Goal: Task Accomplishment & Management: Use online tool/utility

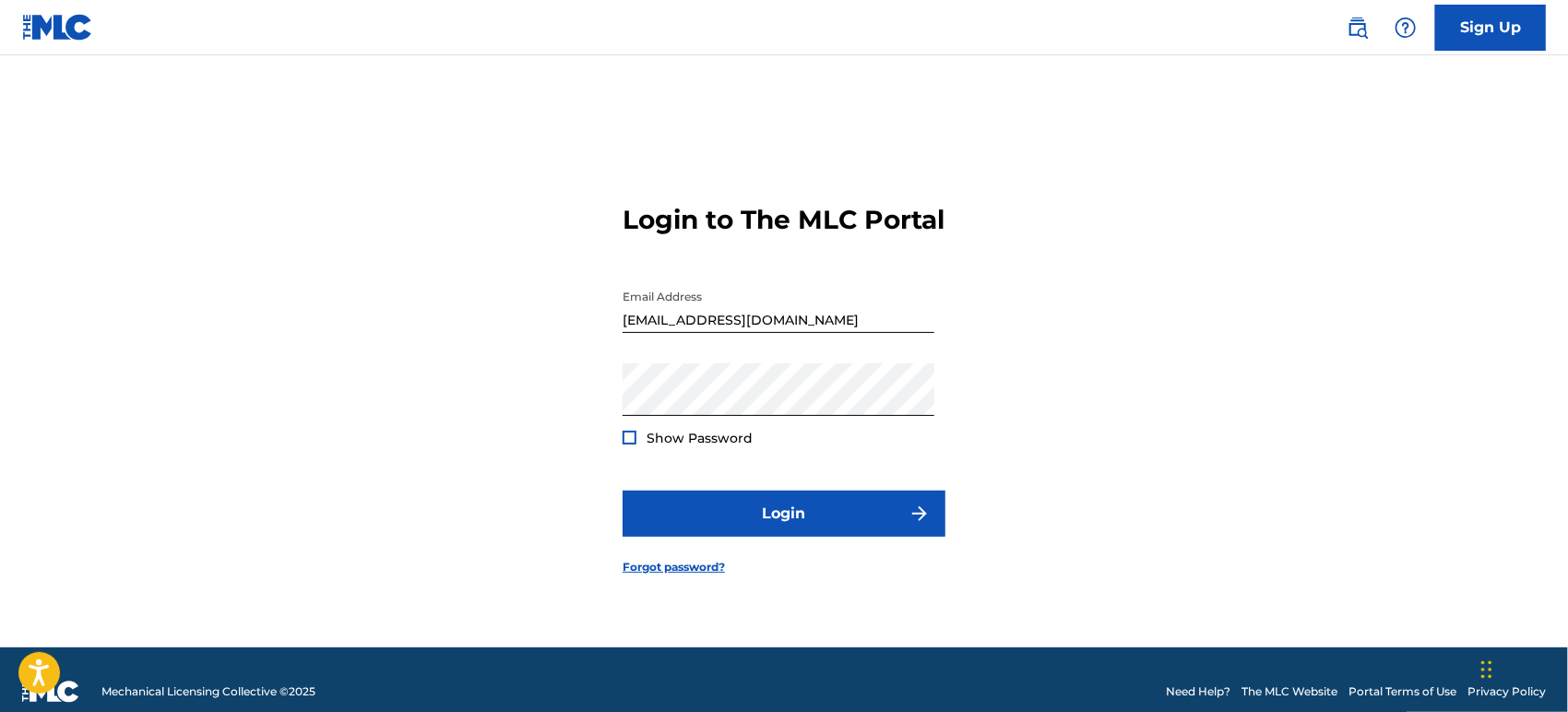
click at [858, 322] on input "[EMAIL_ADDRESS][DOMAIN_NAME]" at bounding box center [778, 307] width 312 height 53
type input "[EMAIL_ADDRESS][DOMAIN_NAME]"
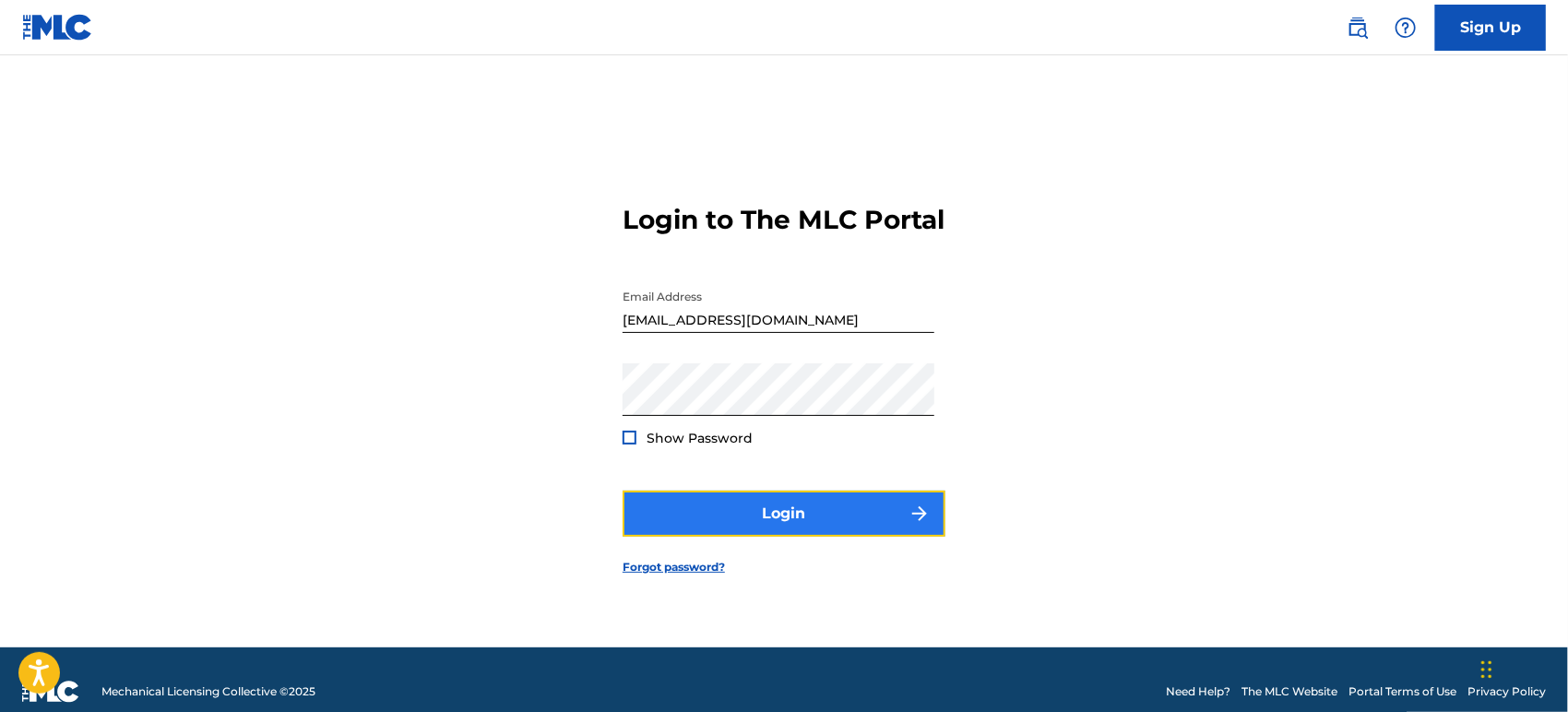
click at [748, 536] on button "Login" at bounding box center [784, 513] width 323 height 46
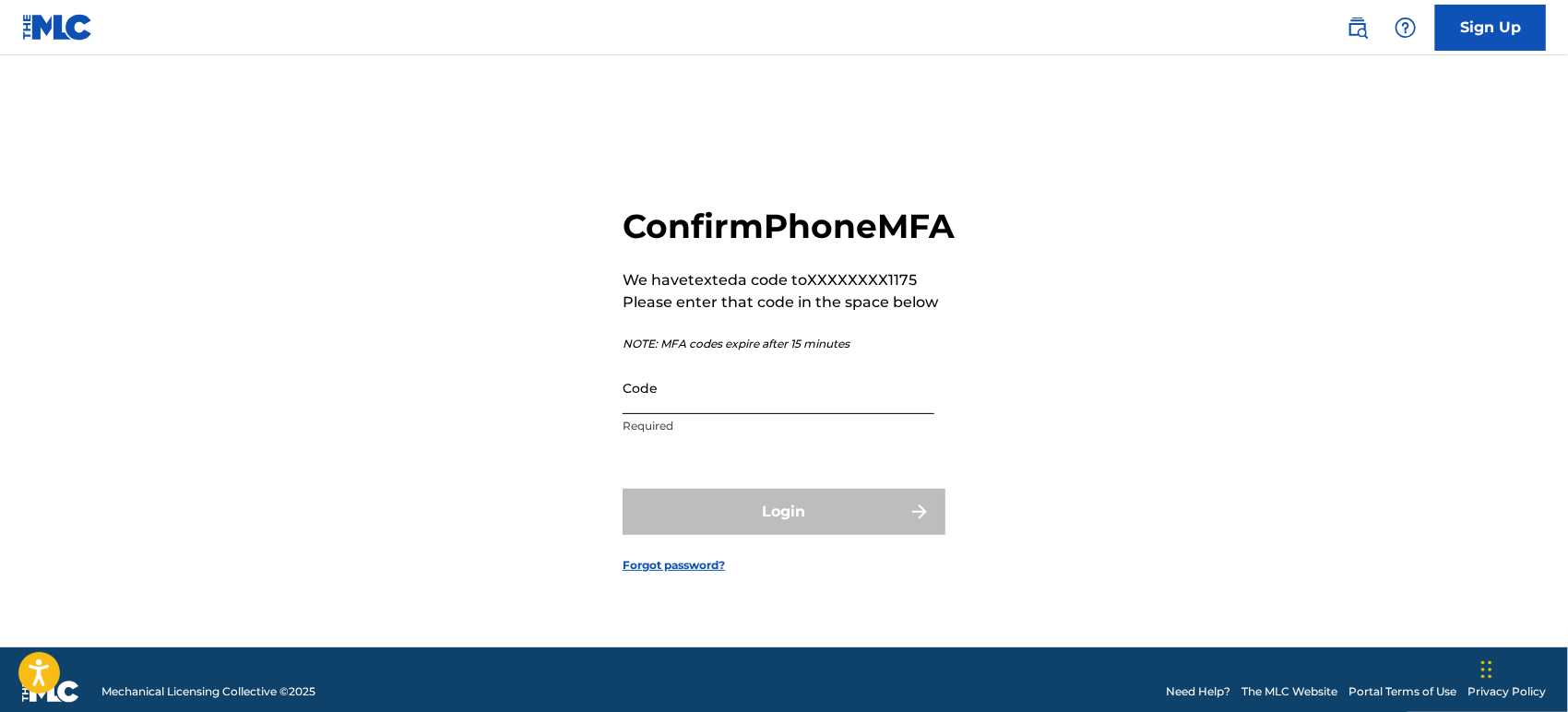
click at [699, 414] on input "Code" at bounding box center [778, 388] width 312 height 53
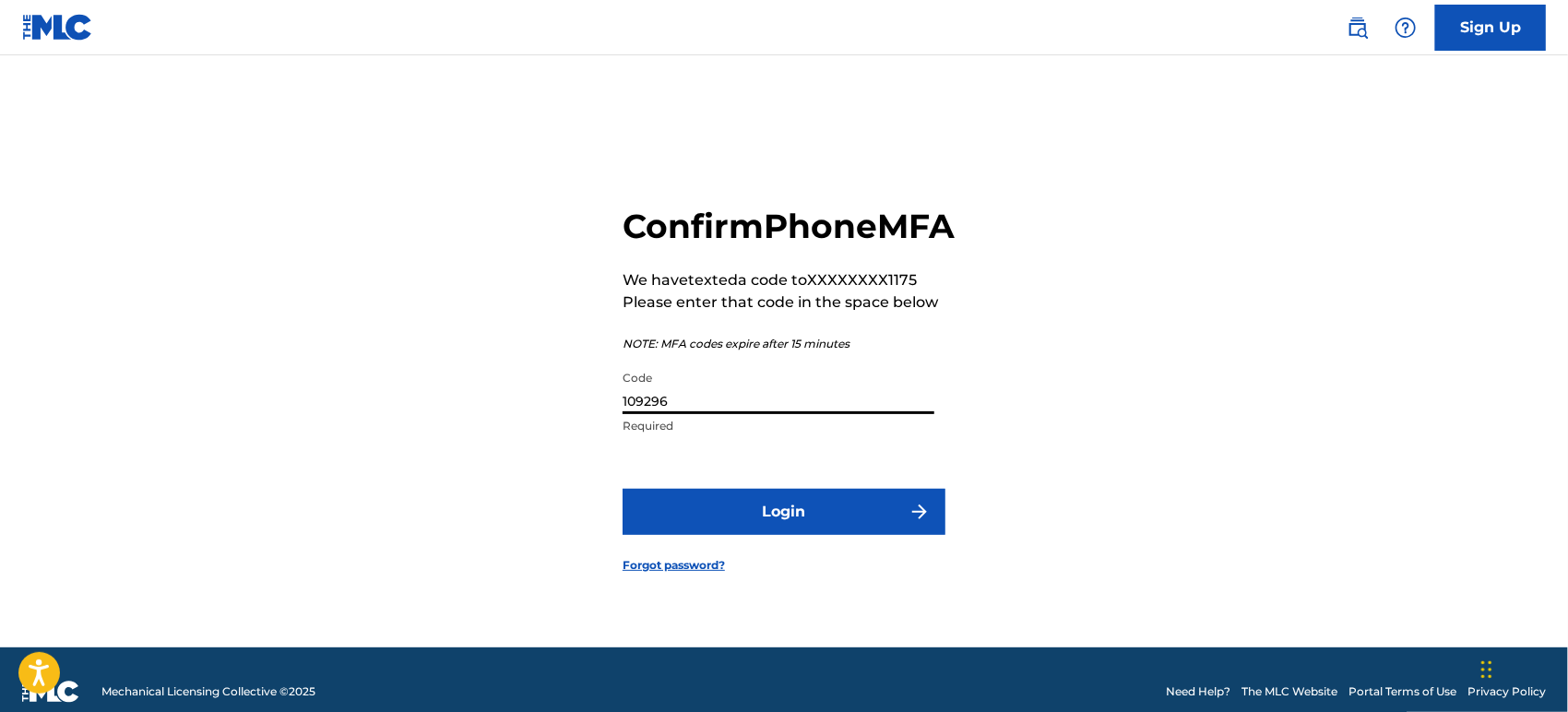
type input "109296"
click at [622, 489] on button "Login" at bounding box center [784, 512] width 323 height 46
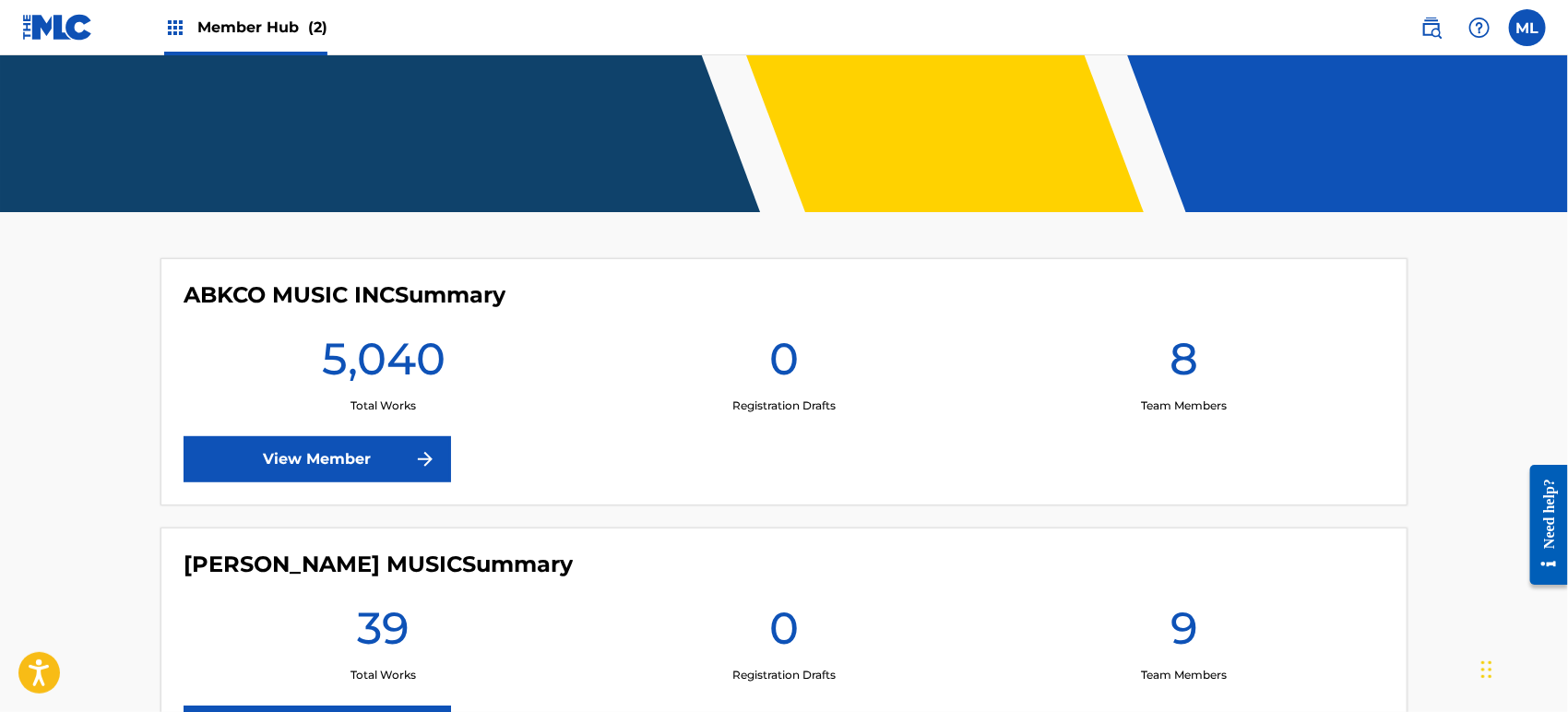
scroll to position [410, 0]
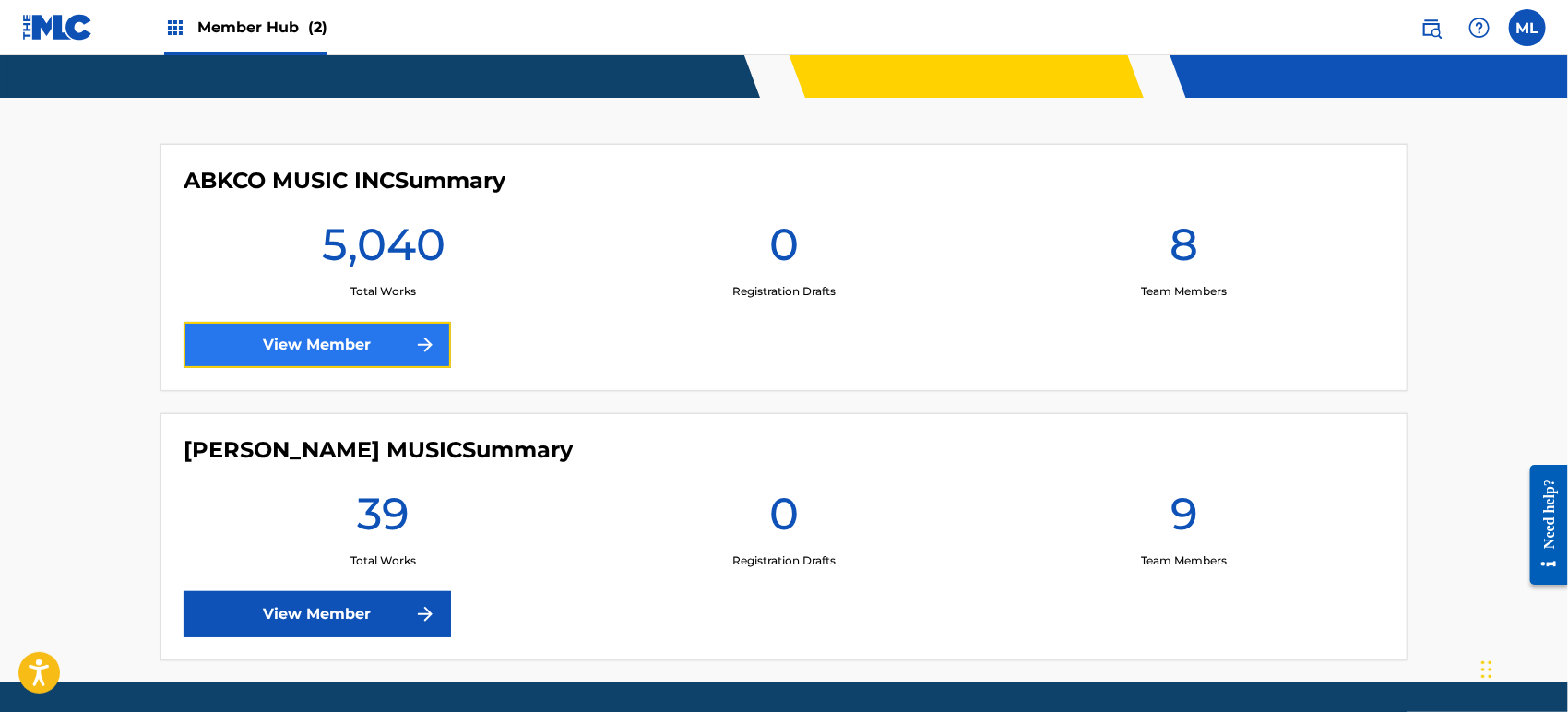
click at [313, 355] on link "View Member" at bounding box center [317, 344] width 267 height 46
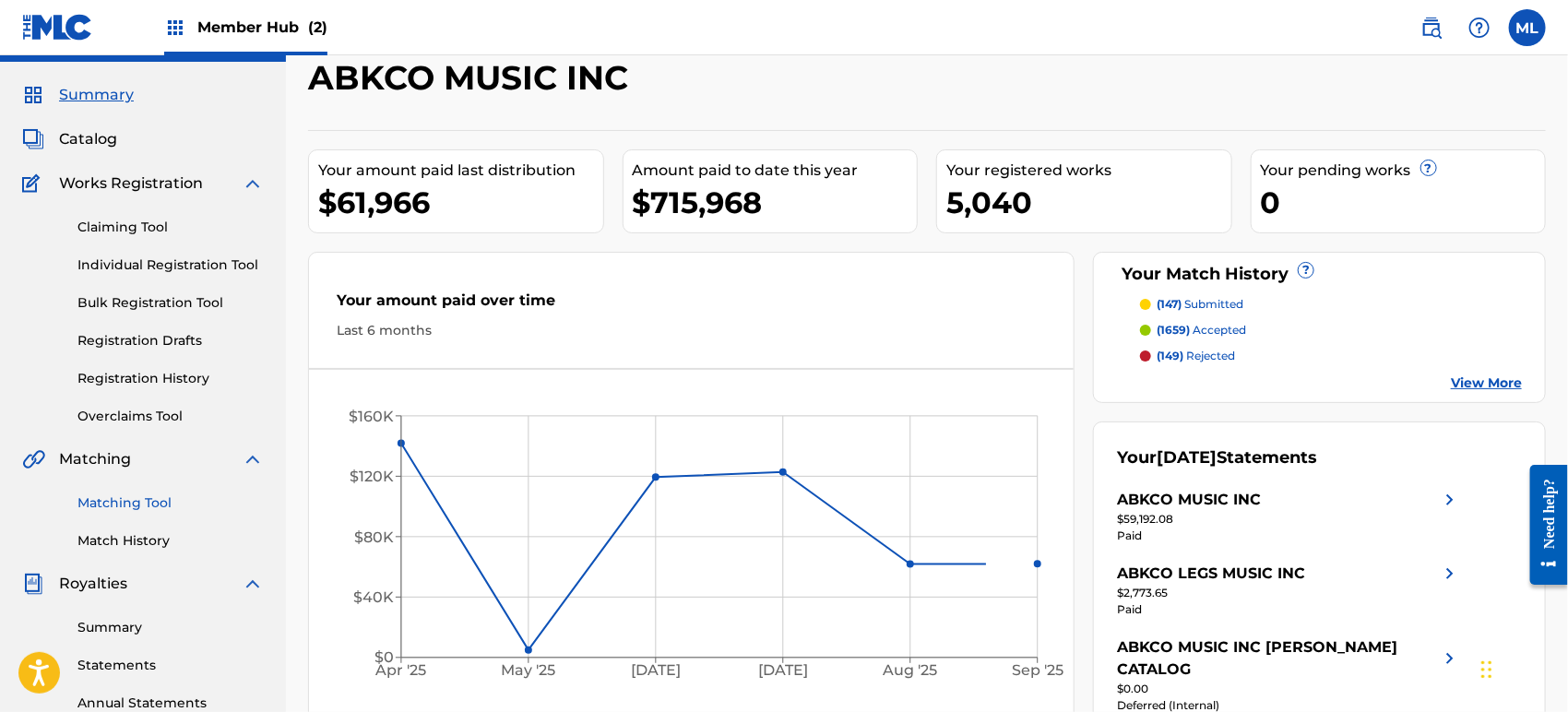
scroll to position [67, 0]
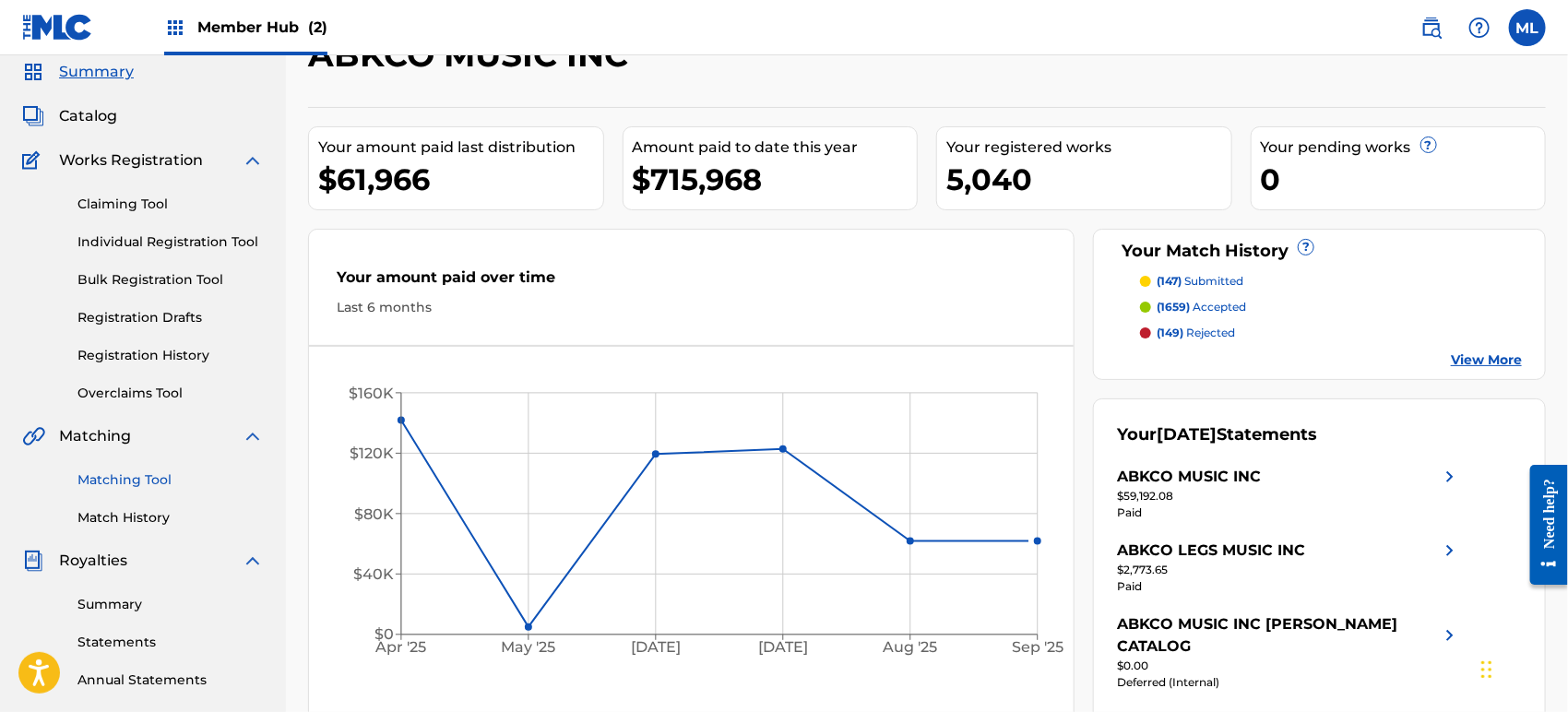
click at [151, 477] on link "Matching Tool" at bounding box center [170, 480] width 186 height 20
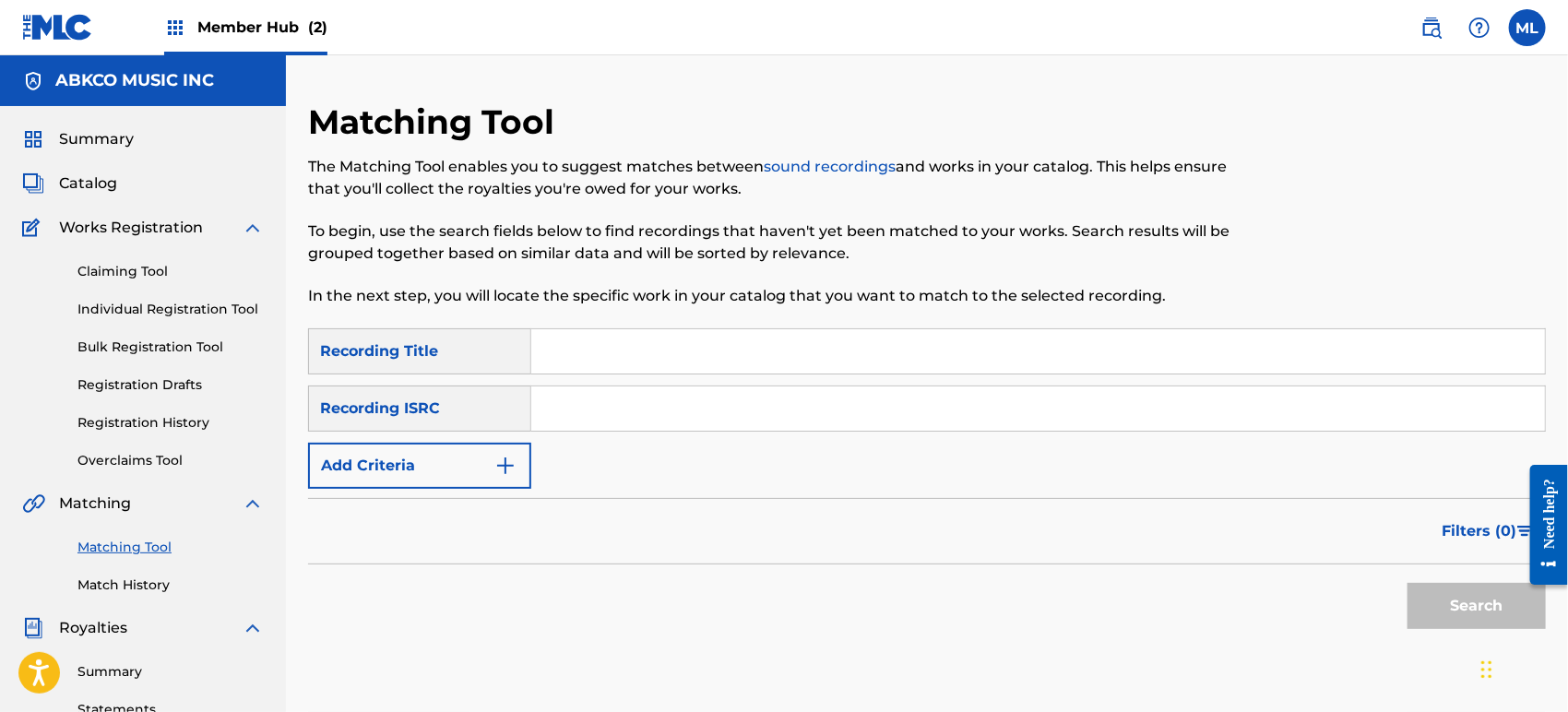
click at [644, 367] on input "Search Form" at bounding box center [1038, 351] width 1013 height 44
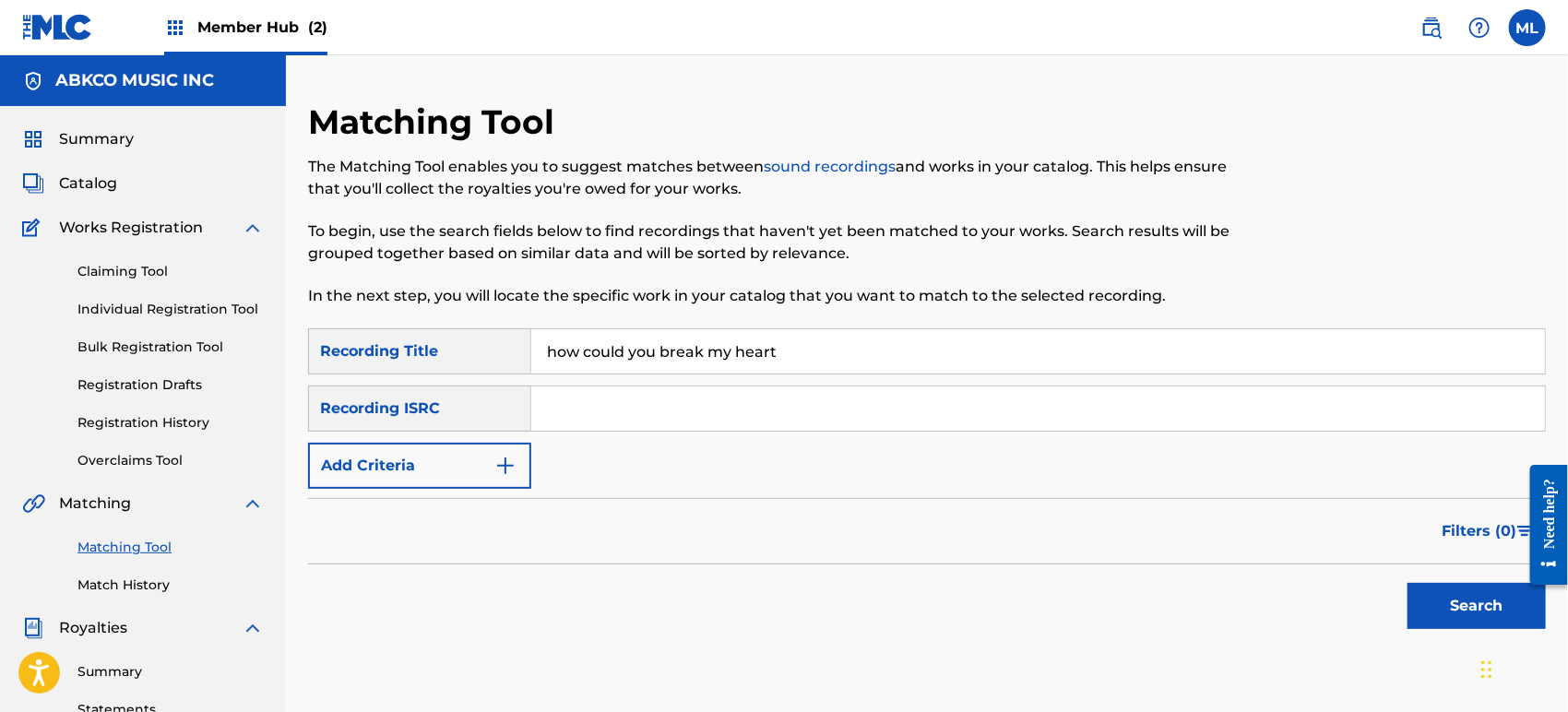
type input "how could you break my heart"
click at [1408, 583] on button "Search" at bounding box center [1476, 605] width 138 height 46
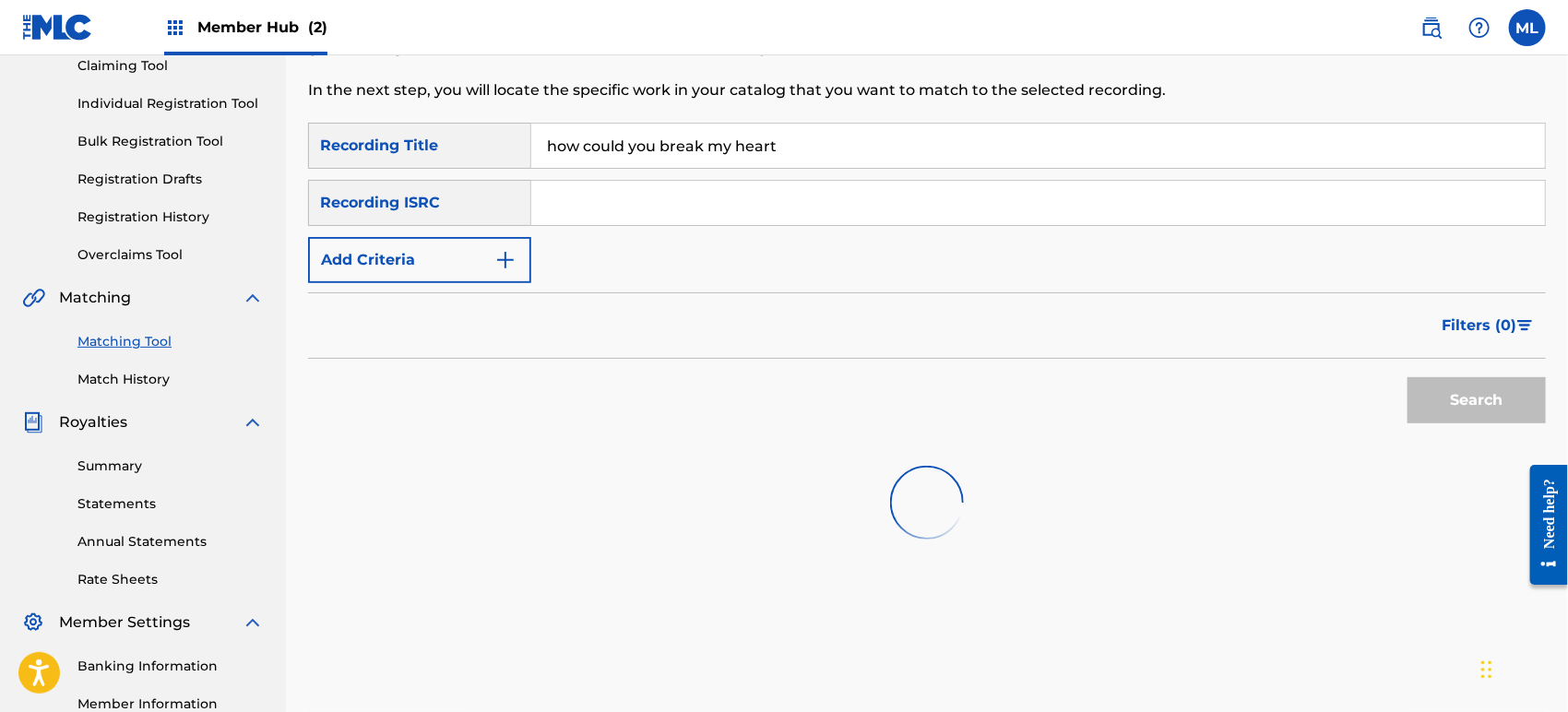
scroll to position [204, 0]
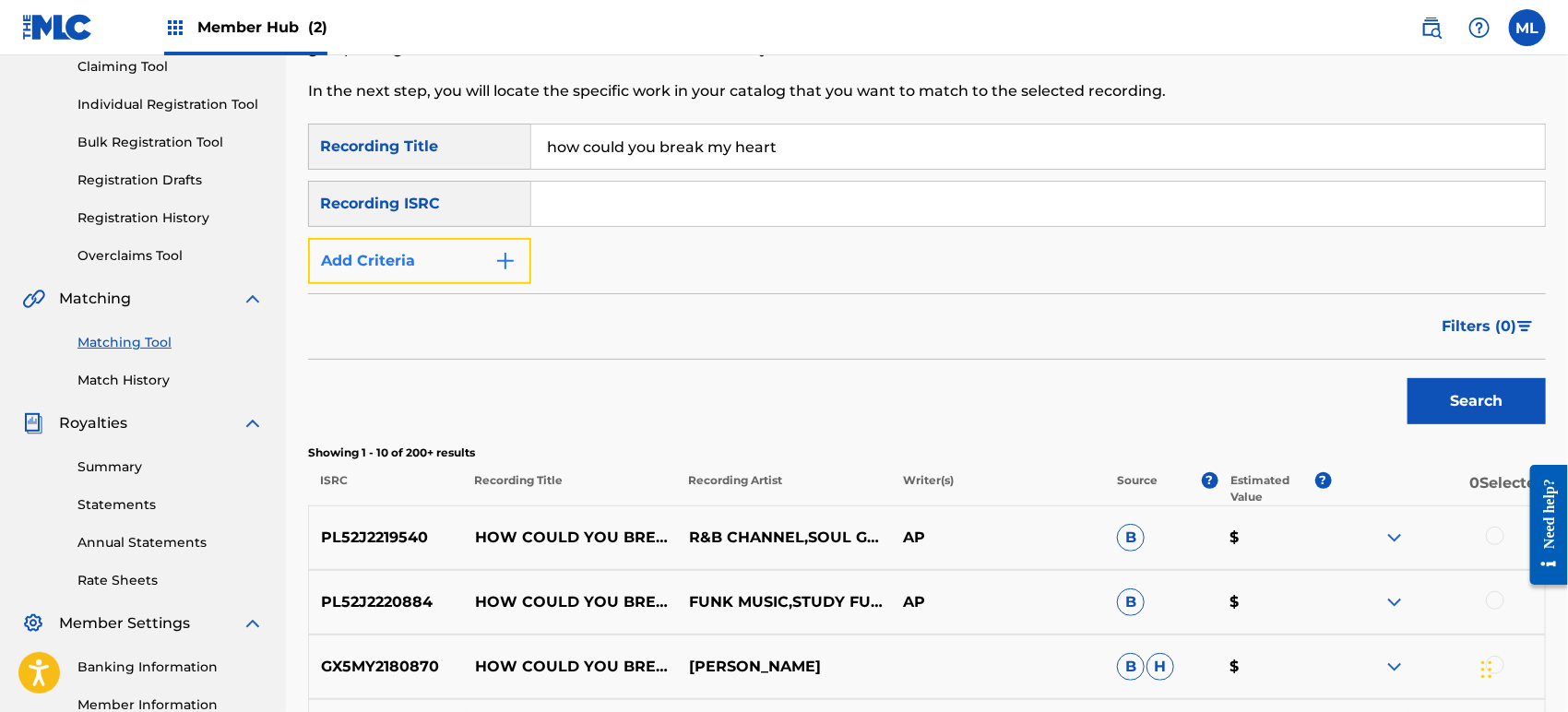
click at [399, 249] on button "Add Criteria" at bounding box center [420, 260] width 223 height 46
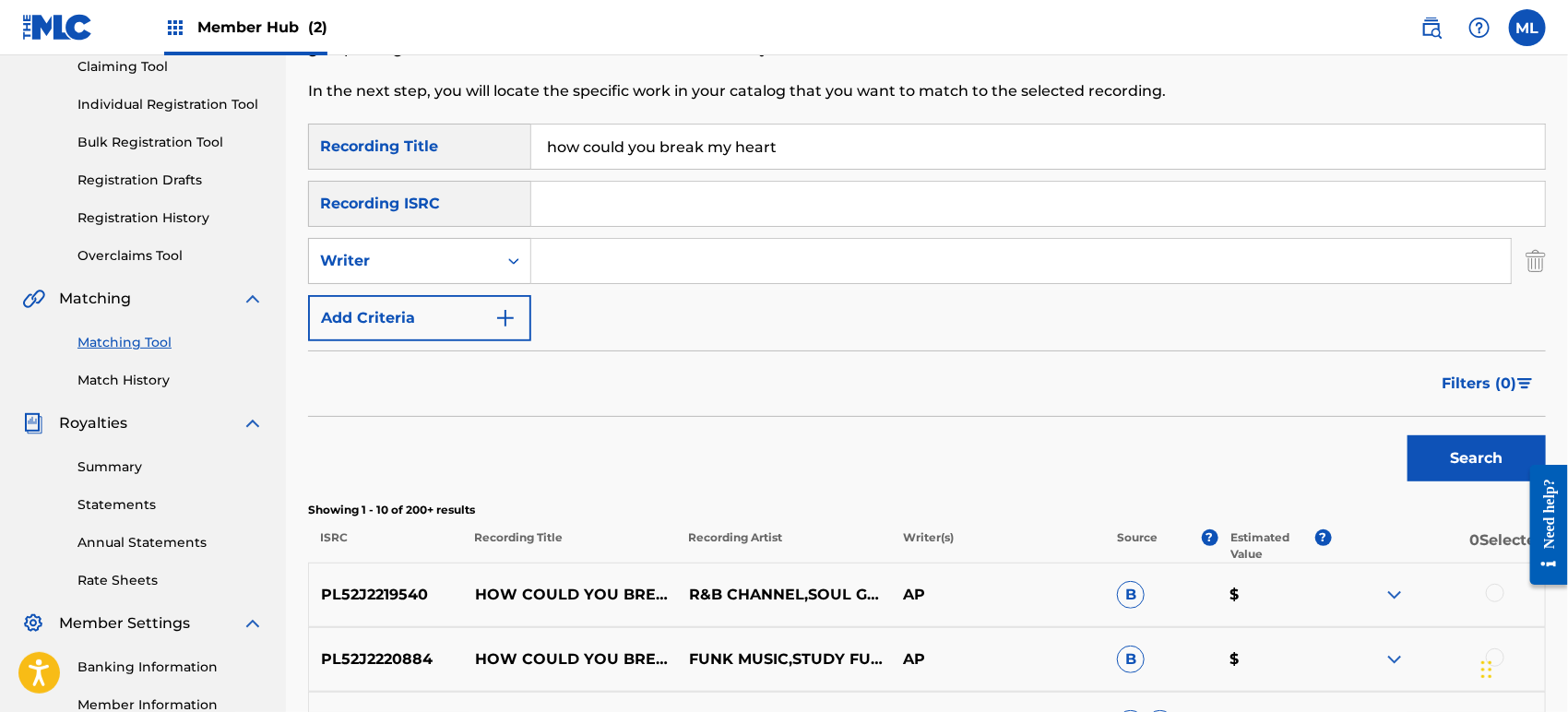
click at [555, 249] on input "Search Form" at bounding box center [1020, 260] width 979 height 44
type input "[PERSON_NAME]"
click at [1408, 435] on button "Search" at bounding box center [1476, 458] width 138 height 46
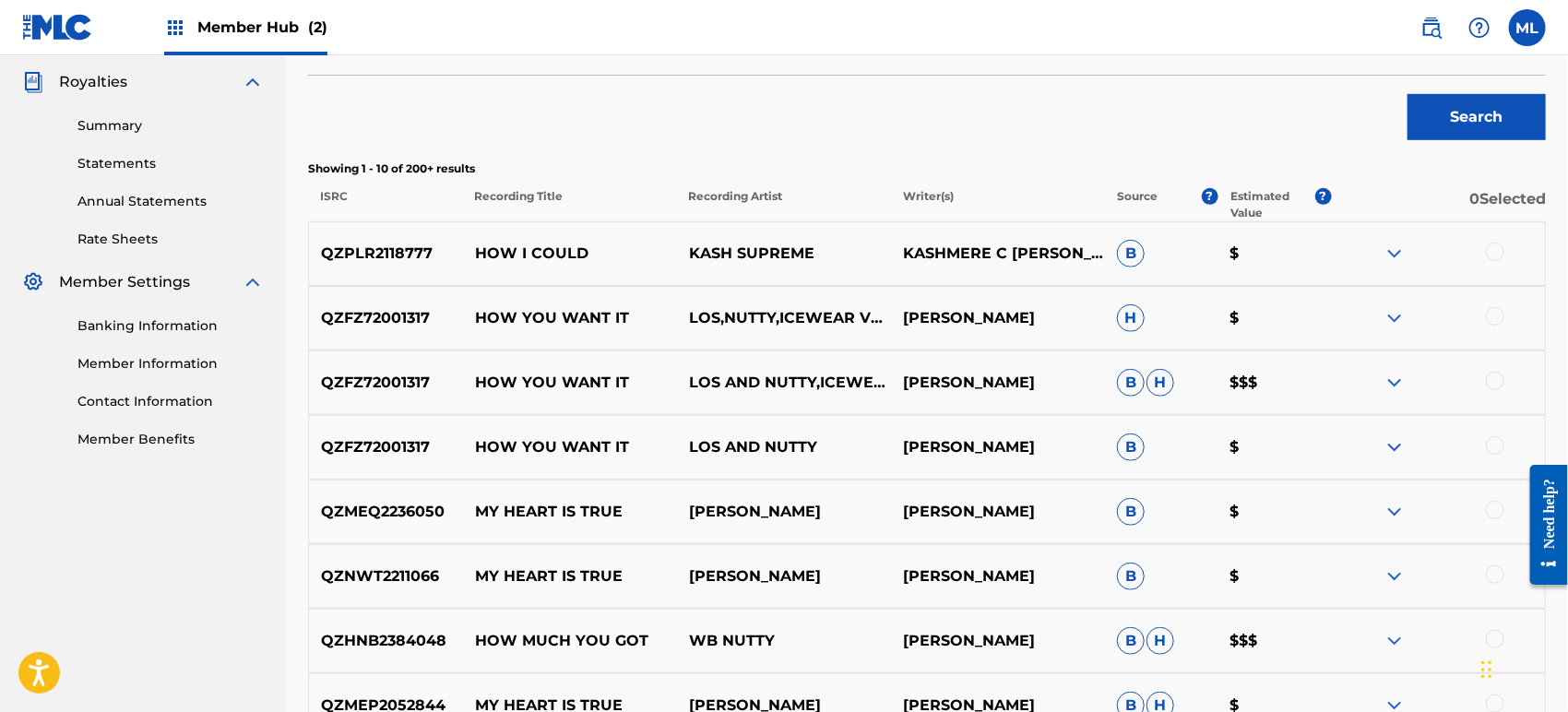
scroll to position [273, 0]
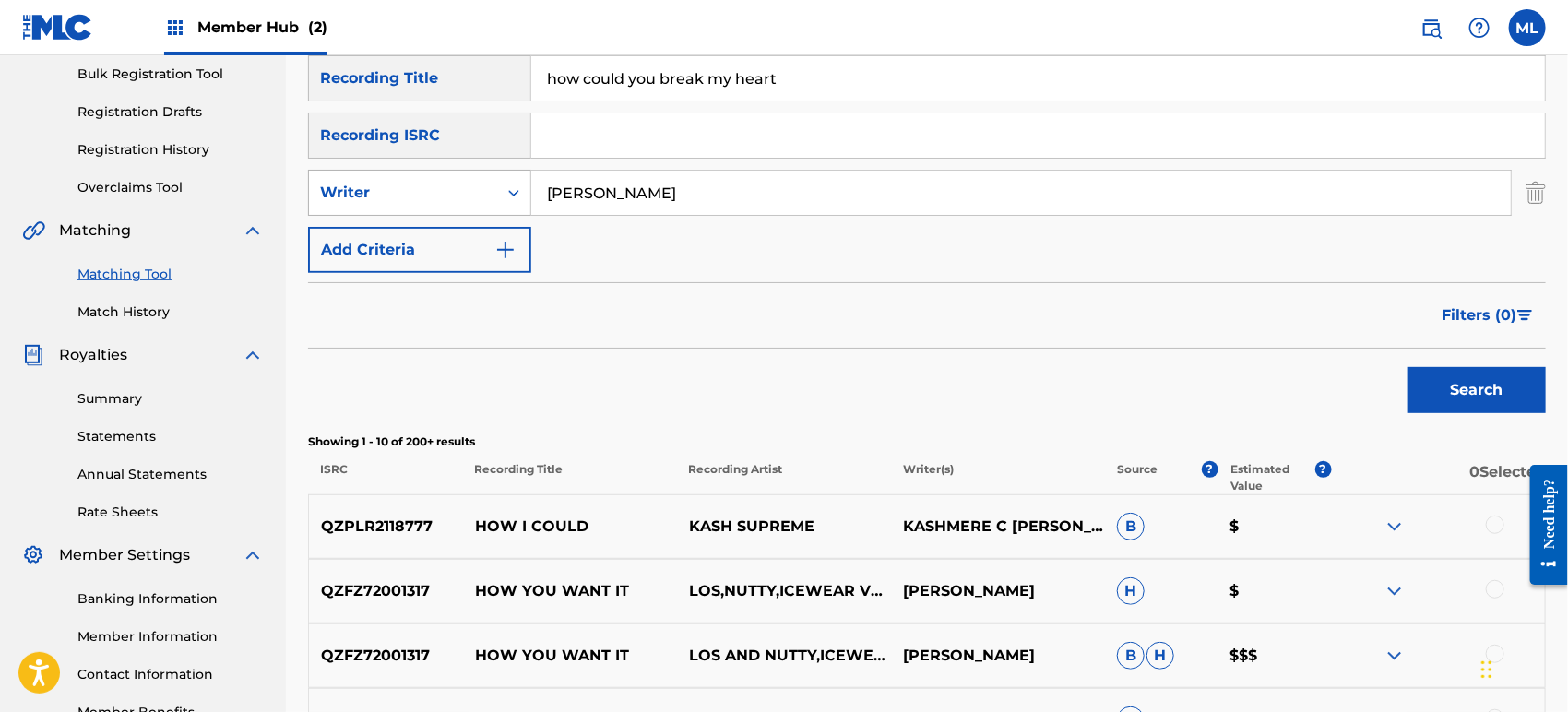
click at [473, 177] on div "Writer" at bounding box center [403, 193] width 188 height 35
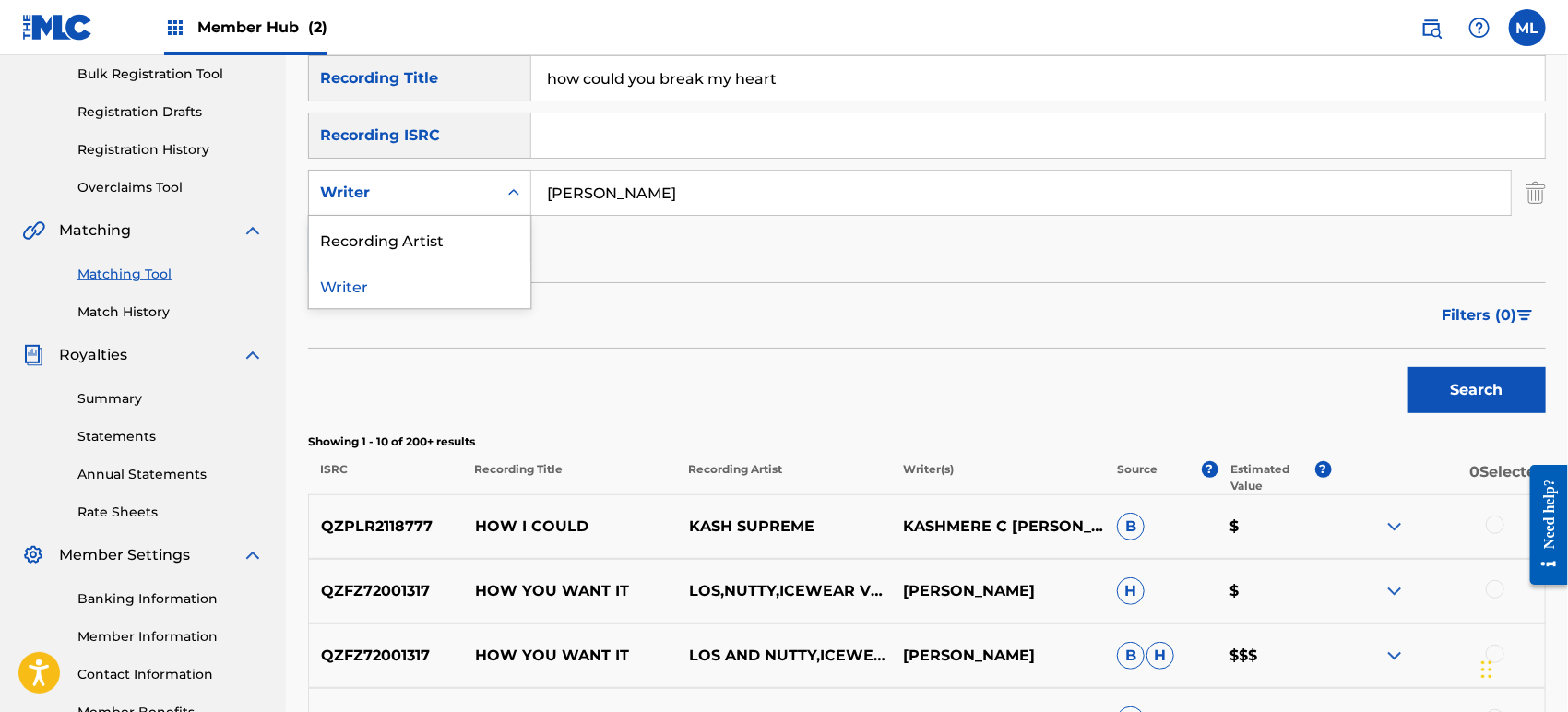
click at [414, 246] on div "Recording Artist" at bounding box center [420, 239] width 221 height 46
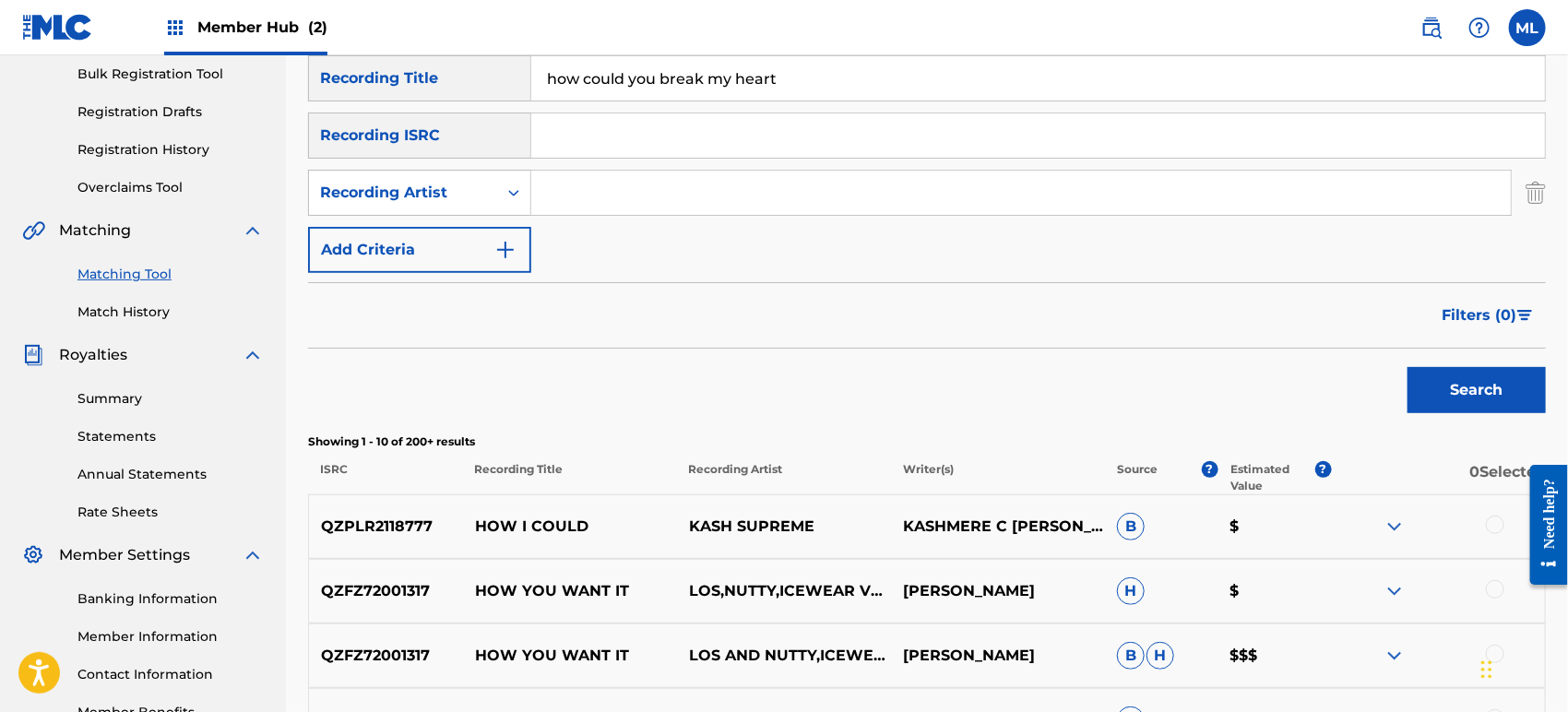
click at [616, 192] on input "Search Form" at bounding box center [1020, 192] width 979 height 44
type input "[PERSON_NAME]"
click at [1408, 367] on button "Search" at bounding box center [1476, 389] width 138 height 46
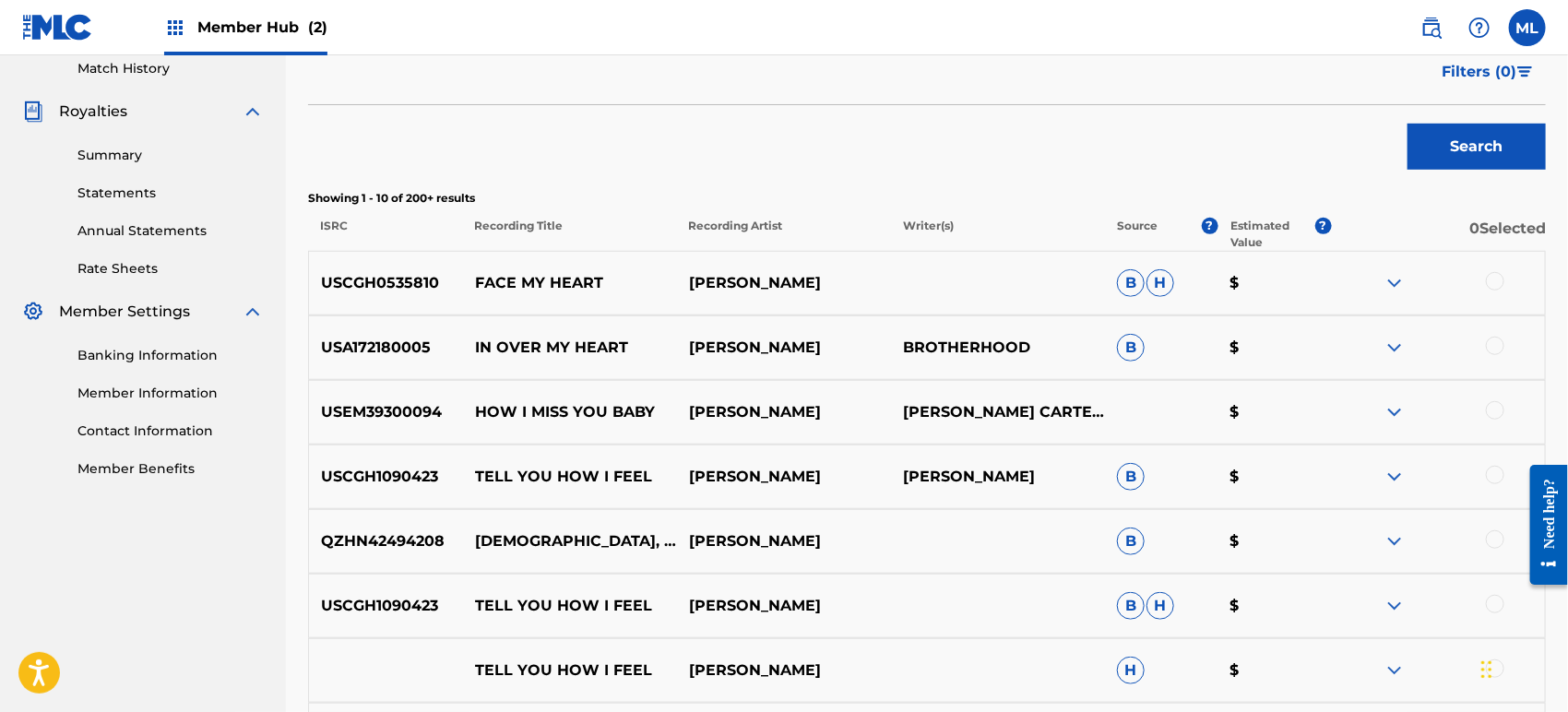
scroll to position [107, 0]
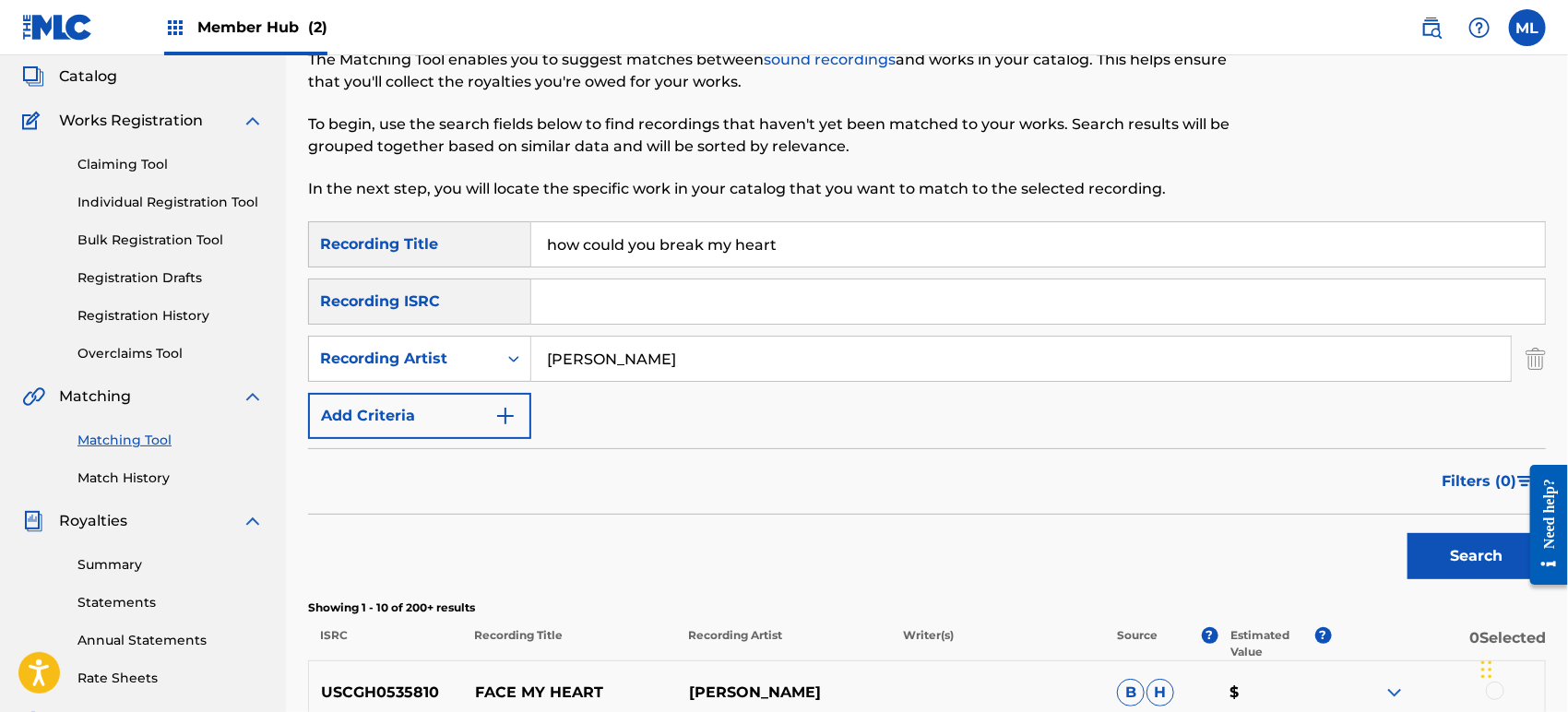
click at [693, 249] on input "how could you break my heart" at bounding box center [1038, 244] width 1013 height 44
type input "with you"
type input "[PERSON_NAME]"
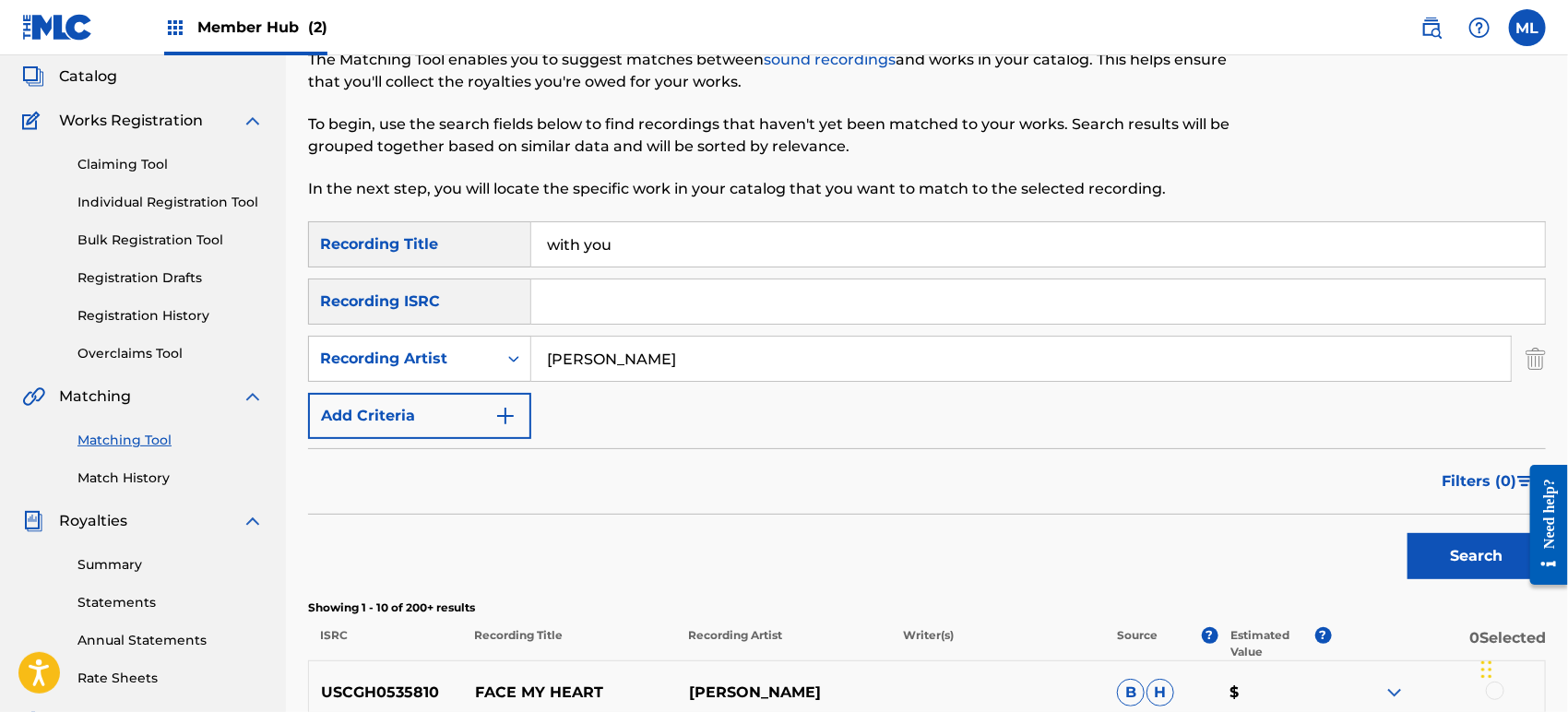
click at [1408, 533] on button "Search" at bounding box center [1476, 556] width 138 height 46
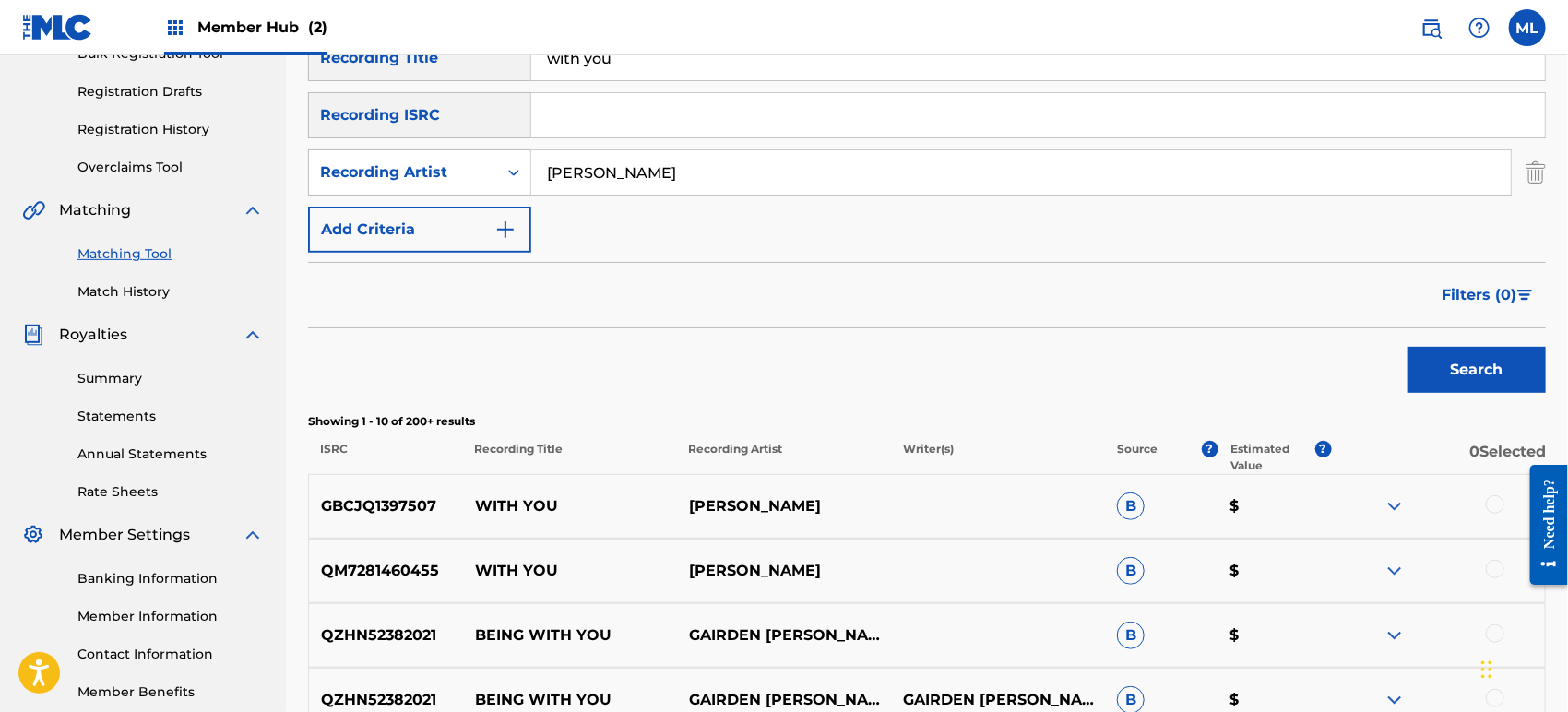
scroll to position [379, 0]
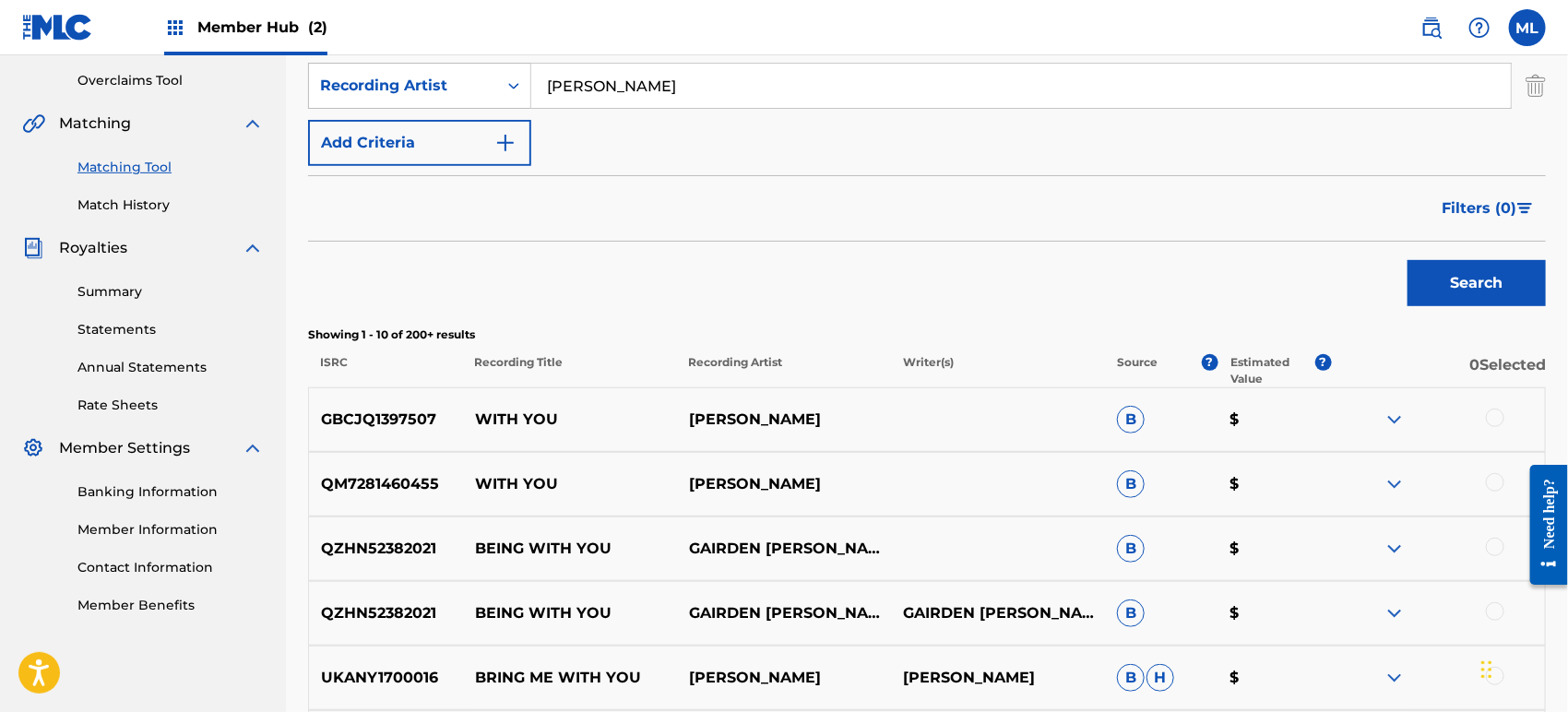
click at [1498, 423] on div at bounding box center [1495, 418] width 19 height 19
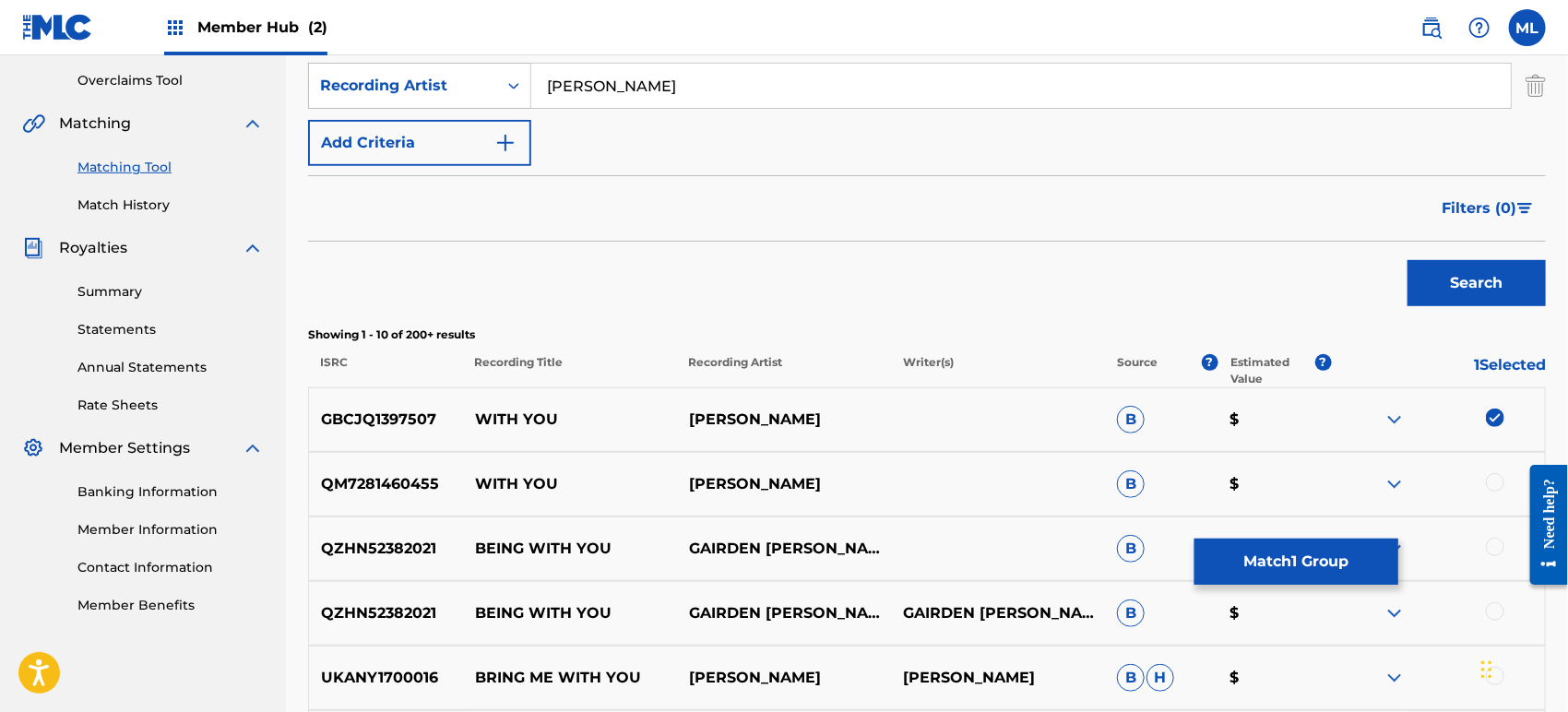
click at [1495, 474] on div at bounding box center [1495, 482] width 19 height 19
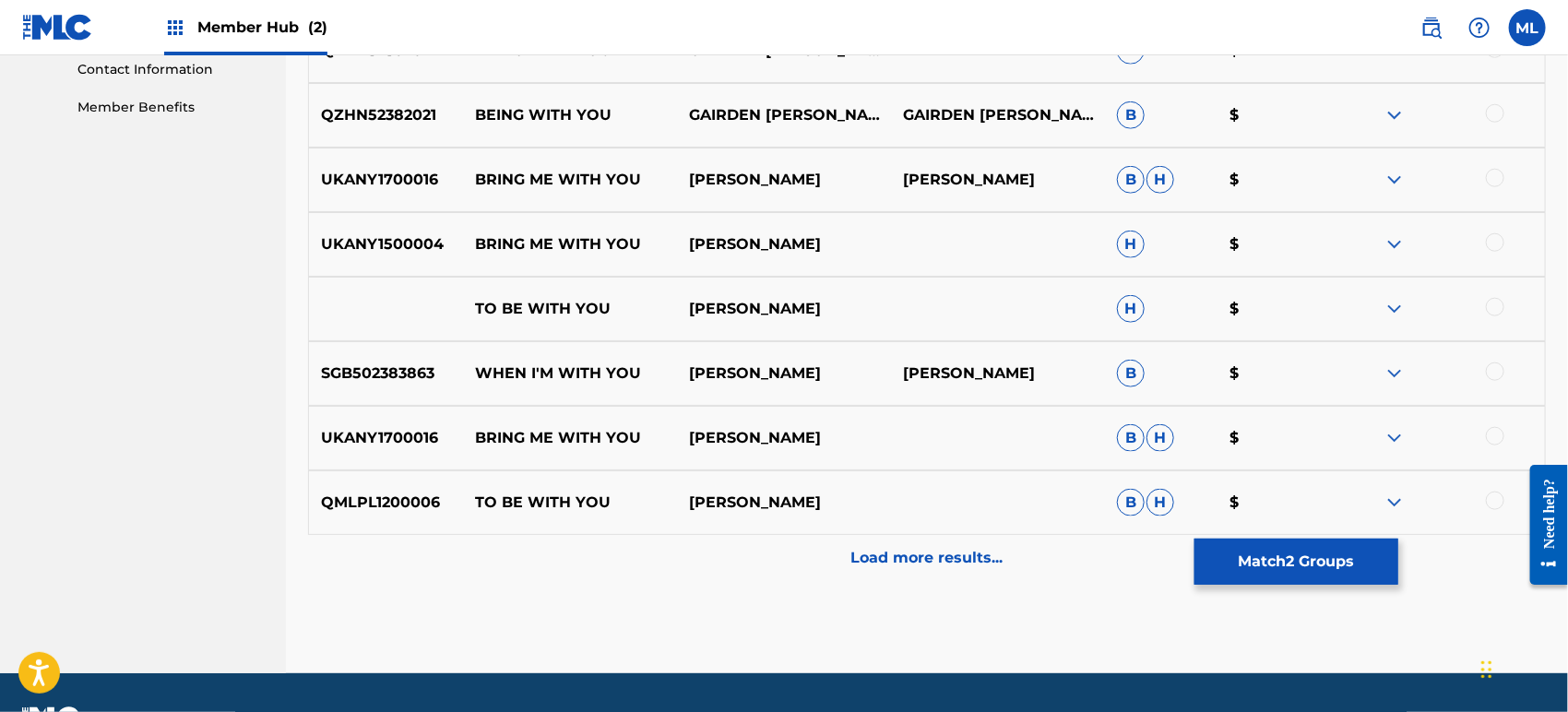
scroll to position [926, 0]
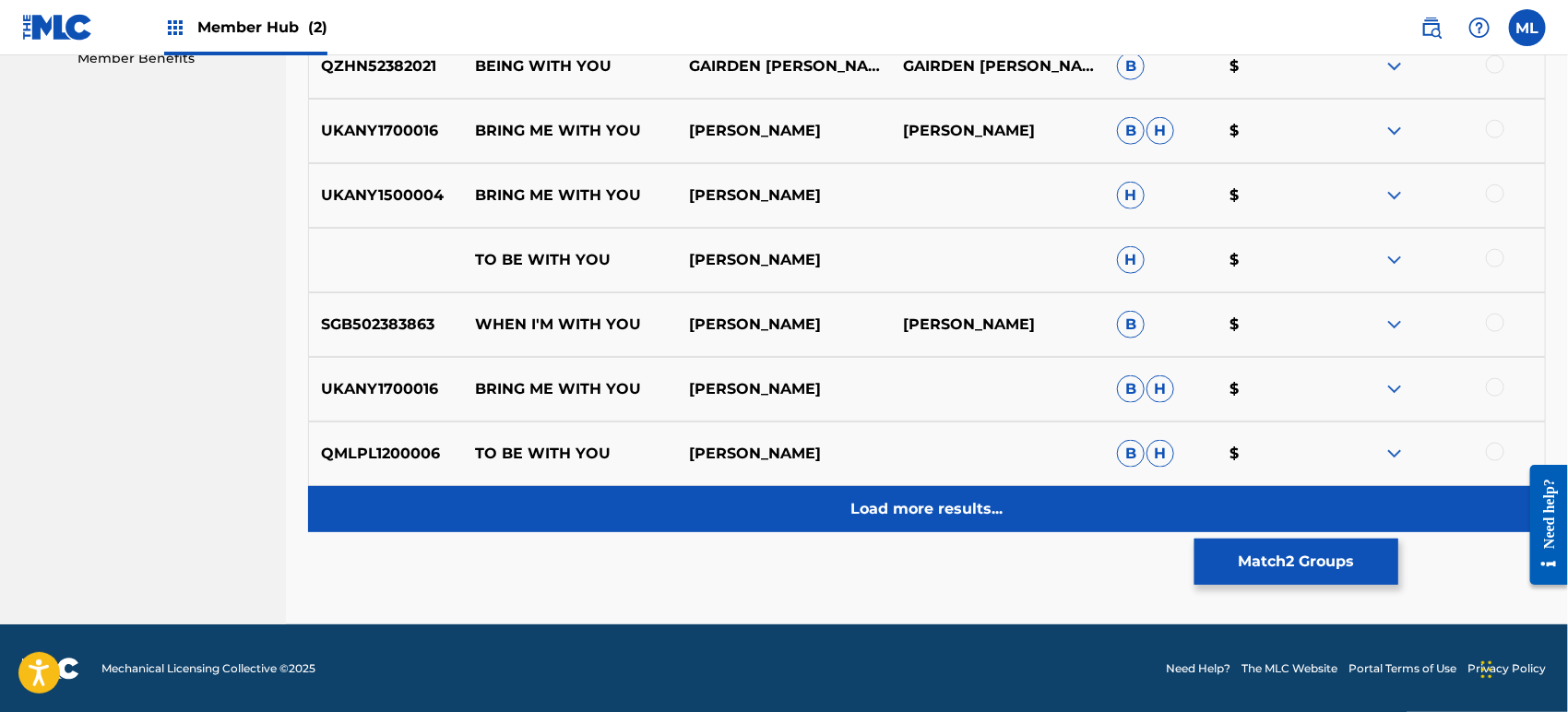
click at [971, 498] on p "Load more results..." at bounding box center [927, 509] width 153 height 22
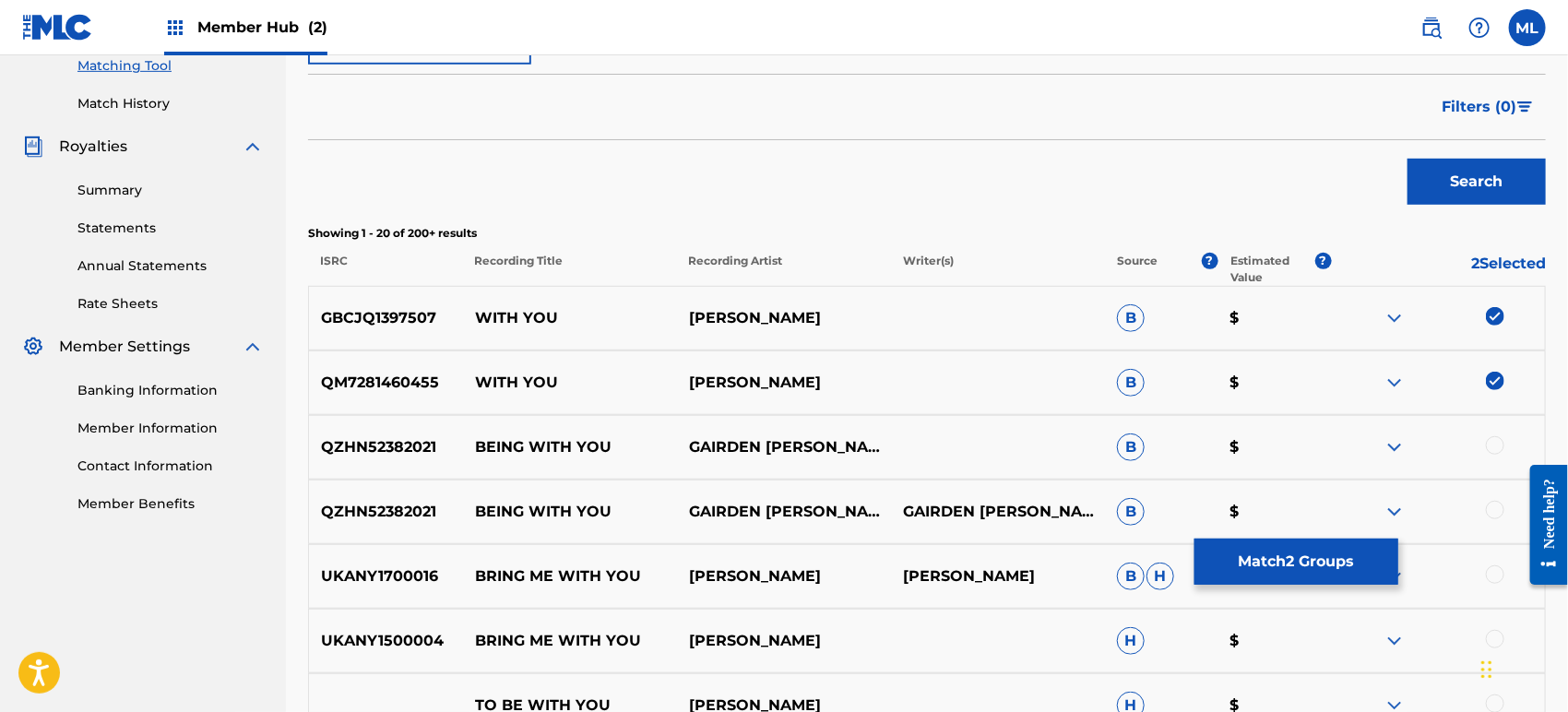
scroll to position [411, 0]
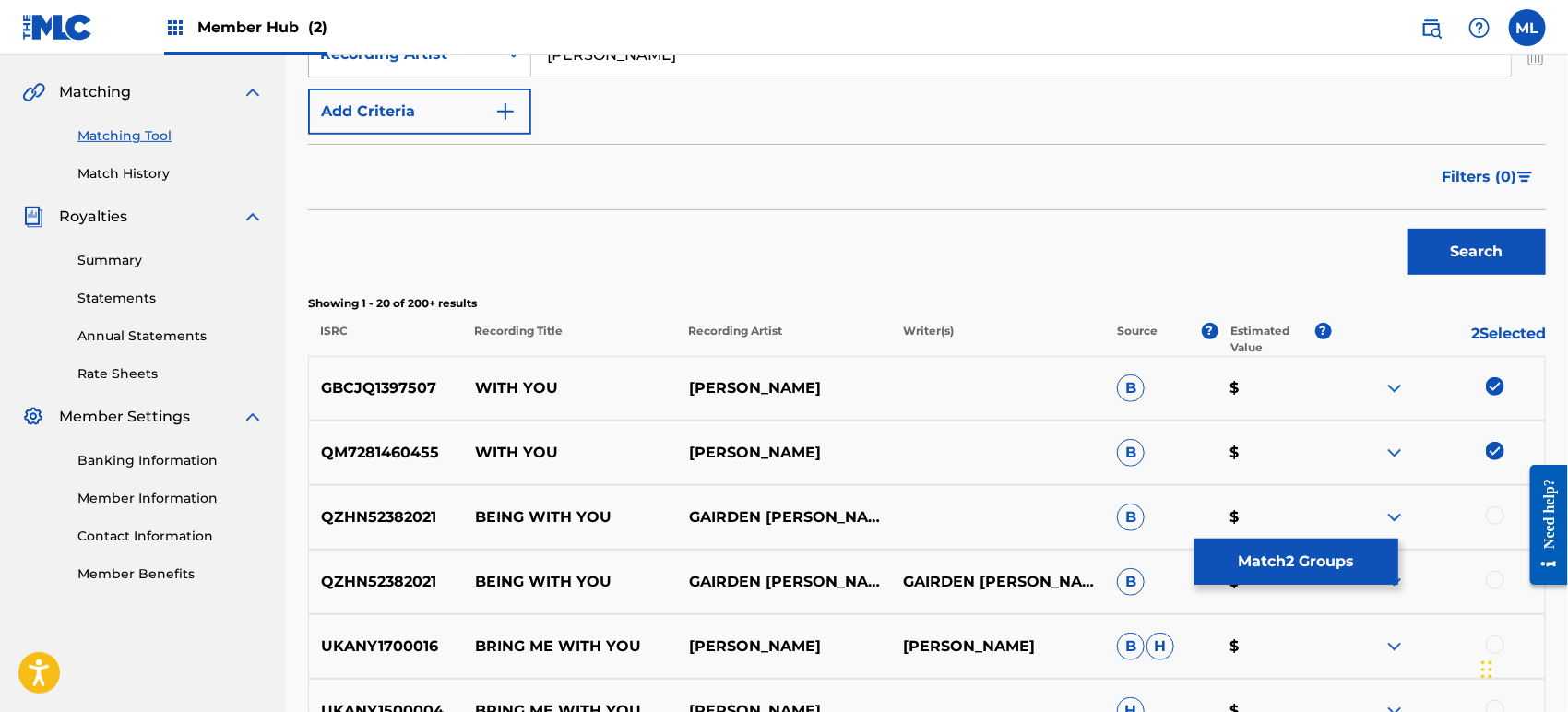
click at [400, 66] on div "Recording Artist" at bounding box center [403, 55] width 188 height 35
click at [401, 105] on div "Writer" at bounding box center [420, 100] width 221 height 46
click at [1443, 246] on button "Search" at bounding box center [1476, 251] width 138 height 46
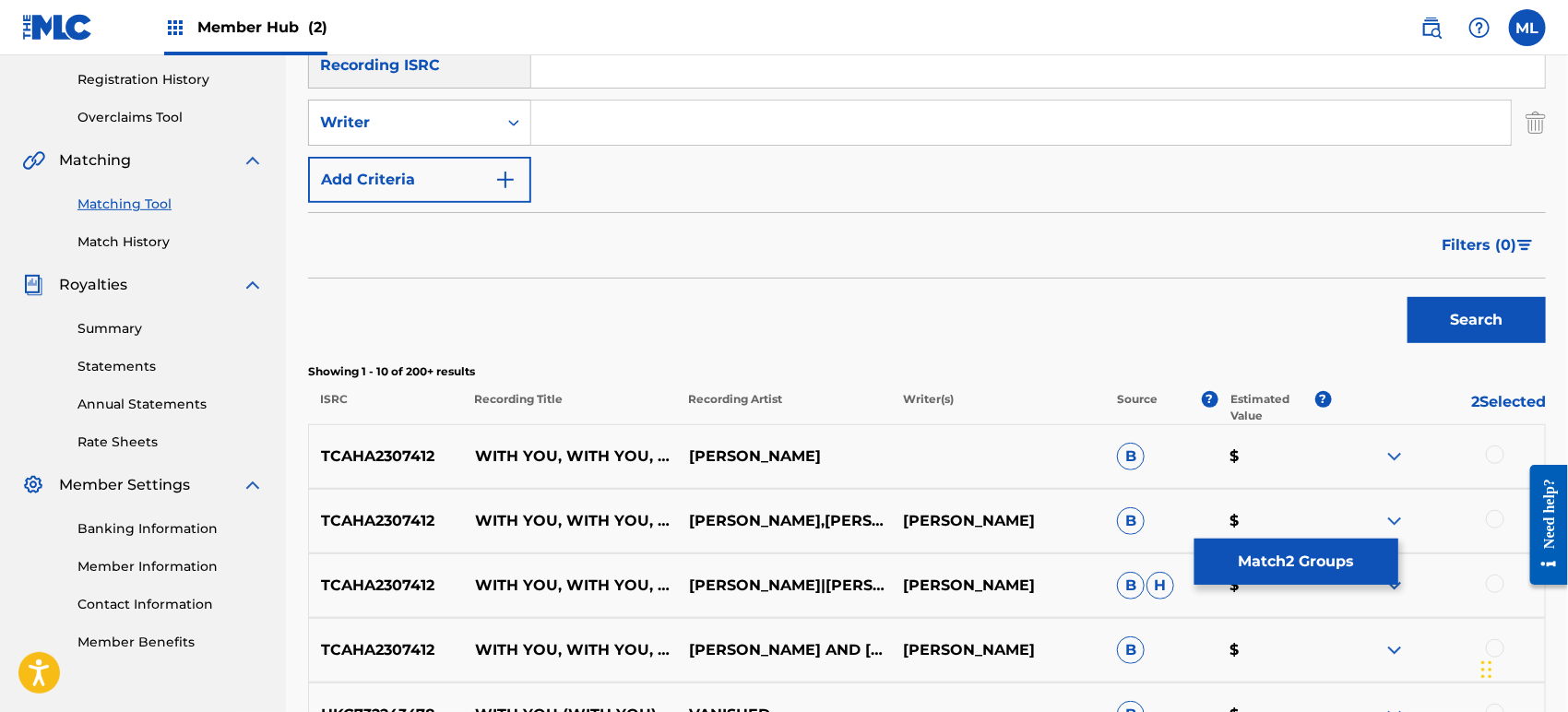
scroll to position [206, 0]
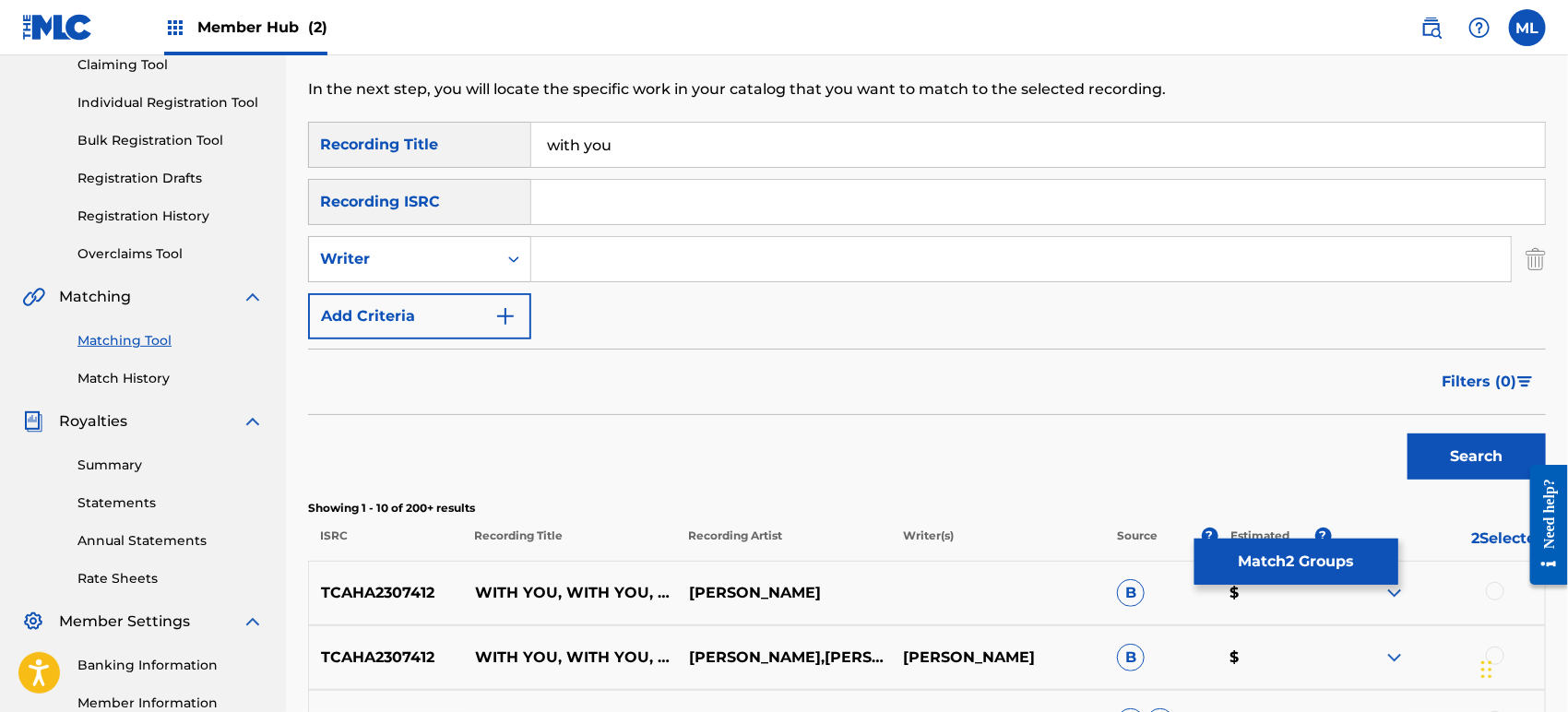
click at [619, 262] on input "Search Form" at bounding box center [1020, 258] width 979 height 44
type input "[PERSON_NAME]"
click at [1408, 433] on button "Search" at bounding box center [1476, 456] width 138 height 46
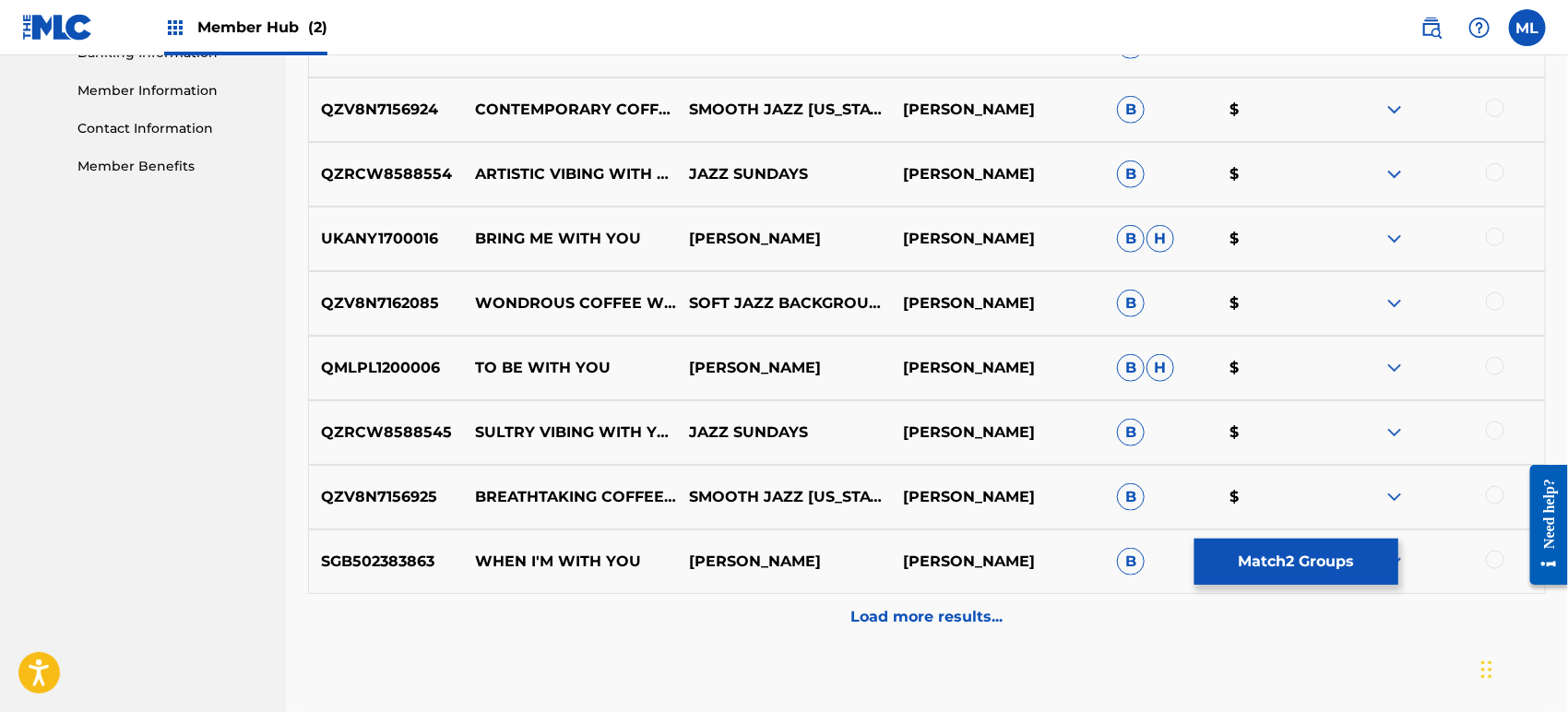
scroll to position [821, 0]
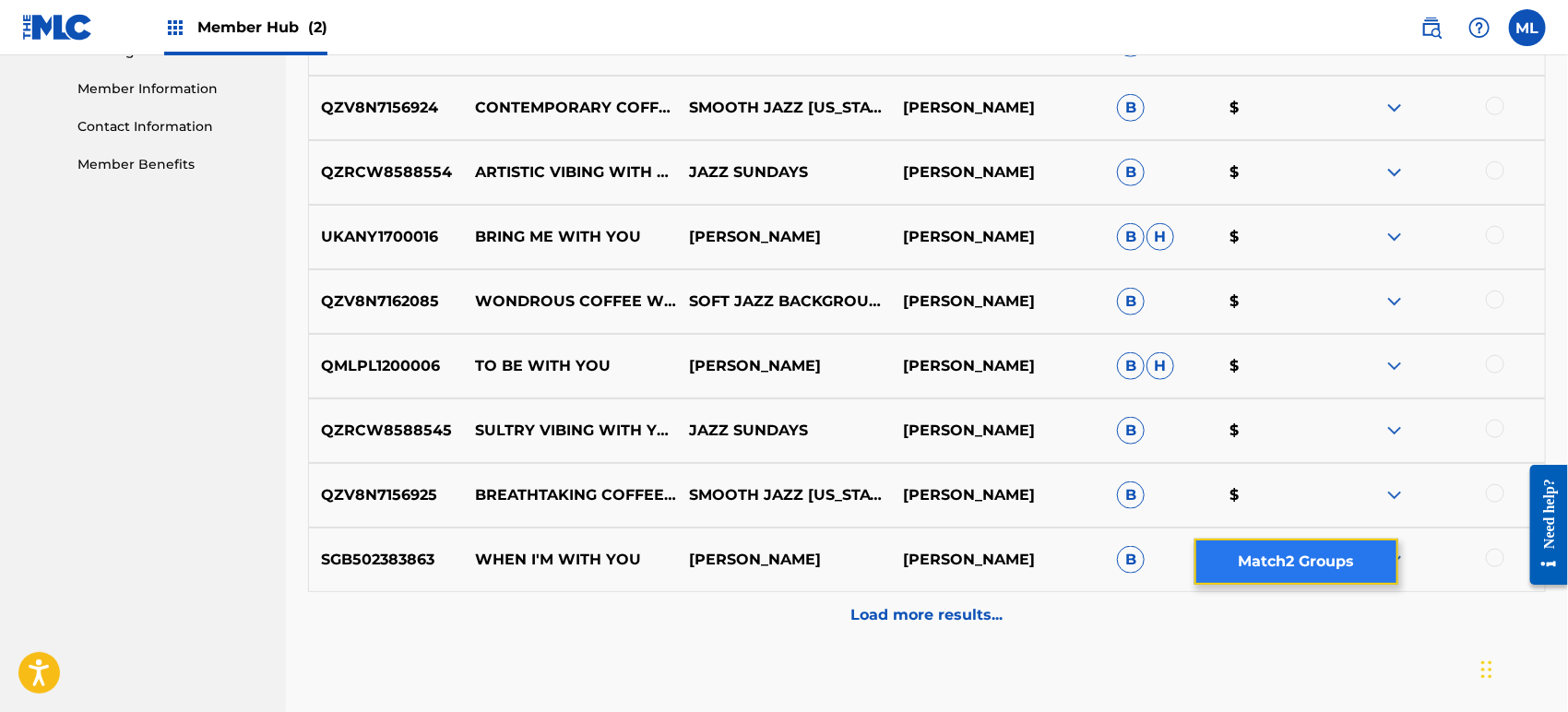
click at [1295, 583] on button "Match 2 Groups" at bounding box center [1296, 561] width 203 height 46
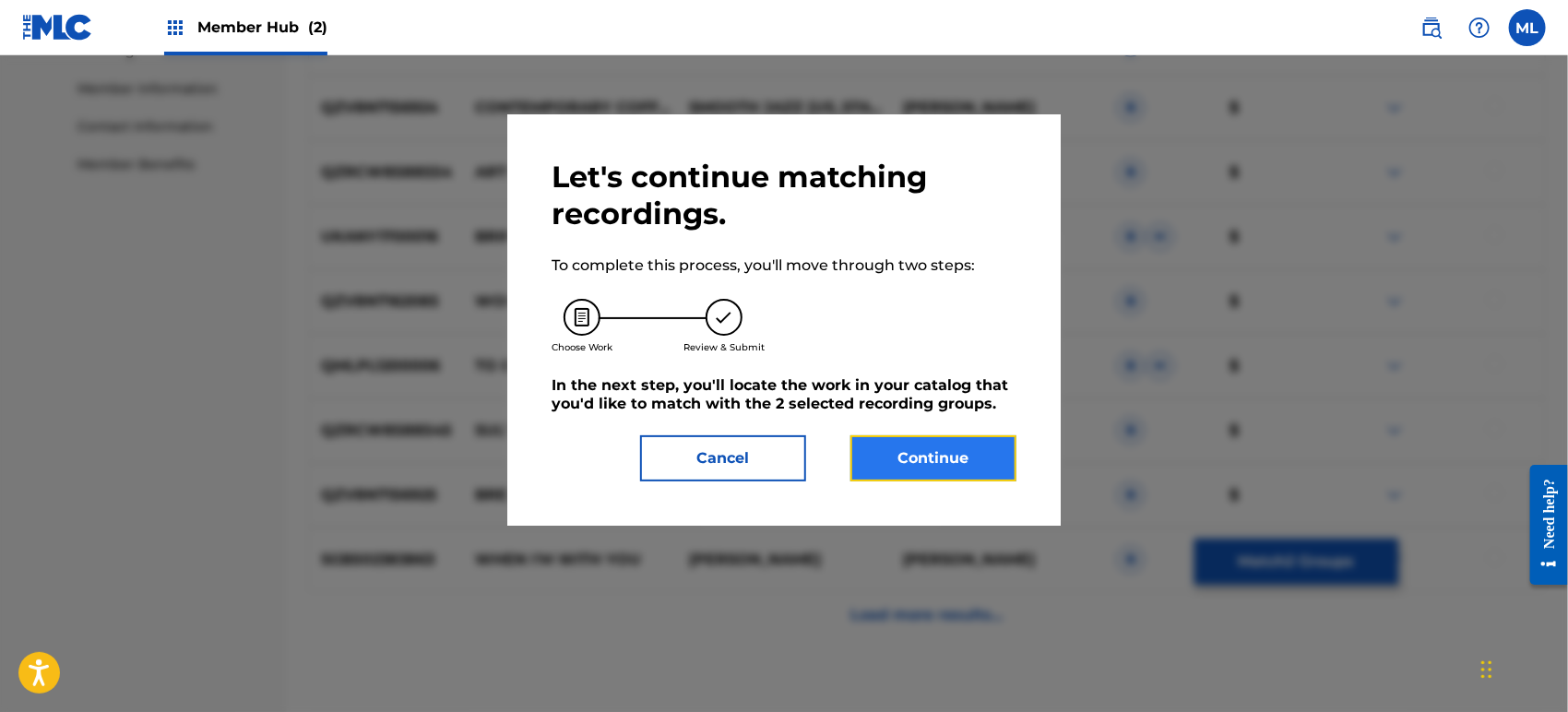
click at [908, 459] on button "Continue" at bounding box center [933, 458] width 166 height 46
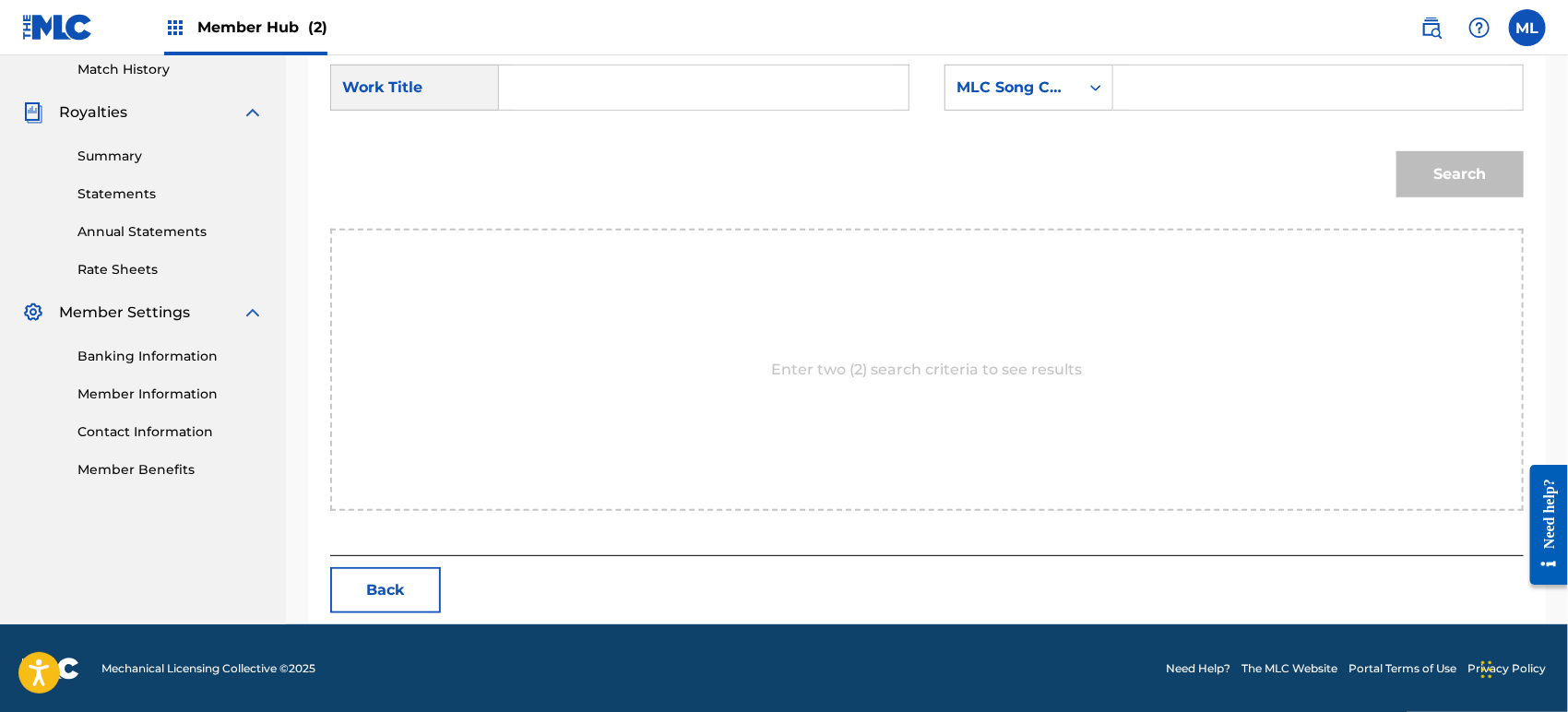
click at [656, 85] on input "Search Form" at bounding box center [703, 87] width 379 height 44
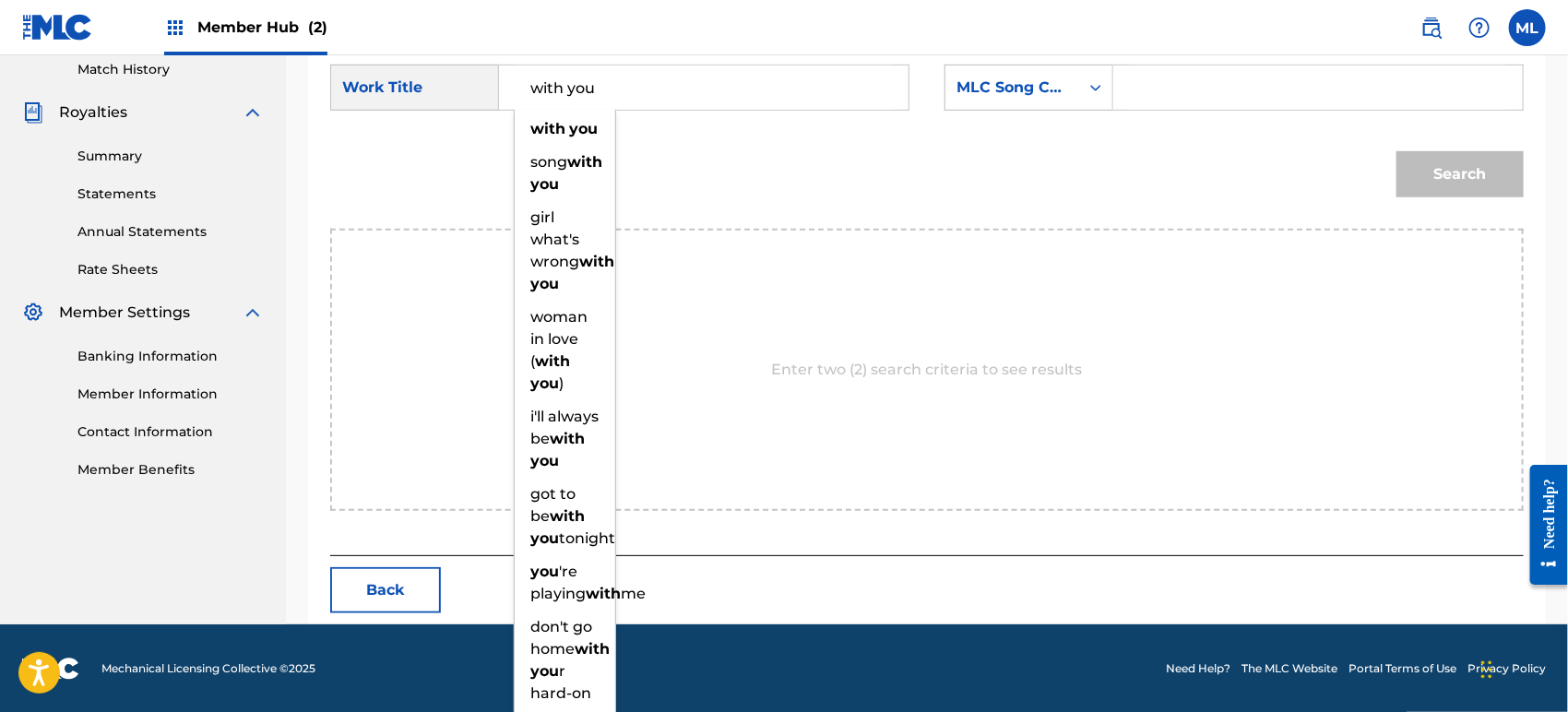
type input "with you"
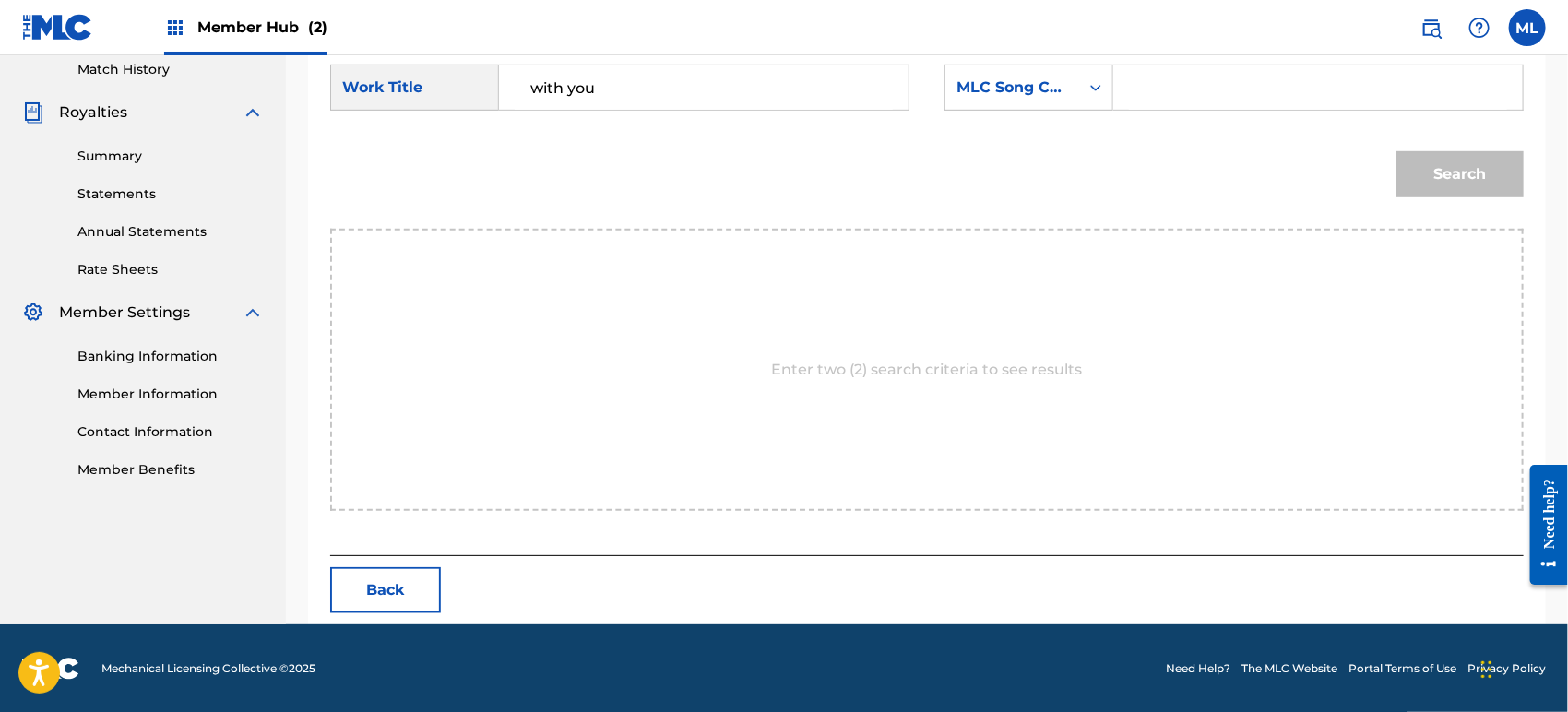
click at [1018, 82] on div "MLC Song Code" at bounding box center [1012, 87] width 112 height 22
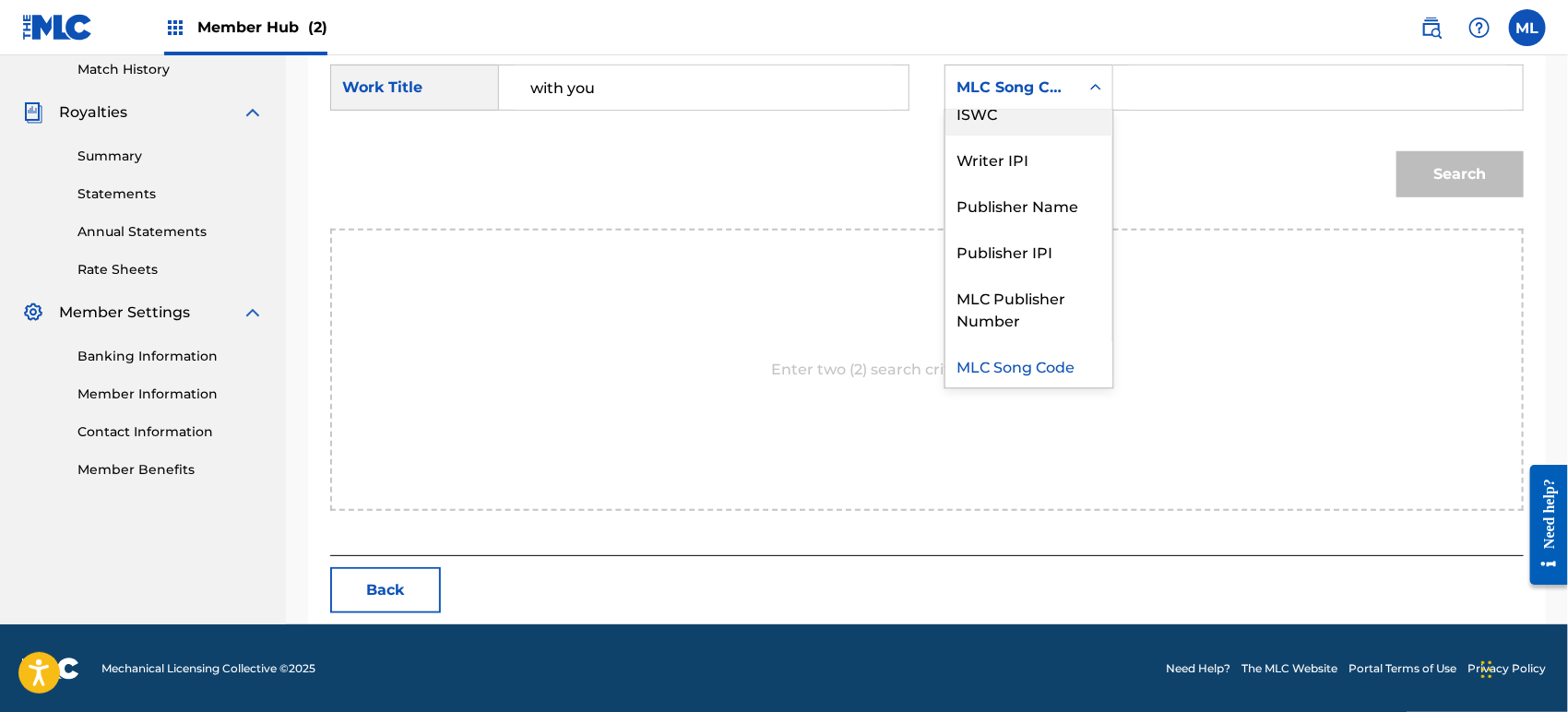
scroll to position [0, 0]
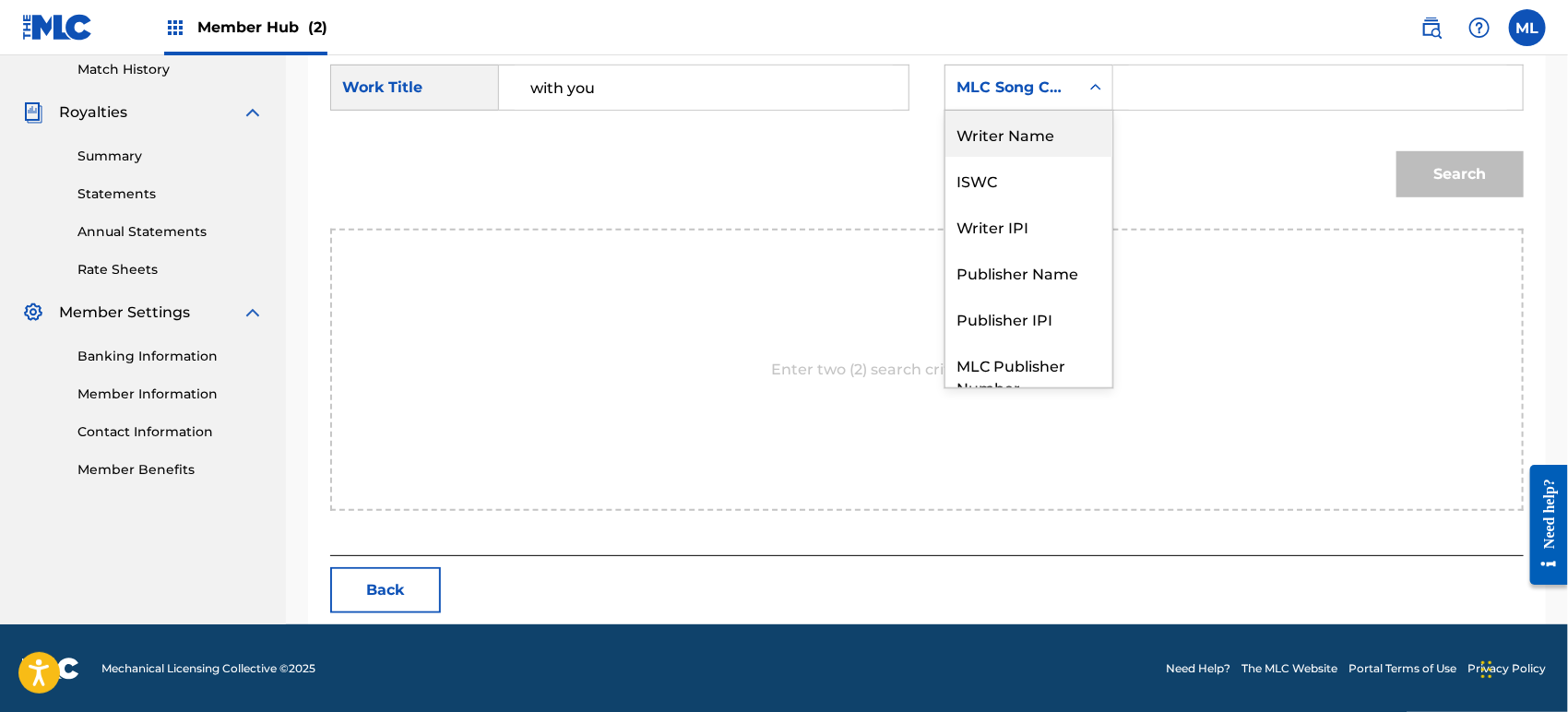
click at [1008, 142] on div "Writer Name" at bounding box center [1028, 133] width 167 height 46
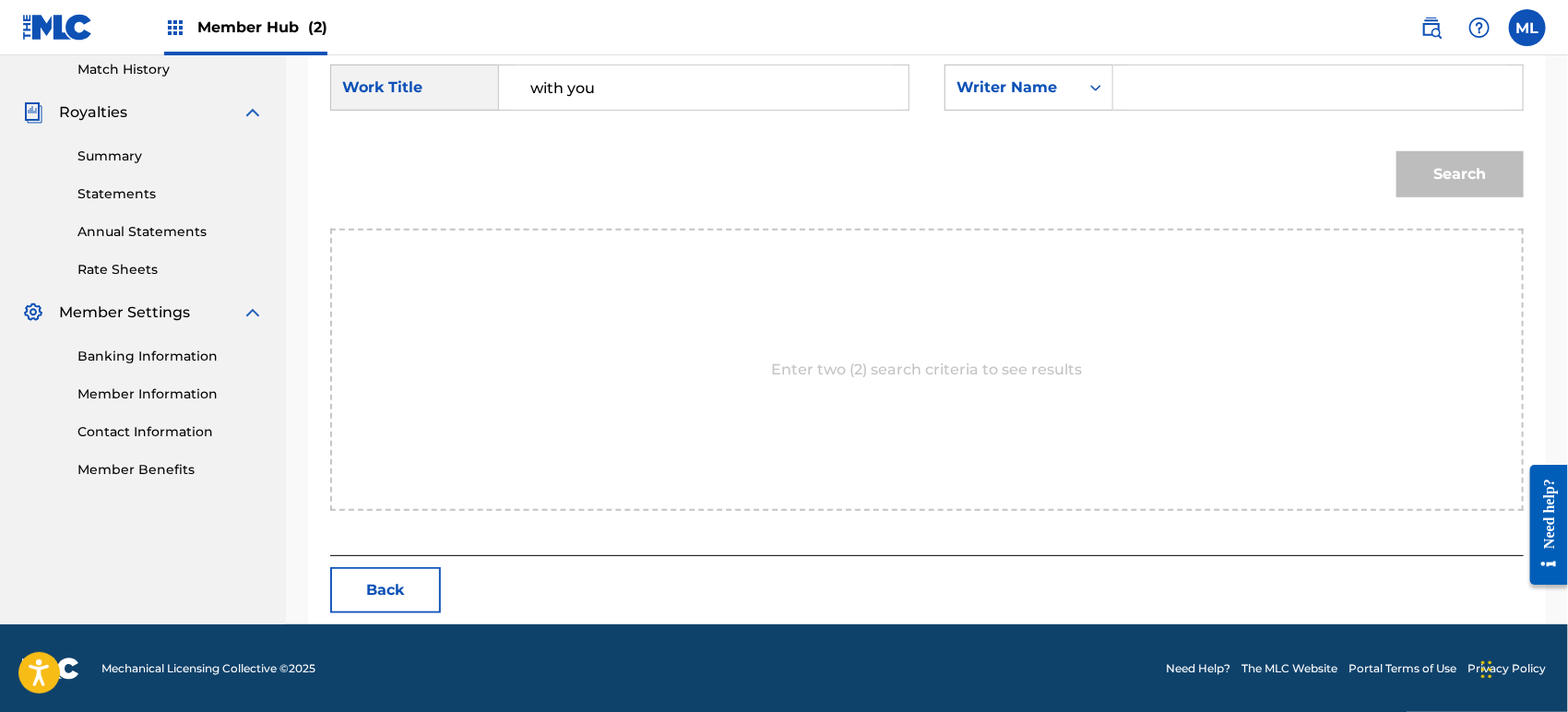
click at [1203, 66] on input "Search Form" at bounding box center [1318, 87] width 379 height 44
type input "[PERSON_NAME]"
click at [1396, 152] on button "Search" at bounding box center [1459, 174] width 127 height 46
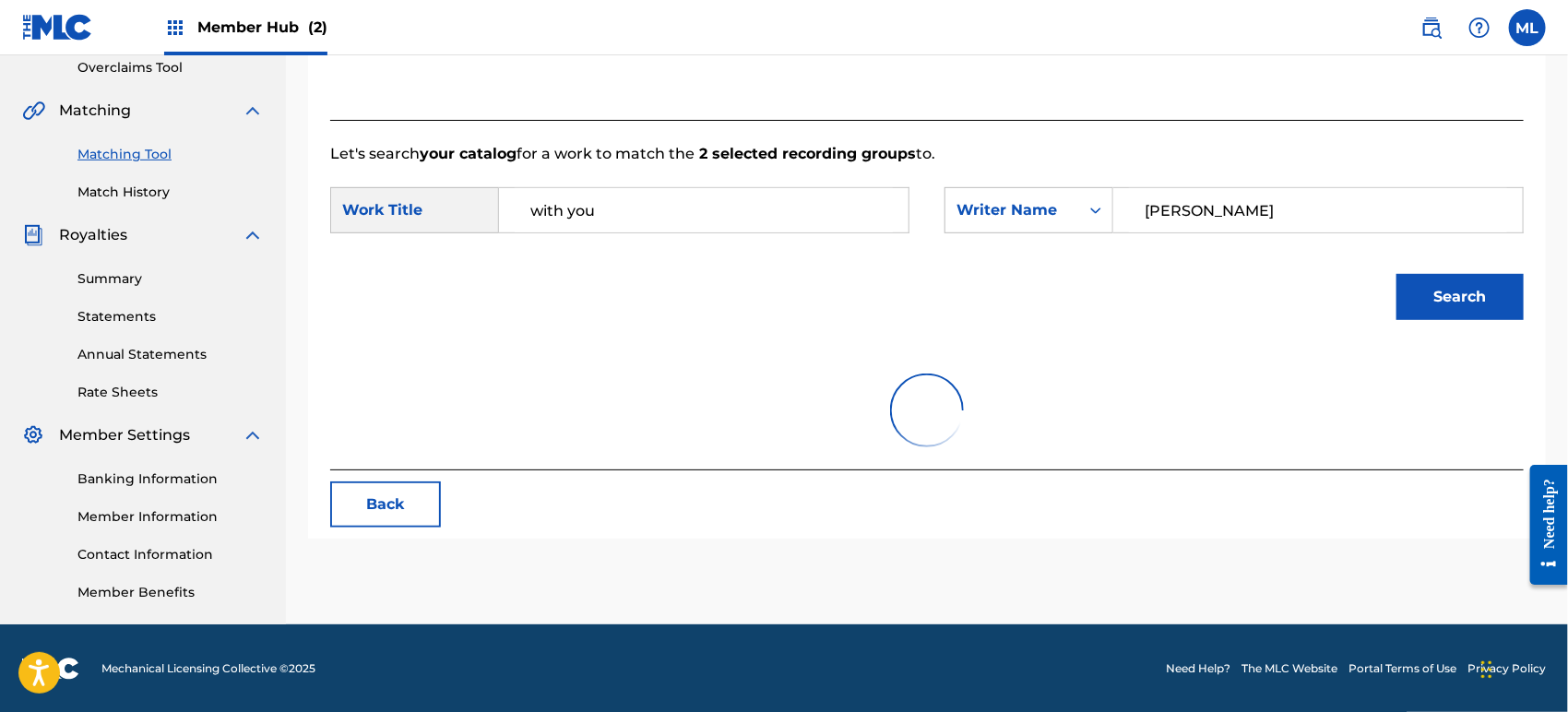
scroll to position [515, 0]
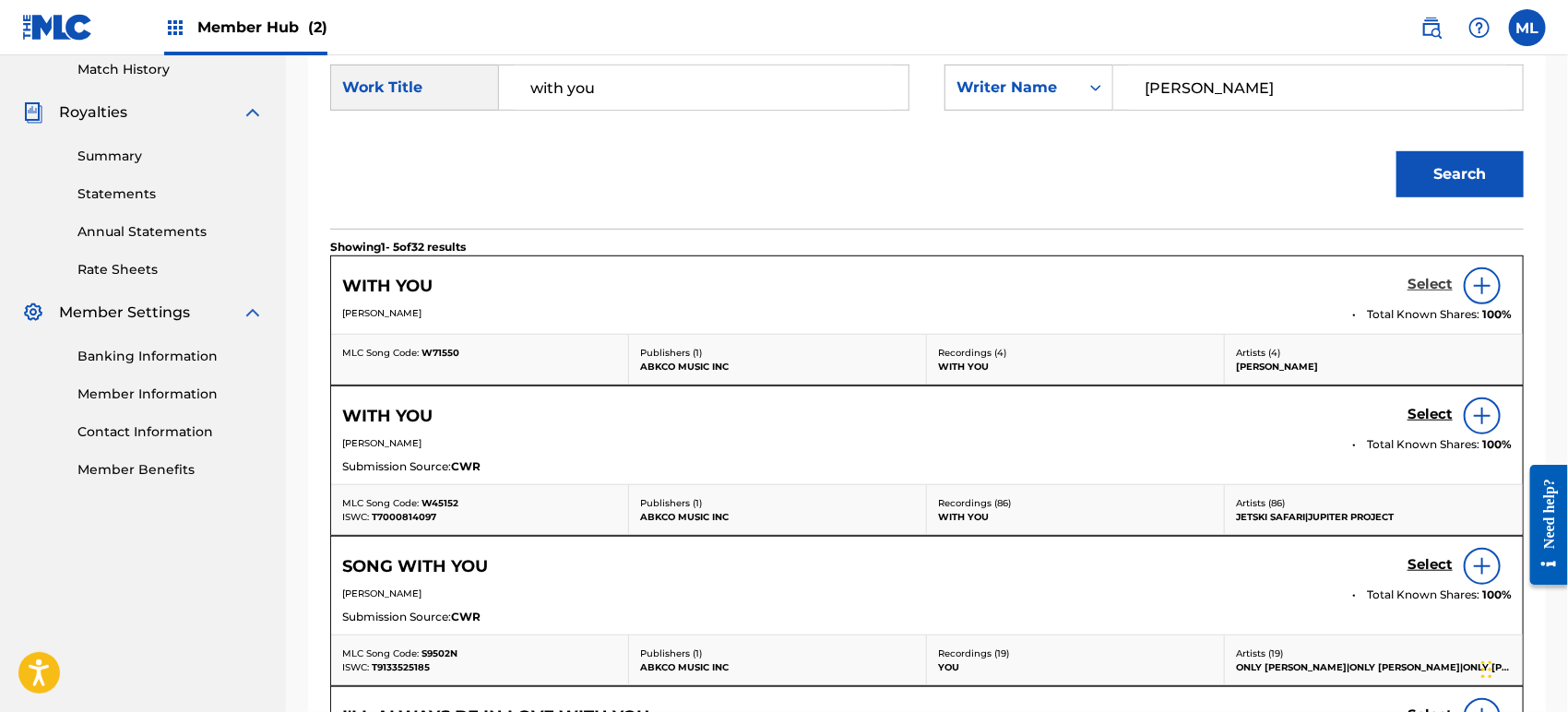
click at [1420, 276] on h5 "Select" at bounding box center [1430, 285] width 45 height 18
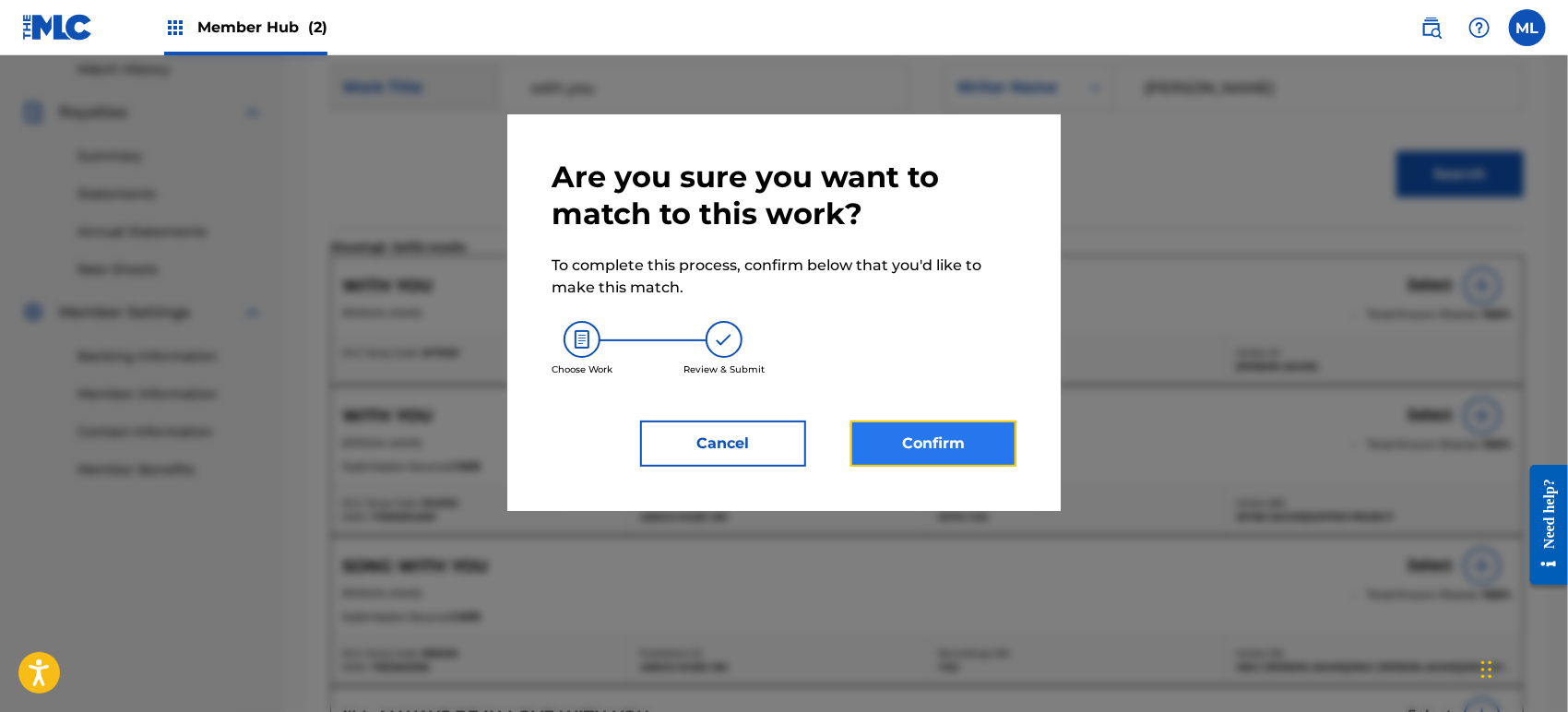
click at [929, 429] on button "Confirm" at bounding box center [933, 443] width 166 height 46
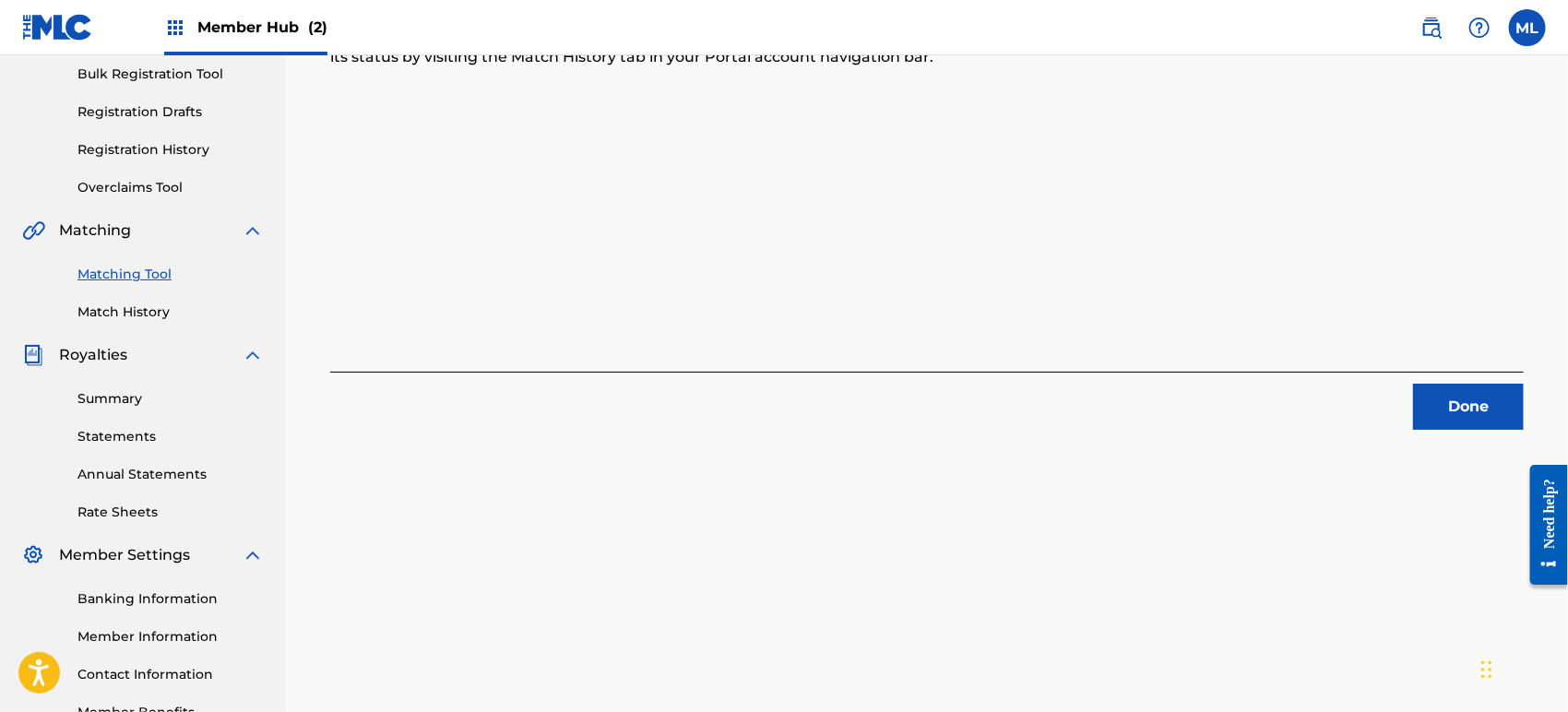
scroll to position [0, 0]
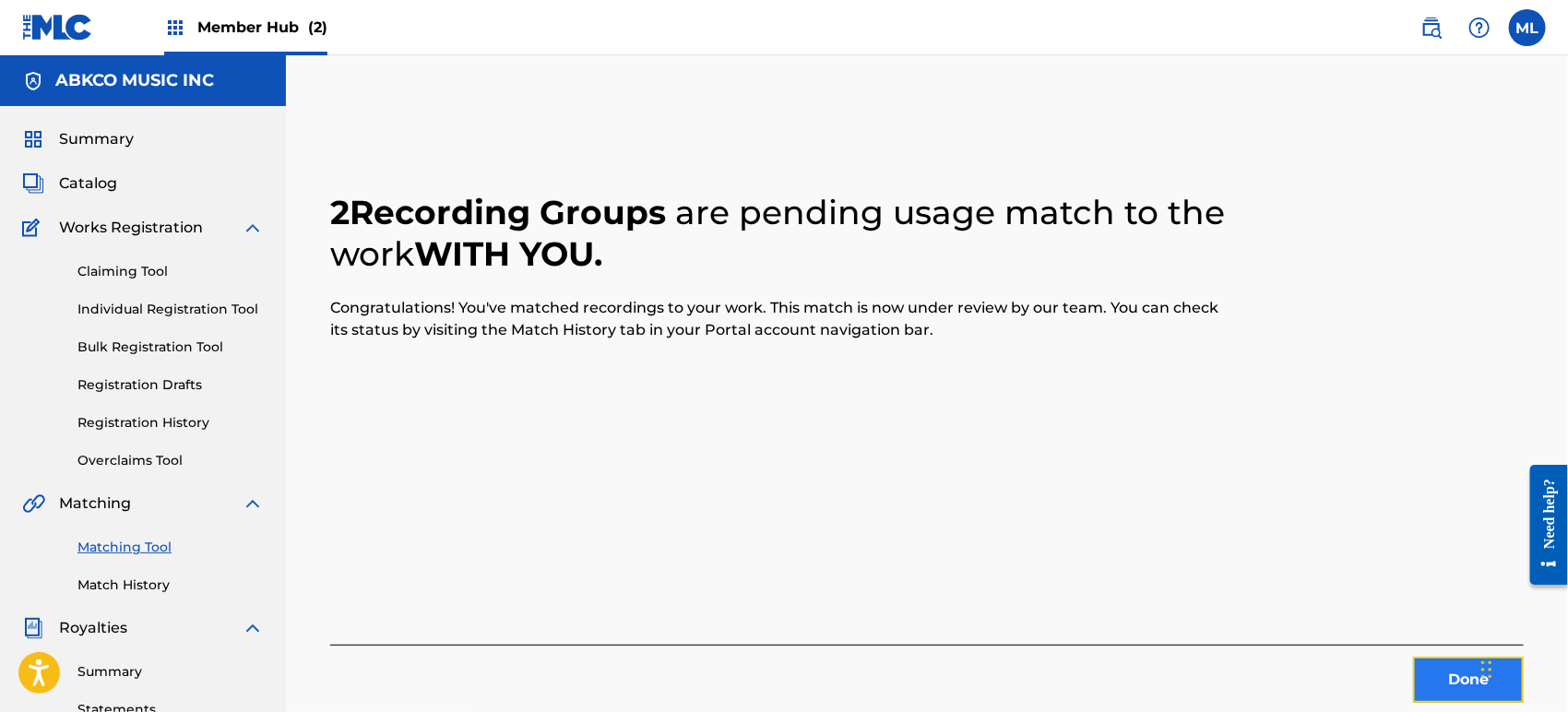
click at [1443, 677] on button "Done" at bounding box center [1467, 679] width 111 height 46
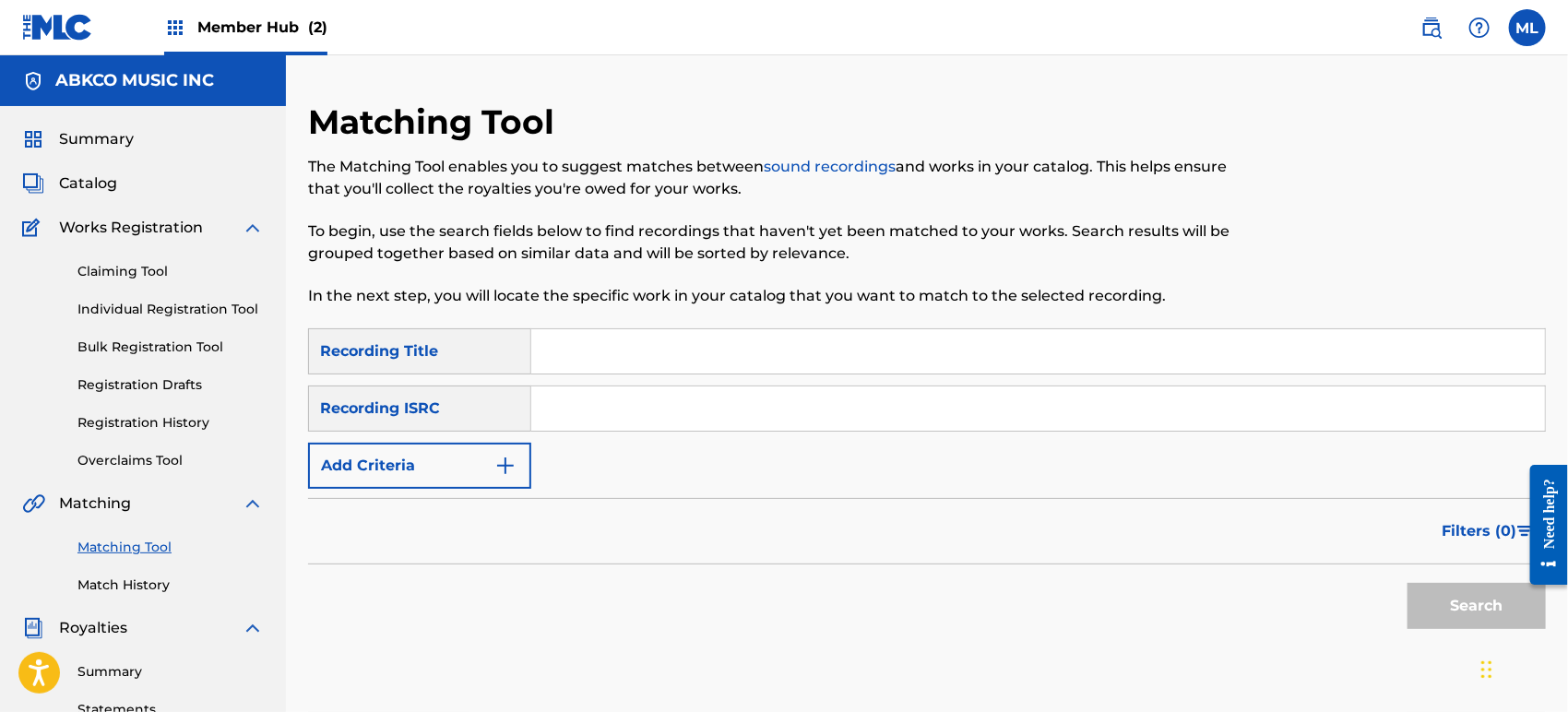
click at [667, 360] on input "Search Form" at bounding box center [1038, 351] width 1013 height 44
type input "falling in love"
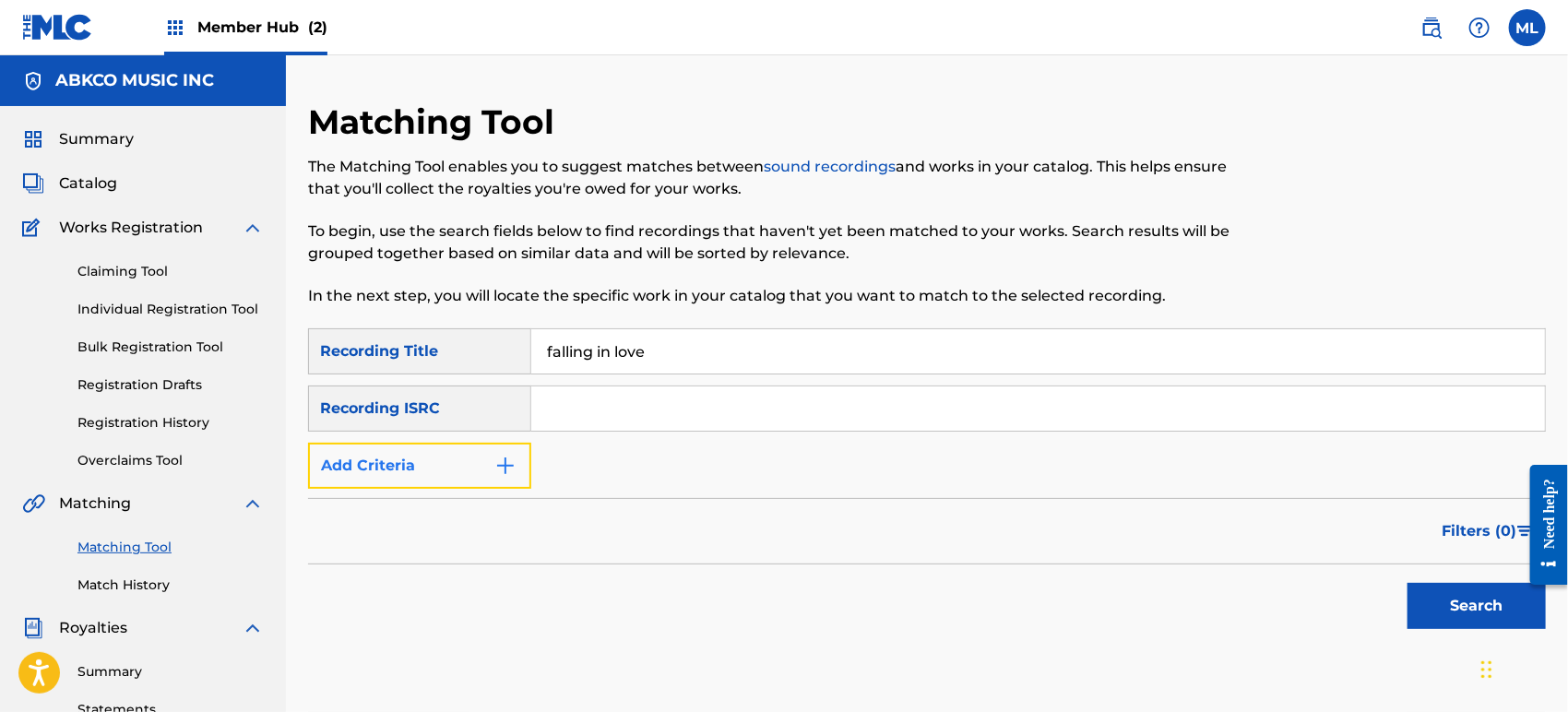
click at [403, 470] on button "Add Criteria" at bounding box center [420, 465] width 223 height 46
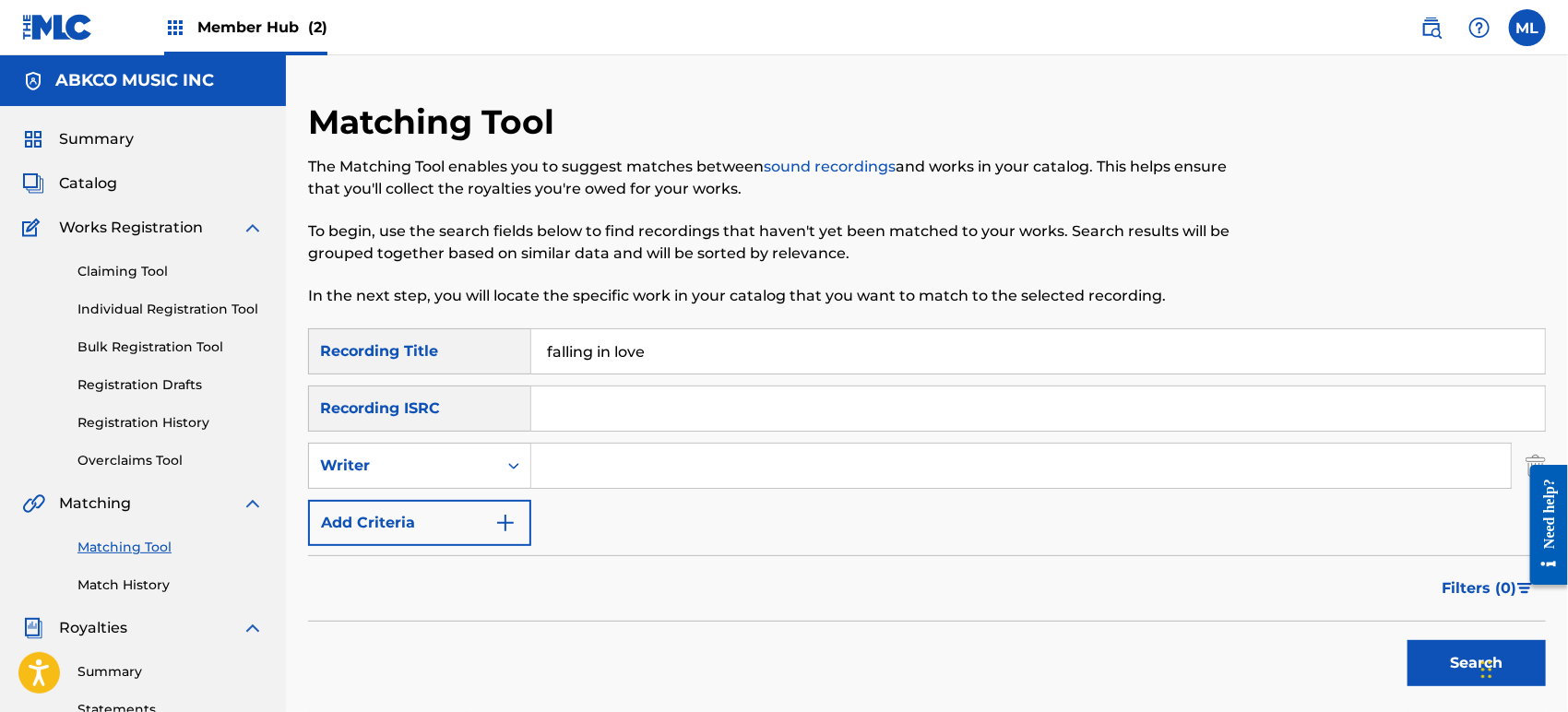
click at [590, 477] on input "Search Form" at bounding box center [1020, 465] width 979 height 44
type input "[PERSON_NAME]"
click at [1408, 640] on button "Search" at bounding box center [1476, 662] width 138 height 46
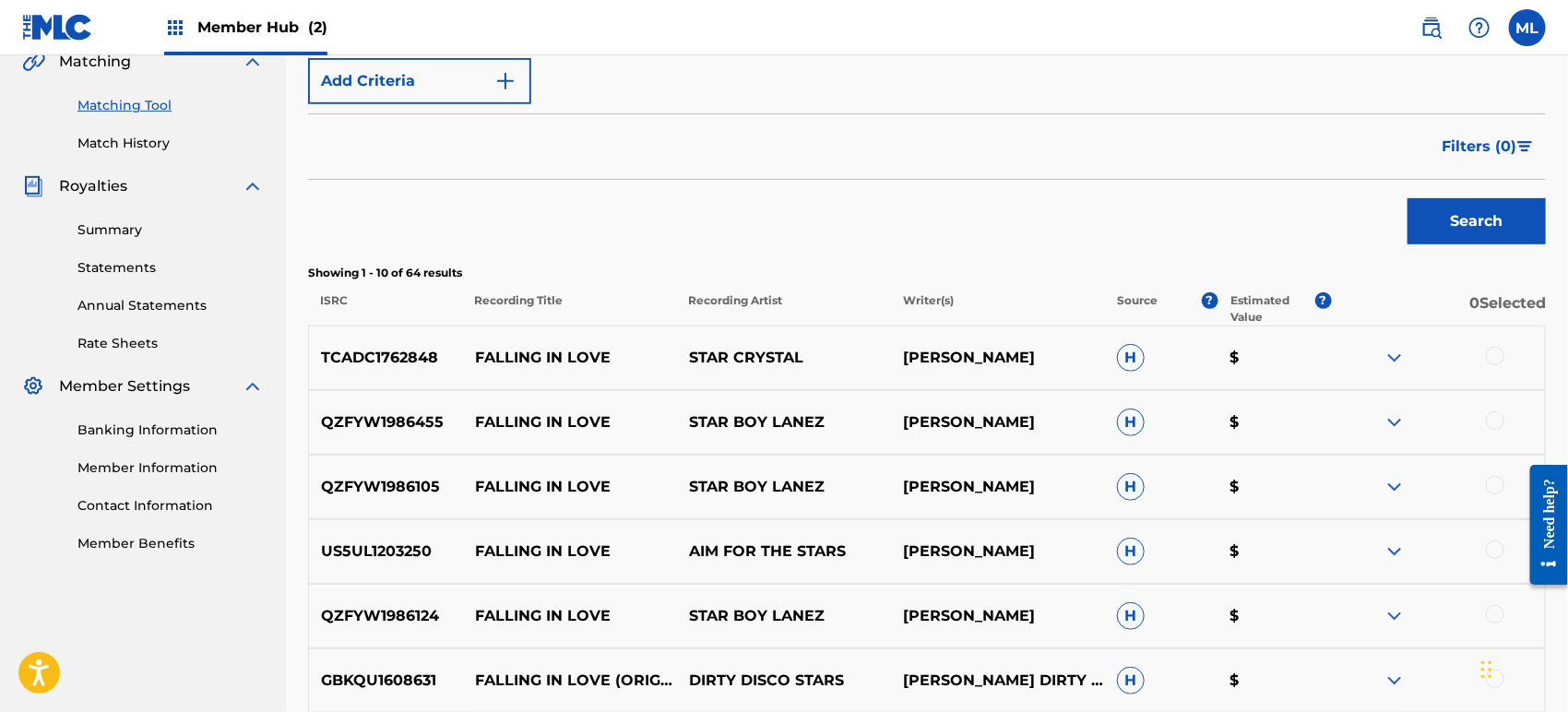
scroll to position [477, 0]
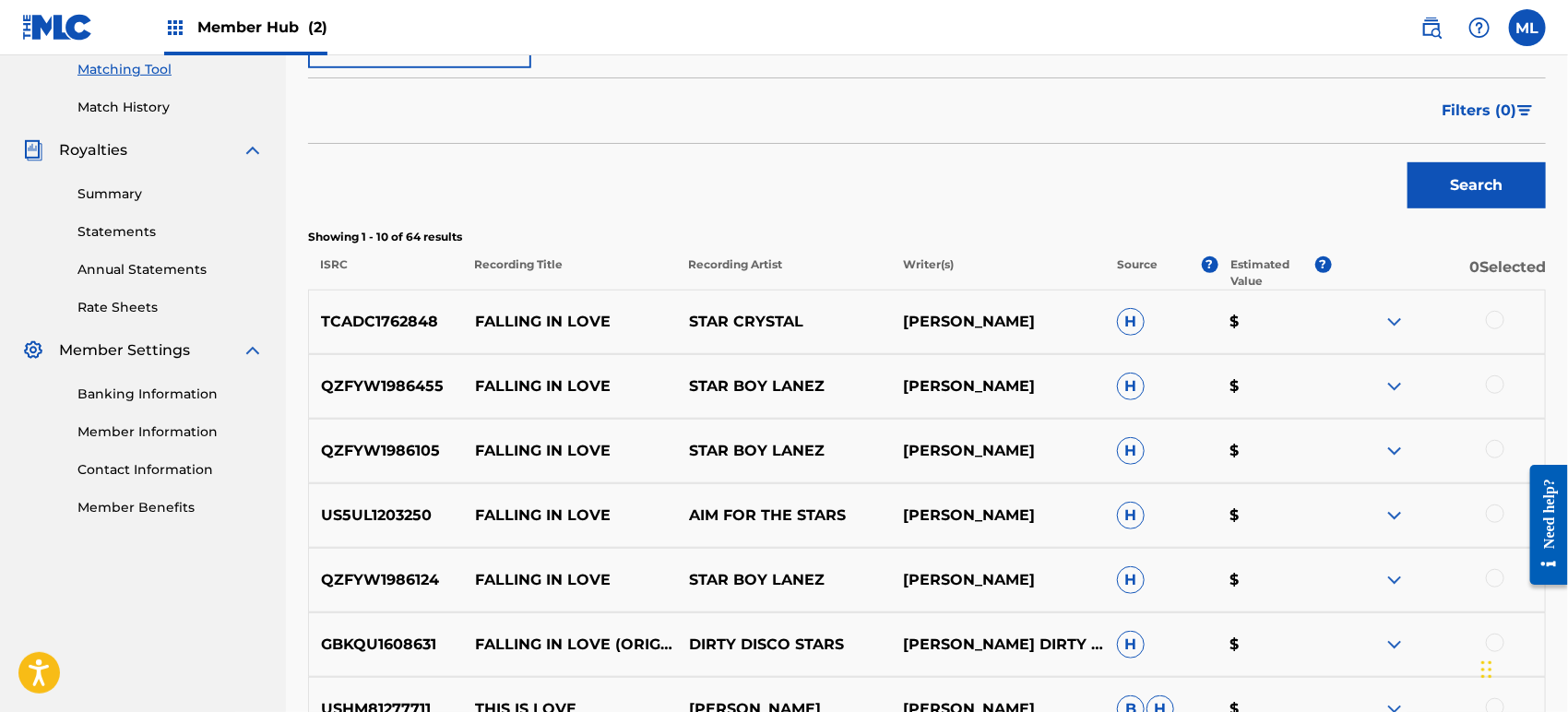
click at [1377, 323] on div at bounding box center [1437, 322] width 214 height 22
click at [1399, 324] on img at bounding box center [1394, 322] width 22 height 22
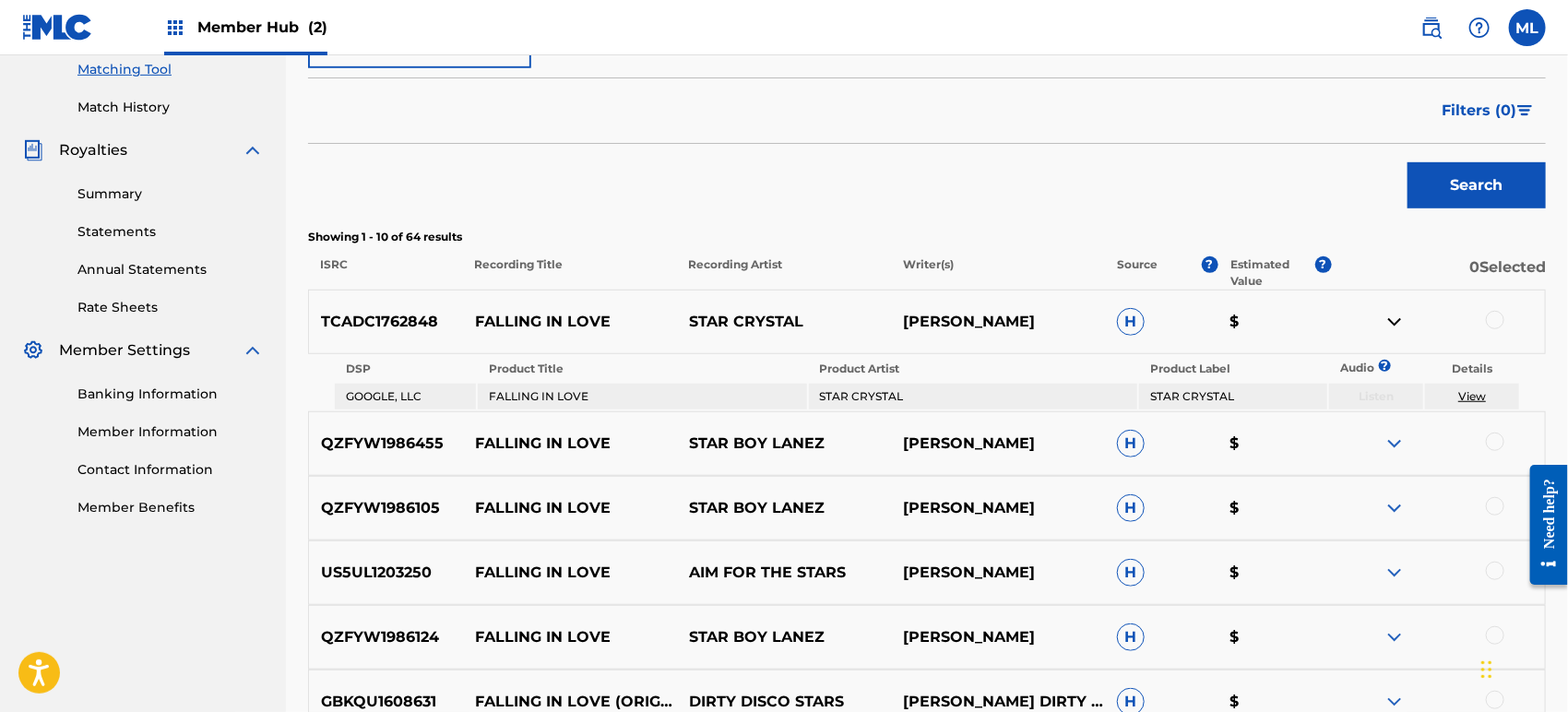
click at [1390, 447] on img at bounding box center [1394, 443] width 22 height 22
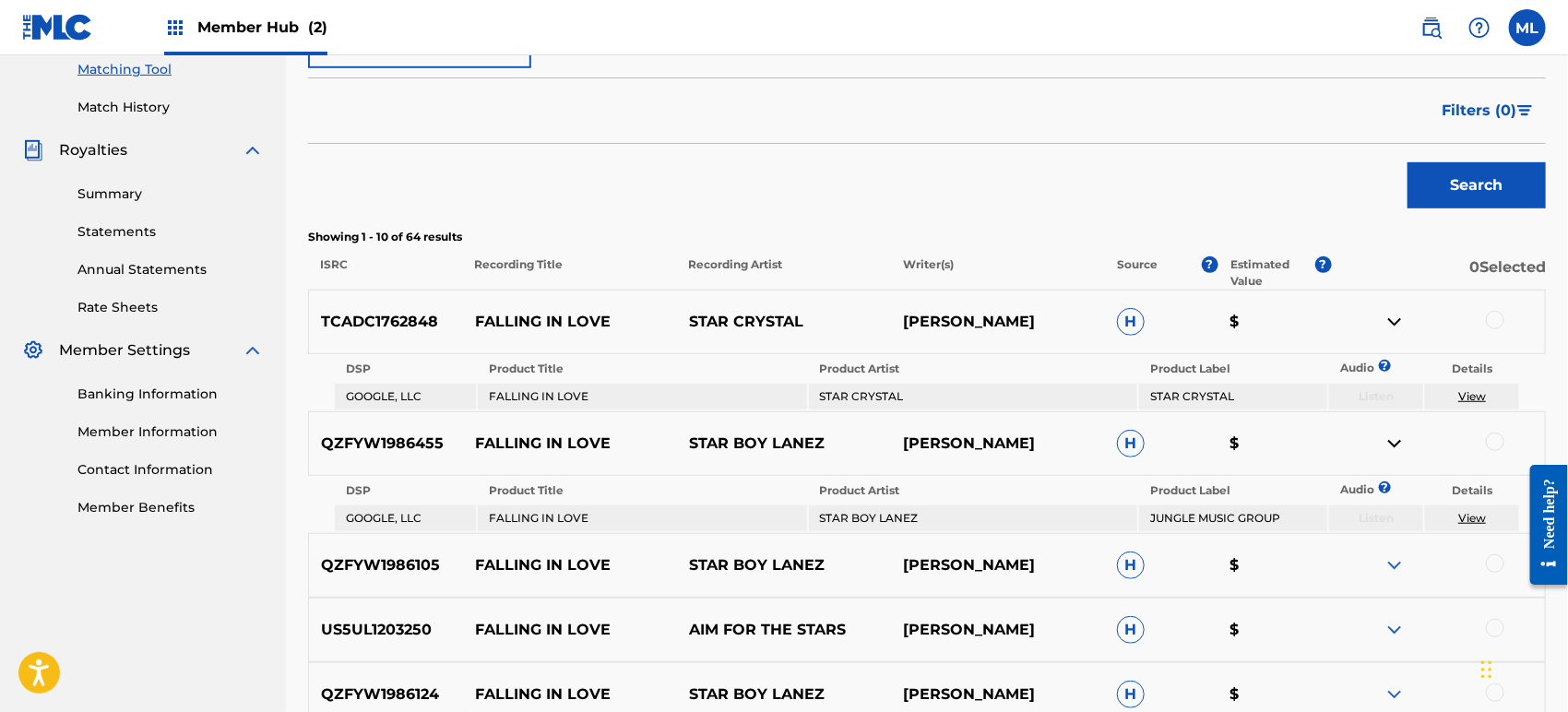
click at [1387, 566] on img at bounding box center [1394, 565] width 22 height 22
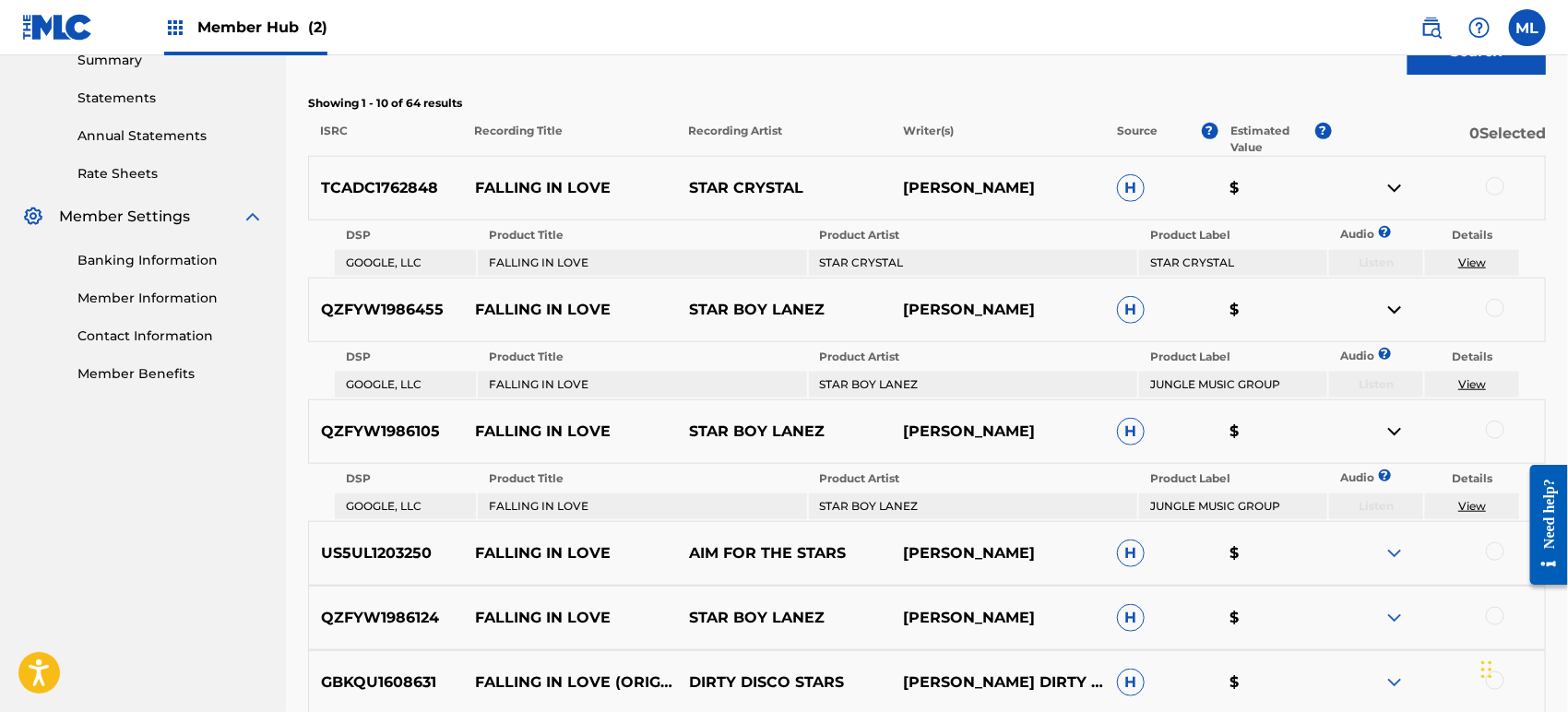
scroll to position [614, 0]
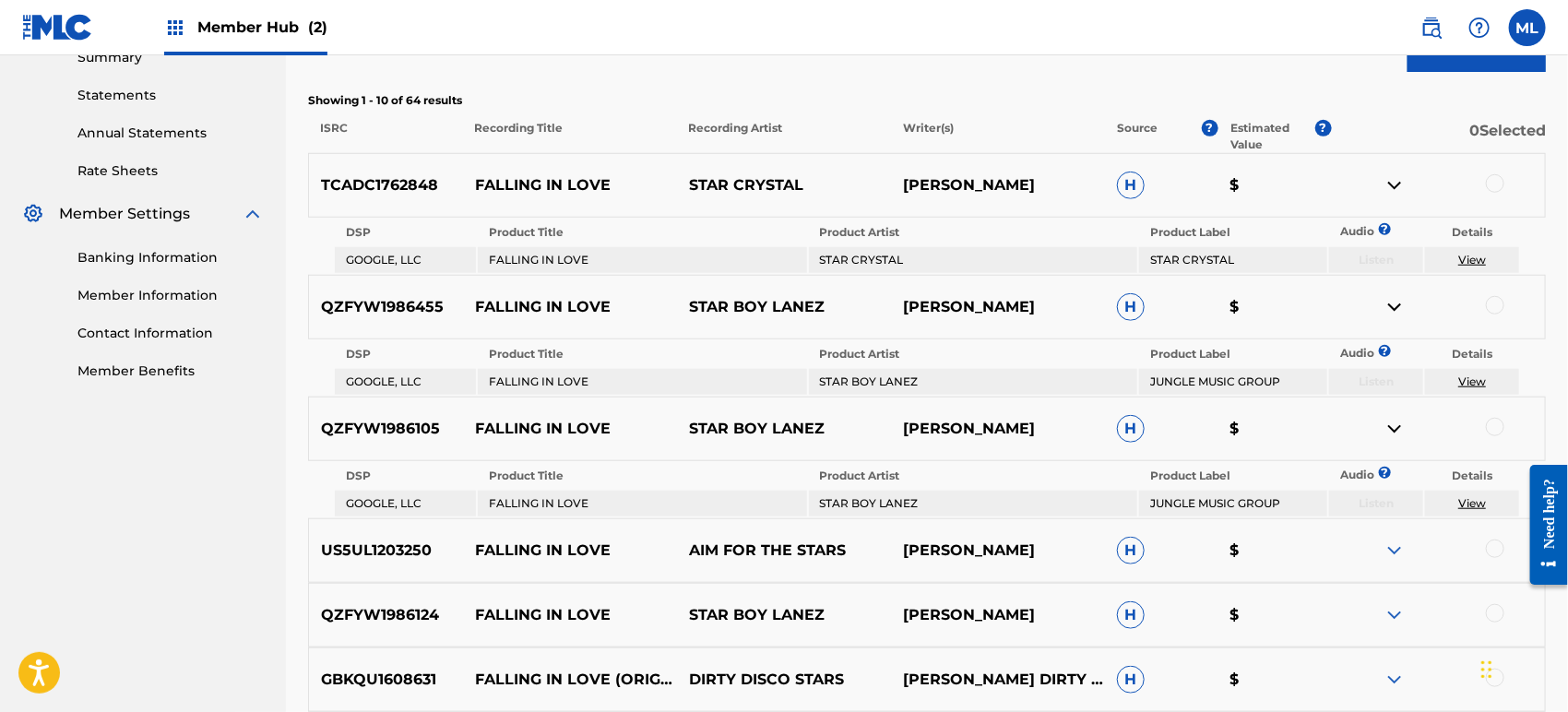
click at [1392, 550] on img at bounding box center [1394, 550] width 22 height 22
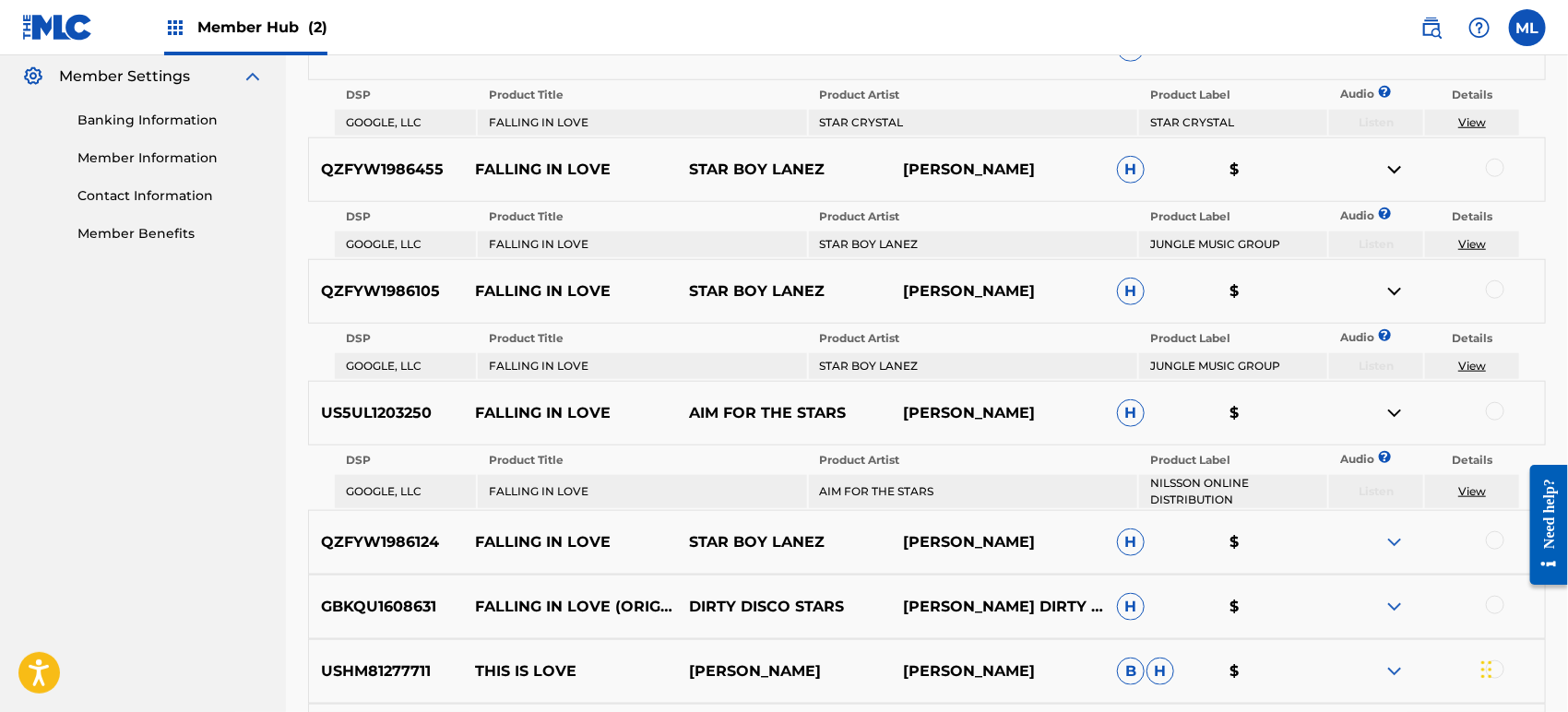
click at [1393, 536] on img at bounding box center [1394, 542] width 22 height 22
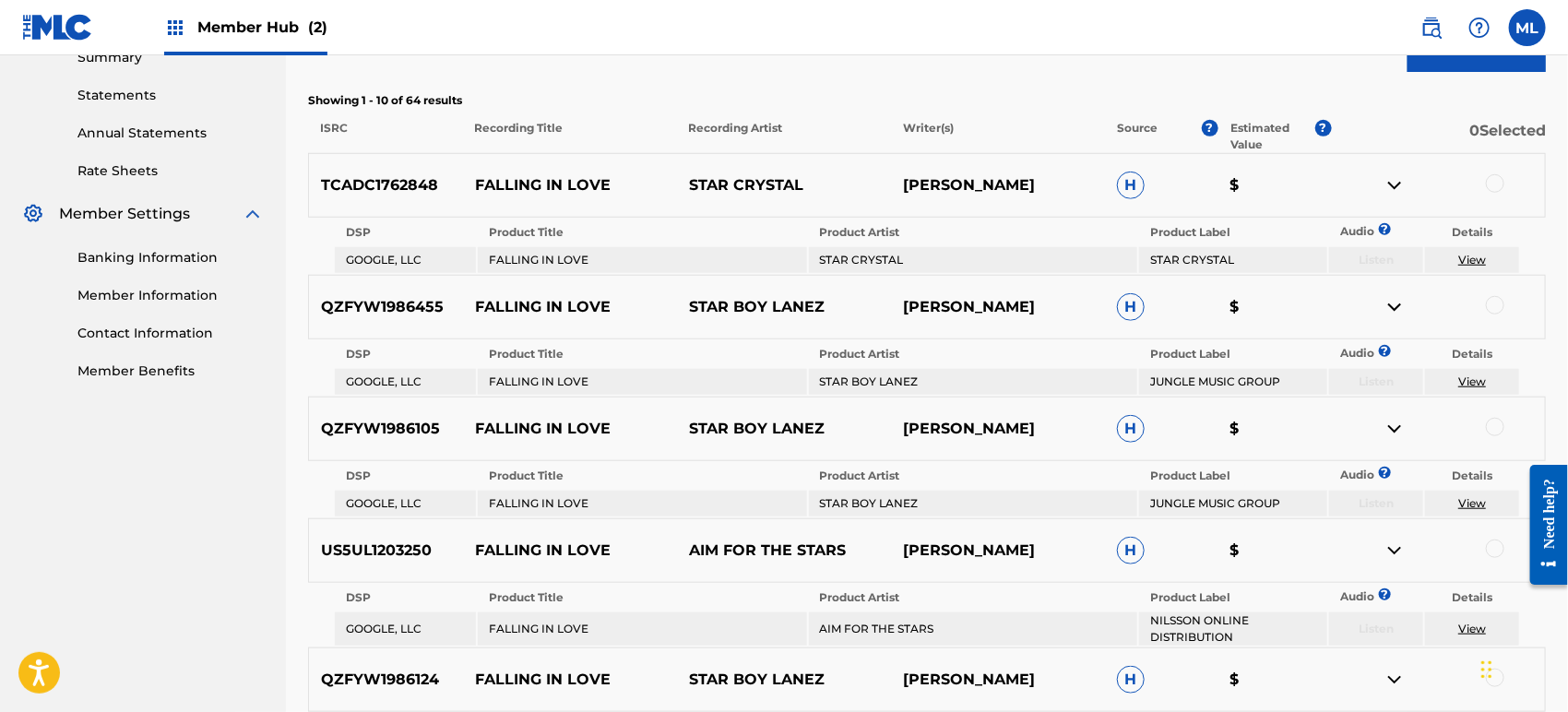
click at [1501, 180] on div at bounding box center [1495, 183] width 19 height 19
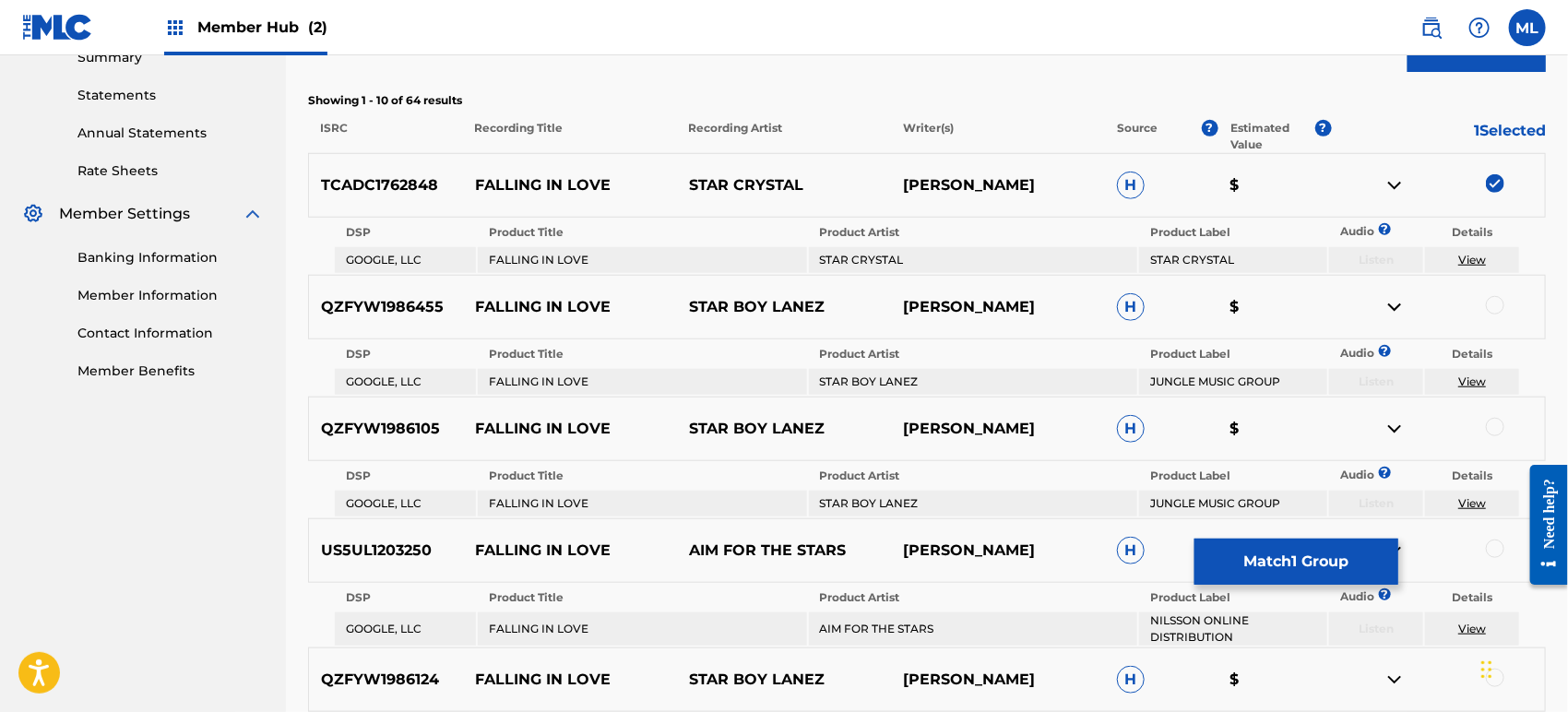
click at [1491, 310] on div at bounding box center [1495, 305] width 19 height 19
click at [1493, 423] on div at bounding box center [1495, 426] width 19 height 19
click at [1496, 552] on div at bounding box center [1495, 548] width 19 height 19
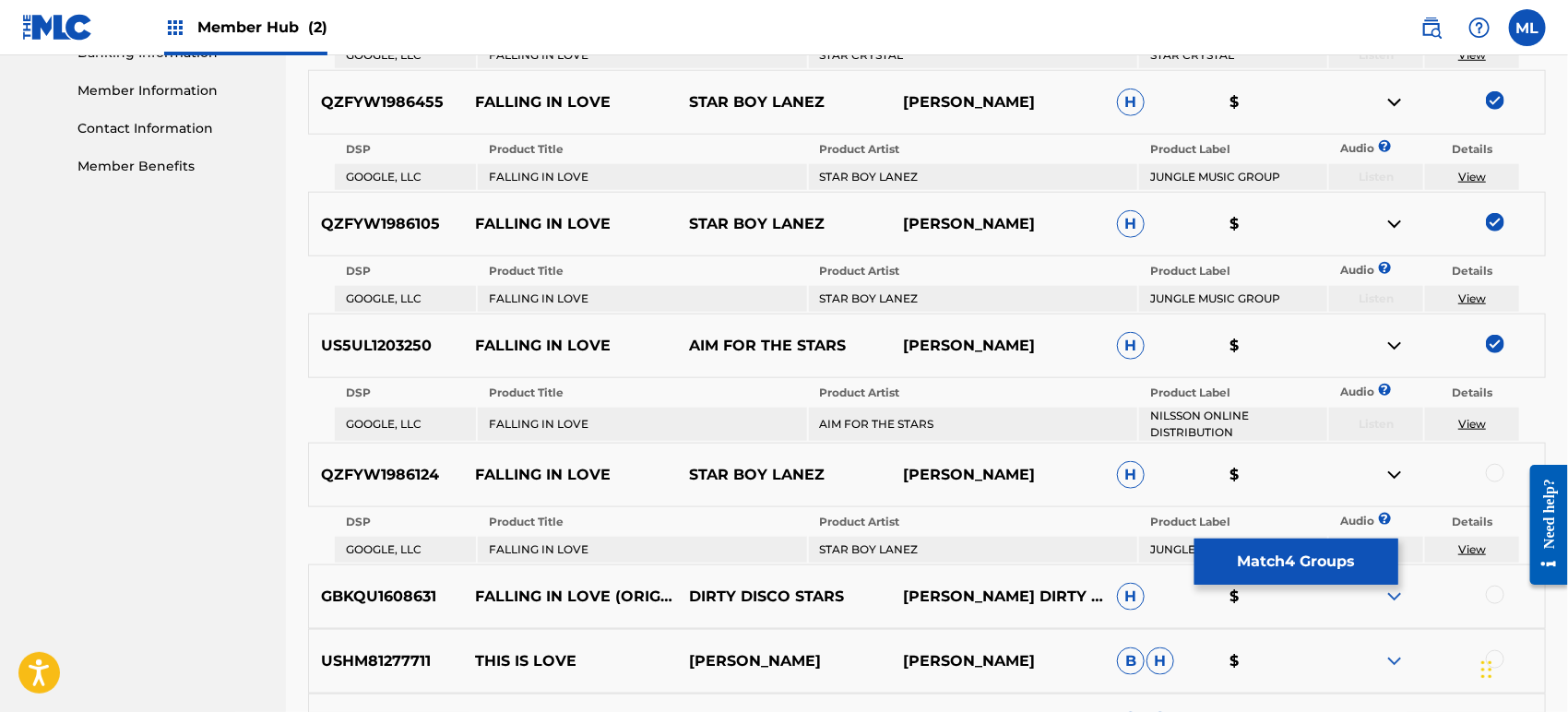
scroll to position [1024, 0]
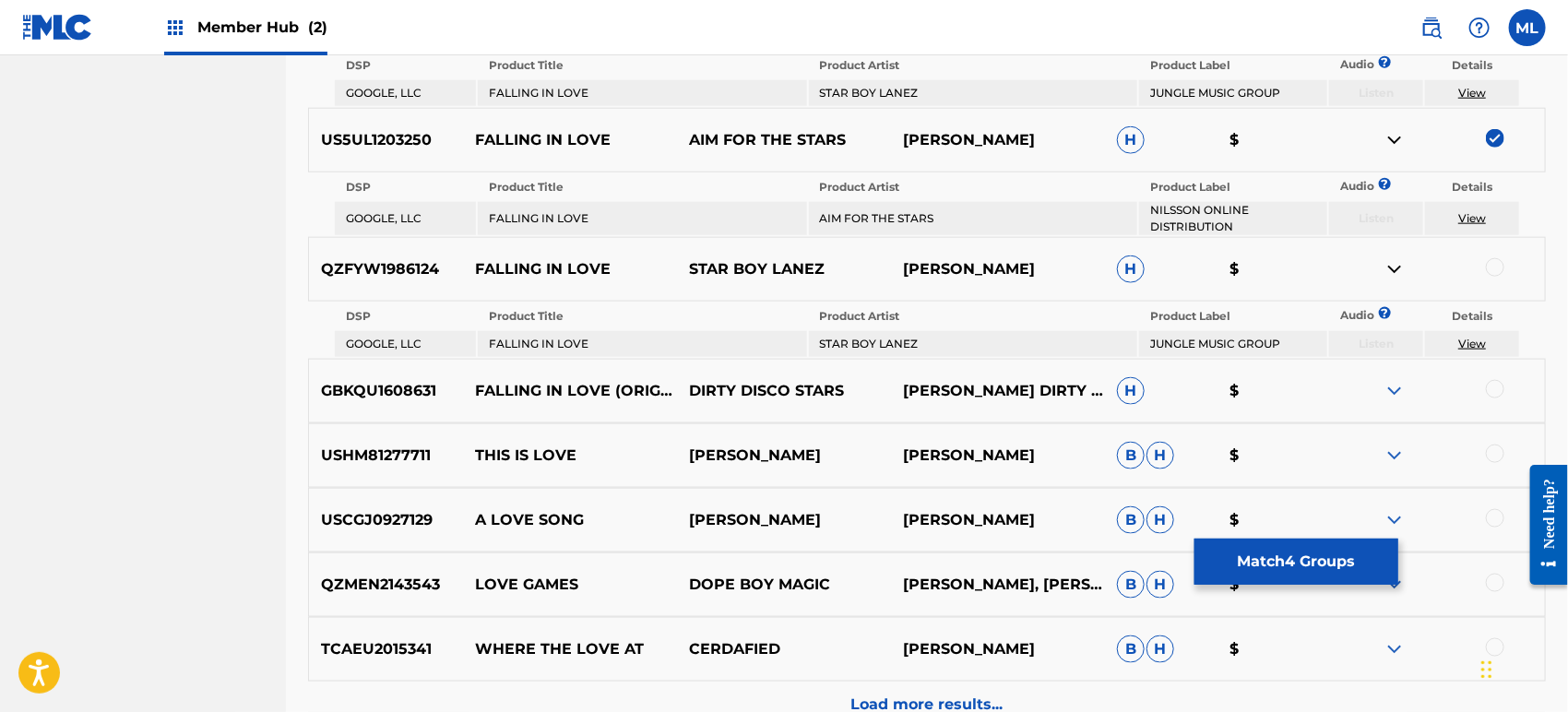
click at [1496, 263] on div at bounding box center [1495, 267] width 19 height 19
click at [1394, 394] on img at bounding box center [1394, 390] width 22 height 22
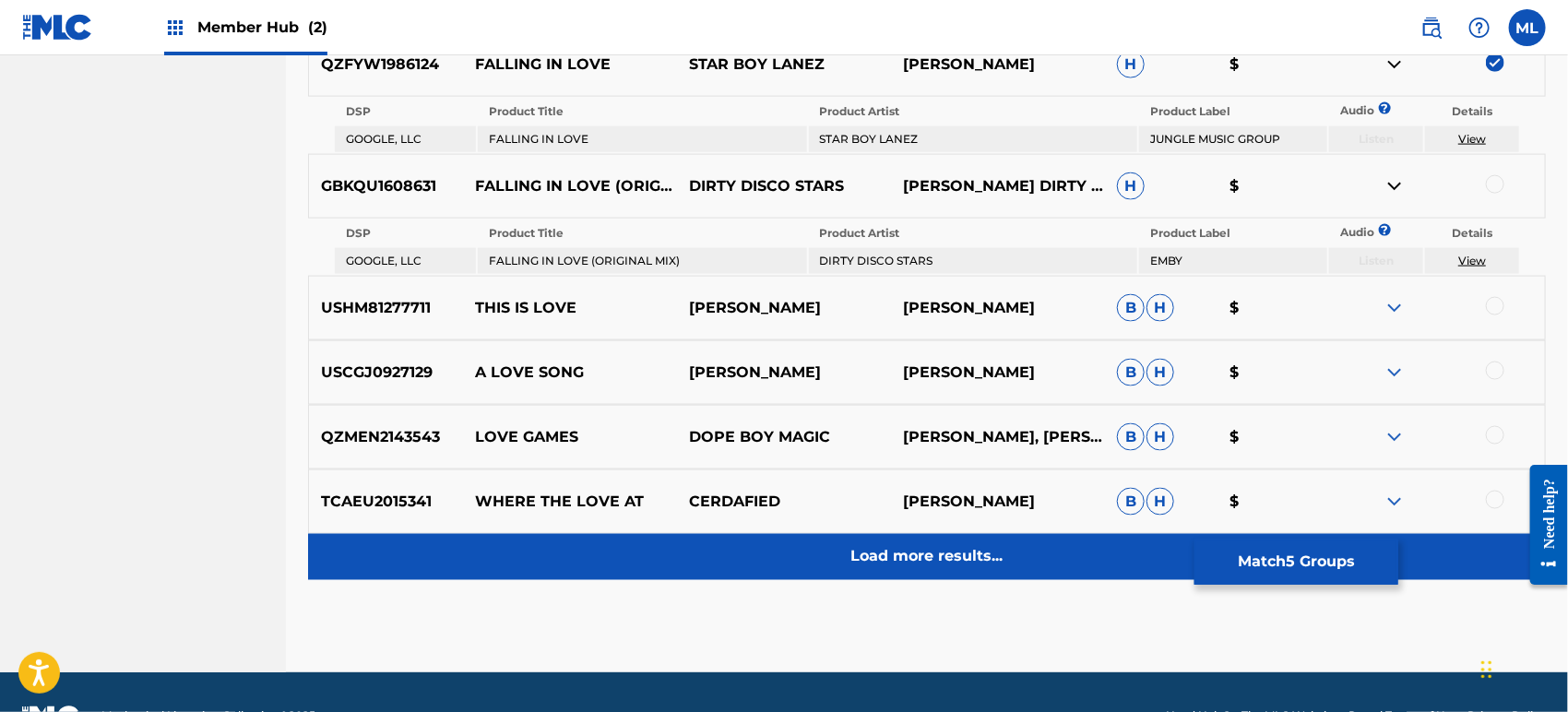
click at [845, 544] on div "Load more results..." at bounding box center [926, 556] width 1237 height 46
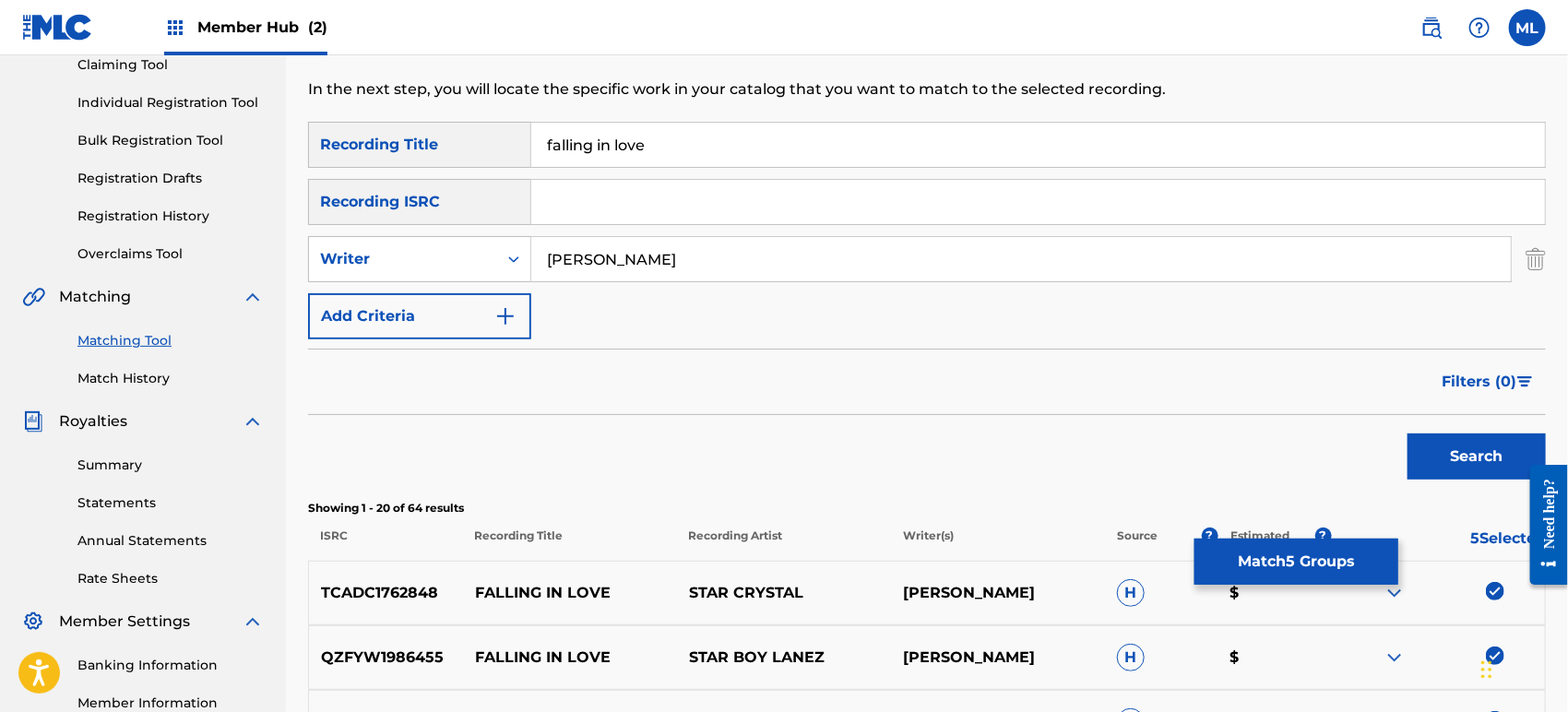
scroll to position [204, 0]
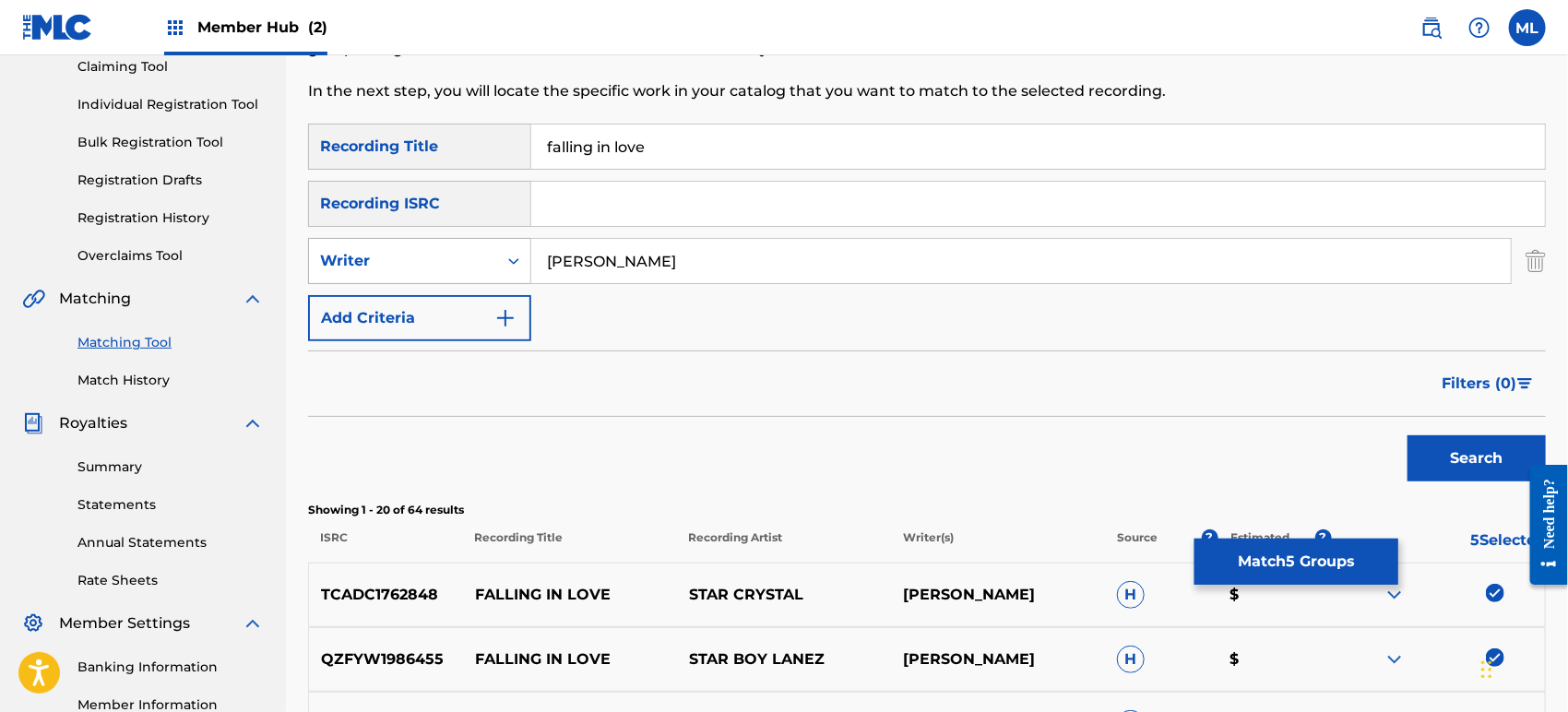
click at [416, 273] on div "Writer" at bounding box center [403, 261] width 188 height 35
click at [407, 320] on div "Recording Artist" at bounding box center [420, 306] width 221 height 46
click at [656, 265] on input "Search Form" at bounding box center [1020, 260] width 979 height 44
type input "[PERSON_NAME]"
click at [1408, 435] on button "Search" at bounding box center [1476, 458] width 138 height 46
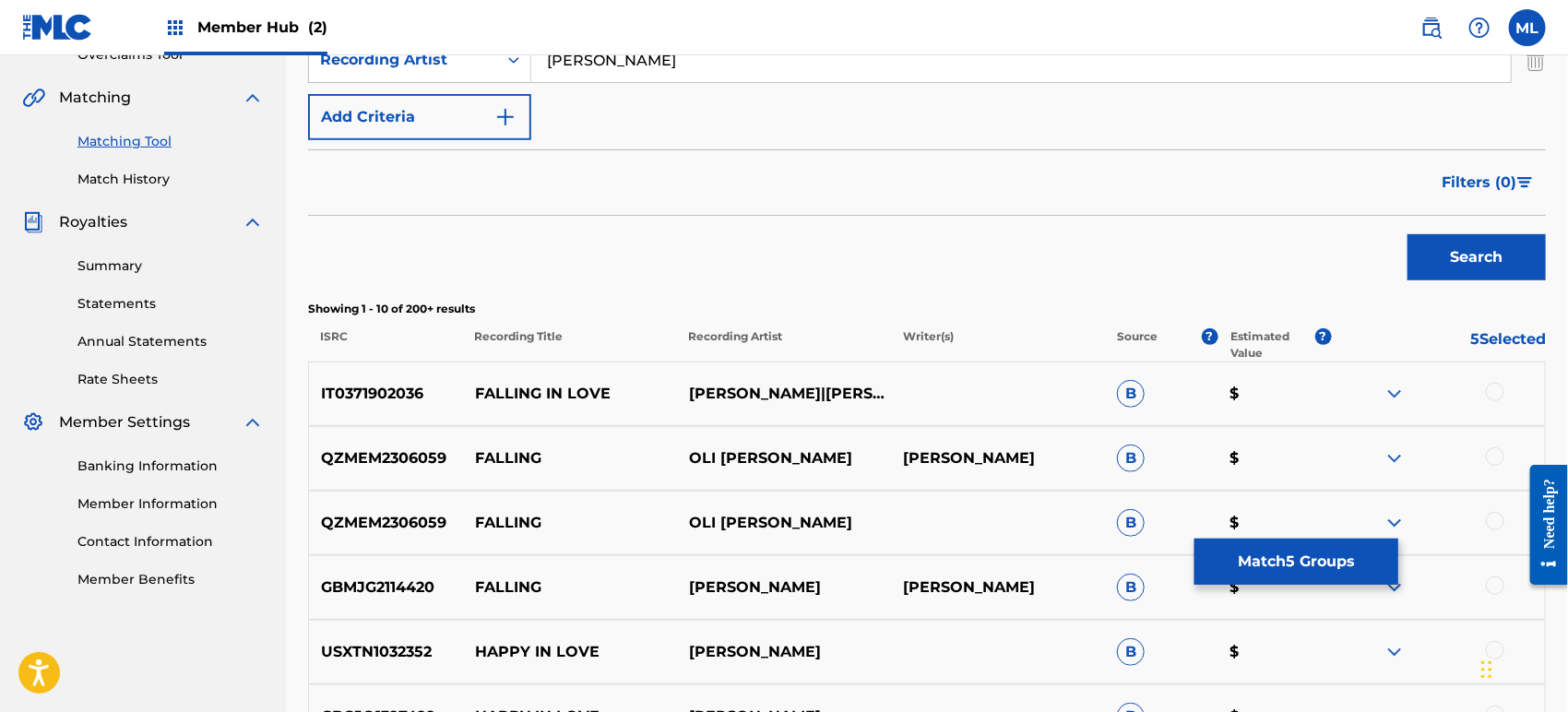
scroll to position [410, 0]
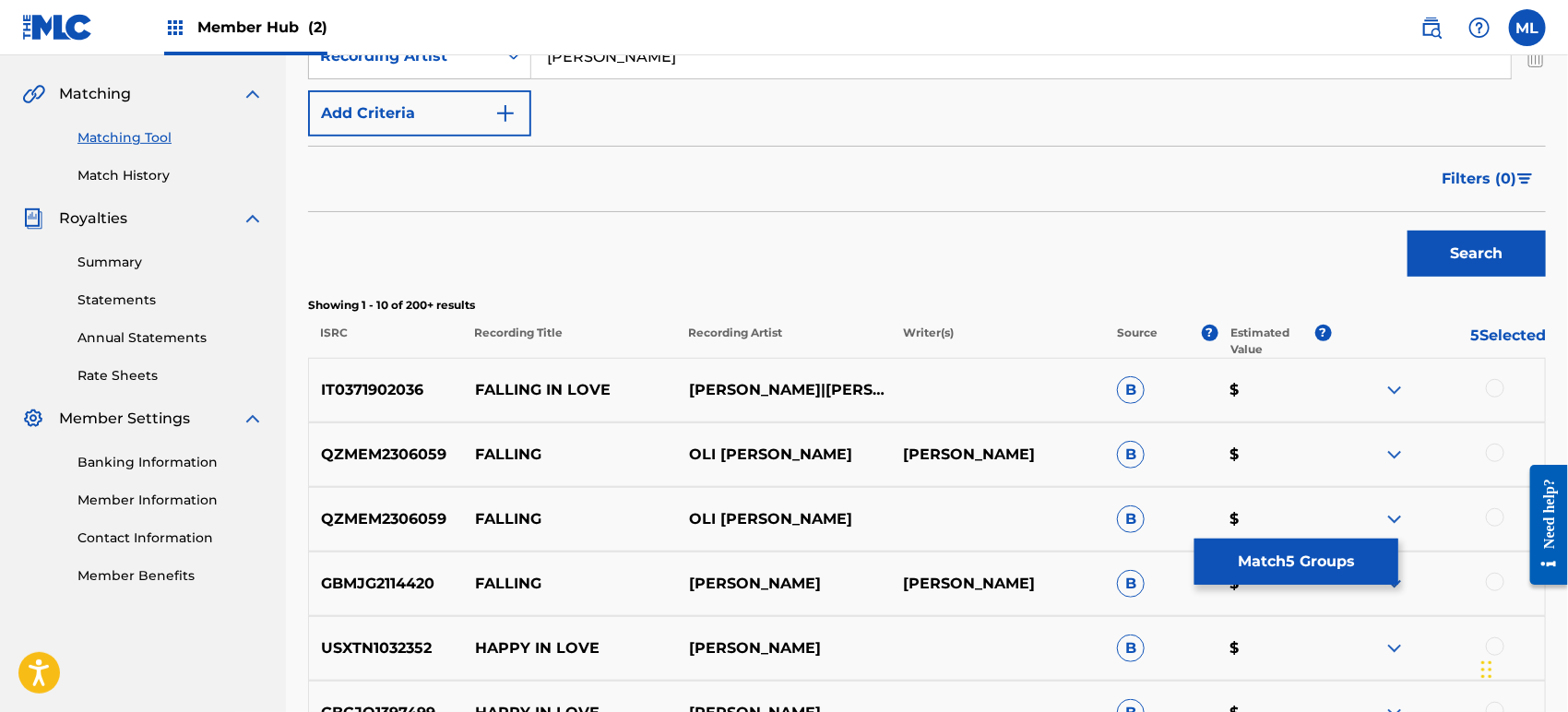
click at [1504, 373] on div "IT0371902036 FALLING IN LOVE [PERSON_NAME]|[PERSON_NAME]|[PERSON_NAME] B $" at bounding box center [926, 390] width 1237 height 65
click at [1493, 390] on div at bounding box center [1495, 387] width 19 height 19
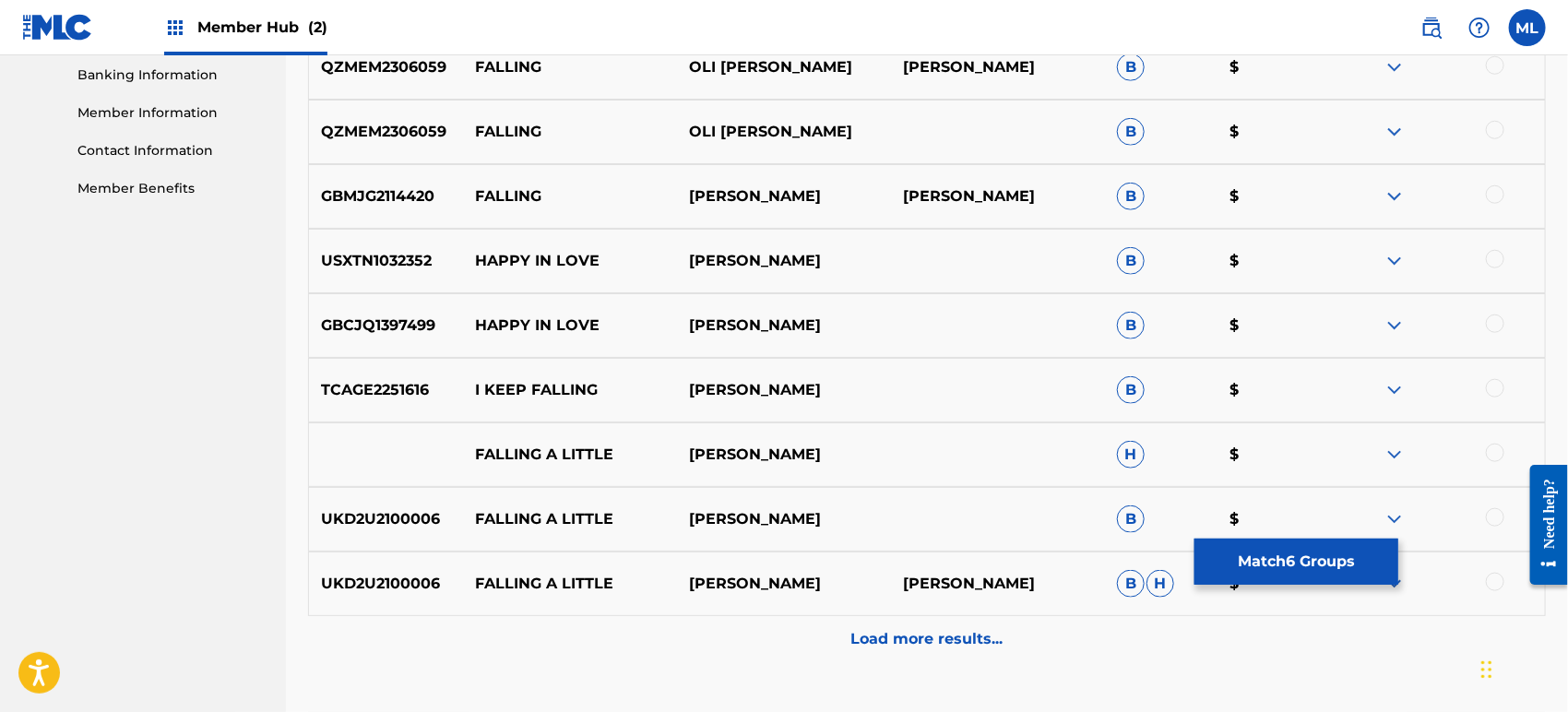
scroll to position [819, 0]
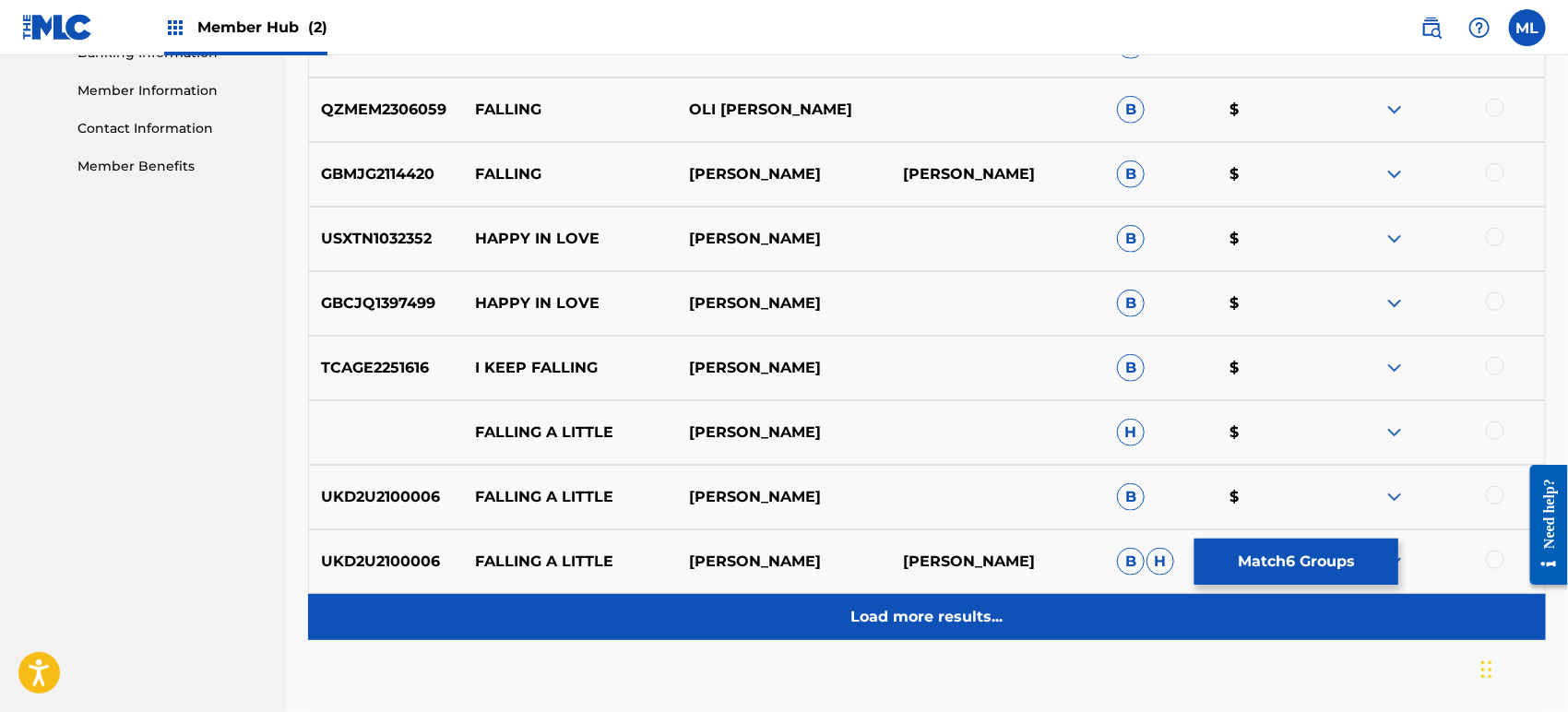
click at [887, 613] on p "Load more results..." at bounding box center [927, 616] width 153 height 22
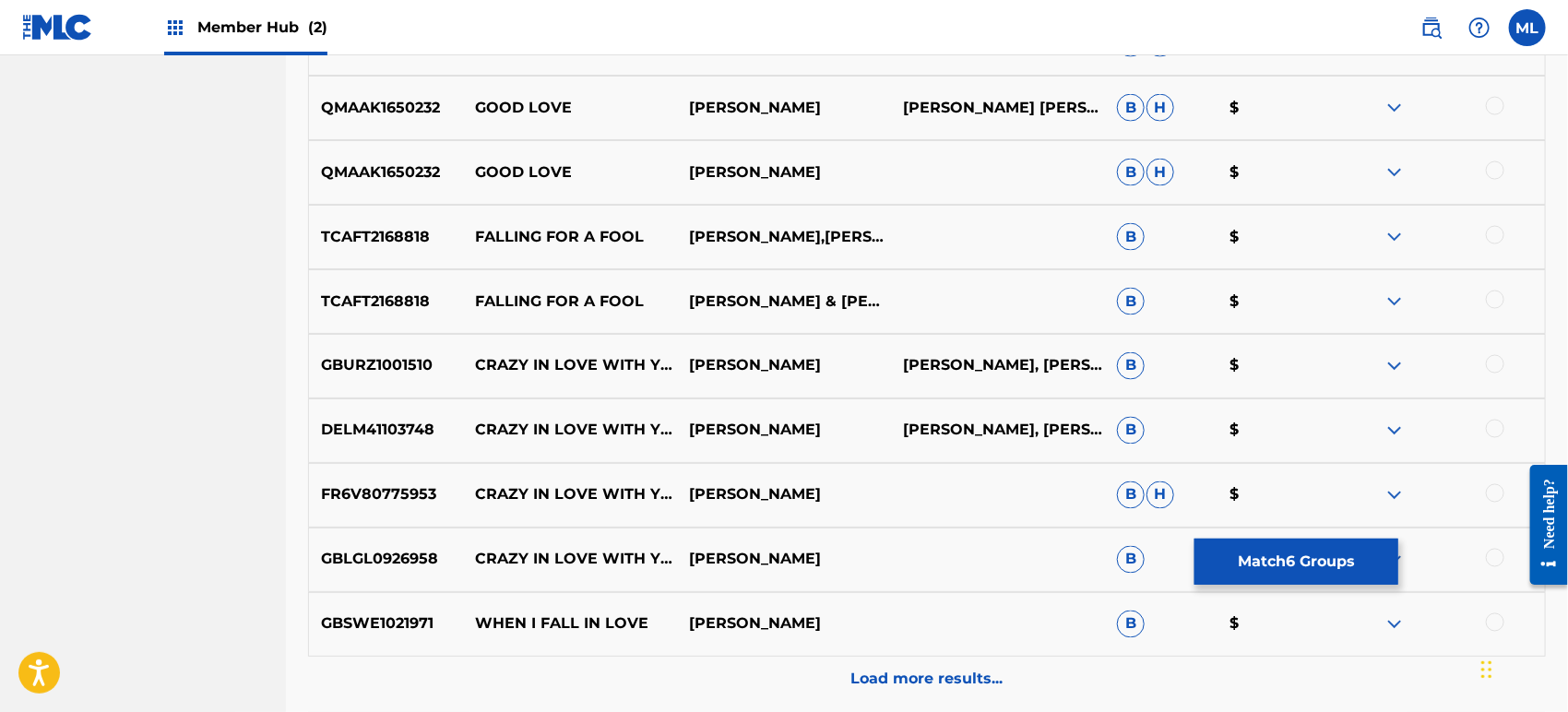
scroll to position [1434, 0]
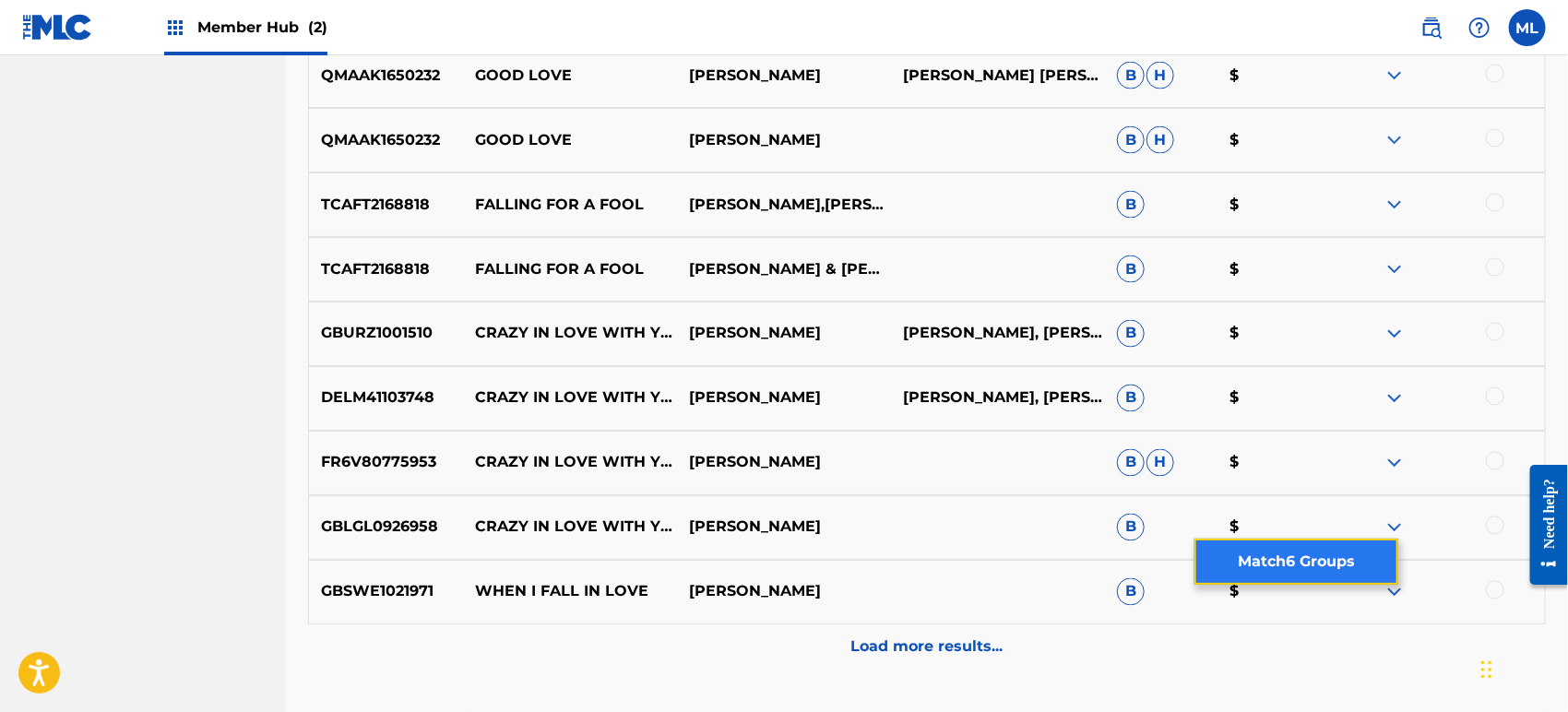
click at [1271, 572] on button "Match 6 Groups" at bounding box center [1296, 561] width 203 height 46
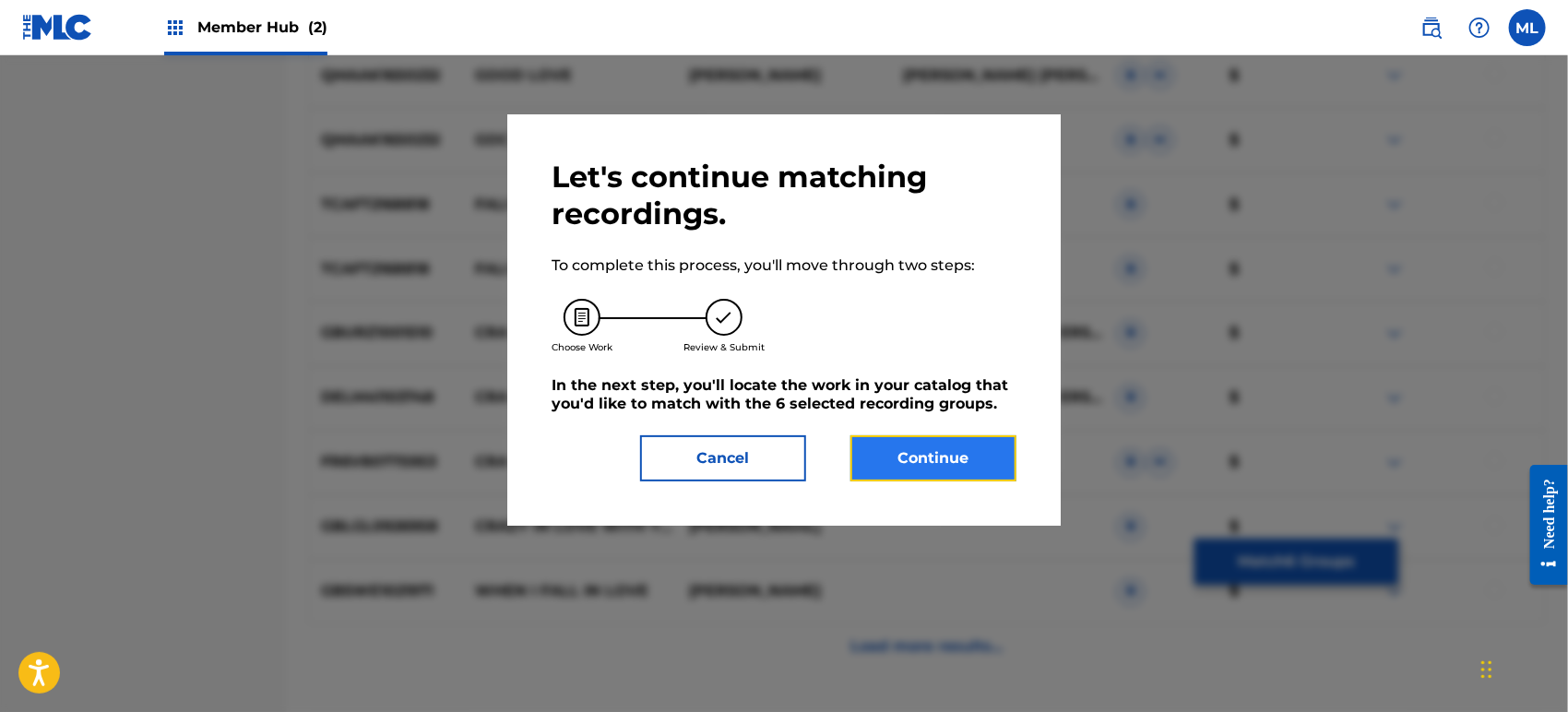
click at [918, 446] on button "Continue" at bounding box center [933, 458] width 166 height 46
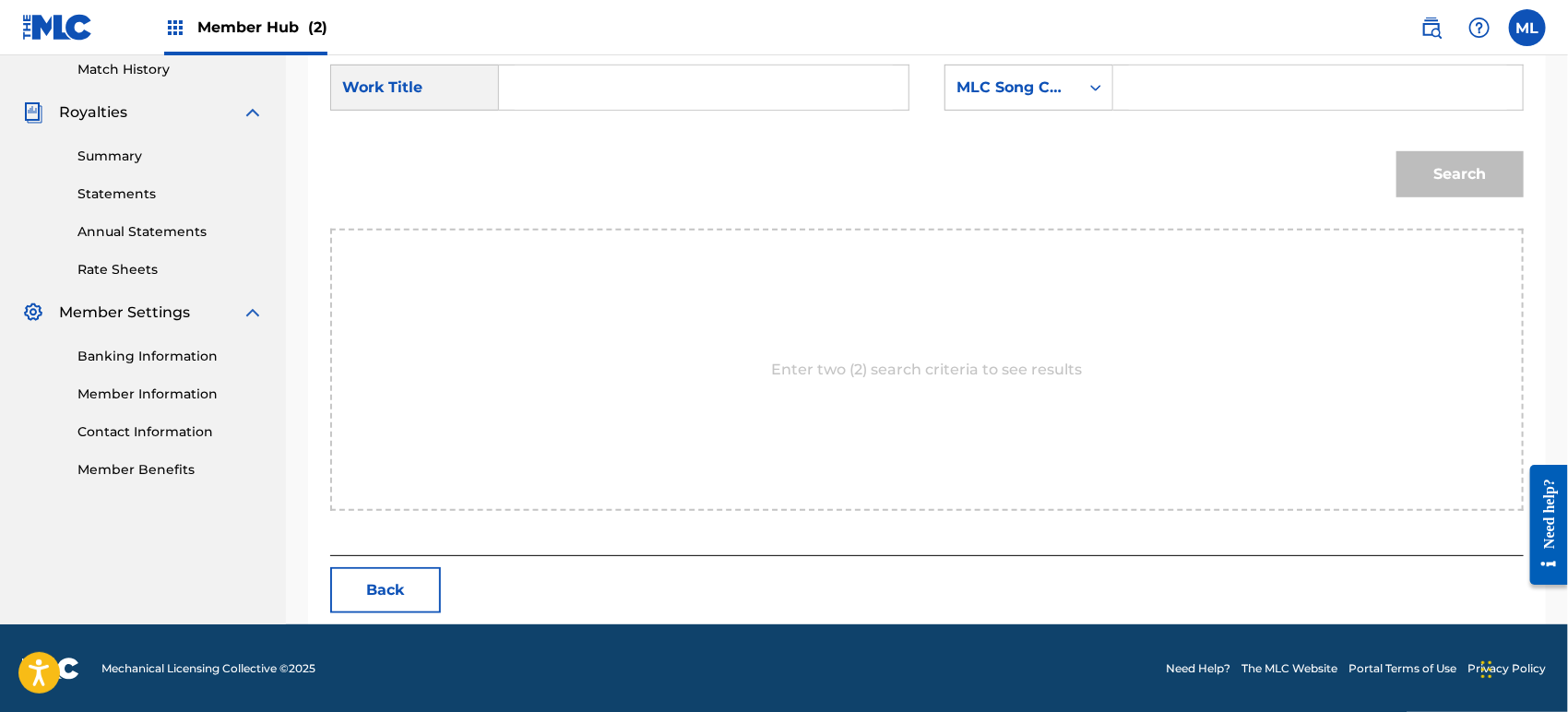
click at [594, 88] on input "Search Form" at bounding box center [703, 87] width 379 height 44
type input "falling in love"
click at [1033, 101] on div "MLC Song Code" at bounding box center [1011, 88] width 134 height 35
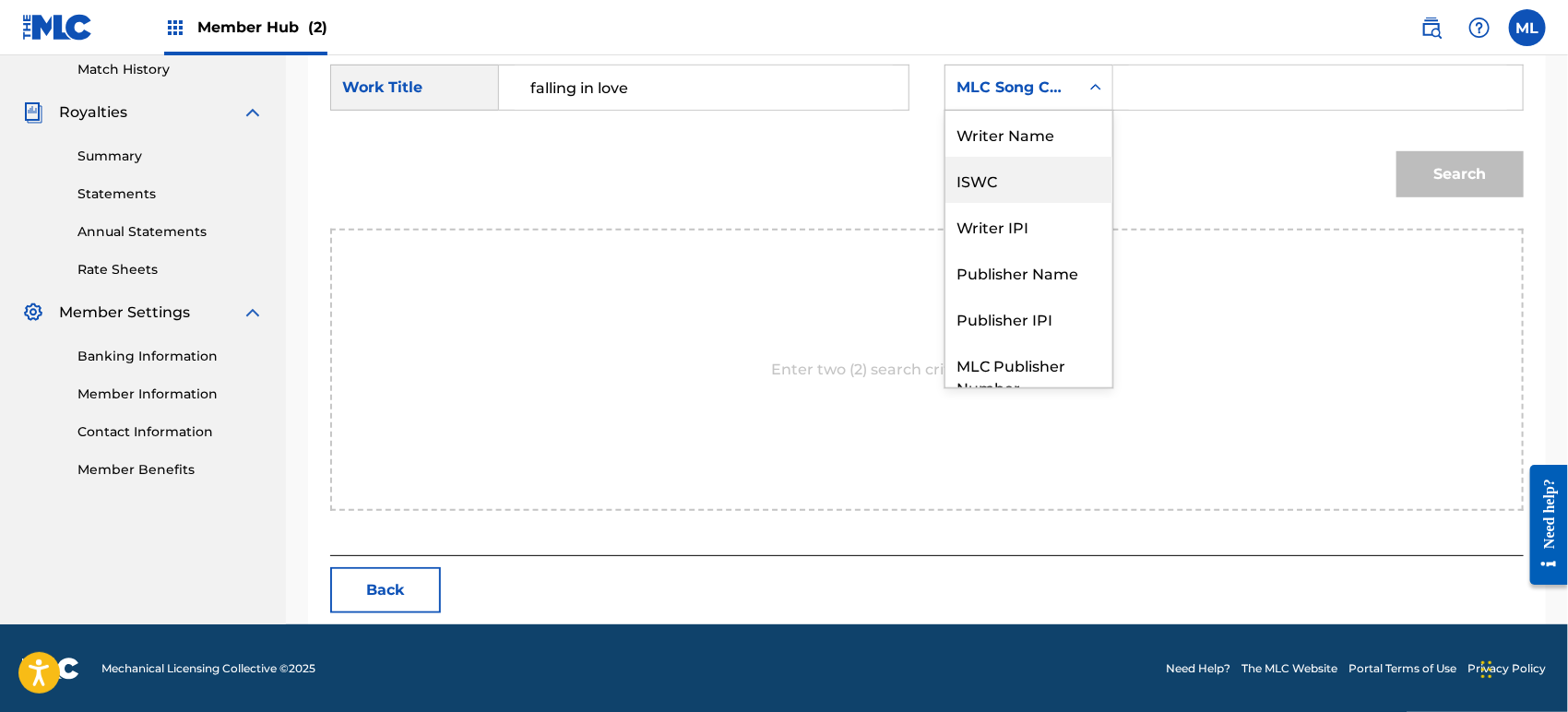
scroll to position [0, 0]
click at [989, 146] on div "Writer Name" at bounding box center [1028, 133] width 167 height 46
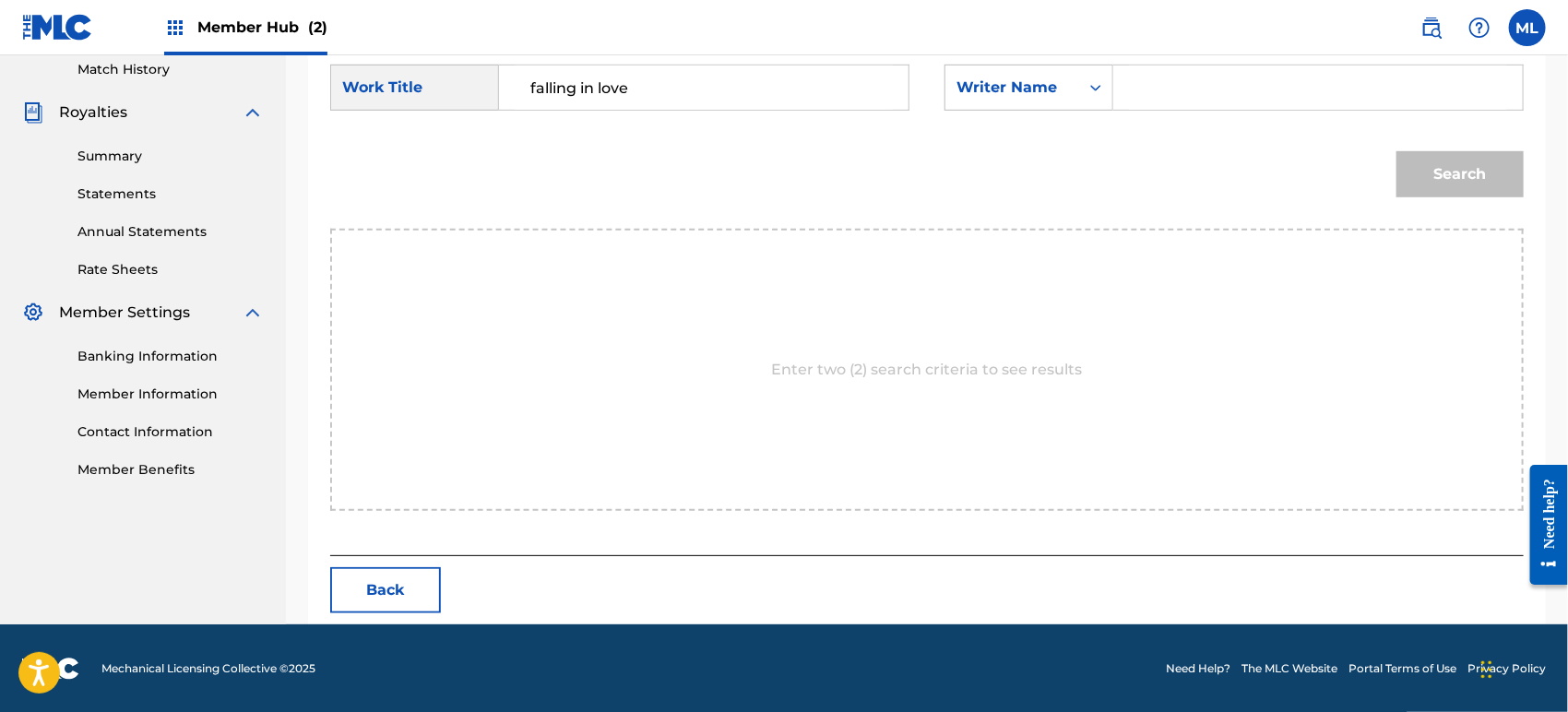
click at [1150, 71] on input "Search Form" at bounding box center [1318, 87] width 379 height 44
click at [1396, 152] on button "Search" at bounding box center [1459, 174] width 127 height 46
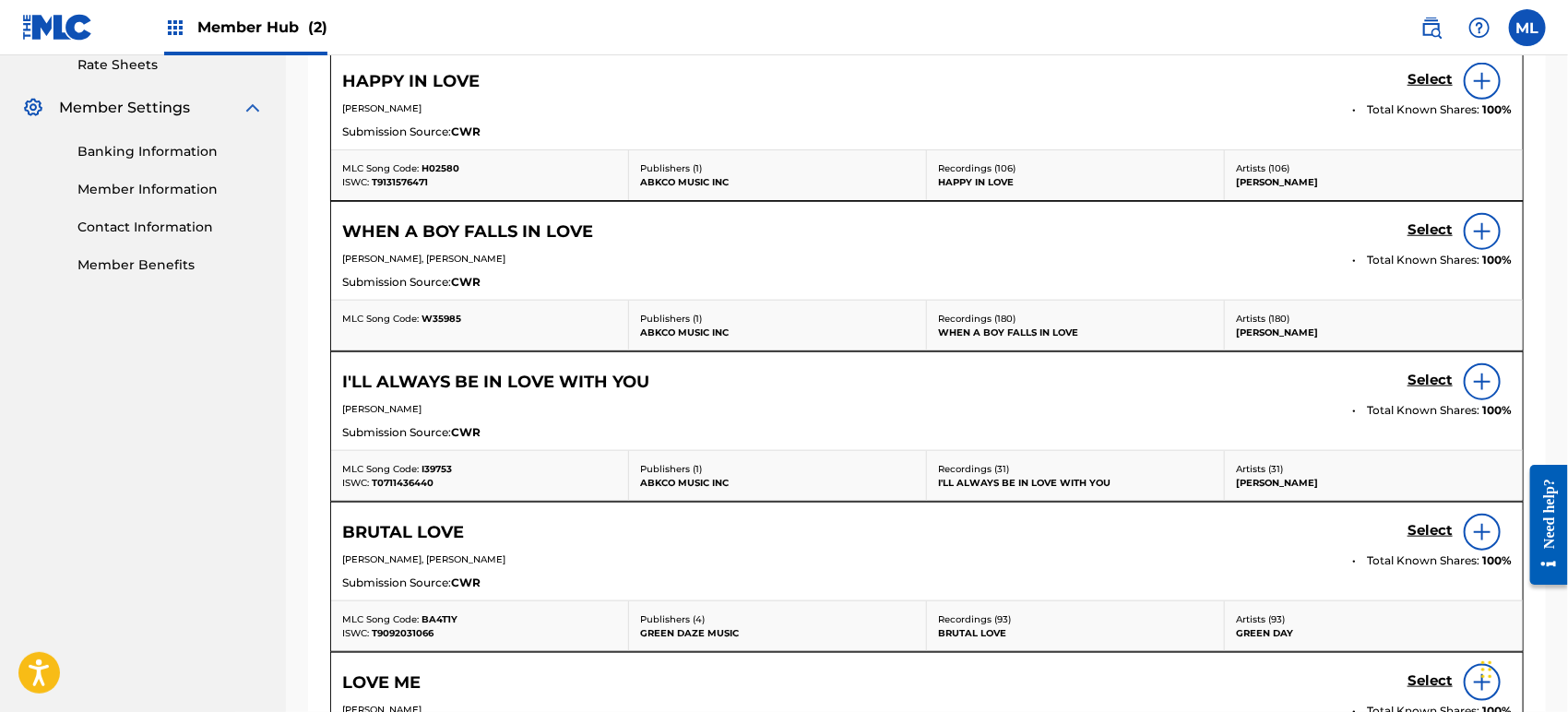
scroll to position [515, 0]
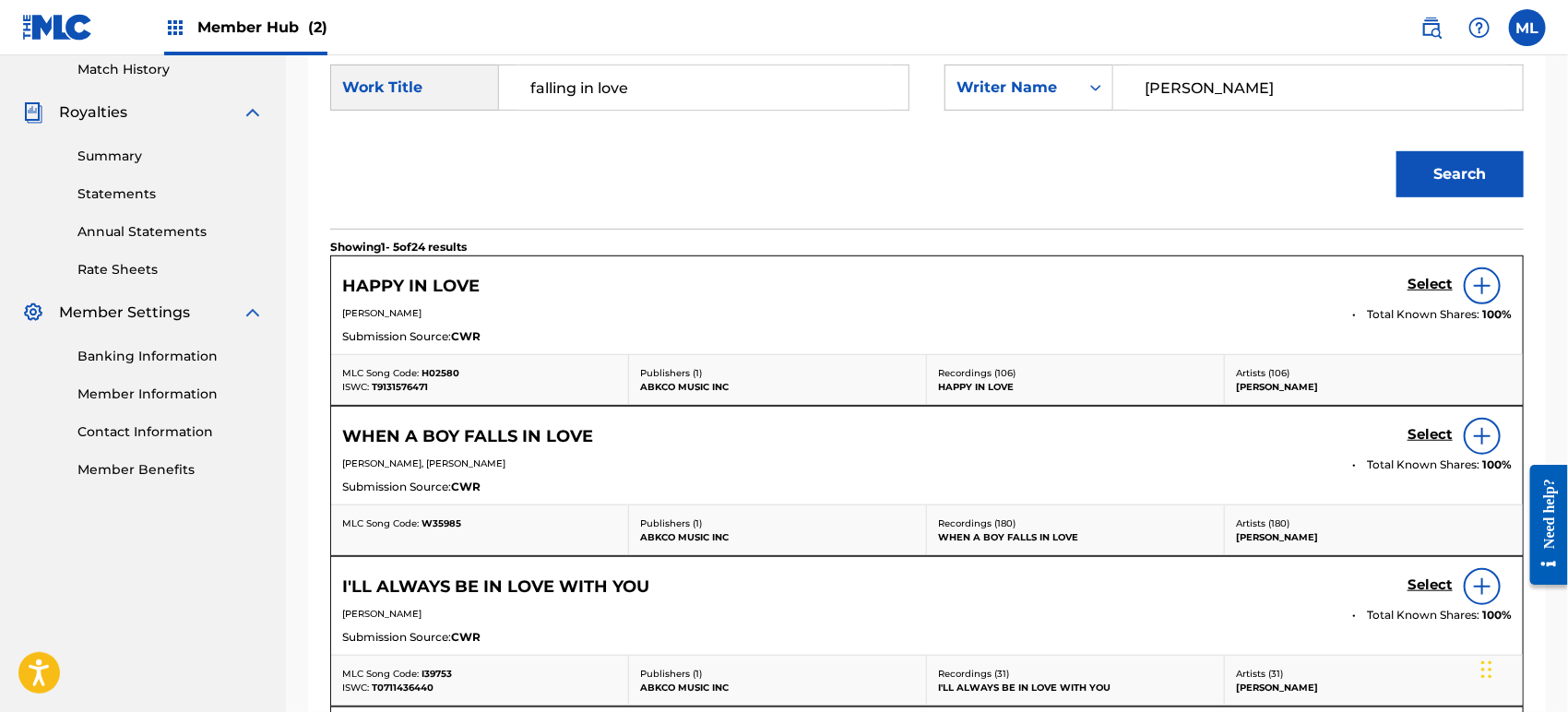
click at [1209, 83] on input "[PERSON_NAME]" at bounding box center [1318, 87] width 379 height 44
drag, startPoint x: 1209, startPoint y: 83, endPoint x: 1115, endPoint y: 83, distance: 94.0
click at [1115, 83] on div "[PERSON_NAME]" at bounding box center [1318, 87] width 410 height 46
type input "[PERSON_NAME]"
click at [1396, 152] on button "Search" at bounding box center [1459, 174] width 127 height 46
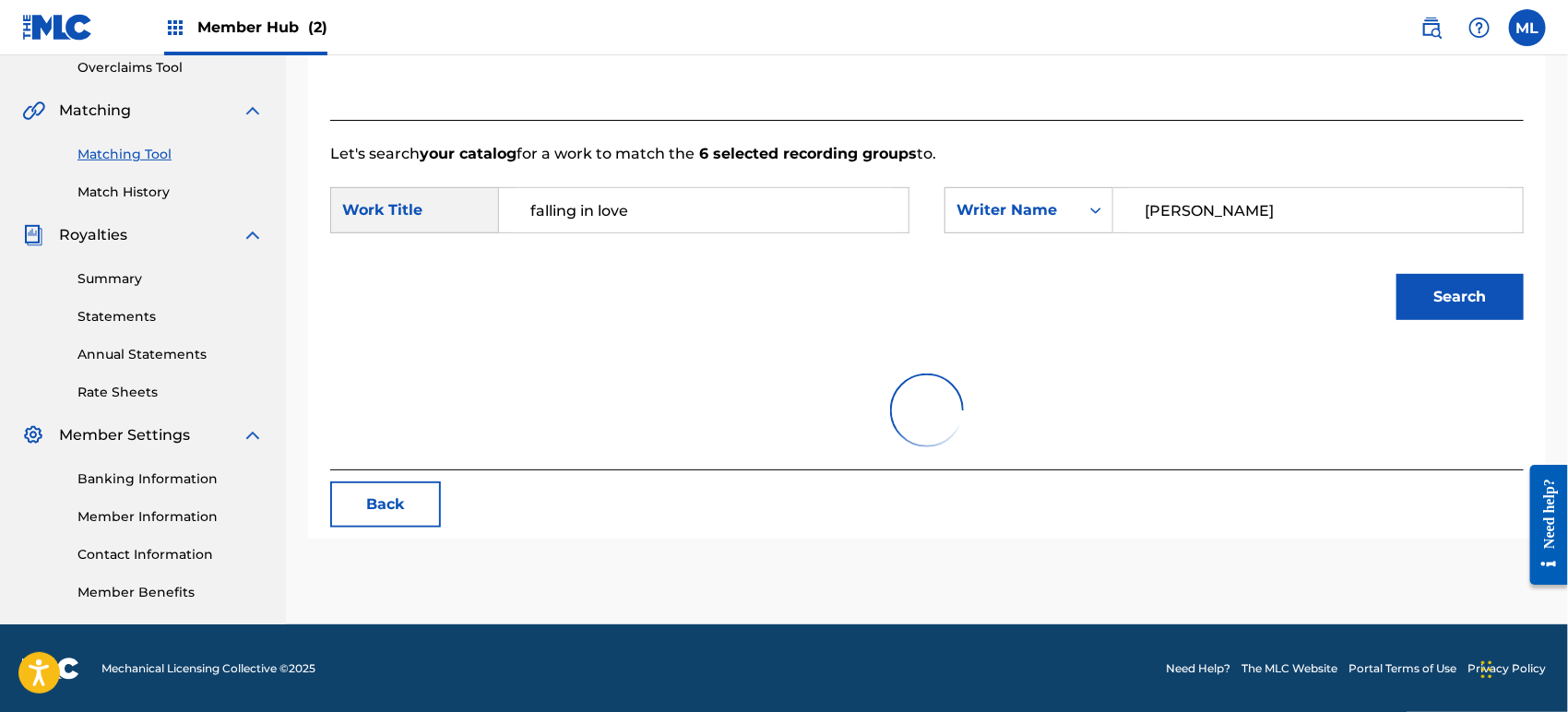
scroll to position [460, 0]
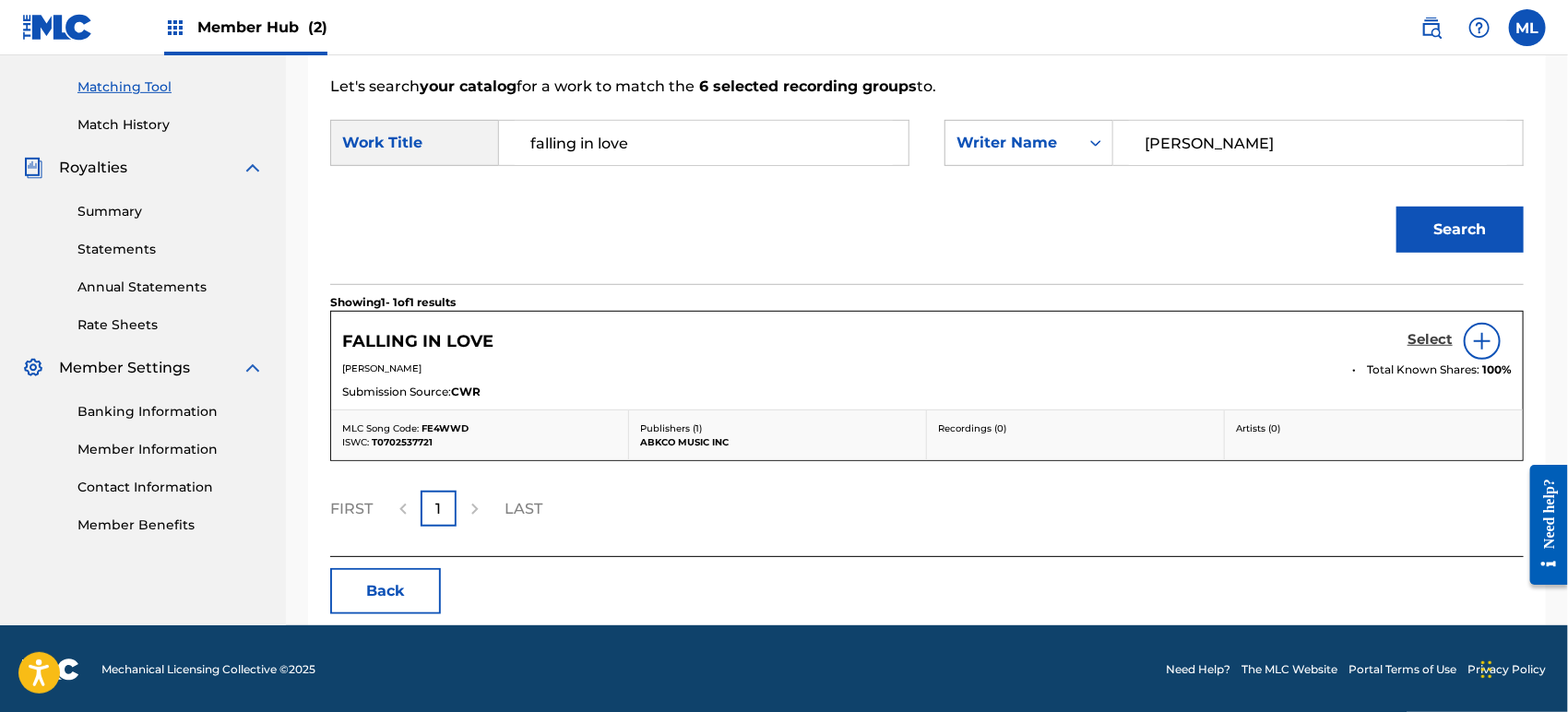
click at [1437, 345] on h5 "Select" at bounding box center [1430, 339] width 45 height 18
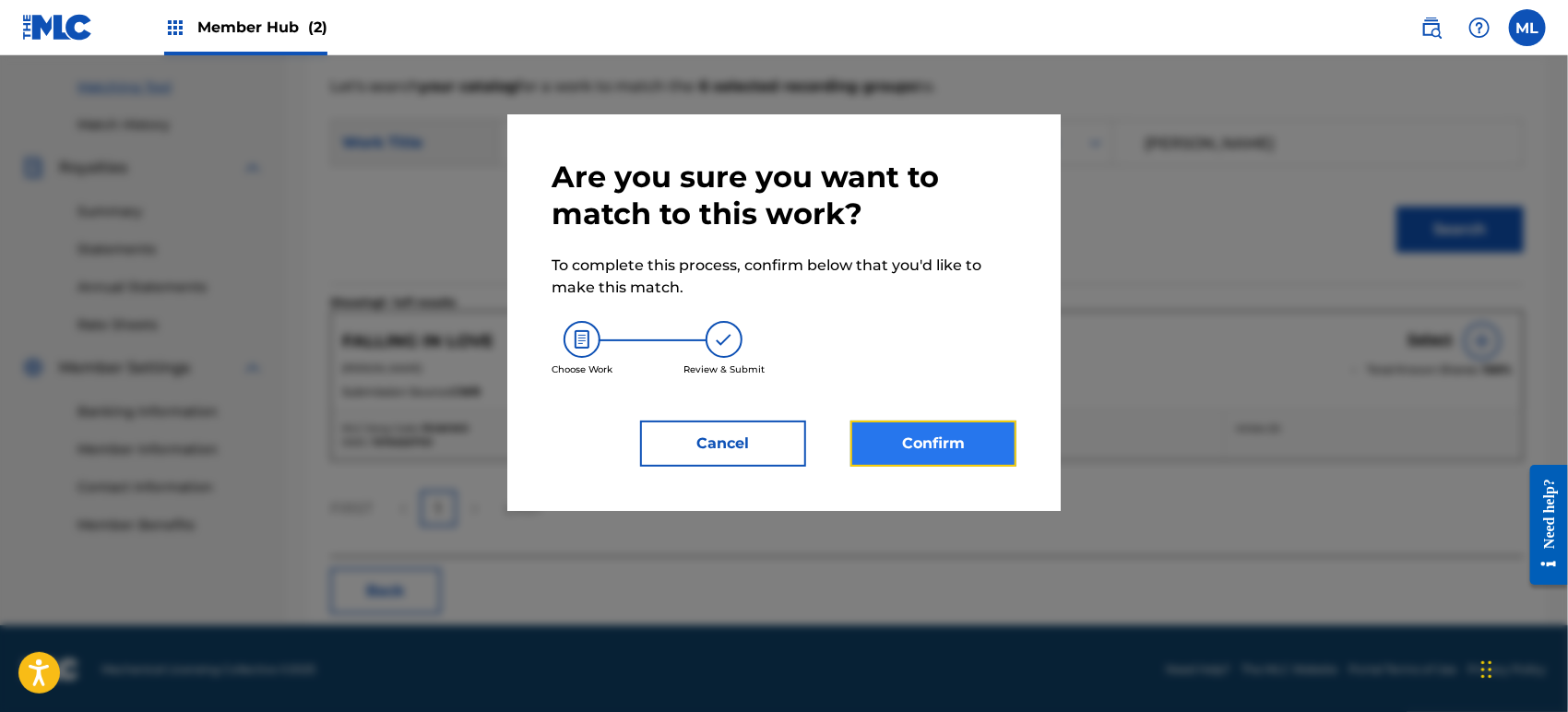
click at [914, 444] on button "Confirm" at bounding box center [933, 443] width 166 height 46
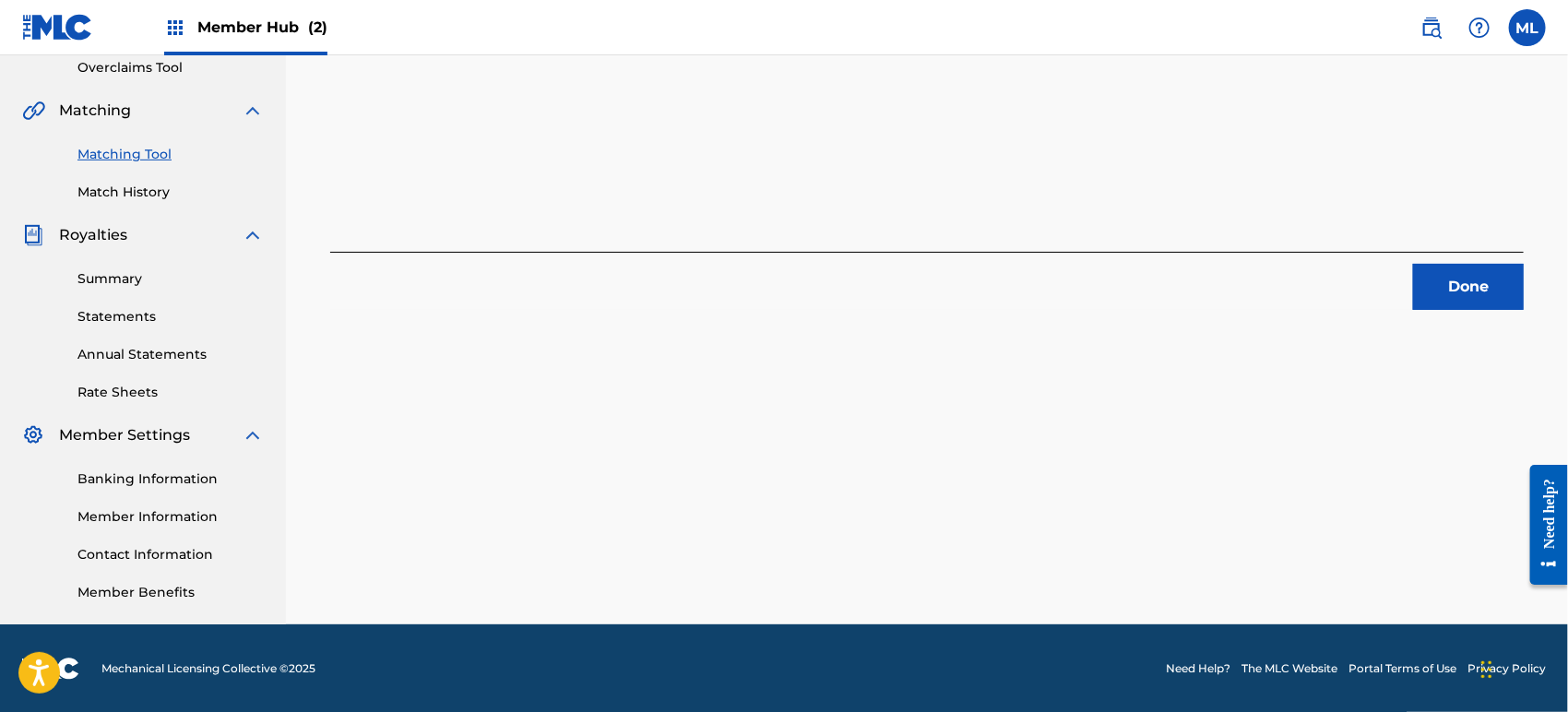
scroll to position [0, 0]
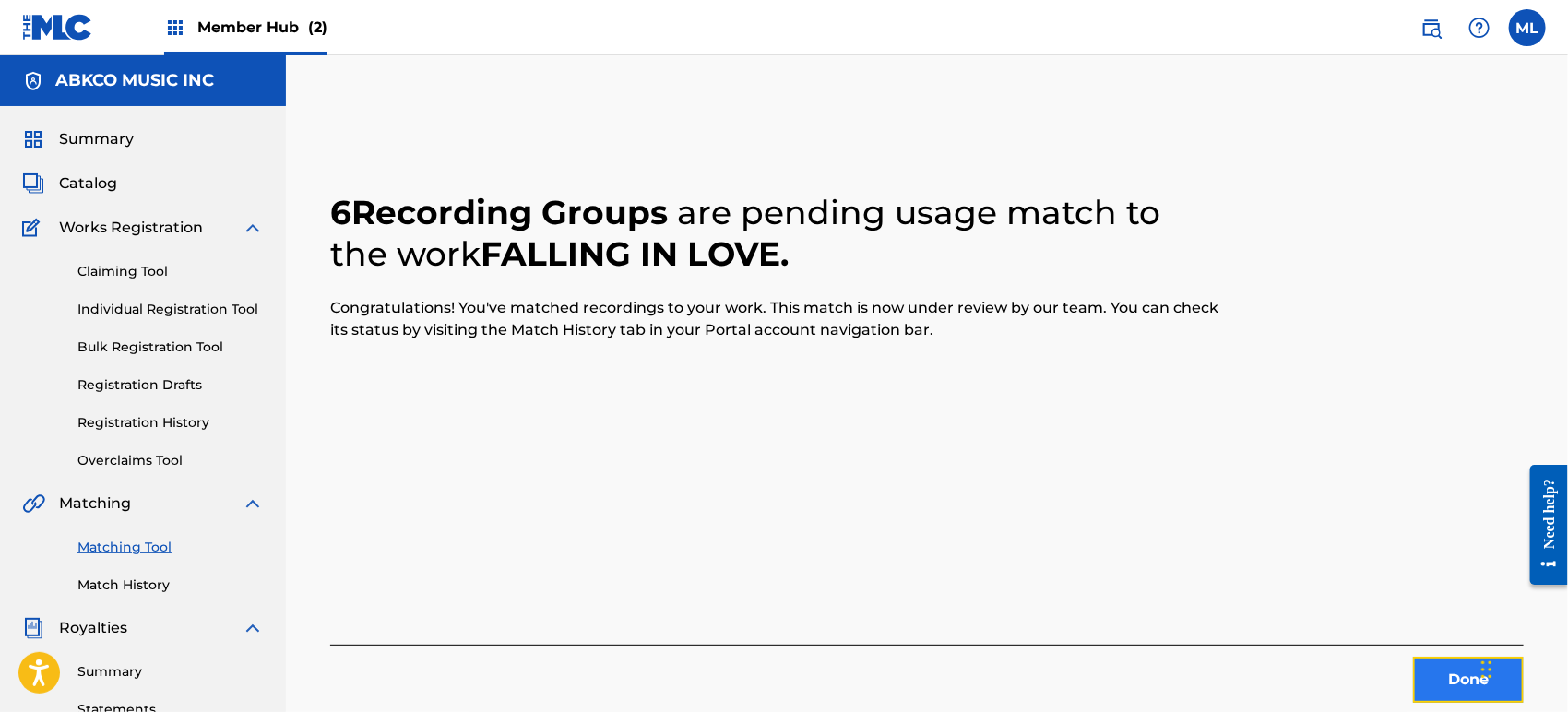
click at [1444, 681] on button "Done" at bounding box center [1467, 679] width 111 height 46
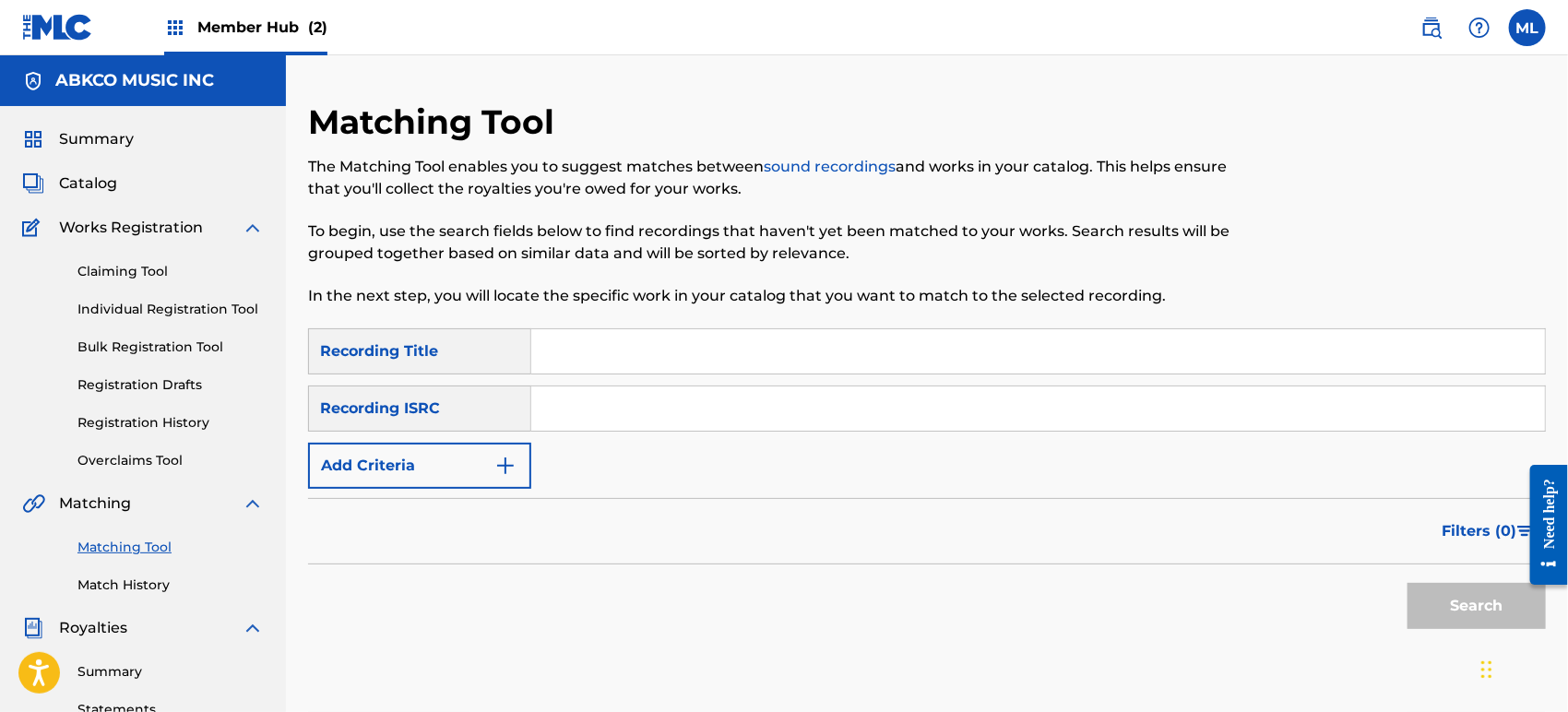
click at [665, 343] on input "Search Form" at bounding box center [1038, 351] width 1013 height 44
type input "come on"
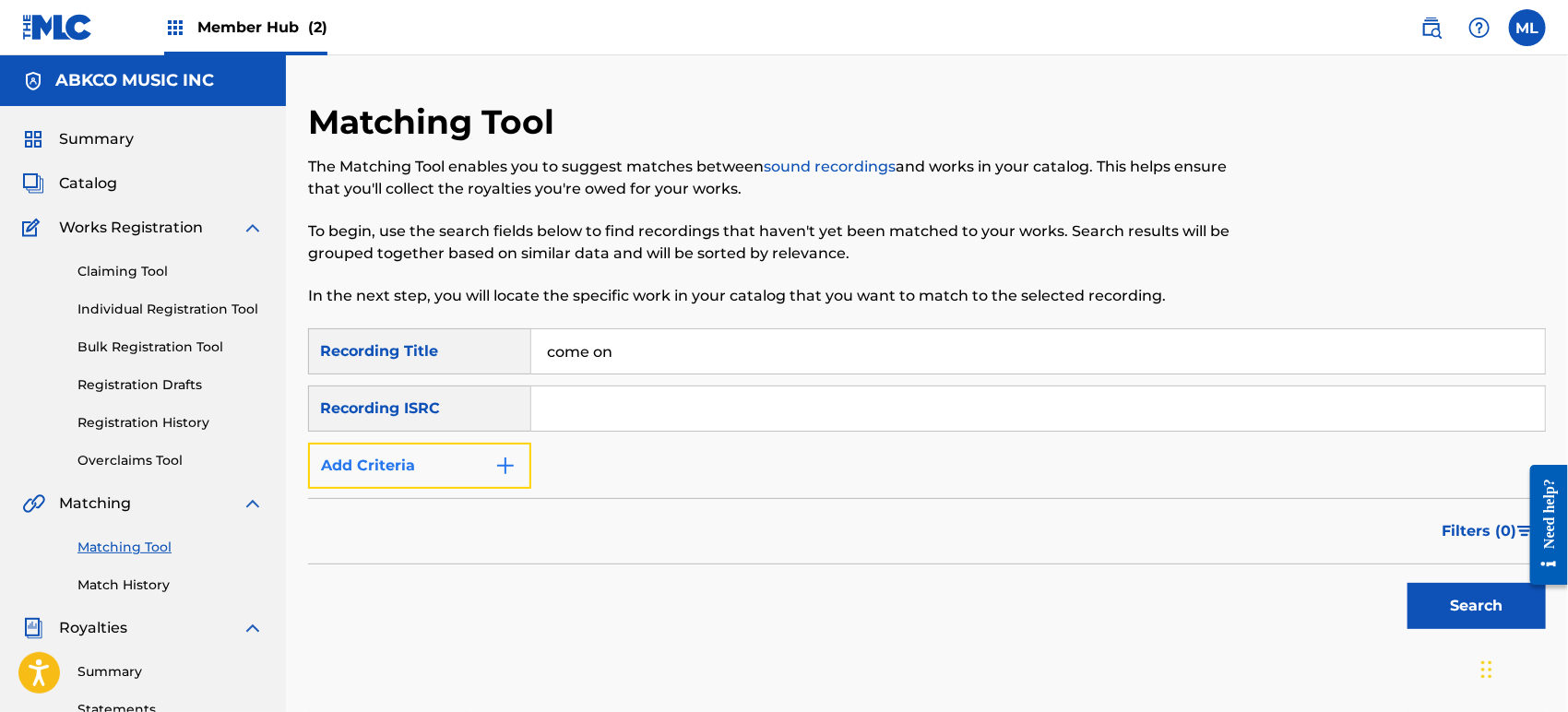
click at [406, 475] on button "Add Criteria" at bounding box center [420, 465] width 223 height 46
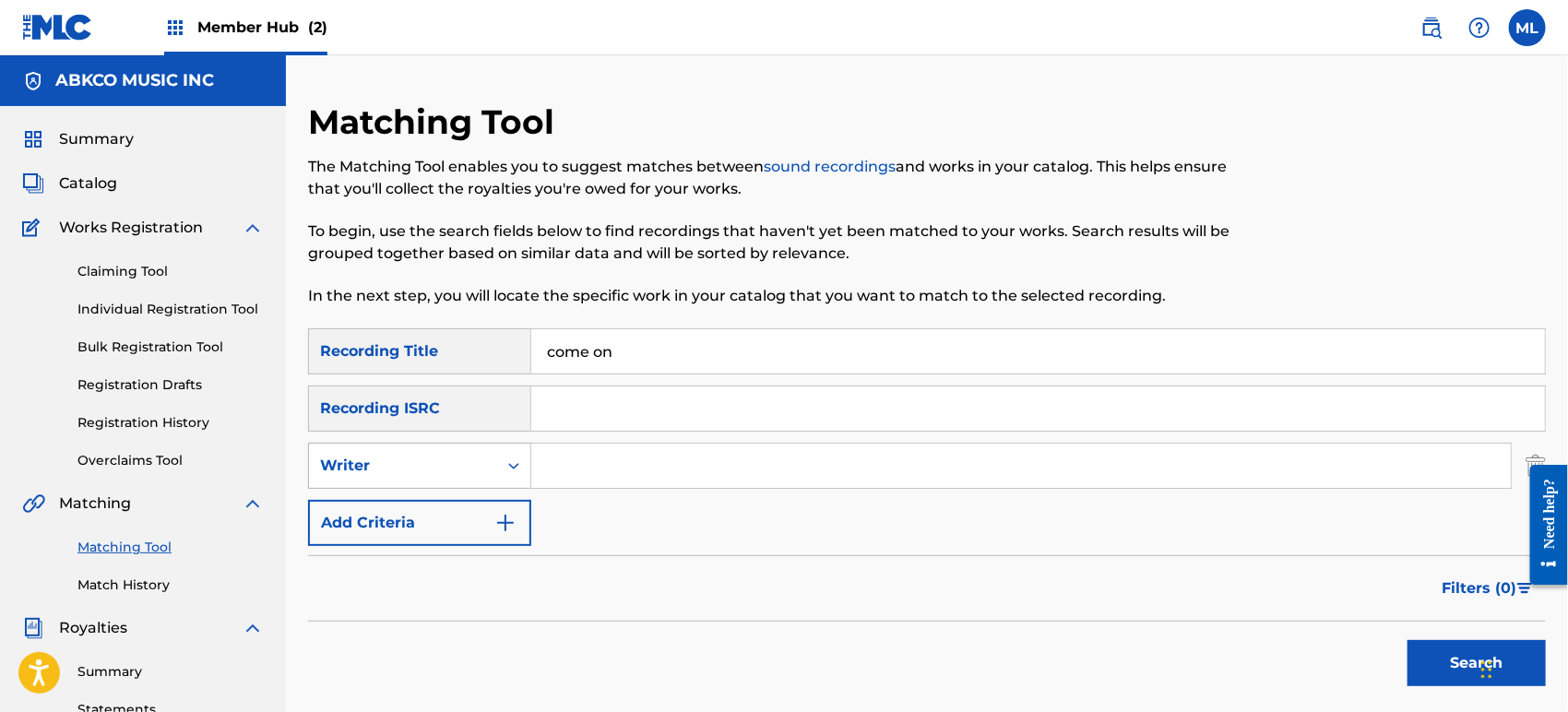
click at [430, 466] on div "Writer" at bounding box center [403, 466] width 166 height 22
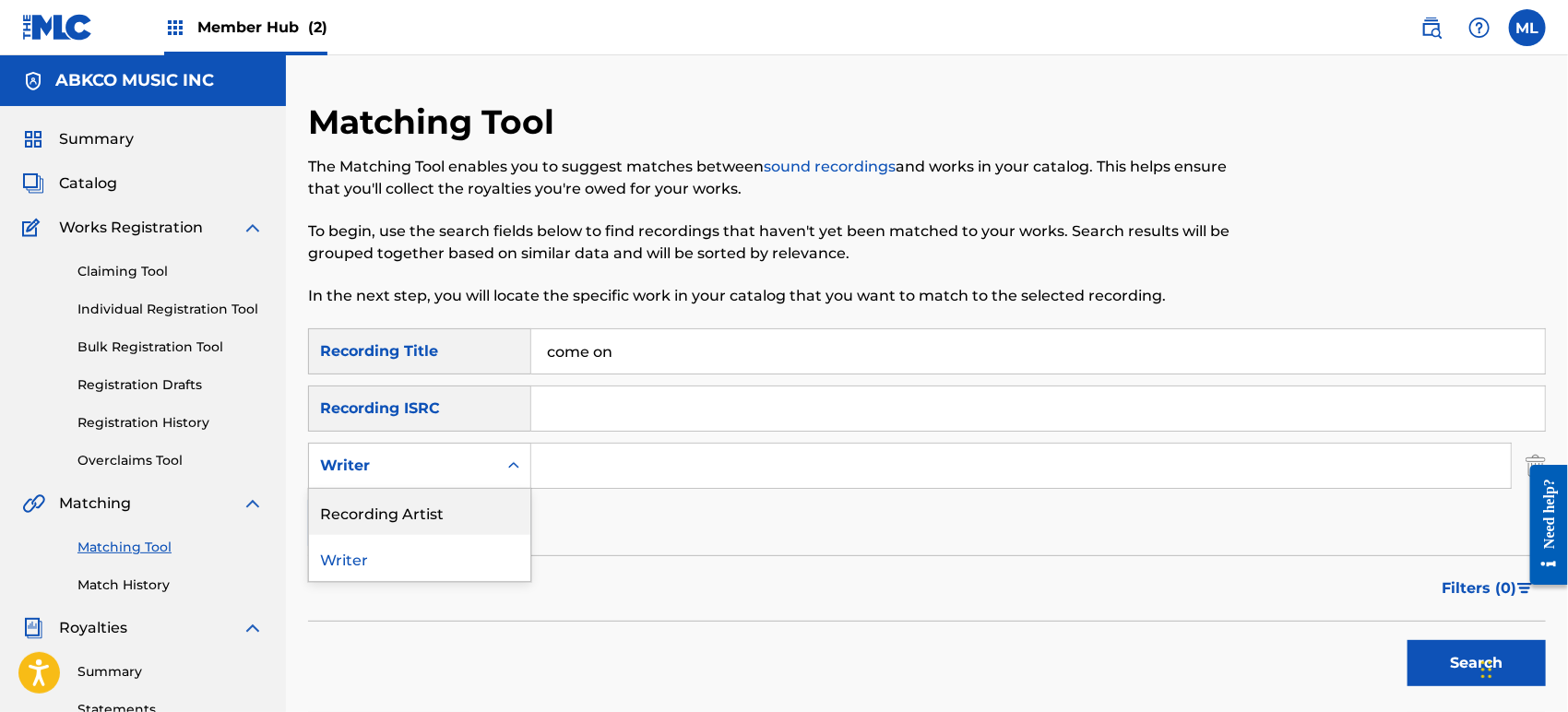
click at [420, 511] on div "Recording Artist" at bounding box center [420, 512] width 221 height 46
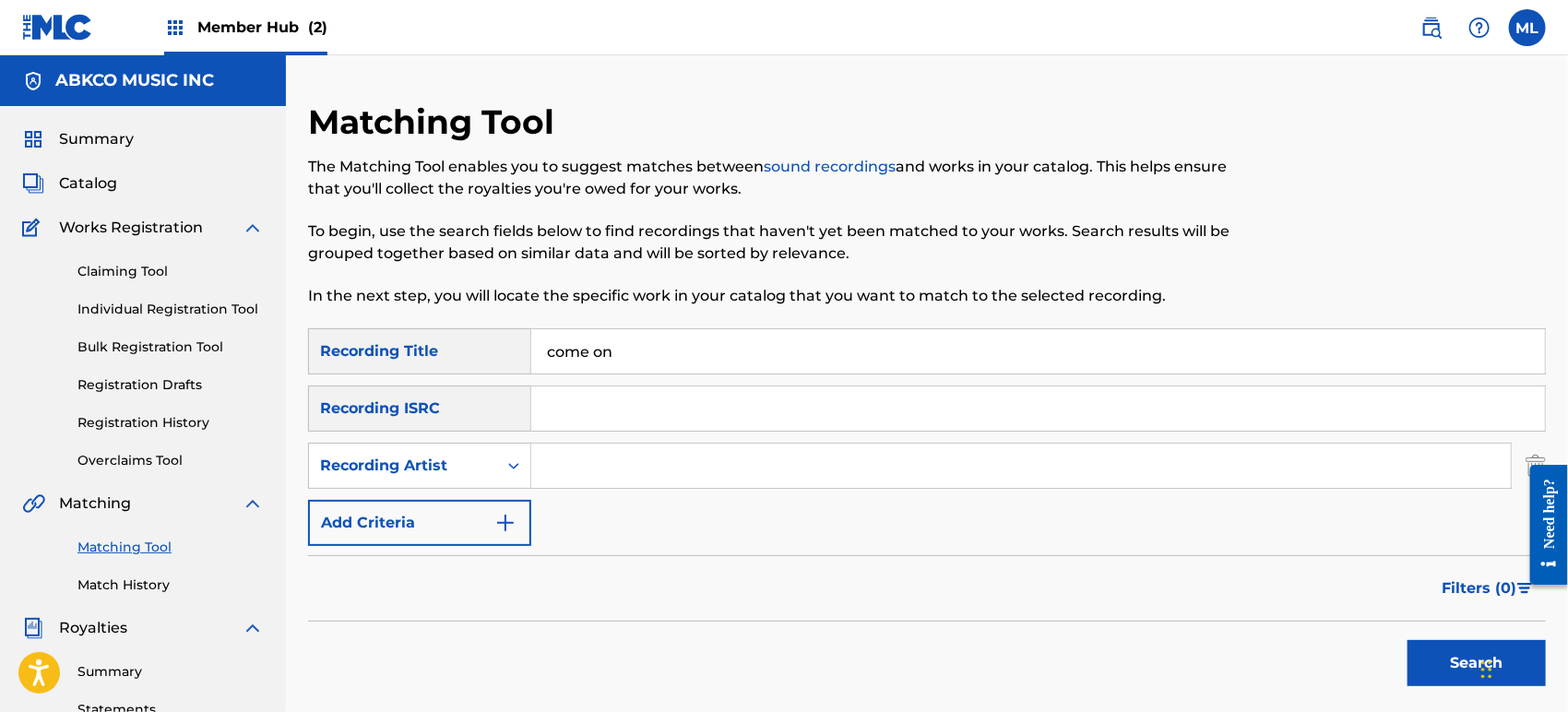
click at [635, 467] on input "Search Form" at bounding box center [1020, 465] width 979 height 44
type input "distants"
click at [1408, 640] on button "Search" at bounding box center [1476, 662] width 138 height 46
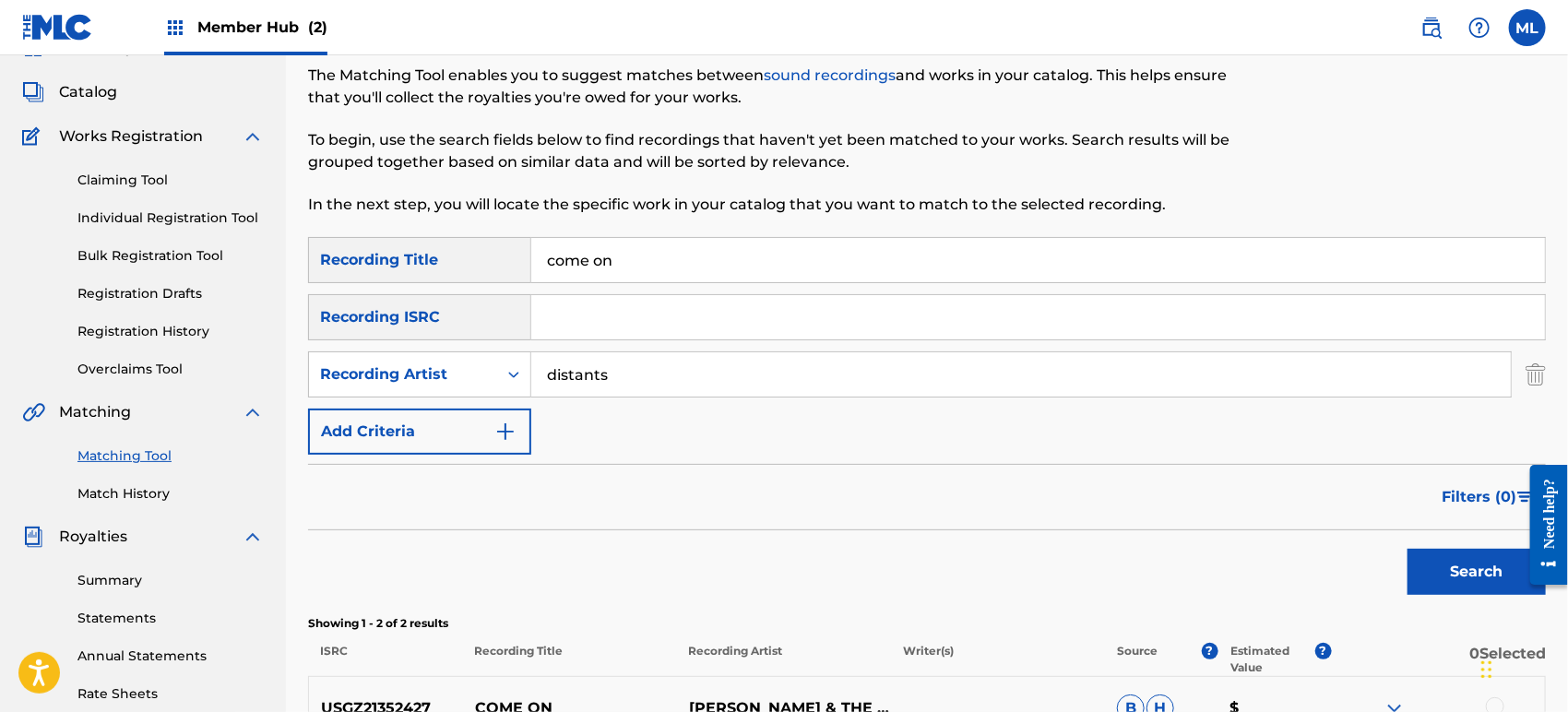
scroll to position [273, 0]
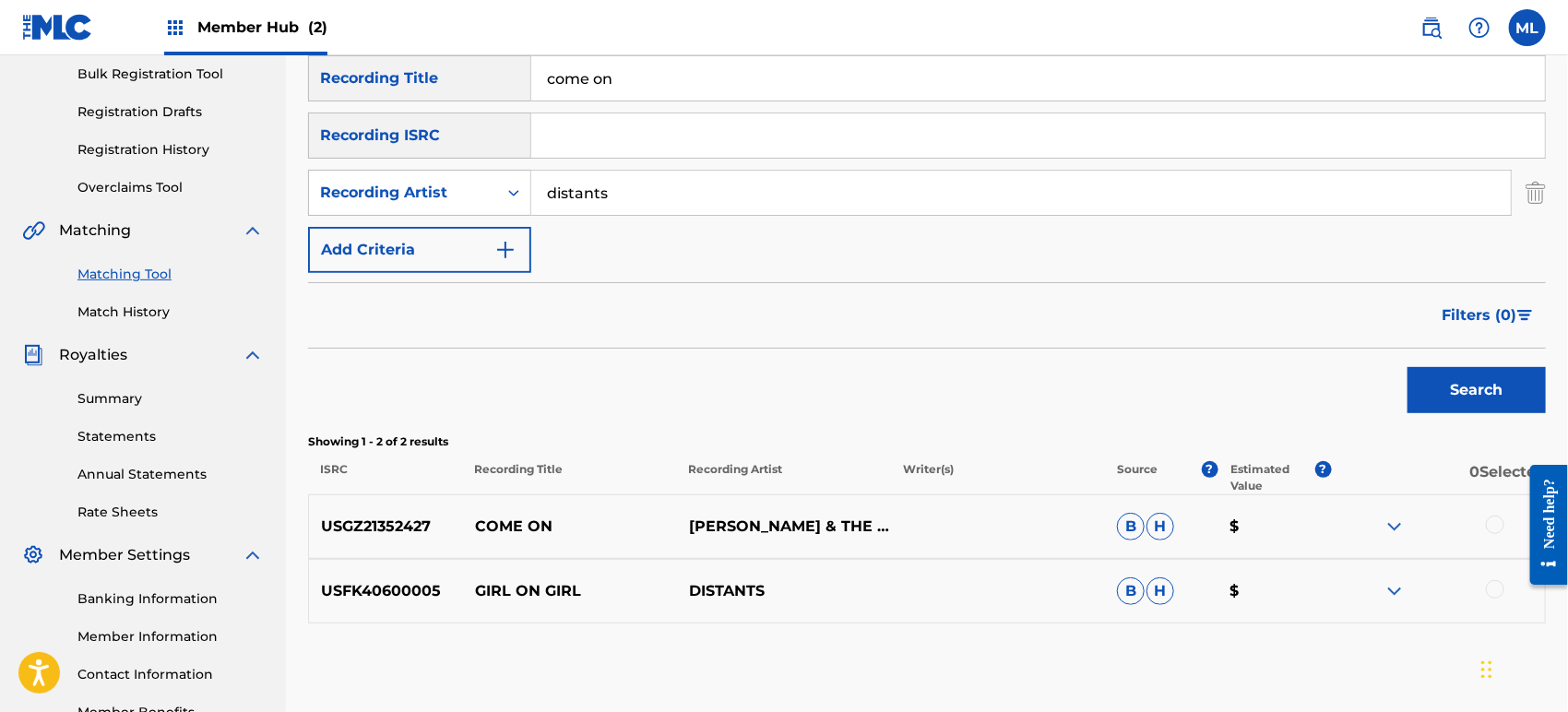
click at [1491, 522] on div at bounding box center [1495, 524] width 19 height 19
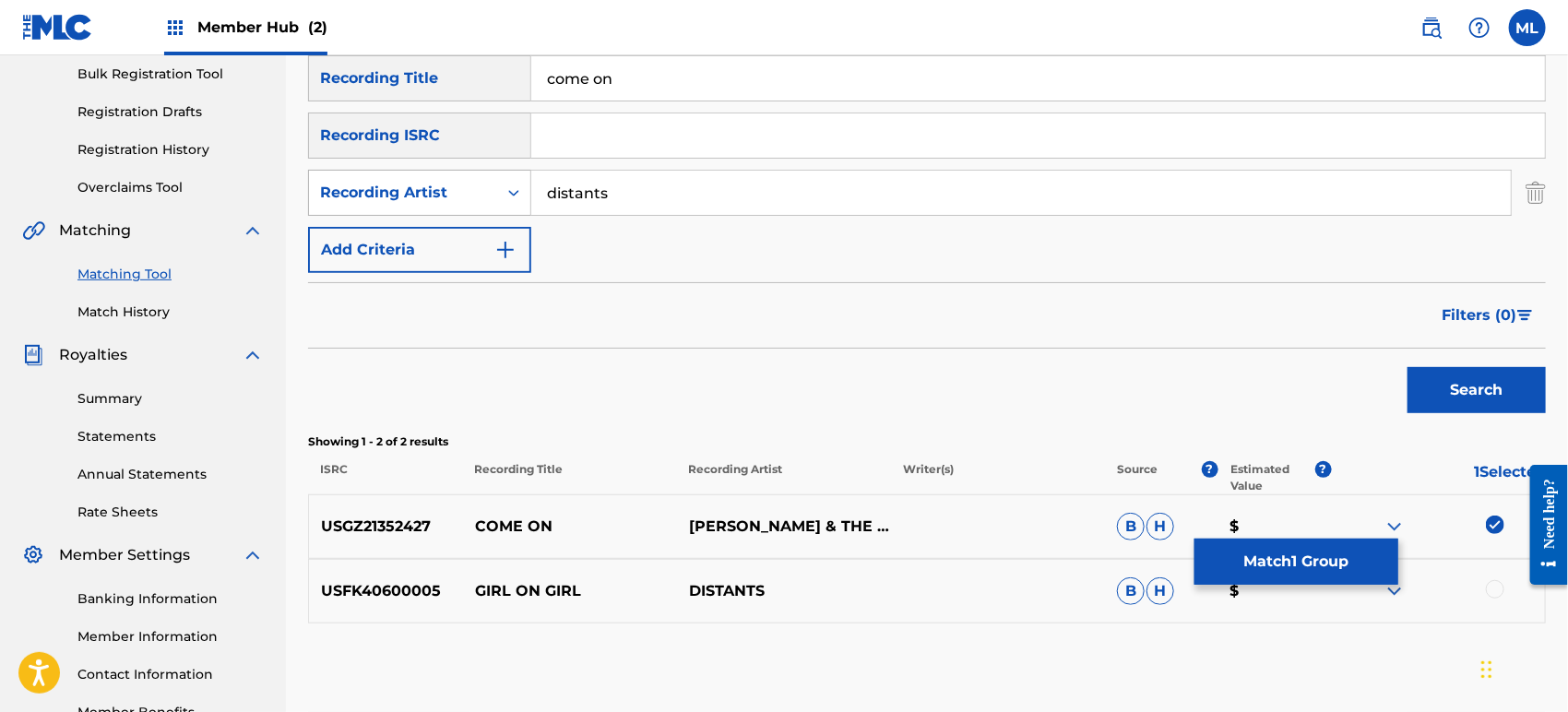
click at [402, 183] on div "Recording Artist" at bounding box center [403, 193] width 166 height 22
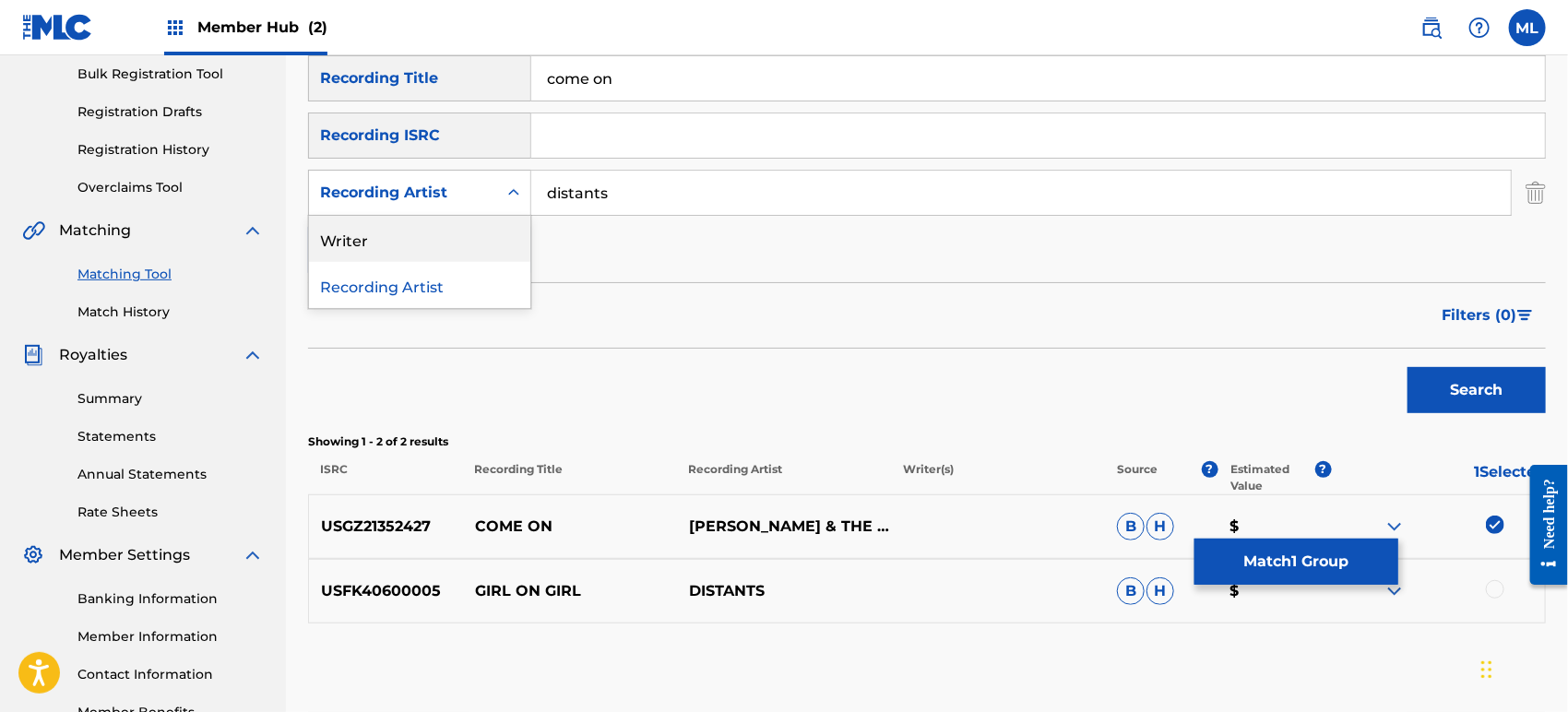
click at [402, 238] on div "Writer" at bounding box center [420, 239] width 221 height 46
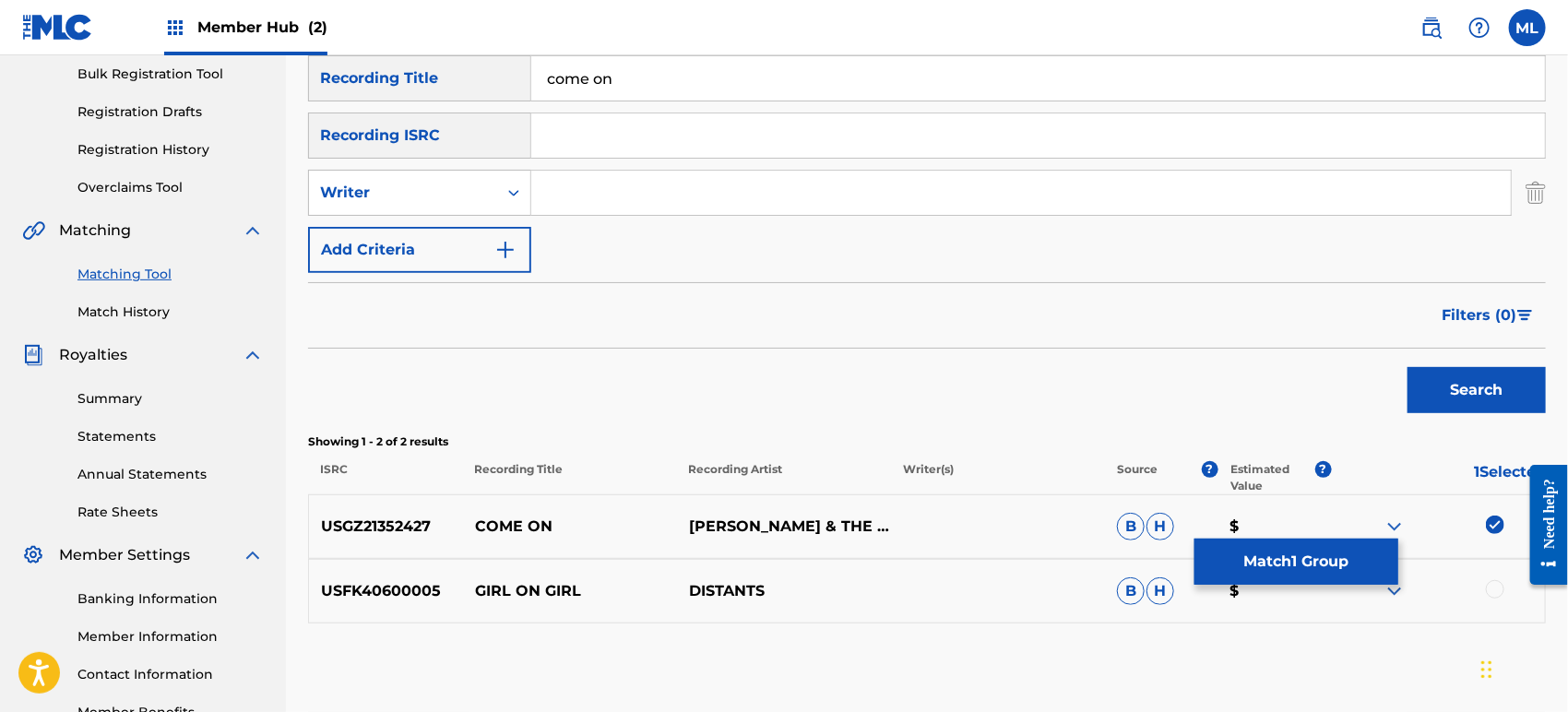
click at [624, 167] on div "SearchWithCriteriab611f651-2659-4a15-bd91-02e218d1d1b1 Recording Title come on …" at bounding box center [926, 164] width 1237 height 217
click at [628, 204] on input "Search Form" at bounding box center [1020, 192] width 979 height 44
click at [1408, 367] on button "Search" at bounding box center [1476, 389] width 138 height 46
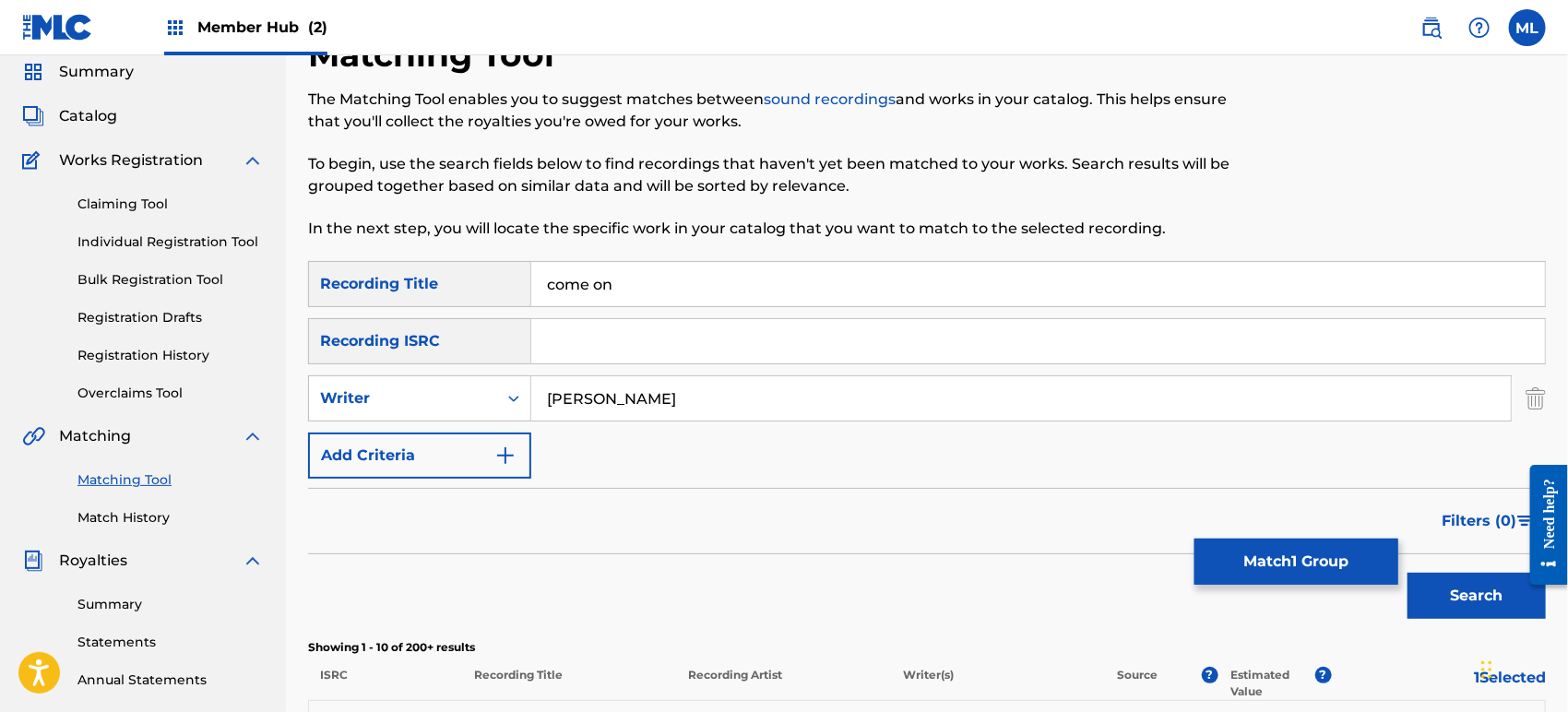
scroll to position [0, 0]
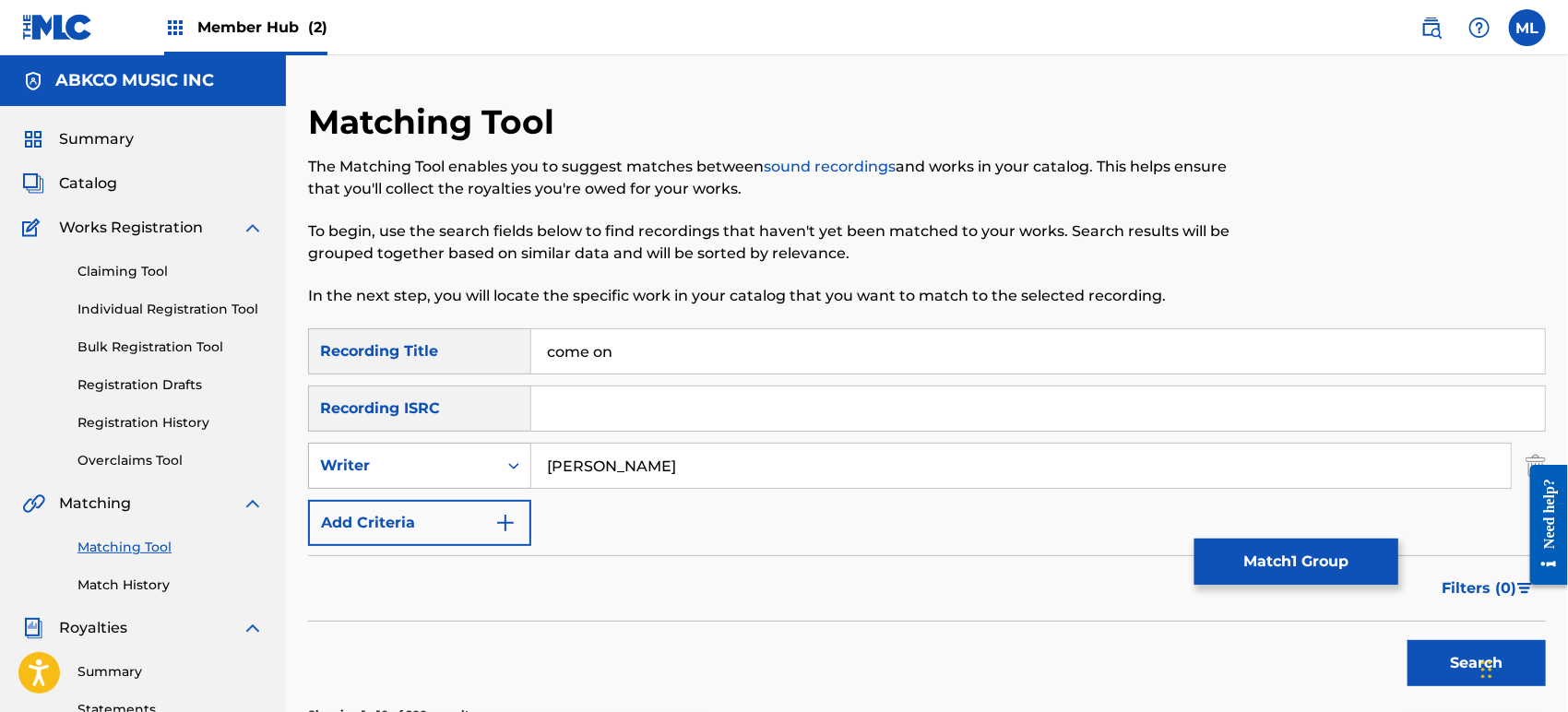
drag, startPoint x: 662, startPoint y: 456, endPoint x: 470, endPoint y: 448, distance: 192.2
click at [470, 448] on div "SearchWithCriteriaa53ee72d-982b-4c3f-b22e-8c5c40ec10e5 Writer [PERSON_NAME]" at bounding box center [926, 465] width 1237 height 46
type input "[PERSON_NAME]"
click at [1408, 640] on button "Search" at bounding box center [1476, 662] width 138 height 46
drag, startPoint x: 654, startPoint y: 481, endPoint x: 523, endPoint y: 471, distance: 131.4
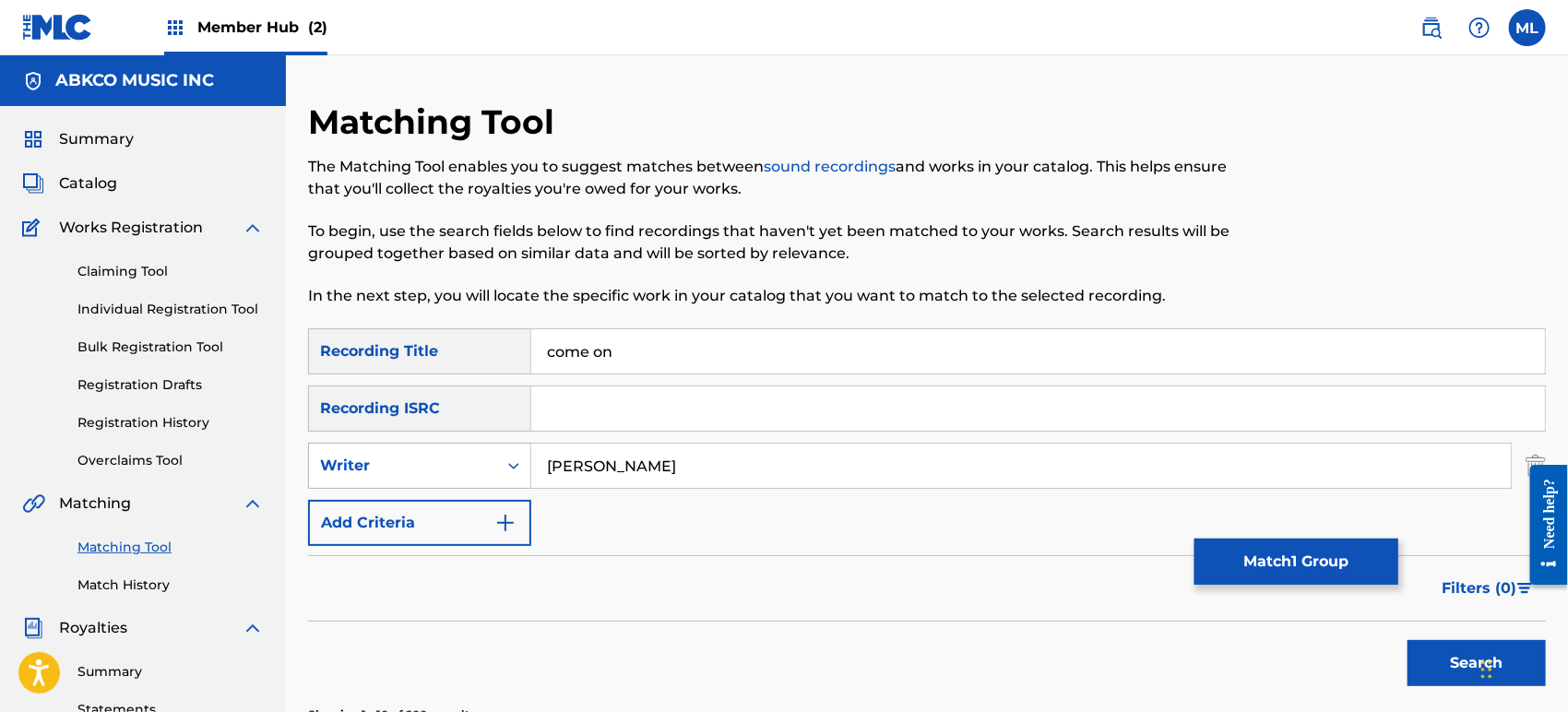
click at [523, 471] on div "SearchWithCriteriaa53ee72d-982b-4c3f-b22e-8c5c40ec10e5 Writer [PERSON_NAME]" at bounding box center [926, 465] width 1237 height 46
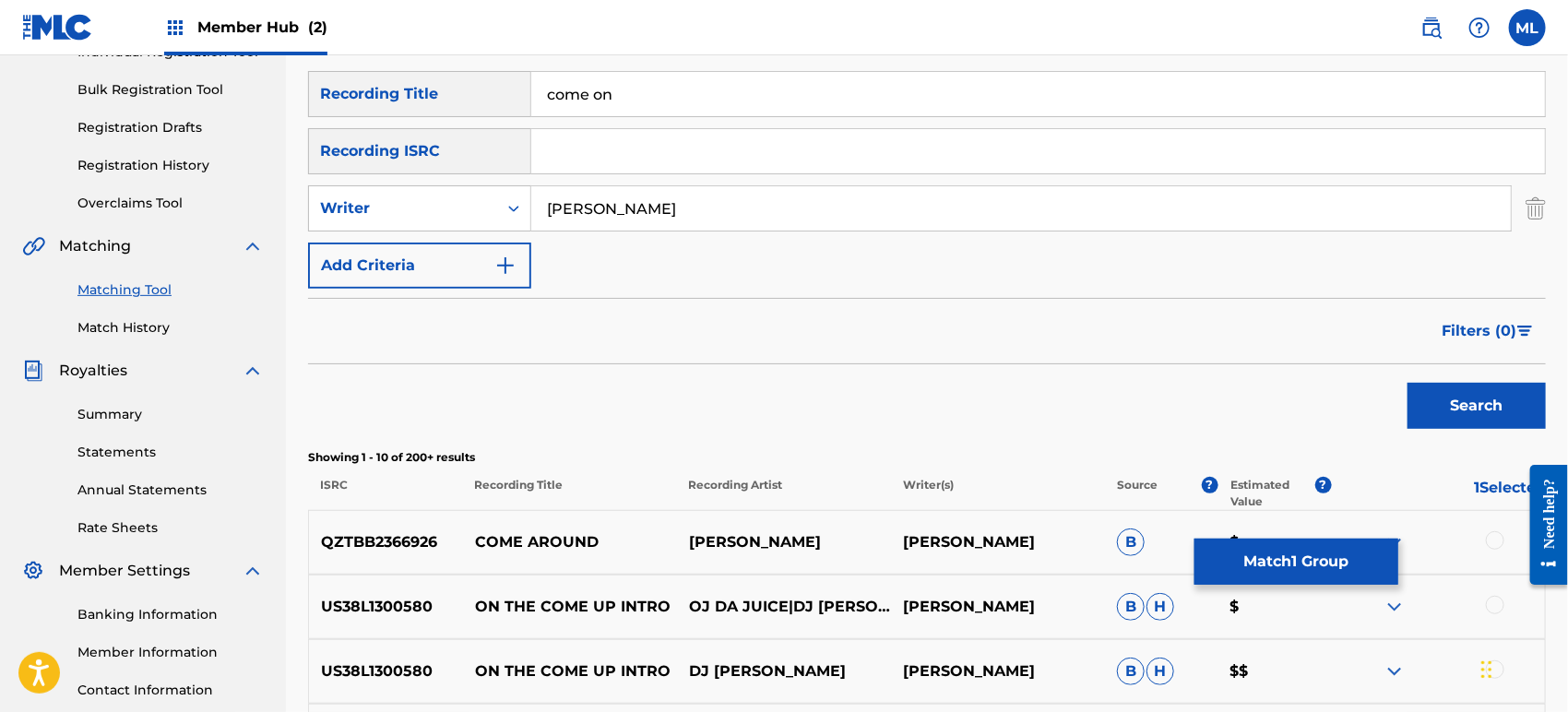
scroll to position [204, 0]
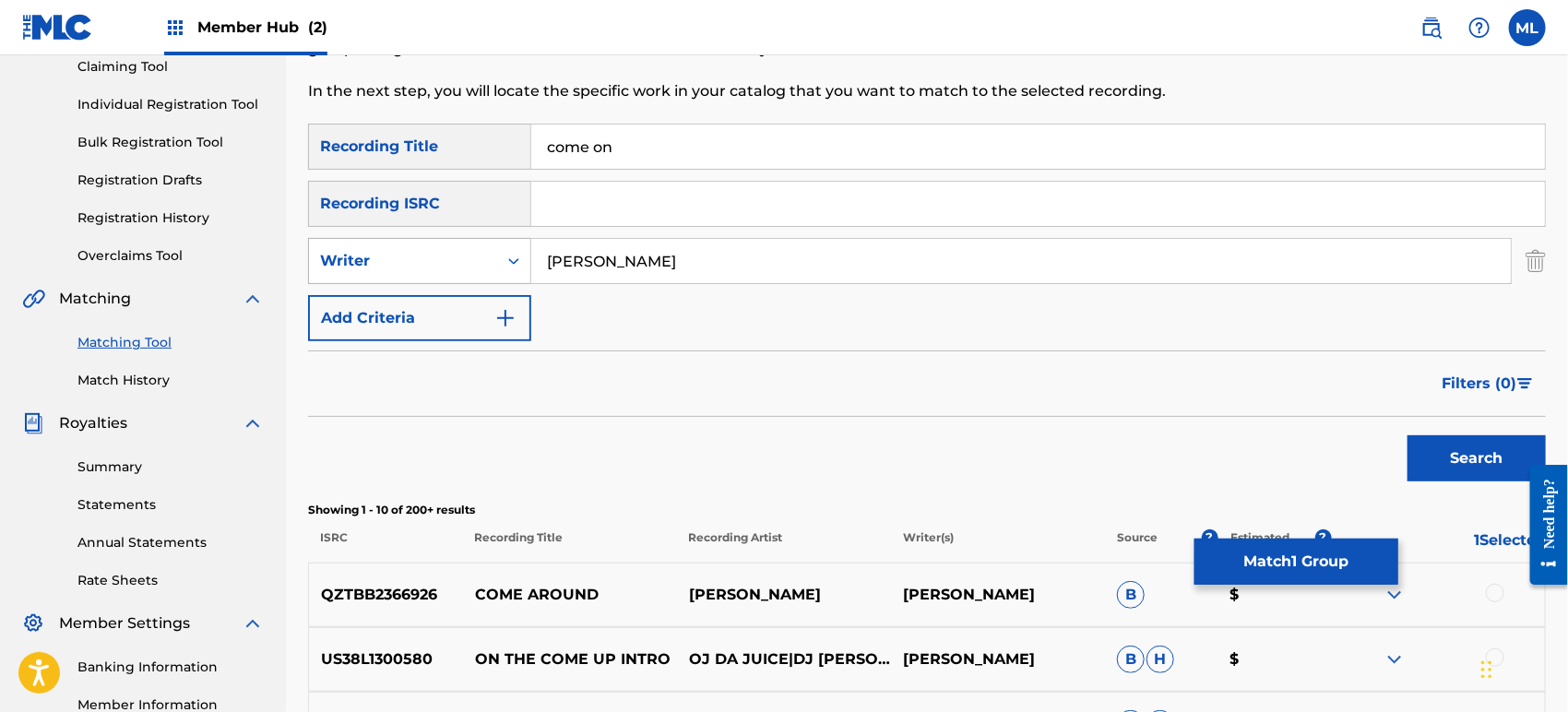
click at [436, 266] on div "Writer" at bounding box center [403, 260] width 166 height 22
click at [439, 307] on div "Recording Artist" at bounding box center [420, 306] width 221 height 46
click at [671, 234] on div "SearchWithCriteriab611f651-2659-4a15-bd91-02e218d1d1b1 Recording Title come on …" at bounding box center [926, 232] width 1237 height 217
drag, startPoint x: 664, startPoint y: 254, endPoint x: 671, endPoint y: 271, distance: 18.4
click at [664, 254] on input "Search Form" at bounding box center [1020, 260] width 979 height 44
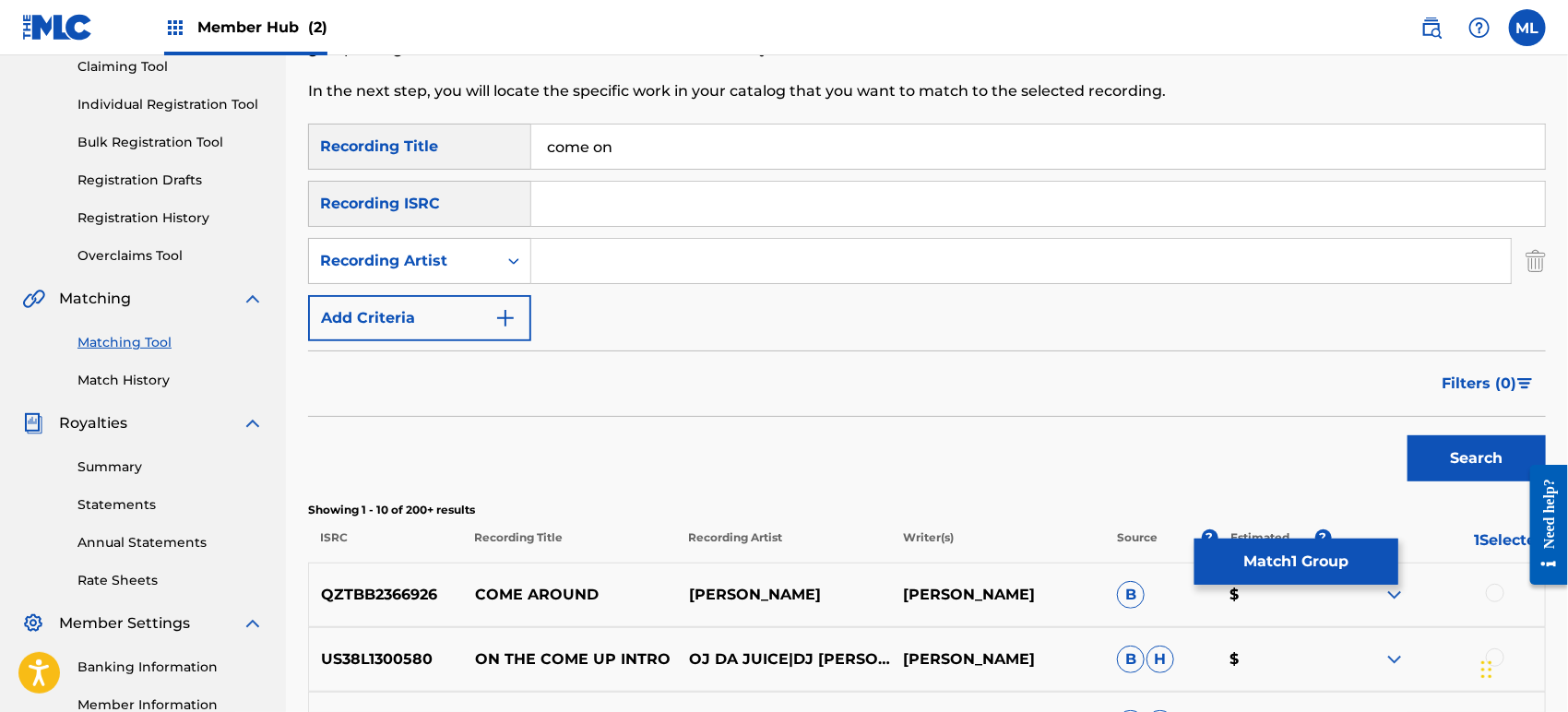
paste input "[PERSON_NAME]"
type input "[PERSON_NAME]"
click at [1397, 456] on div "Search" at bounding box center [926, 453] width 1237 height 73
click at [1416, 456] on button "Search" at bounding box center [1476, 458] width 138 height 46
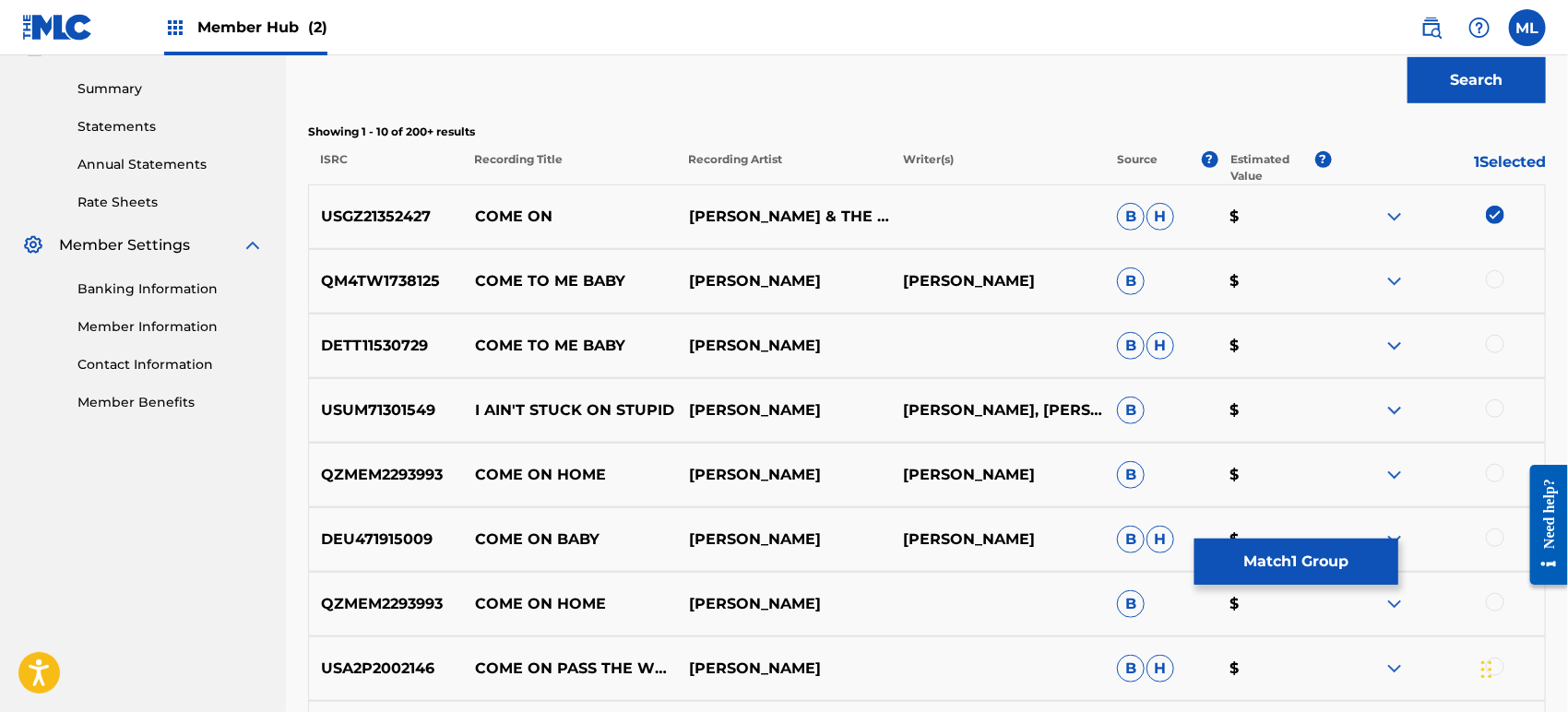
scroll to position [614, 0]
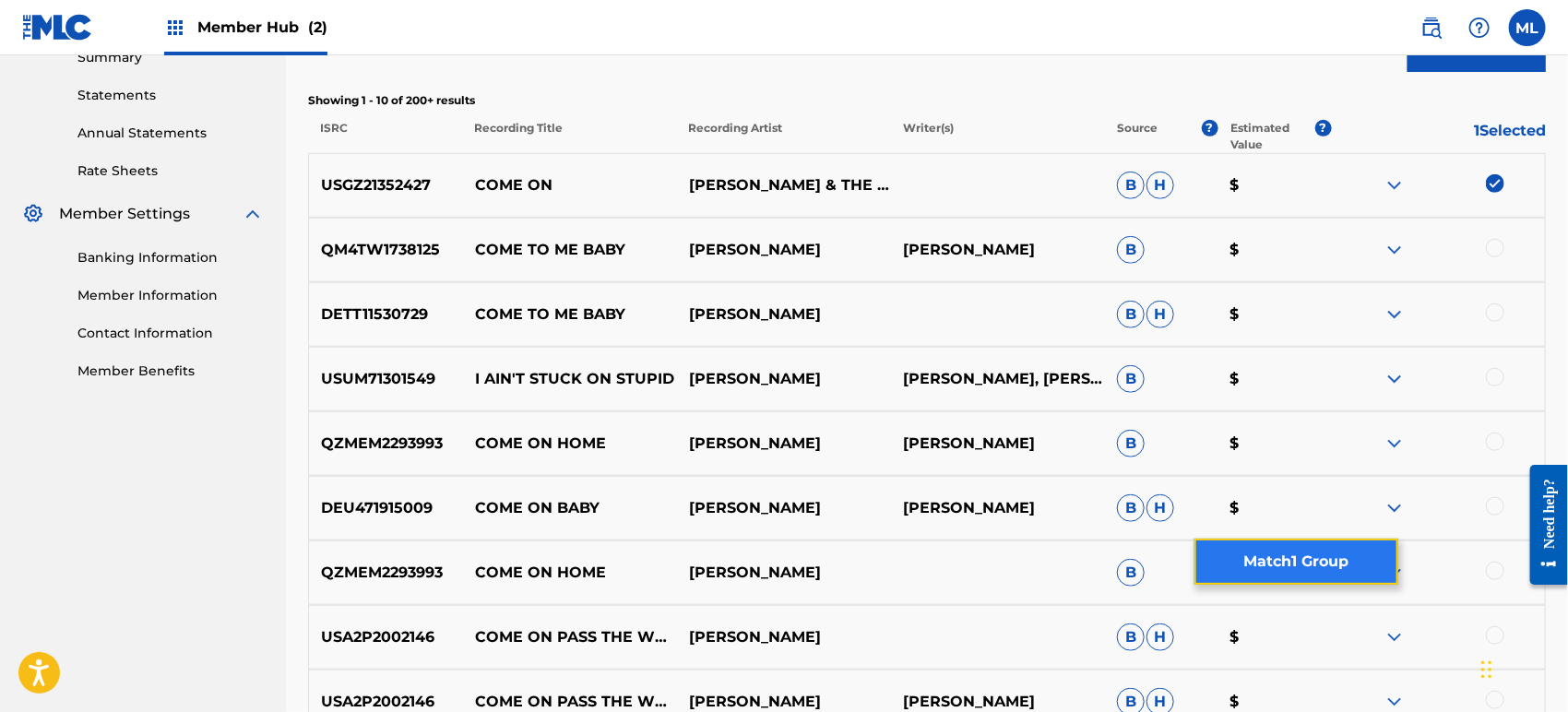
click at [1279, 566] on button "Match 1 Group" at bounding box center [1296, 561] width 203 height 46
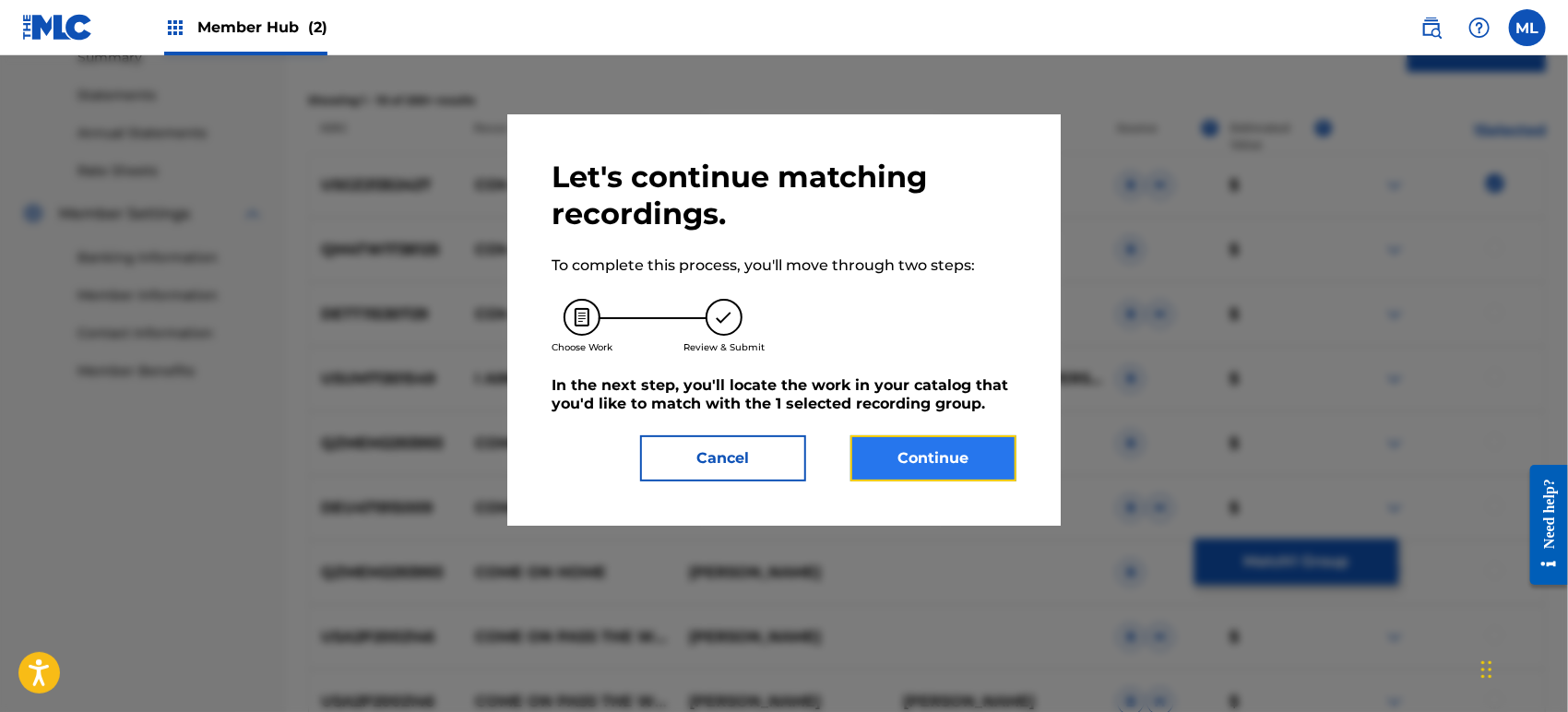
click at [970, 460] on button "Continue" at bounding box center [933, 458] width 166 height 46
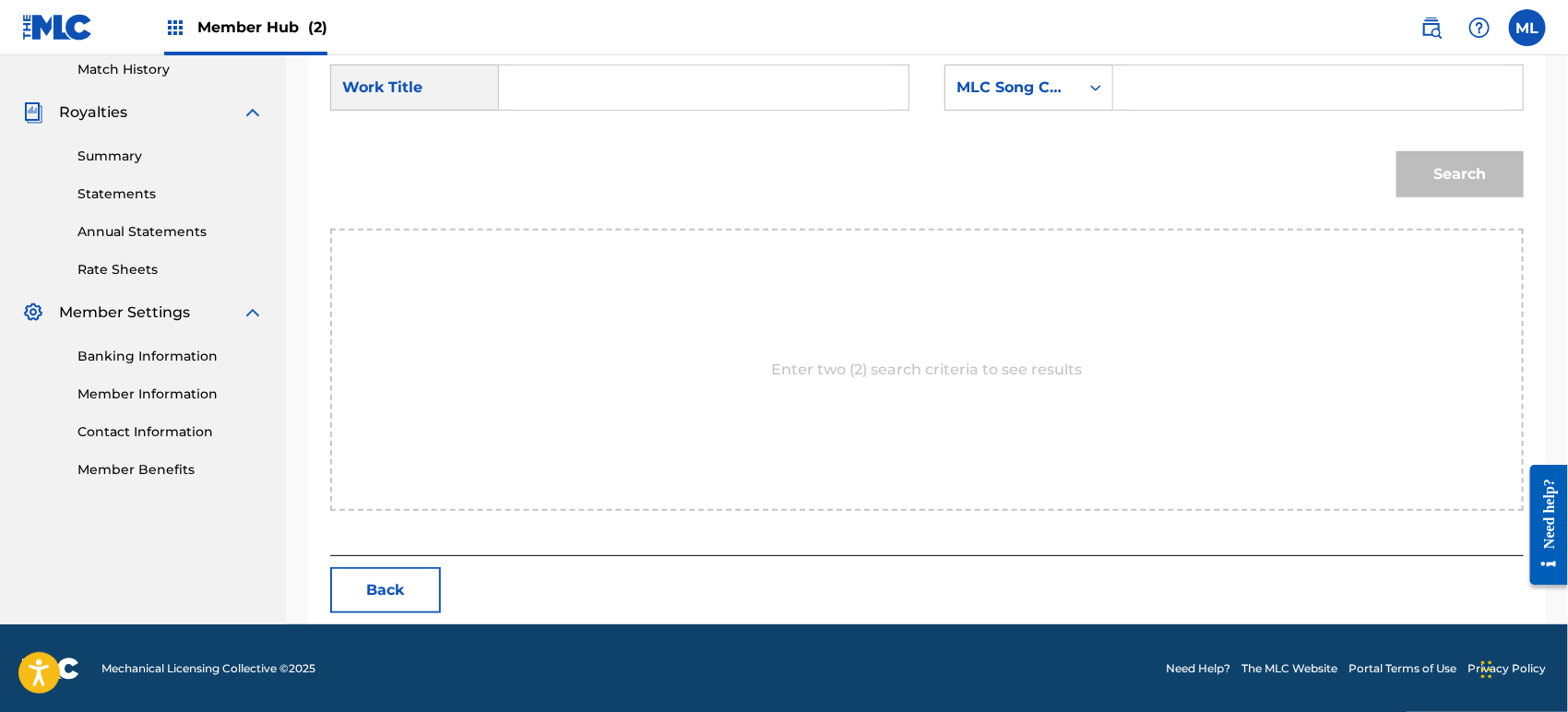
click at [619, 98] on input "Search Form" at bounding box center [703, 87] width 379 height 44
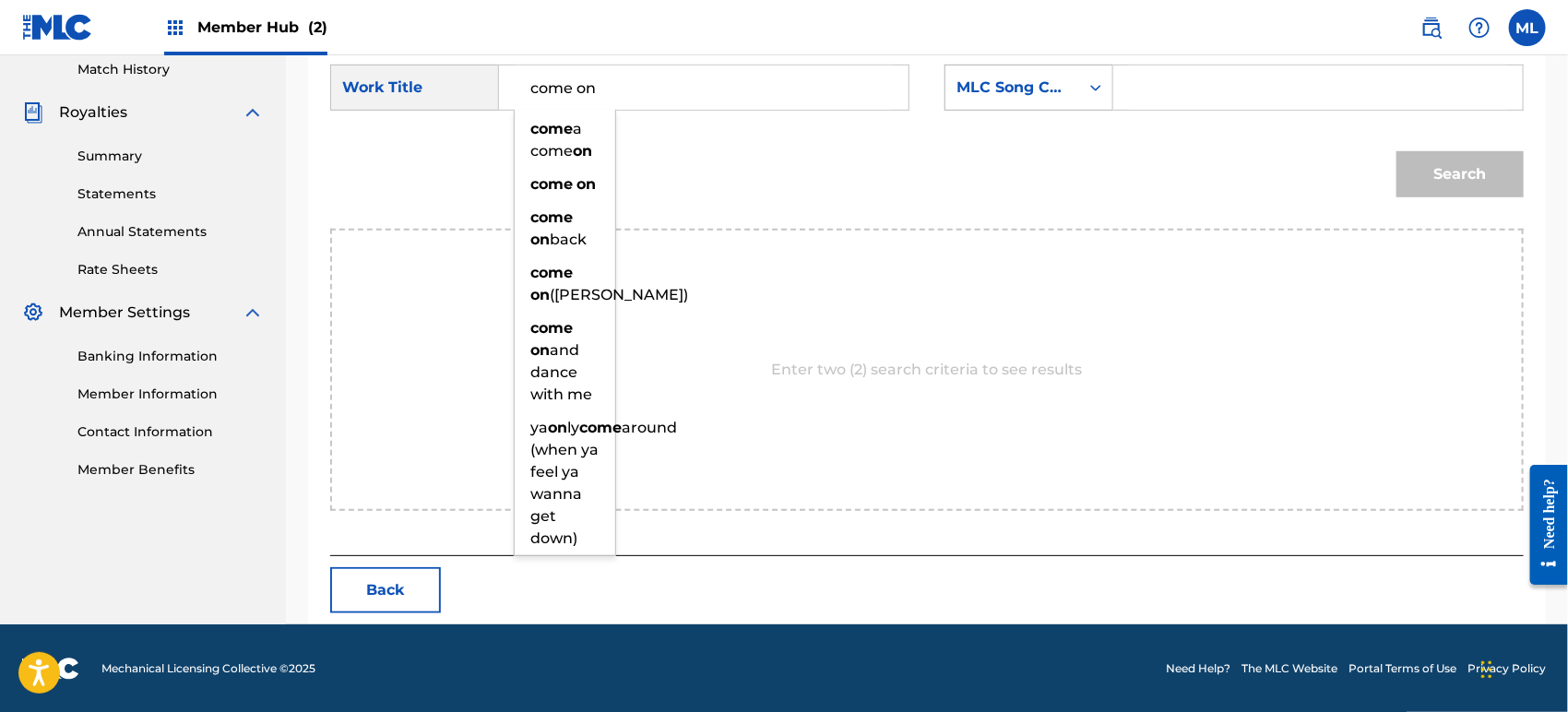
type input "come on"
drag, startPoint x: 1081, startPoint y: 88, endPoint x: 1083, endPoint y: 106, distance: 18.1
click at [1080, 88] on div "Search Form" at bounding box center [1096, 88] width 33 height 33
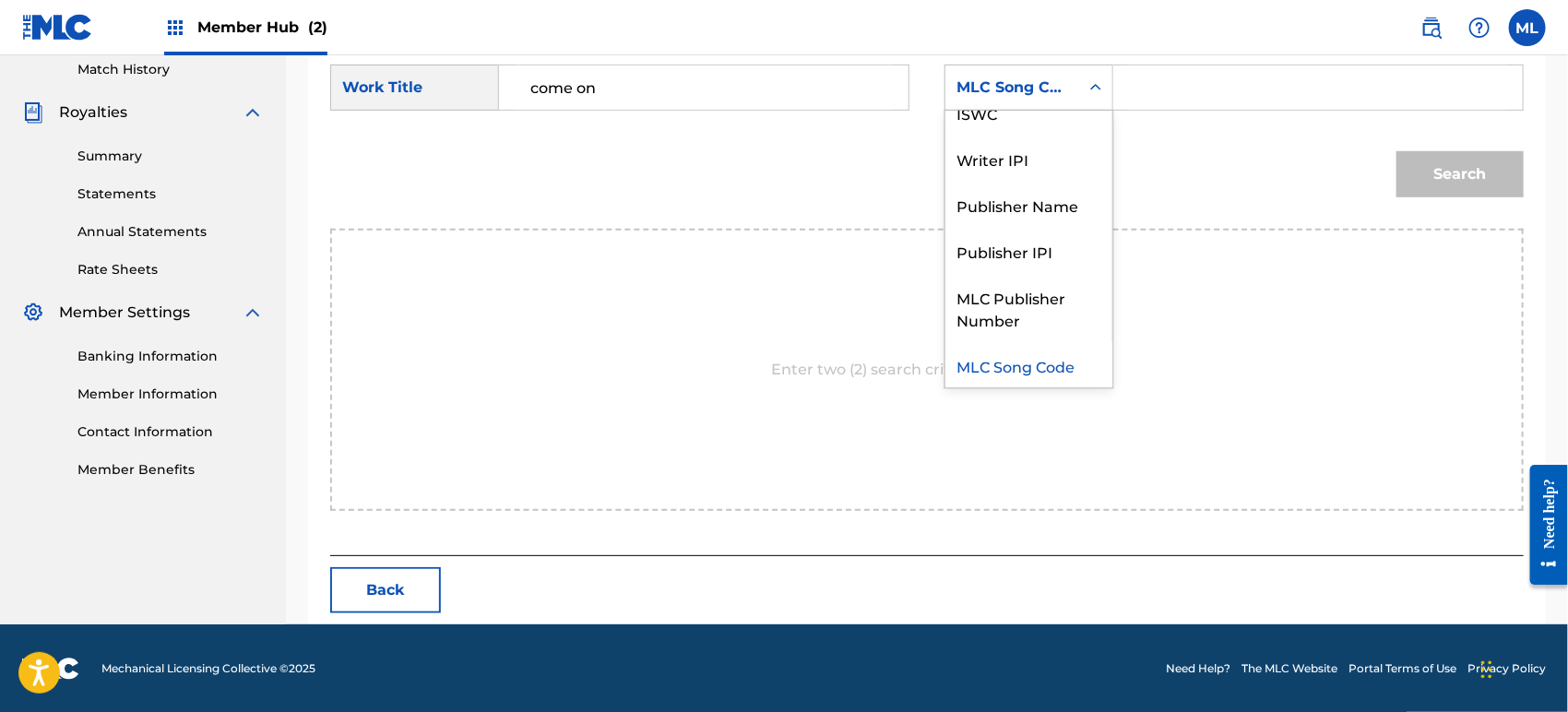
scroll to position [0, 0]
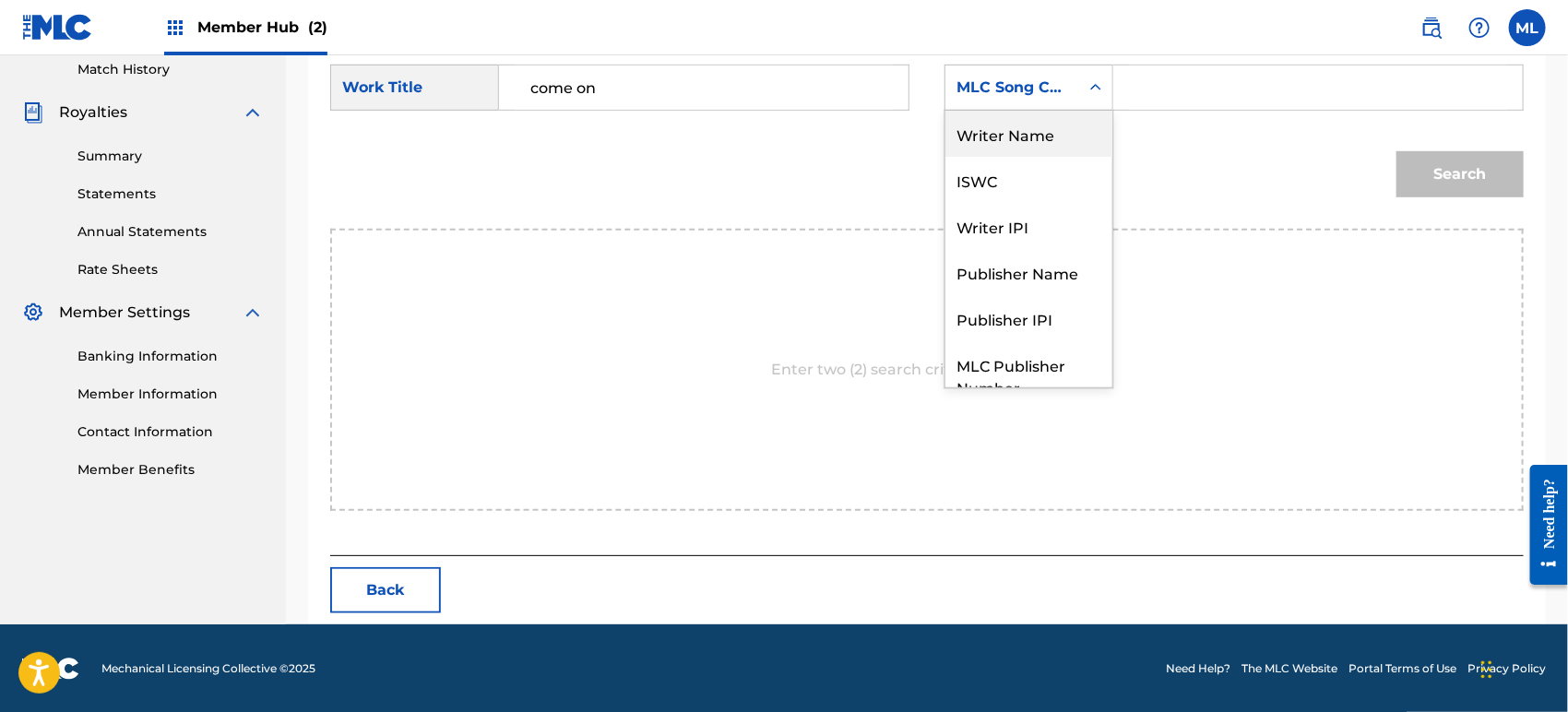
click at [1067, 127] on div "Writer Name" at bounding box center [1028, 133] width 167 height 46
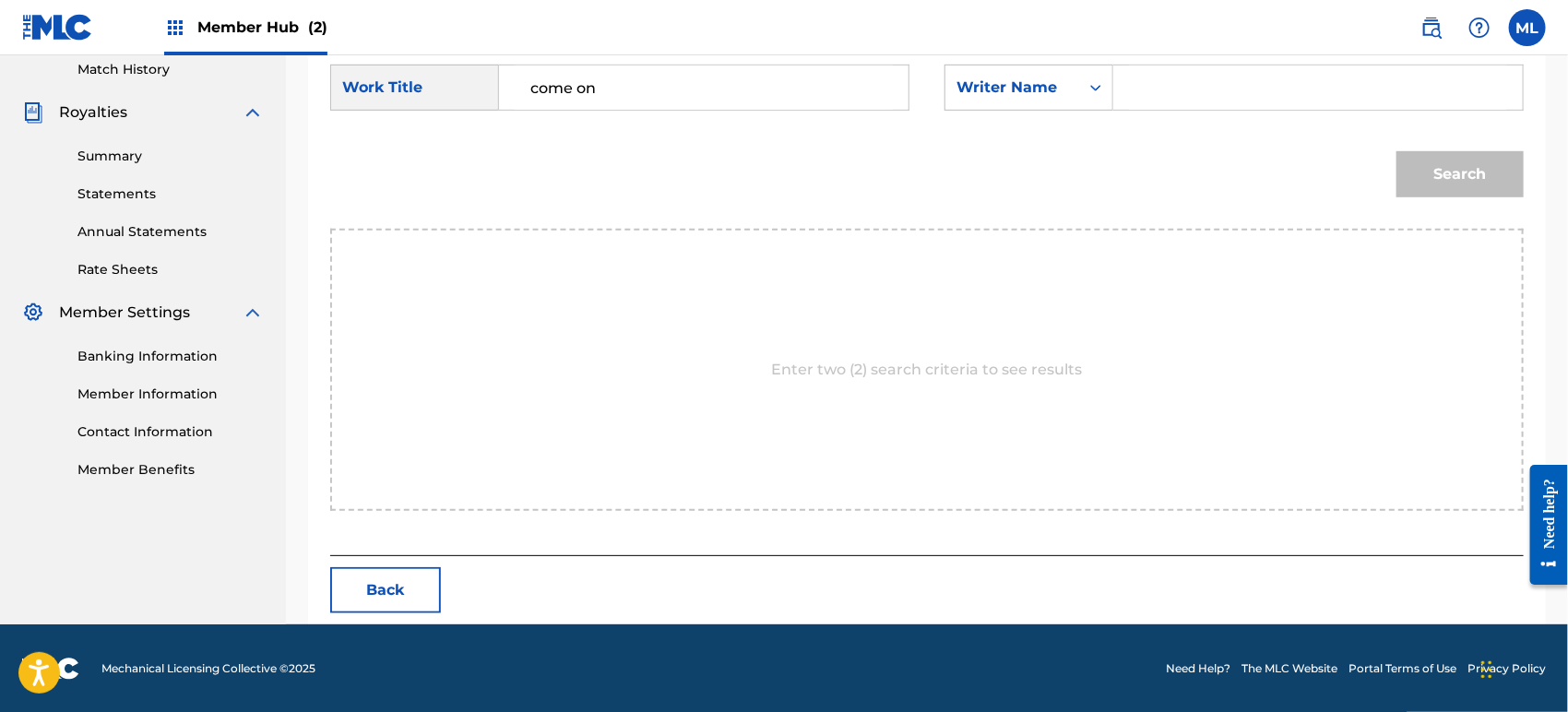
click at [1148, 86] on input "Search Form" at bounding box center [1318, 87] width 379 height 44
click at [1396, 152] on button "Search" at bounding box center [1459, 174] width 127 height 46
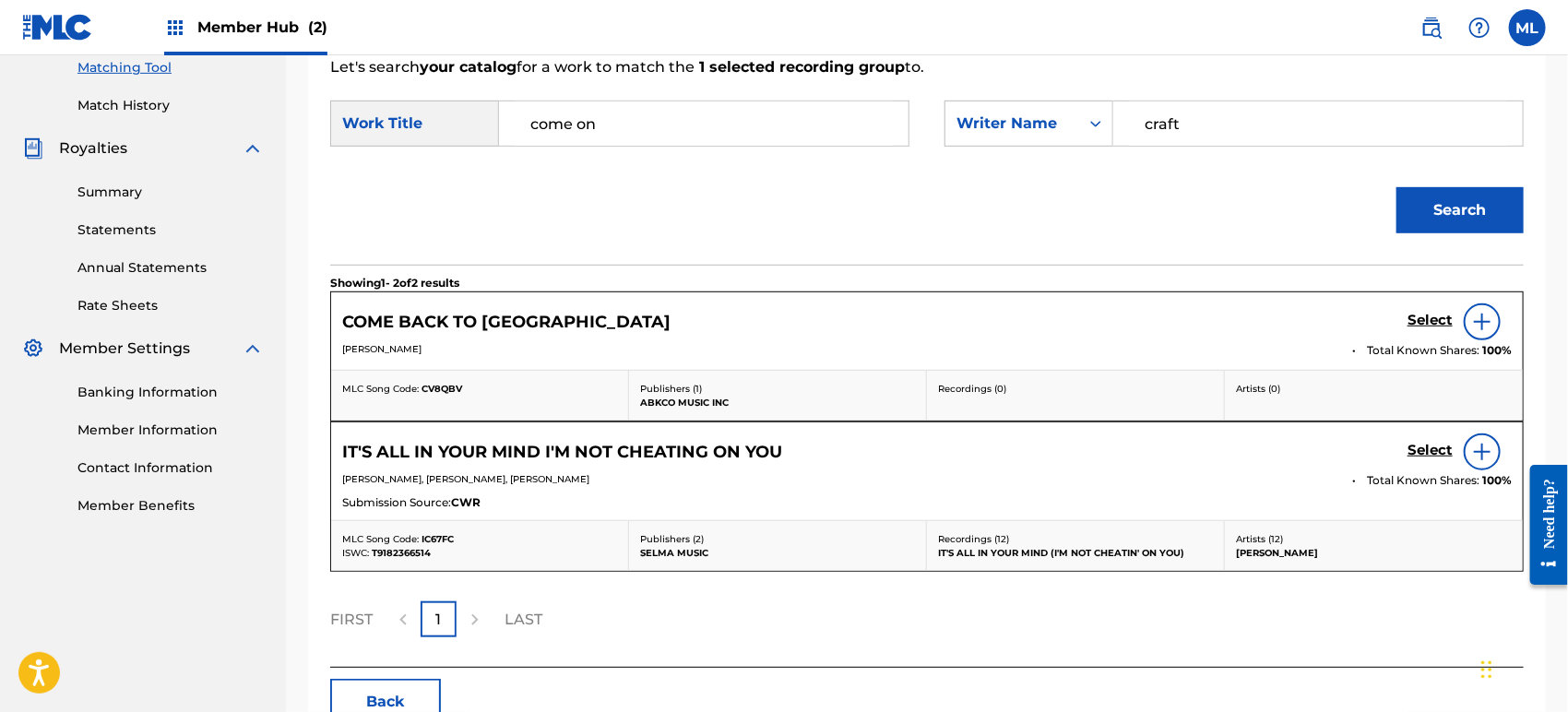
scroll to position [447, 0]
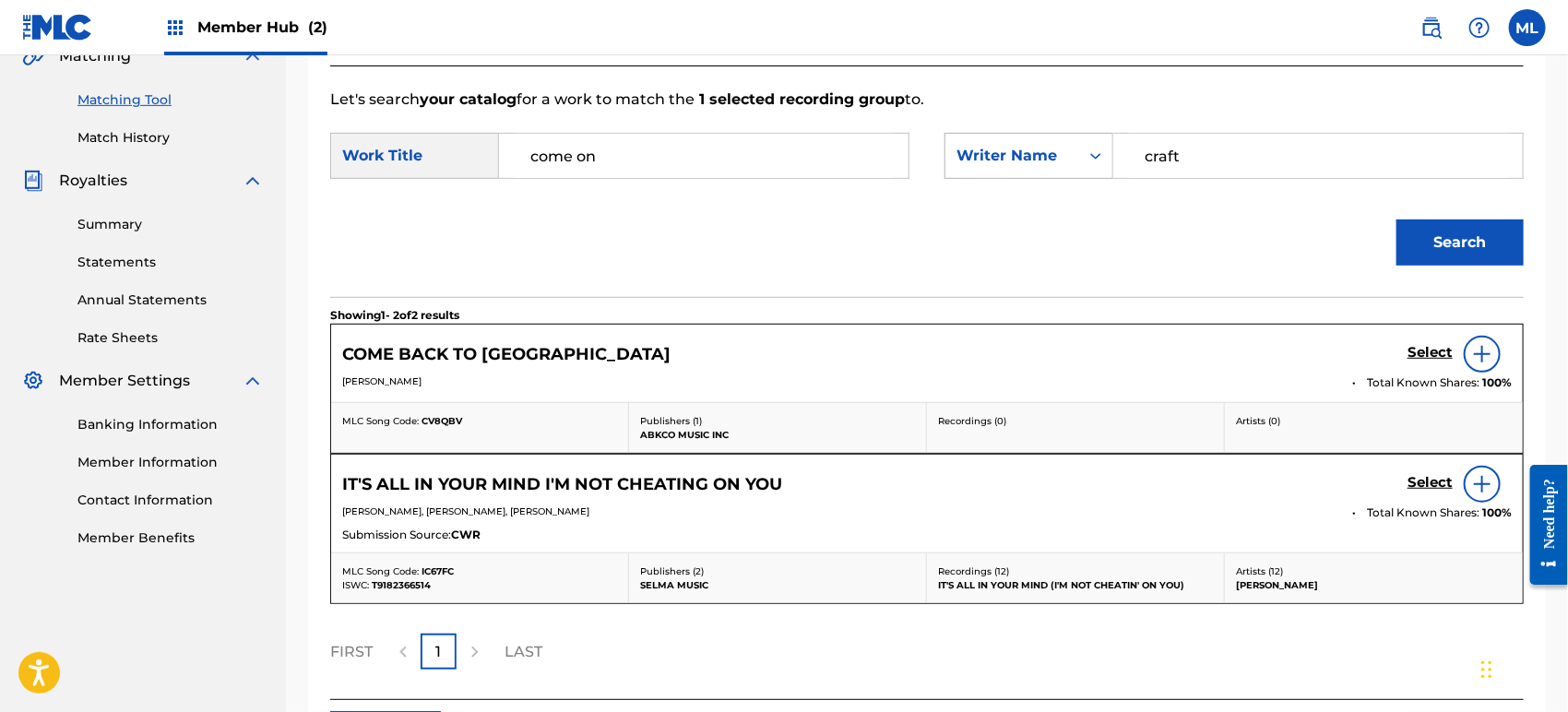
drag, startPoint x: 1121, startPoint y: 151, endPoint x: 1098, endPoint y: 153, distance: 23.1
click at [1098, 153] on div "SearchWithCriteriaa5a3b429-4cc7-4da7-9223-64ca9e72a84f Writer Name craft" at bounding box center [1233, 156] width 579 height 46
type input "bennet"
click at [1396, 219] on button "Search" at bounding box center [1459, 242] width 127 height 46
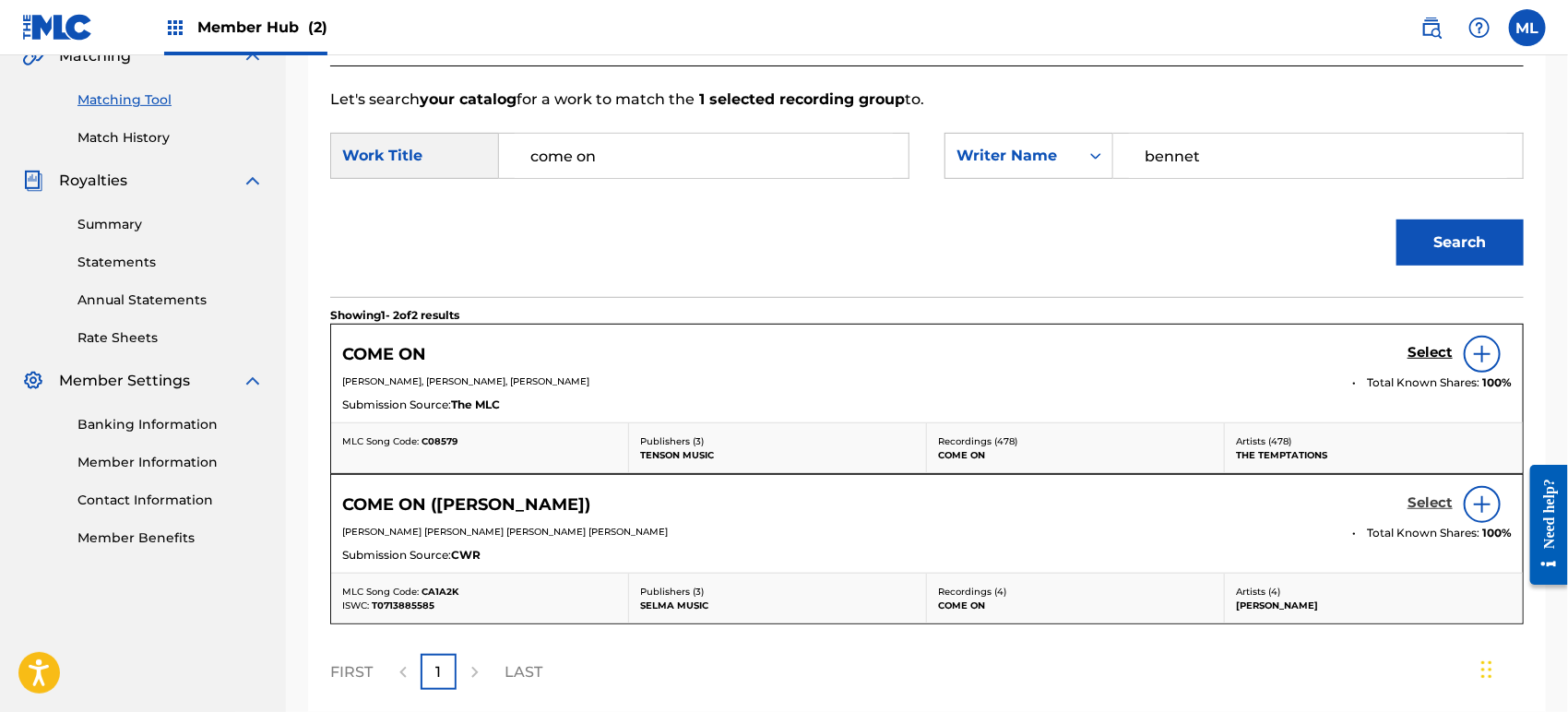
click at [1421, 507] on h5 "Select" at bounding box center [1430, 503] width 45 height 18
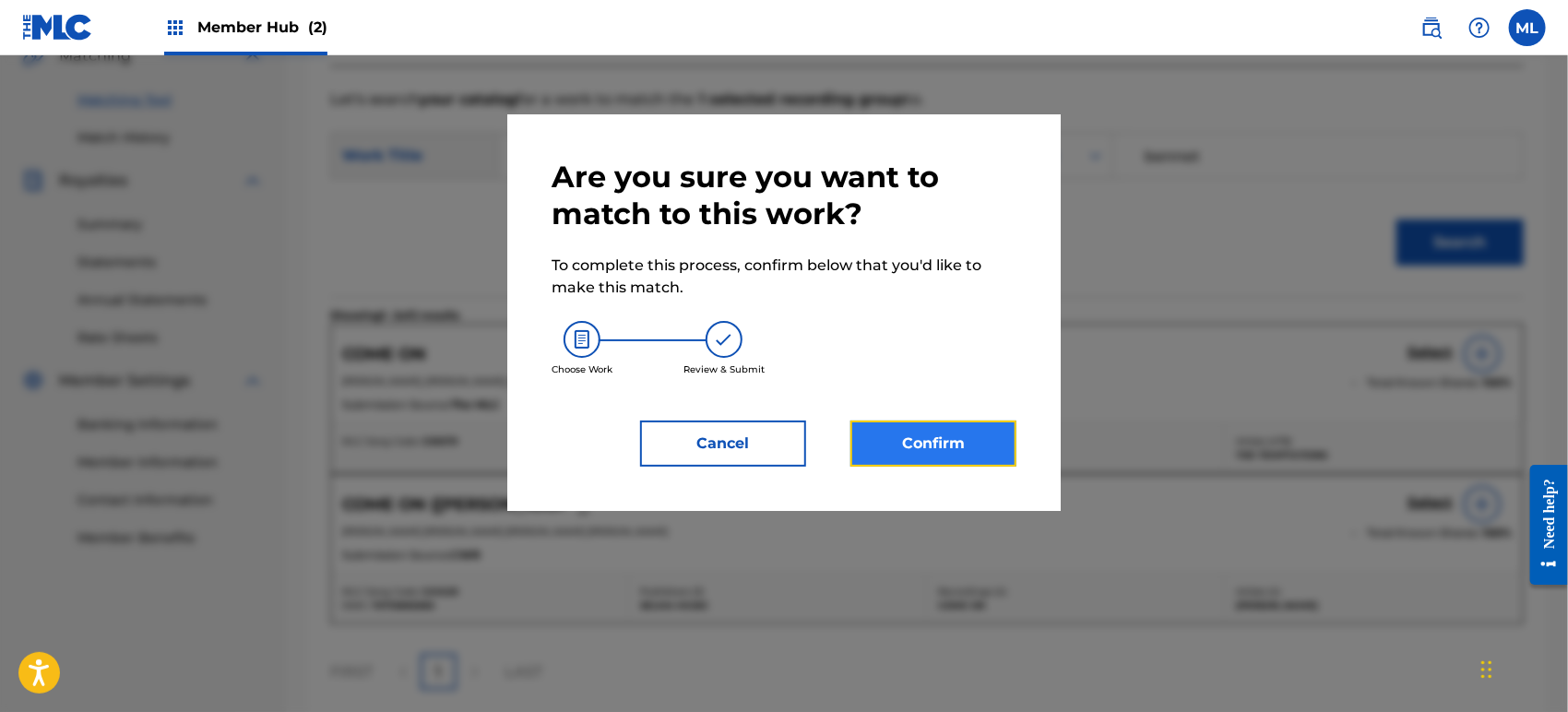
click at [962, 450] on button "Confirm" at bounding box center [933, 443] width 166 height 46
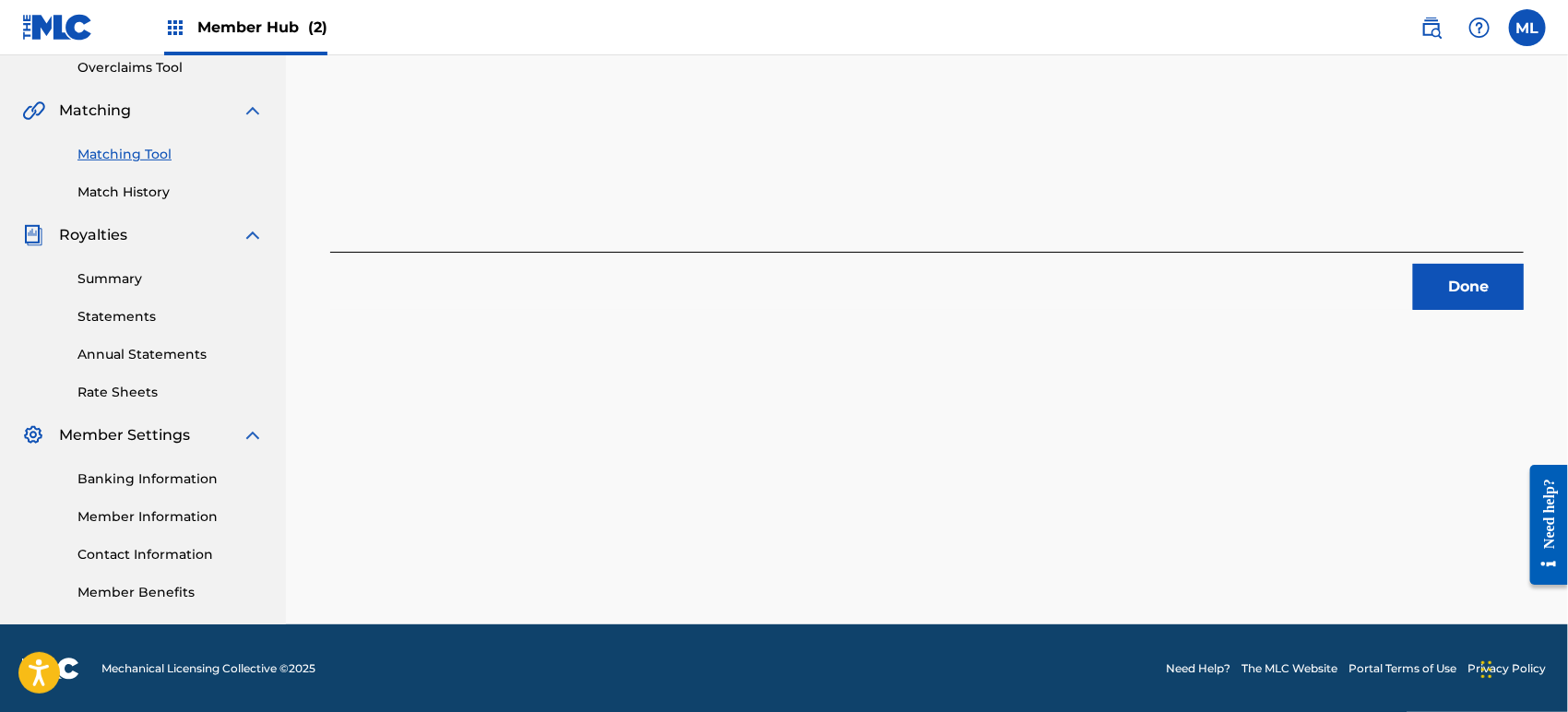
scroll to position [0, 0]
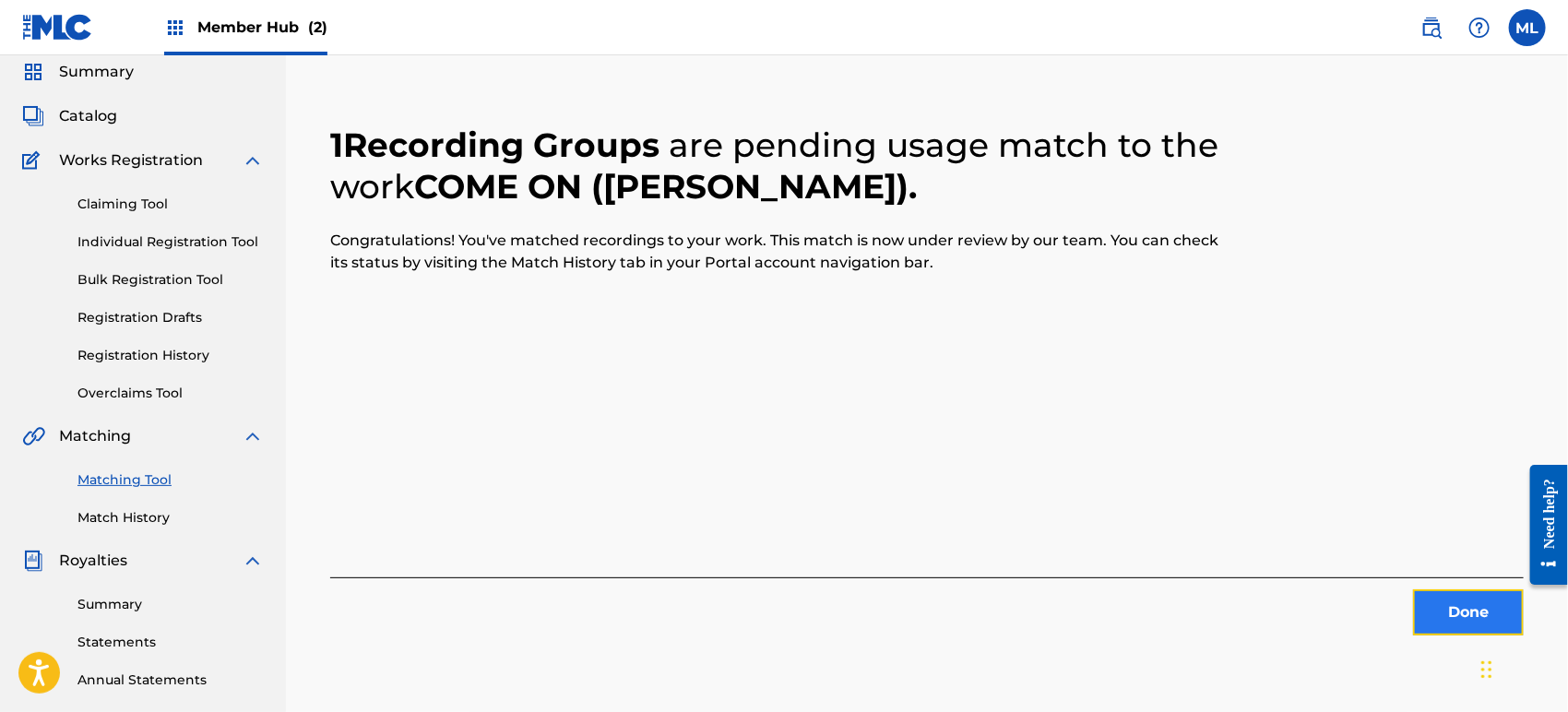
click at [1424, 608] on button "Done" at bounding box center [1467, 611] width 111 height 46
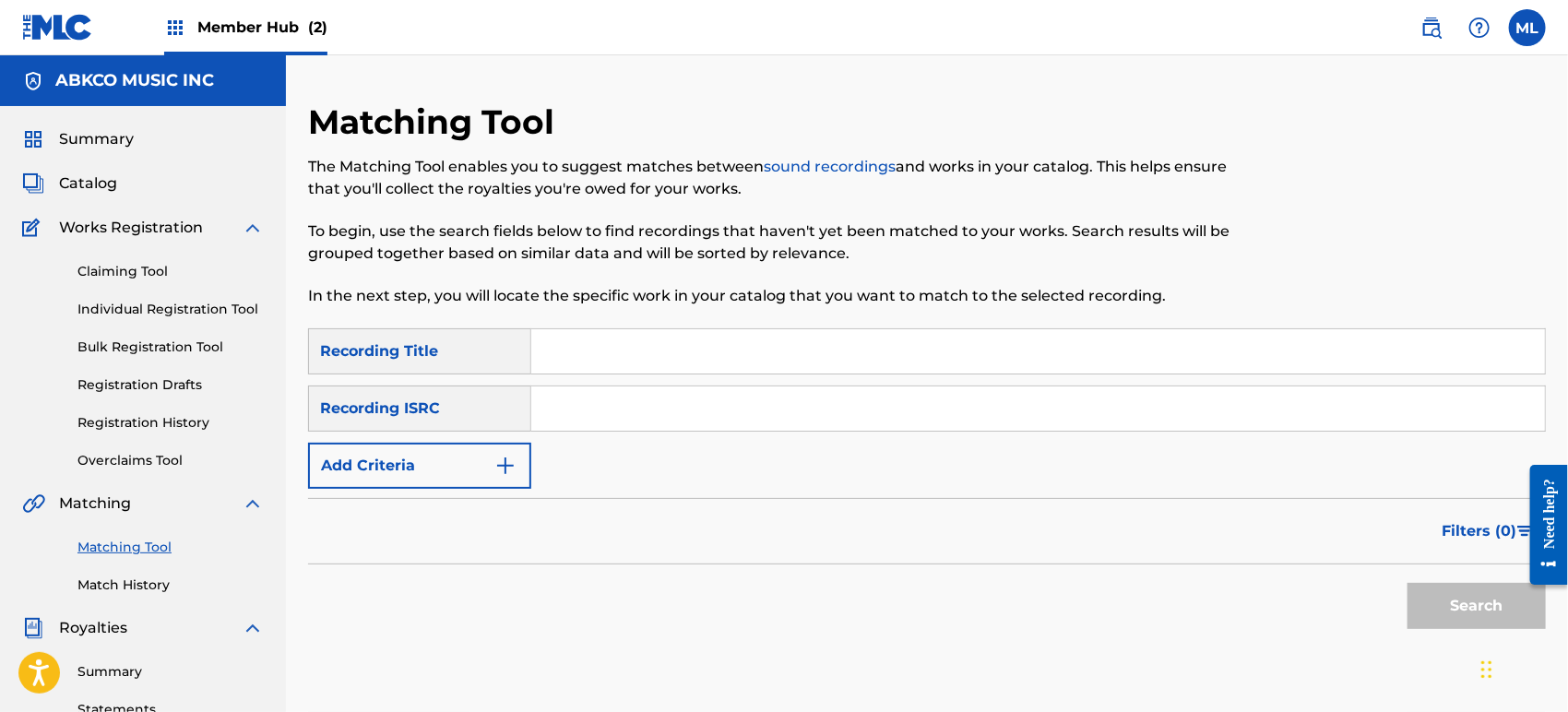
click at [570, 360] on input "Search Form" at bounding box center [1038, 351] width 1013 height 44
type input "do i love you"
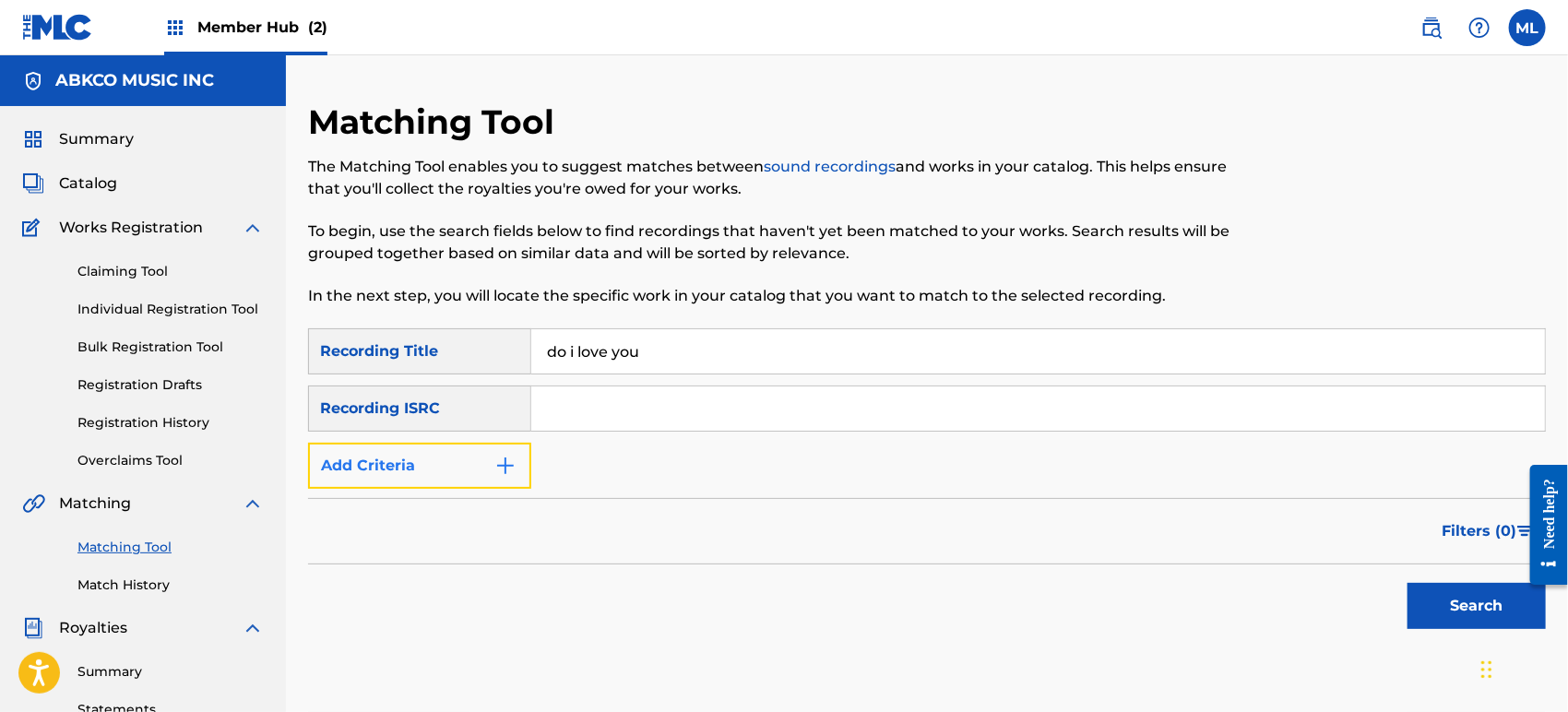
click at [465, 477] on button "Add Criteria" at bounding box center [420, 465] width 223 height 46
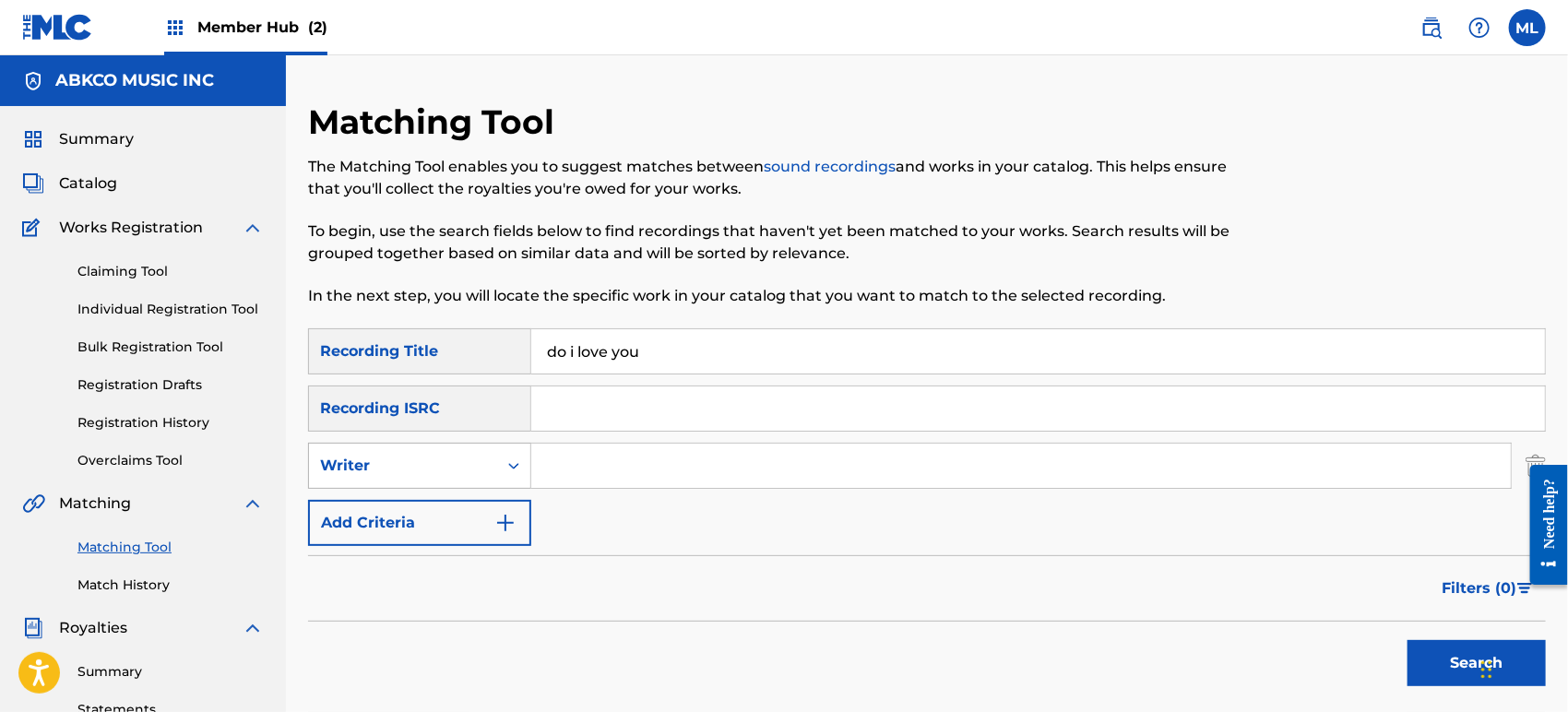
click at [442, 455] on div "Writer" at bounding box center [403, 466] width 166 height 22
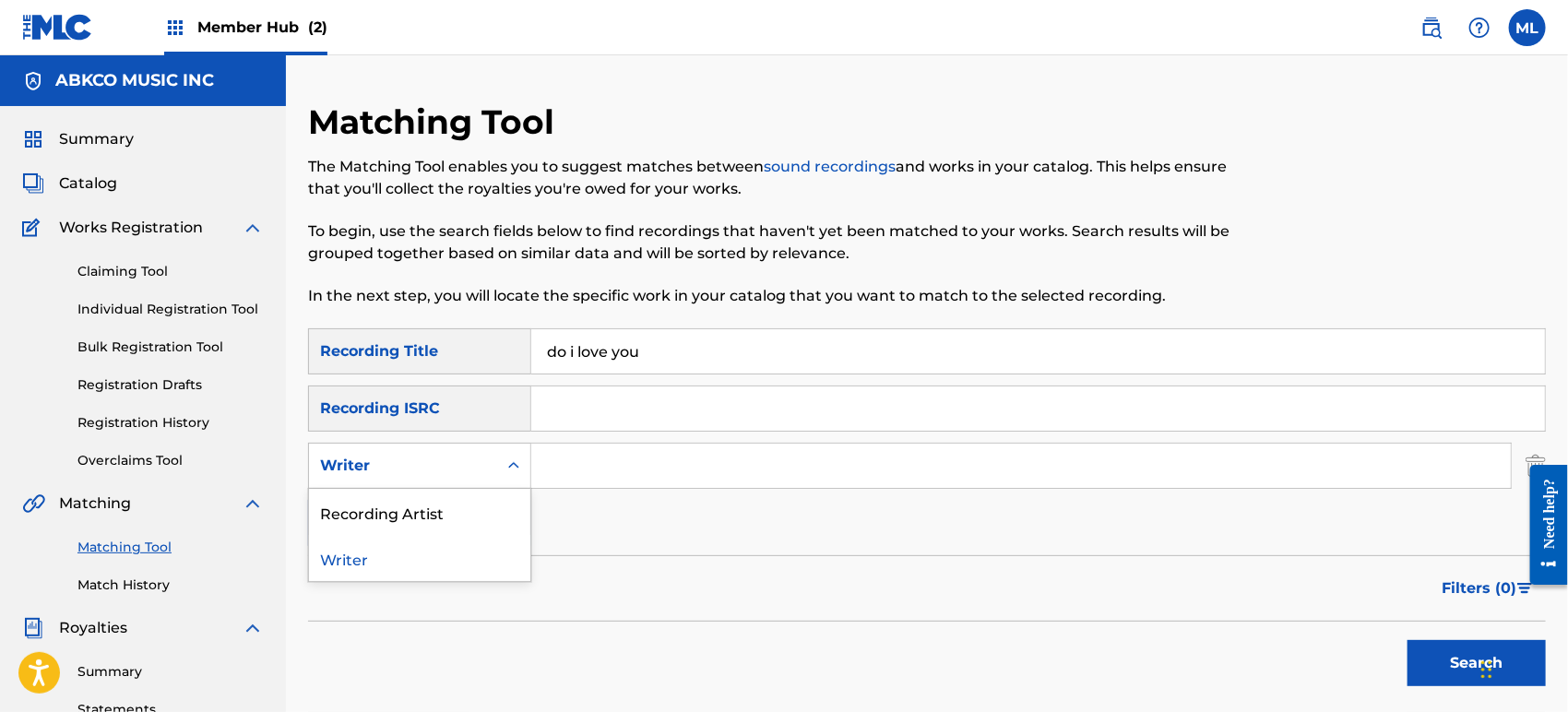
click at [621, 458] on input "Search Form" at bounding box center [1020, 465] width 979 height 44
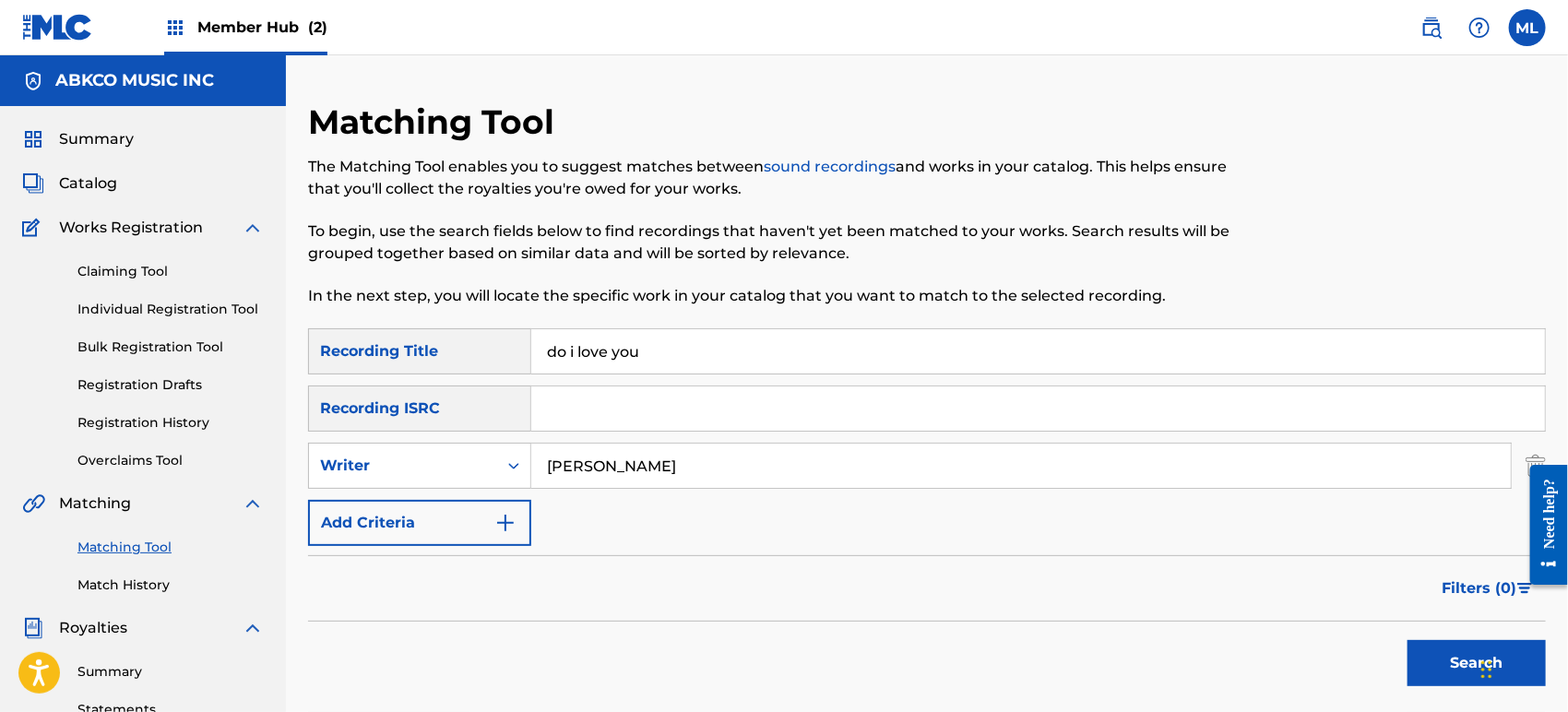
type input "[PERSON_NAME]"
click at [1408, 640] on button "Search" at bounding box center [1476, 662] width 138 height 46
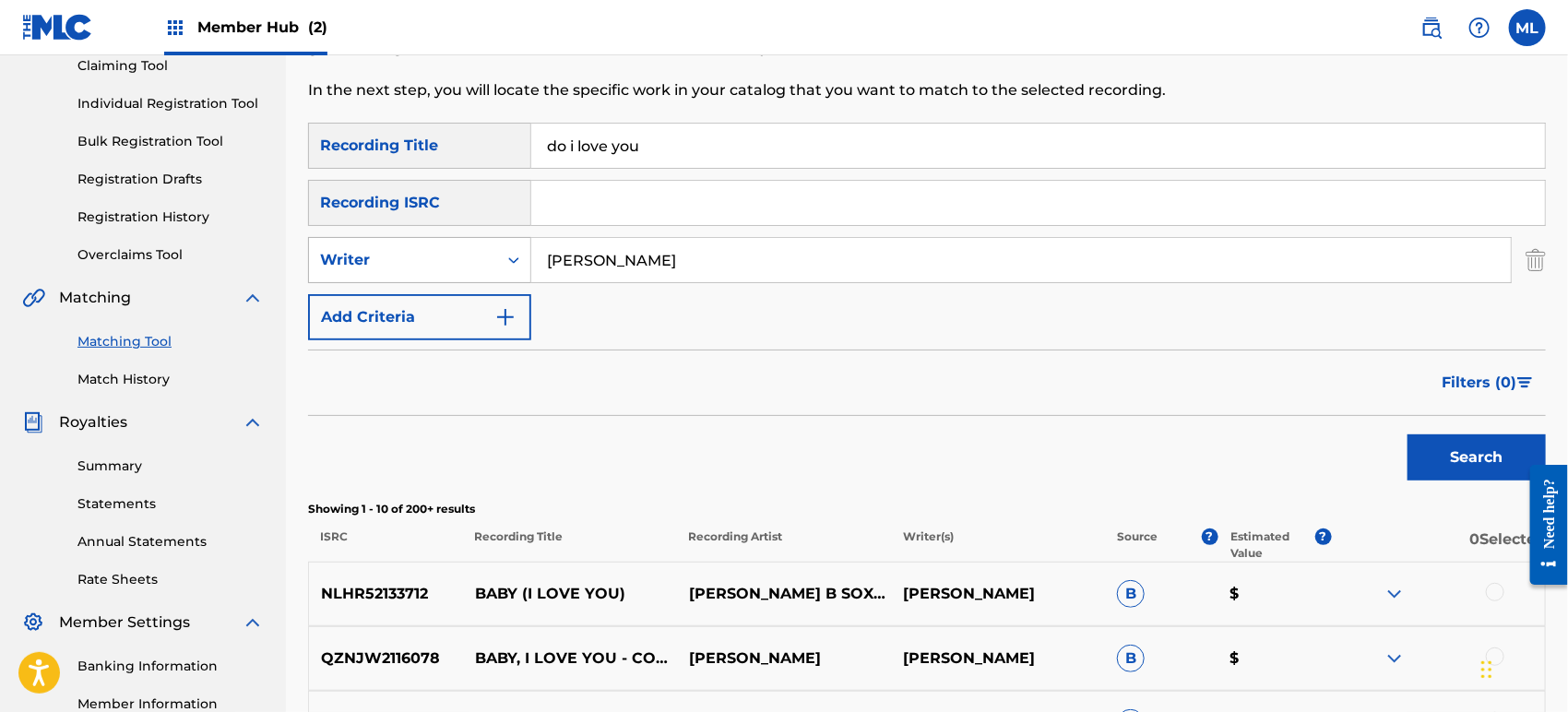
scroll to position [204, 0]
click at [471, 271] on div "Writer" at bounding box center [403, 261] width 188 height 35
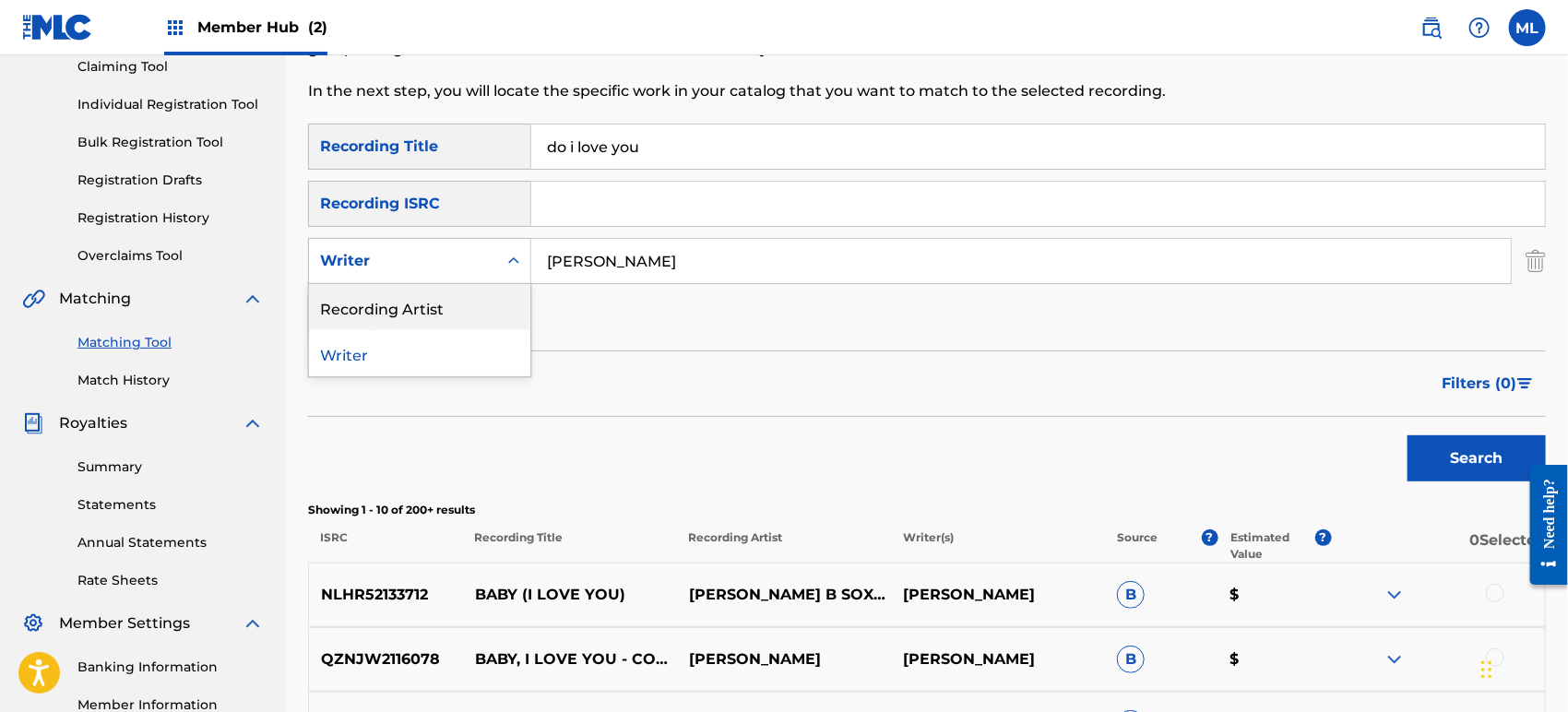
click at [456, 309] on div "Recording Artist" at bounding box center [420, 306] width 221 height 46
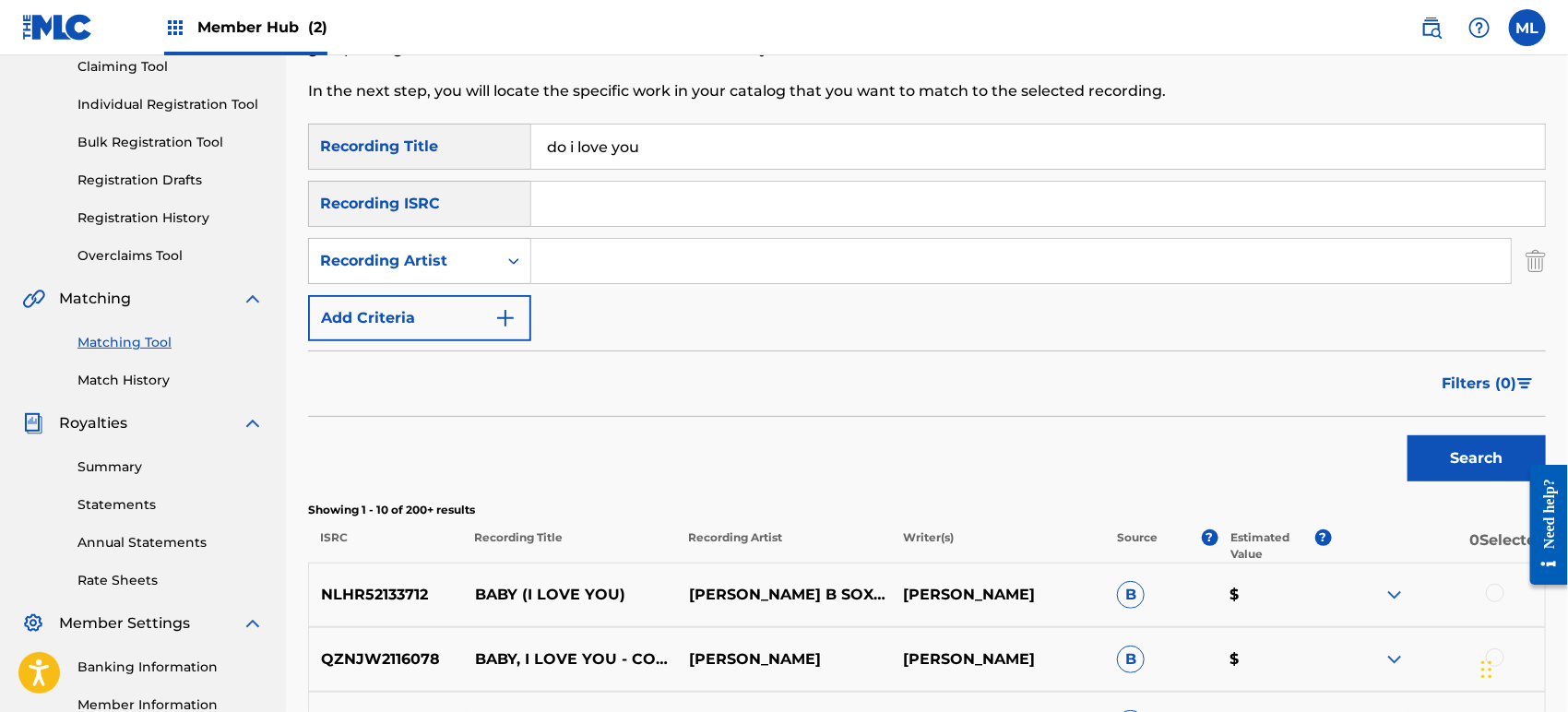
click at [711, 264] on input "Search Form" at bounding box center [1020, 260] width 979 height 44
type input "ronettes"
click at [1408, 435] on button "Search" at bounding box center [1476, 458] width 138 height 46
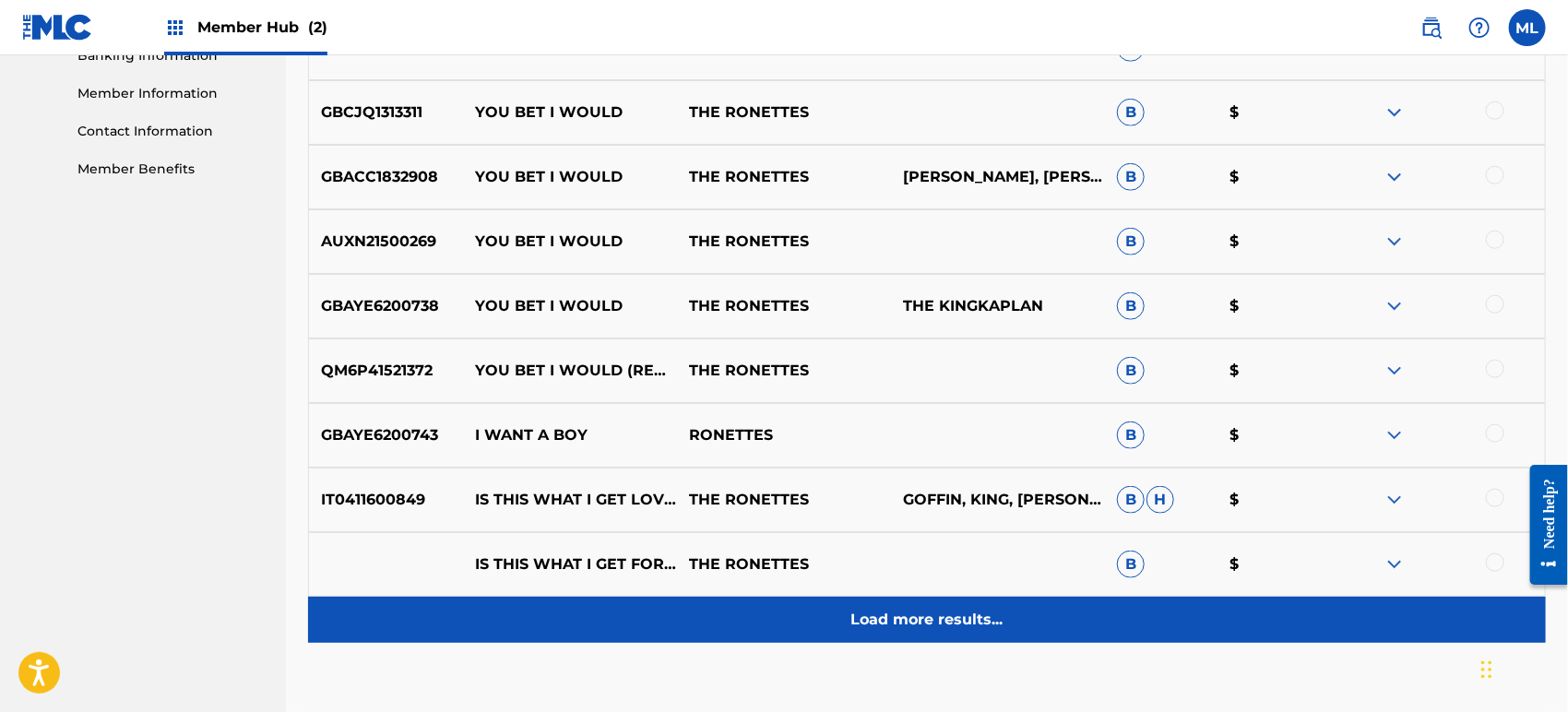
scroll to position [887, 0]
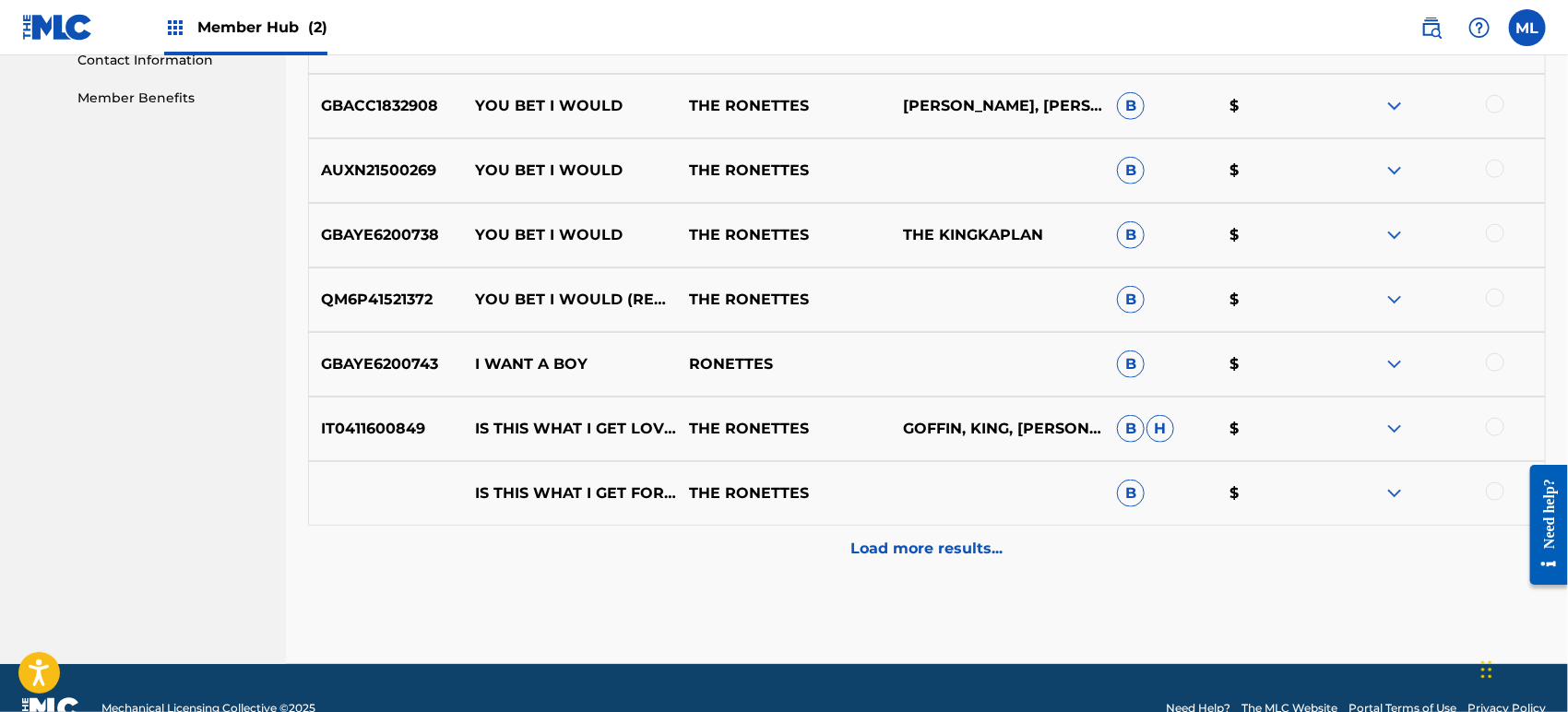
click at [885, 523] on div "IS THIS WHAT I GET FOR LOVING YOU? THE RONETTES B $" at bounding box center [926, 493] width 1237 height 65
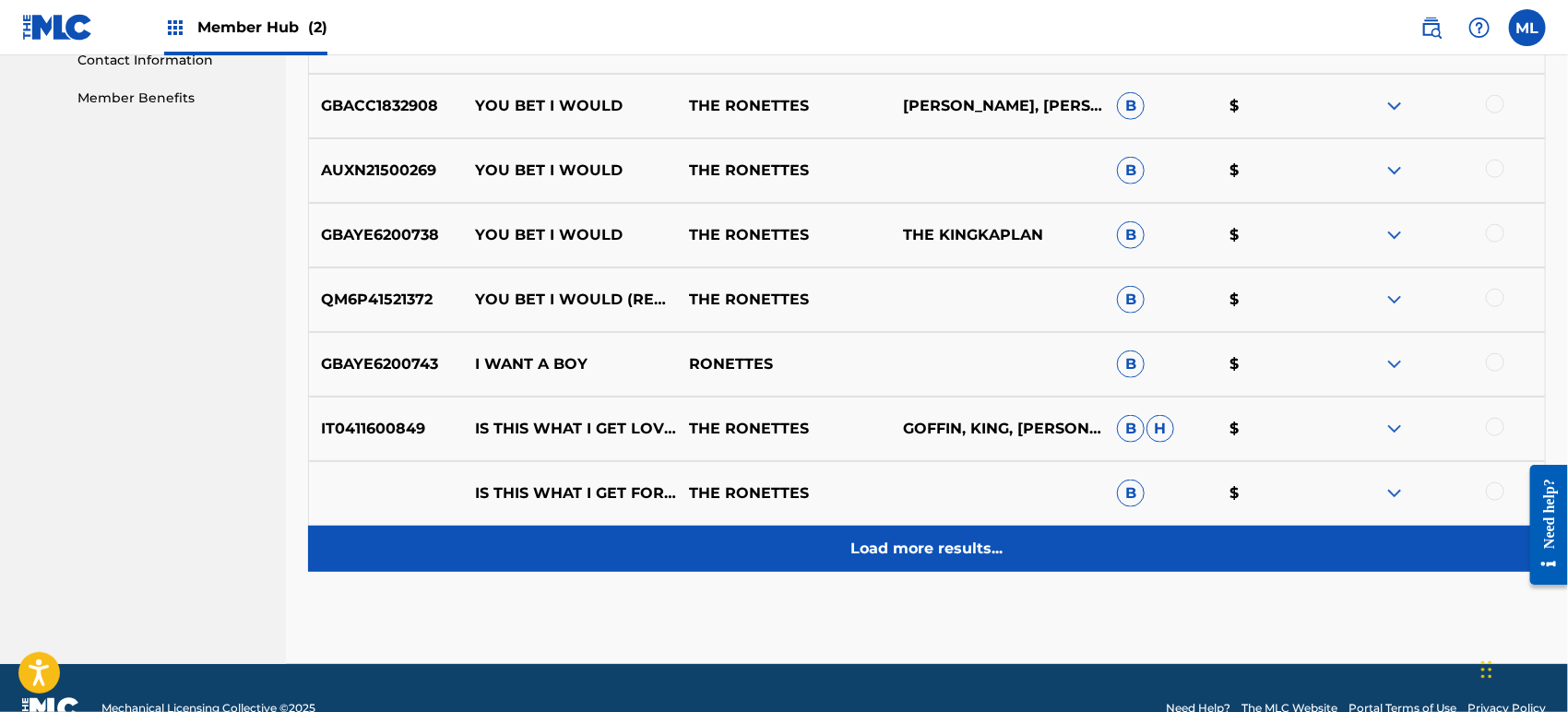
click at [893, 539] on p "Load more results..." at bounding box center [927, 549] width 153 height 22
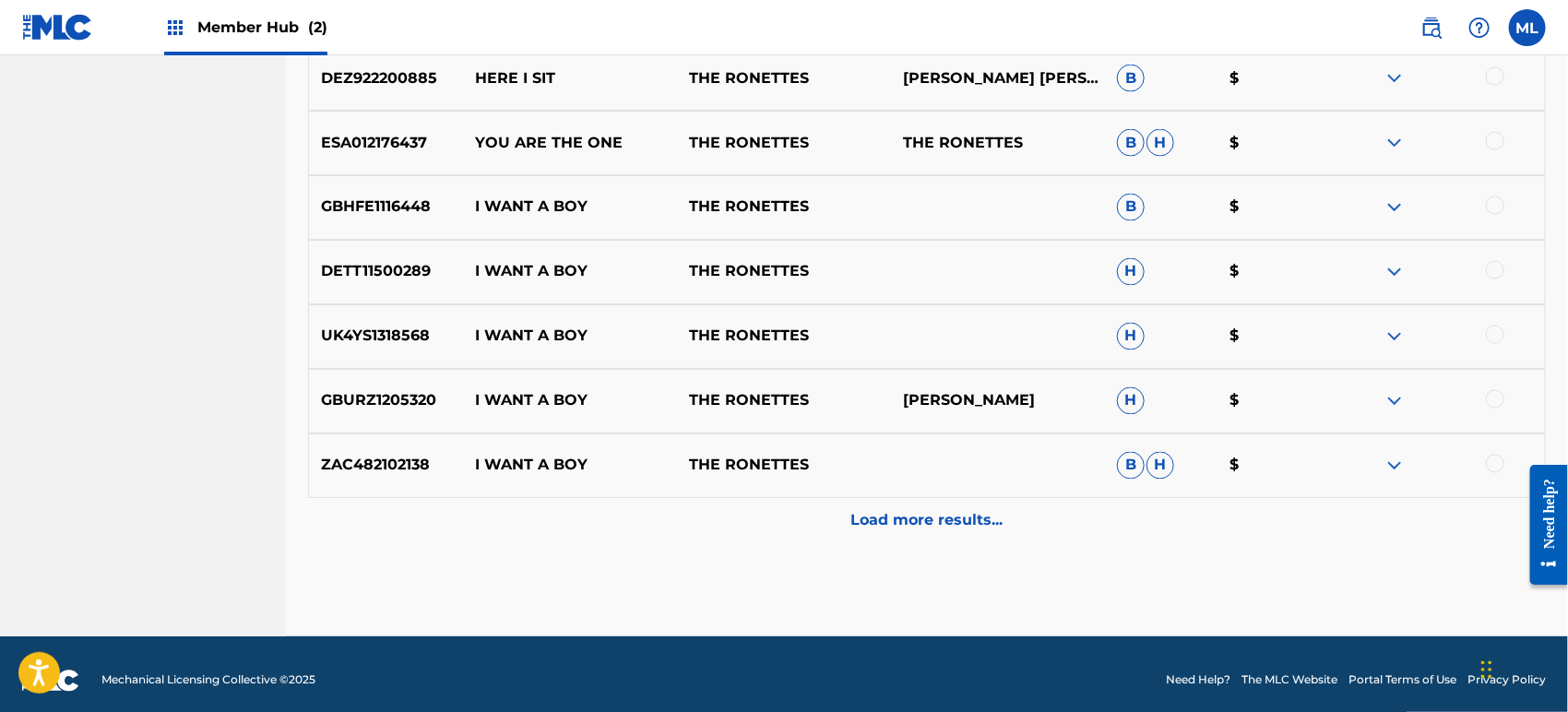
scroll to position [1570, 0]
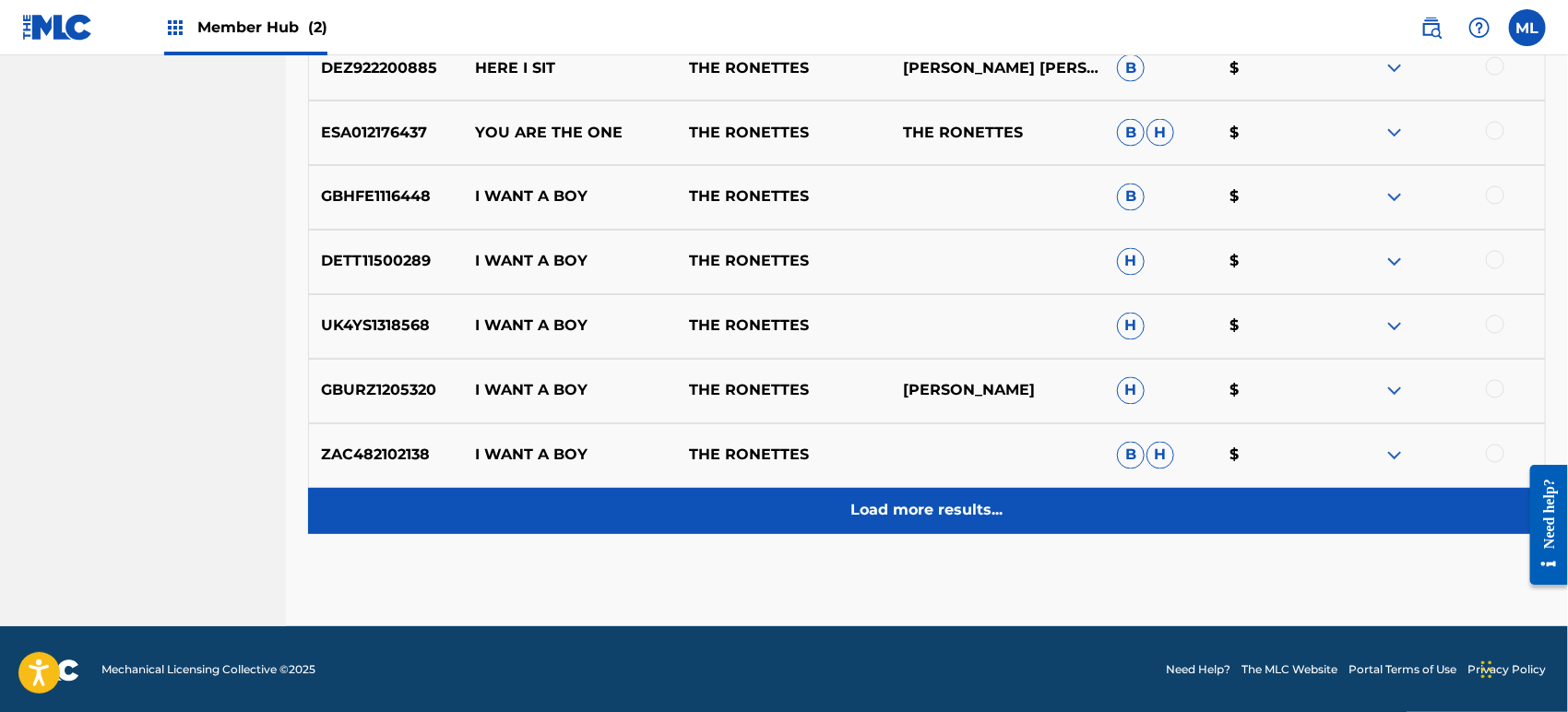
click at [896, 516] on p "Load more results..." at bounding box center [927, 511] width 153 height 22
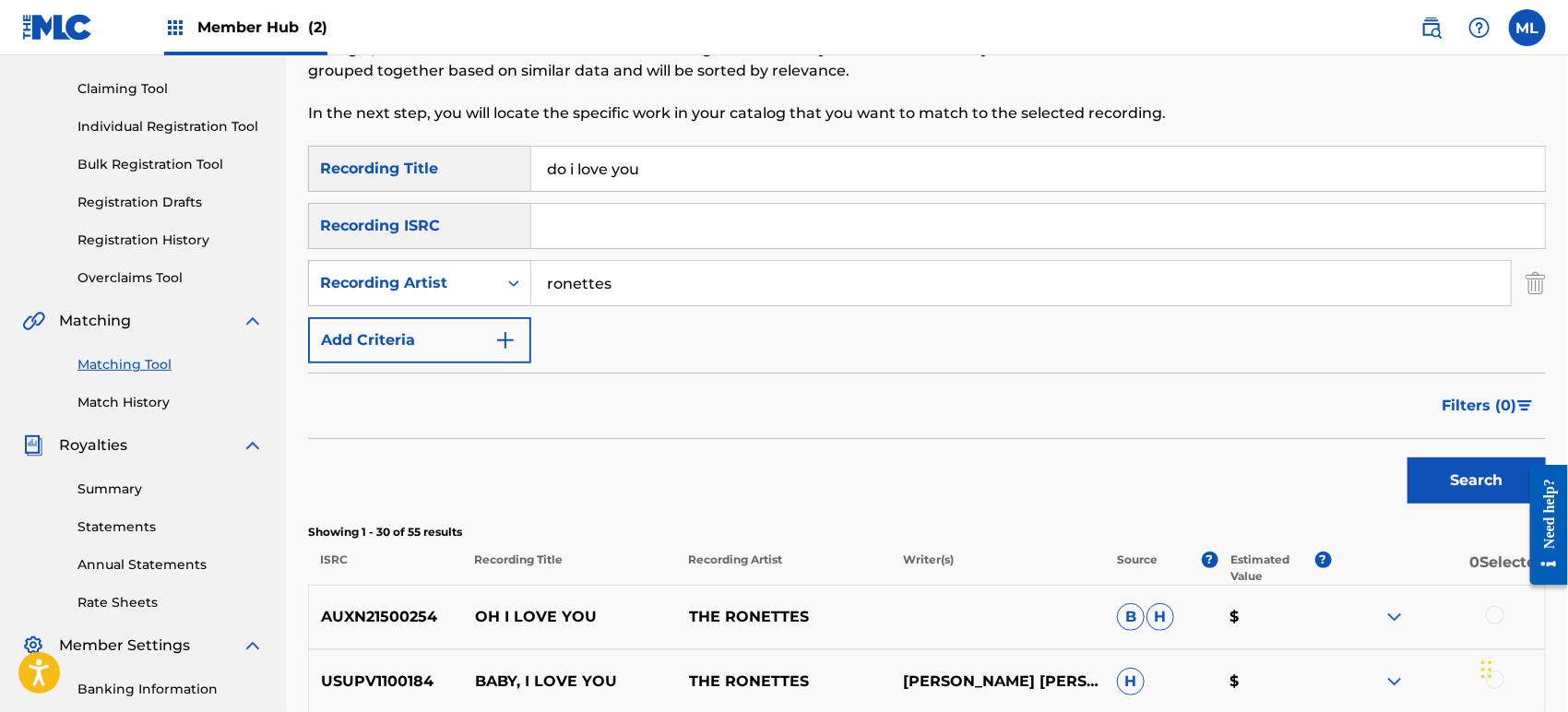
scroll to position [31, 0]
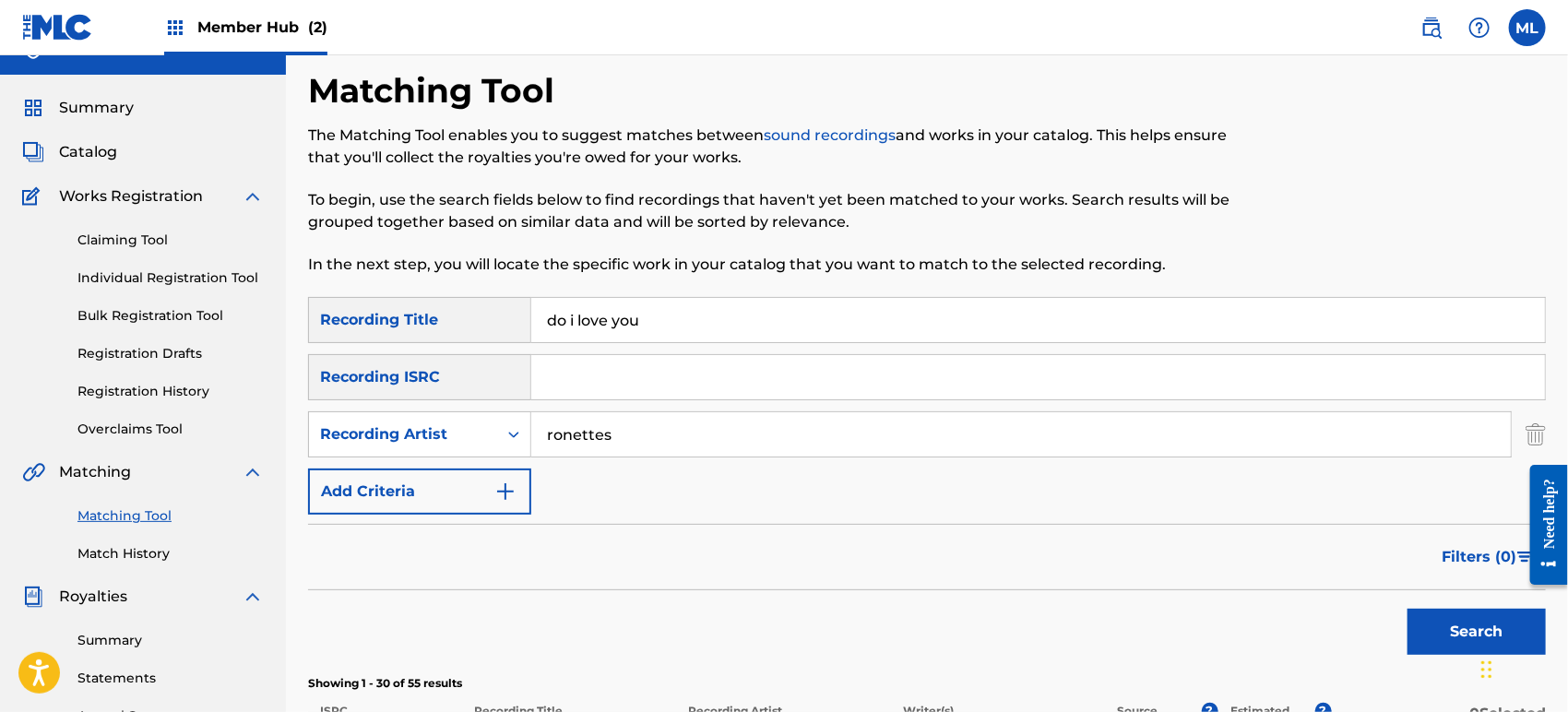
click at [701, 324] on input "do i love you" at bounding box center [1038, 319] width 1013 height 44
type input "do i love you?"
click at [1408, 608] on button "Search" at bounding box center [1476, 631] width 138 height 46
click at [464, 433] on div "Recording Artist" at bounding box center [403, 434] width 166 height 22
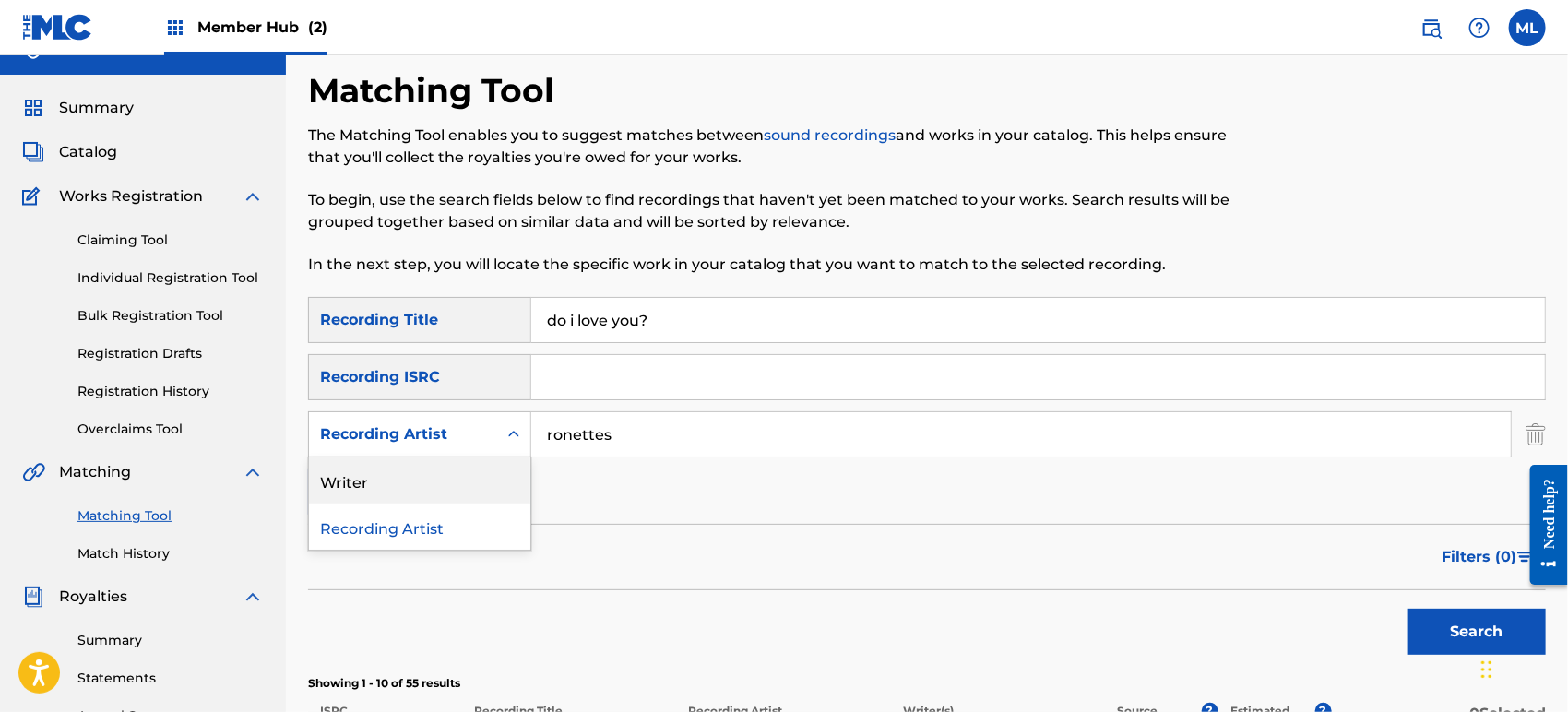
click at [459, 486] on div "Writer" at bounding box center [420, 480] width 221 height 46
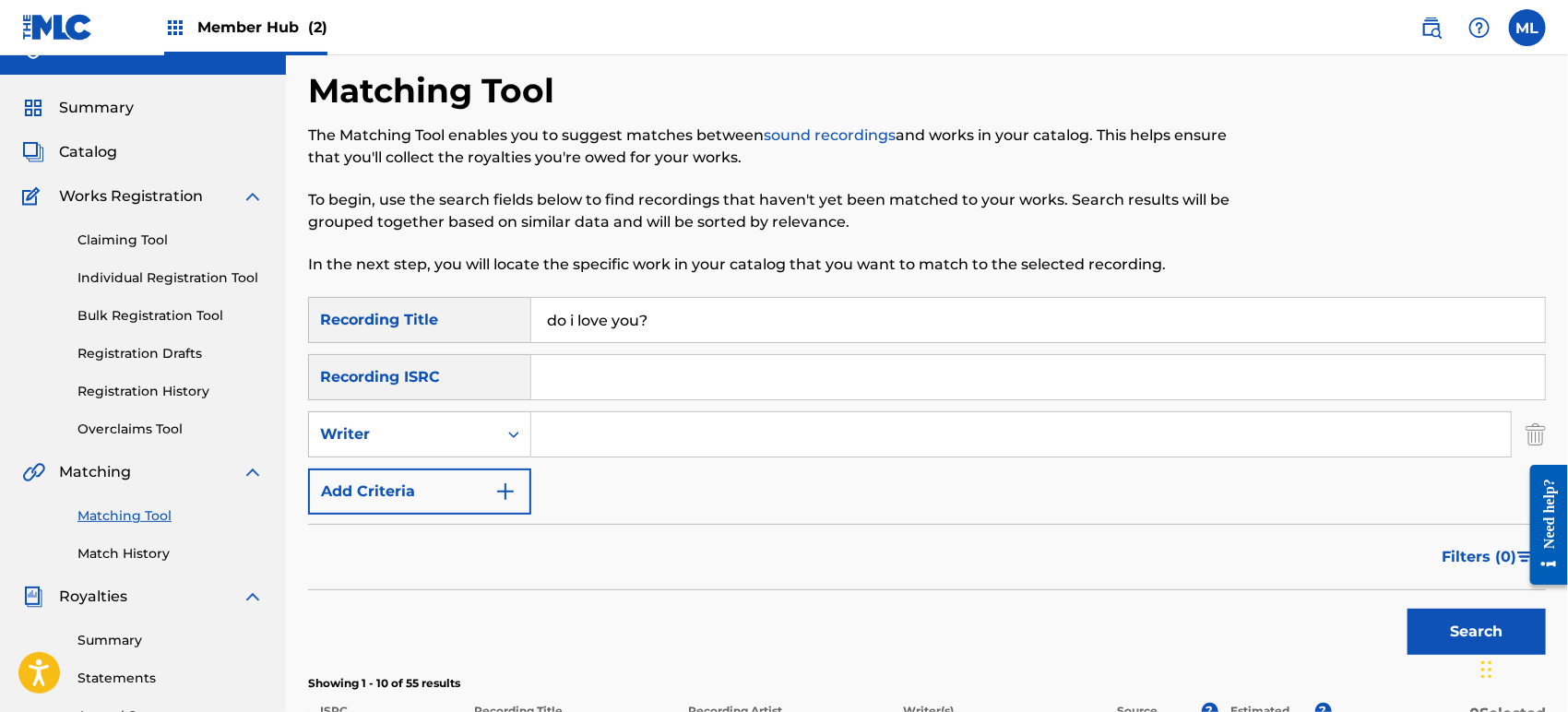
click at [575, 442] on input "Search Form" at bounding box center [1020, 433] width 979 height 44
type input "ronettes"
click at [1408, 608] on button "Search" at bounding box center [1476, 631] width 138 height 46
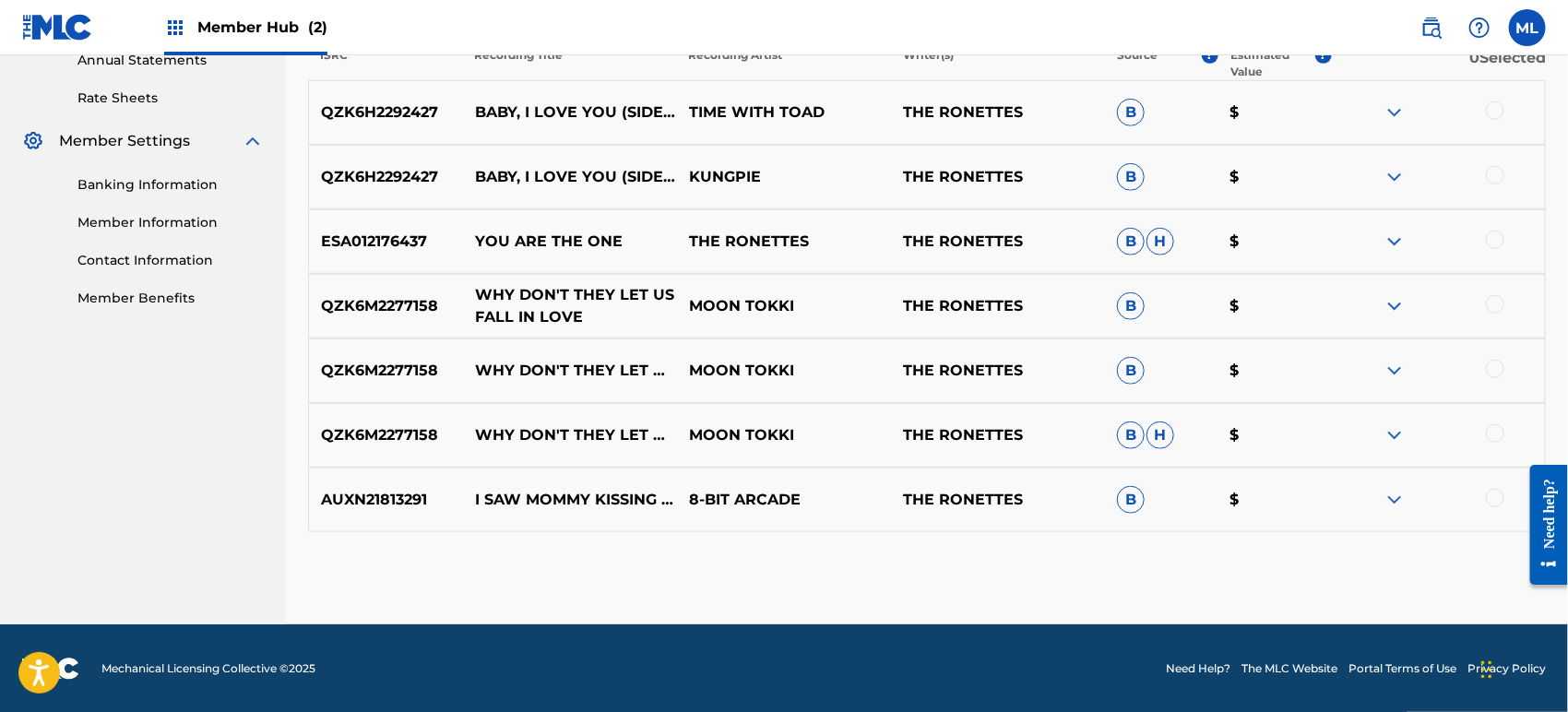
scroll to position [209, 0]
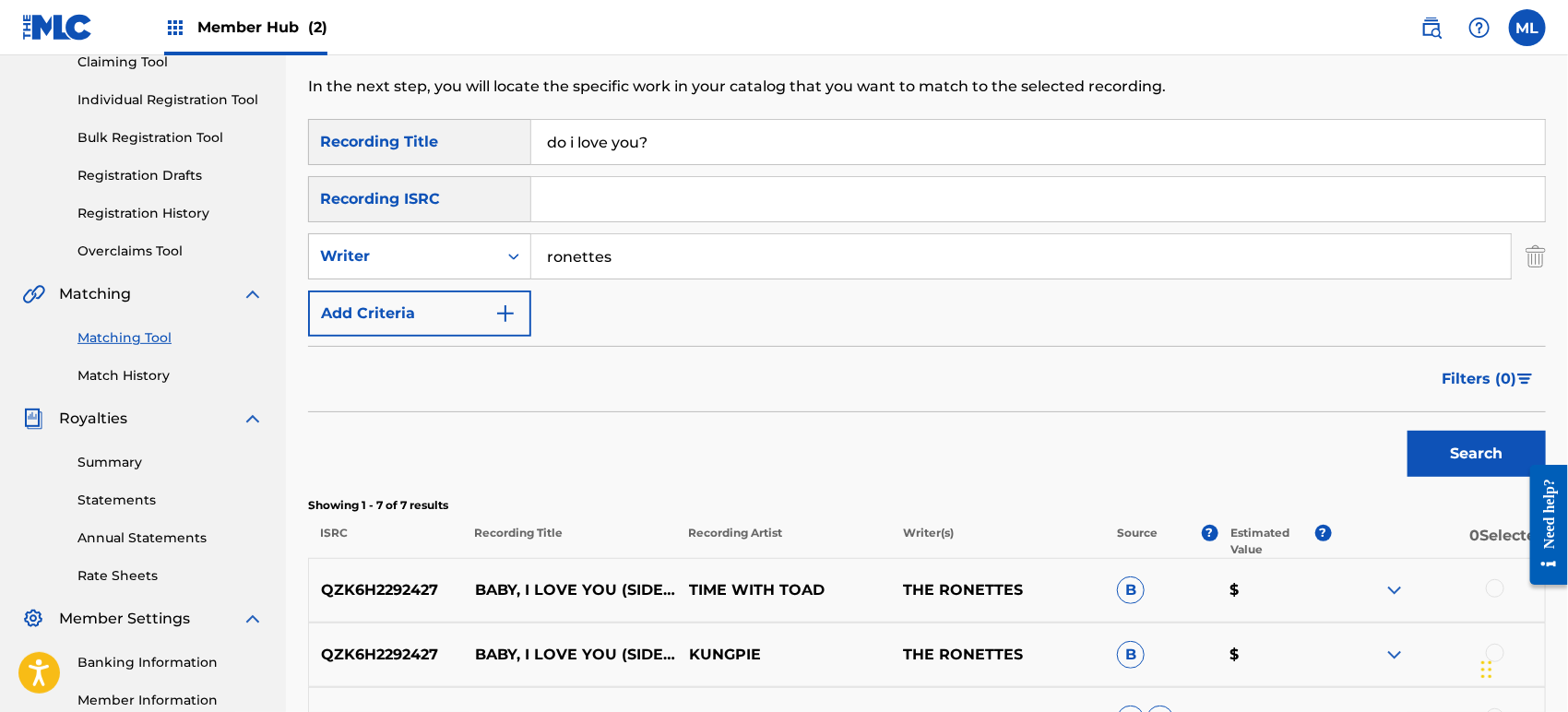
click at [630, 153] on input "do i love you?" at bounding box center [1038, 142] width 1013 height 44
drag, startPoint x: 701, startPoint y: 157, endPoint x: 514, endPoint y: 153, distance: 187.0
click at [514, 153] on div "SearchWithCriteriab611f651-2659-4a15-bd91-02e218d1d1b1 Recording Title do i lov…" at bounding box center [926, 142] width 1237 height 46
type input "fact of life"
type input "[PERSON_NAME]"
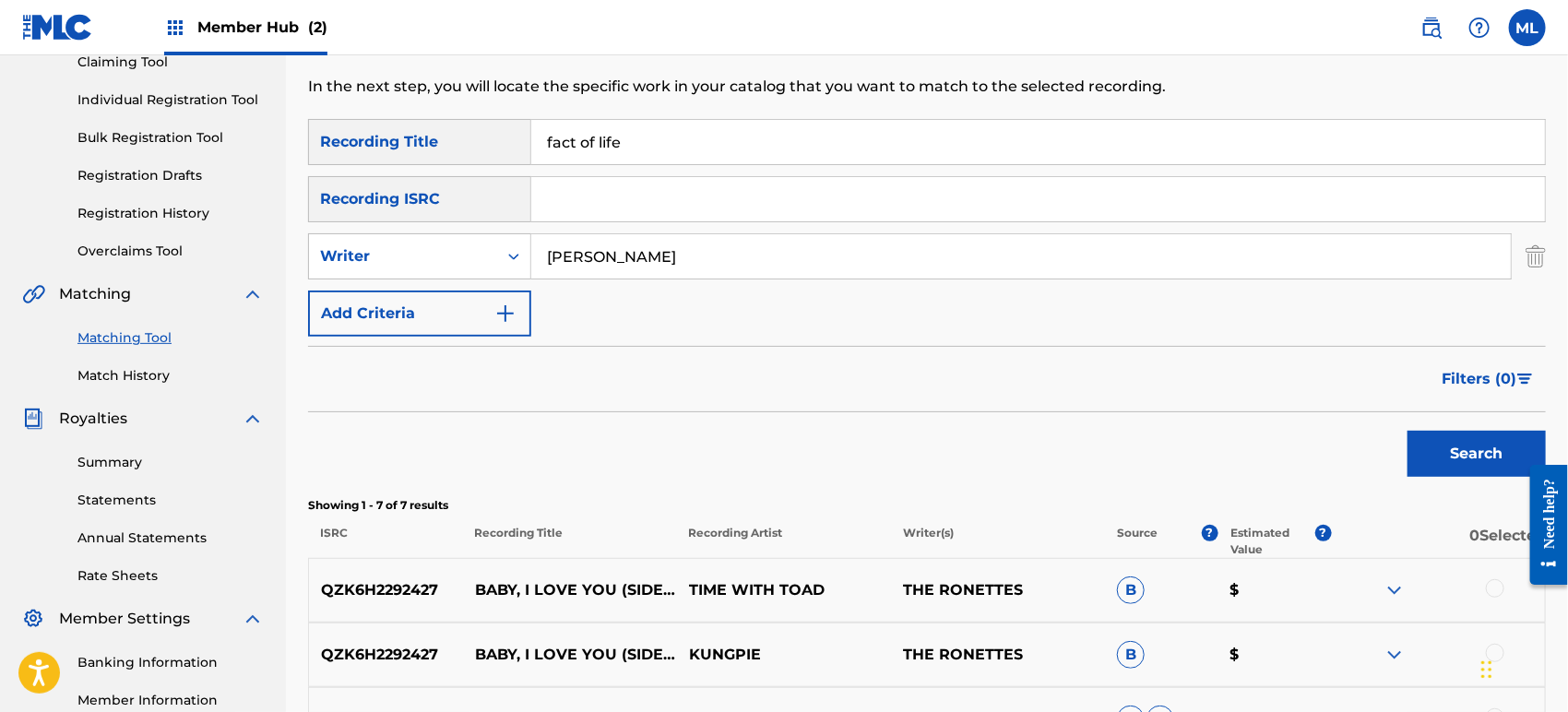
click at [1408, 430] on button "Search" at bounding box center [1476, 453] width 138 height 46
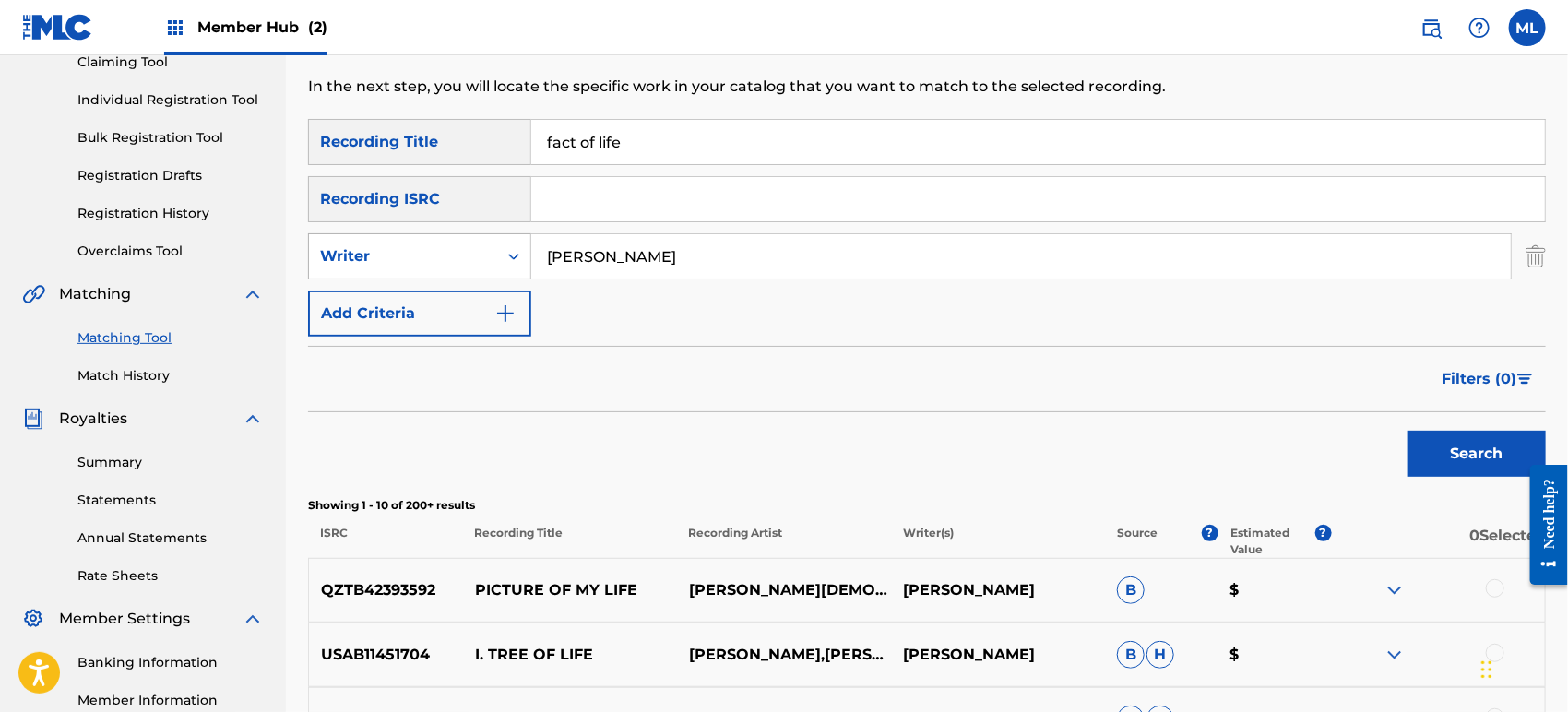
click at [455, 252] on div "Writer" at bounding box center [403, 256] width 166 height 22
click at [442, 300] on div "Recording Artist" at bounding box center [420, 302] width 221 height 46
click at [596, 243] on input "Search Form" at bounding box center [1020, 255] width 979 height 44
type input "[PERSON_NAME]"
click at [1408, 430] on button "Search" at bounding box center [1476, 453] width 138 height 46
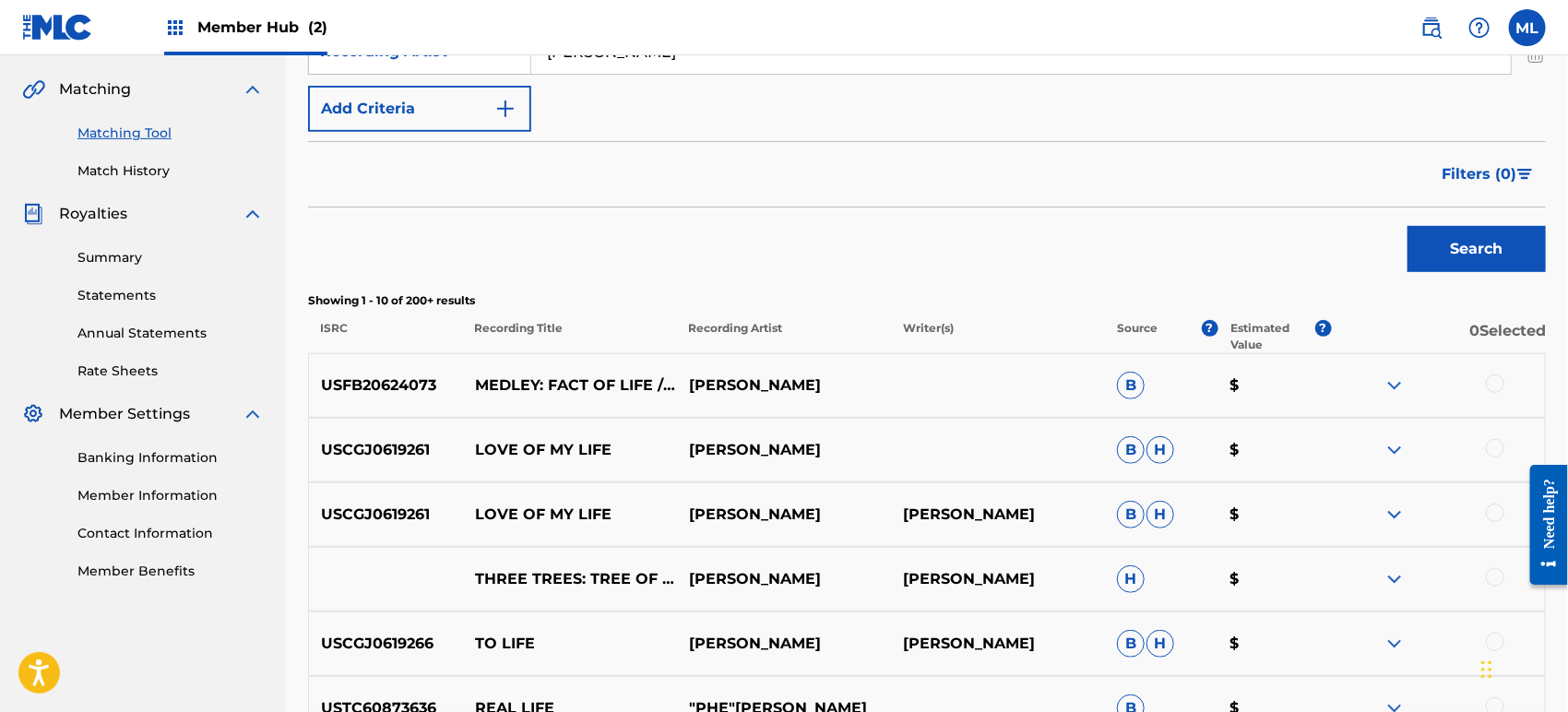
scroll to position [5, 0]
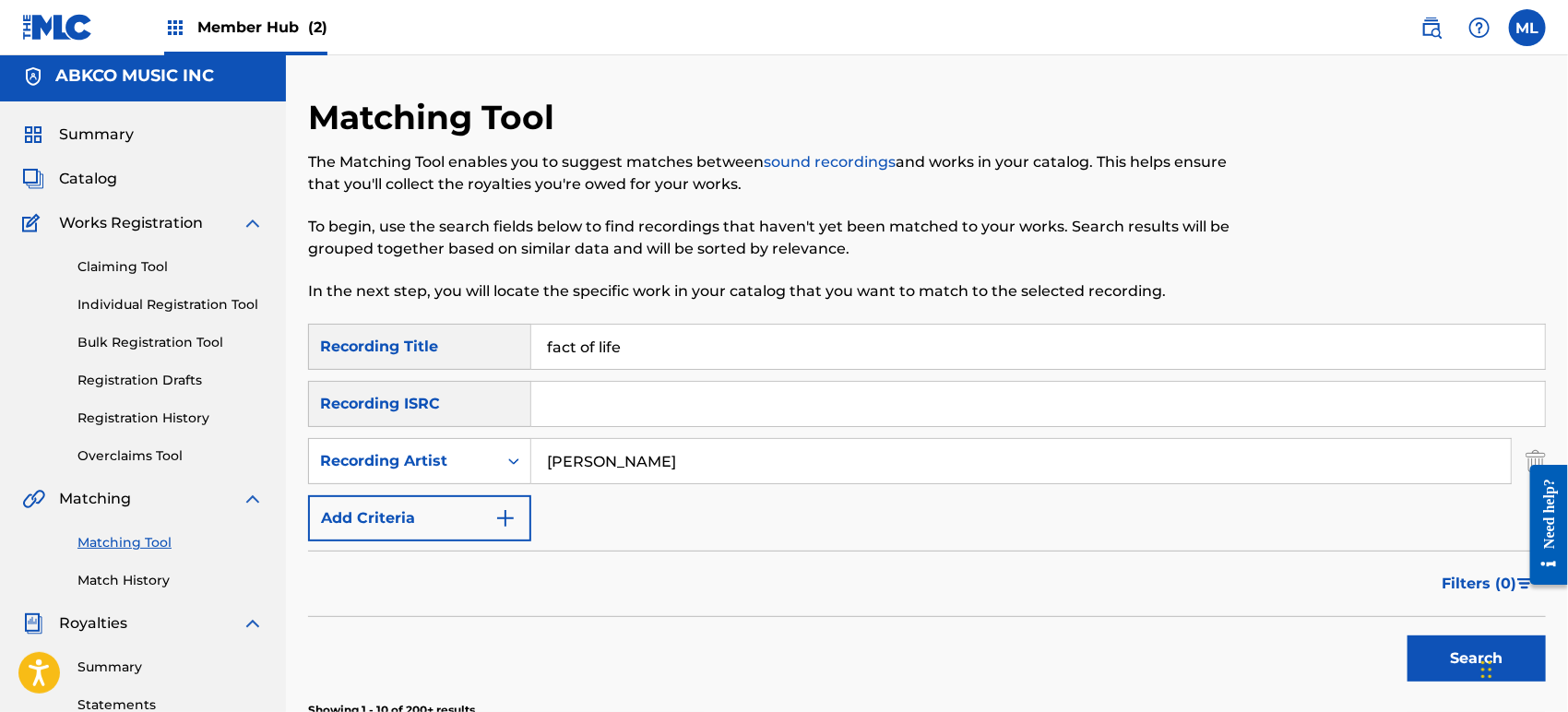
click at [653, 346] on input "fact of life" at bounding box center [1038, 346] width 1013 height 44
type input "let's see action"
type input "the who"
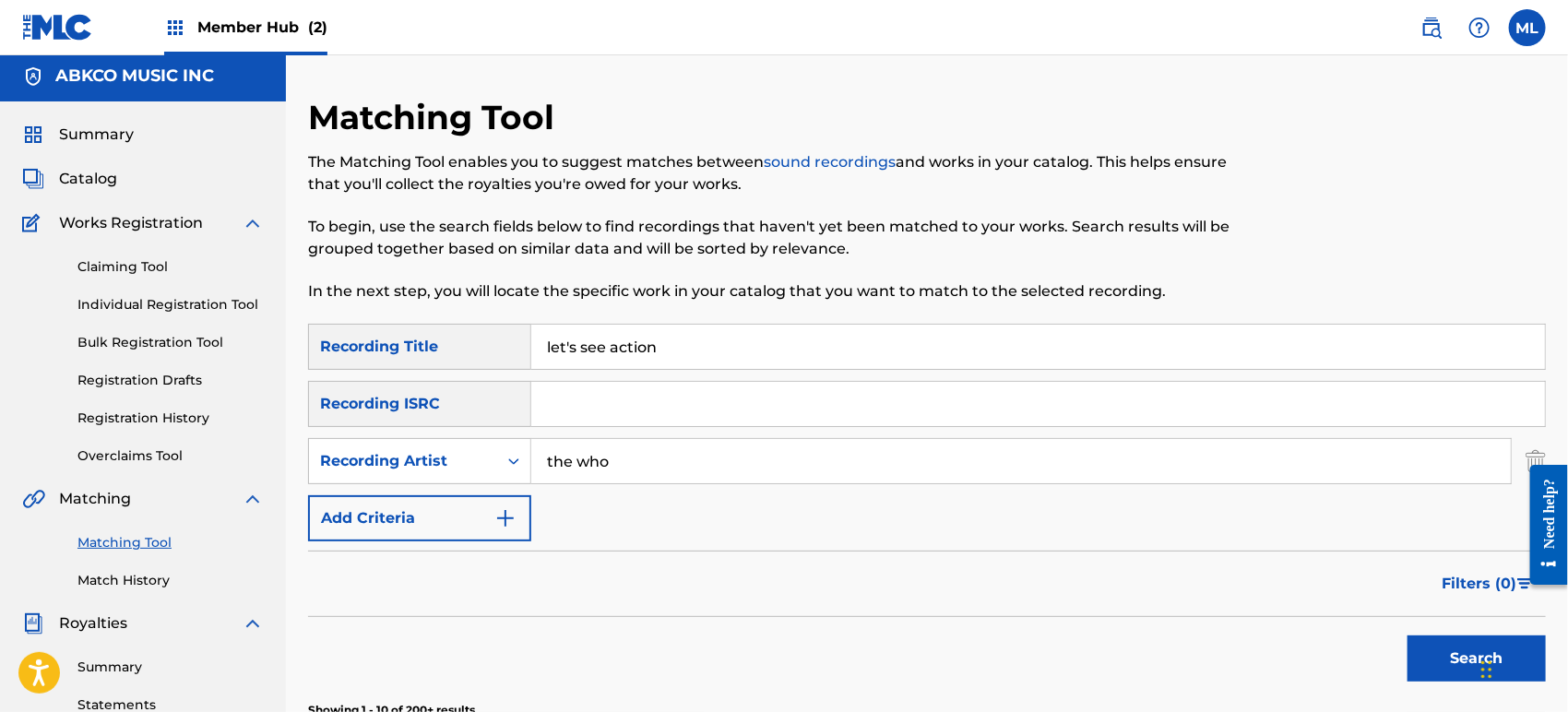
click at [1408, 636] on button "Search" at bounding box center [1476, 658] width 138 height 46
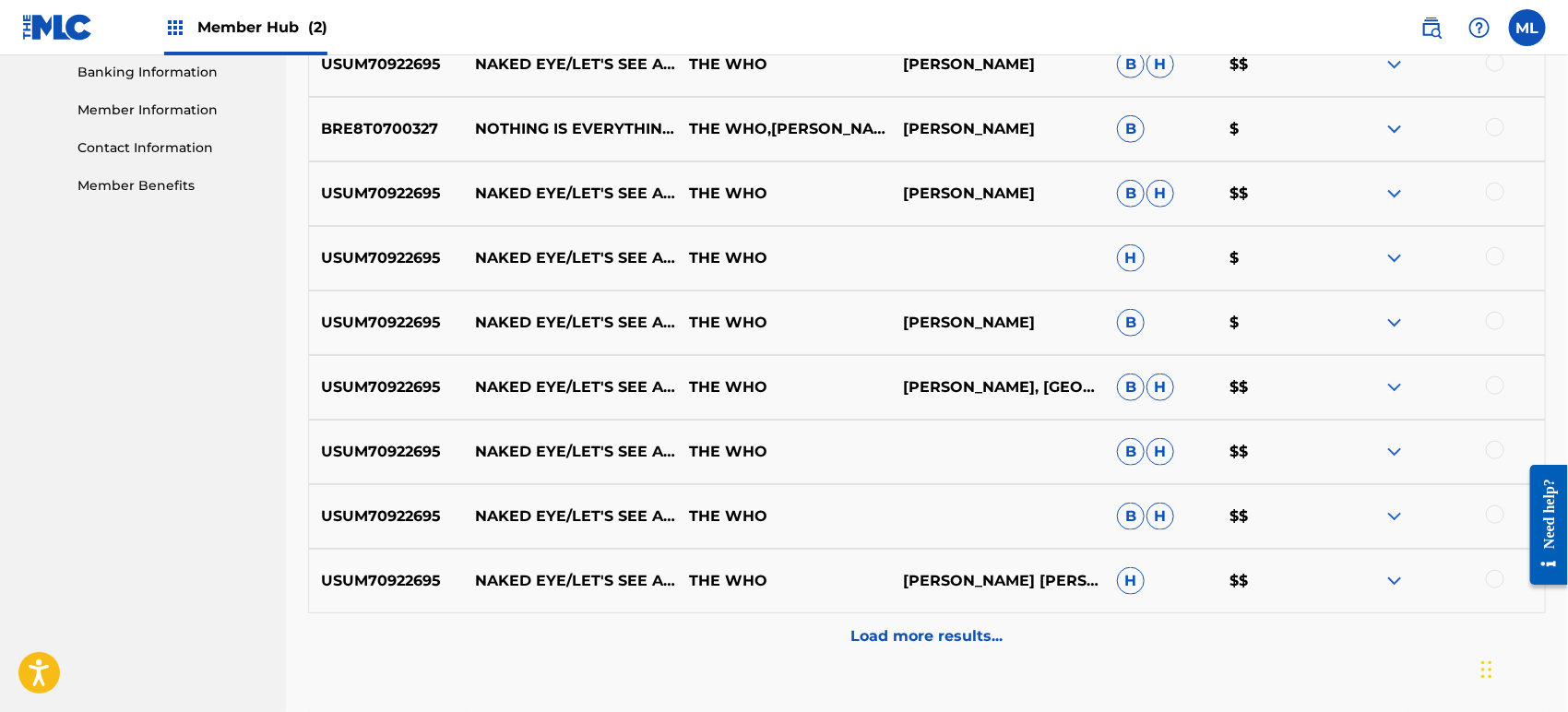
scroll to position [824, 0]
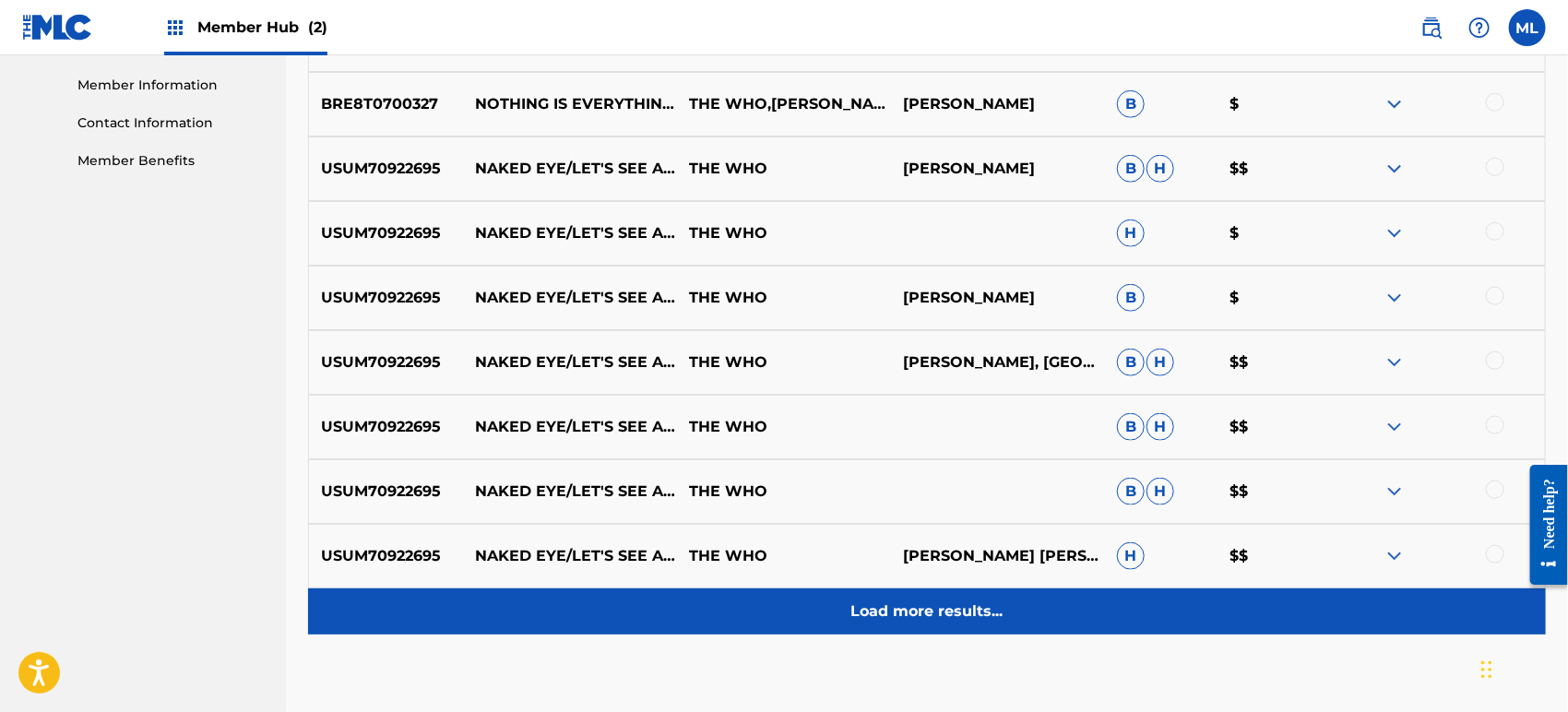
click at [893, 623] on div "Load more results..." at bounding box center [926, 610] width 1237 height 46
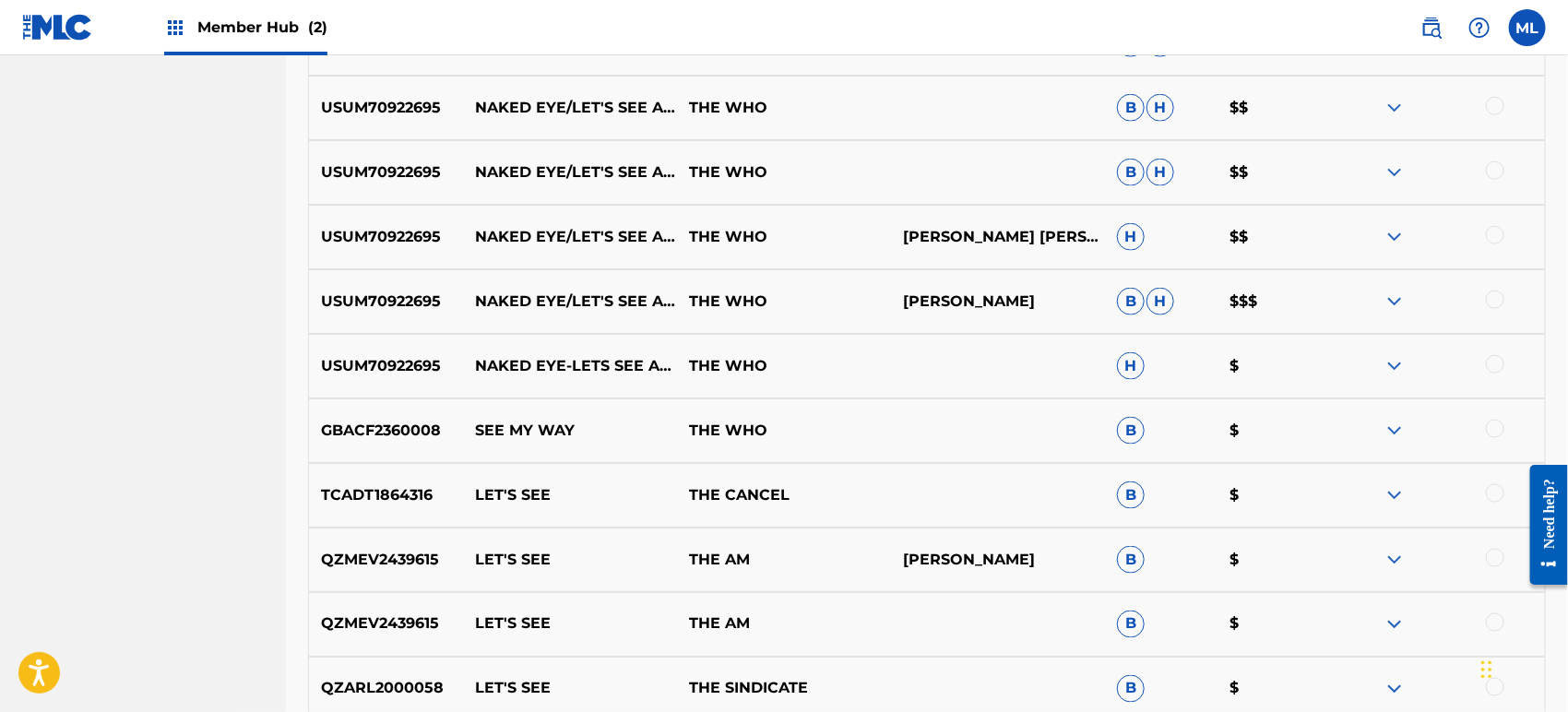
scroll to position [1166, 0]
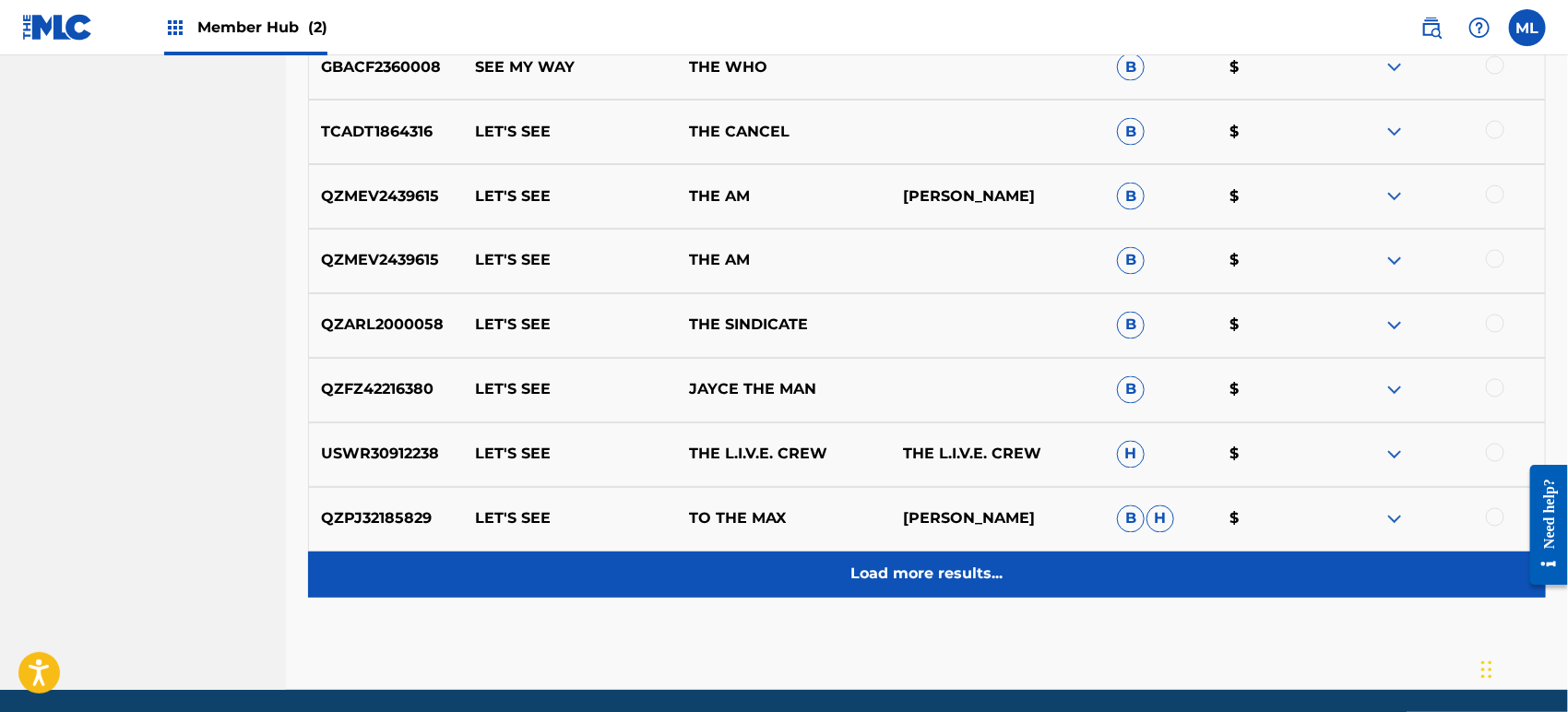
click at [796, 555] on div "Load more results..." at bounding box center [926, 574] width 1237 height 46
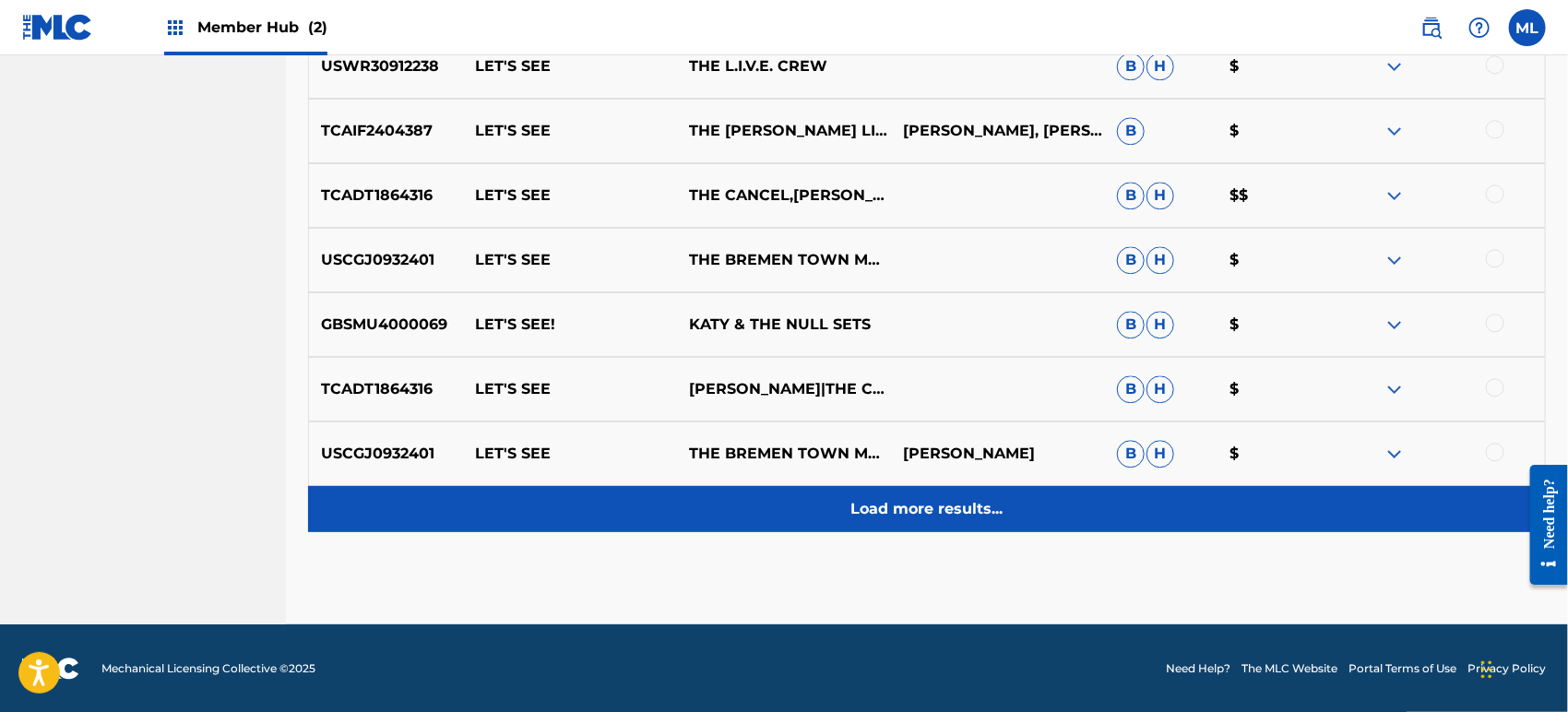
click at [684, 513] on div "Load more results..." at bounding box center [926, 509] width 1237 height 46
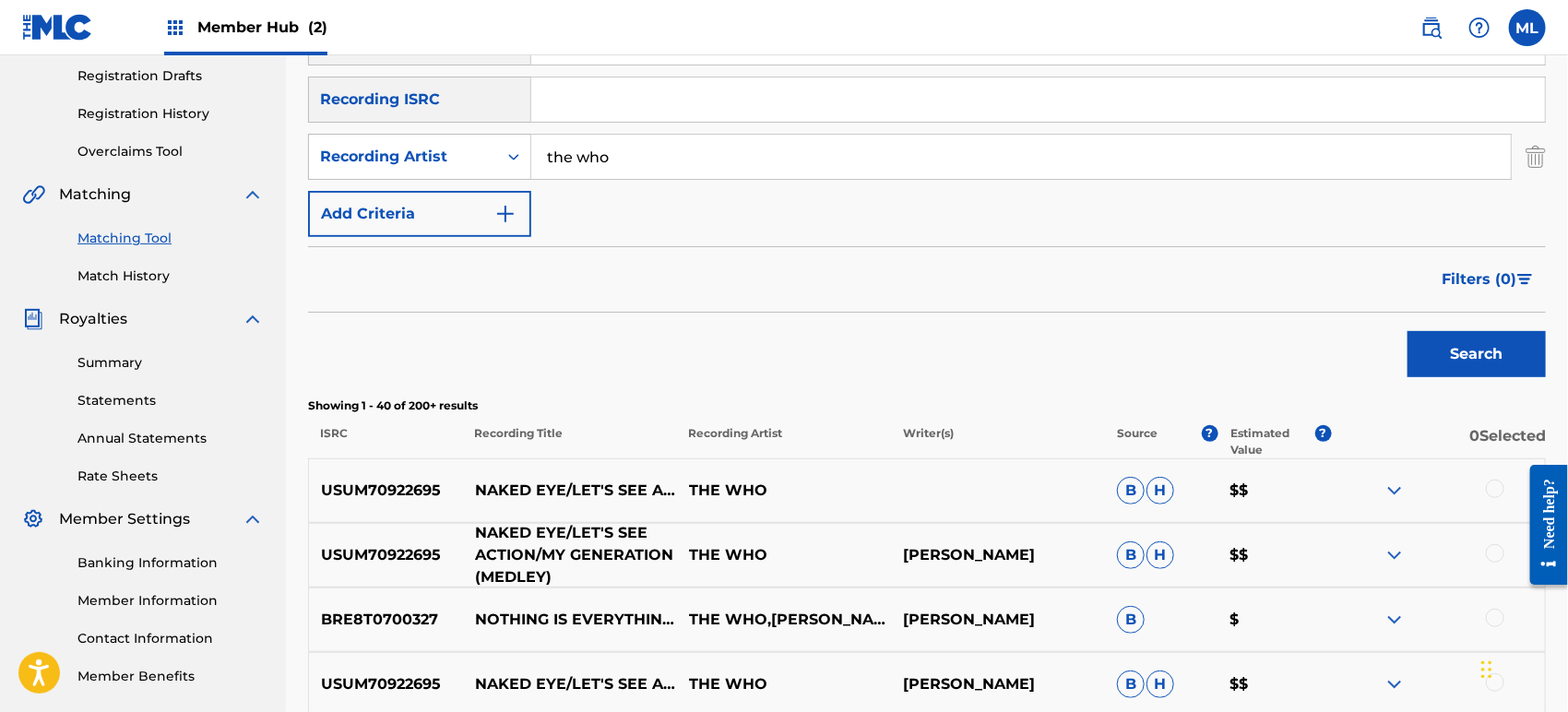
scroll to position [273, 0]
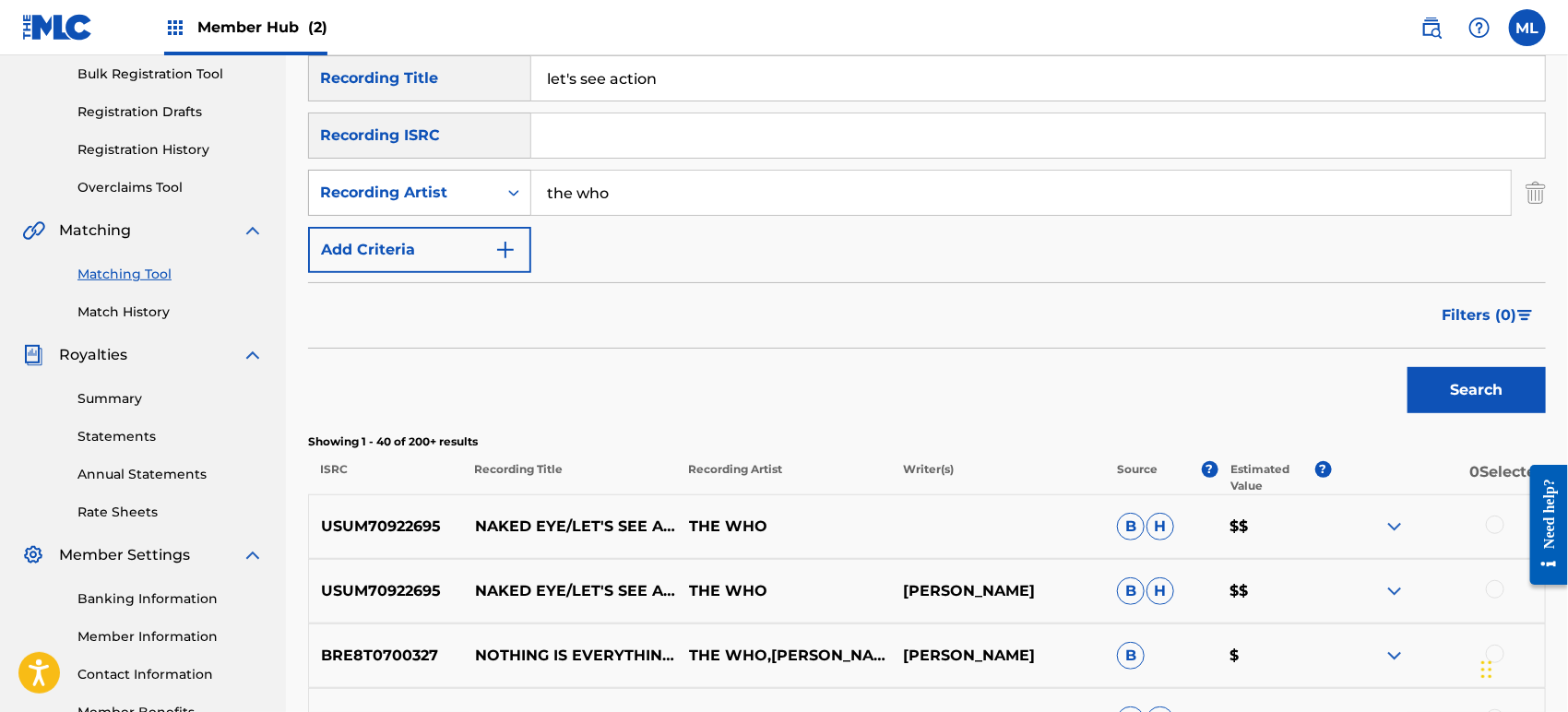
click at [414, 185] on div "Recording Artist" at bounding box center [403, 193] width 166 height 22
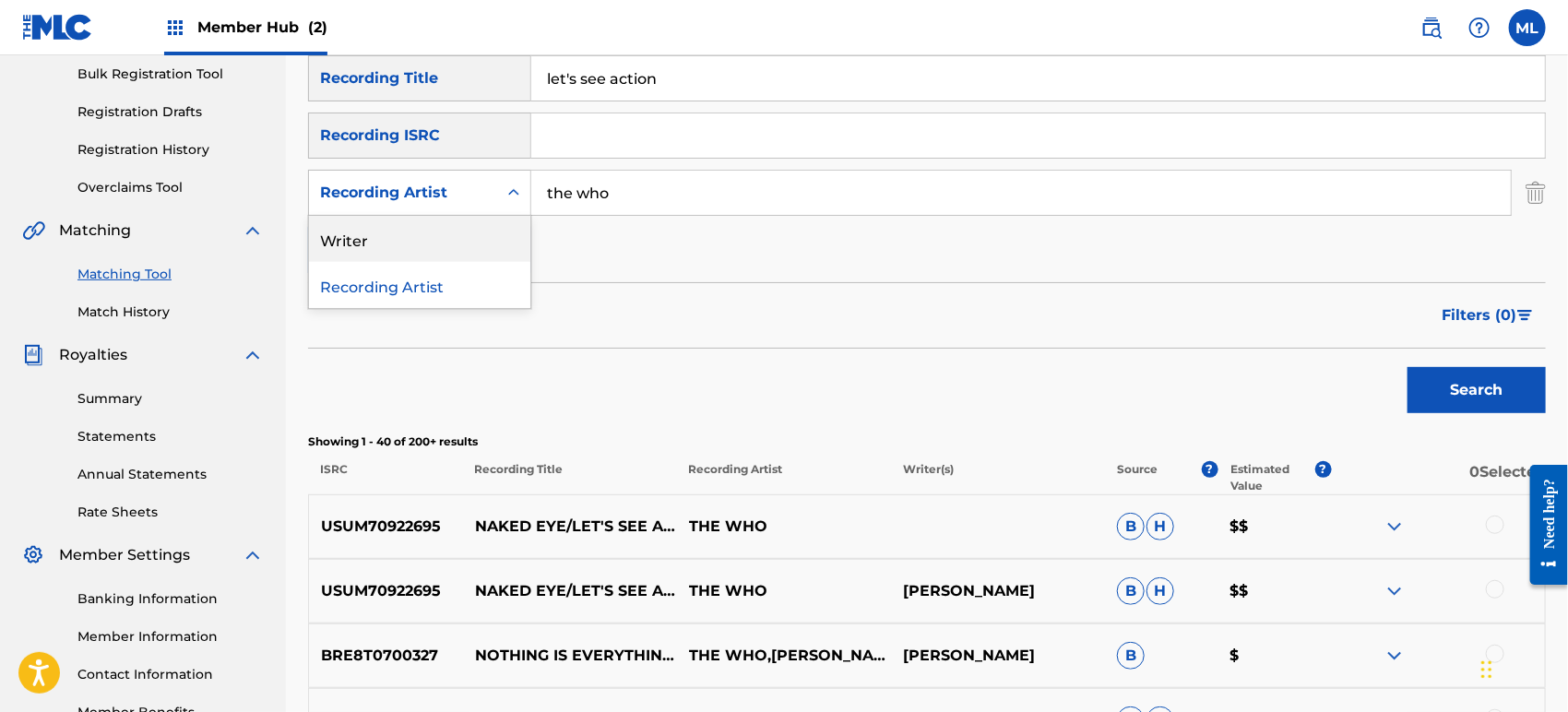
click at [399, 254] on div "Writer" at bounding box center [420, 239] width 221 height 46
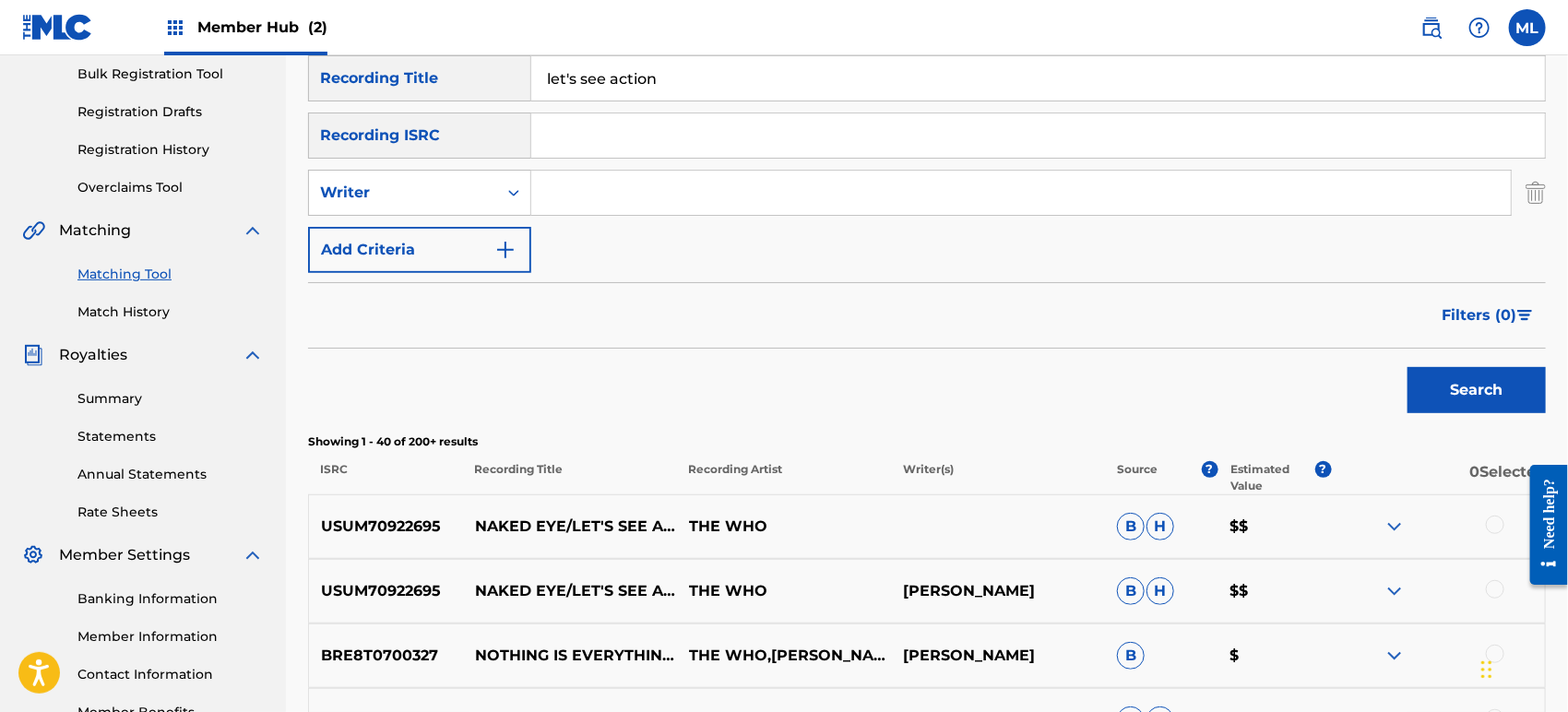
click at [599, 204] on input "Search Form" at bounding box center [1020, 192] width 979 height 44
type input "[PERSON_NAME]"
click at [1408, 367] on button "Search" at bounding box center [1476, 389] width 138 height 46
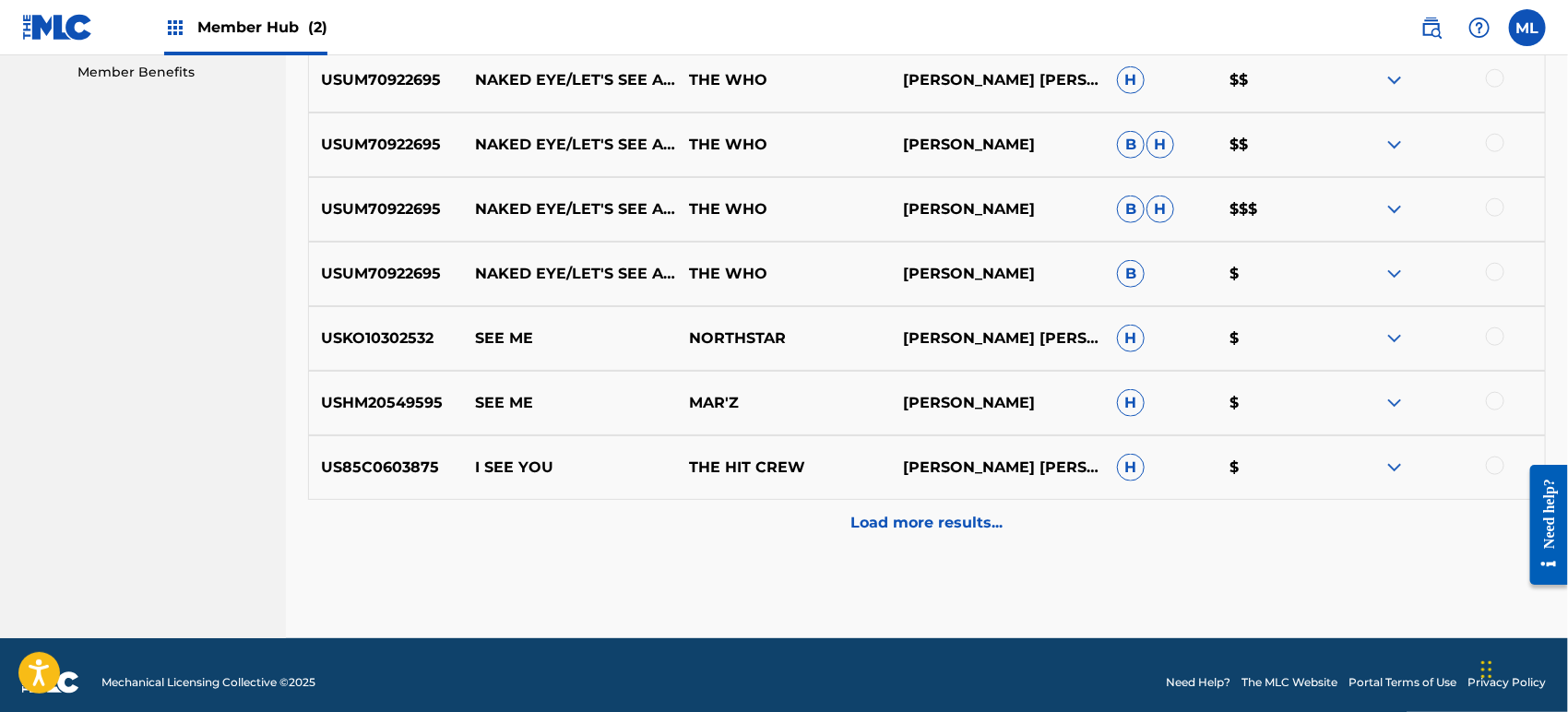
scroll to position [926, 0]
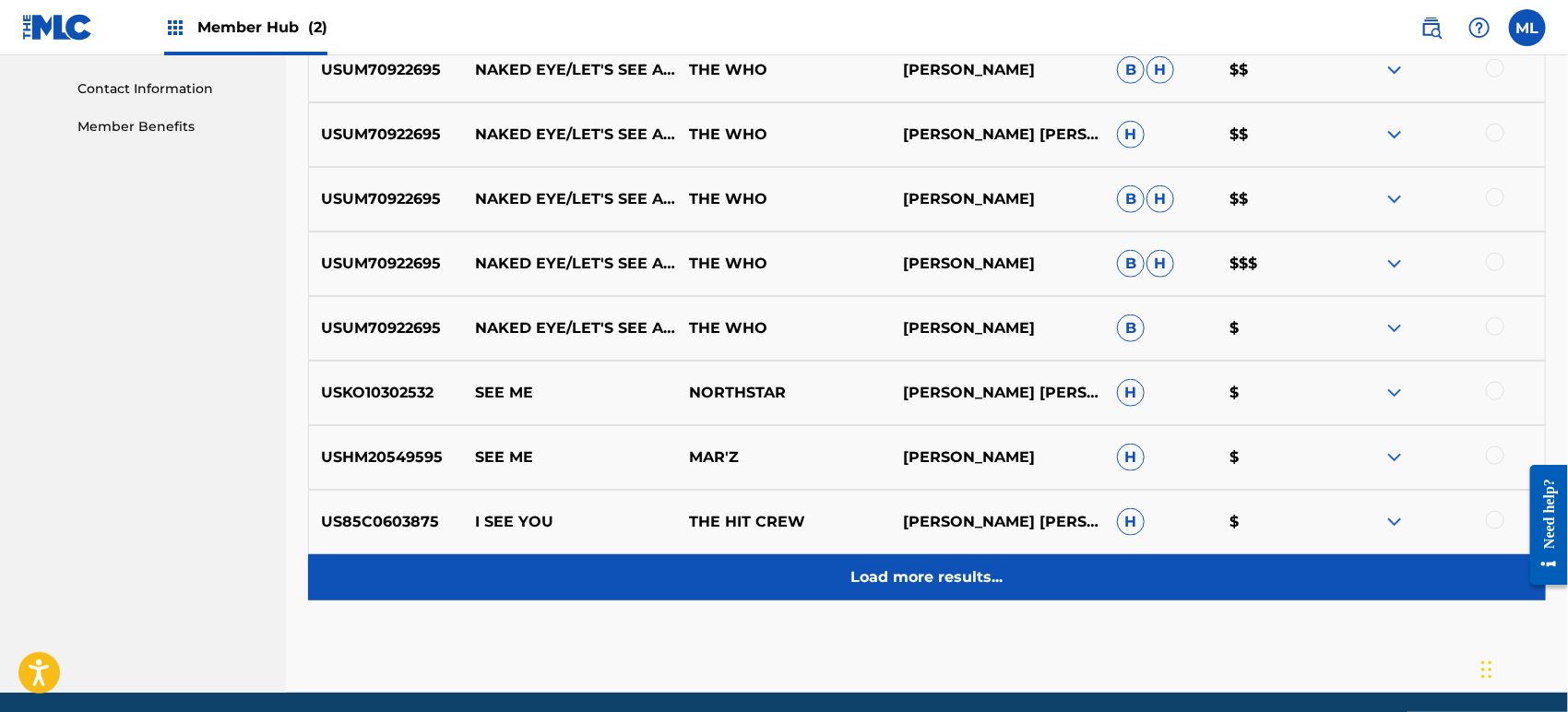
click at [877, 586] on p "Load more results..." at bounding box center [927, 577] width 153 height 22
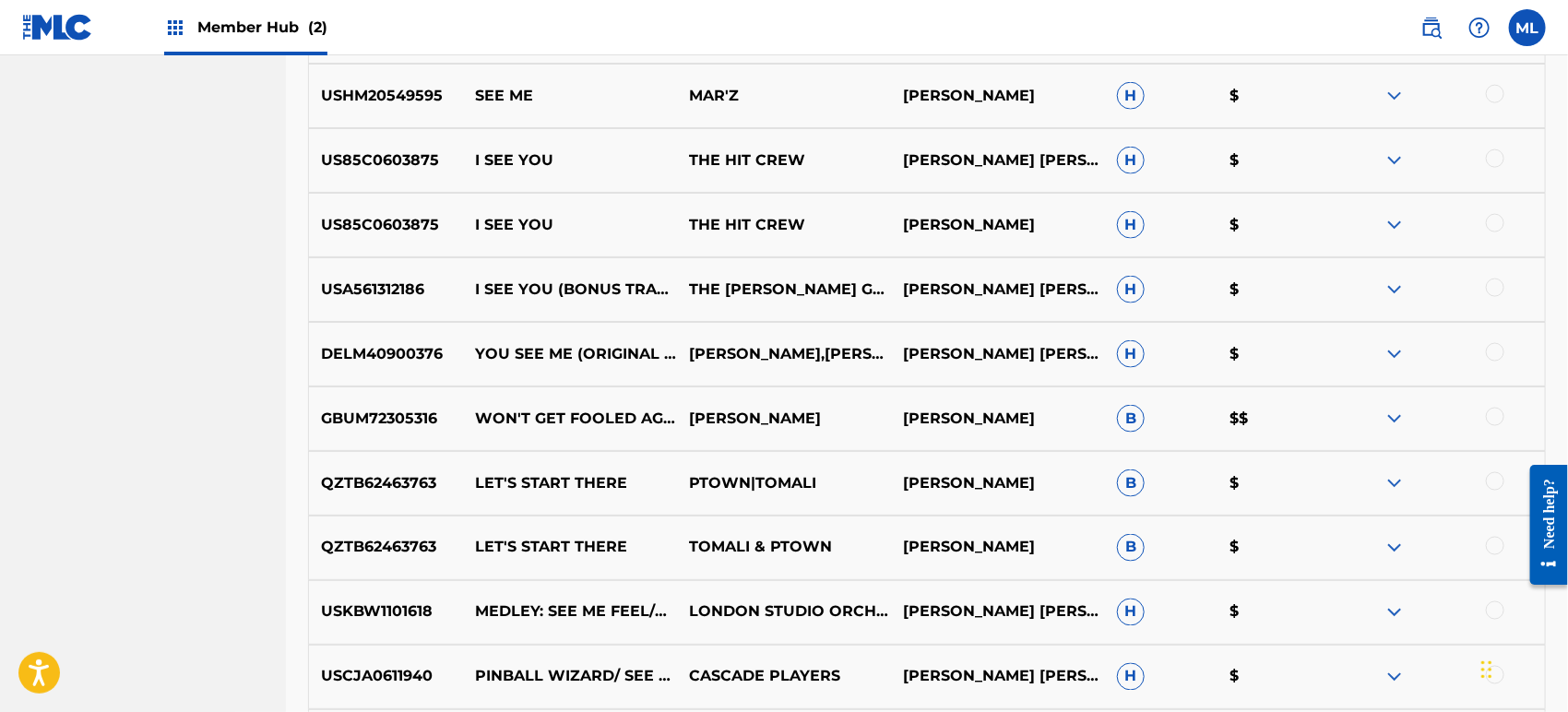
scroll to position [1336, 0]
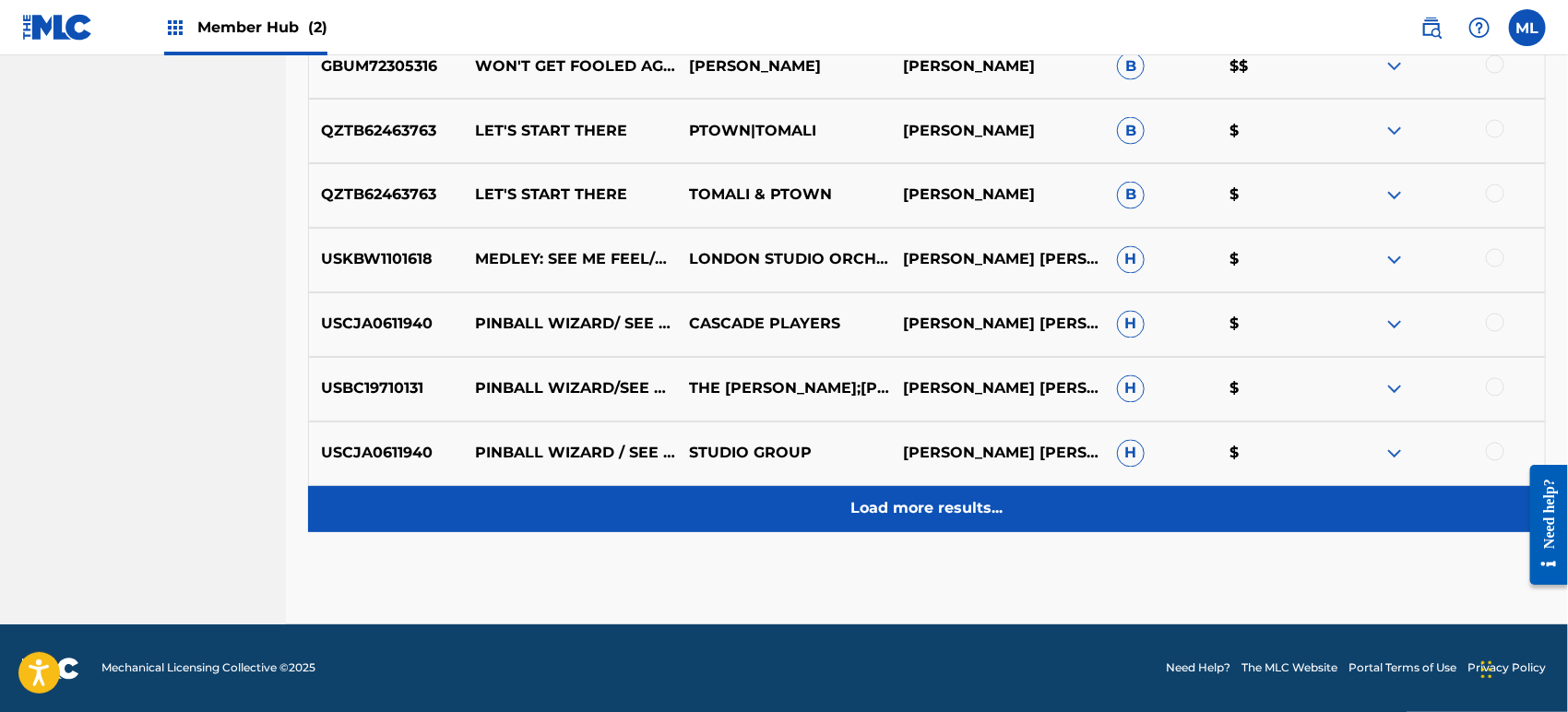
click at [861, 501] on p "Load more results..." at bounding box center [927, 509] width 153 height 22
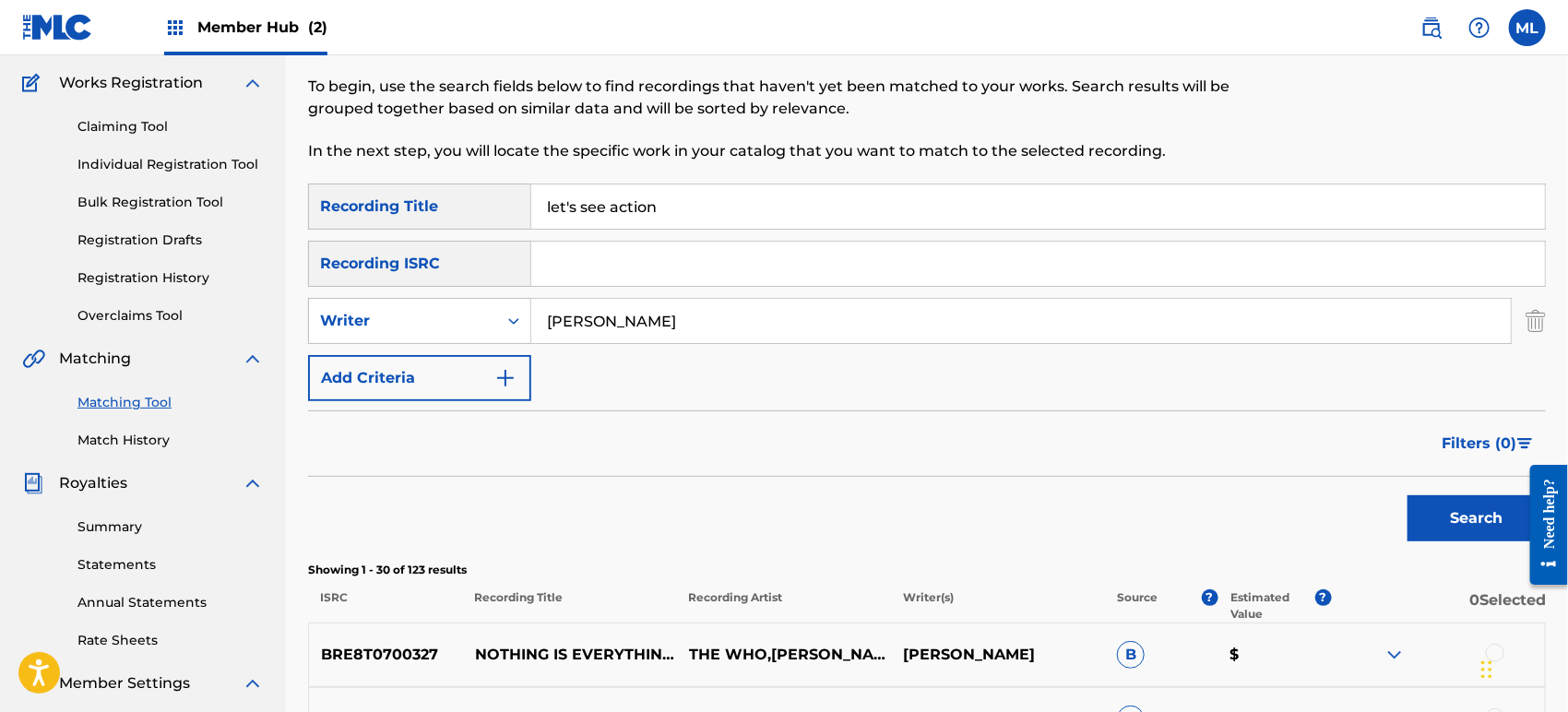
scroll to position [0, 0]
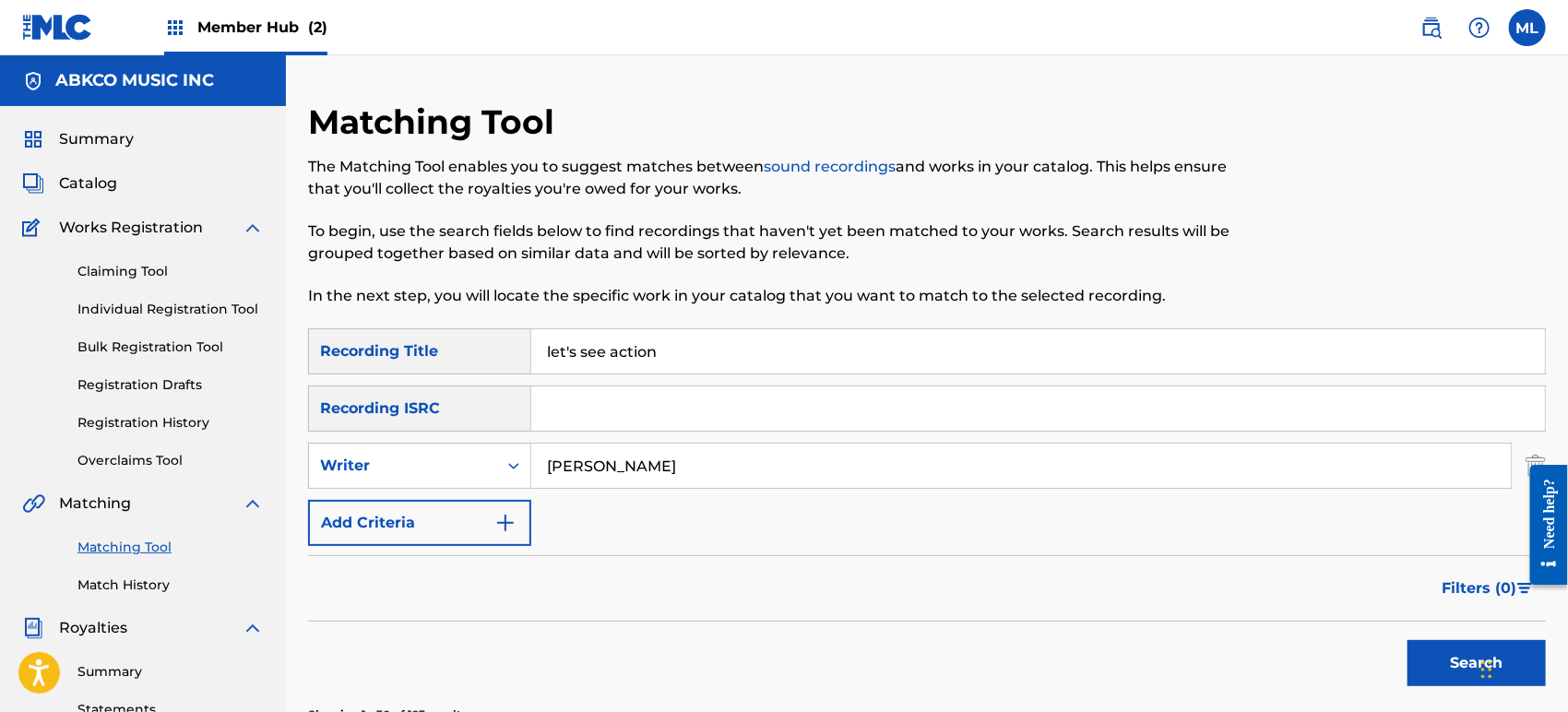
drag, startPoint x: 694, startPoint y: 356, endPoint x: 471, endPoint y: 356, distance: 223.0
click at [471, 356] on div "SearchWithCriteriab611f651-2659-4a15-bd91-02e218d1d1b1 Recording Title let's se…" at bounding box center [926, 351] width 1237 height 46
type input "wave"
click at [436, 455] on div "Writer" at bounding box center [403, 466] width 166 height 22
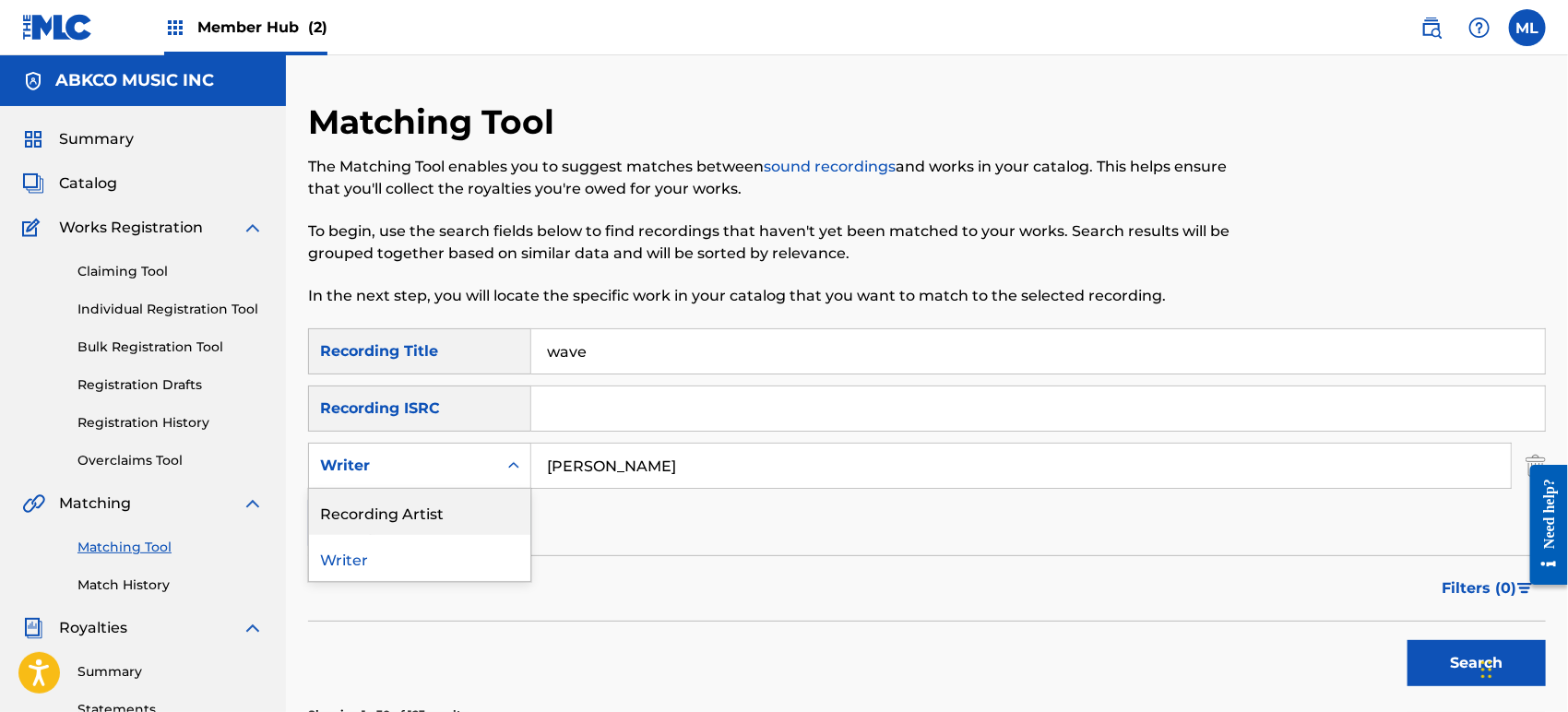
drag, startPoint x: 435, startPoint y: 507, endPoint x: 529, endPoint y: 492, distance: 95.2
click at [435, 509] on div "Recording Artist" at bounding box center [420, 512] width 221 height 46
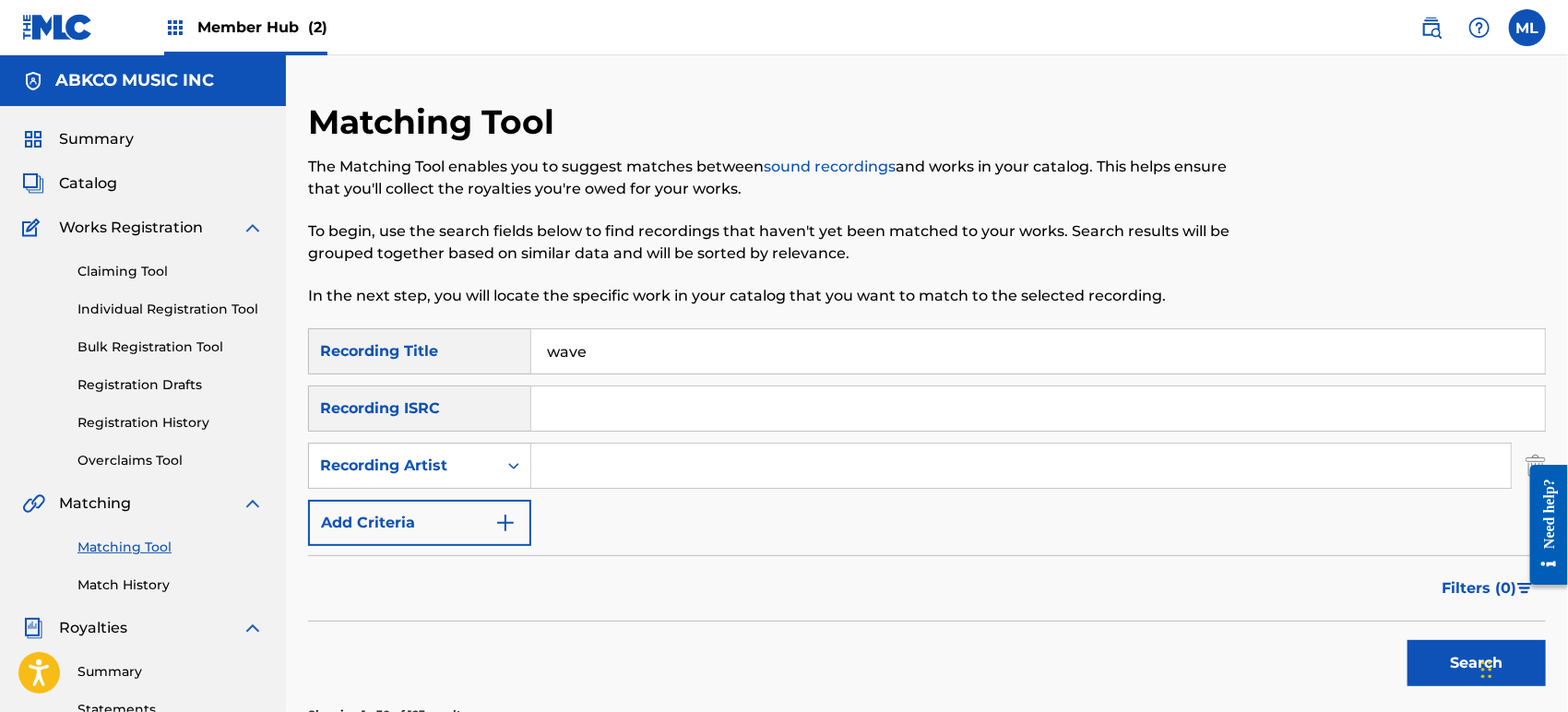
click at [668, 463] on input "Search Form" at bounding box center [1020, 465] width 979 height 44
type input "z"
type input "futuristic"
click at [1408, 640] on button "Search" at bounding box center [1476, 662] width 138 height 46
click at [426, 469] on div "Recording Artist" at bounding box center [403, 466] width 166 height 22
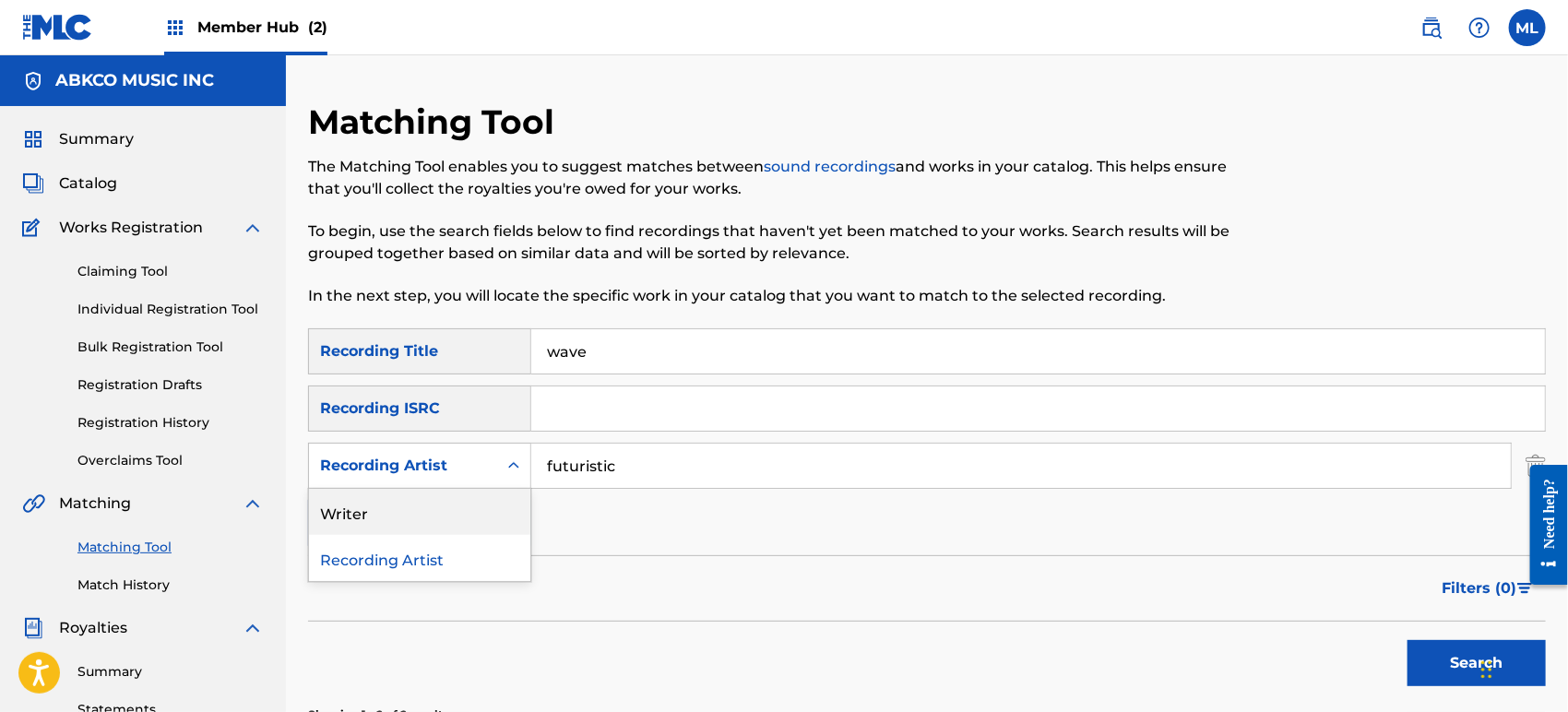
click at [421, 499] on div "Writer" at bounding box center [420, 512] width 221 height 46
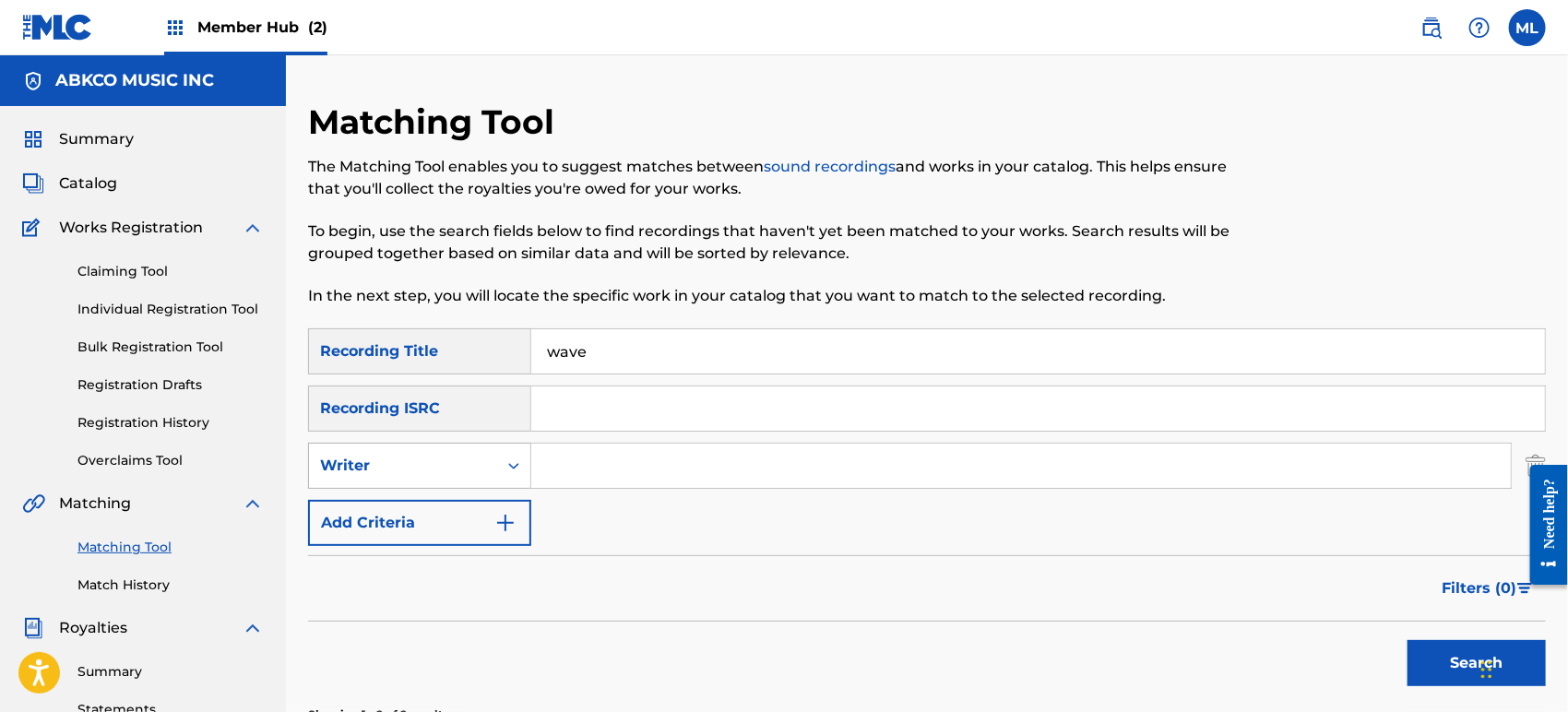
click at [520, 455] on div "Search Form" at bounding box center [514, 466] width 33 height 33
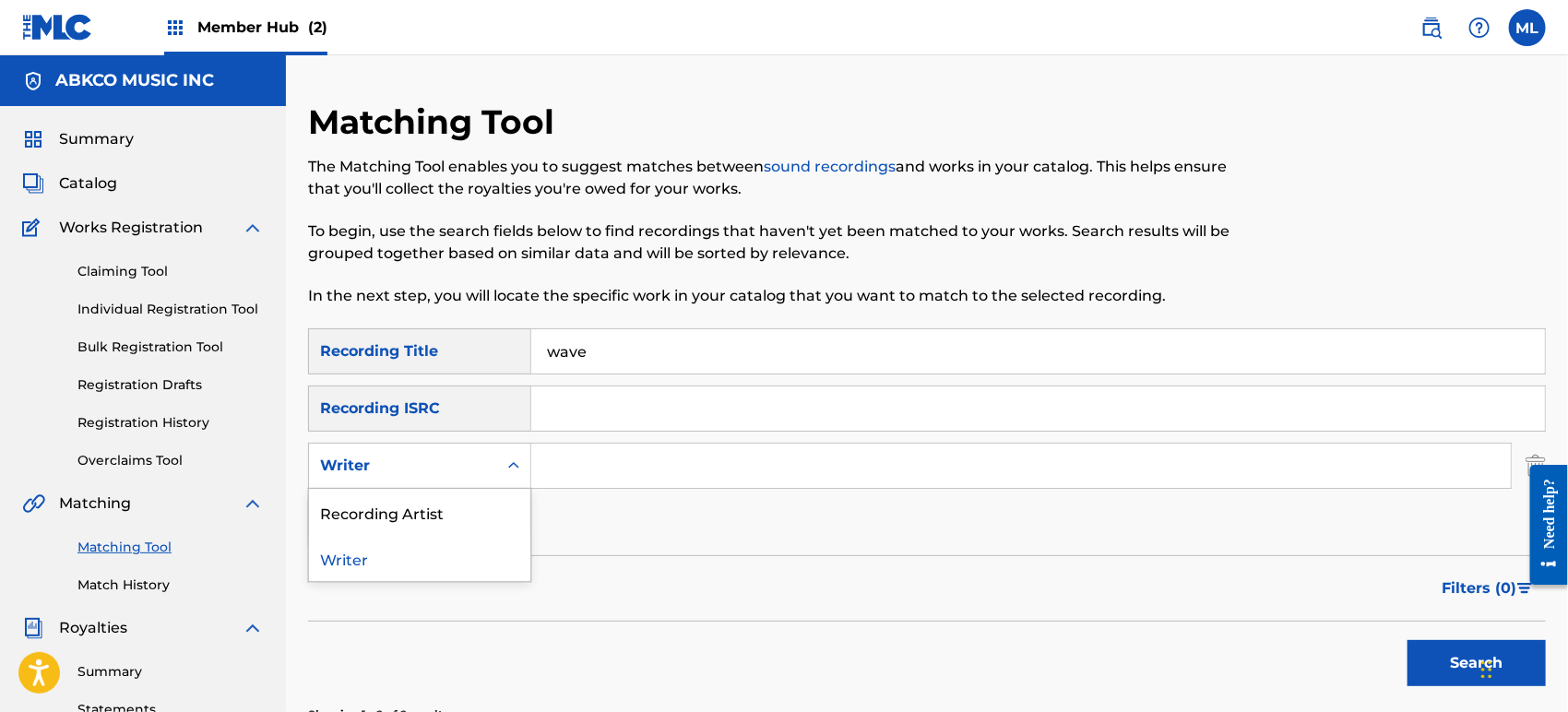
click at [533, 459] on input "Search Form" at bounding box center [1020, 465] width 979 height 44
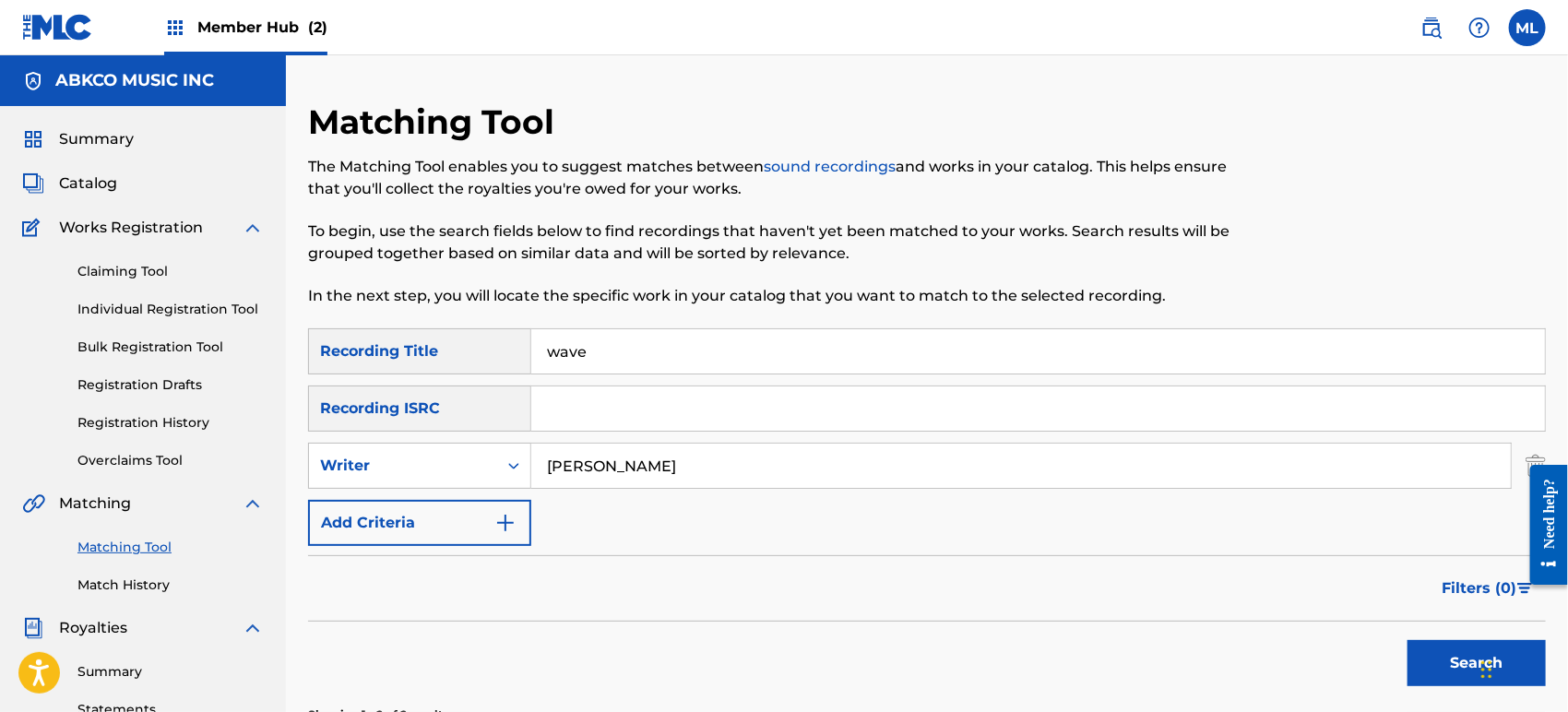
type input "[PERSON_NAME]"
click at [1408, 640] on button "Search" at bounding box center [1476, 662] width 138 height 46
drag, startPoint x: 646, startPoint y: 346, endPoint x: 530, endPoint y: 347, distance: 116.0
click at [530, 347] on div "SearchWithCriteriab611f651-2659-4a15-bd91-02e218d1d1b1 Recording Title wave" at bounding box center [926, 351] width 1237 height 46
paste input "Swing Low Sweet Chariot"
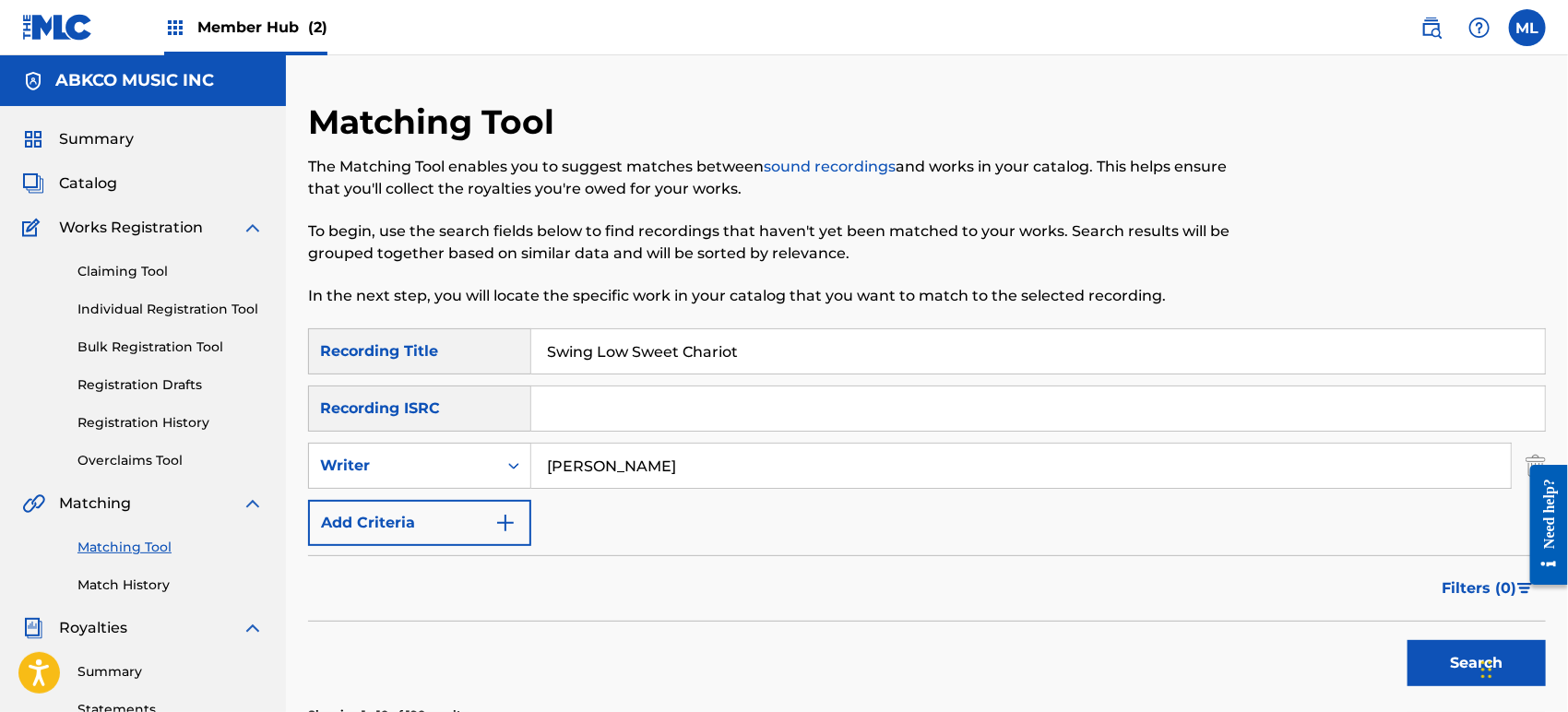
type input "Swing Low Sweet Chariot"
click at [590, 459] on input "[PERSON_NAME]" at bounding box center [1020, 465] width 979 height 44
type input "z"
type input "[PERSON_NAME]"
click at [1408, 640] on button "Search" at bounding box center [1476, 662] width 138 height 46
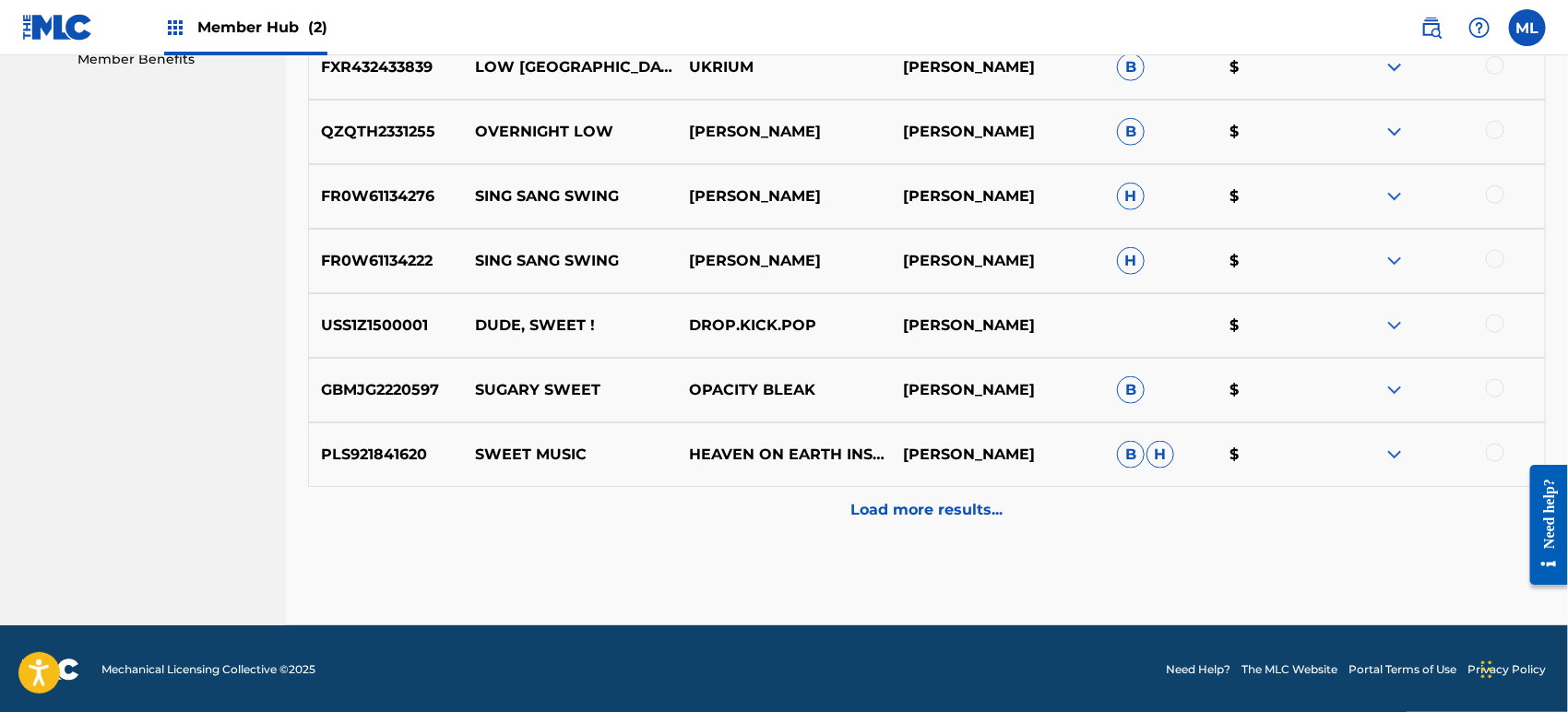
scroll to position [926, 0]
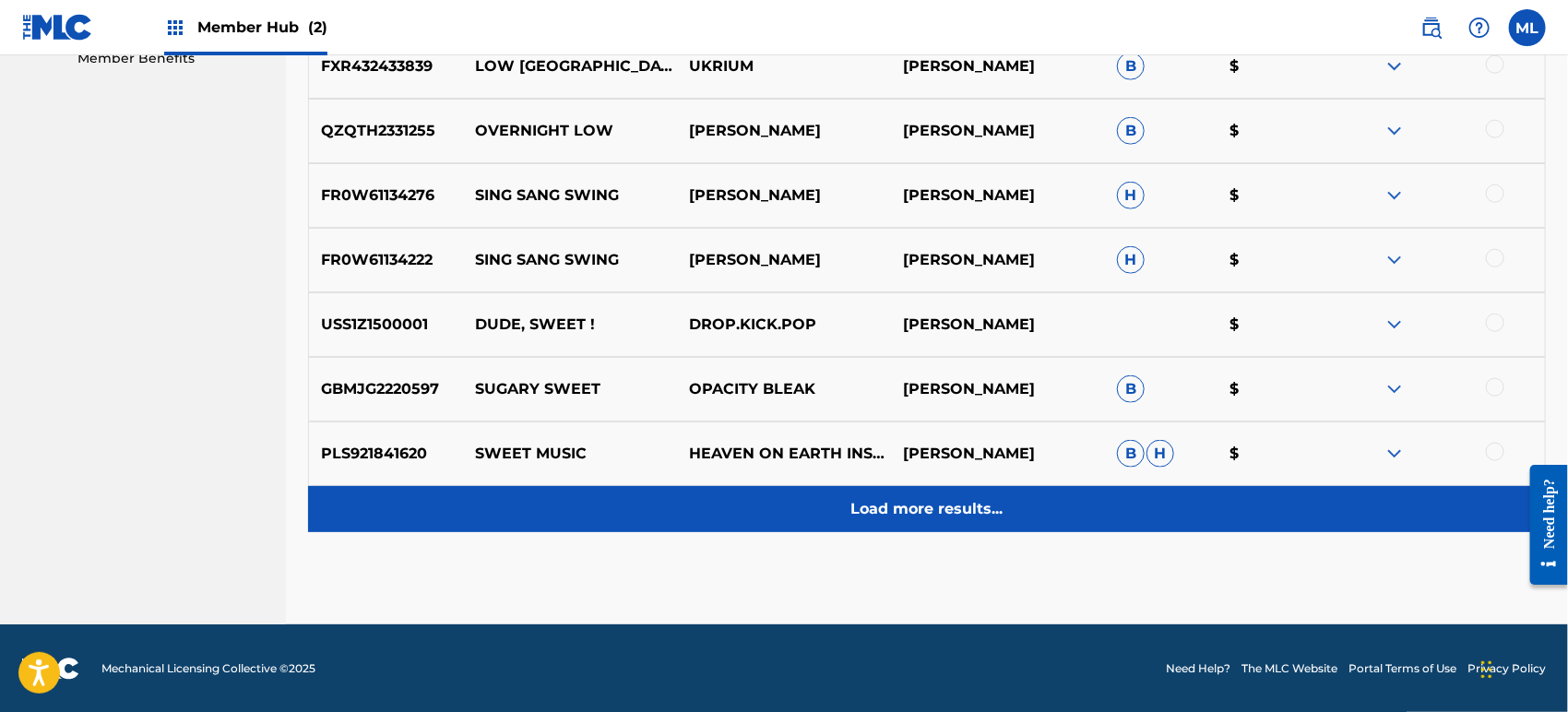
click at [767, 523] on div "Load more results..." at bounding box center [926, 509] width 1237 height 46
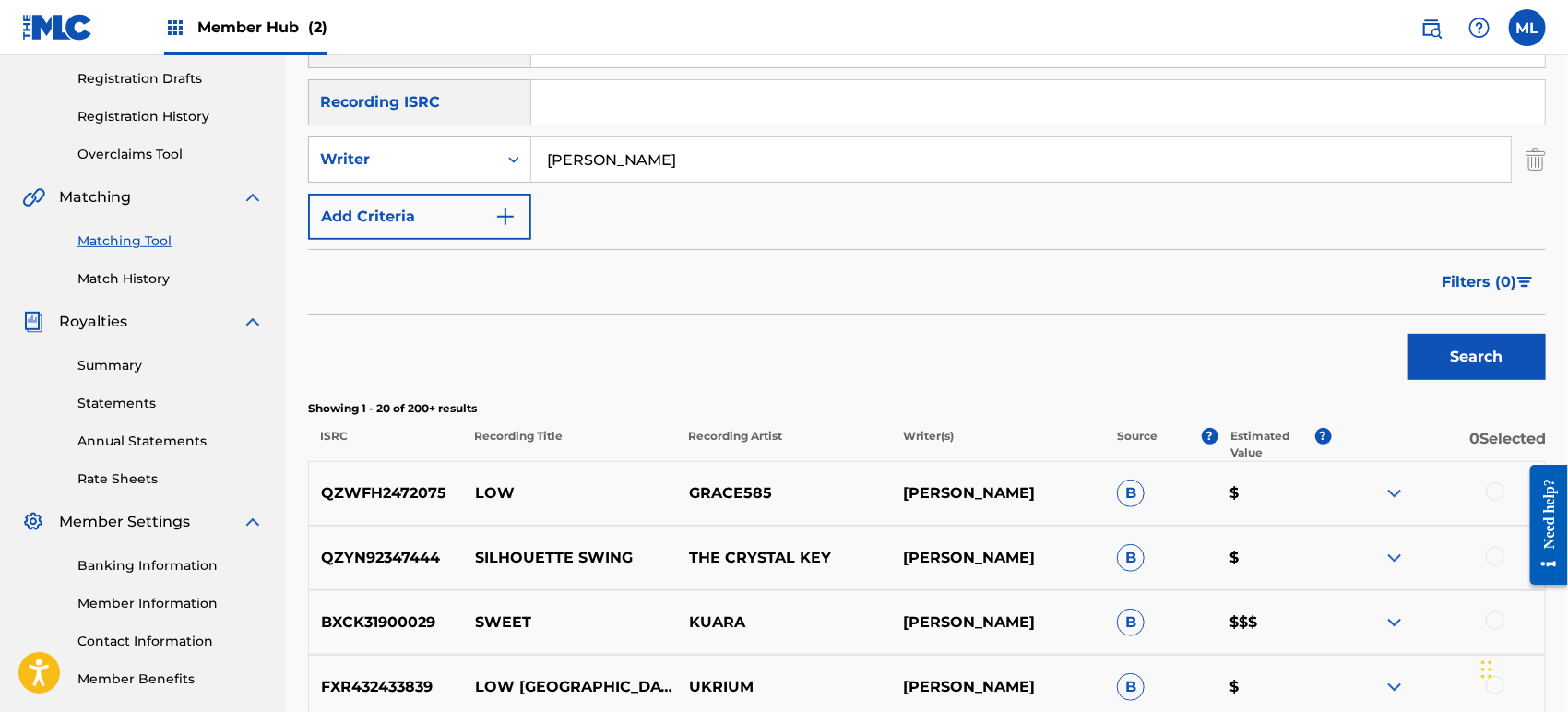
scroll to position [107, 0]
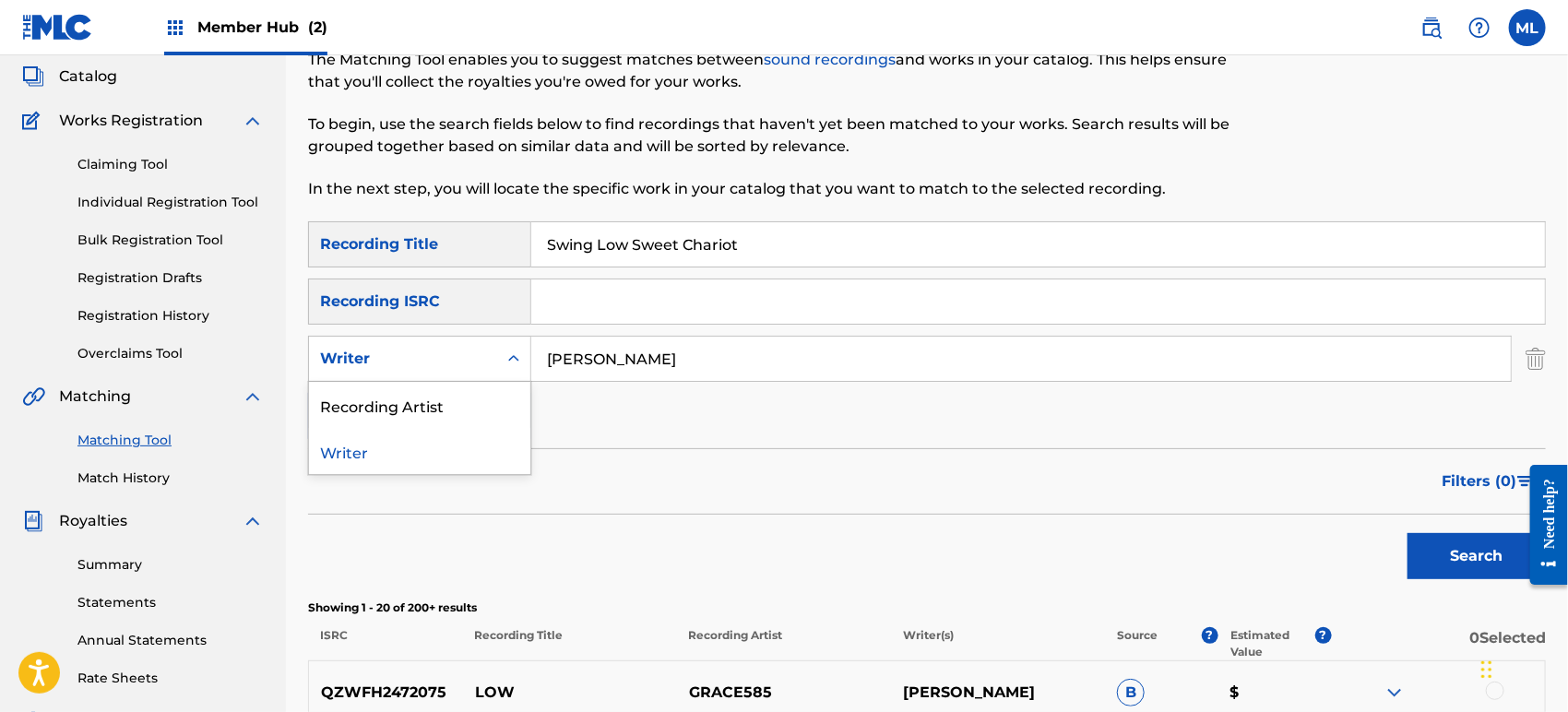
click at [478, 376] on div "Writer" at bounding box center [420, 358] width 223 height 46
click at [449, 415] on div "Recording Artist" at bounding box center [420, 404] width 221 height 46
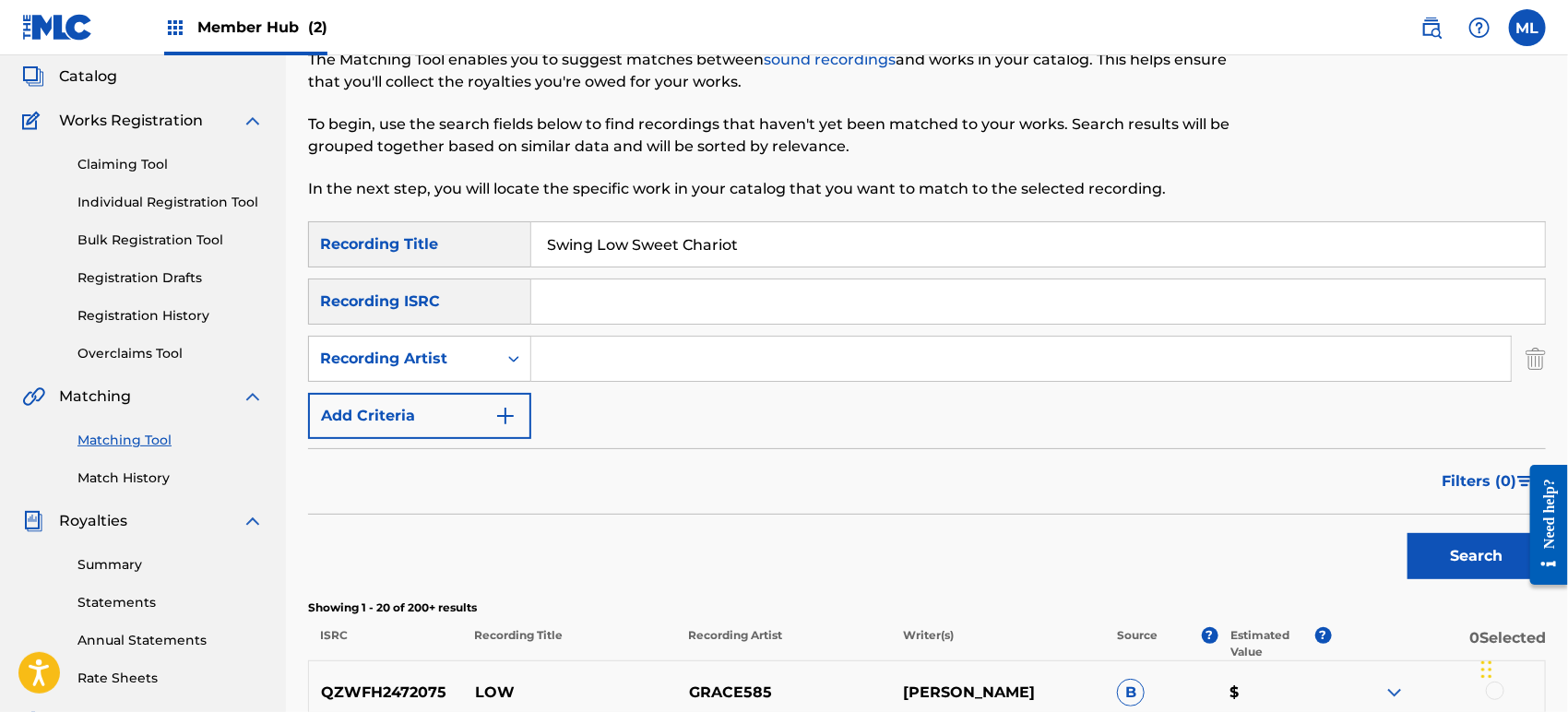
click at [566, 352] on input "Search Form" at bounding box center [1020, 358] width 979 height 44
type input "[PERSON_NAME]"
click at [1408, 533] on button "Search" at bounding box center [1476, 556] width 138 height 46
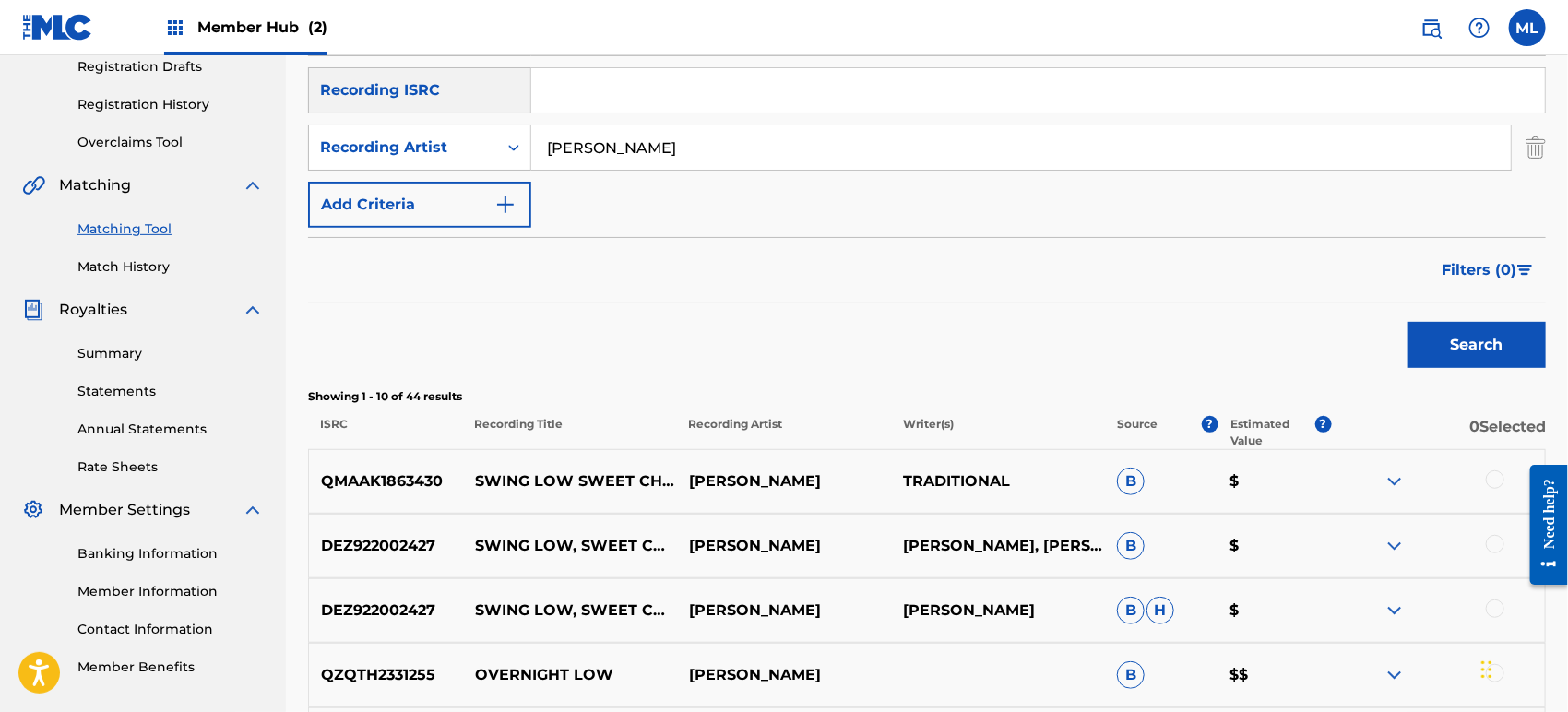
scroll to position [379, 0]
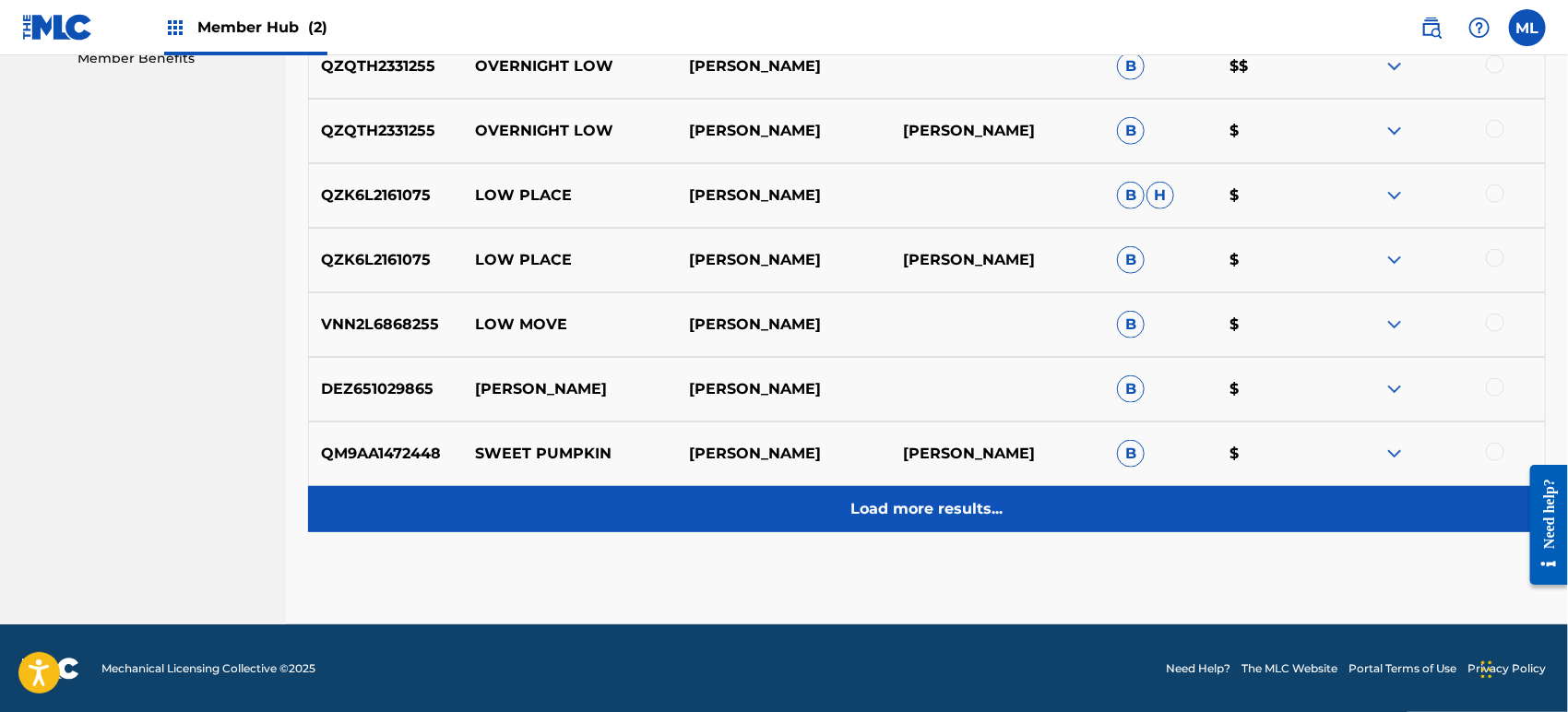
click at [868, 494] on div "Load more results..." at bounding box center [926, 509] width 1237 height 46
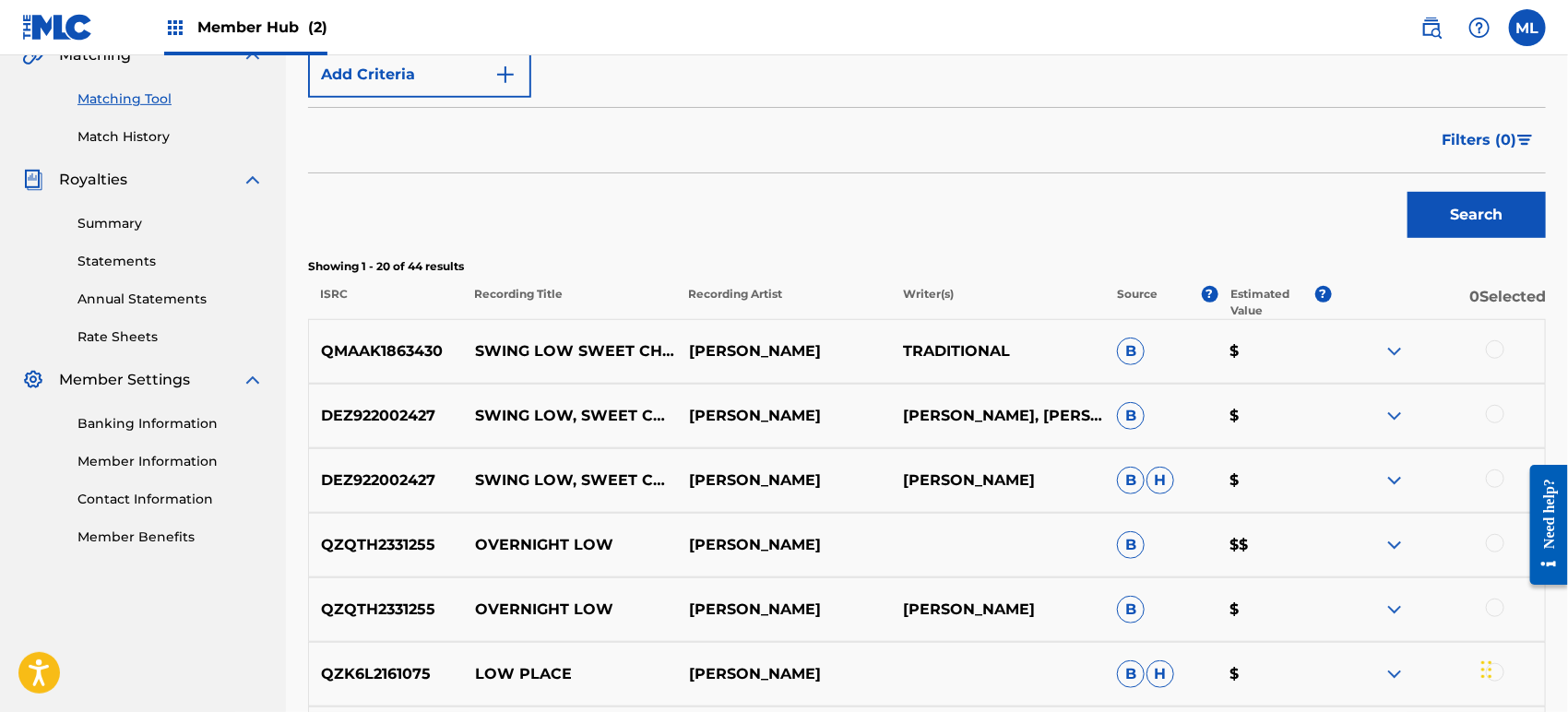
scroll to position [0, 0]
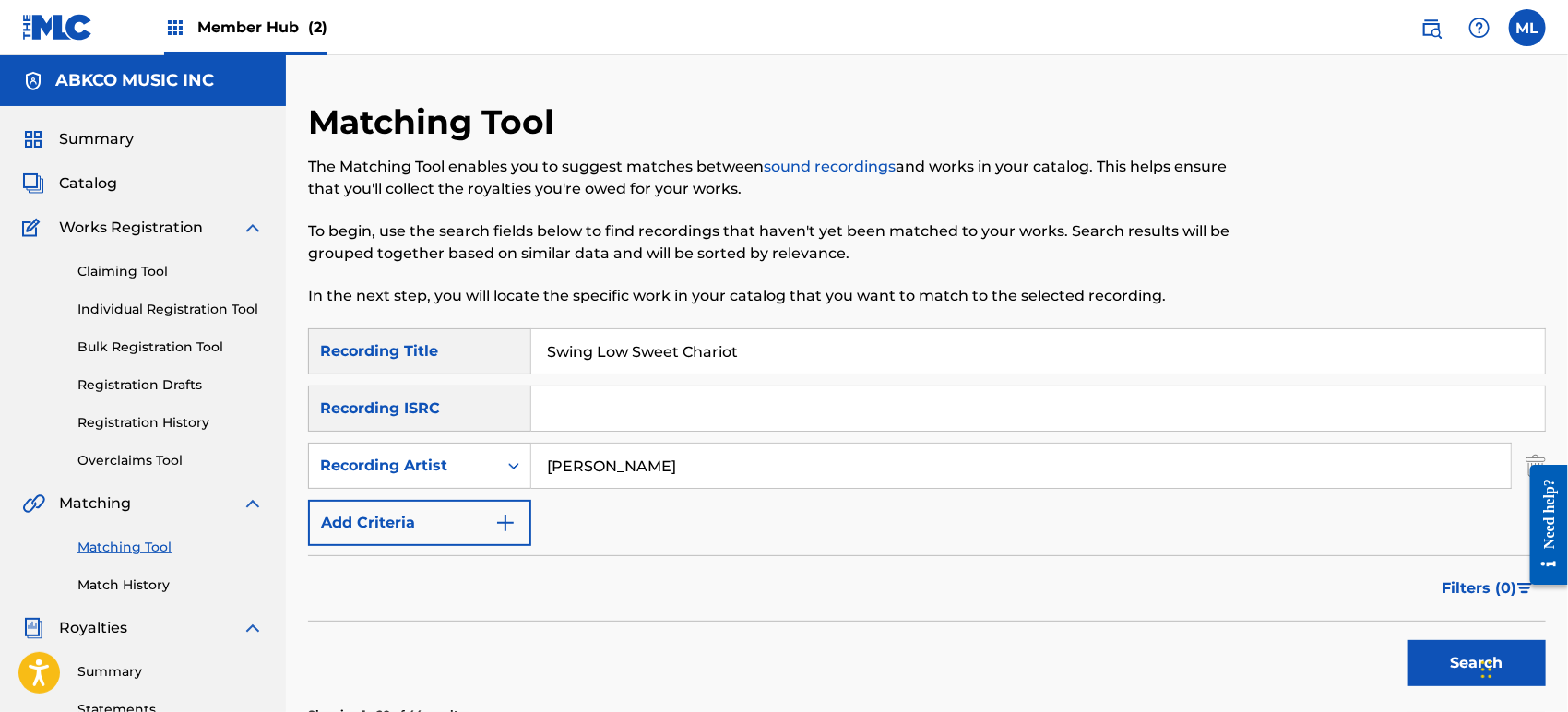
click at [638, 360] on input "Swing Low Sweet Chariot" at bounding box center [1038, 351] width 1013 height 44
type input "body and soul"
click at [1408, 640] on button "Search" at bounding box center [1476, 662] width 138 height 46
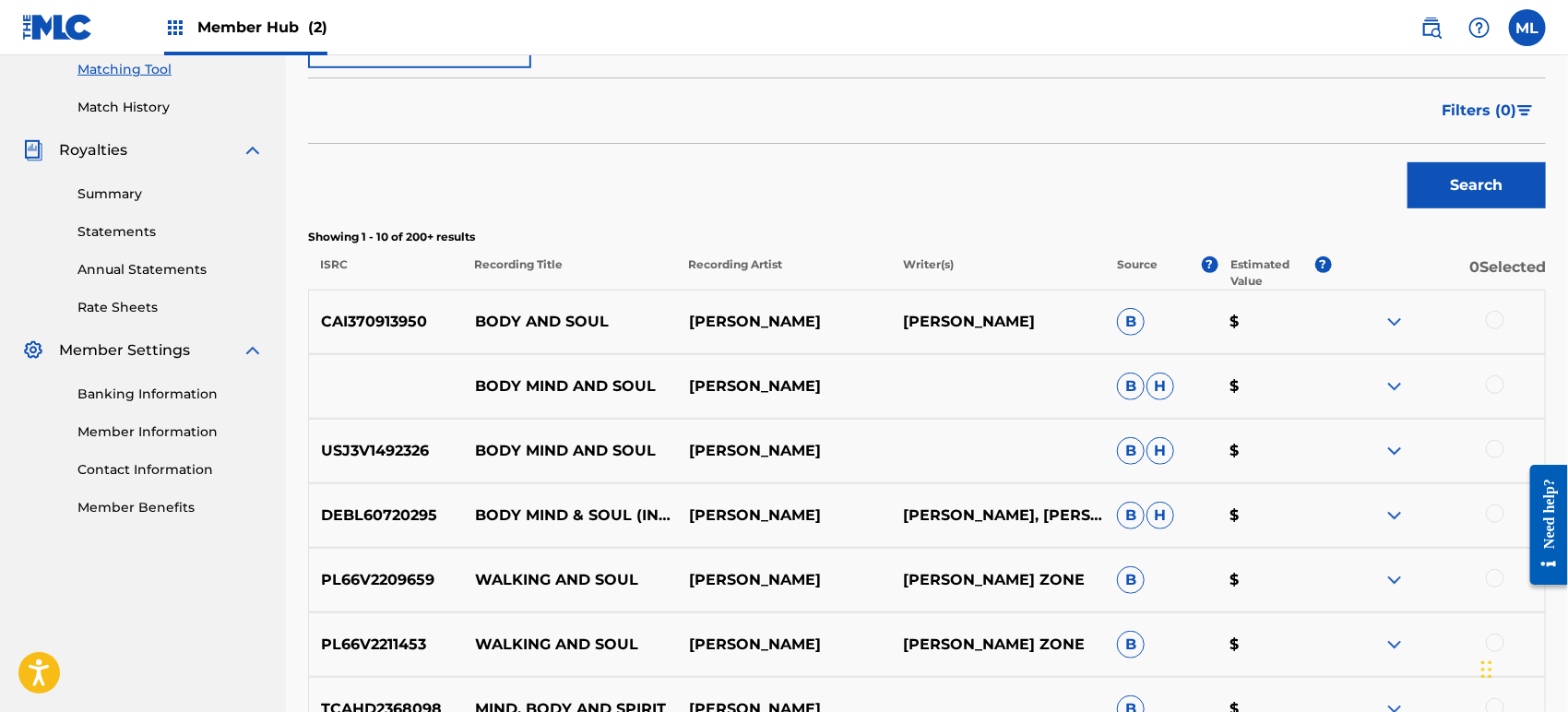
scroll to position [273, 0]
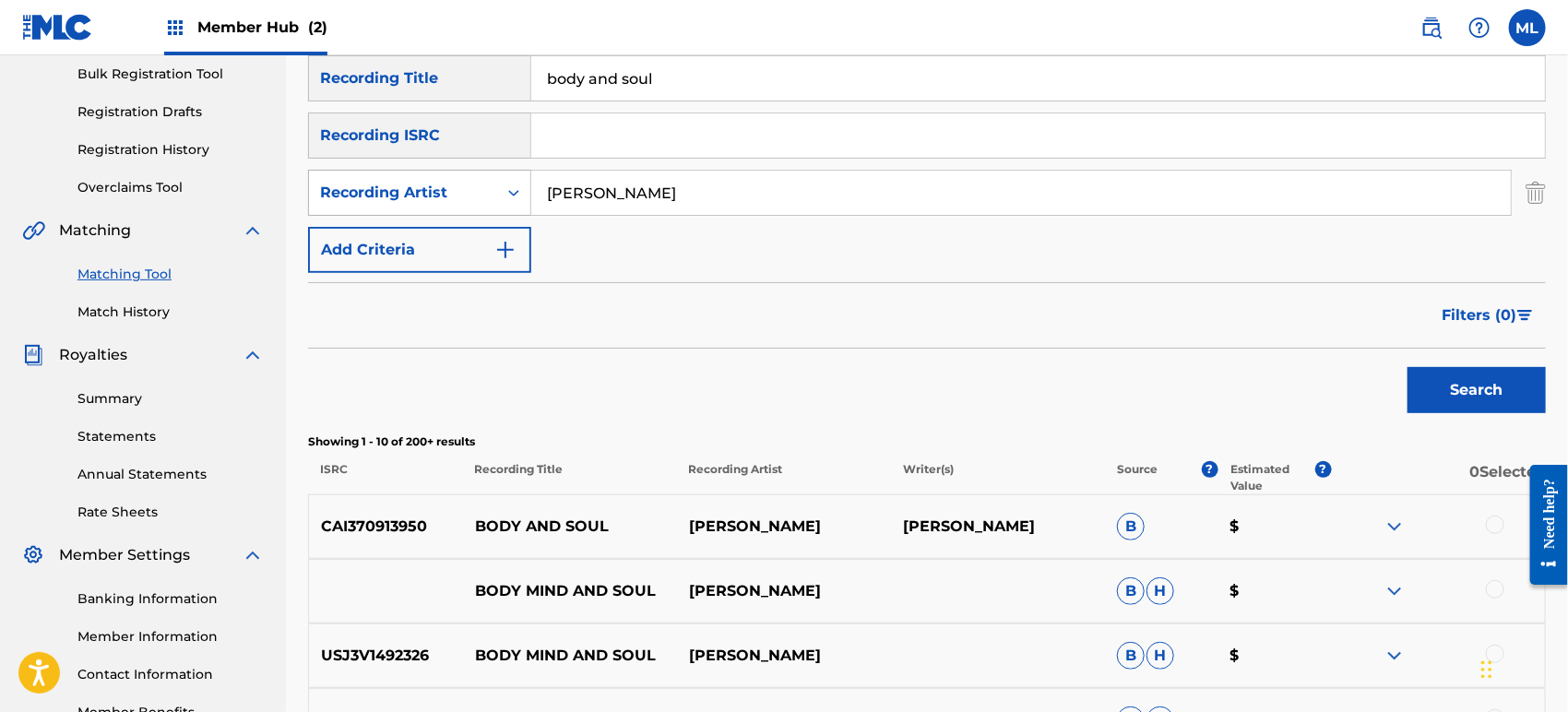
drag, startPoint x: 565, startPoint y: 192, endPoint x: 510, endPoint y: 191, distance: 55.0
click at [510, 191] on div "SearchWithCriteriad2722892-a348-4579-bfcf-f5492dc7b166 Recording Artist [PERSON…" at bounding box center [926, 192] width 1237 height 46
click at [1408, 367] on button "Search" at bounding box center [1476, 389] width 138 height 46
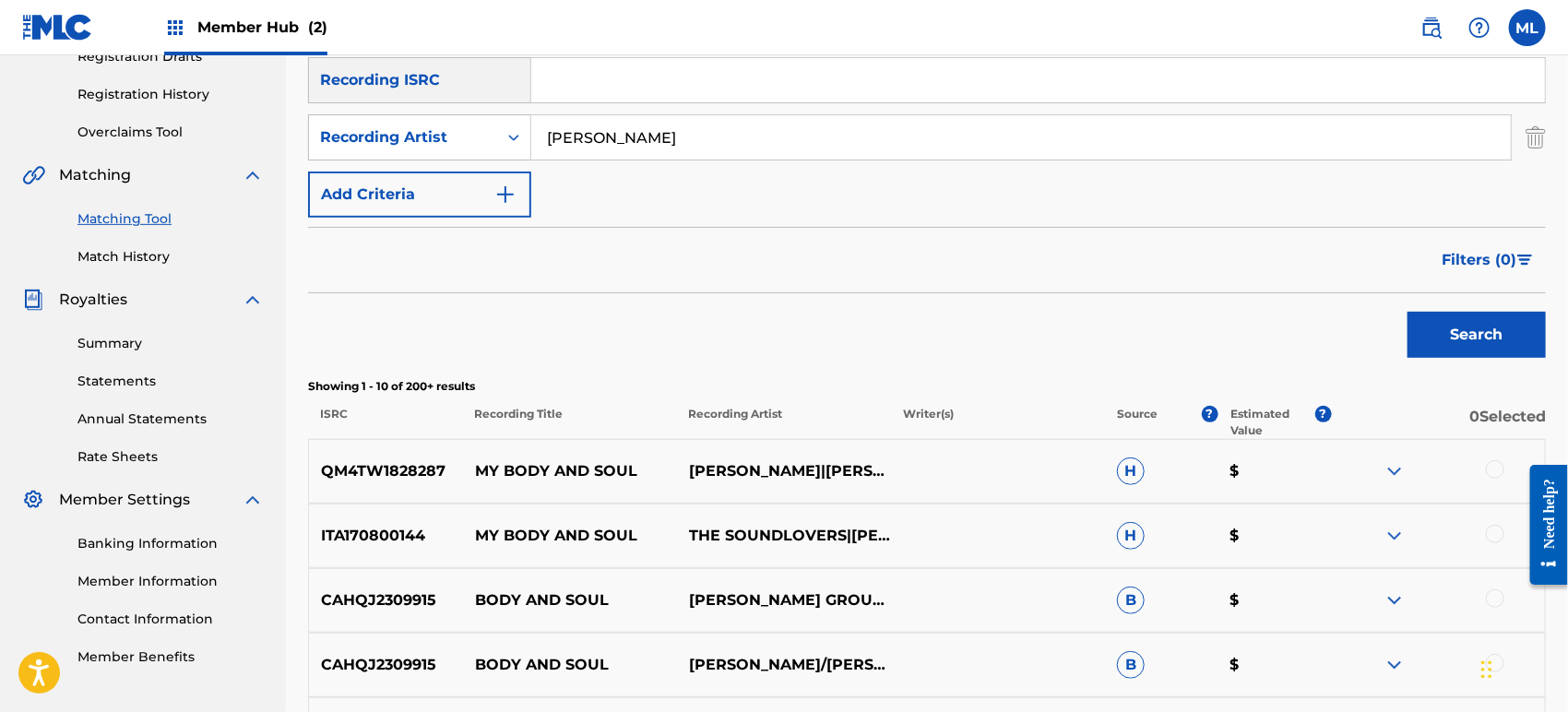
scroll to position [410, 0]
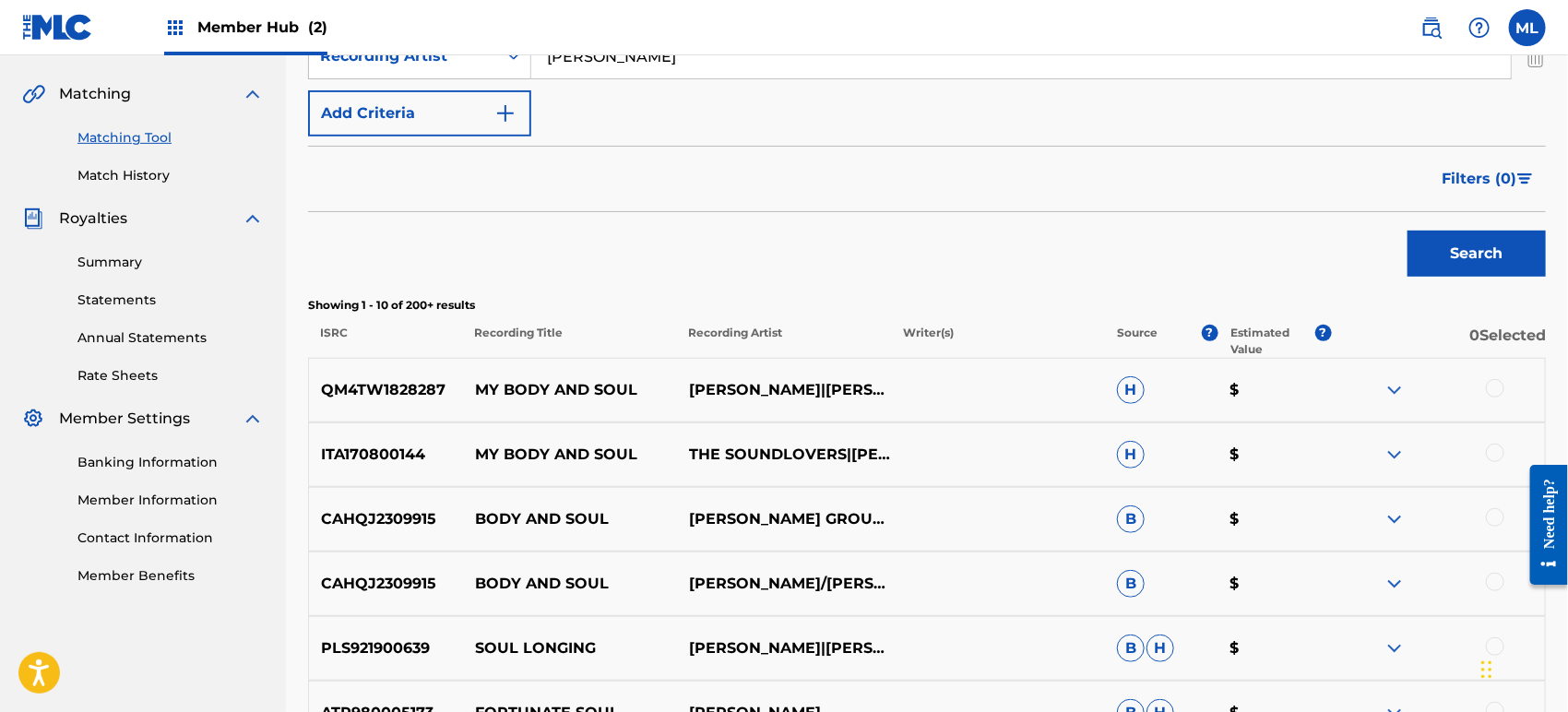
click at [1494, 390] on div at bounding box center [1495, 387] width 19 height 19
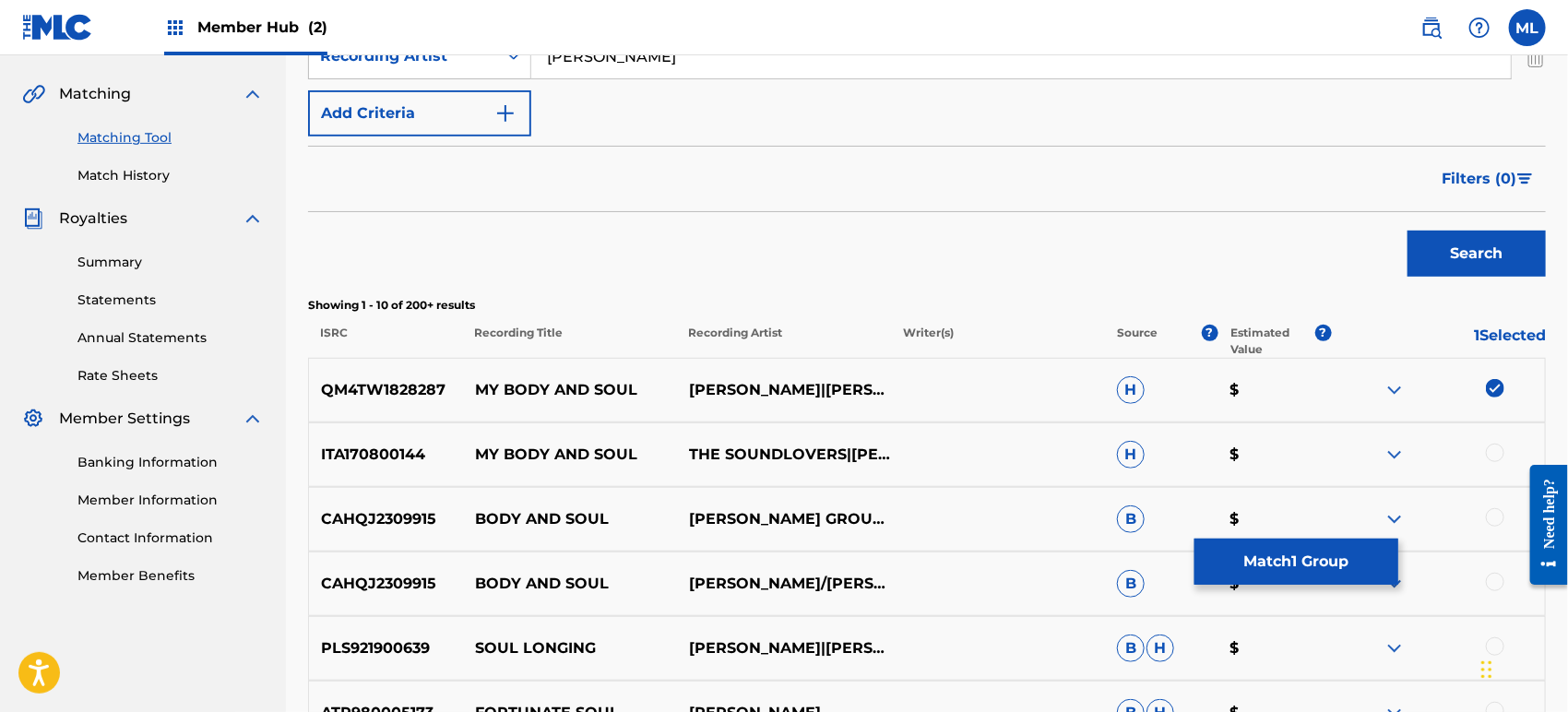
click at [1491, 451] on div at bounding box center [1495, 452] width 19 height 19
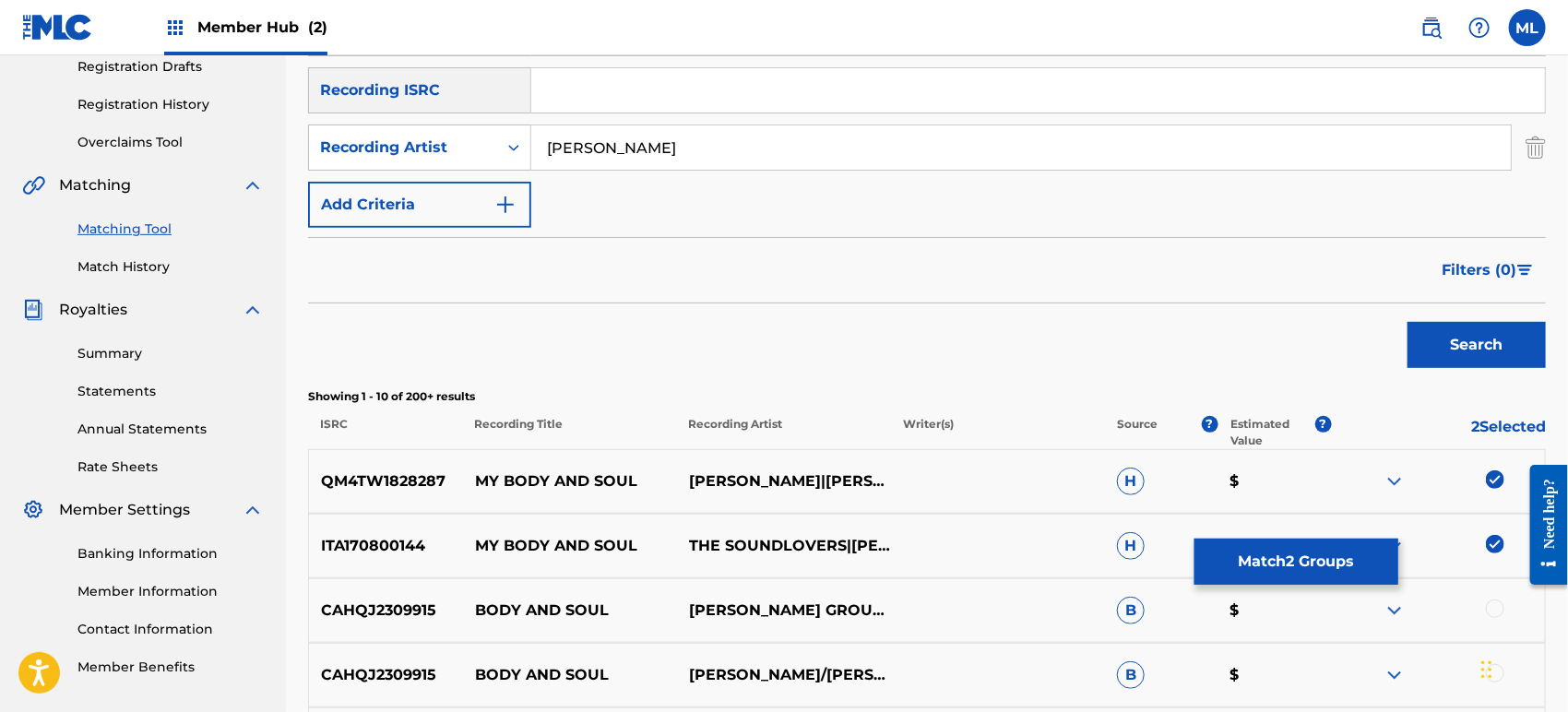
scroll to position [244, 0]
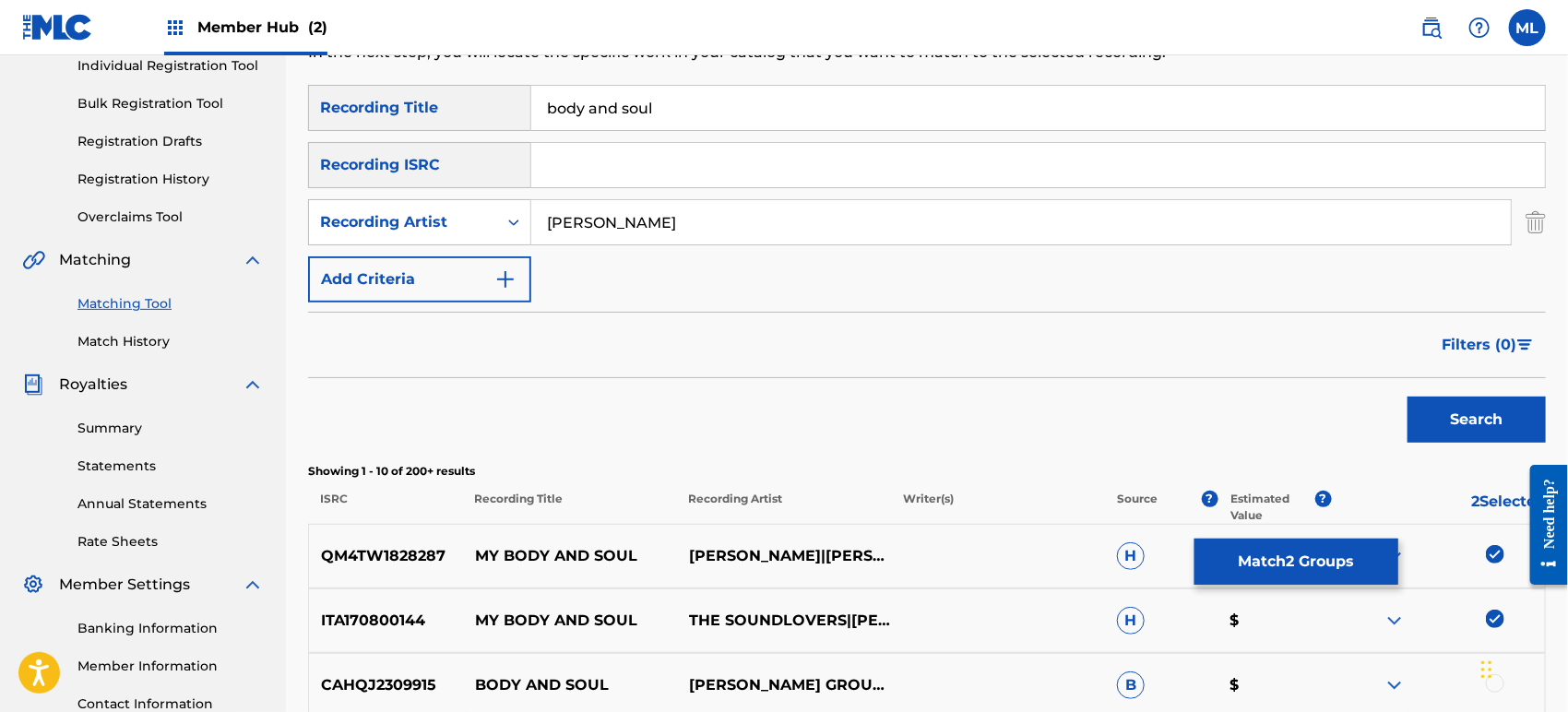
click at [596, 220] on input "[PERSON_NAME]" at bounding box center [1020, 222] width 979 height 44
drag, startPoint x: 617, startPoint y: 228, endPoint x: 531, endPoint y: 218, distance: 86.6
click at [531, 218] on input "[PERSON_NAME]" at bounding box center [1020, 222] width 979 height 44
type input "gardens"
click at [1408, 396] on button "Search" at bounding box center [1476, 419] width 138 height 46
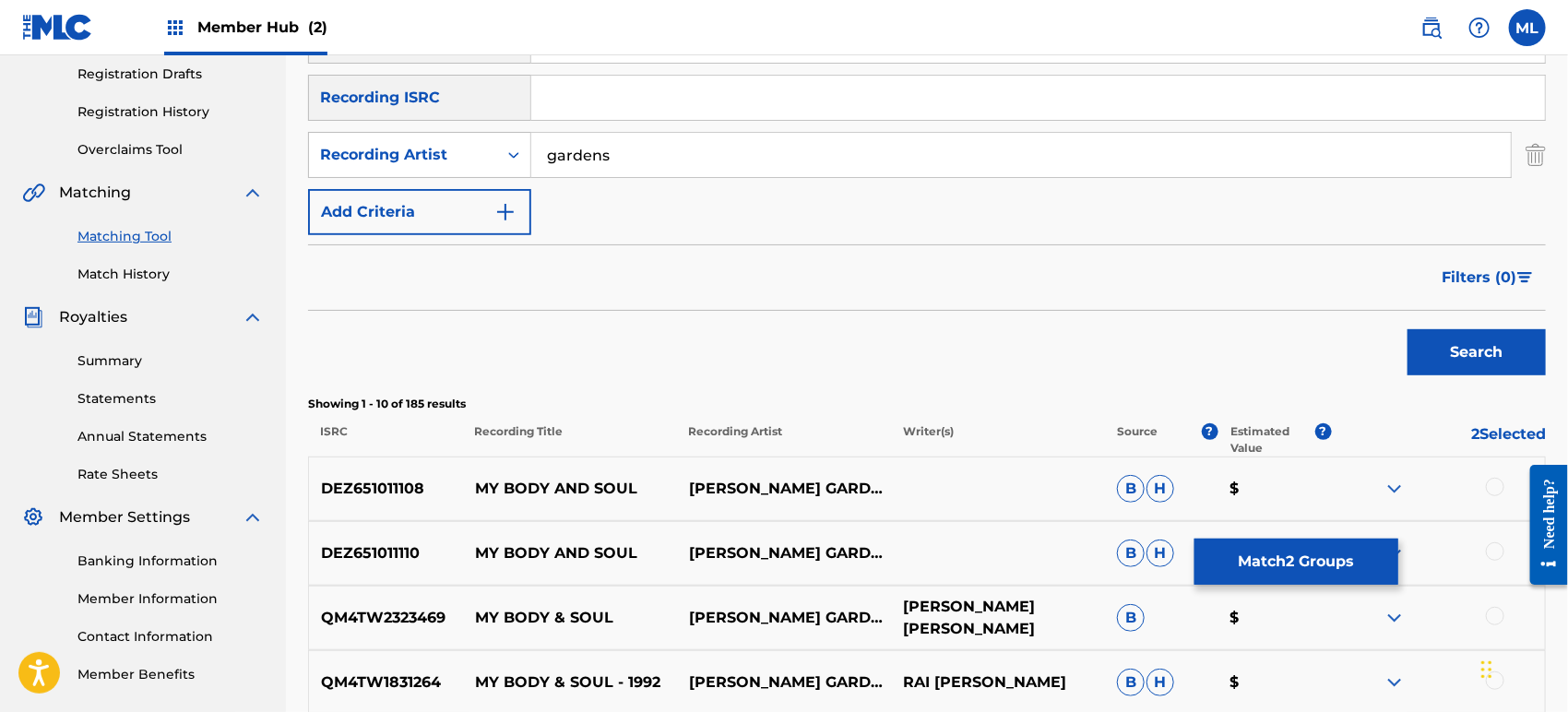
scroll to position [449, 0]
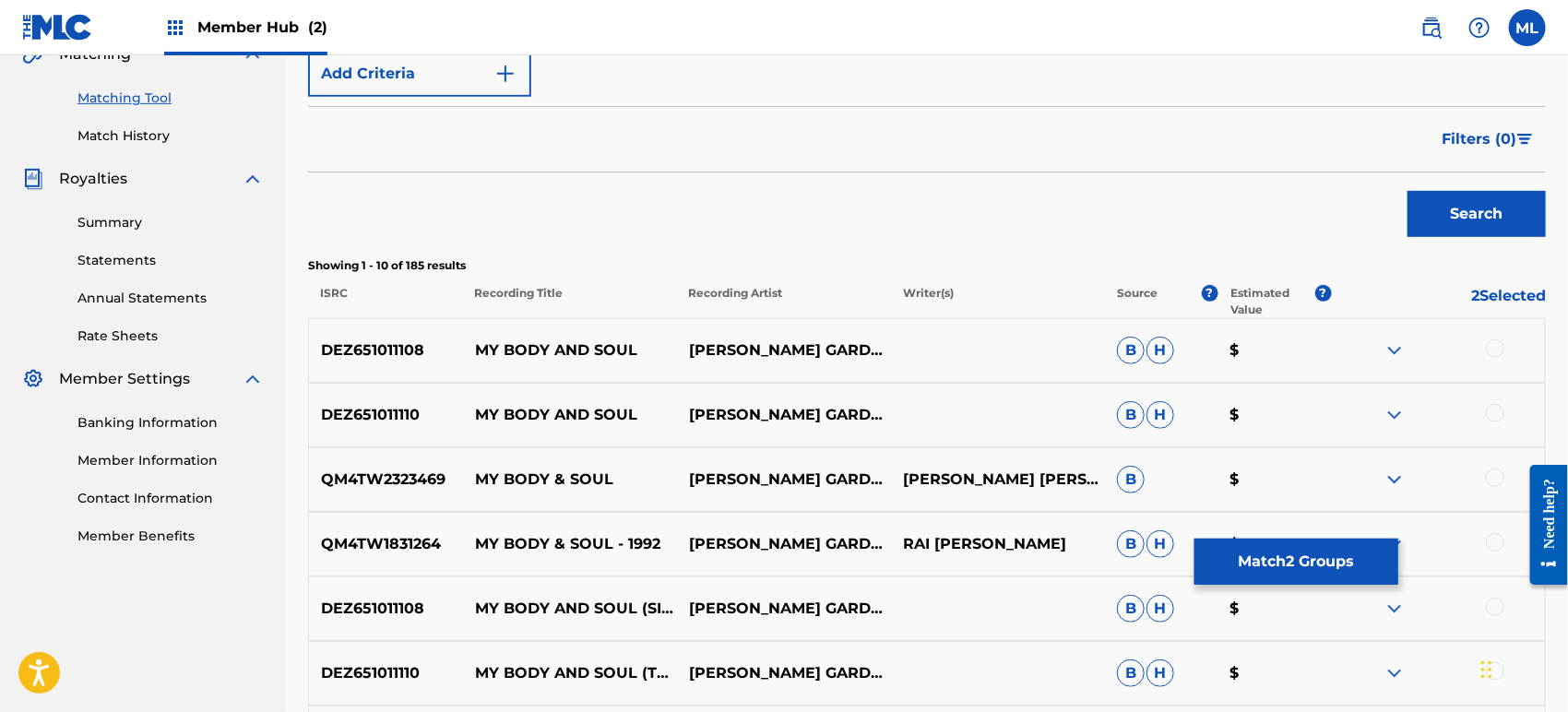
click at [1490, 355] on div at bounding box center [1495, 348] width 19 height 19
click at [1498, 417] on div at bounding box center [1495, 413] width 19 height 19
click at [1494, 485] on div at bounding box center [1495, 477] width 19 height 19
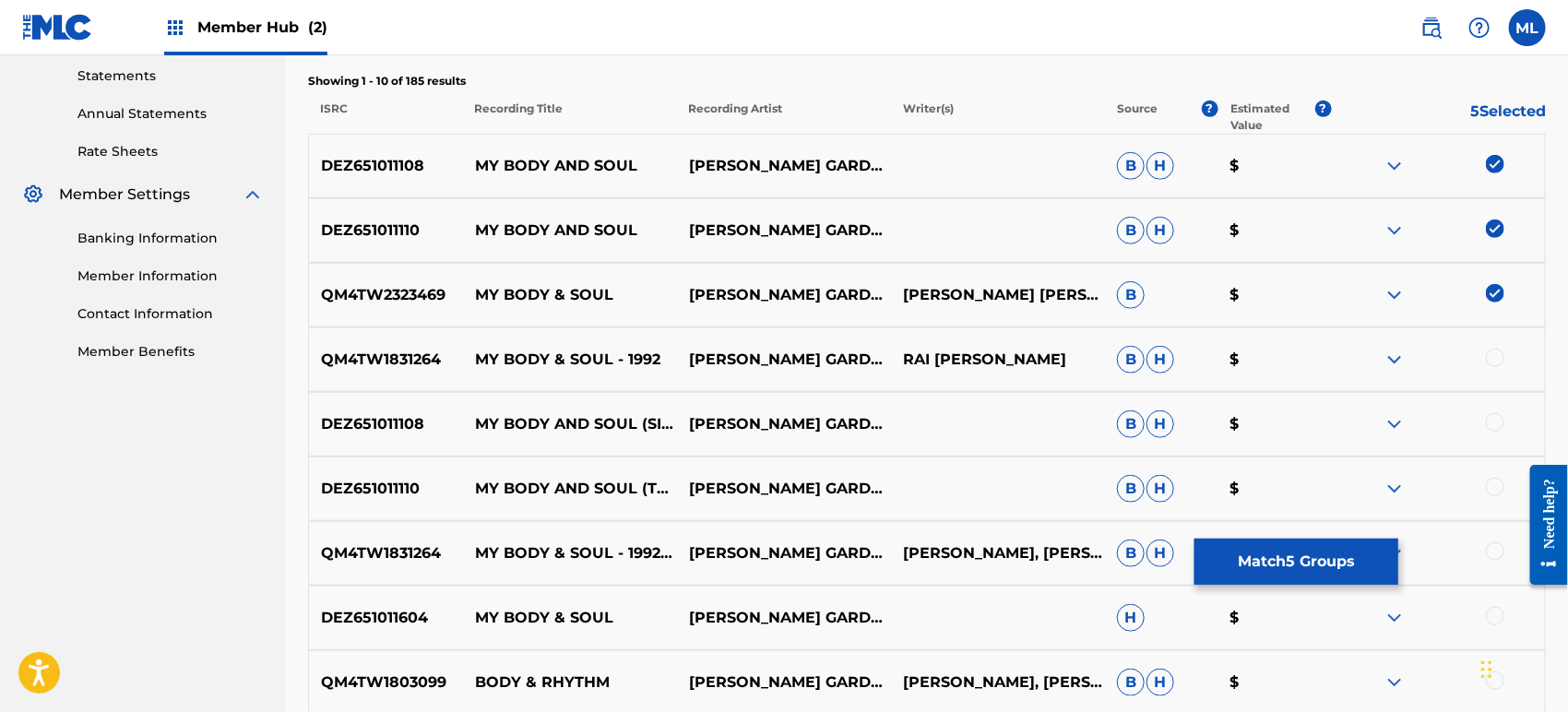
scroll to position [653, 0]
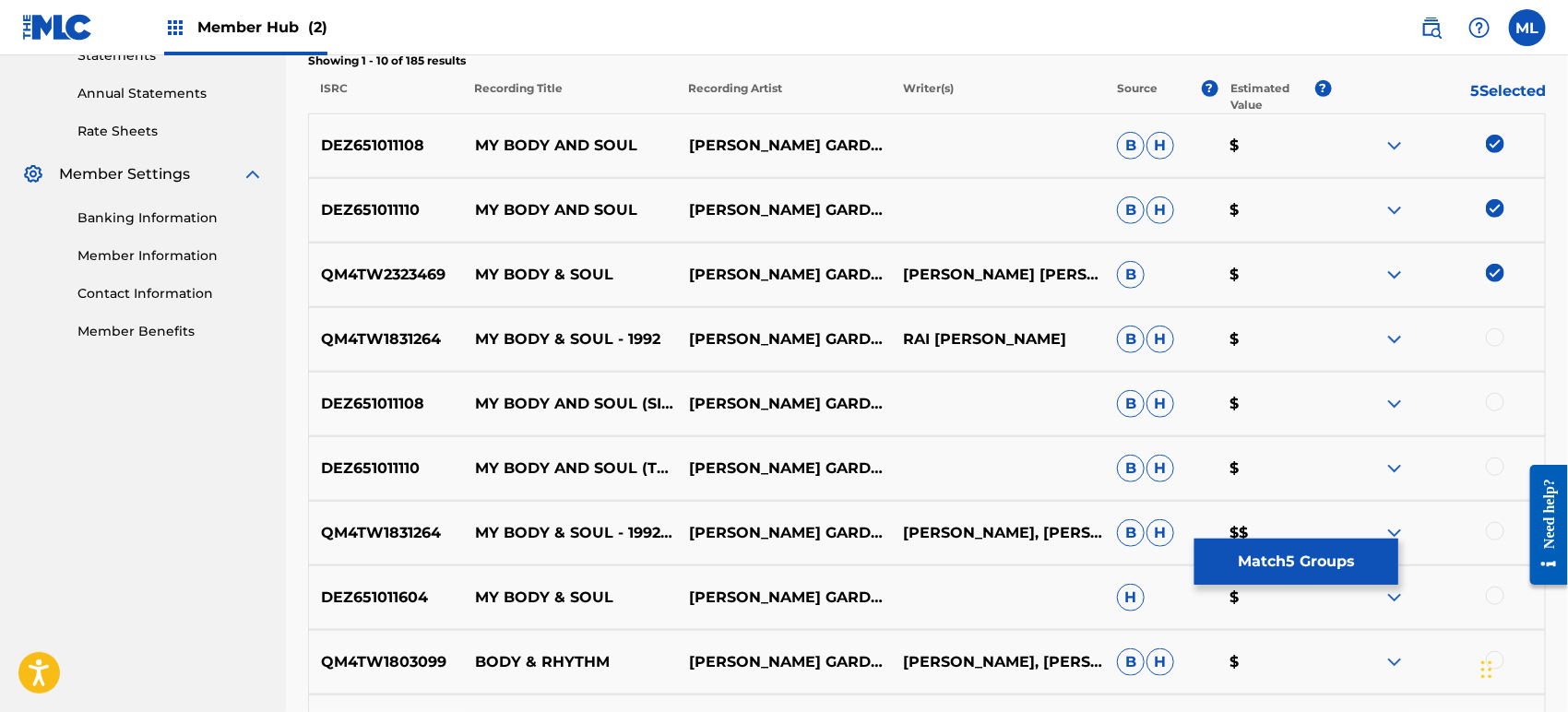
click at [1498, 336] on div at bounding box center [1495, 337] width 19 height 19
click at [1496, 396] on div at bounding box center [1495, 402] width 19 height 19
click at [1498, 470] on div at bounding box center [1495, 467] width 19 height 19
click at [1498, 529] on div at bounding box center [1495, 531] width 19 height 19
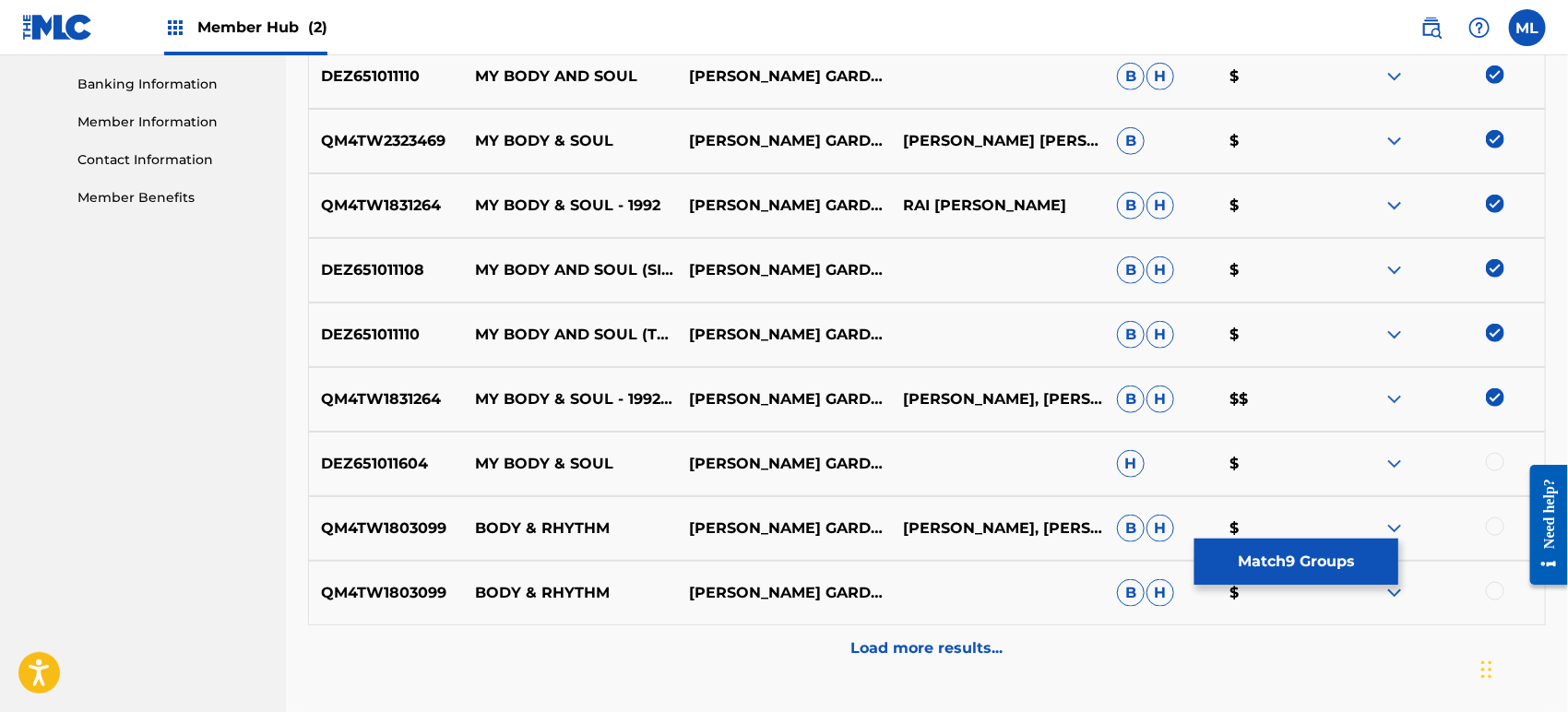
scroll to position [789, 0]
click at [1497, 462] on div at bounding box center [1495, 460] width 19 height 19
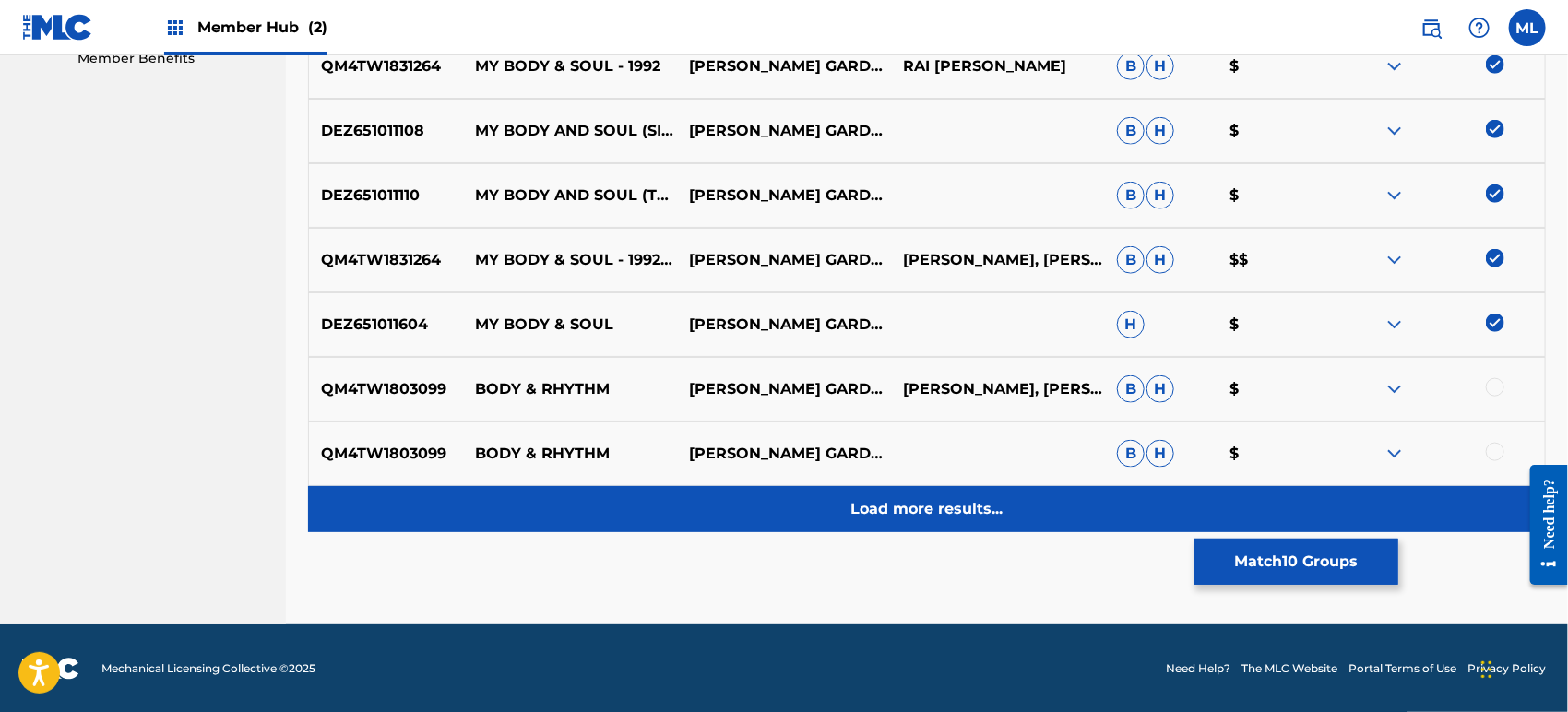
click at [905, 522] on div "Load more results..." at bounding box center [926, 509] width 1237 height 46
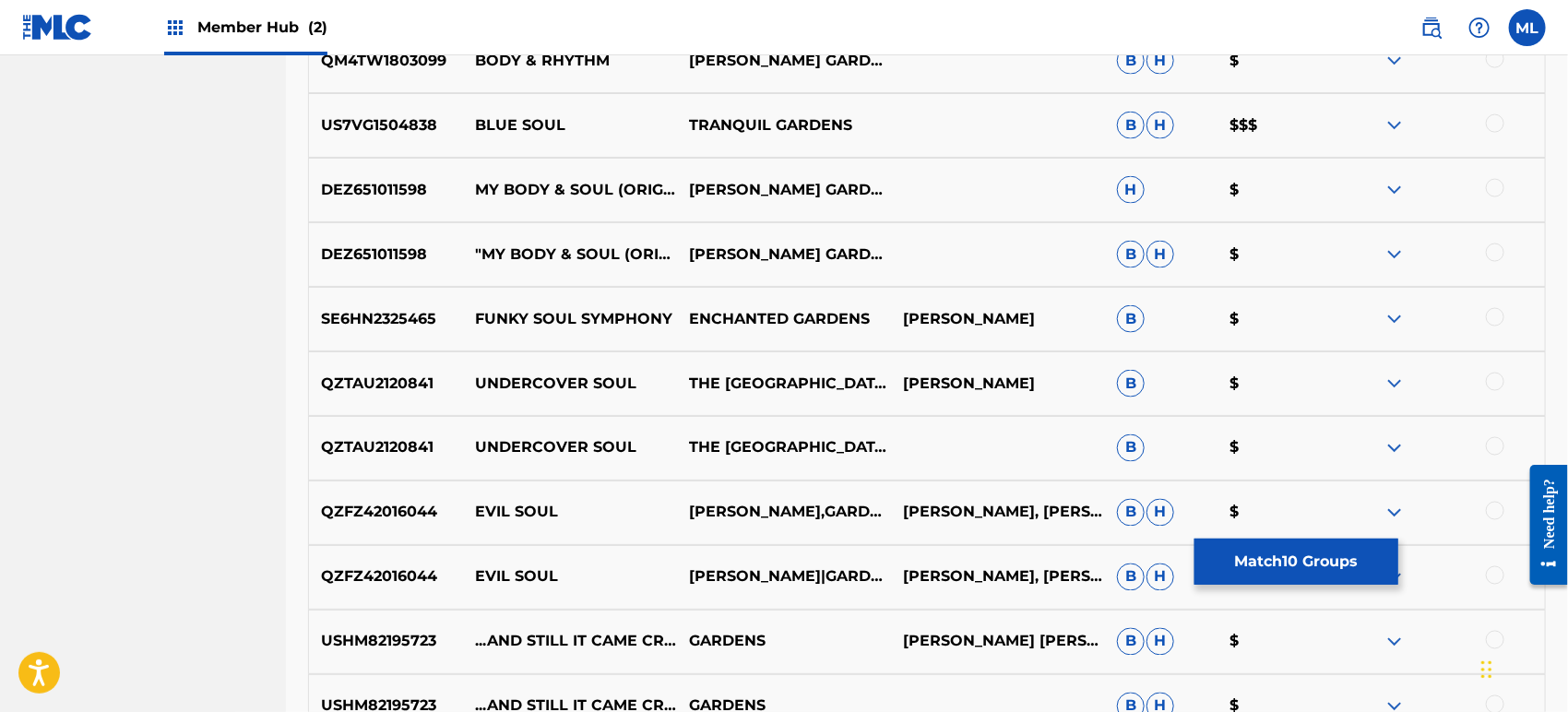
scroll to position [1336, 0]
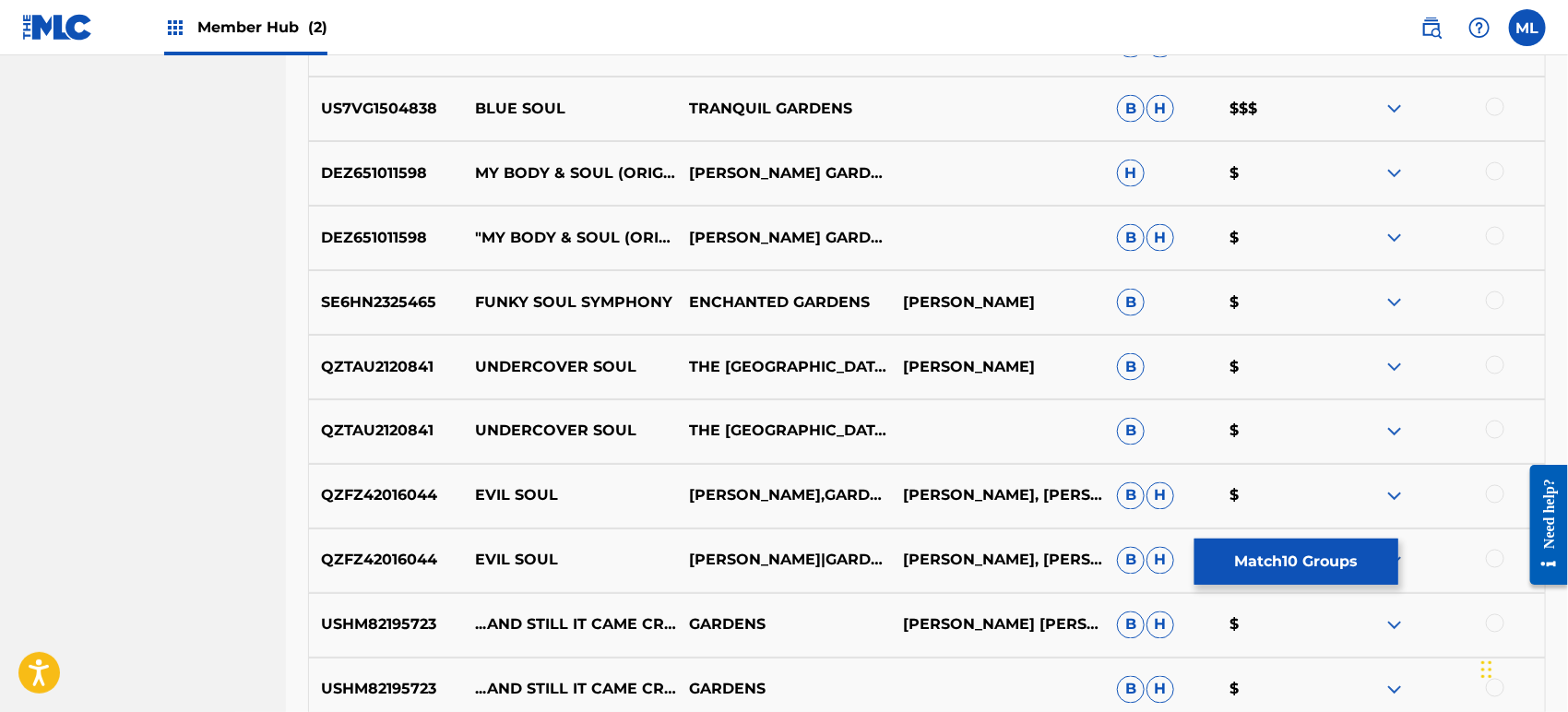
click at [1489, 166] on div at bounding box center [1495, 171] width 19 height 19
click at [1501, 236] on div at bounding box center [1495, 236] width 19 height 19
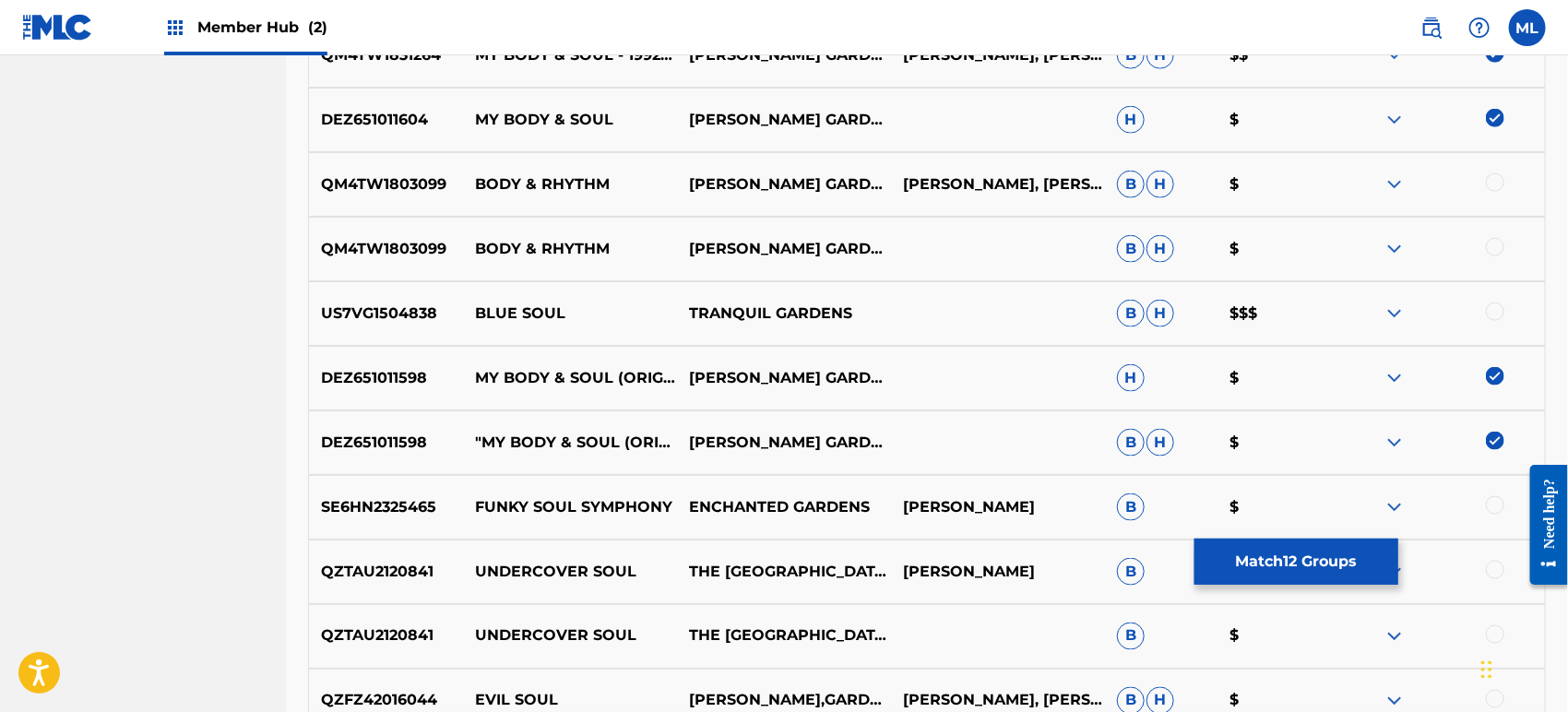
scroll to position [1063, 0]
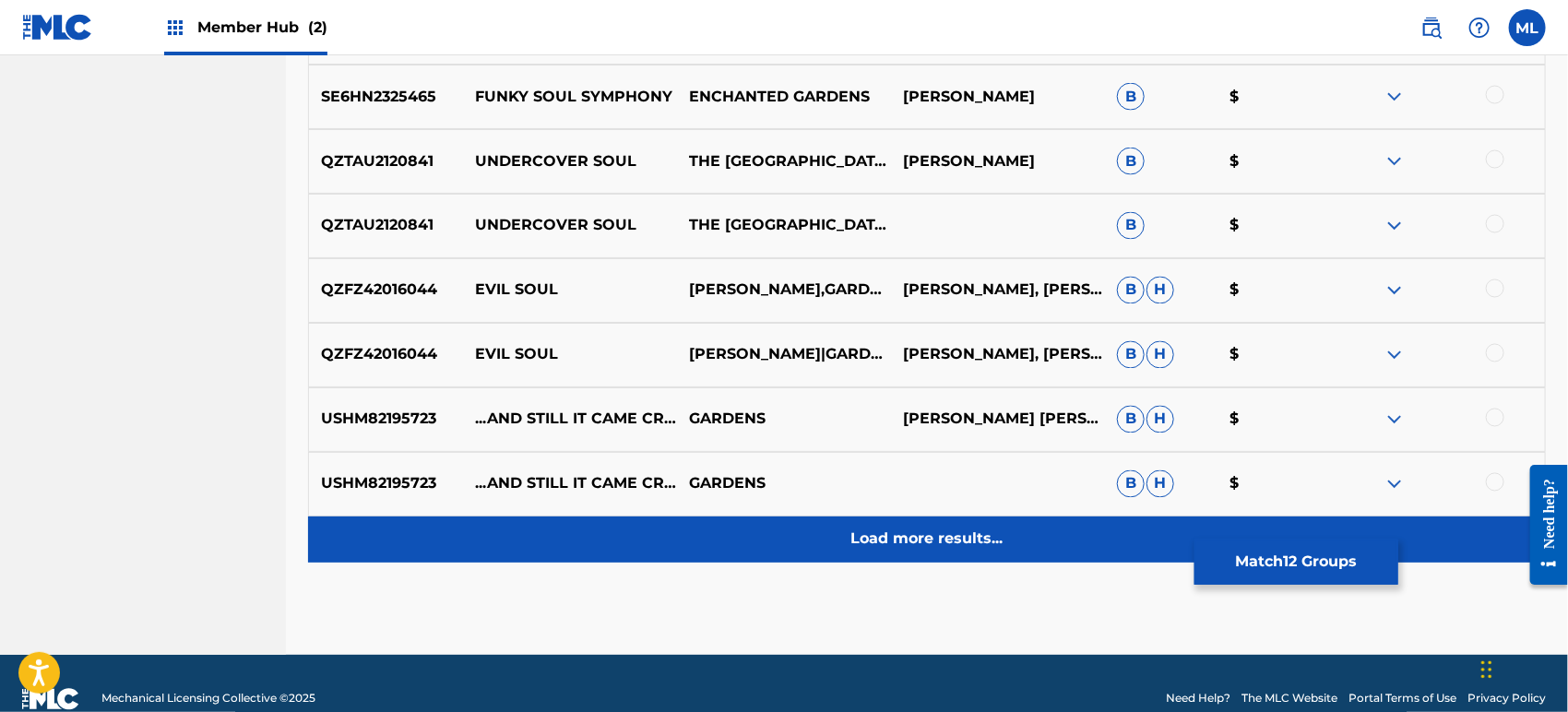
click at [989, 529] on p "Load more results..." at bounding box center [927, 539] width 153 height 22
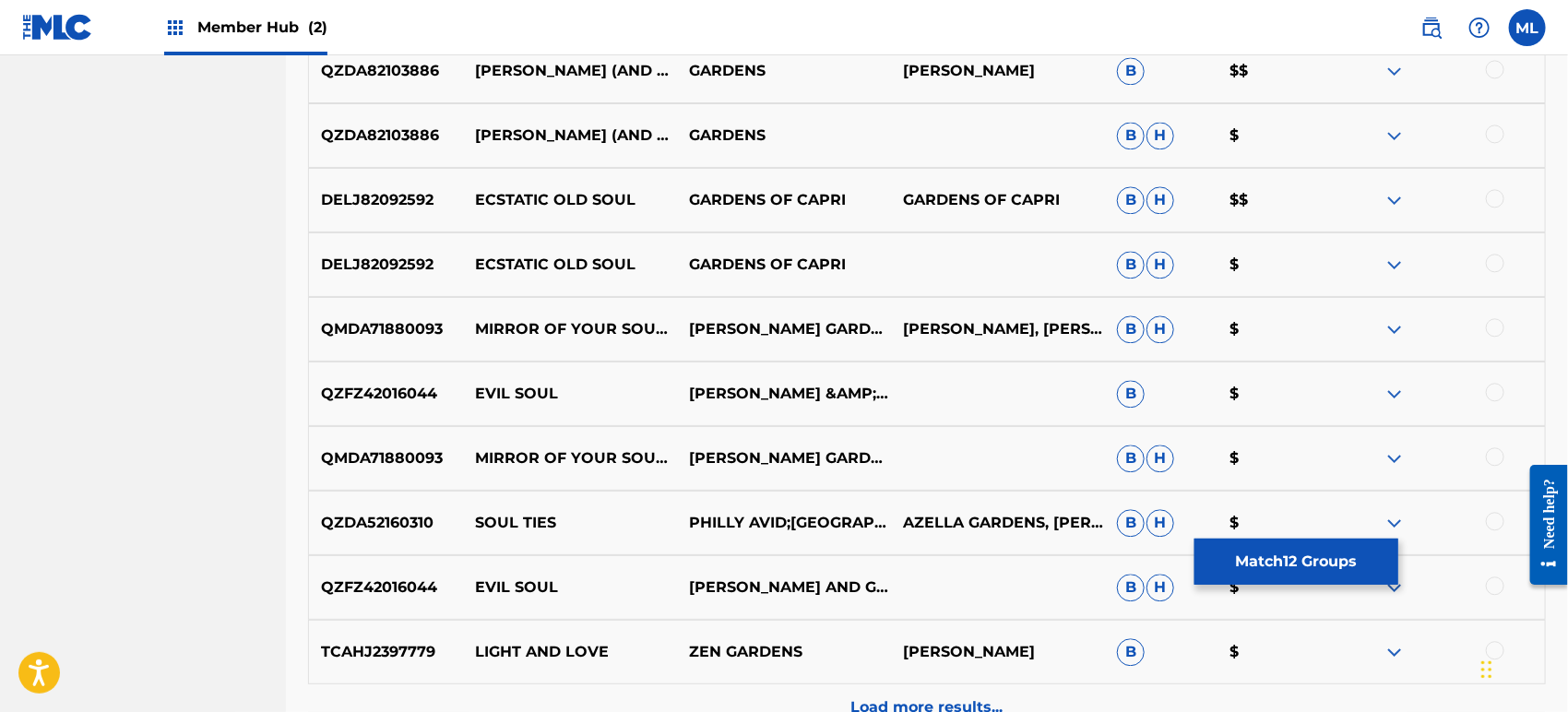
scroll to position [2156, 0]
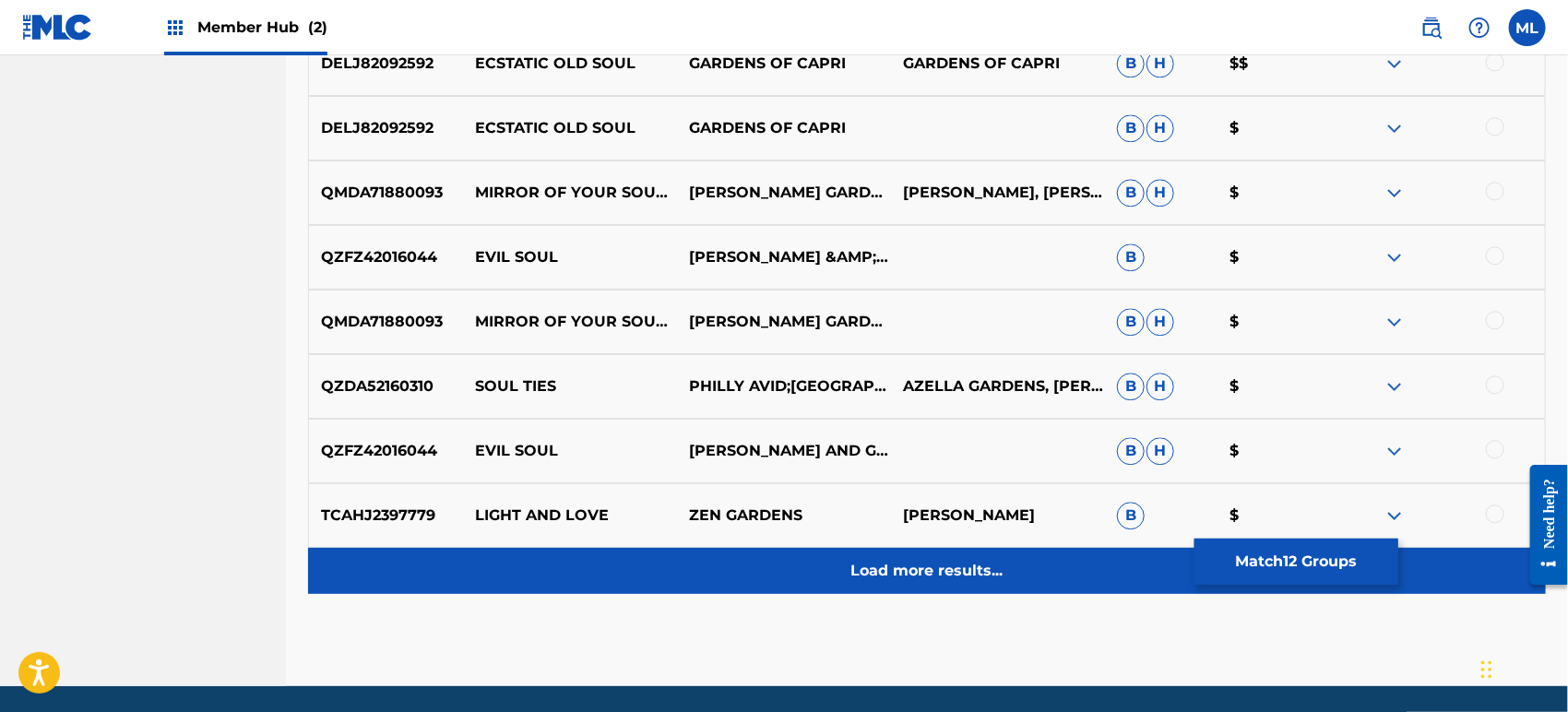
click at [981, 566] on p "Load more results..." at bounding box center [927, 570] width 153 height 22
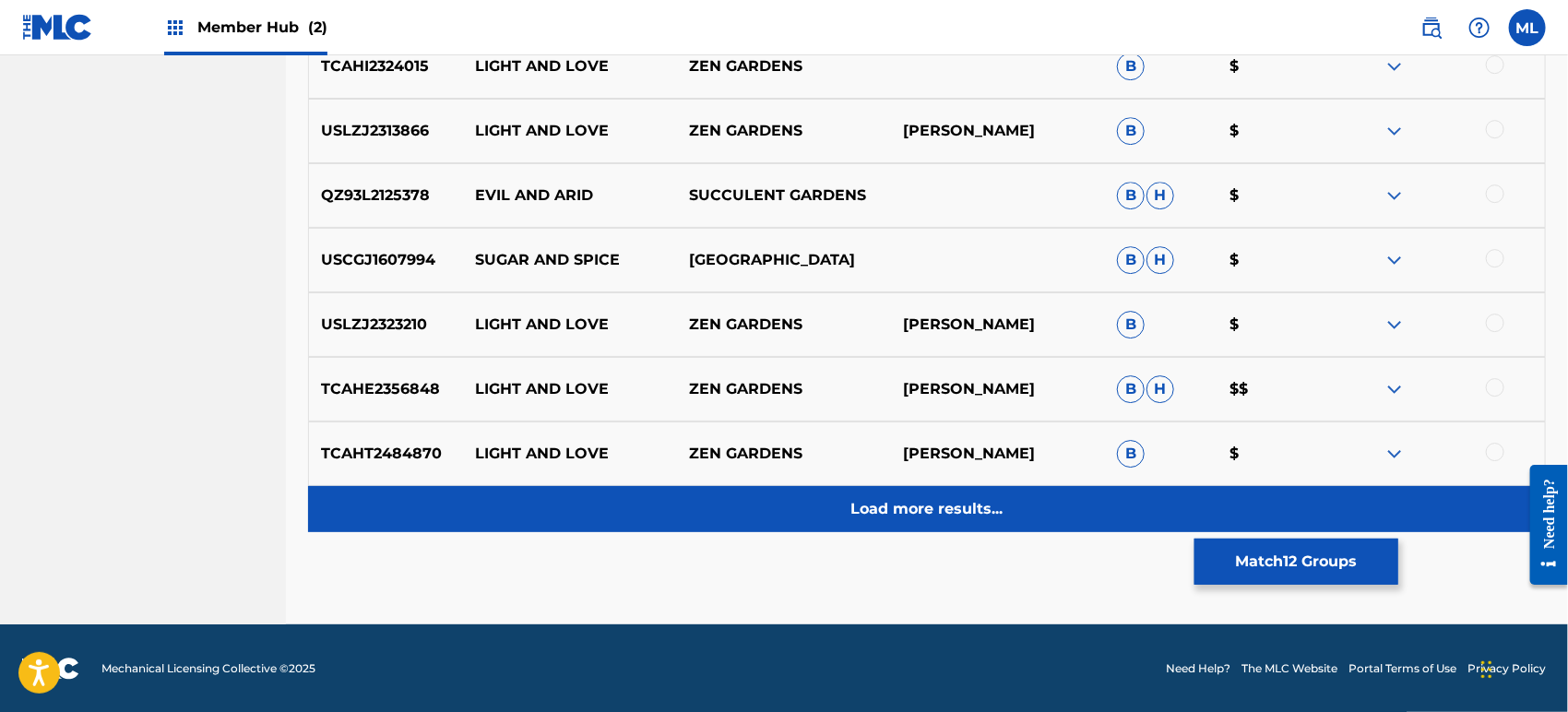
click at [965, 513] on p "Load more results..." at bounding box center [927, 509] width 153 height 22
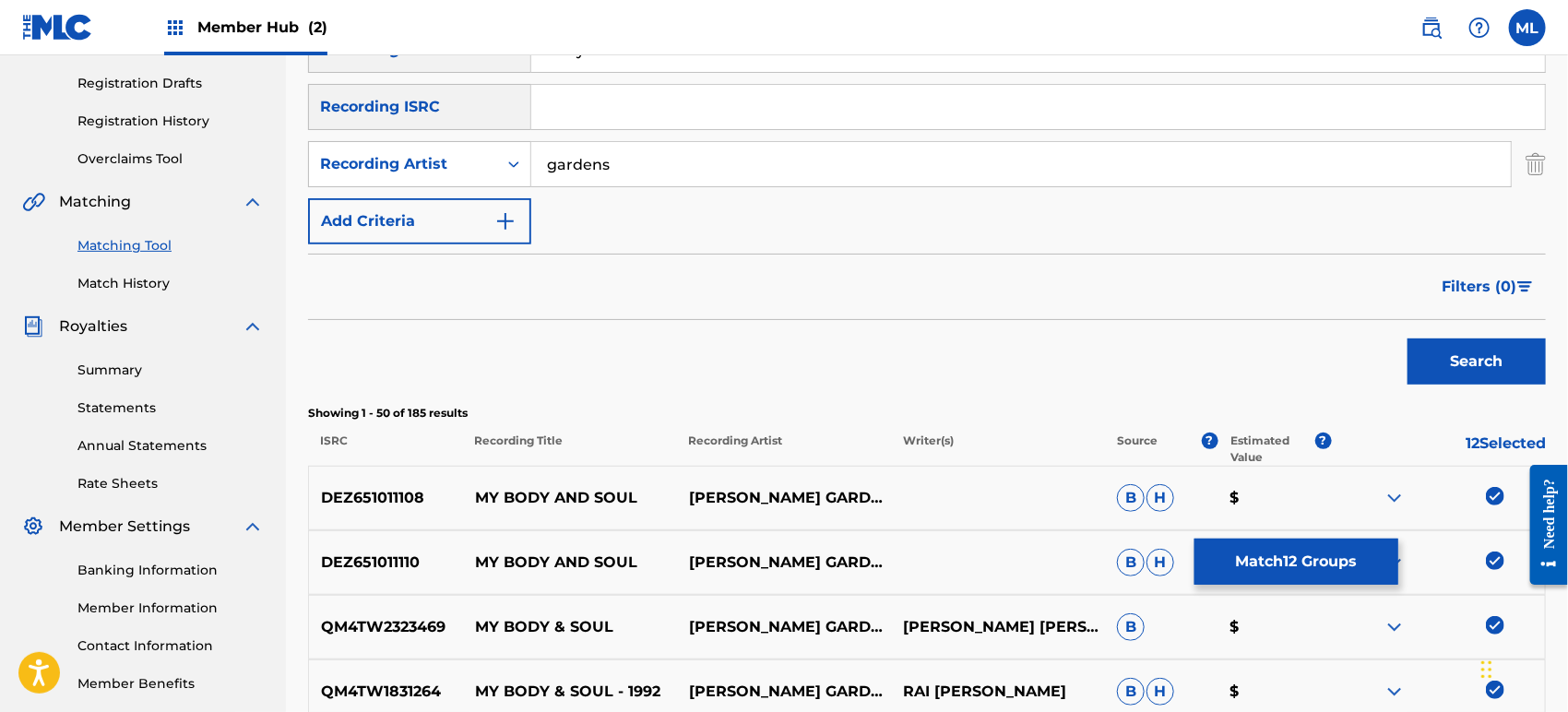
scroll to position [200, 0]
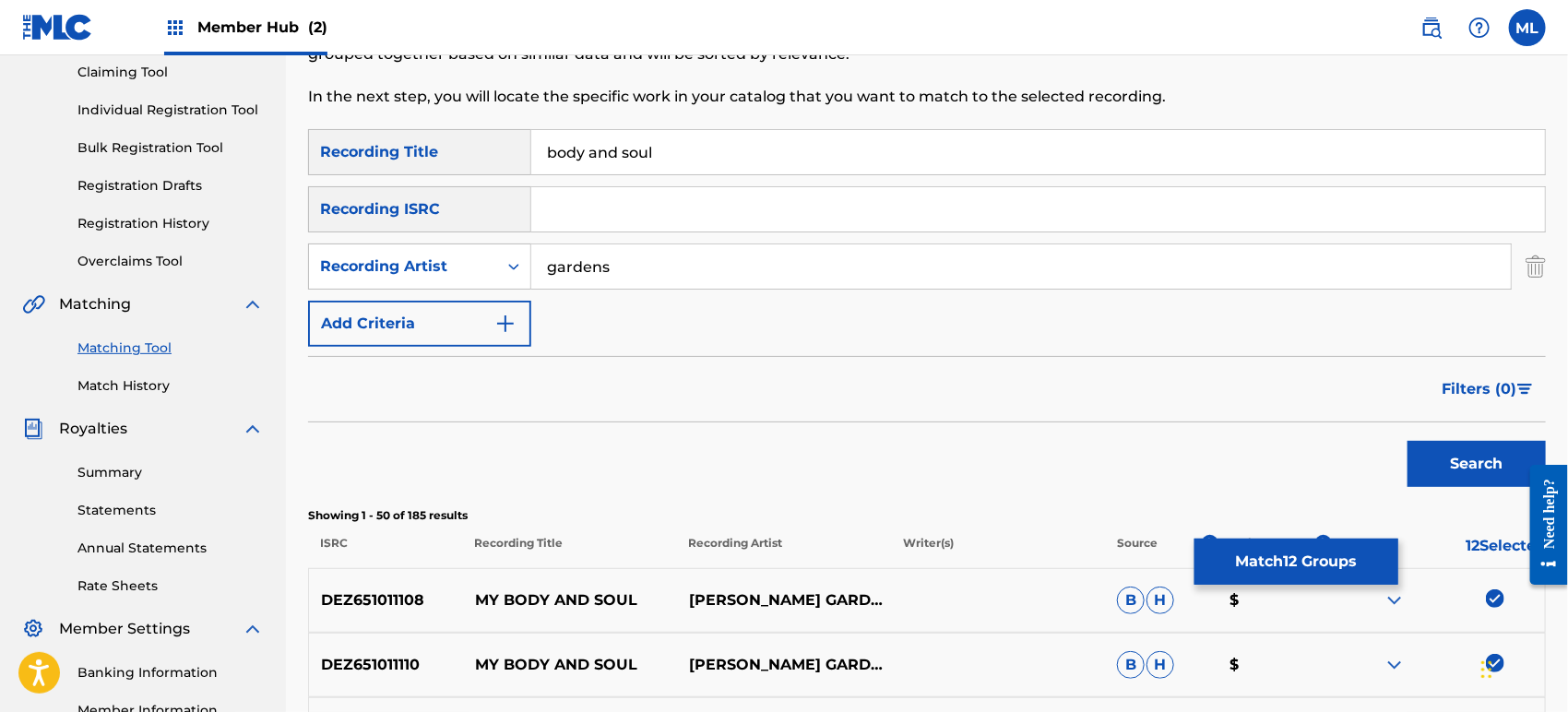
click at [598, 150] on input "body and soul" at bounding box center [1038, 152] width 1013 height 44
type input "body & soul"
click at [1408, 441] on button "Search" at bounding box center [1476, 464] width 138 height 46
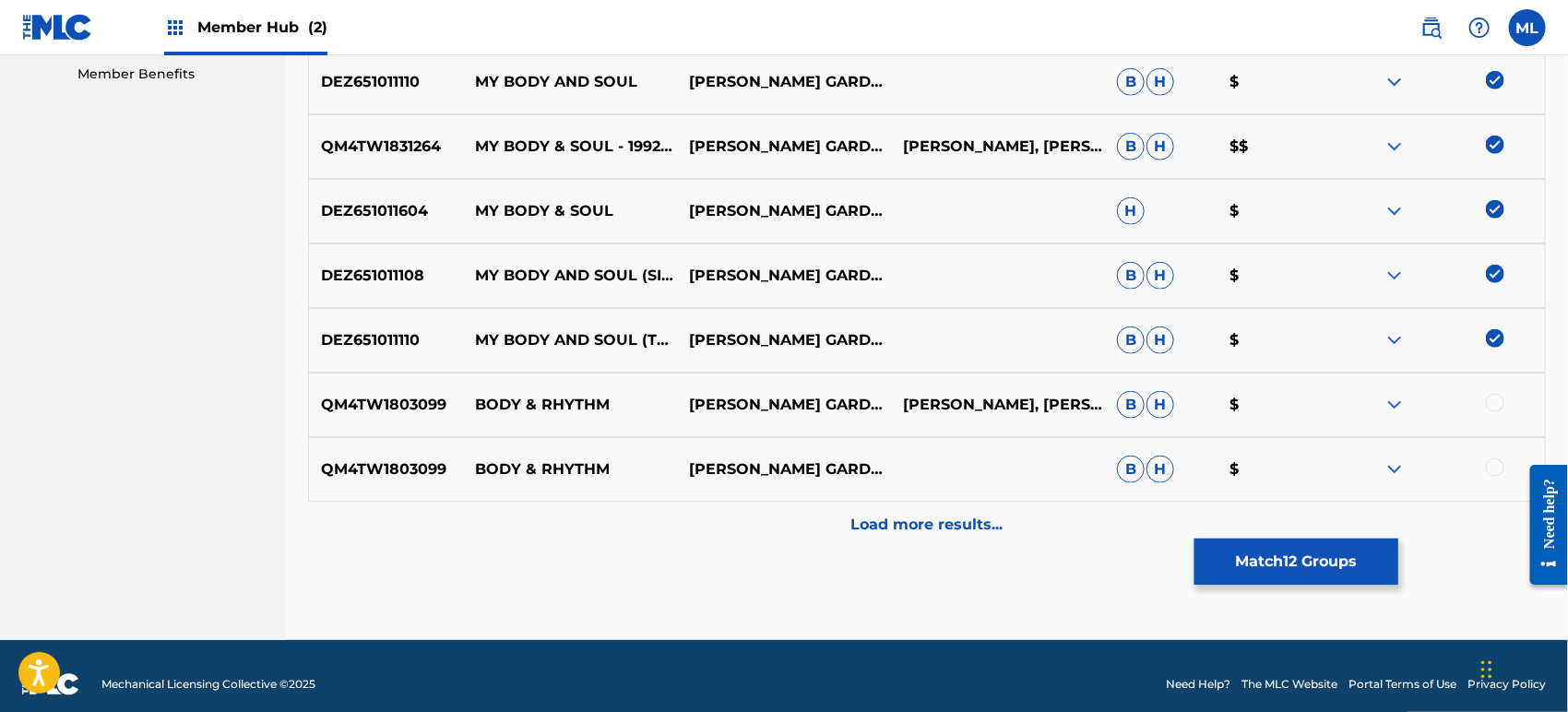
scroll to position [926, 0]
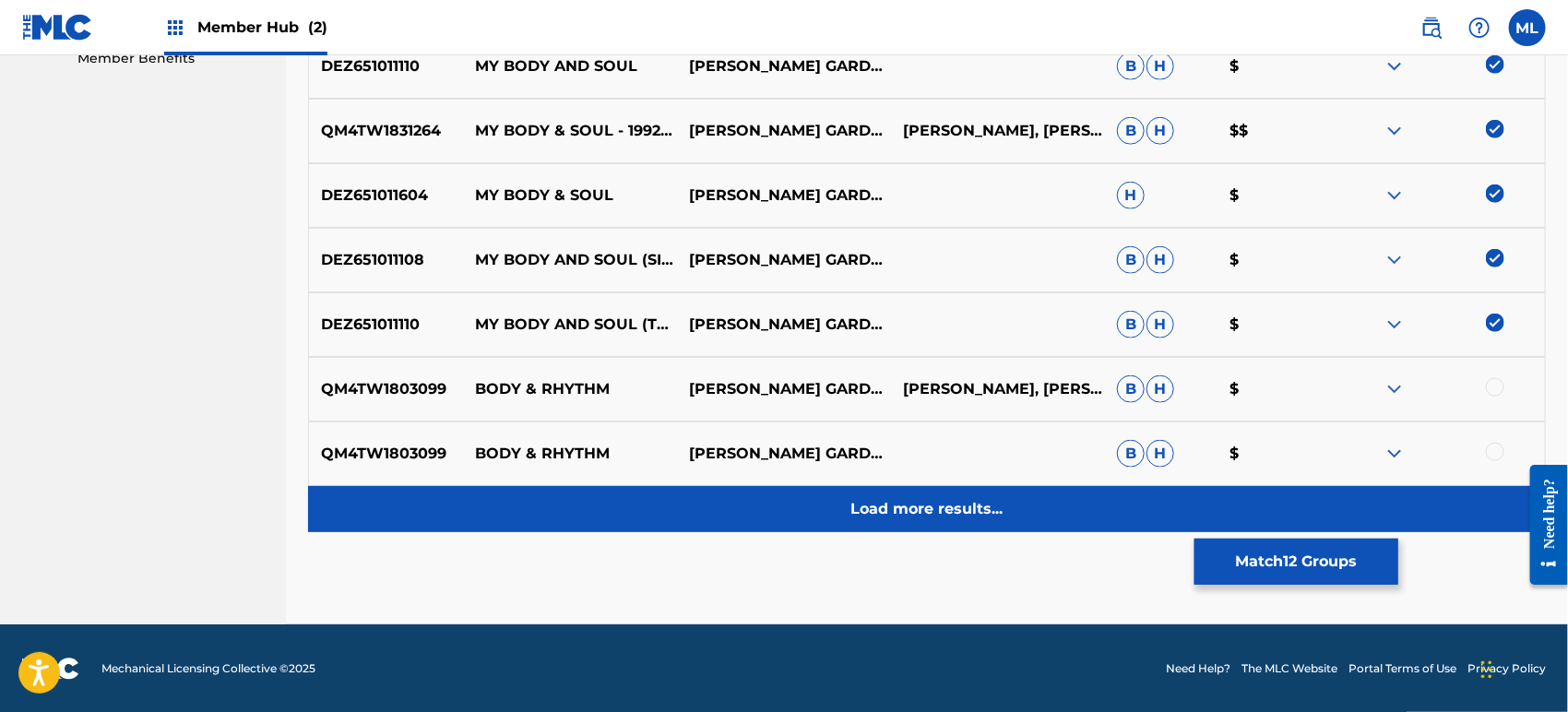
click at [862, 522] on div "Load more results..." at bounding box center [926, 509] width 1237 height 46
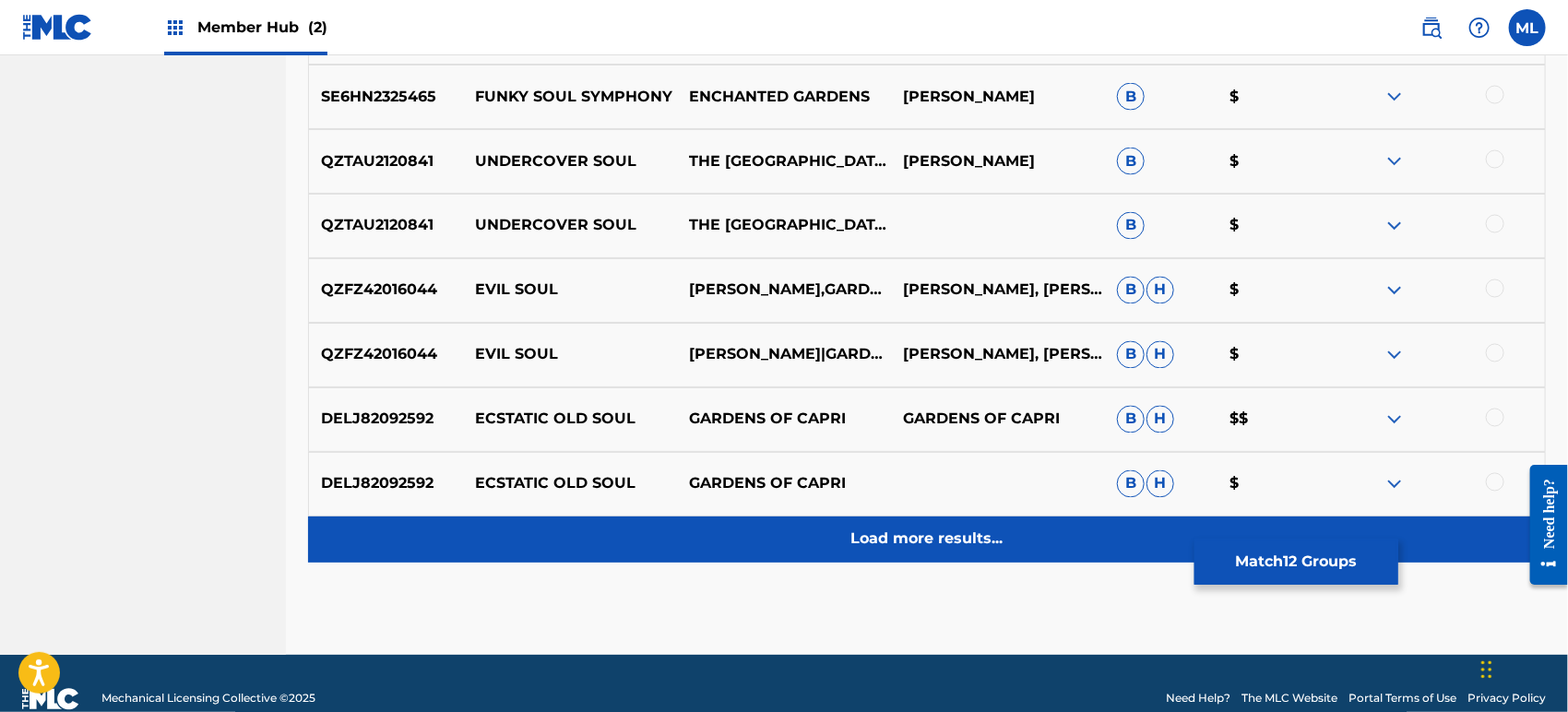
click at [907, 526] on div "Load more results..." at bounding box center [926, 539] width 1237 height 46
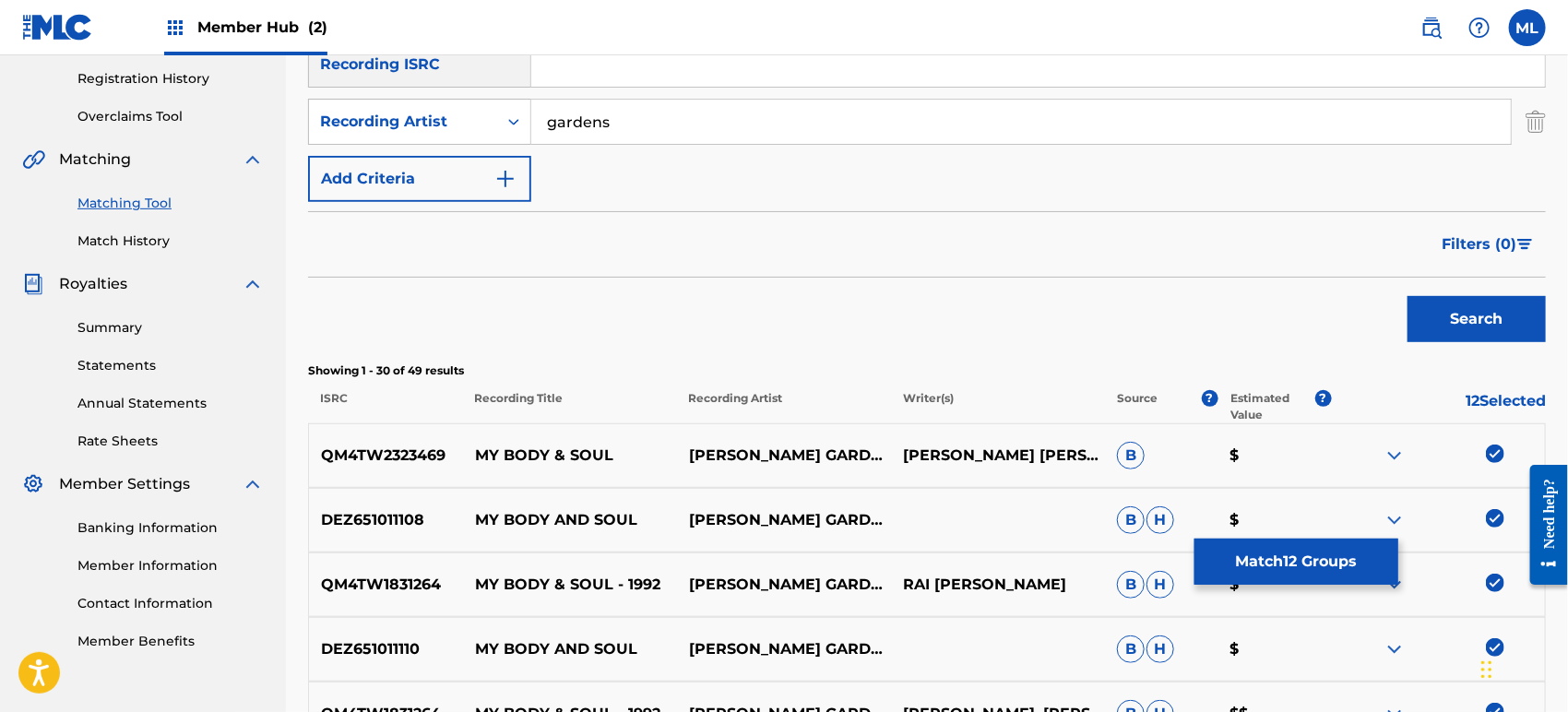
scroll to position [312, 0]
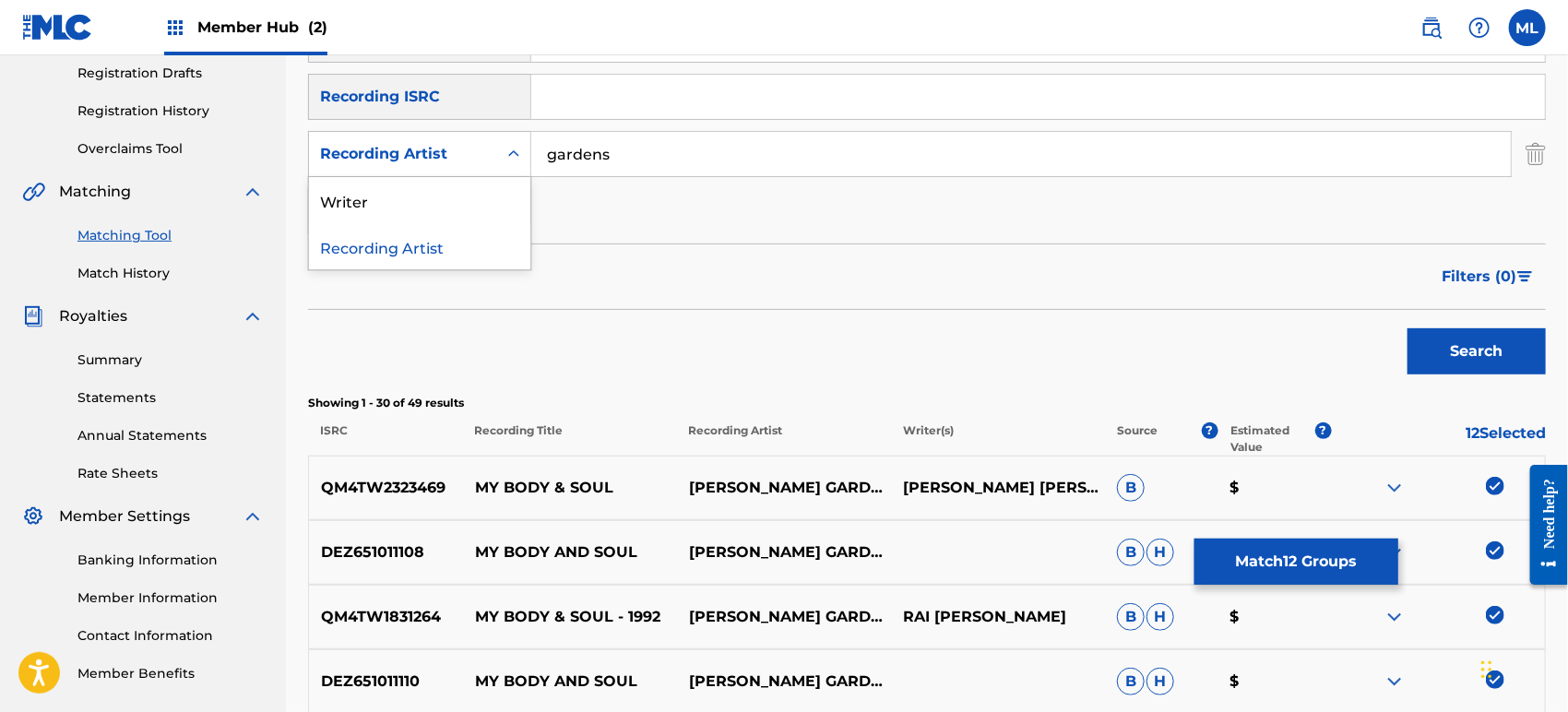
click at [438, 146] on div "Recording Artist" at bounding box center [403, 154] width 166 height 22
click at [450, 206] on div "Writer" at bounding box center [420, 200] width 221 height 46
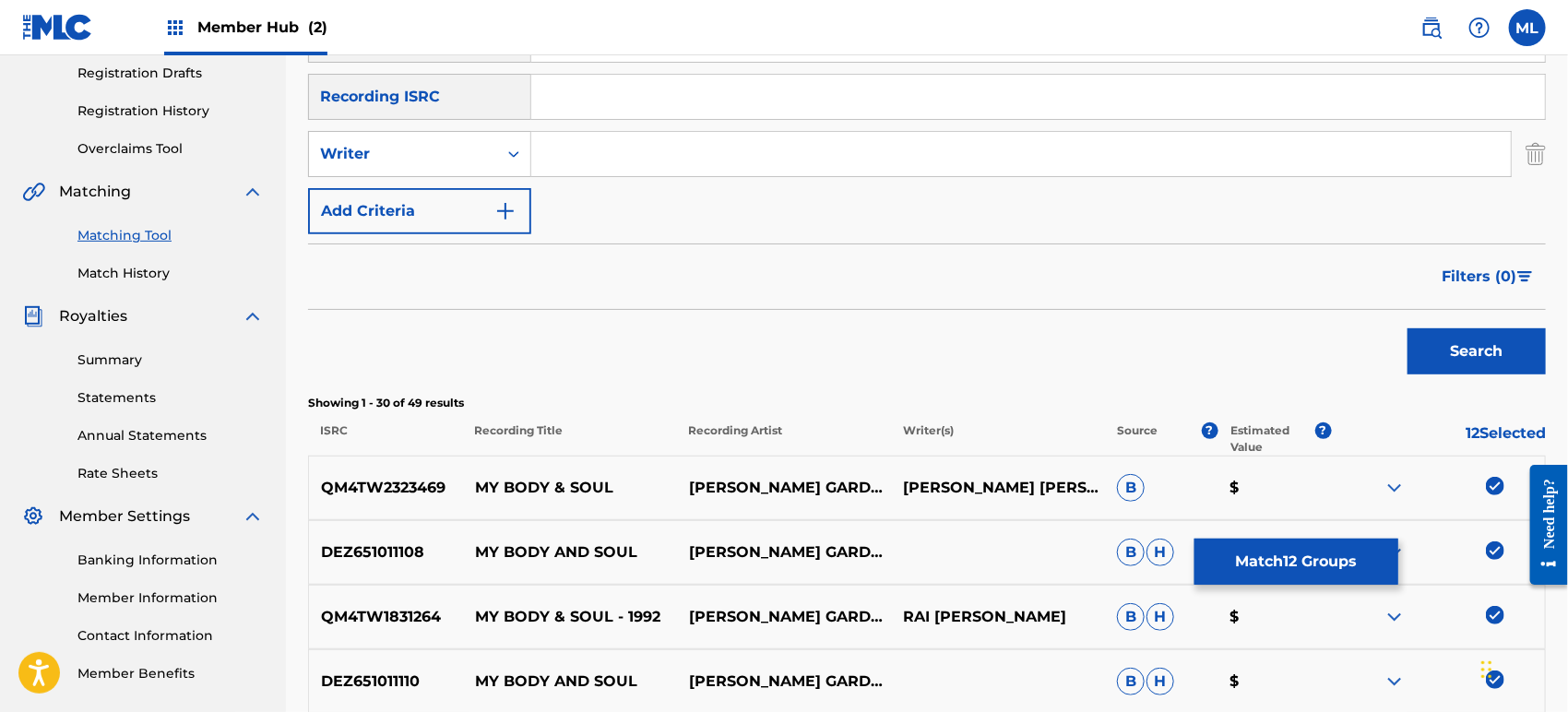
click at [630, 165] on input "Search Form" at bounding box center [1020, 154] width 979 height 44
type input "[PERSON_NAME]"
click at [1408, 329] on button "Search" at bounding box center [1476, 351] width 138 height 46
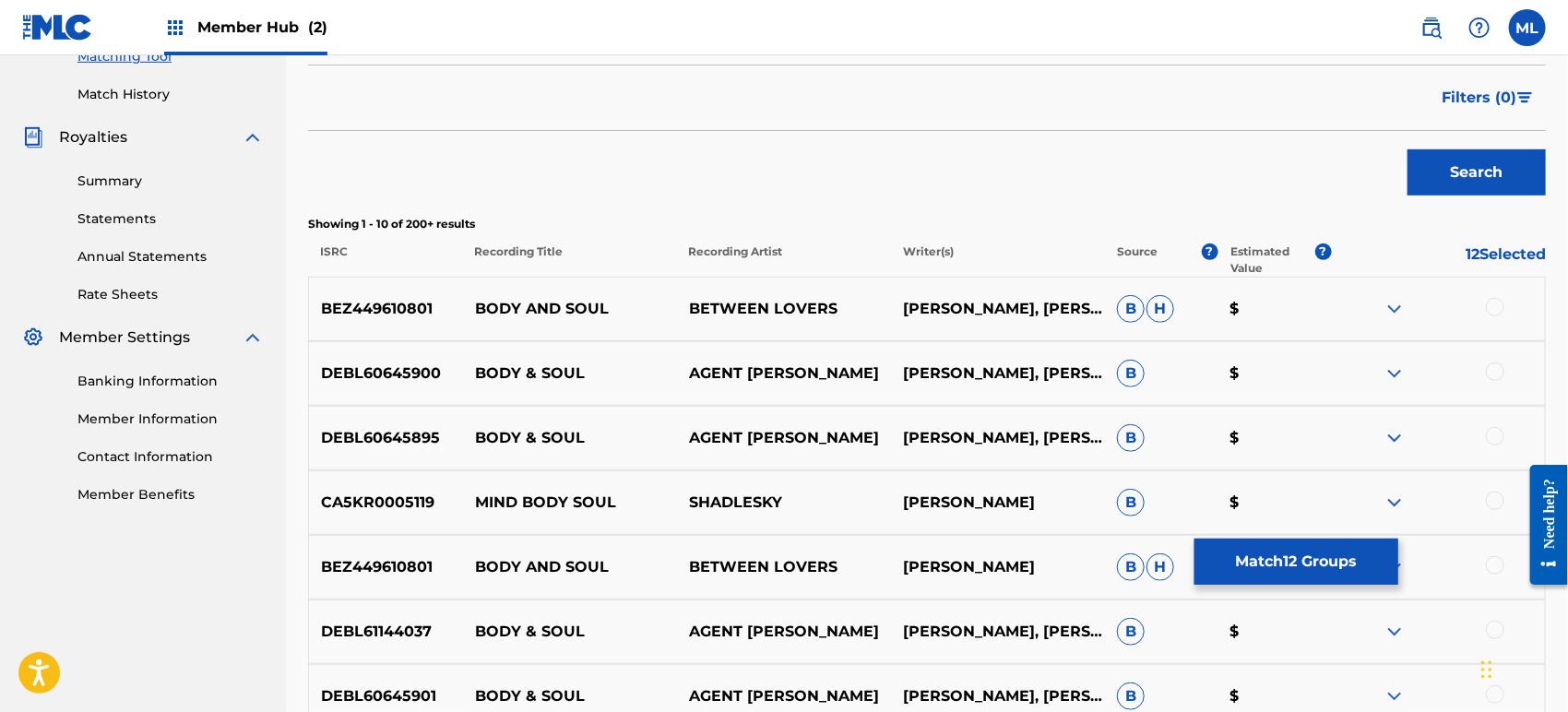
scroll to position [516, 0]
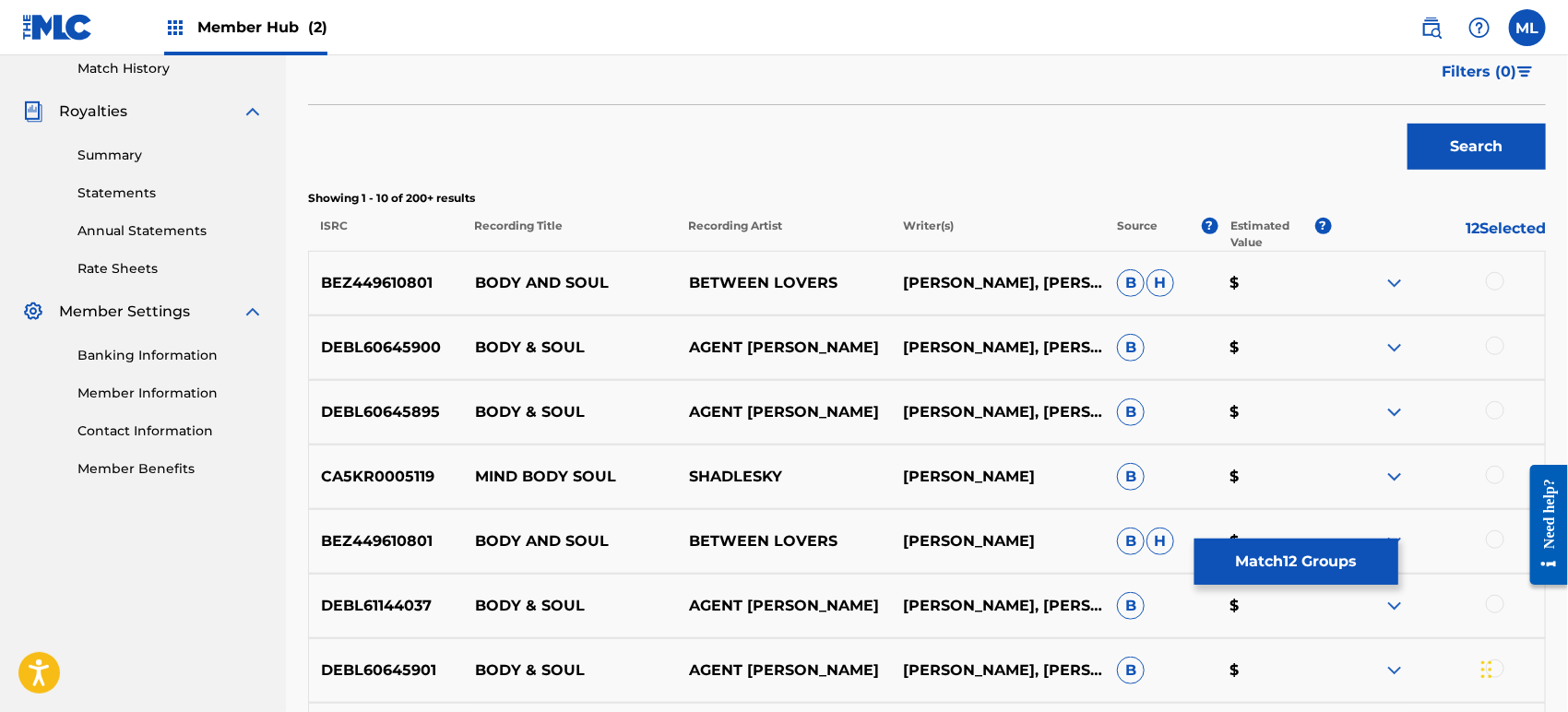
click at [1500, 279] on div at bounding box center [1495, 281] width 19 height 19
click at [1499, 347] on div at bounding box center [1495, 345] width 19 height 19
click at [1493, 415] on div at bounding box center [1495, 410] width 19 height 19
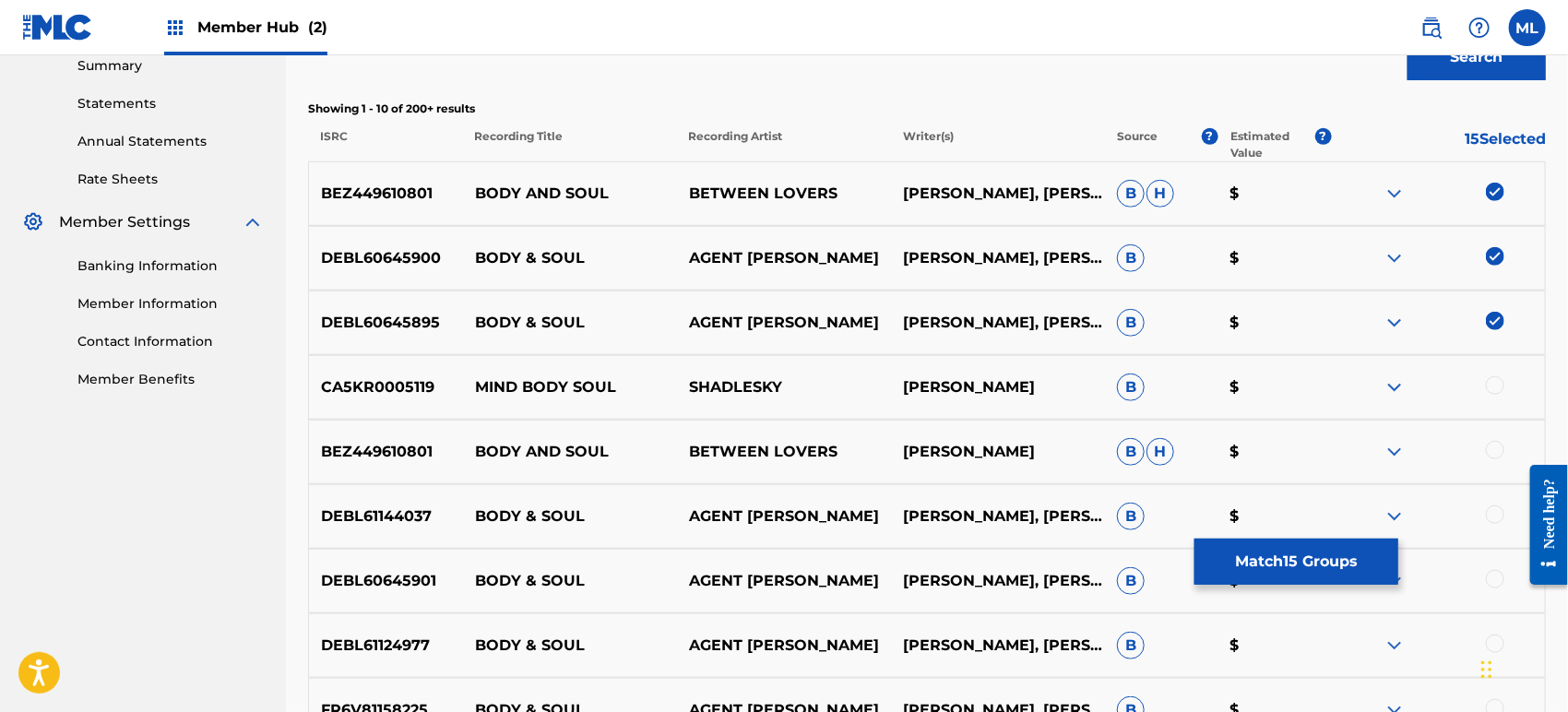
scroll to position [653, 0]
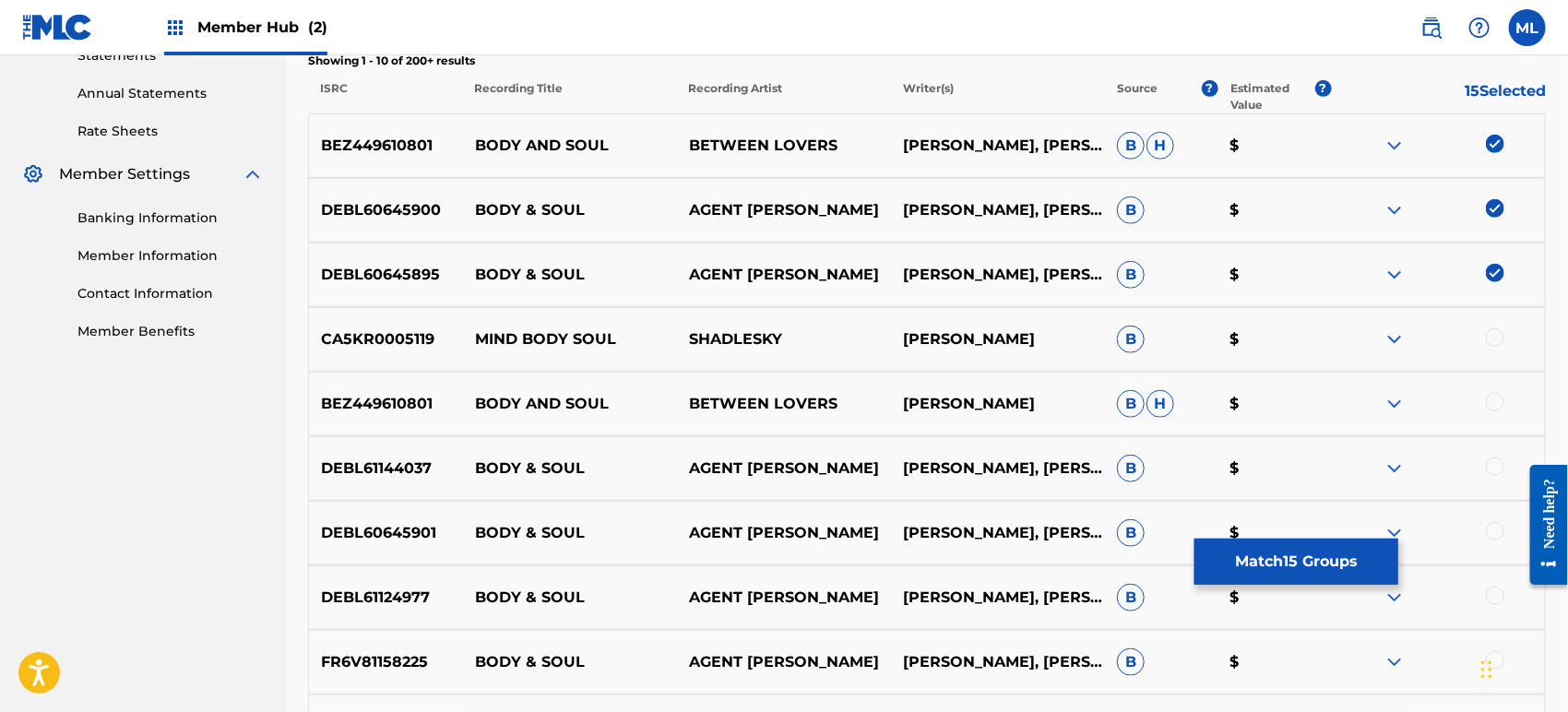
click at [1500, 396] on div at bounding box center [1495, 402] width 19 height 19
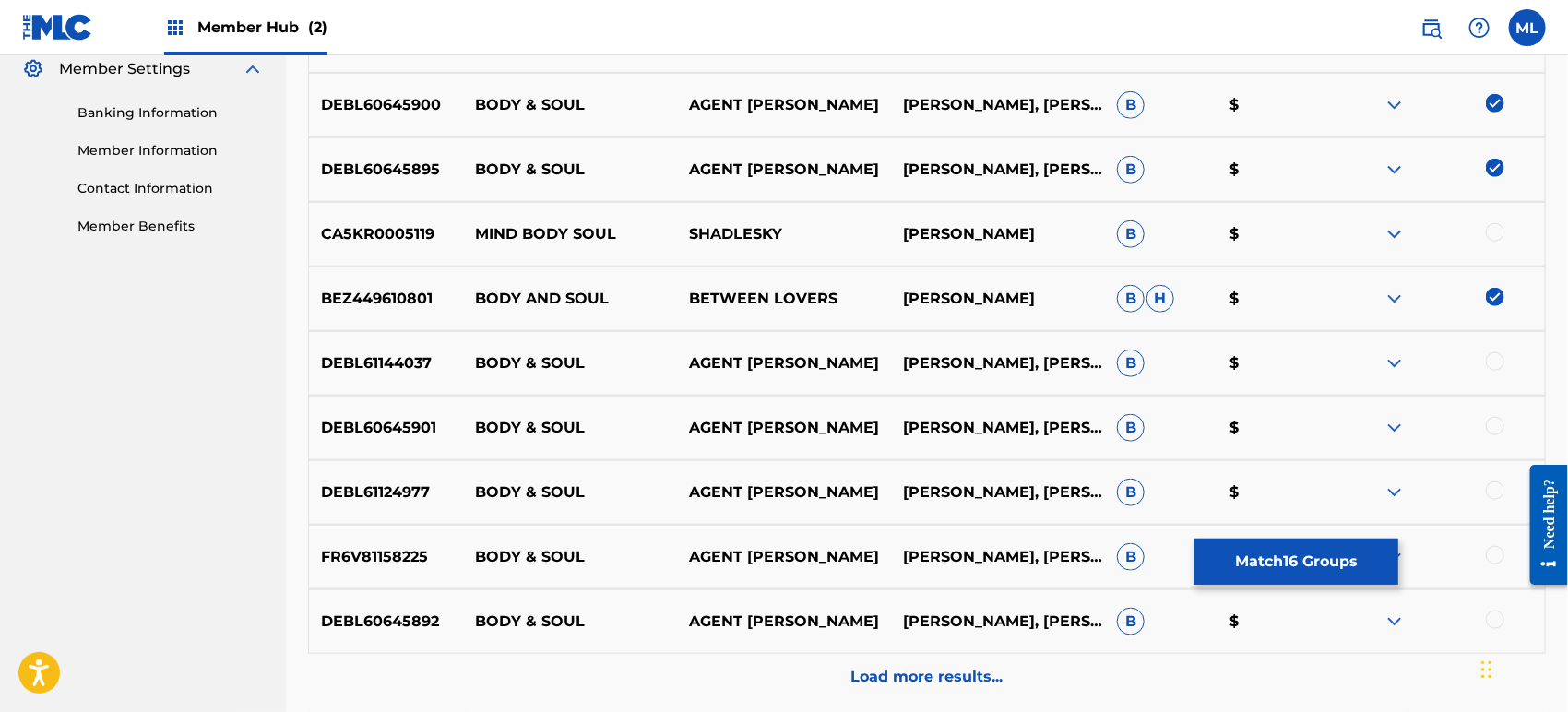
scroll to position [789, 0]
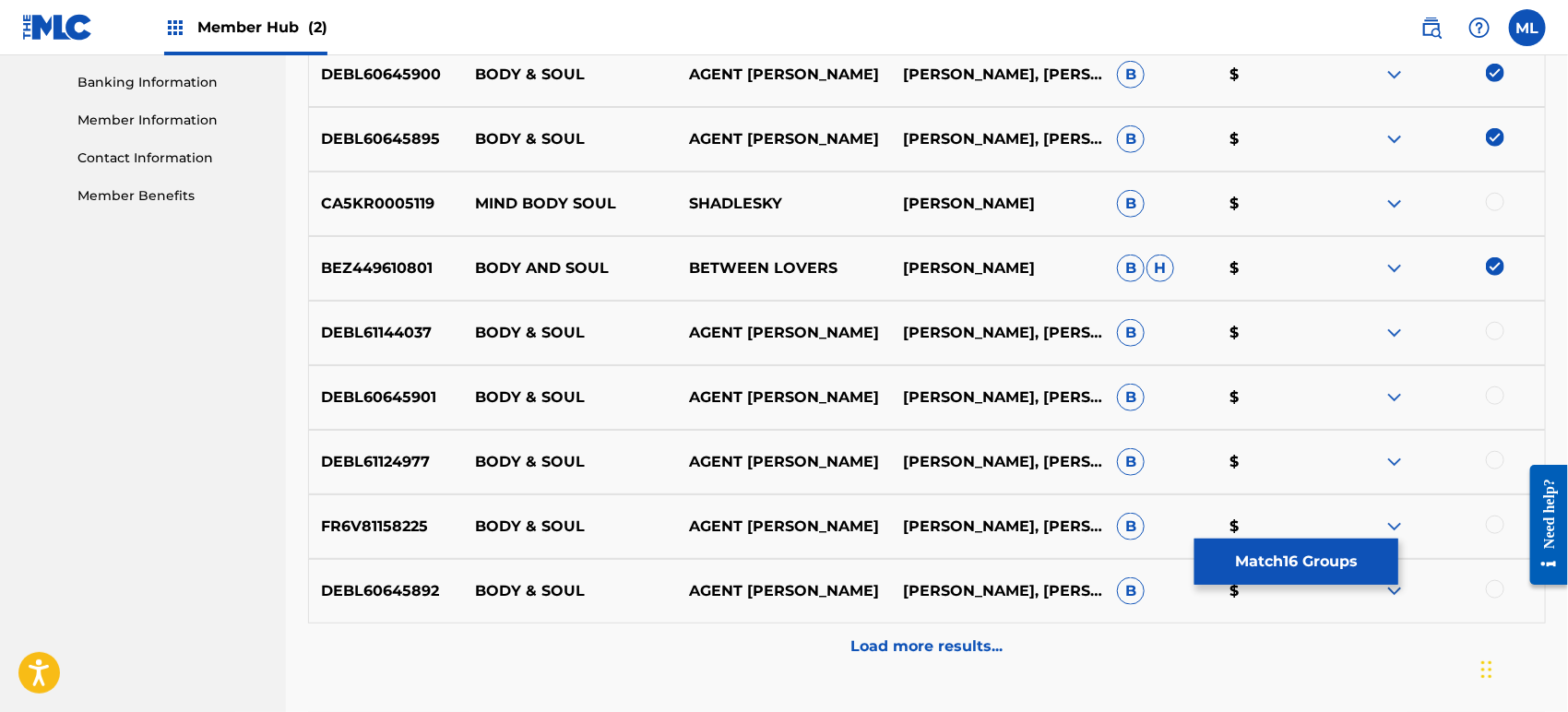
click at [1502, 331] on div at bounding box center [1495, 331] width 19 height 19
click at [1498, 398] on div at bounding box center [1495, 395] width 19 height 19
drag, startPoint x: 1494, startPoint y: 456, endPoint x: 1495, endPoint y: 480, distance: 24.0
click at [1494, 457] on div at bounding box center [1495, 460] width 19 height 19
click at [1497, 523] on div at bounding box center [1495, 524] width 19 height 19
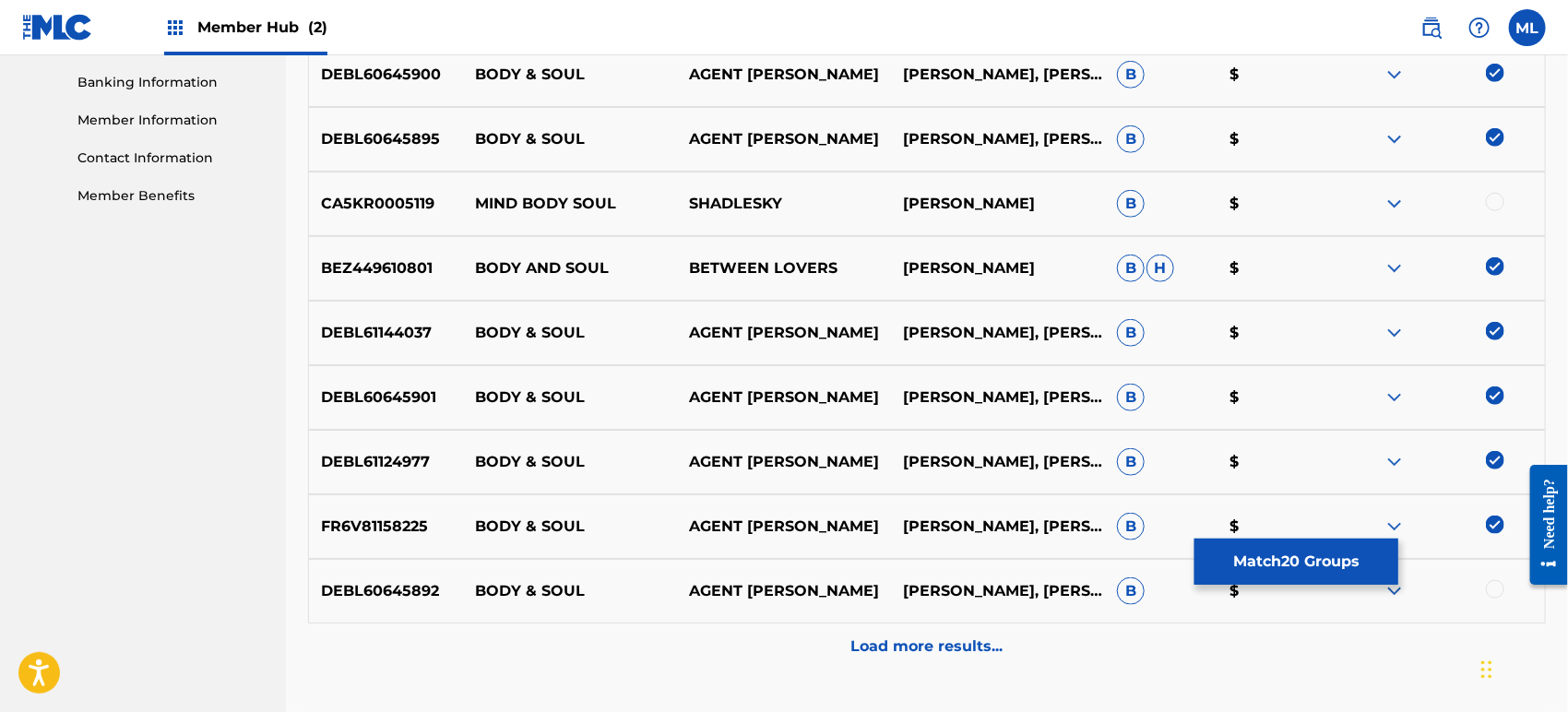
click at [1491, 588] on div at bounding box center [1495, 589] width 19 height 19
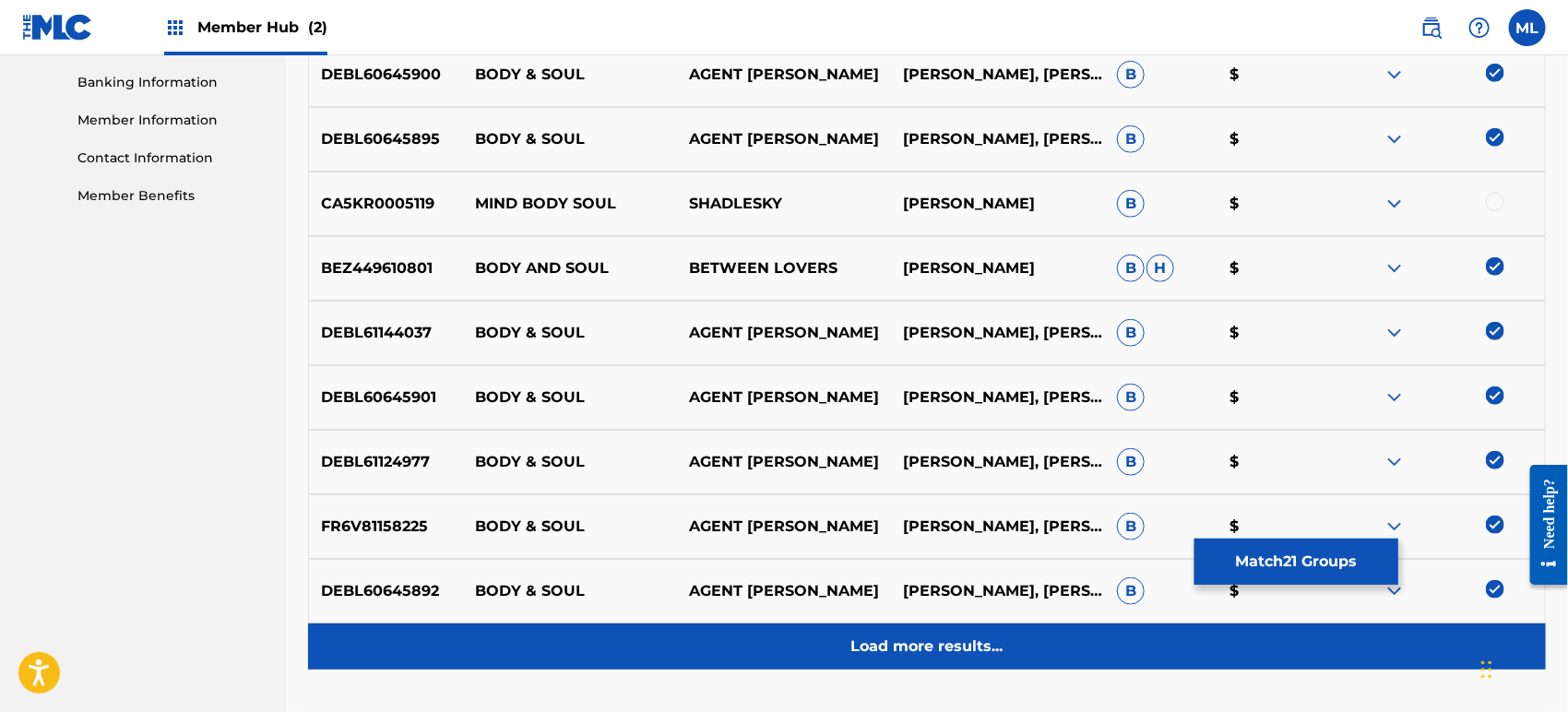
click at [948, 647] on p "Load more results..." at bounding box center [927, 646] width 153 height 22
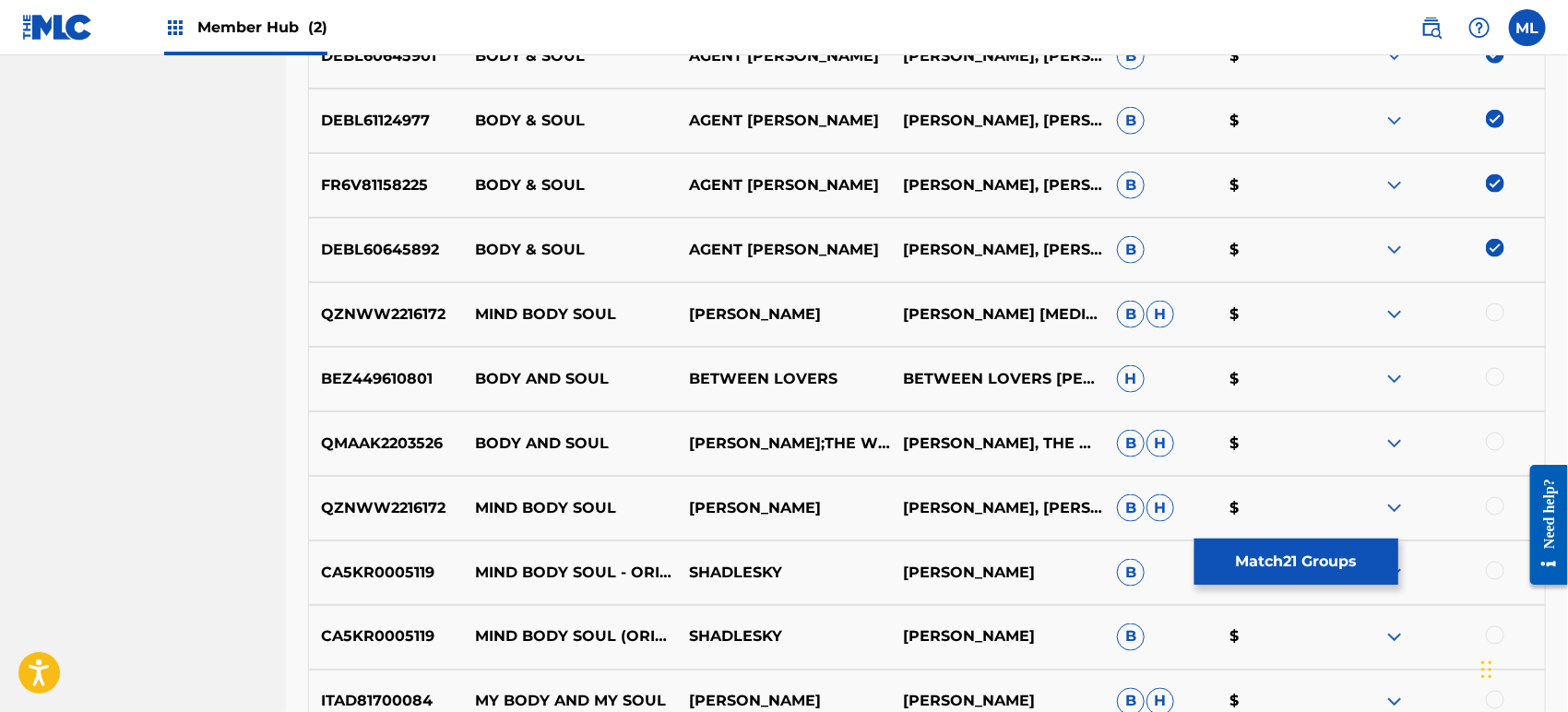
scroll to position [1132, 0]
click at [1498, 372] on div at bounding box center [1495, 376] width 19 height 19
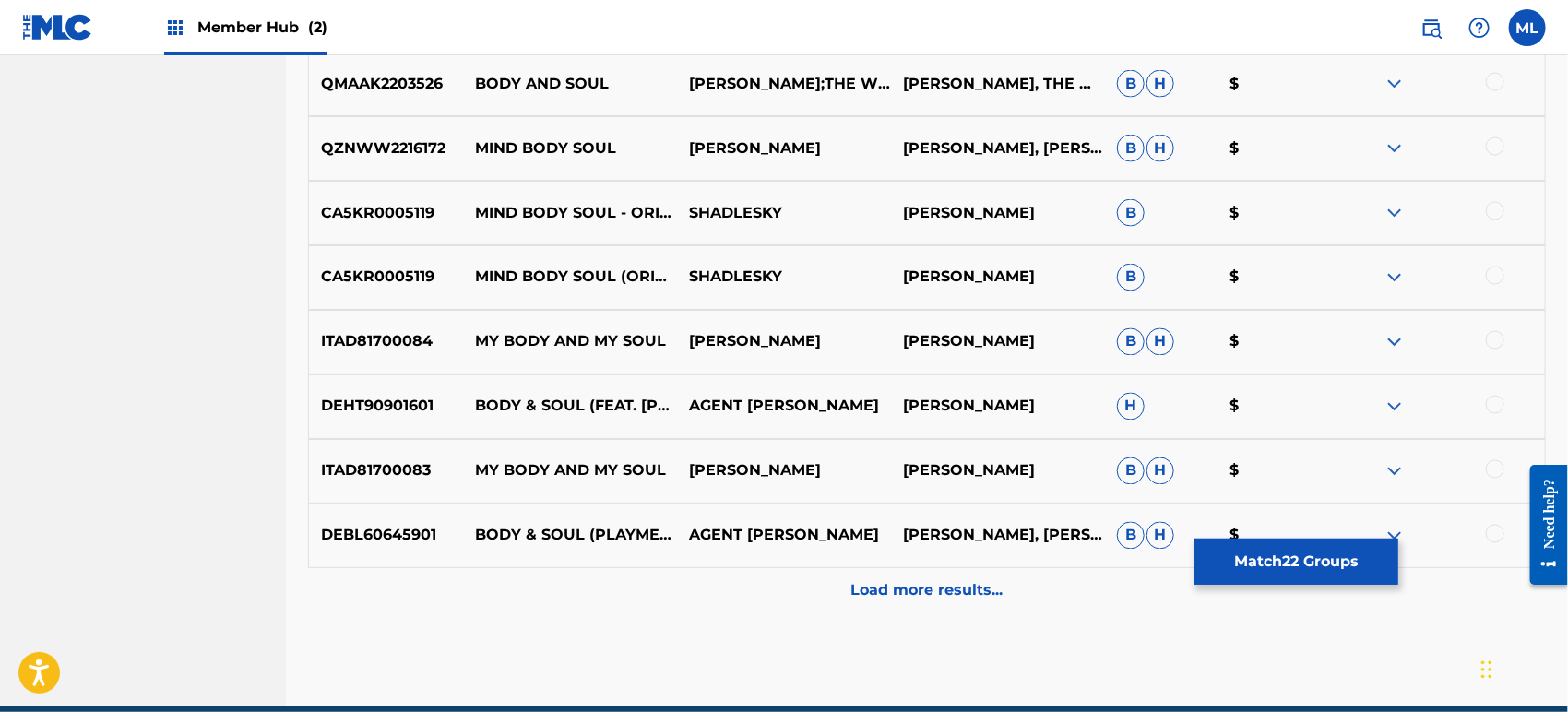
scroll to position [1541, 0]
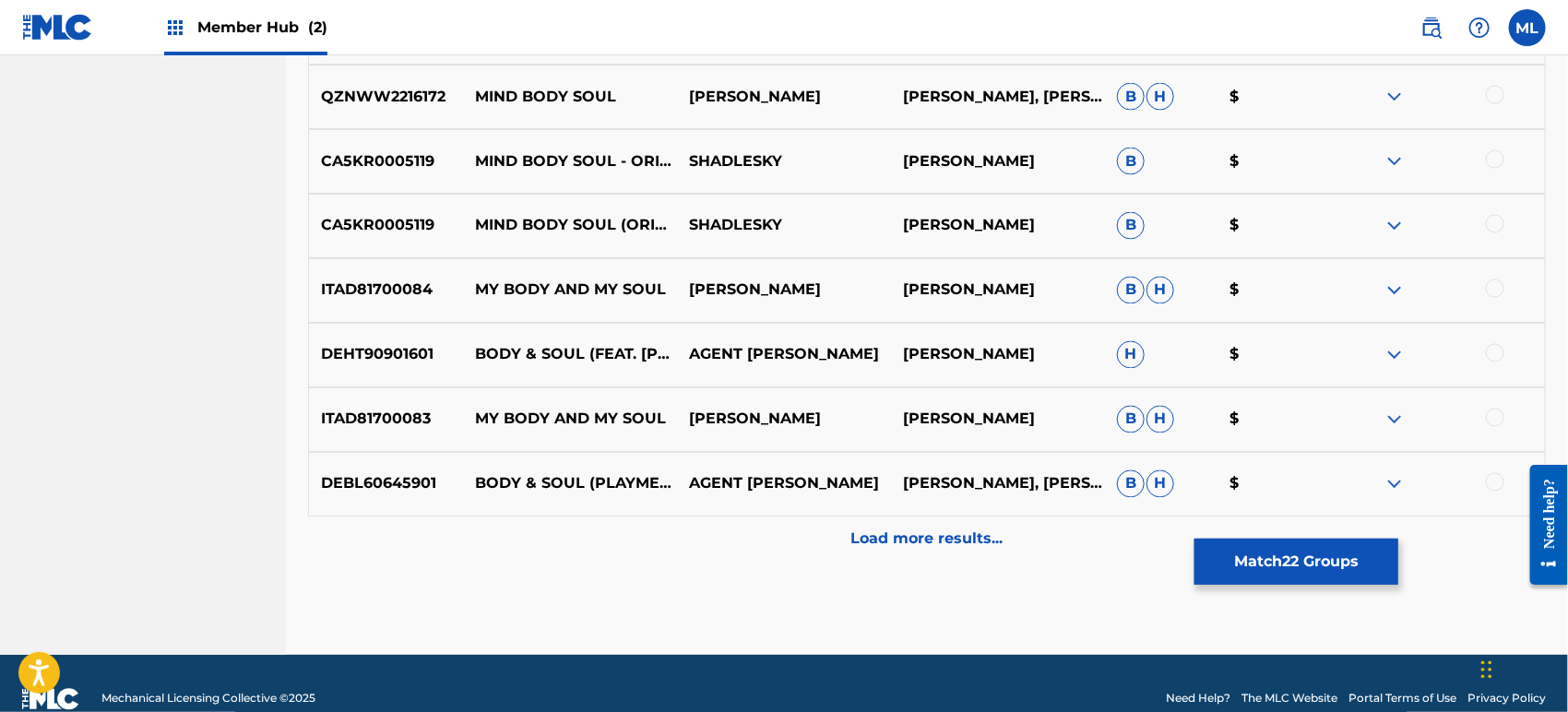
click at [1494, 478] on div at bounding box center [1495, 482] width 19 height 19
click at [1498, 355] on div at bounding box center [1495, 353] width 19 height 19
click at [1497, 285] on div at bounding box center [1495, 289] width 19 height 19
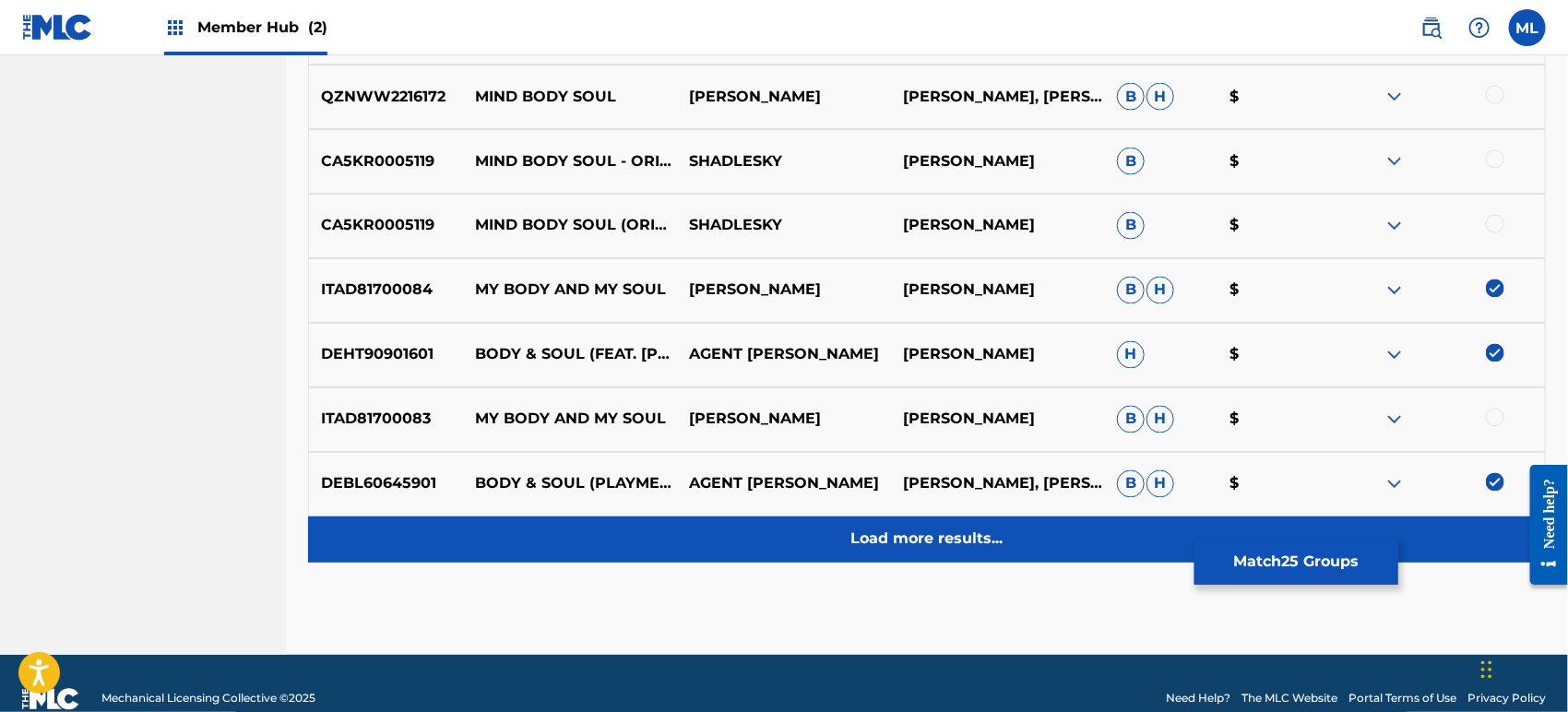
click at [925, 552] on div "Load more results..." at bounding box center [926, 539] width 1237 height 46
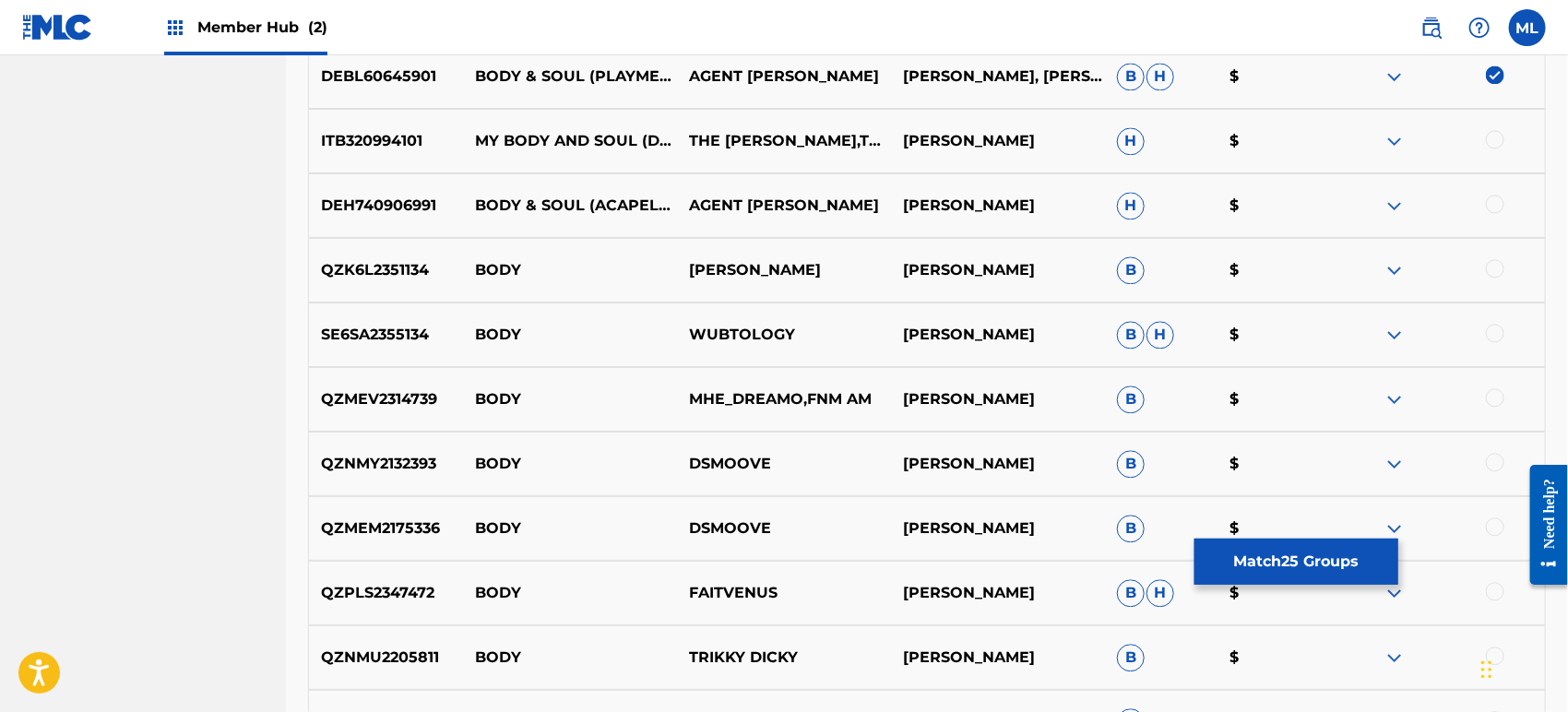
scroll to position [1944, 0]
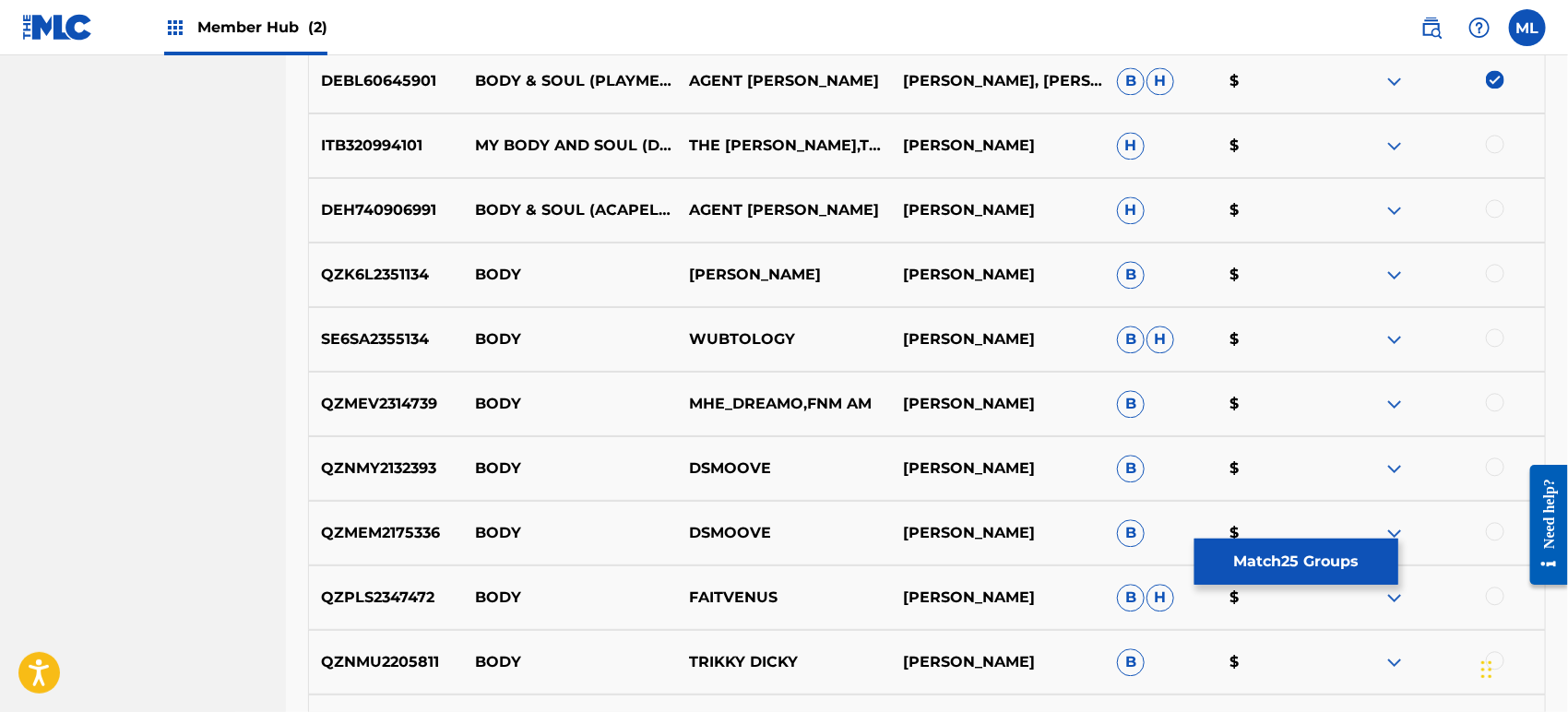
click at [1498, 203] on div at bounding box center [1495, 208] width 19 height 19
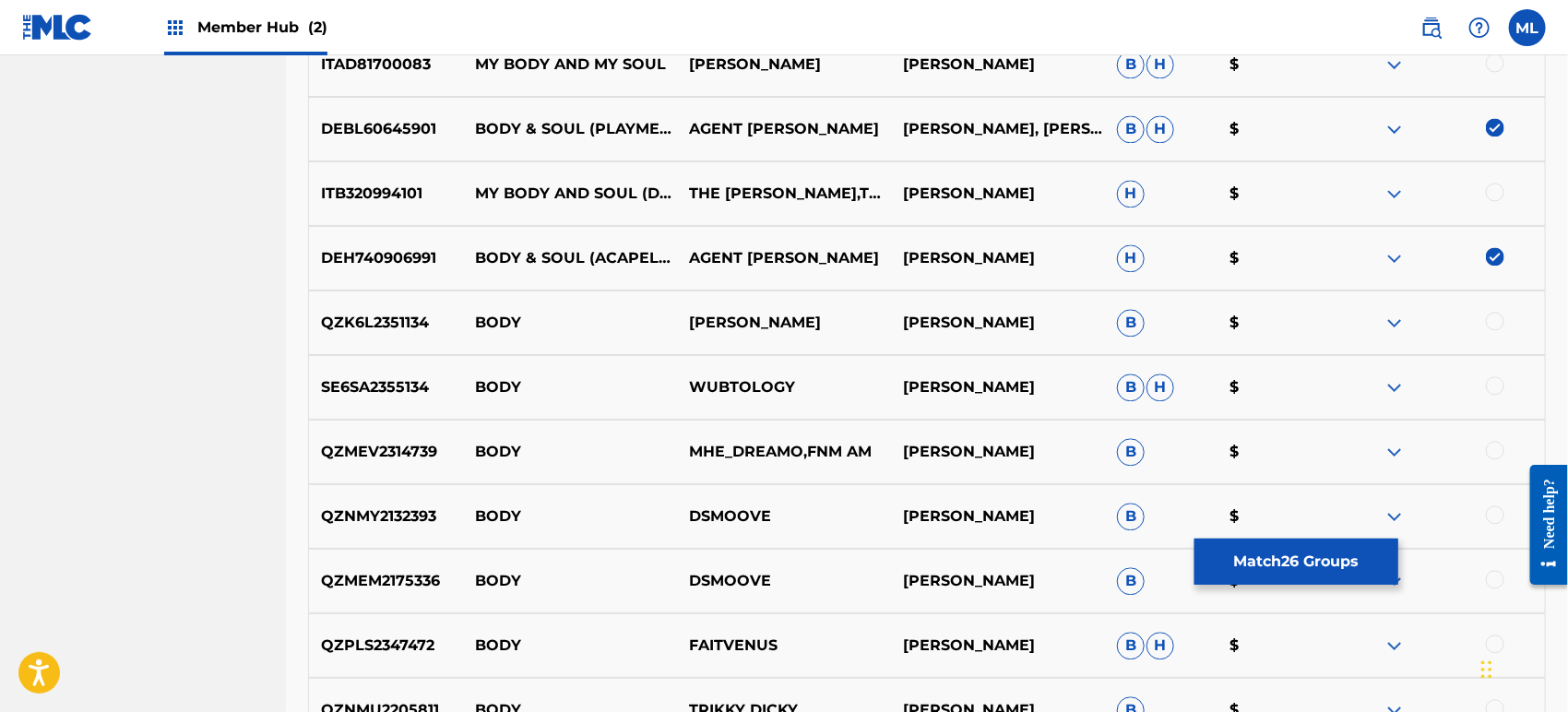
scroll to position [1875, 0]
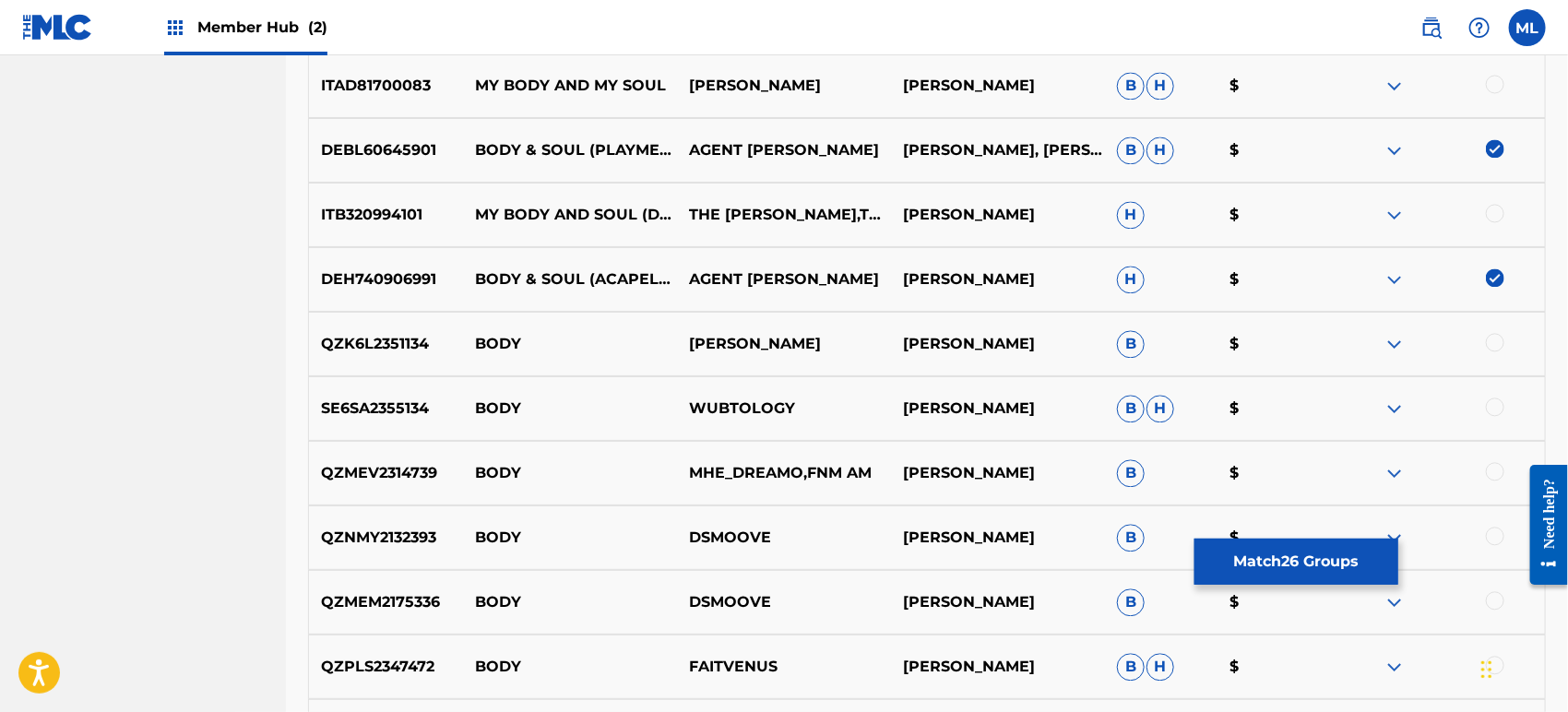
click at [1491, 213] on div at bounding box center [1495, 212] width 19 height 19
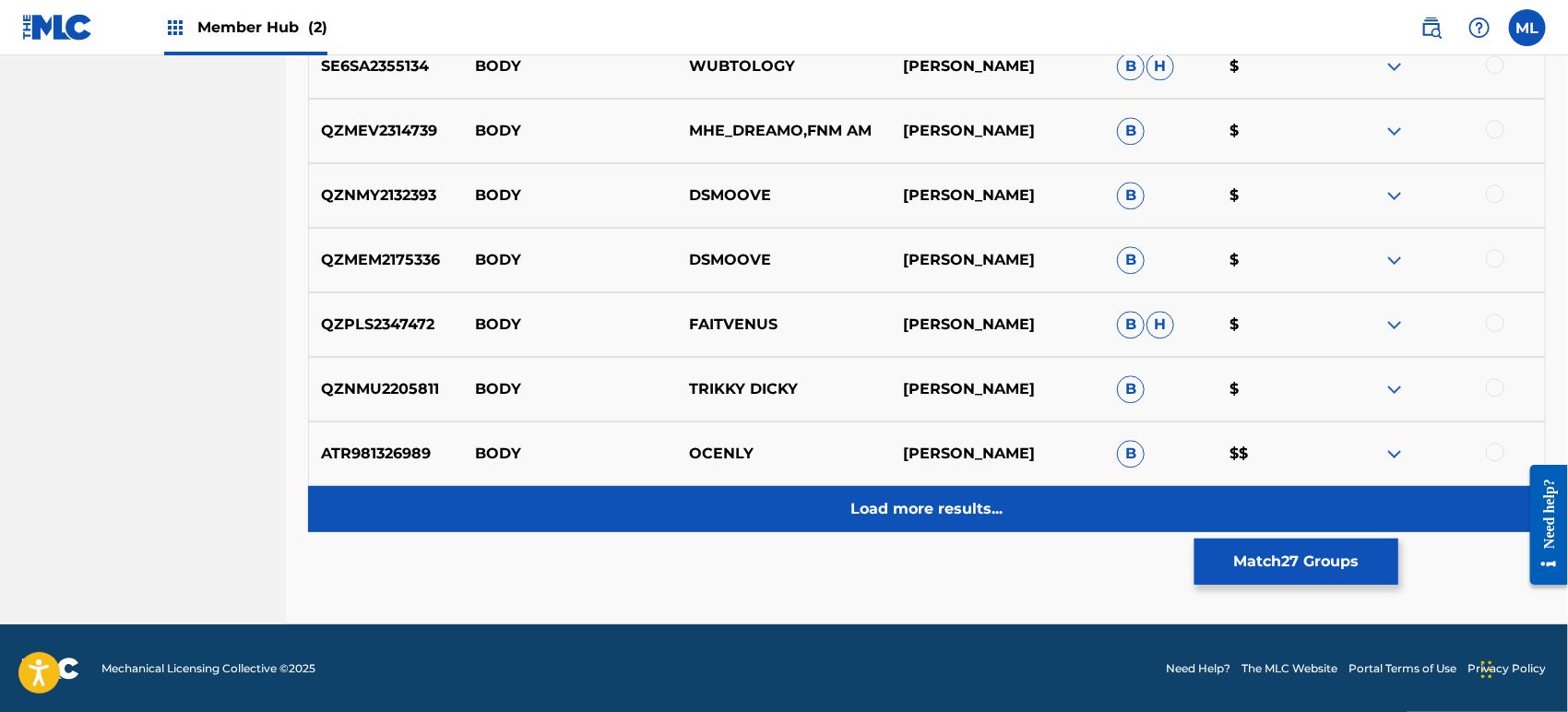
click at [822, 512] on div "Load more results..." at bounding box center [926, 509] width 1237 height 46
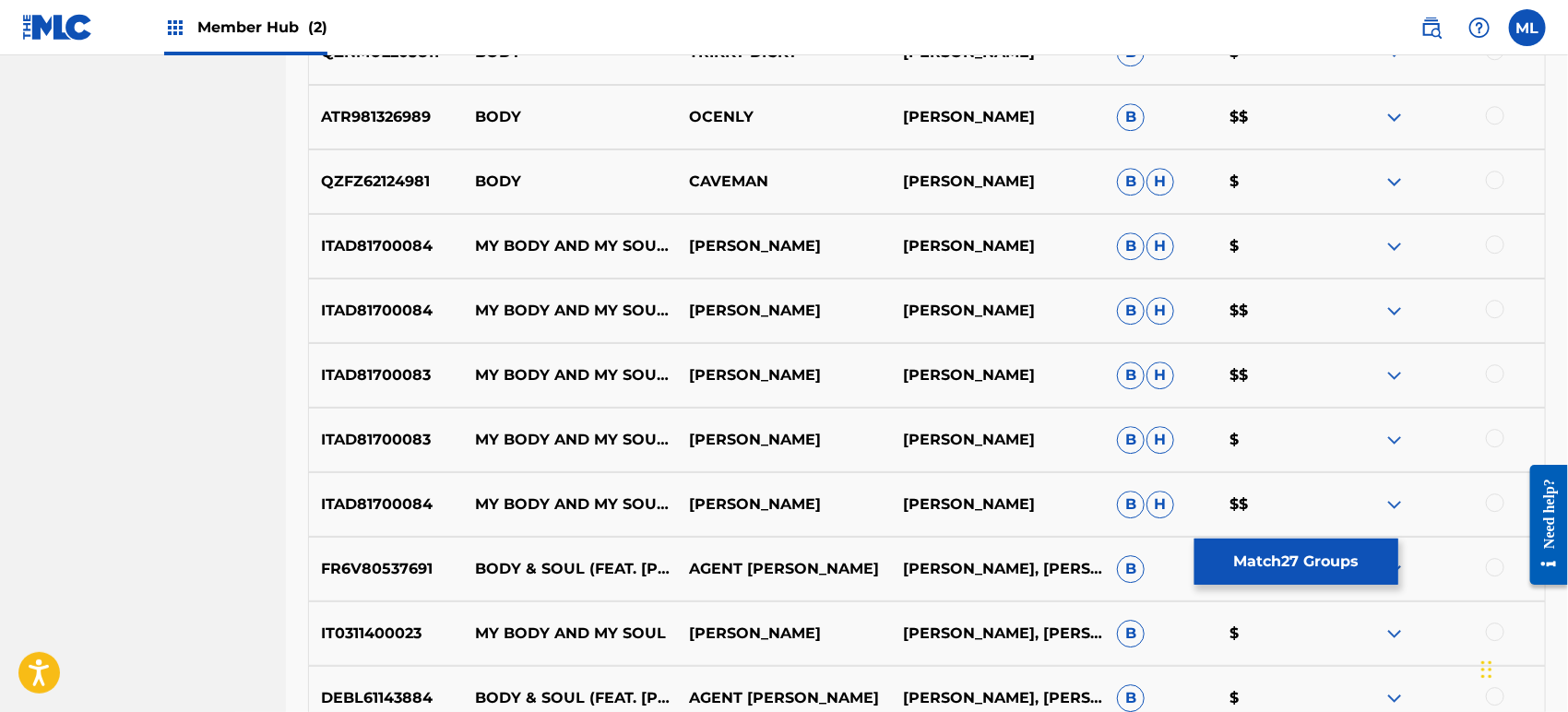
scroll to position [2559, 0]
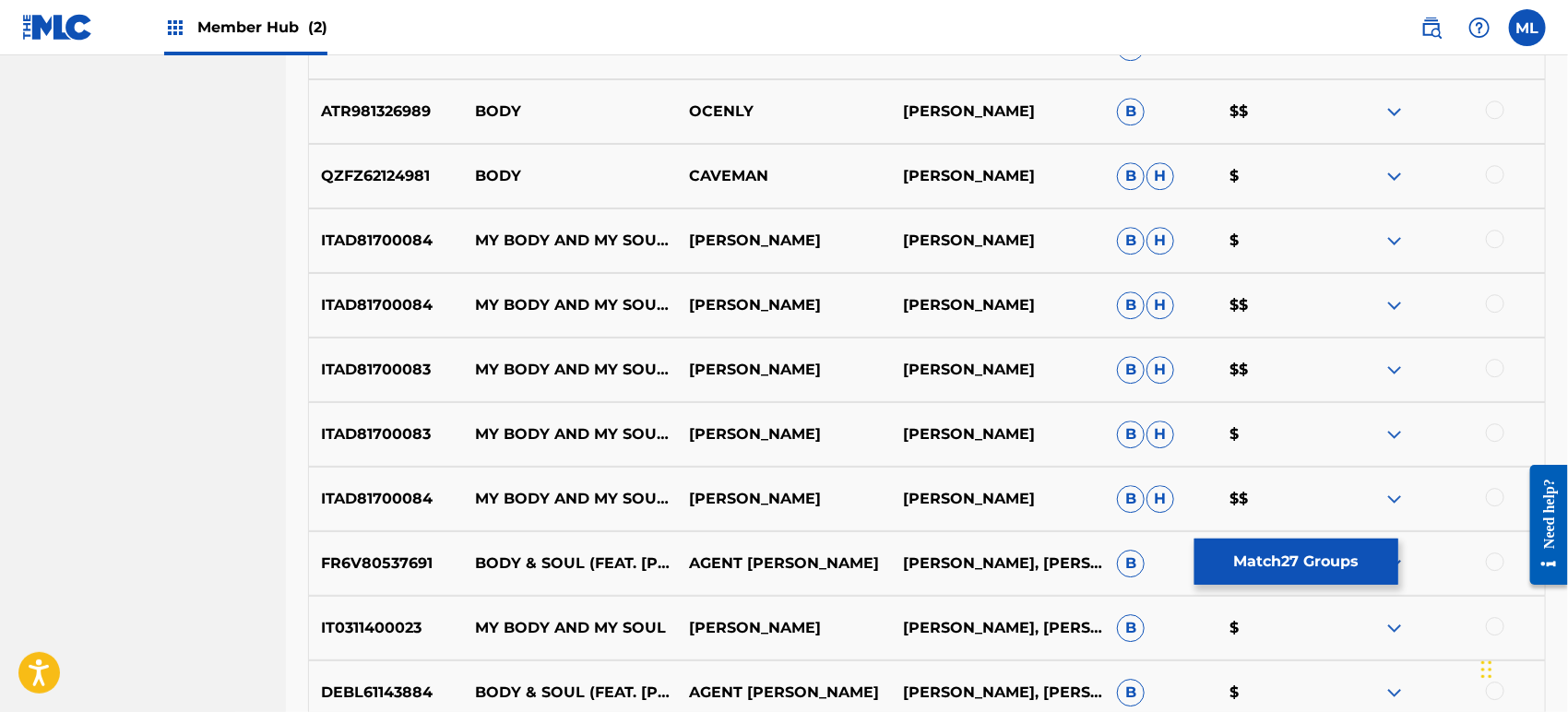
click at [1494, 241] on div at bounding box center [1495, 239] width 19 height 19
click at [1493, 301] on div at bounding box center [1495, 303] width 19 height 19
click at [1484, 372] on div at bounding box center [1437, 370] width 214 height 22
click at [1497, 426] on div at bounding box center [1495, 432] width 19 height 19
click at [1493, 495] on div at bounding box center [1495, 497] width 19 height 19
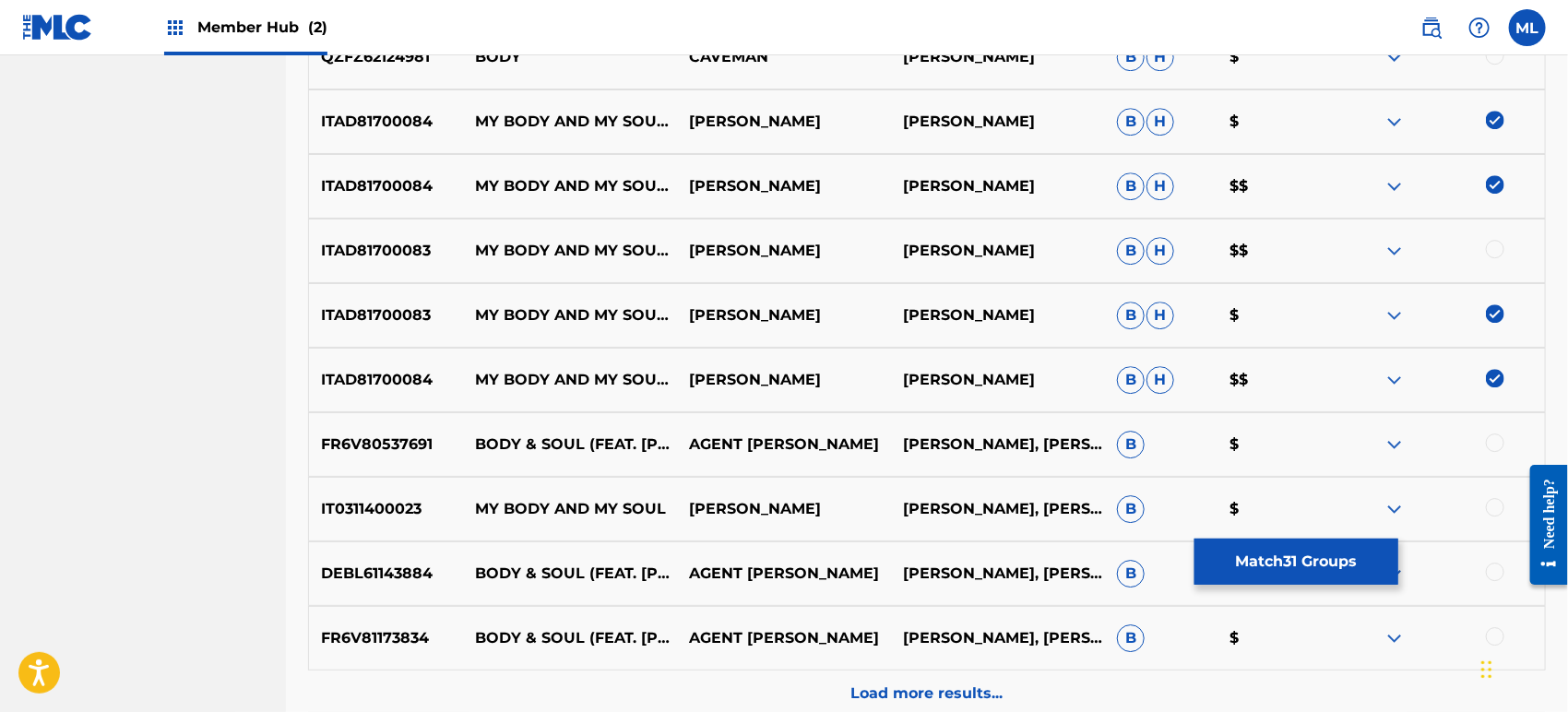
scroll to position [2764, 0]
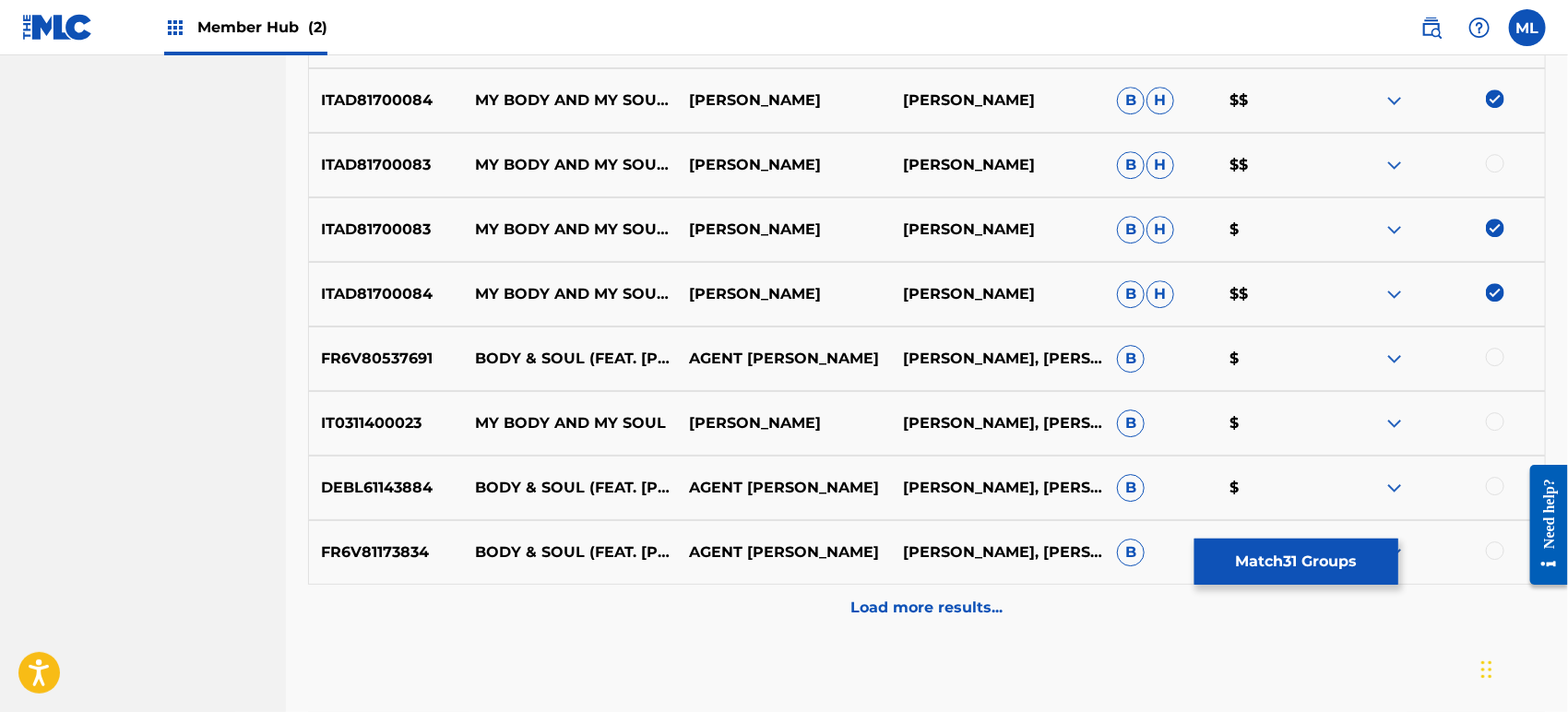
click at [1495, 347] on div at bounding box center [1495, 356] width 19 height 19
click at [1493, 423] on div at bounding box center [1495, 421] width 19 height 19
click at [1500, 492] on div at bounding box center [1495, 485] width 19 height 19
click at [1498, 542] on div at bounding box center [1495, 550] width 19 height 19
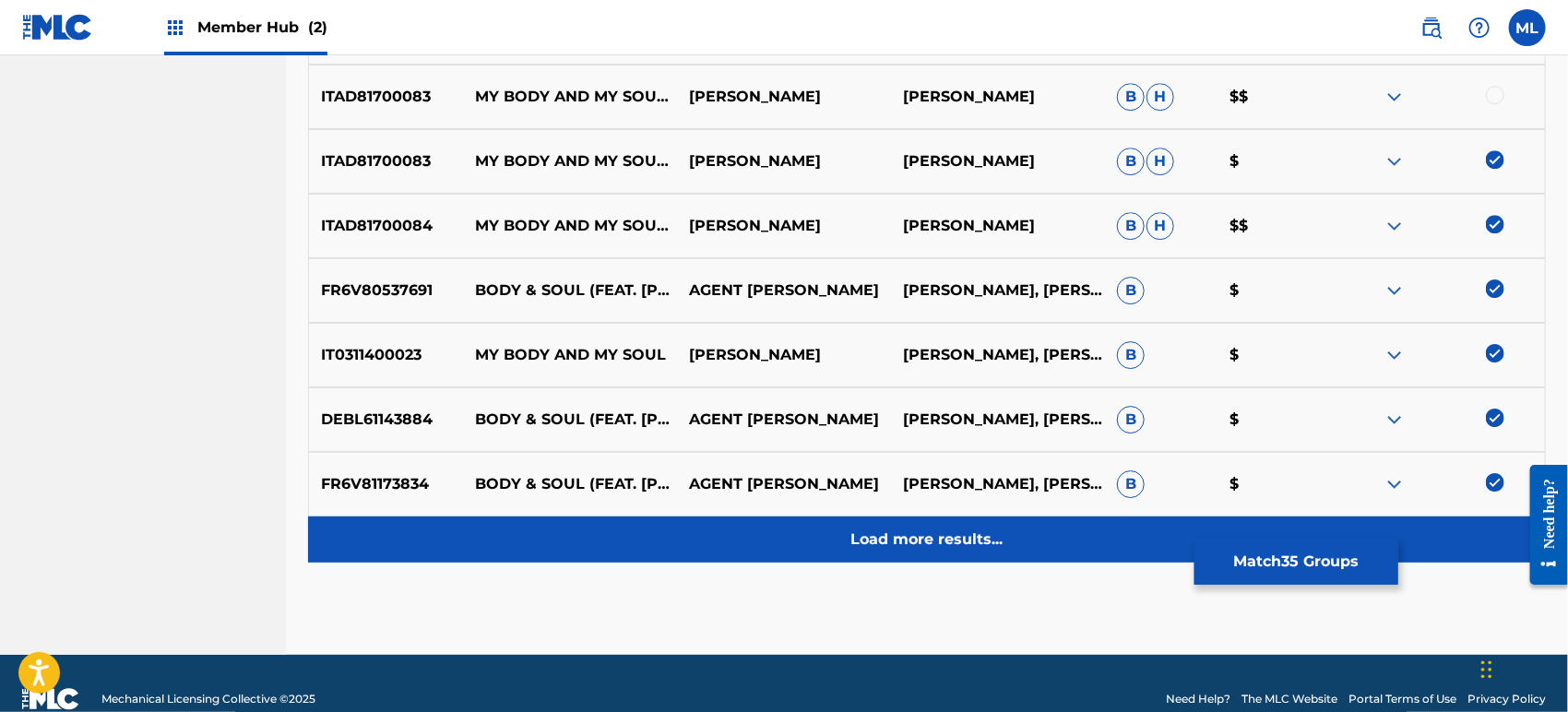
click at [918, 551] on div "Load more results..." at bounding box center [926, 539] width 1237 height 46
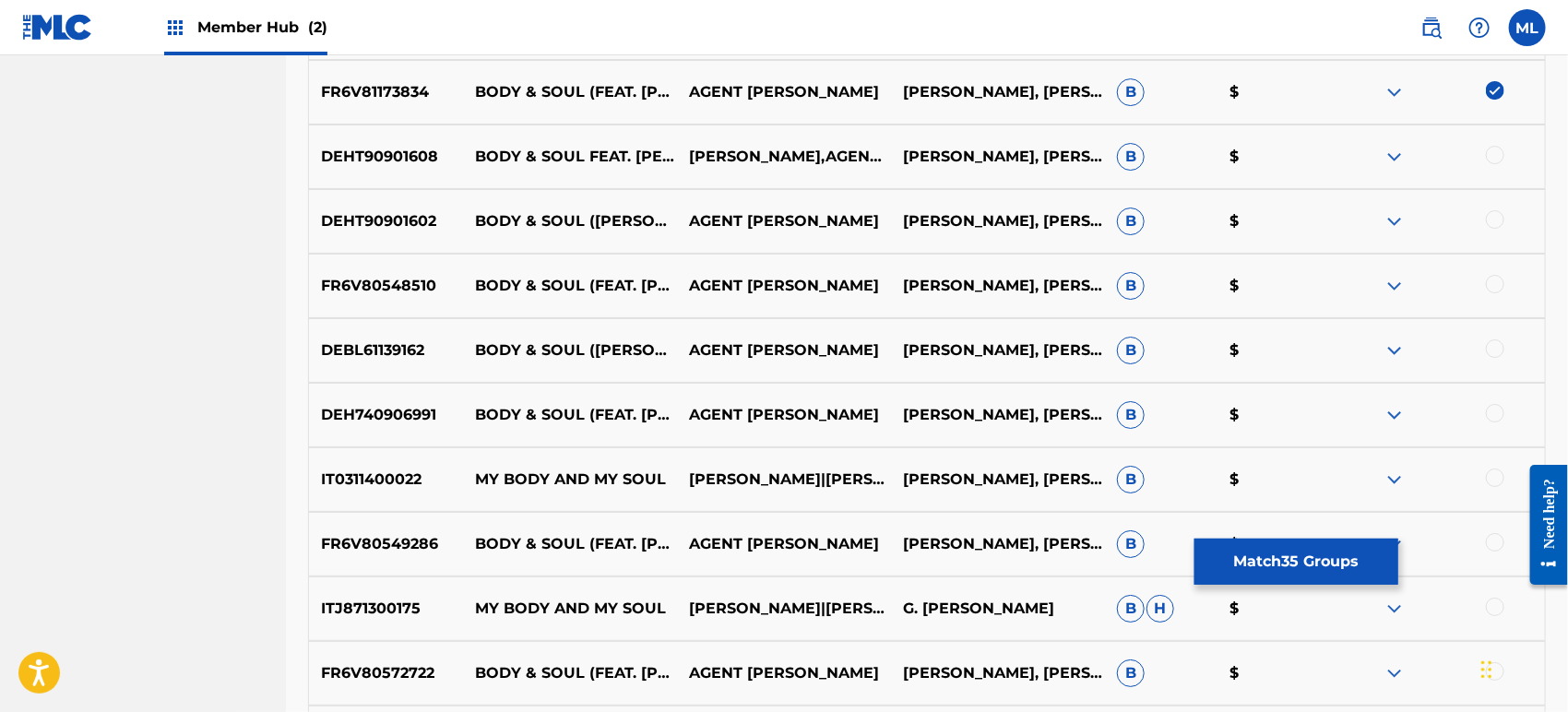
scroll to position [3174, 0]
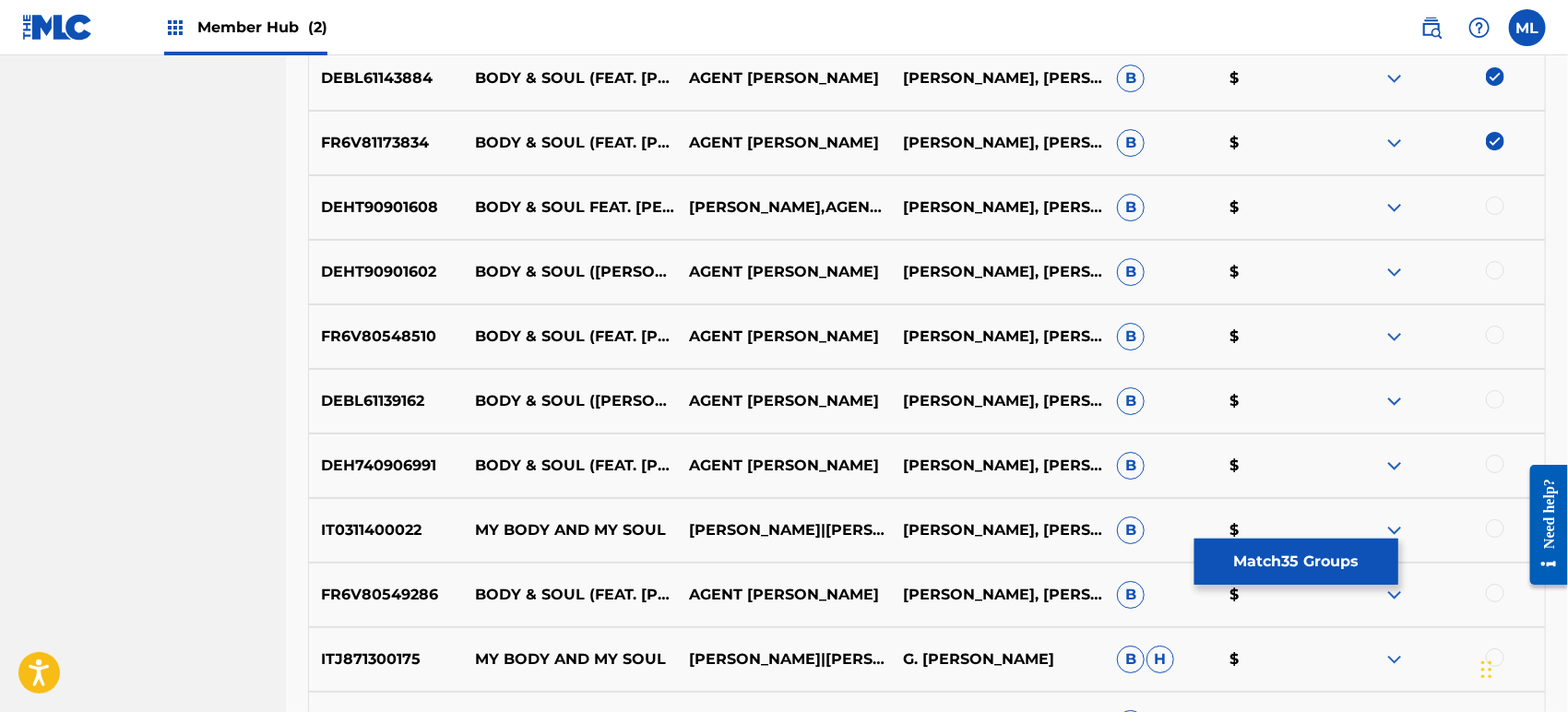
click at [1496, 210] on div at bounding box center [1495, 205] width 19 height 19
click at [1501, 266] on div at bounding box center [1495, 270] width 19 height 19
click at [1496, 338] on div at bounding box center [1495, 334] width 19 height 19
click at [1498, 396] on div at bounding box center [1495, 399] width 19 height 19
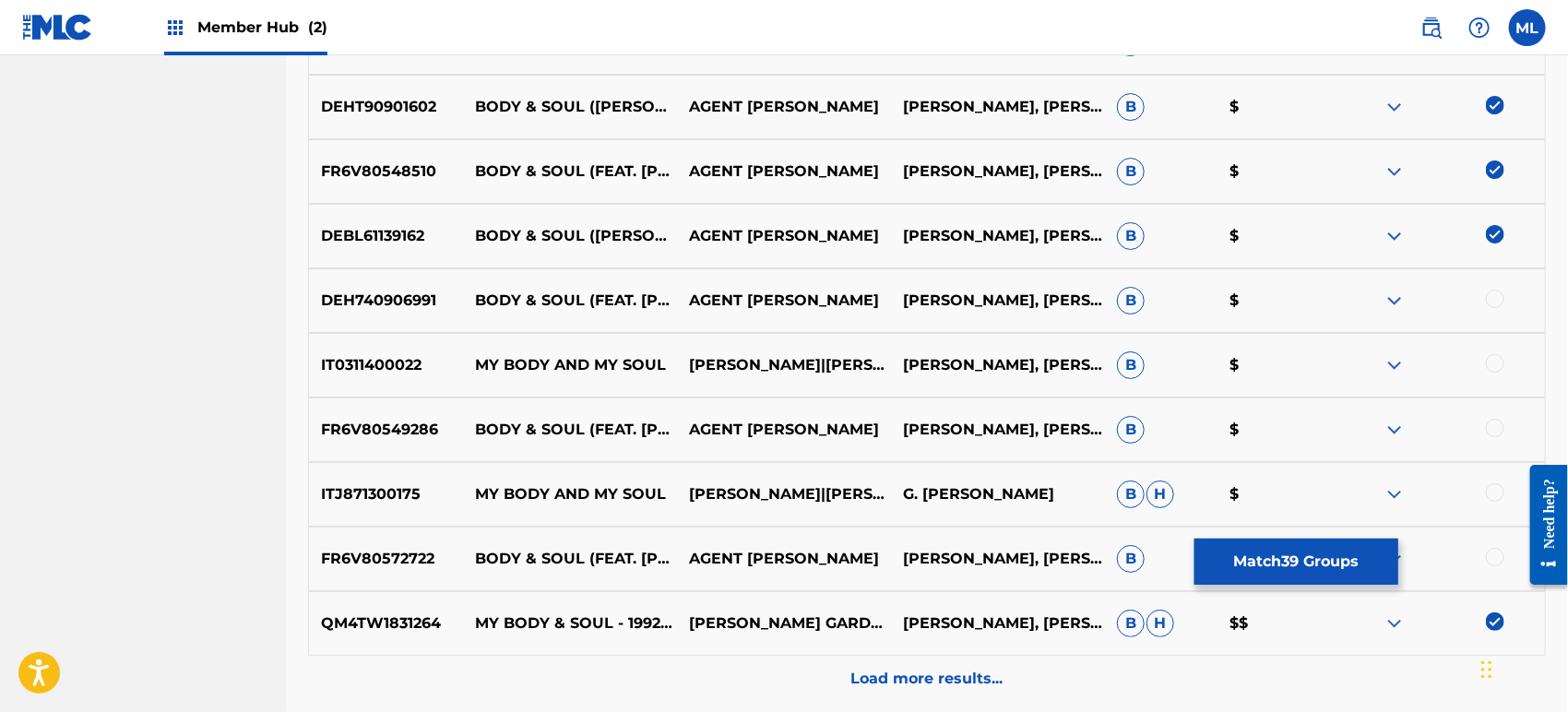
scroll to position [3378, 0]
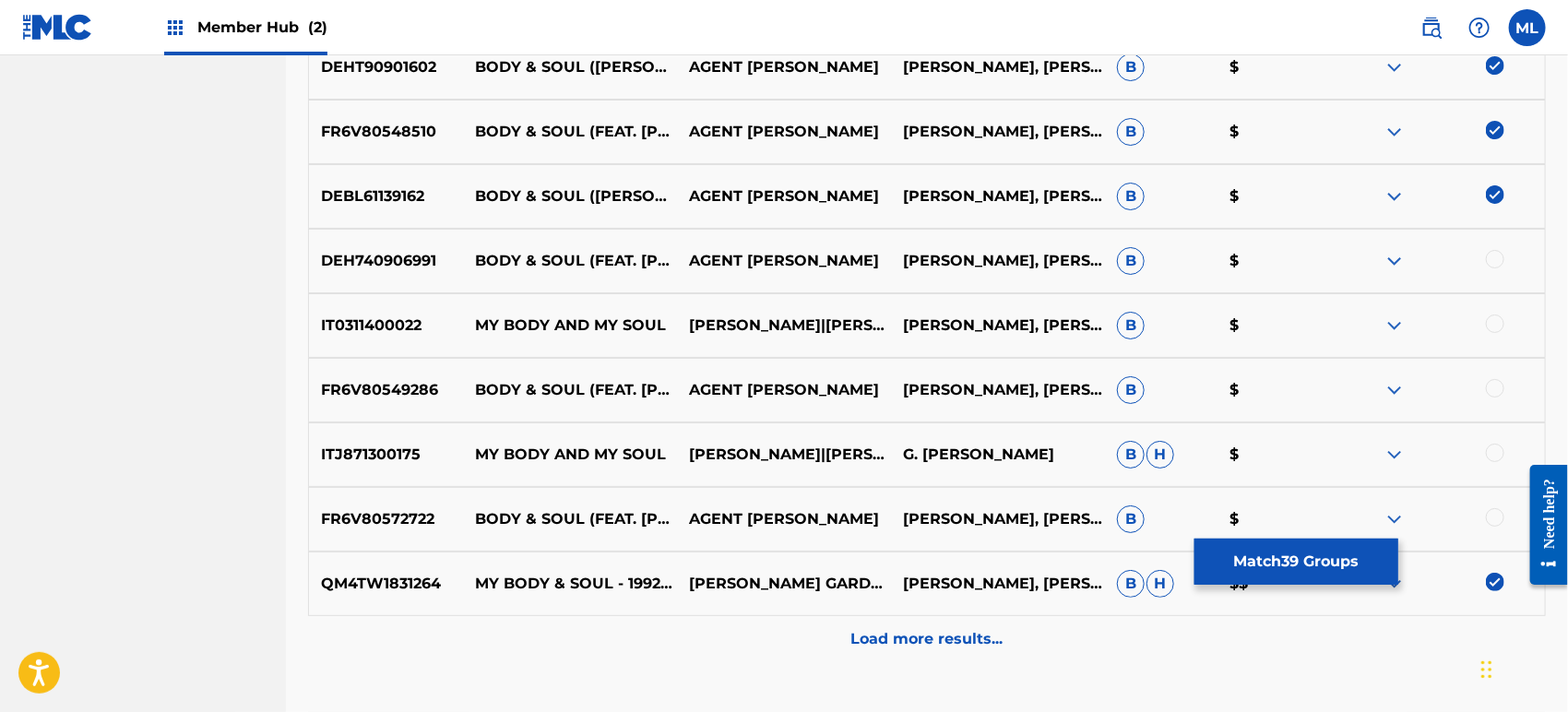
click at [1502, 254] on div at bounding box center [1495, 258] width 19 height 19
click at [1495, 320] on div at bounding box center [1495, 323] width 19 height 19
click at [1505, 376] on div "FR6V80549286 BODY & SOUL (FEAT. [PERSON_NAME]) AGENT [PERSON_NAME] [PERSON_NAME…" at bounding box center [926, 390] width 1237 height 65
click at [1497, 451] on div at bounding box center [1495, 452] width 19 height 19
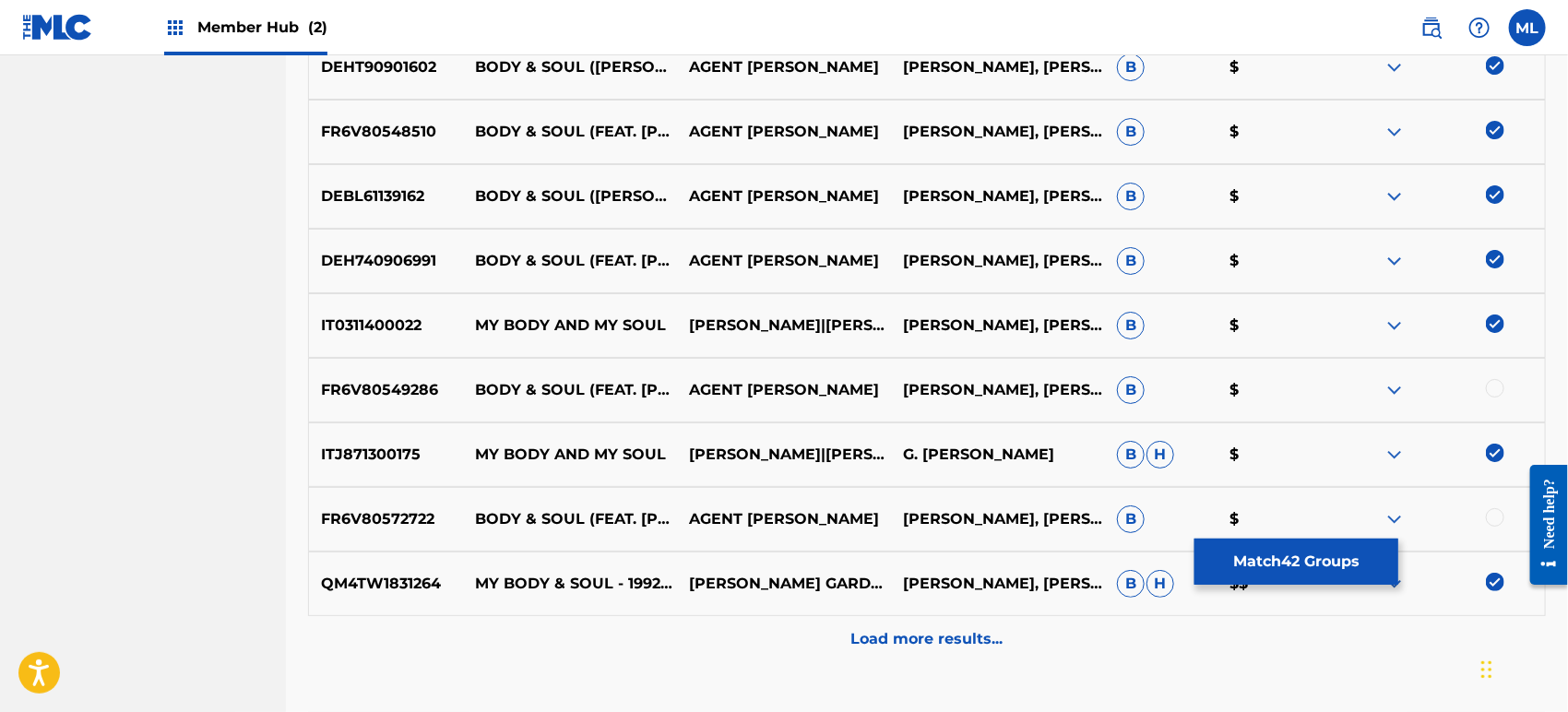
click at [1493, 378] on div at bounding box center [1495, 387] width 19 height 19
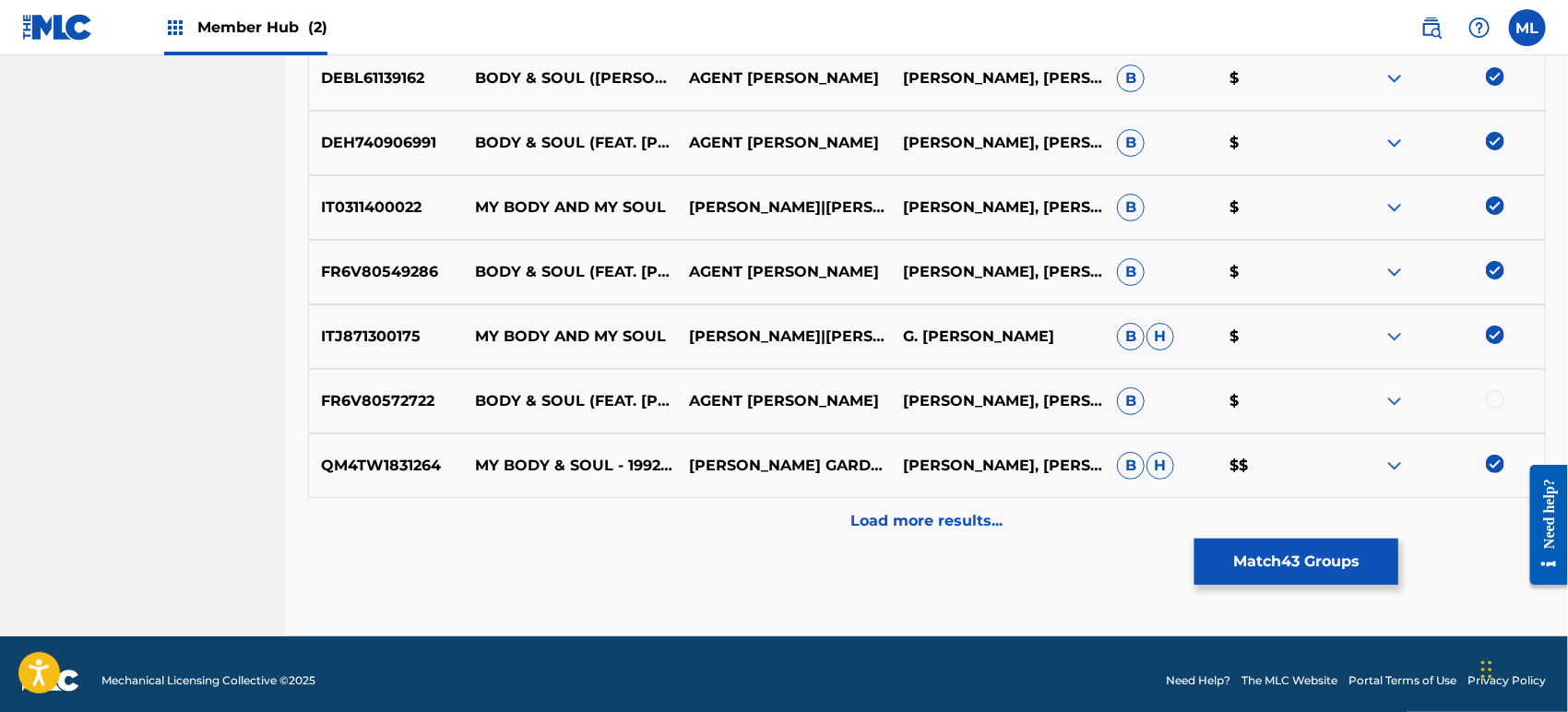
scroll to position [3508, 0]
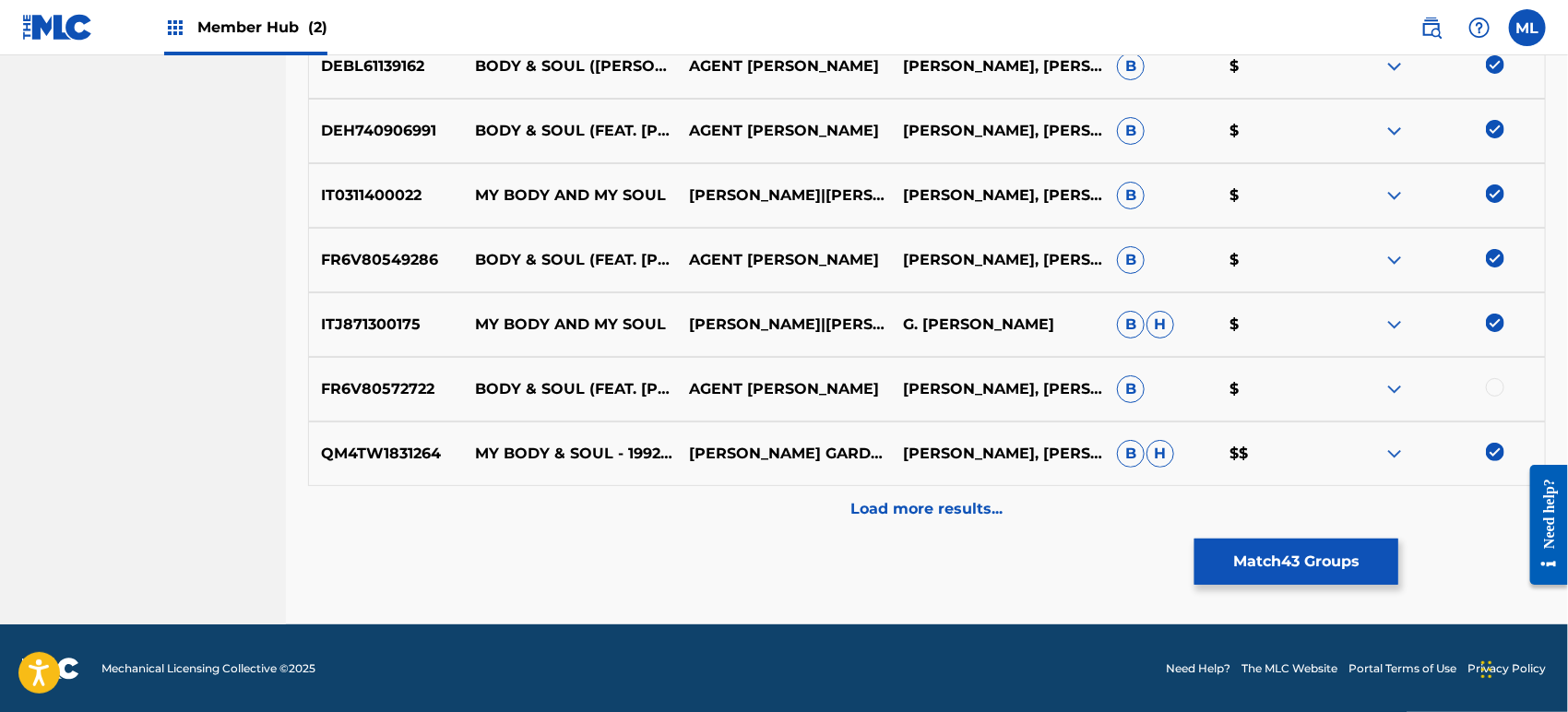
click at [1493, 393] on div at bounding box center [1495, 387] width 19 height 19
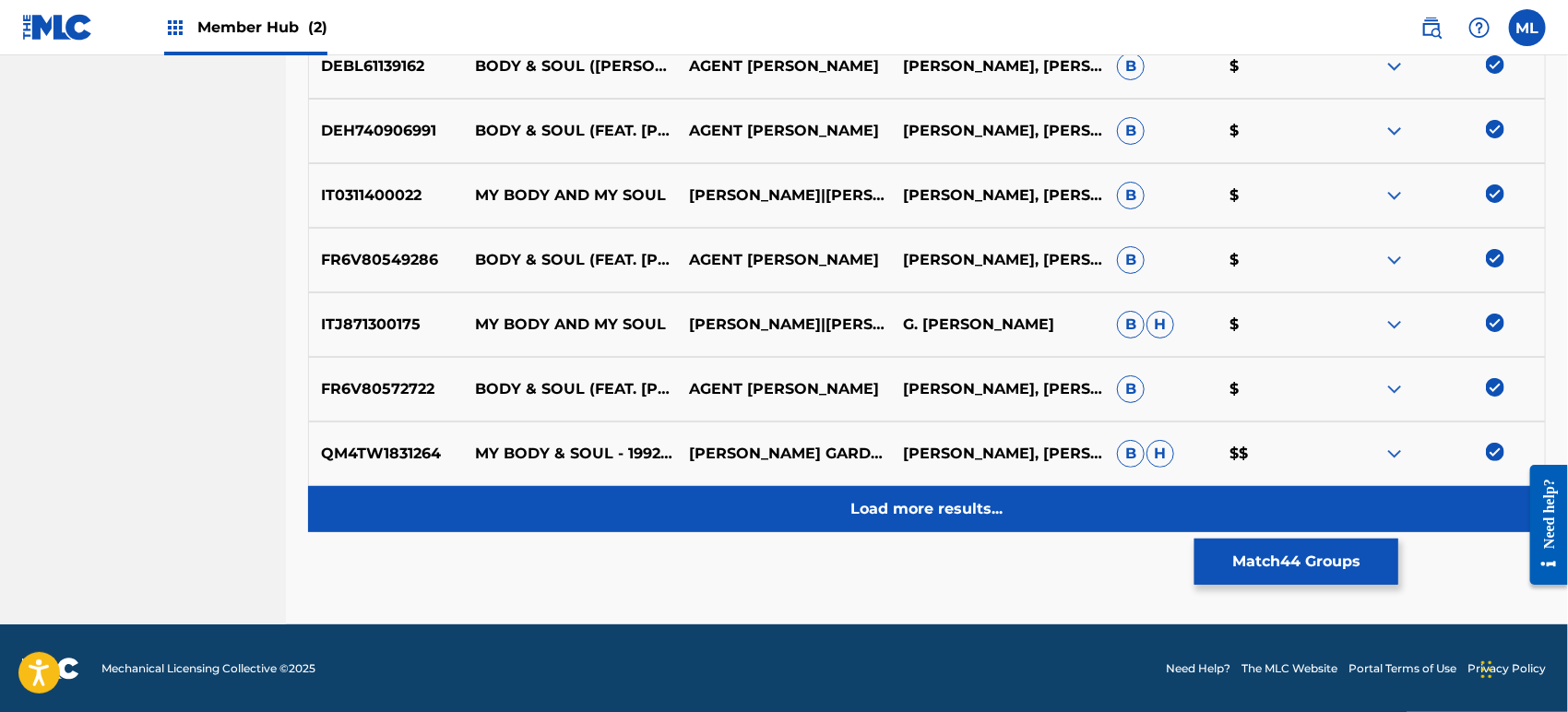
click at [1045, 504] on div "Load more results..." at bounding box center [926, 509] width 1237 height 46
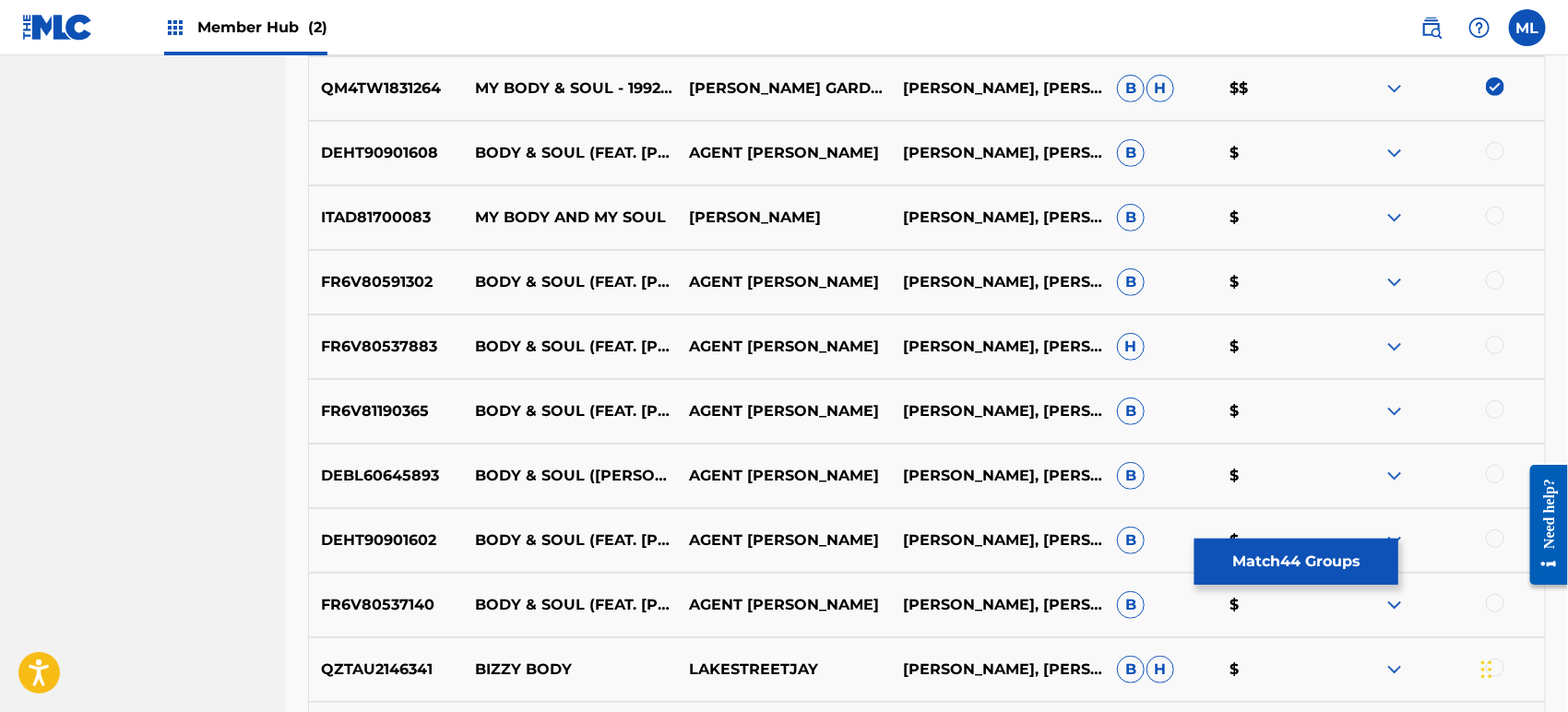
scroll to position [3850, 0]
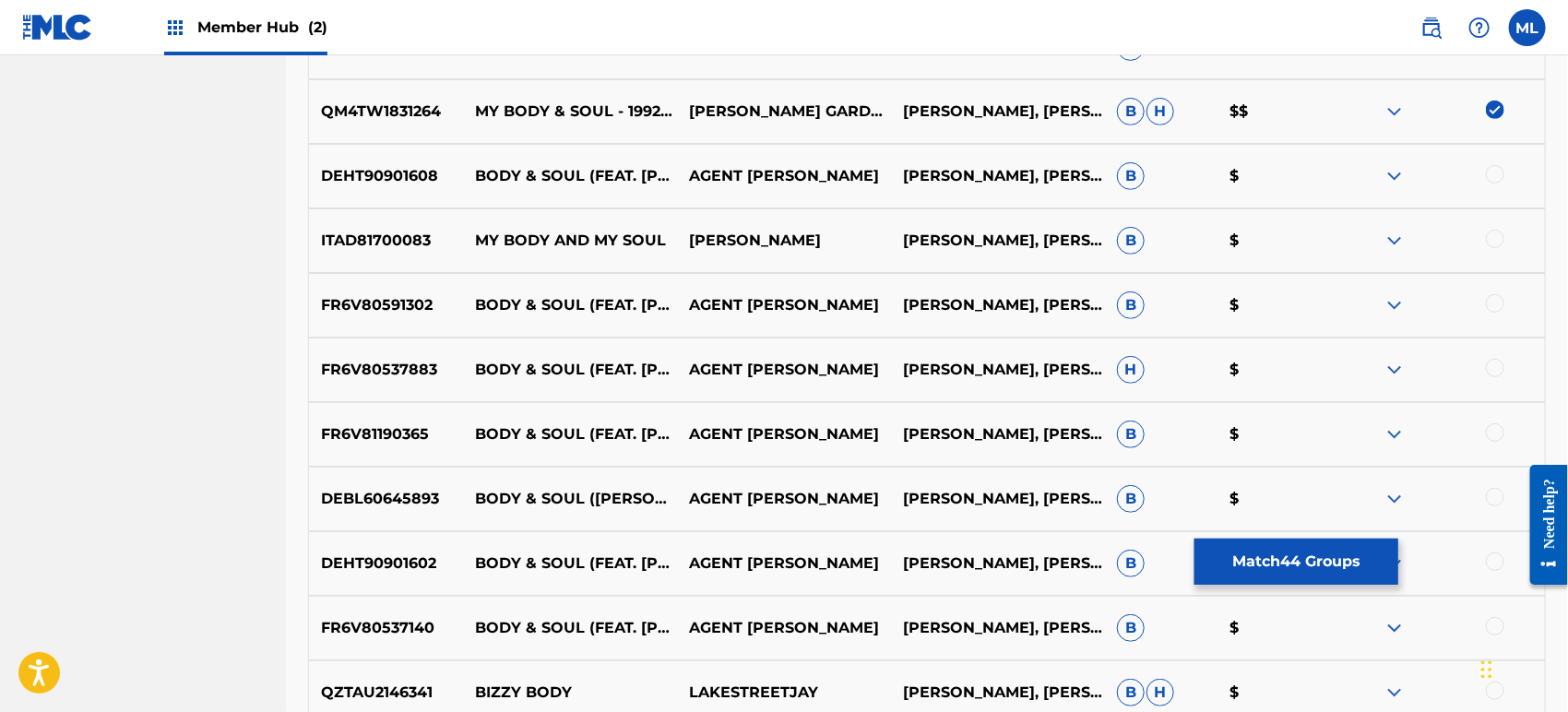
click at [1498, 179] on div at bounding box center [1495, 174] width 19 height 19
click at [1493, 242] on div at bounding box center [1495, 239] width 19 height 19
click at [1493, 295] on div at bounding box center [1495, 303] width 19 height 19
click at [1496, 370] on div at bounding box center [1495, 368] width 19 height 19
click at [1492, 435] on div at bounding box center [1495, 432] width 19 height 19
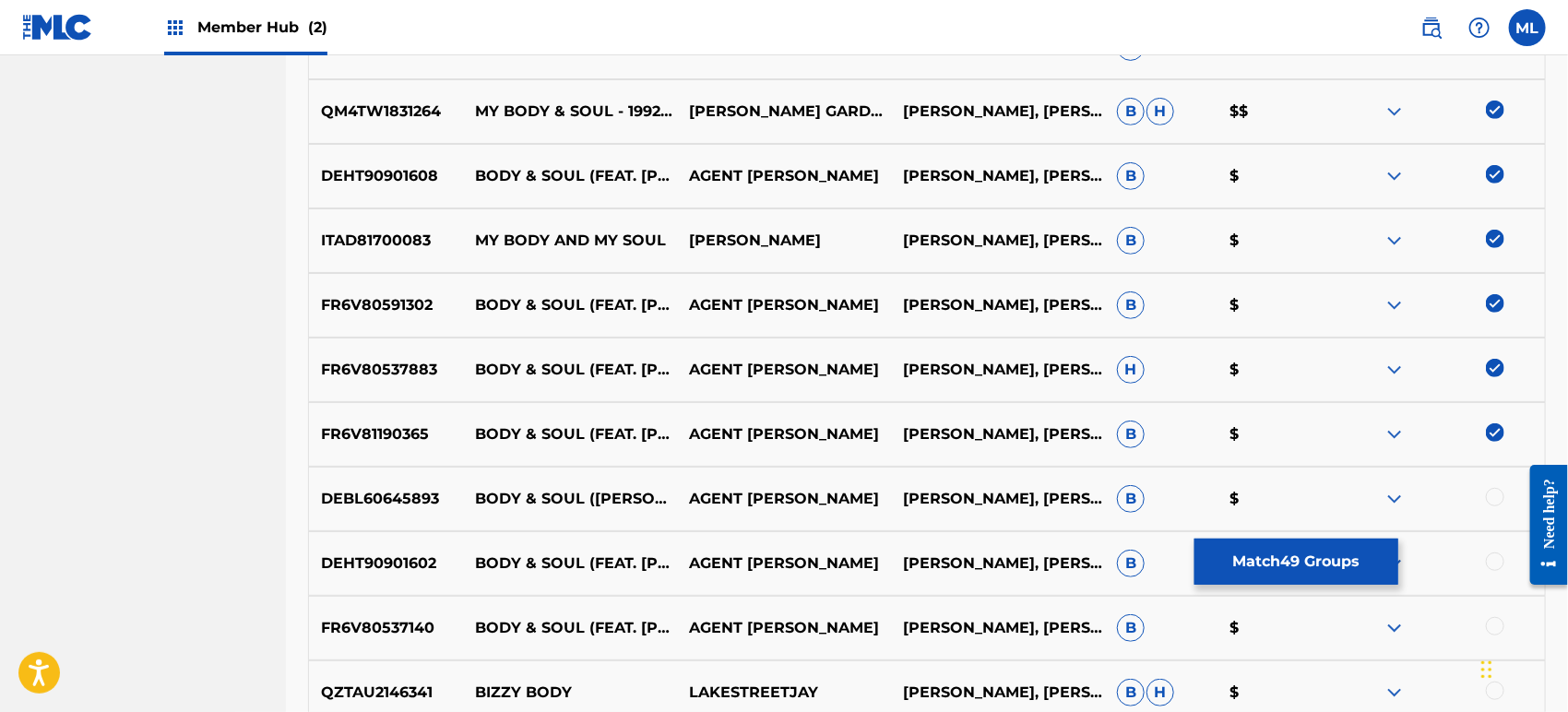
click at [1499, 492] on div at bounding box center [1495, 497] width 19 height 19
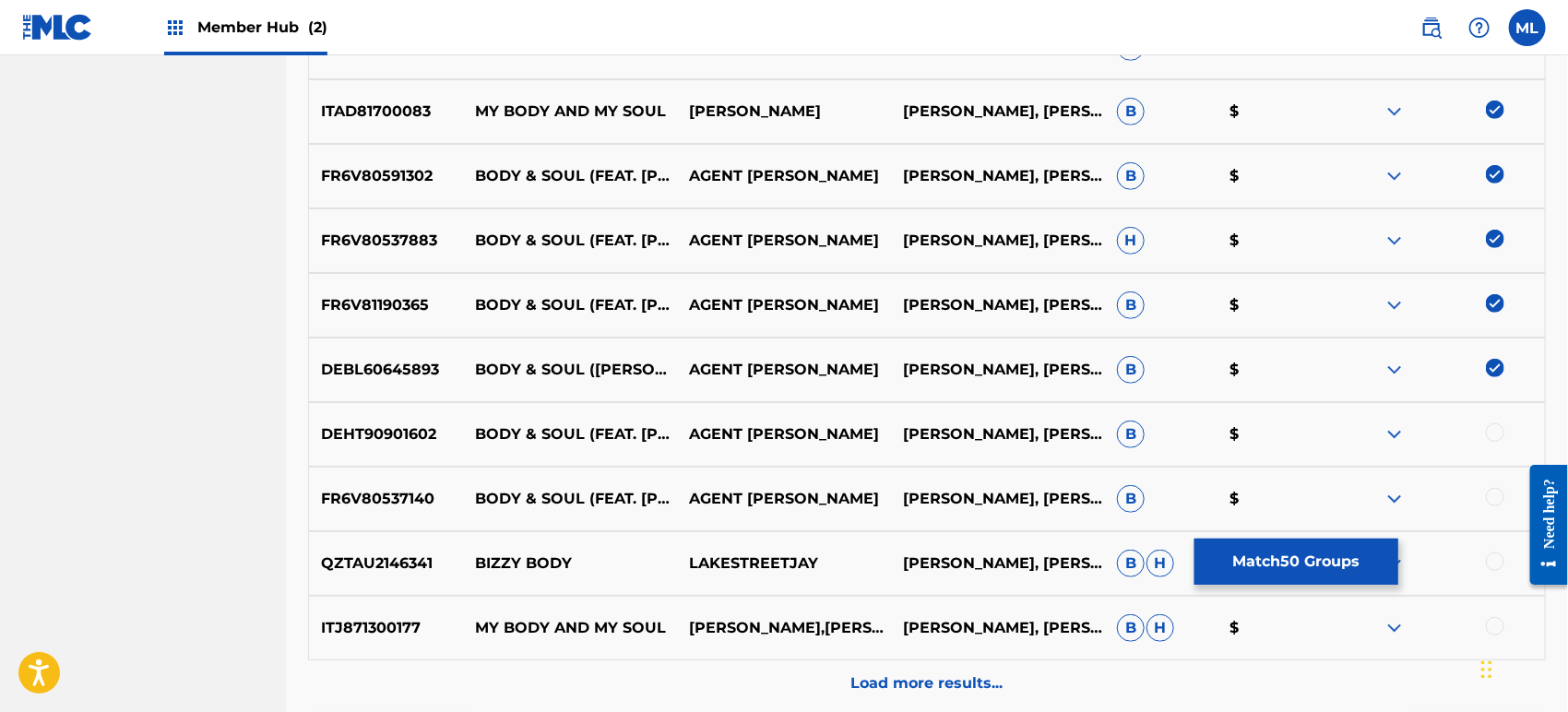
scroll to position [4055, 0]
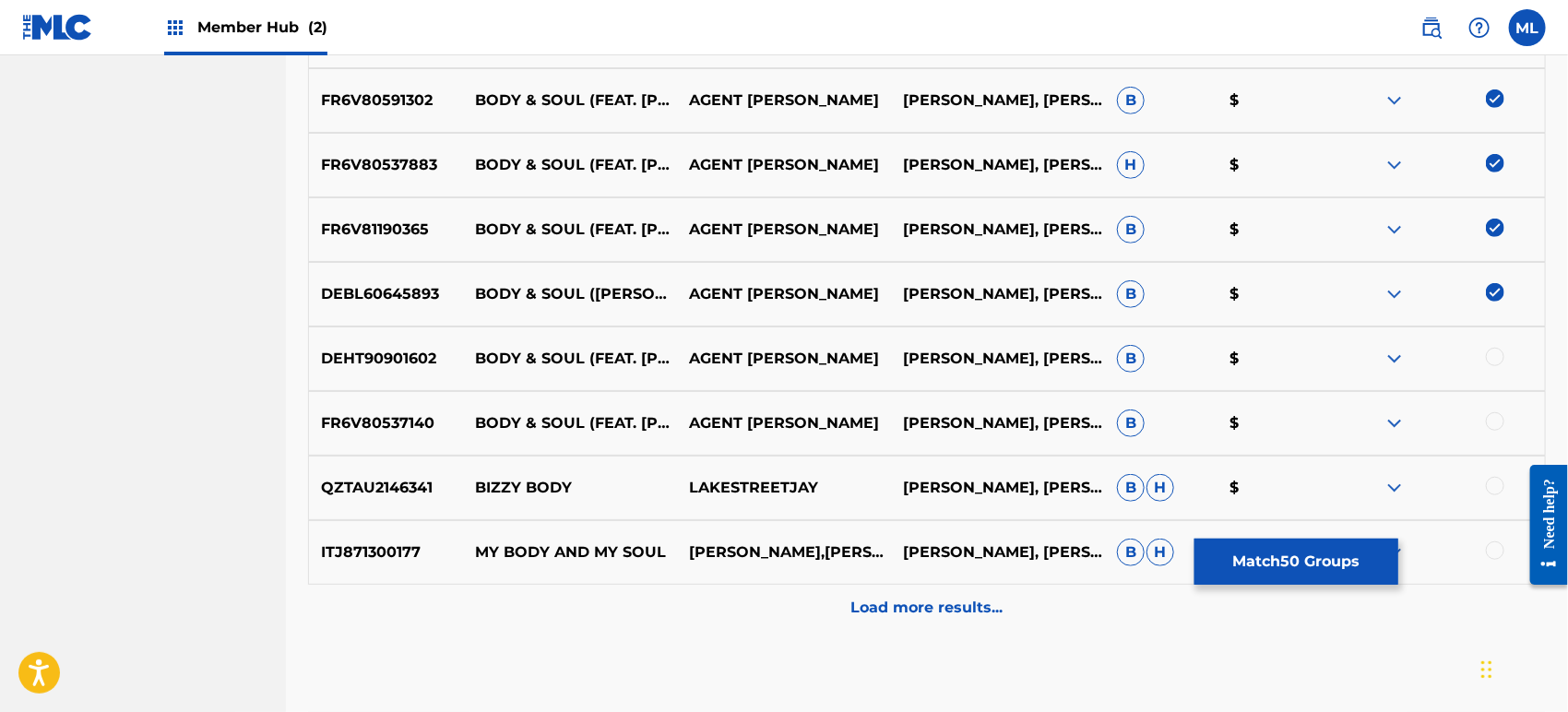
click at [1489, 359] on div at bounding box center [1495, 356] width 19 height 19
click at [1491, 423] on div at bounding box center [1495, 421] width 19 height 19
click at [1491, 547] on div at bounding box center [1495, 550] width 19 height 19
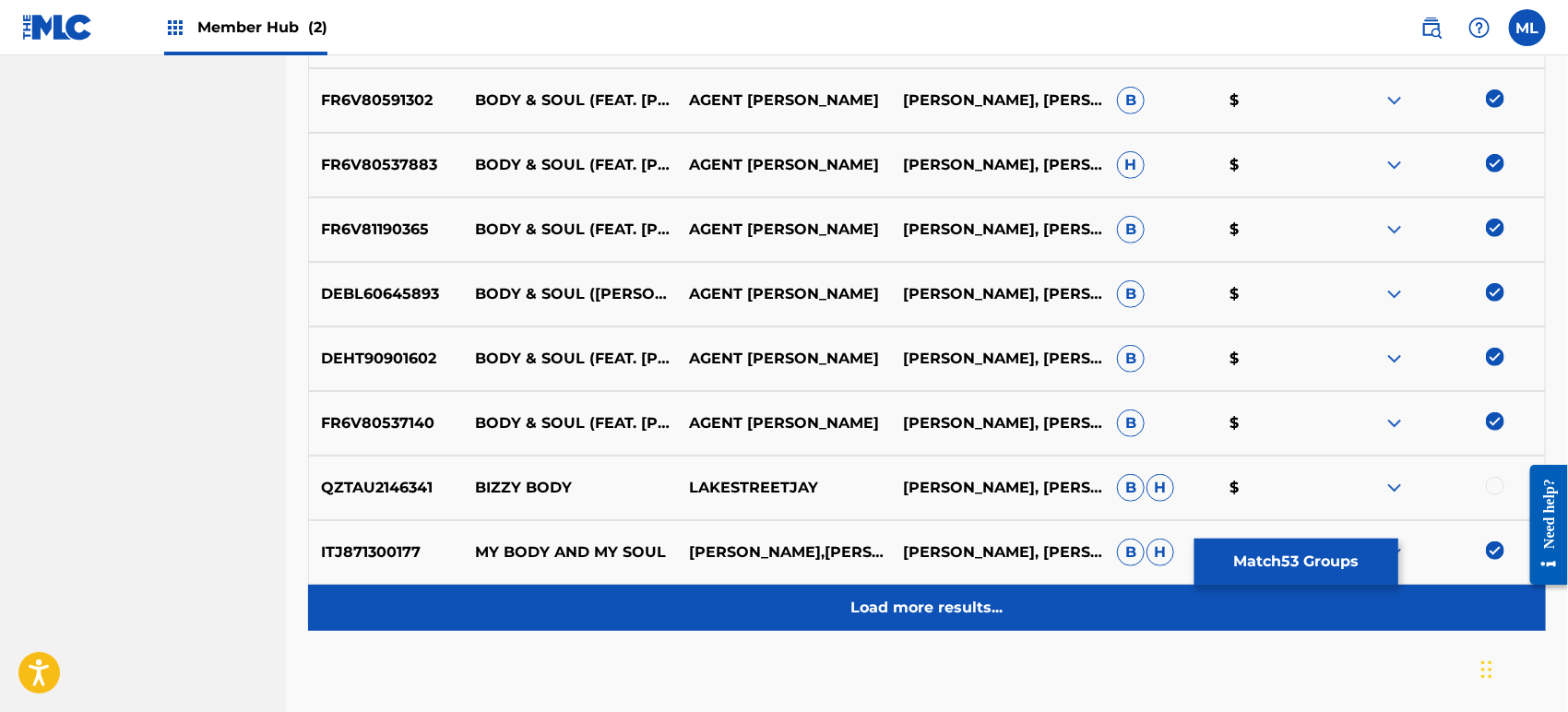
click at [936, 624] on div "Load more results..." at bounding box center [926, 607] width 1237 height 46
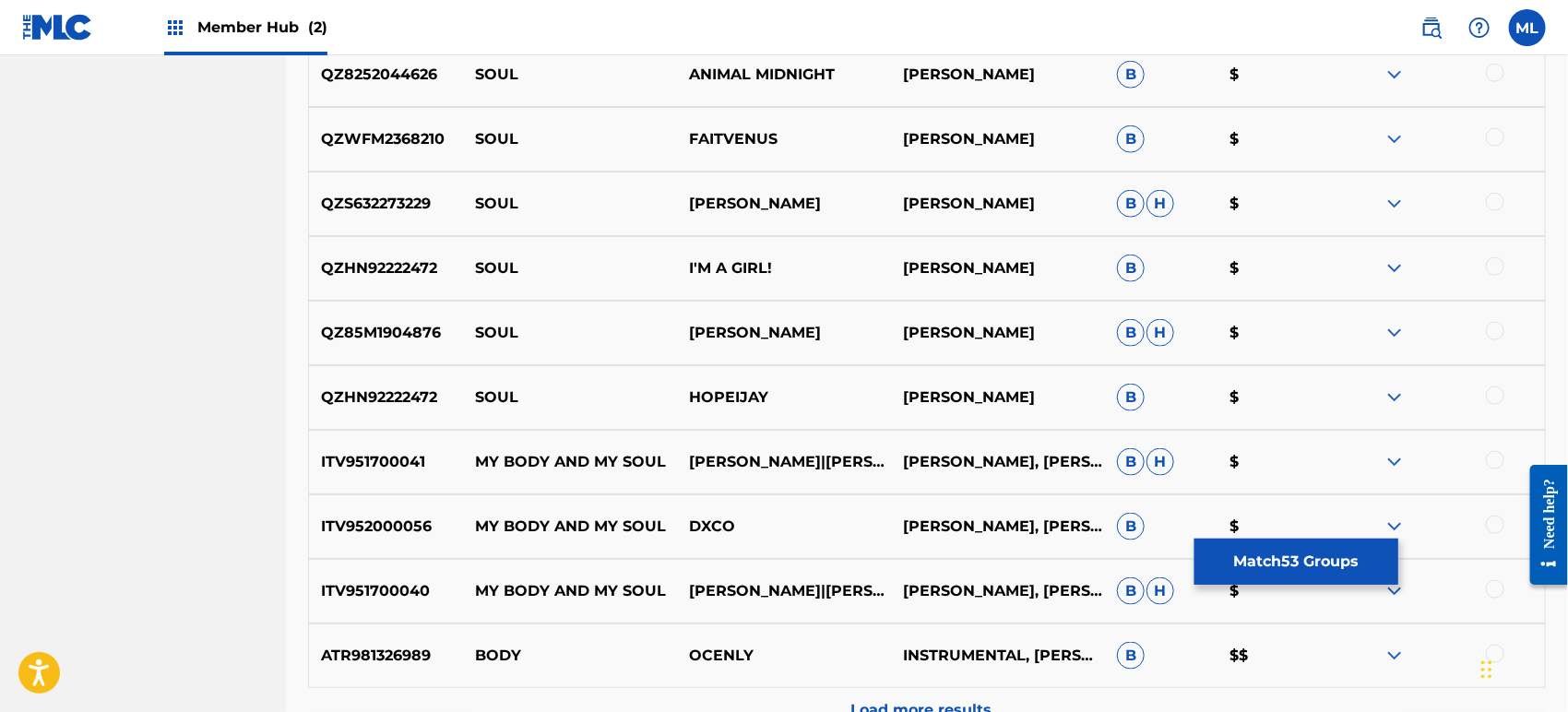
scroll to position [4669, 0]
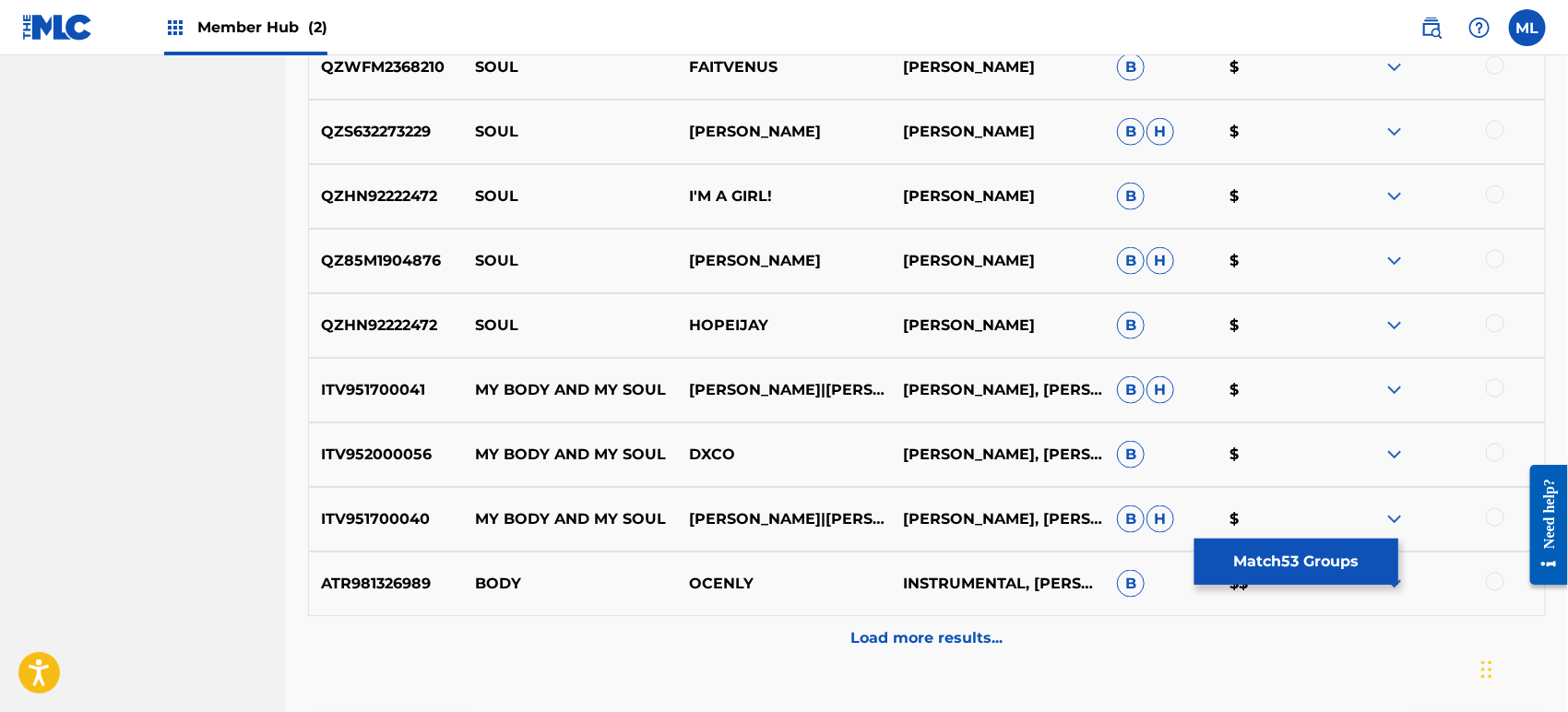
click at [1495, 385] on div at bounding box center [1495, 387] width 19 height 19
click at [1496, 453] on div at bounding box center [1495, 452] width 19 height 19
click at [1497, 510] on div at bounding box center [1495, 516] width 19 height 19
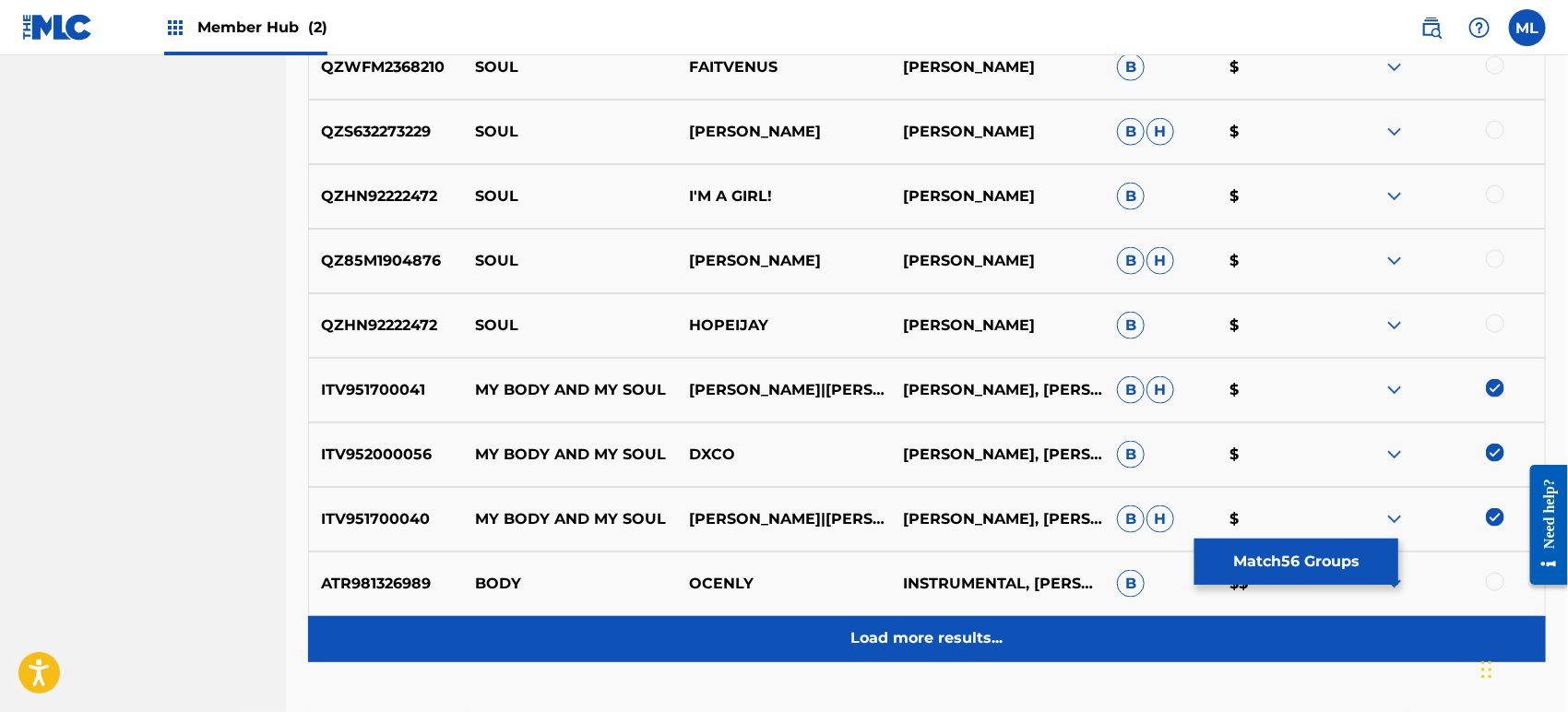
click at [919, 641] on p "Load more results..." at bounding box center [927, 639] width 153 height 22
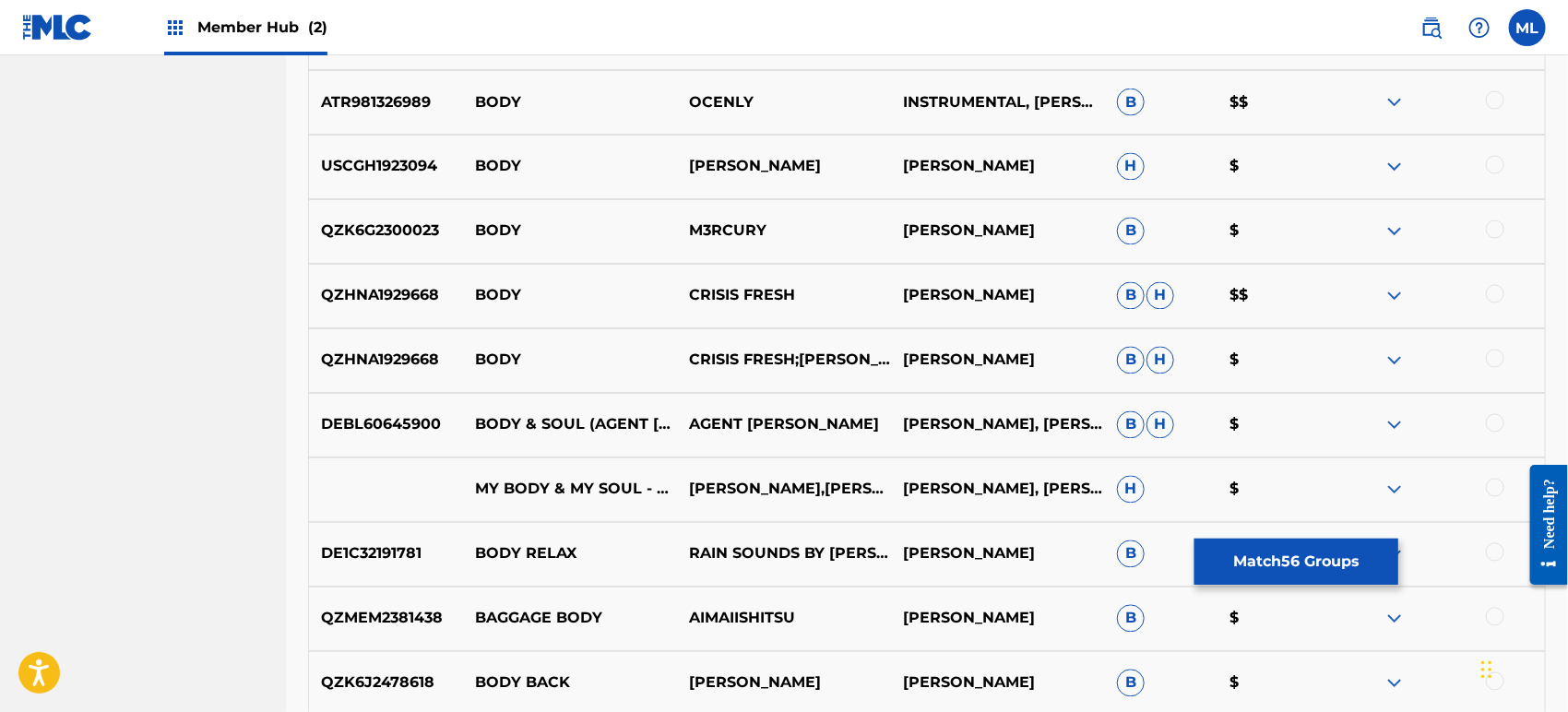
scroll to position [5215, 0]
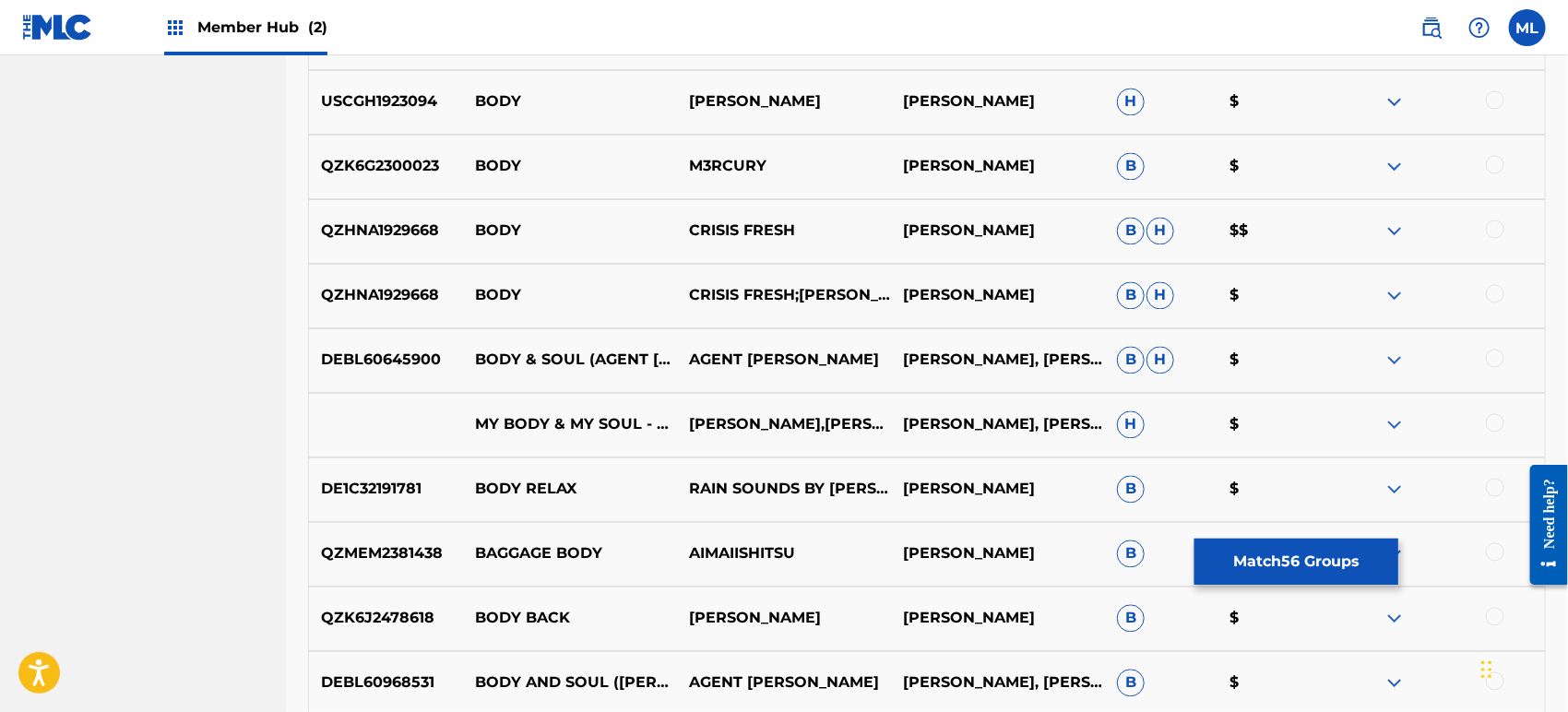
click at [1492, 362] on div at bounding box center [1495, 358] width 19 height 19
click at [1496, 417] on div at bounding box center [1495, 423] width 19 height 19
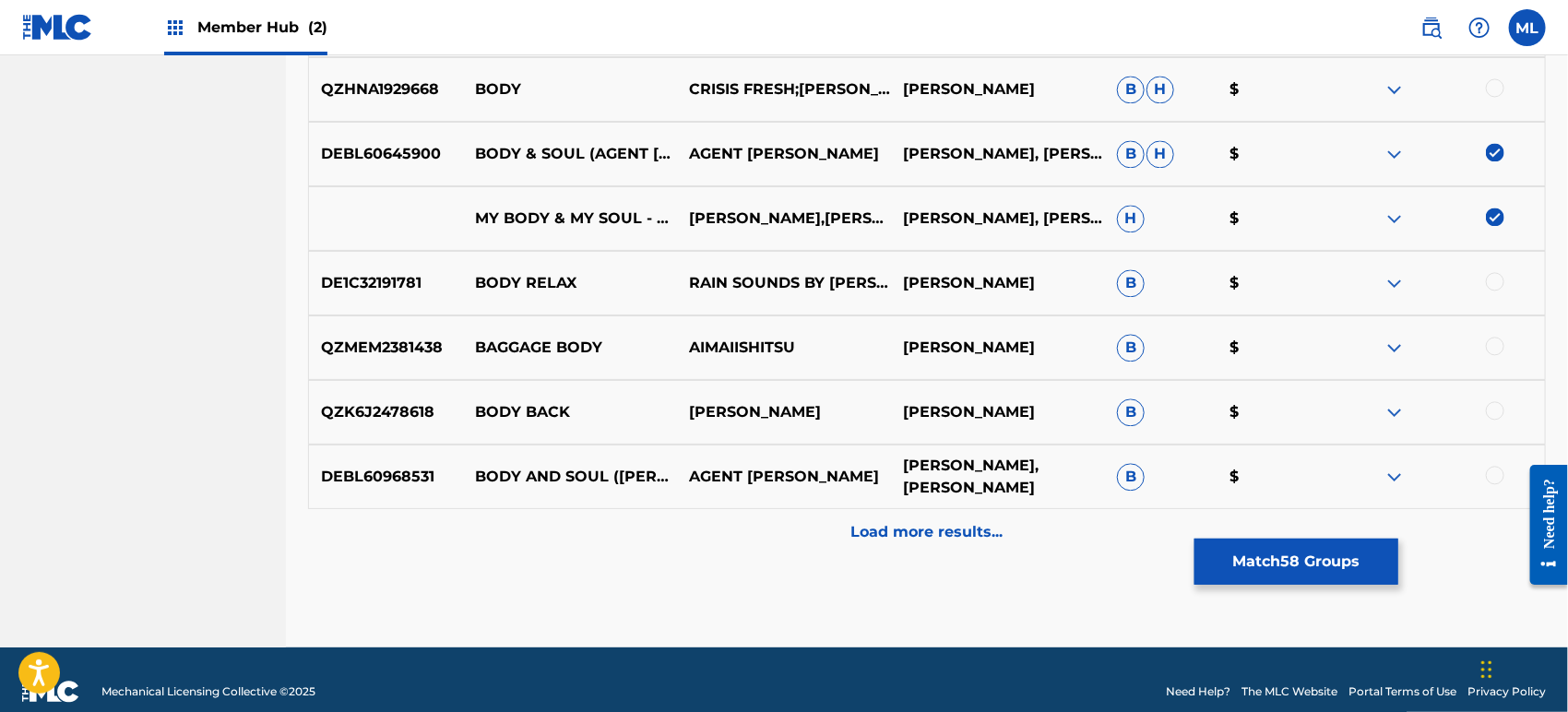
scroll to position [5445, 0]
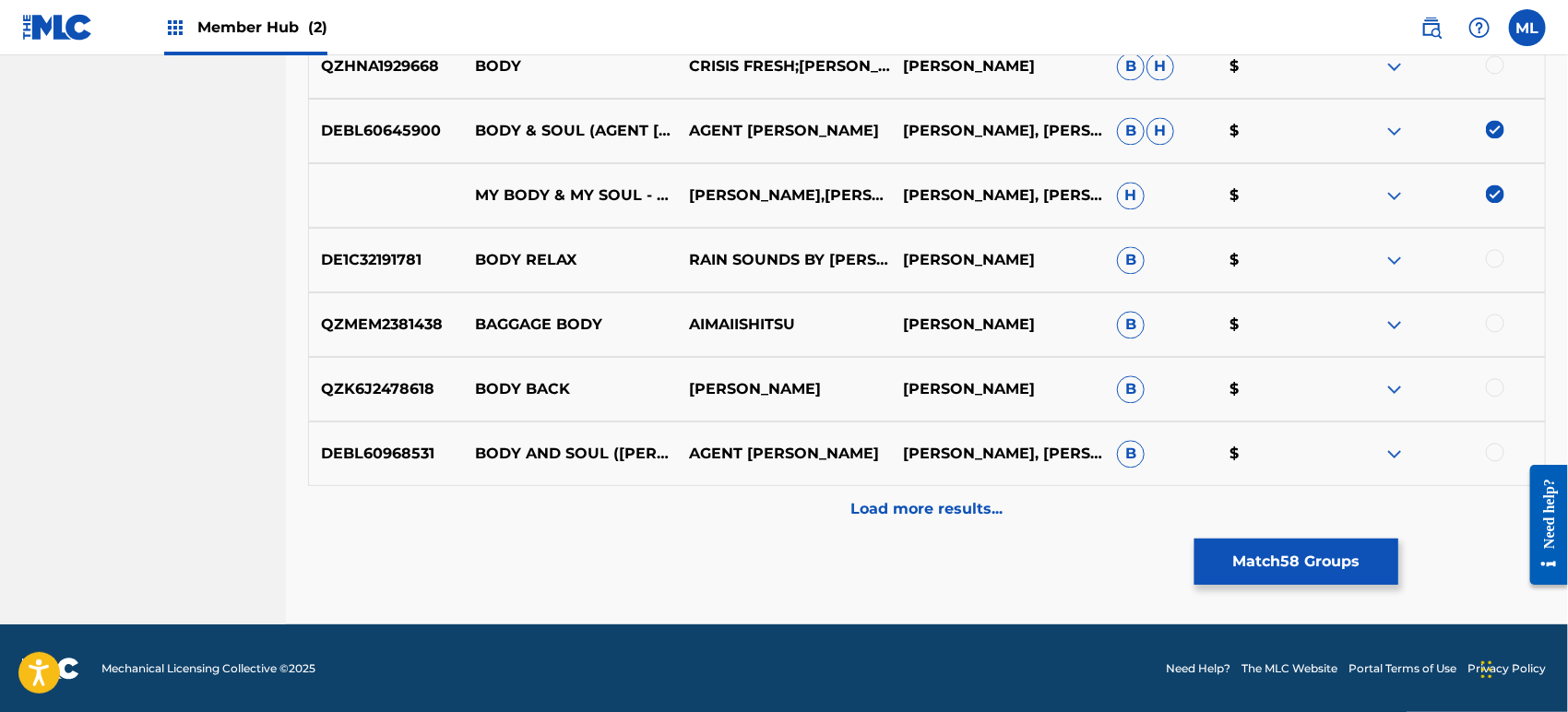
click at [1498, 450] on div at bounding box center [1495, 451] width 19 height 19
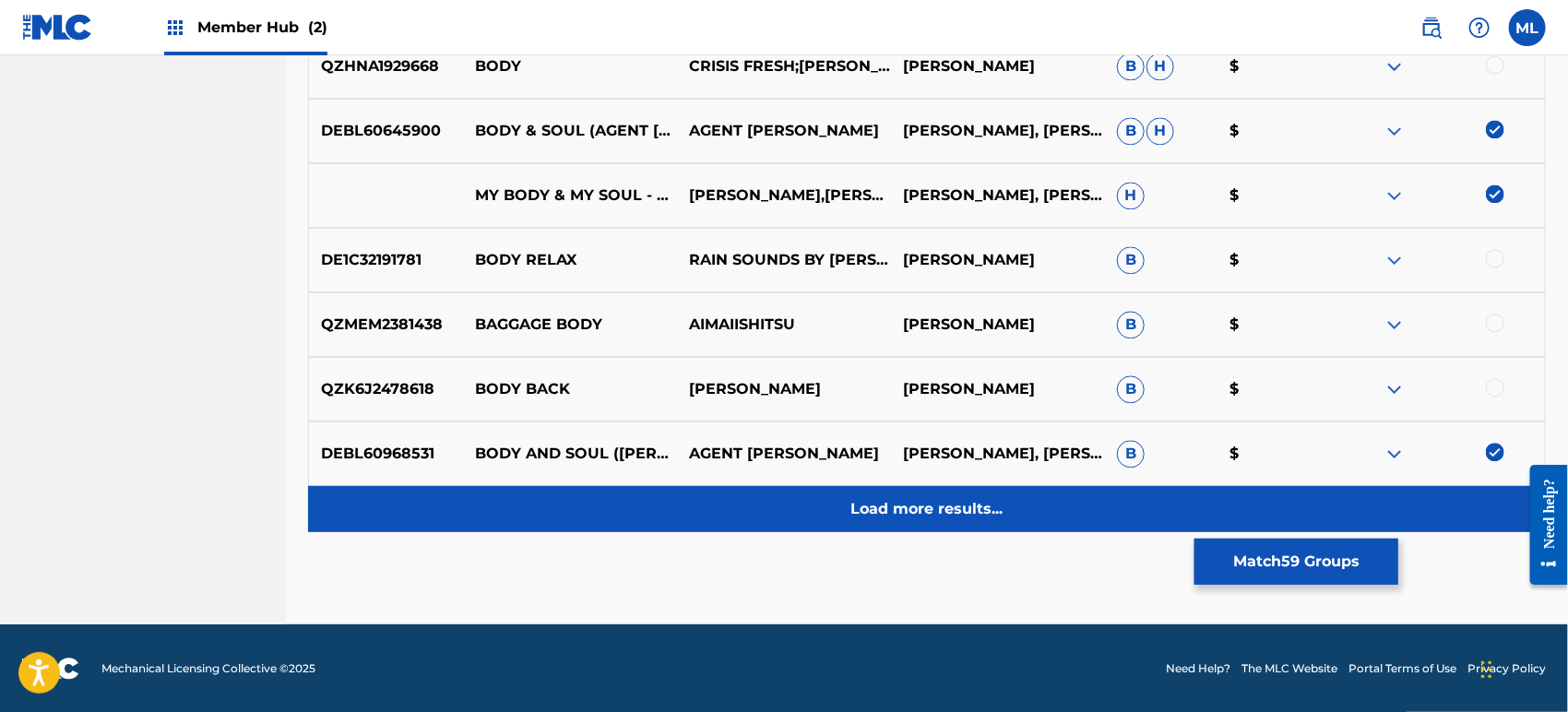
click at [948, 507] on p "Load more results..." at bounding box center [927, 509] width 153 height 22
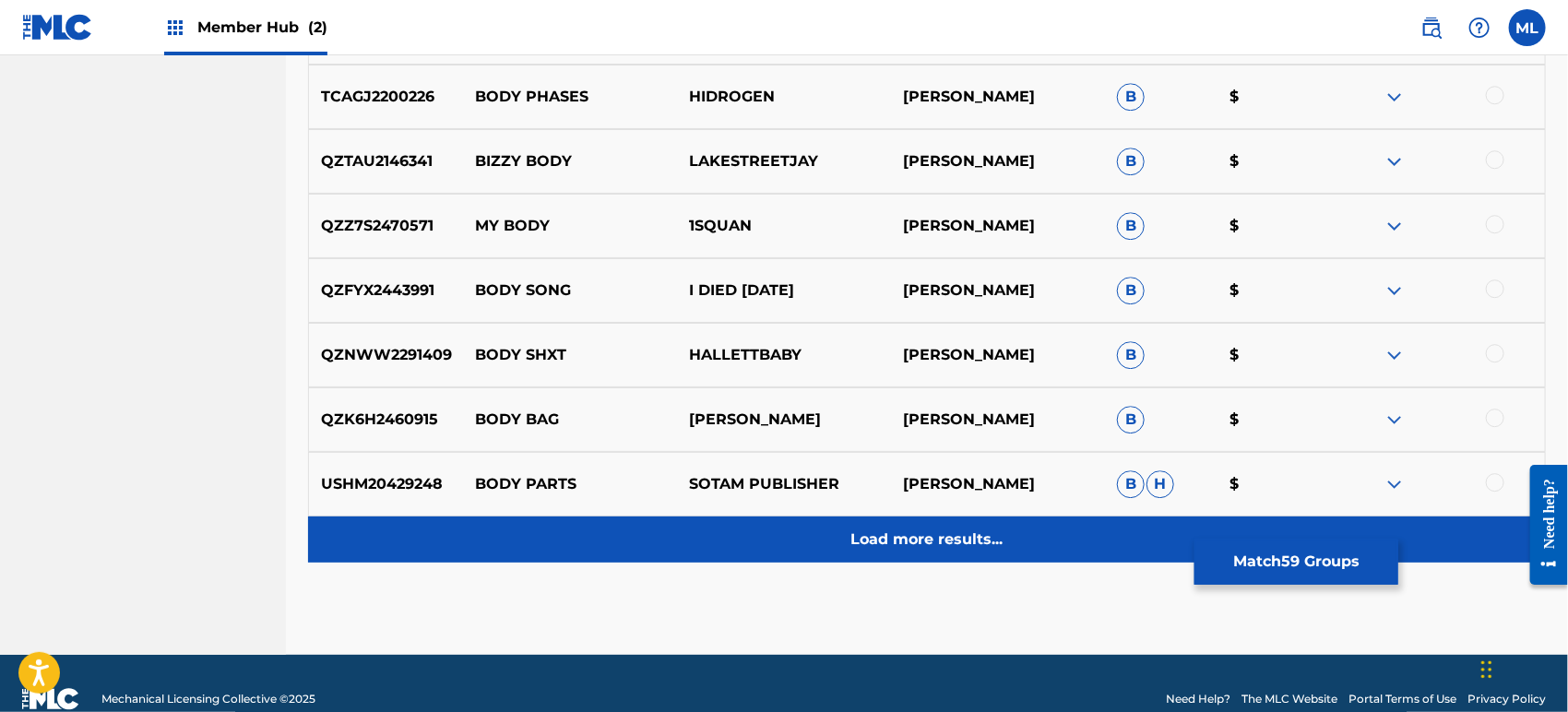
click at [838, 525] on div "Load more results..." at bounding box center [926, 539] width 1237 height 46
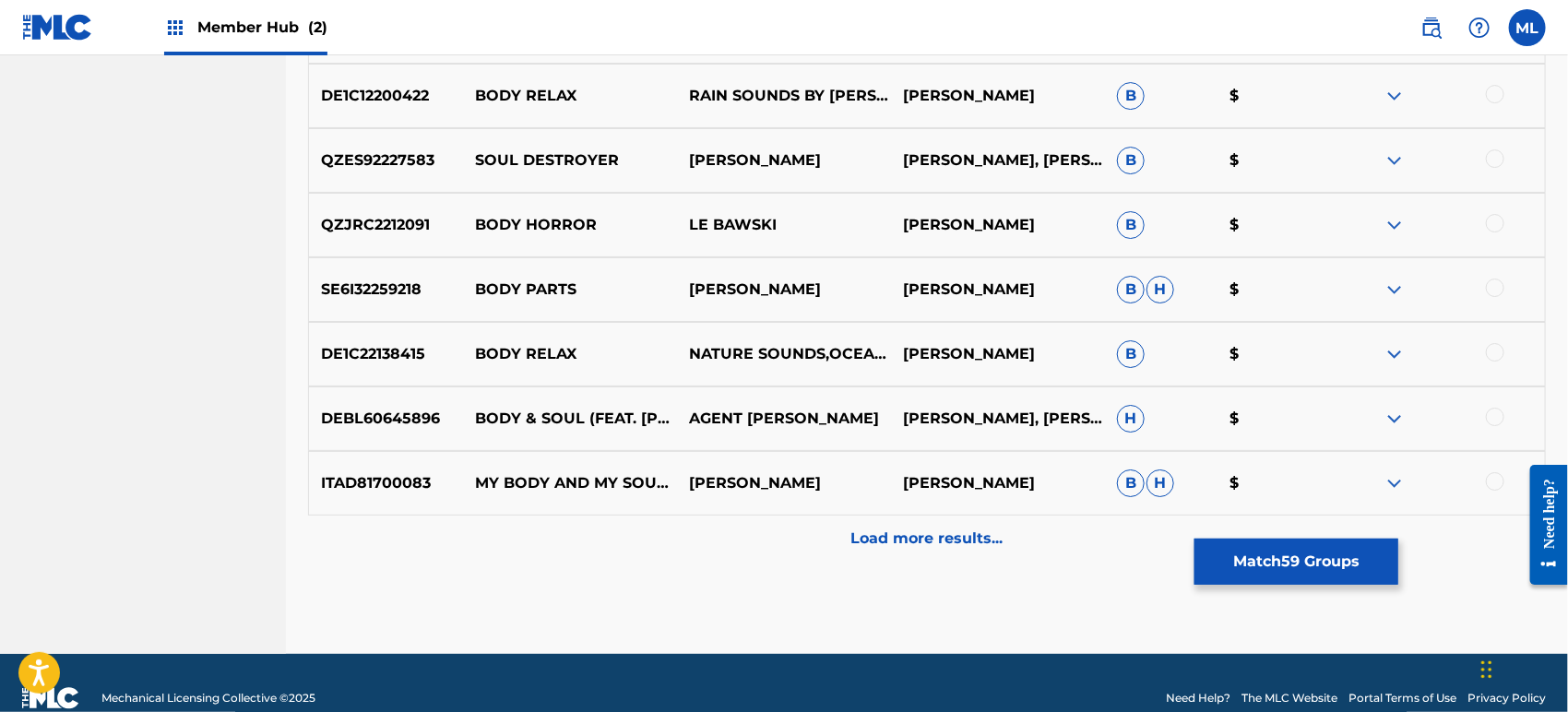
scroll to position [6735, 0]
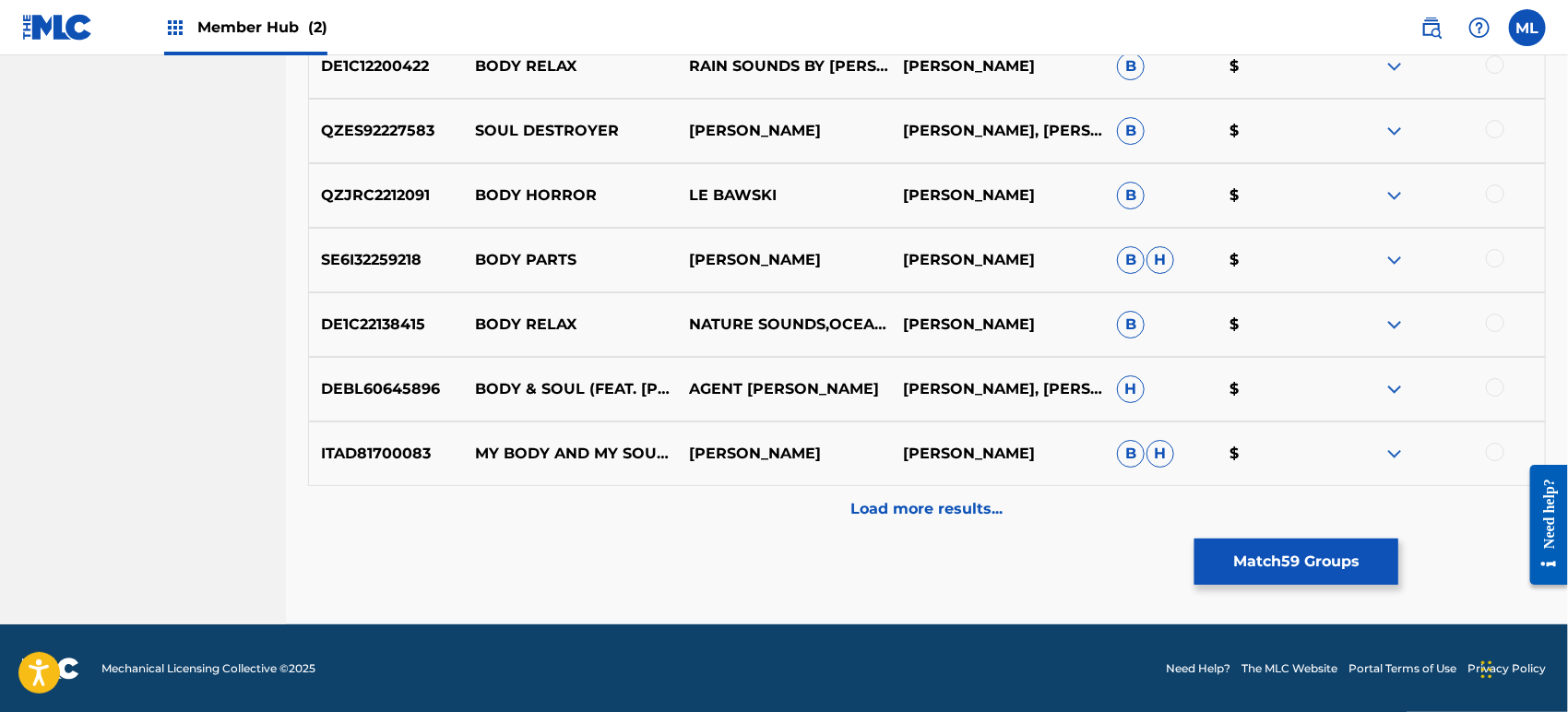
click at [1496, 382] on div at bounding box center [1495, 387] width 19 height 19
click at [1489, 453] on div at bounding box center [1495, 451] width 19 height 19
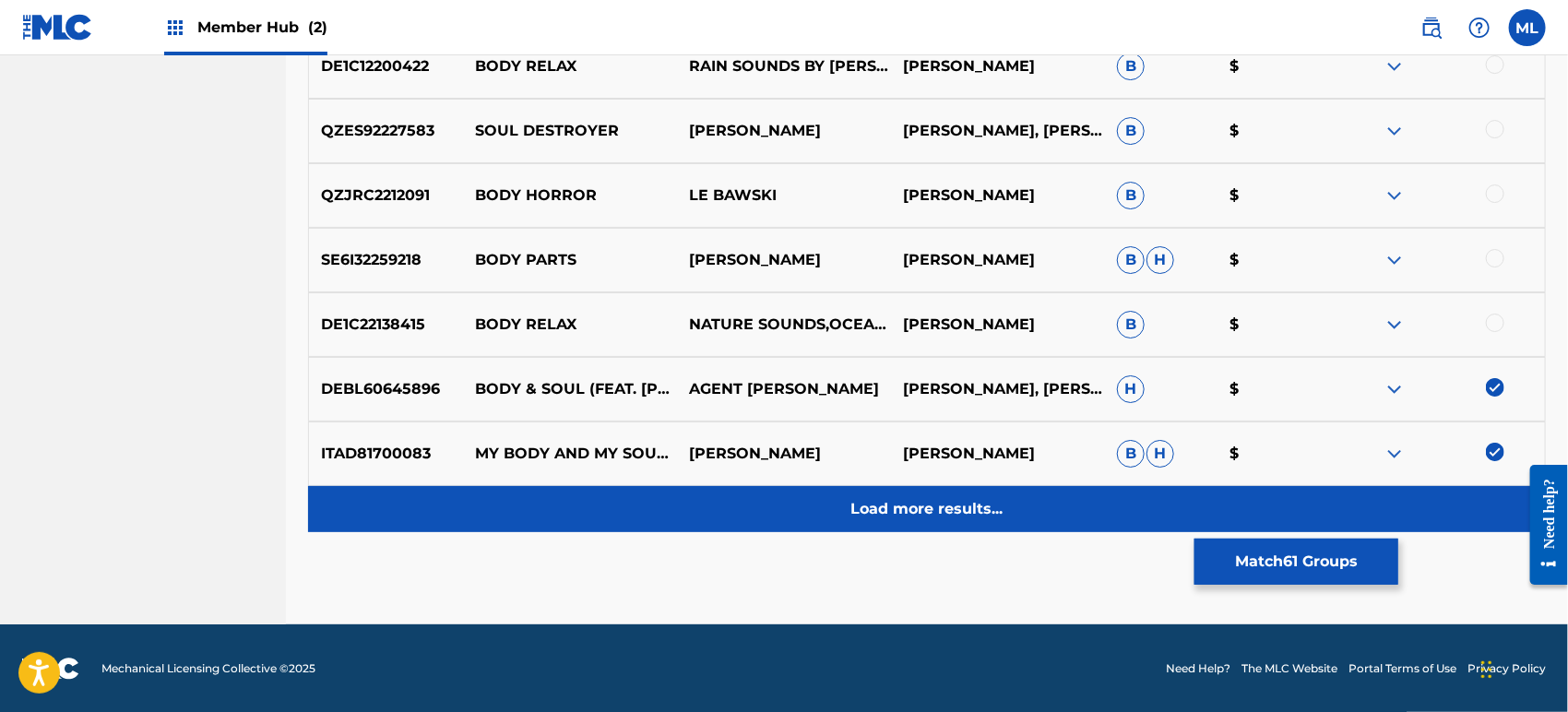
click at [1007, 504] on div "Load more results..." at bounding box center [926, 509] width 1237 height 46
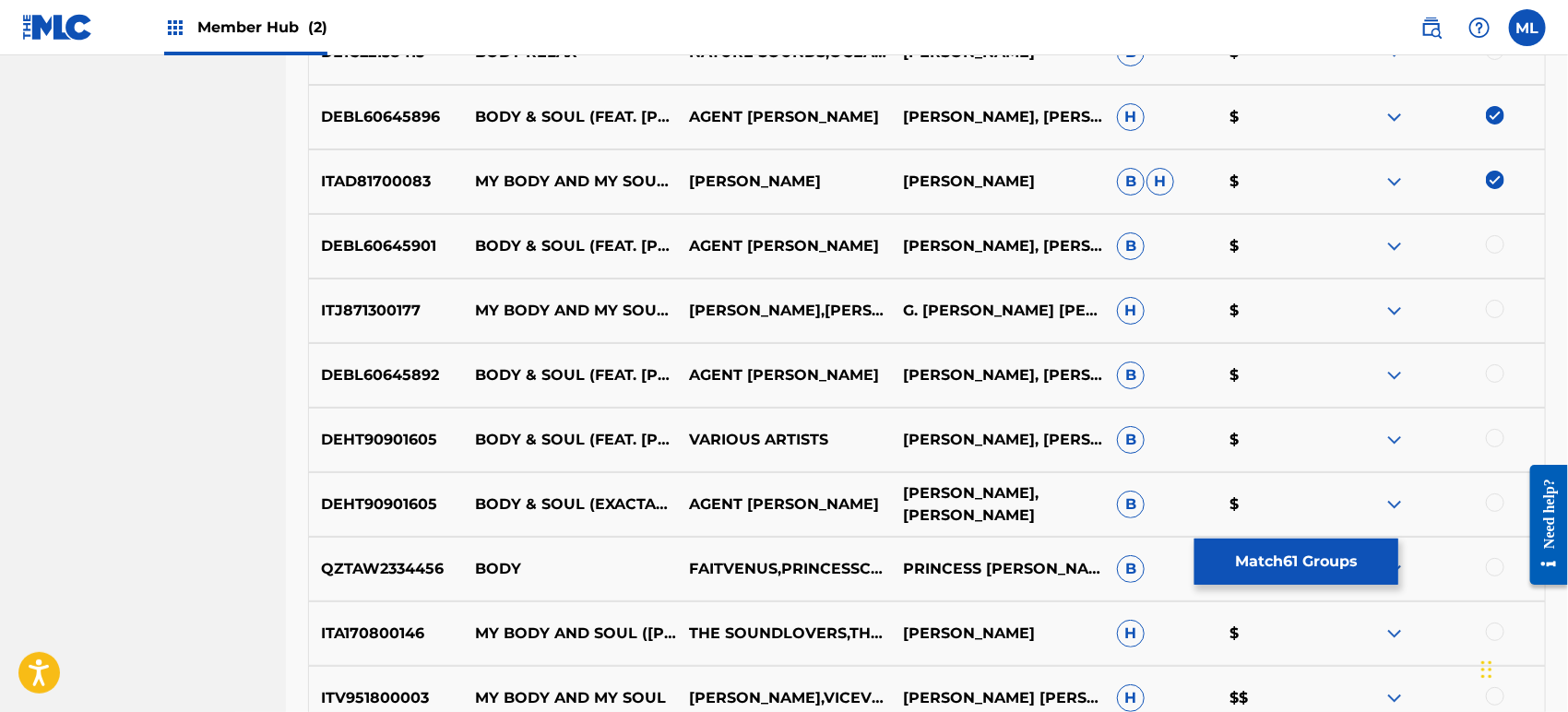
scroll to position [7008, 0]
click at [1494, 303] on div at bounding box center [1495, 307] width 19 height 19
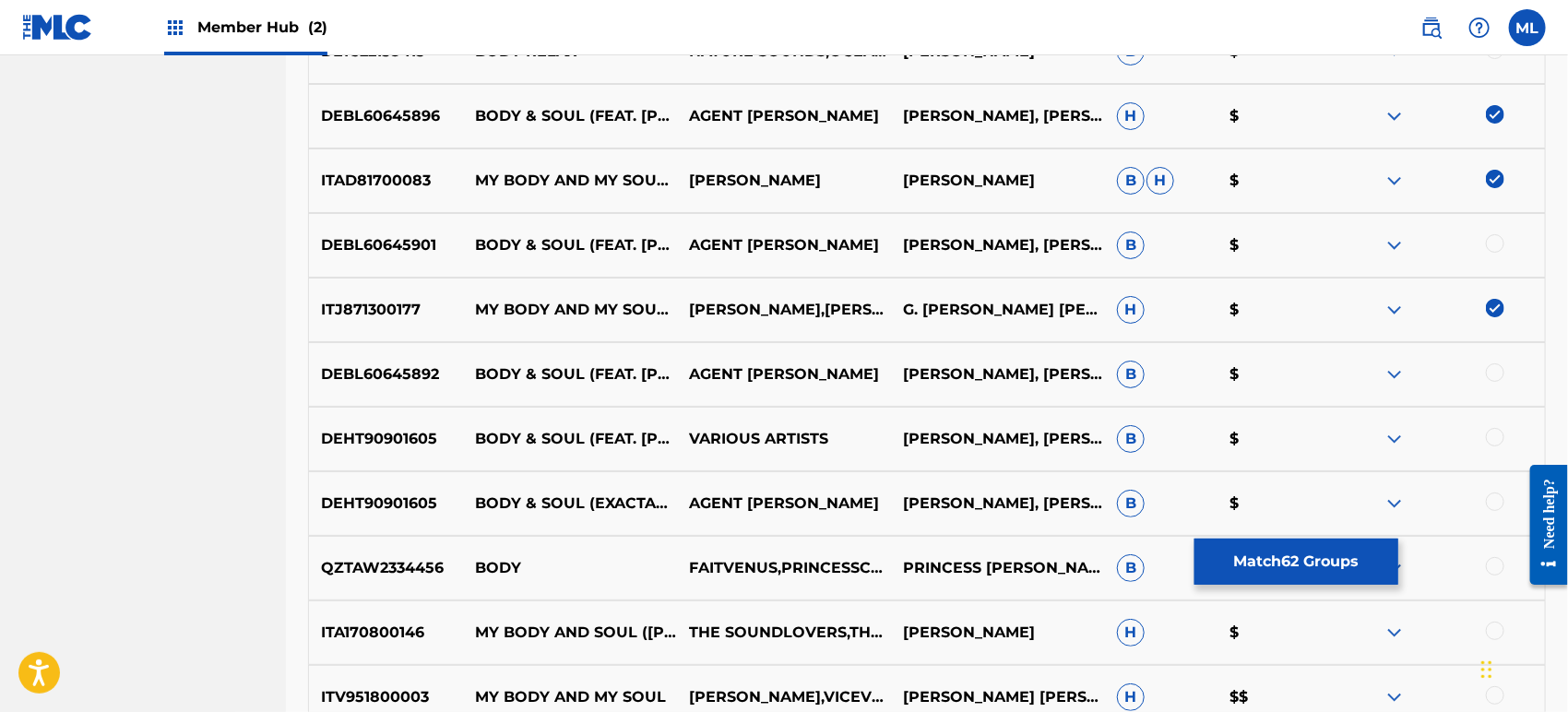
click at [1494, 242] on div at bounding box center [1495, 243] width 19 height 19
drag, startPoint x: 1490, startPoint y: 375, endPoint x: 1492, endPoint y: 410, distance: 35.1
click at [1491, 375] on div at bounding box center [1495, 372] width 19 height 19
click at [1501, 441] on div at bounding box center [1495, 436] width 19 height 19
click at [1494, 503] on div at bounding box center [1495, 501] width 19 height 19
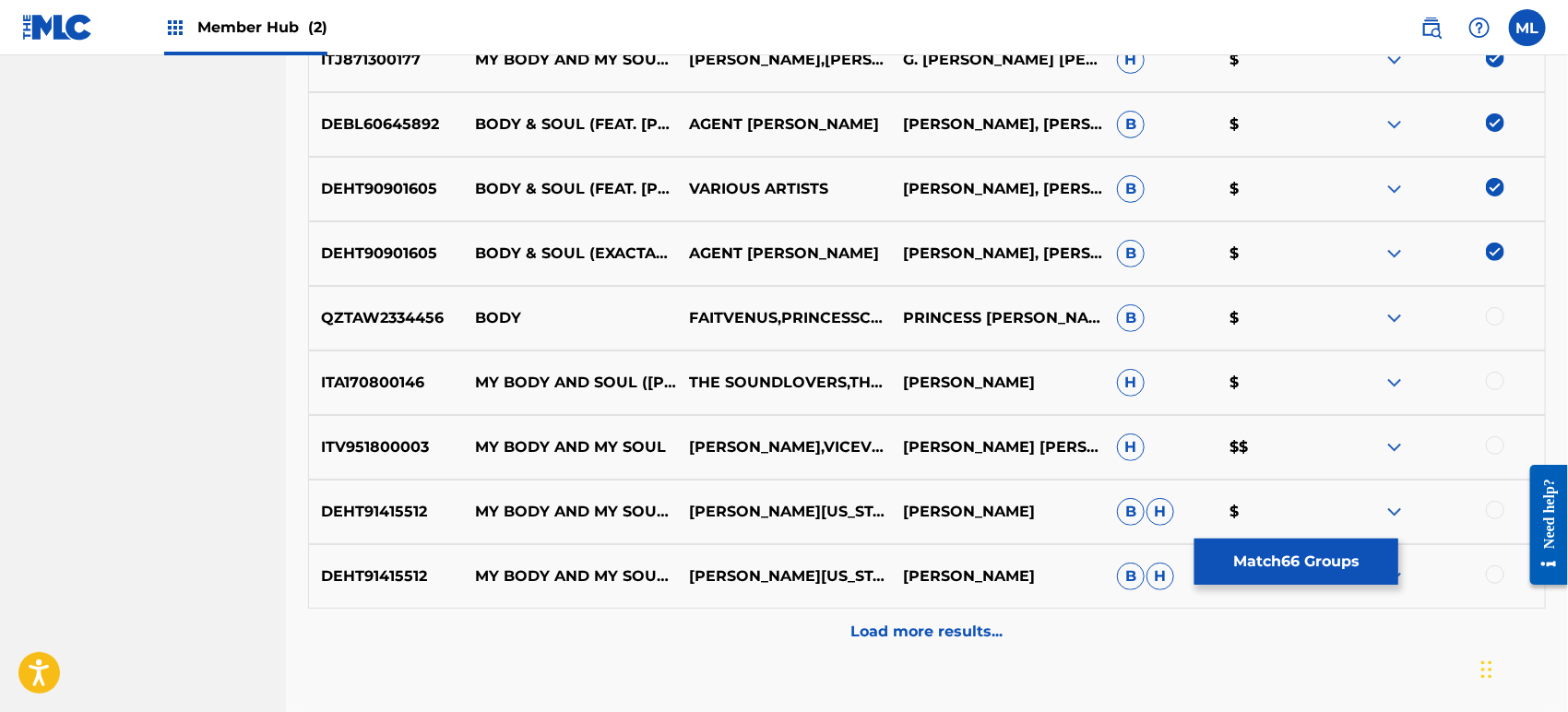
scroll to position [7281, 0]
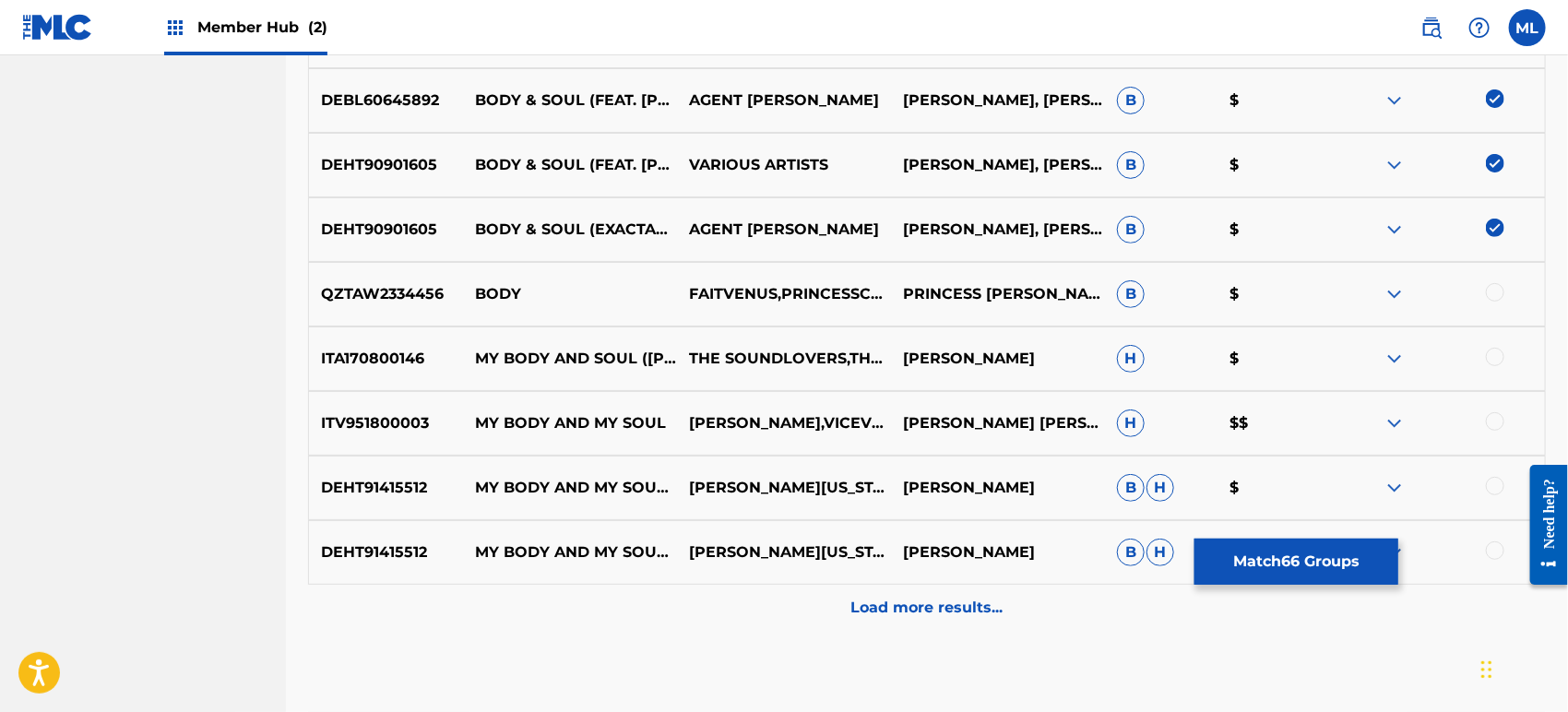
click at [1498, 409] on div "ITV951800003 MY BODY AND MY SOUL [PERSON_NAME],VICEVERSA,[PERSON_NAME] [PERSON_…" at bounding box center [926, 423] width 1237 height 65
click at [1492, 484] on div at bounding box center [1495, 485] width 19 height 19
click at [1498, 551] on div at bounding box center [1495, 550] width 19 height 19
click at [1500, 433] on div "ITV951800003 MY BODY AND MY SOUL [PERSON_NAME],VICEVERSA,[PERSON_NAME] [PERSON_…" at bounding box center [926, 423] width 1237 height 65
click at [1499, 352] on div at bounding box center [1495, 356] width 19 height 19
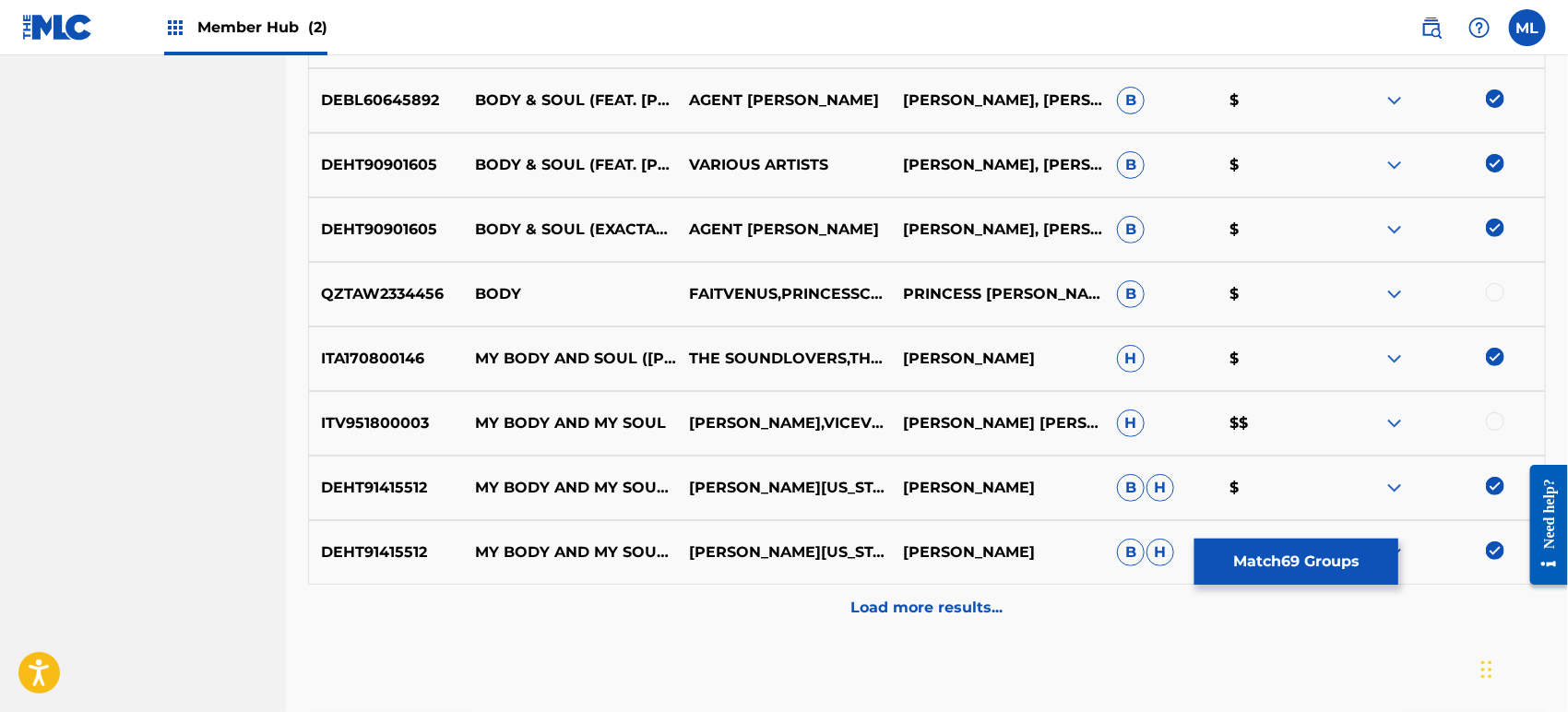
click at [1493, 415] on div at bounding box center [1495, 421] width 19 height 19
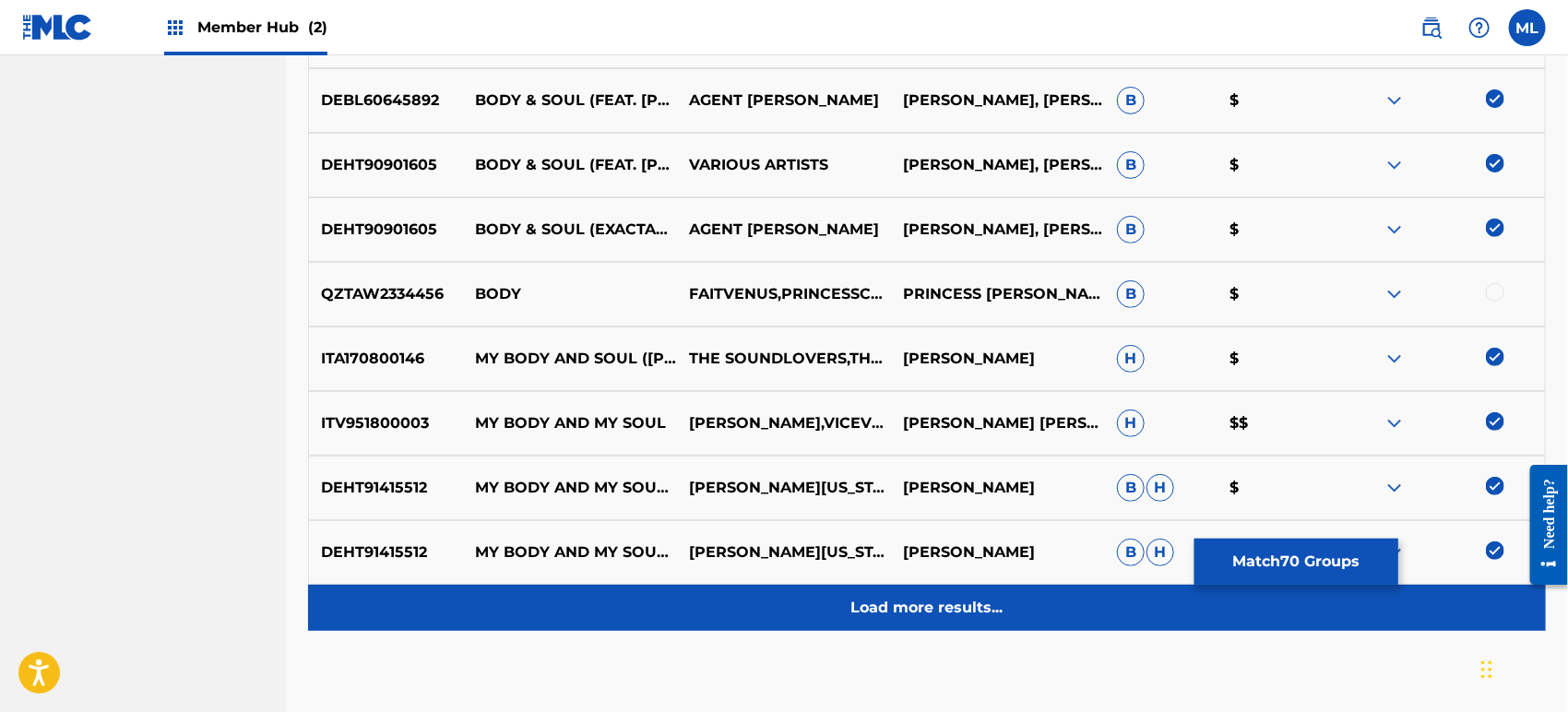
click at [820, 594] on div "Load more results..." at bounding box center [926, 607] width 1237 height 46
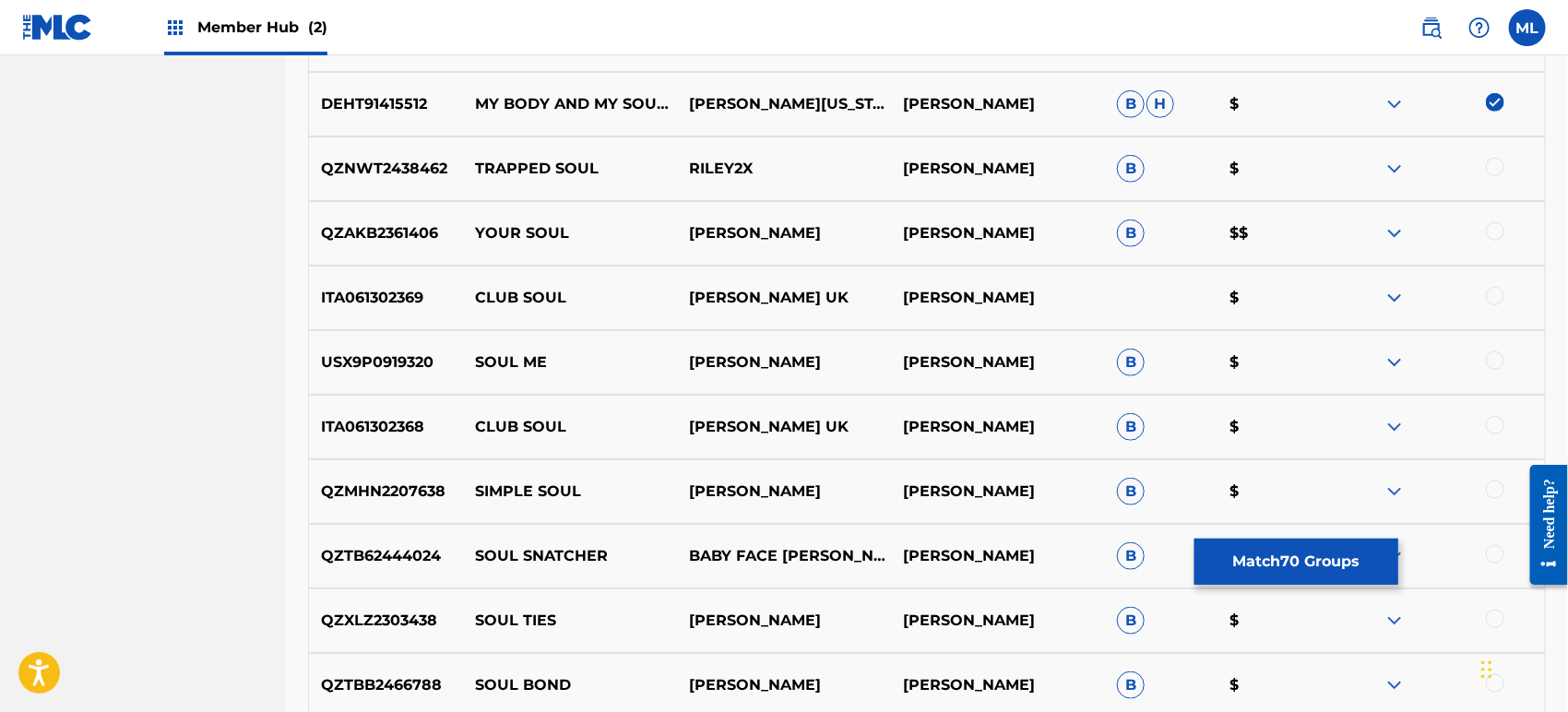
scroll to position [7760, 0]
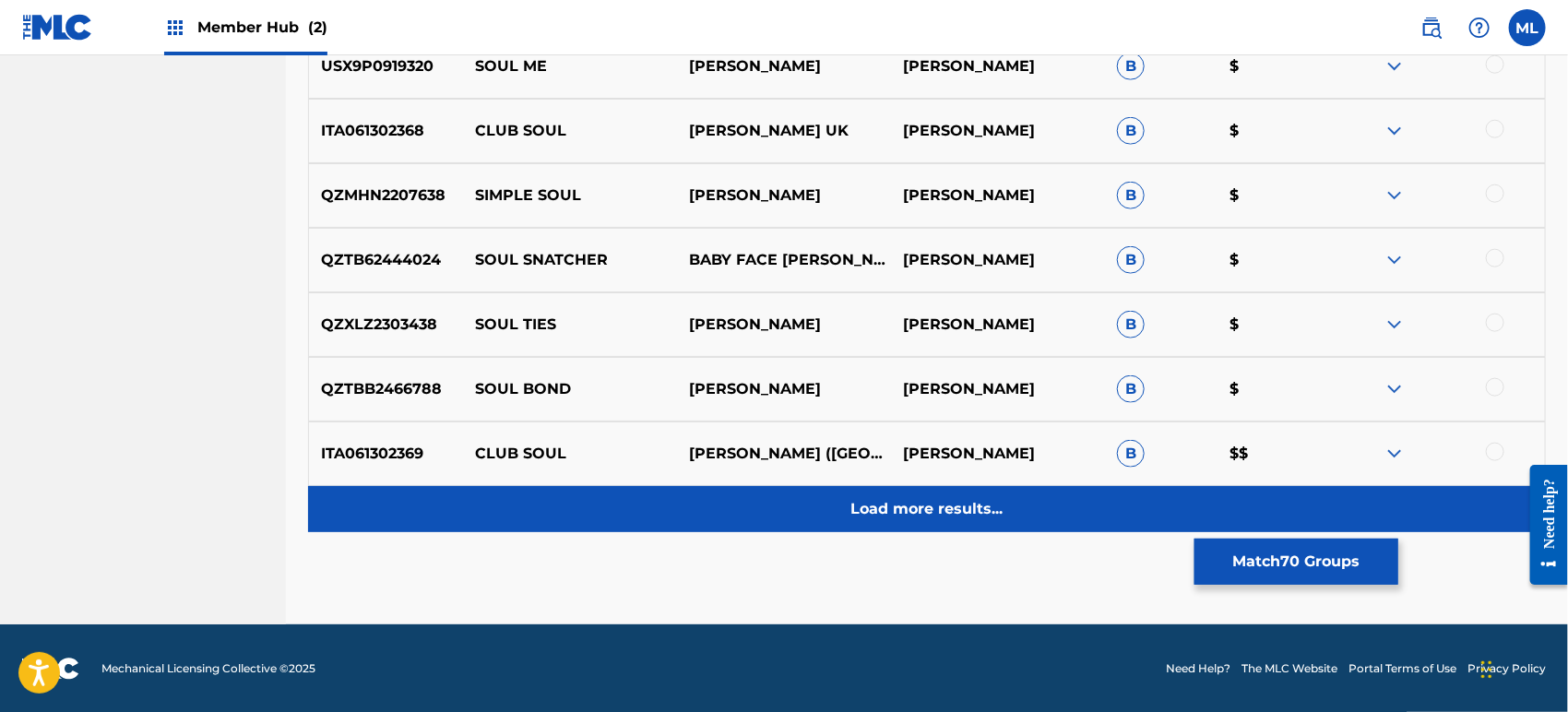
click at [973, 507] on p "Load more results..." at bounding box center [927, 509] width 153 height 22
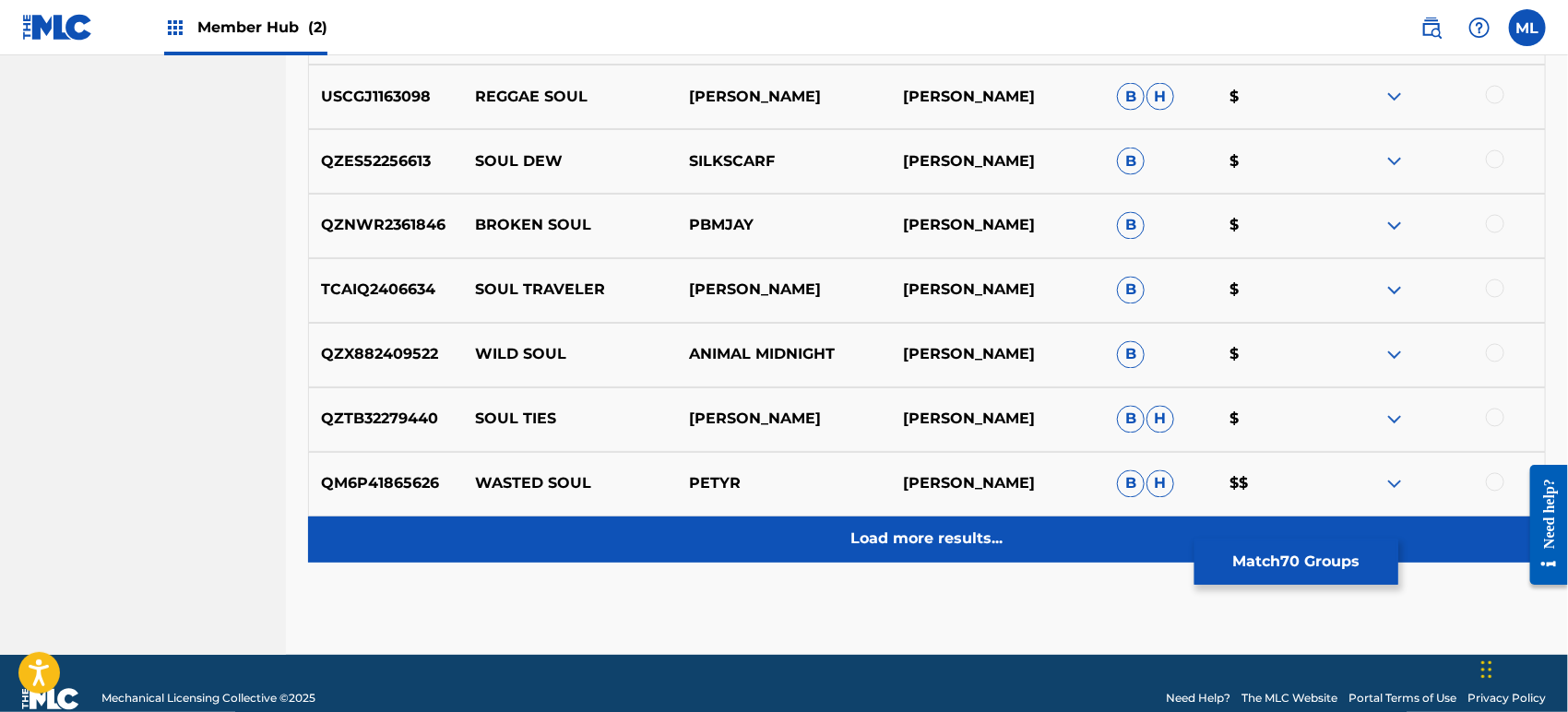
click at [989, 532] on p "Load more results..." at bounding box center [927, 539] width 153 height 22
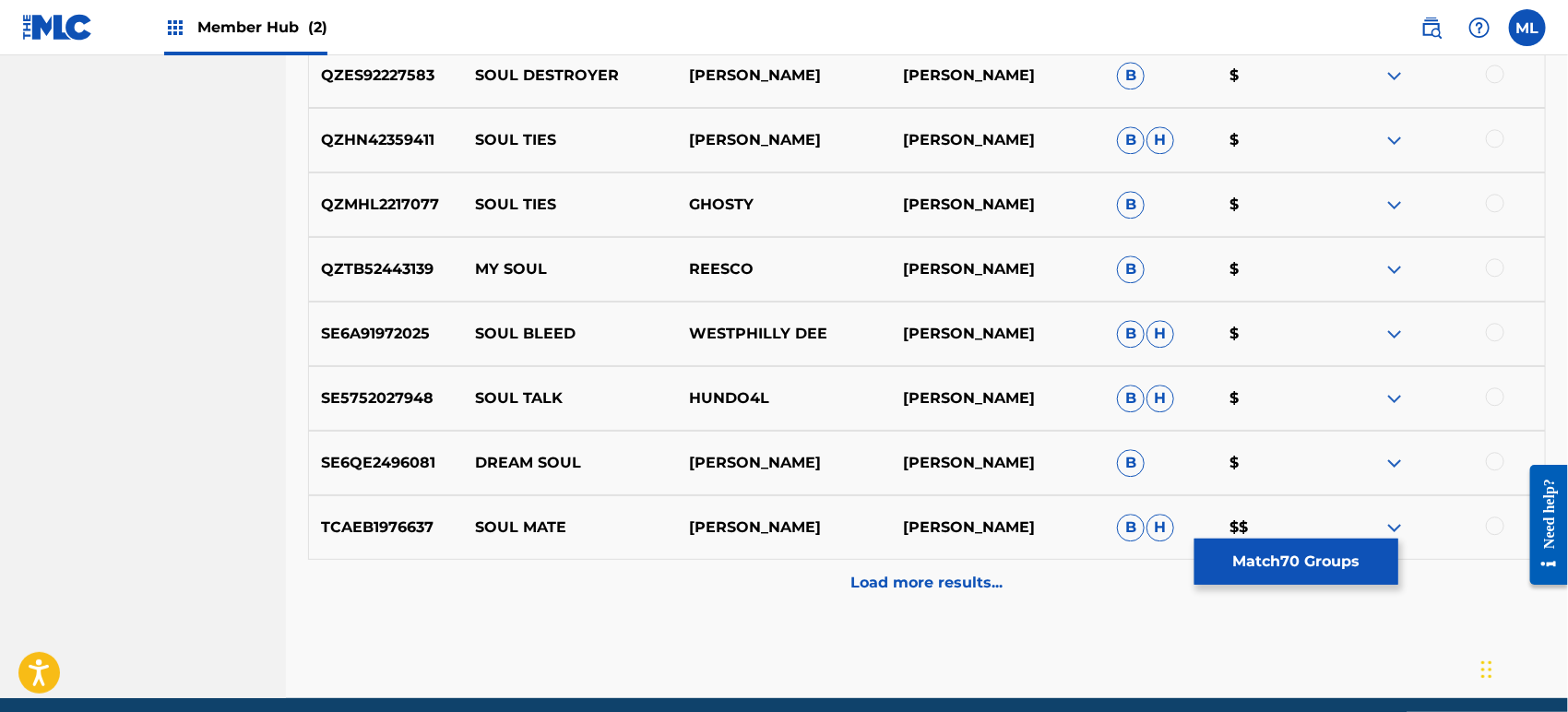
scroll to position [9256, 0]
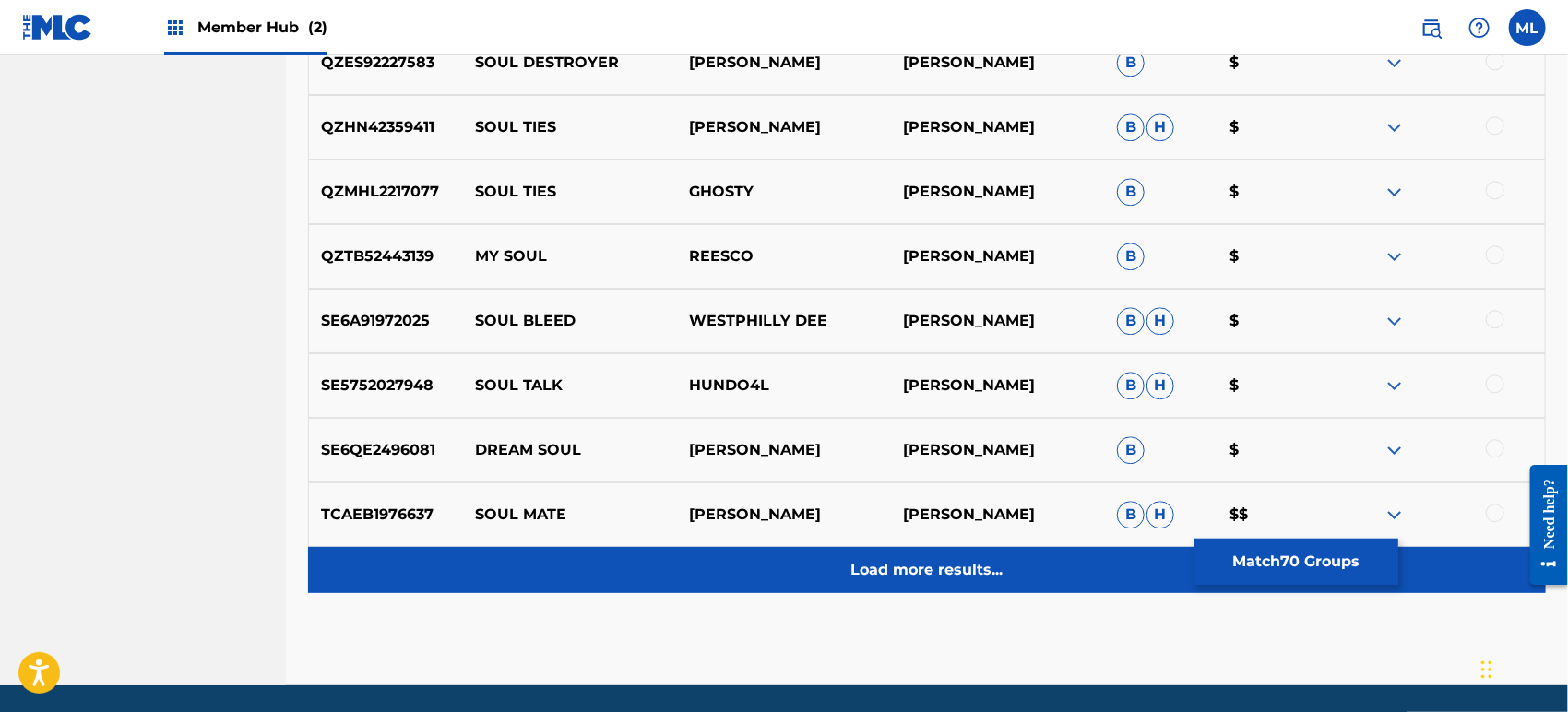
click at [993, 565] on p "Load more results..." at bounding box center [927, 569] width 153 height 22
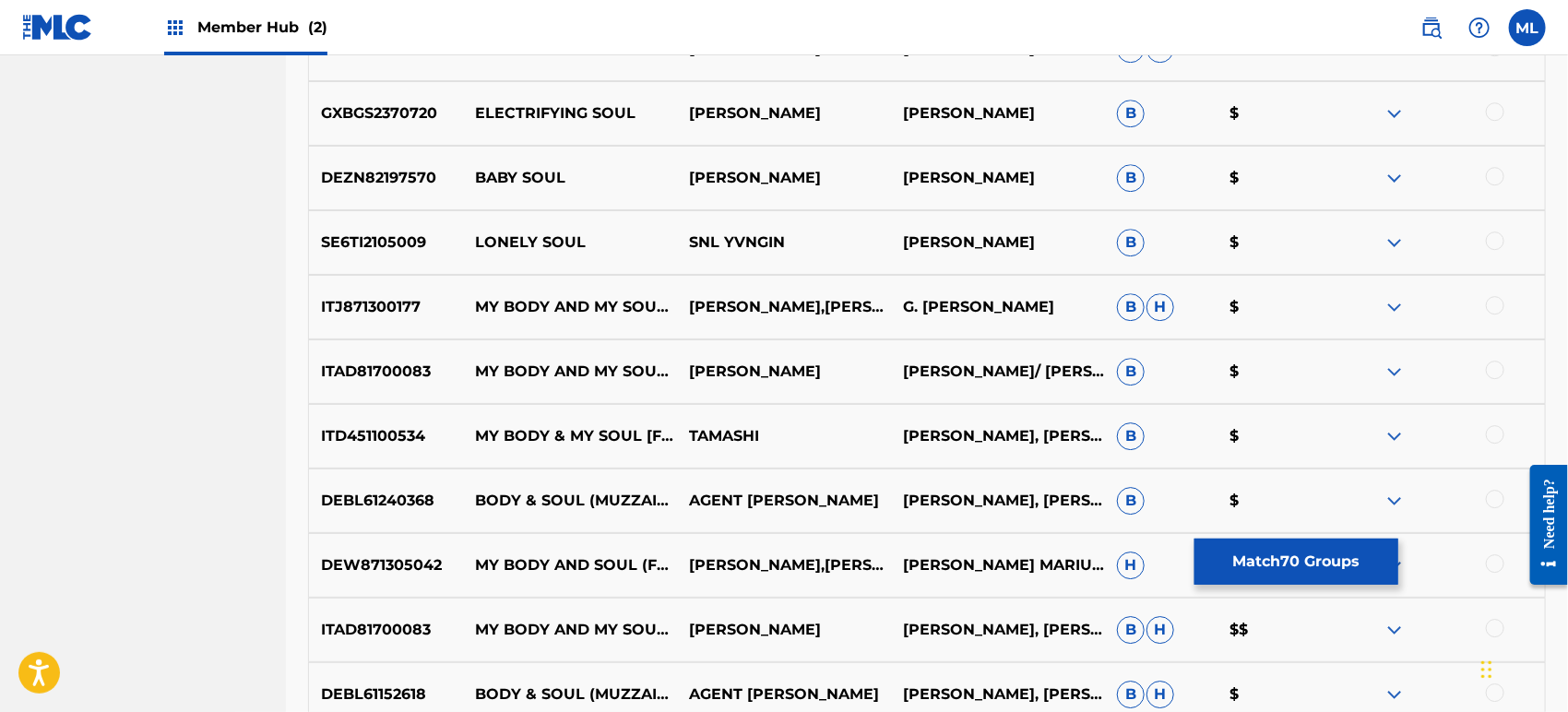
scroll to position [9733, 0]
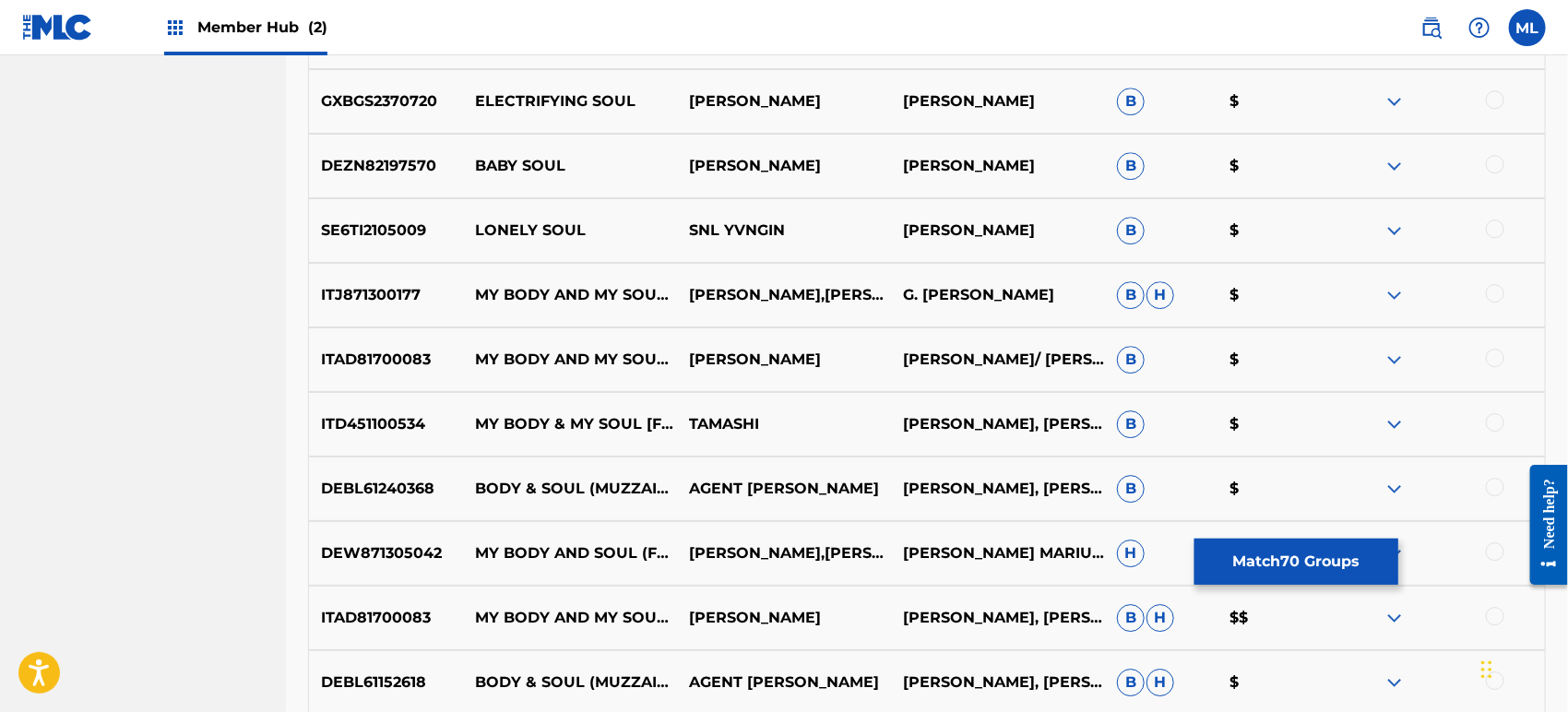
click at [1494, 282] on div "ITJ871300177 MY BODY AND MY SOUL - CHILL MIX [PERSON_NAME],[PERSON_NAME],[PERSO…" at bounding box center [926, 295] width 1237 height 65
click at [1497, 361] on div at bounding box center [1495, 357] width 19 height 19
click at [1498, 297] on div at bounding box center [1495, 292] width 19 height 19
click at [1487, 421] on div at bounding box center [1495, 422] width 19 height 19
click at [1489, 485] on div at bounding box center [1495, 486] width 19 height 19
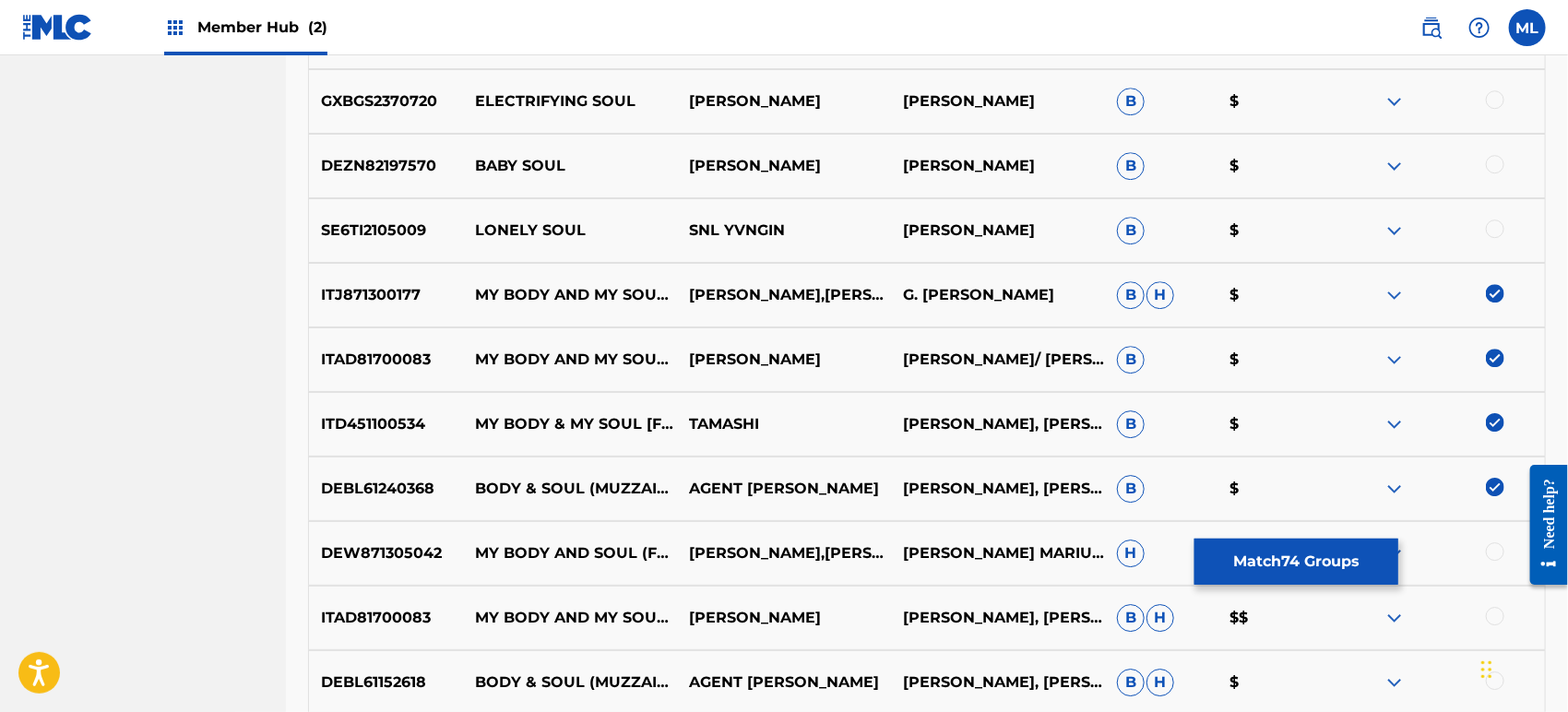
click at [1488, 555] on div at bounding box center [1495, 551] width 19 height 19
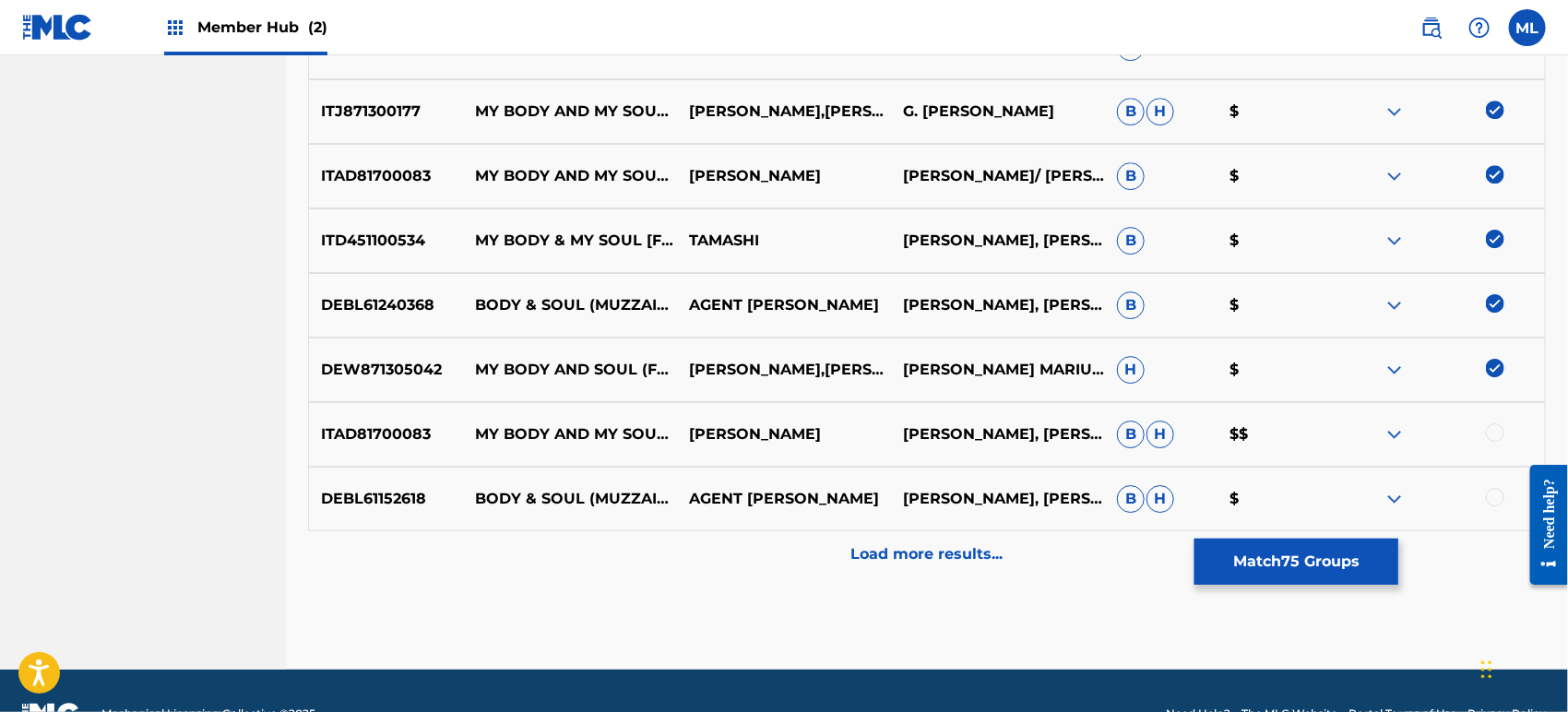
scroll to position [9938, 0]
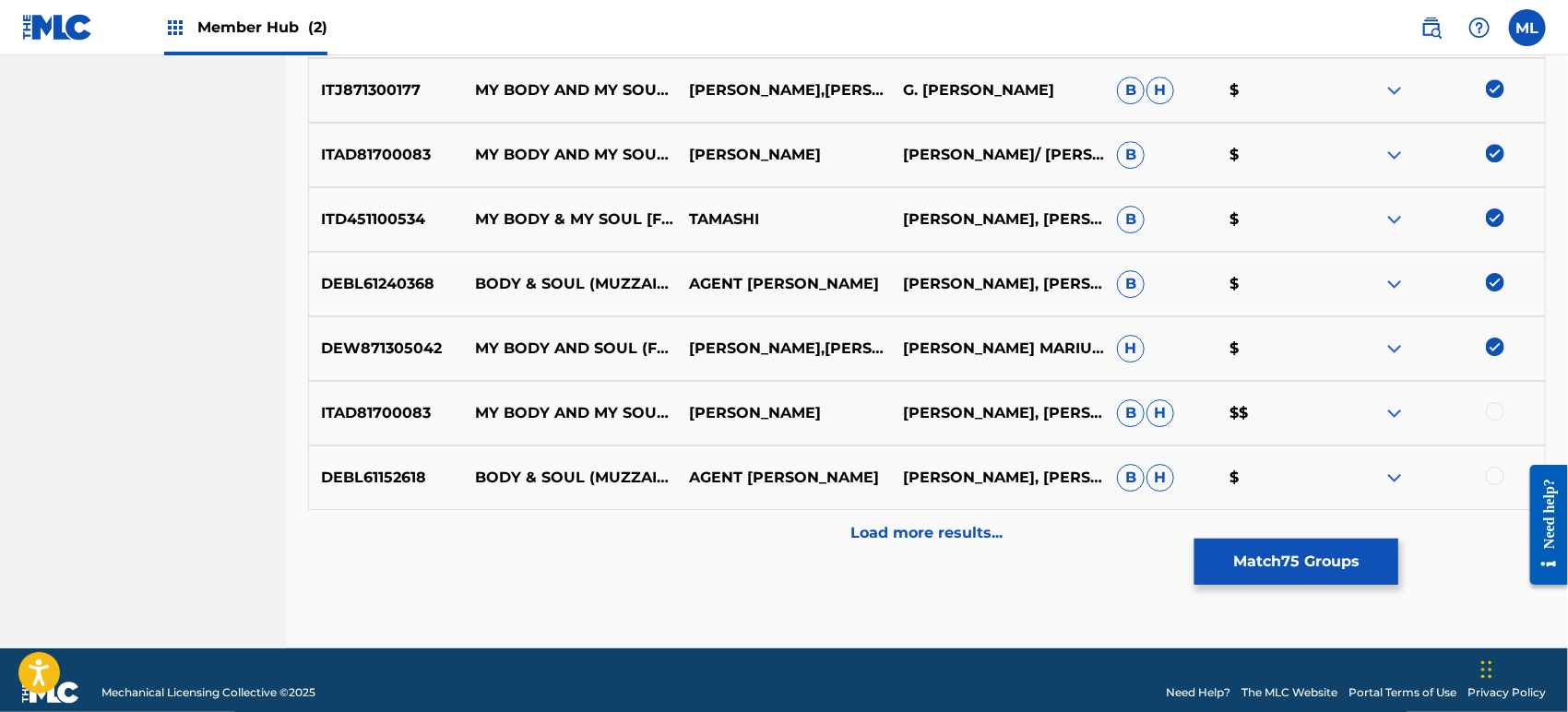
click at [1499, 410] on div at bounding box center [1495, 411] width 19 height 19
click at [1494, 477] on div at bounding box center [1495, 475] width 19 height 19
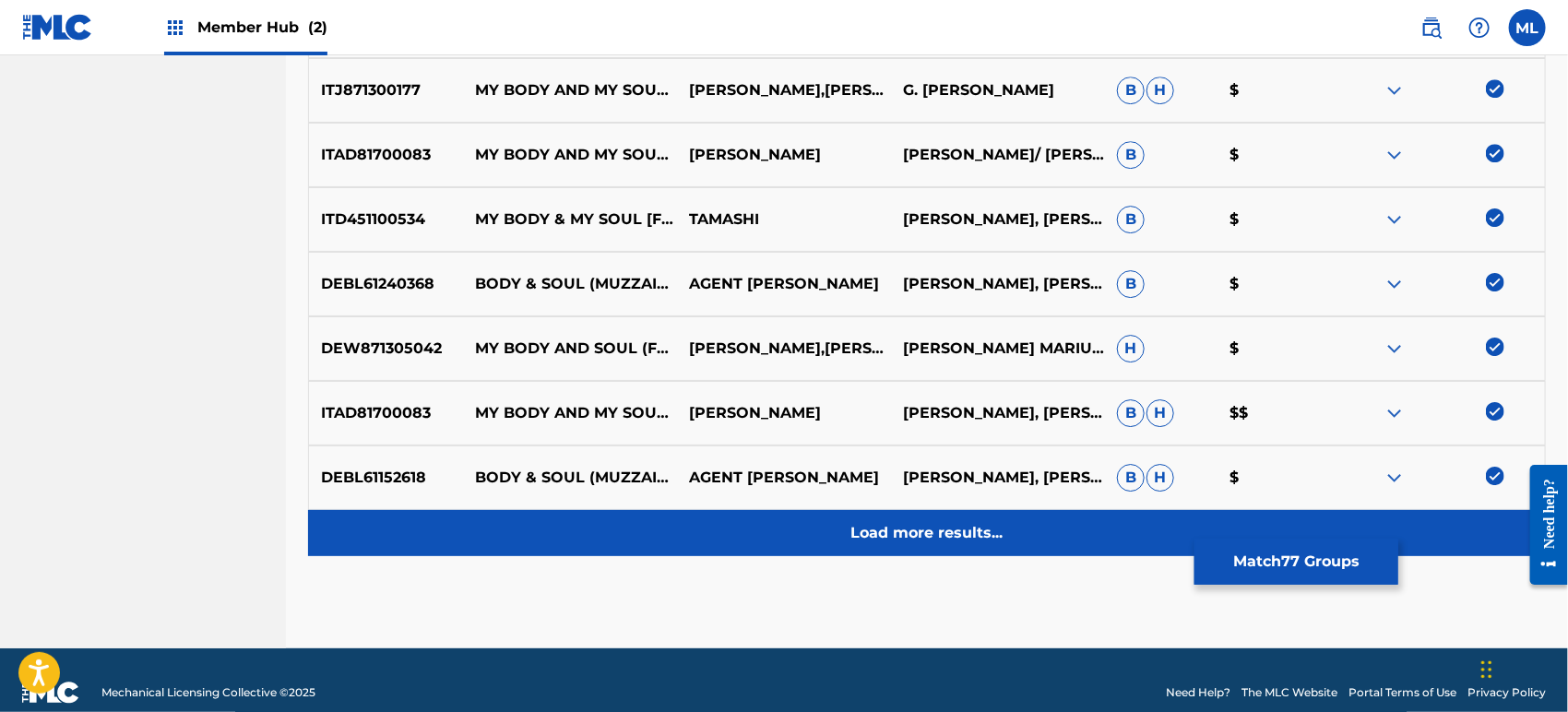
click at [1002, 530] on p "Load more results..." at bounding box center [927, 533] width 153 height 22
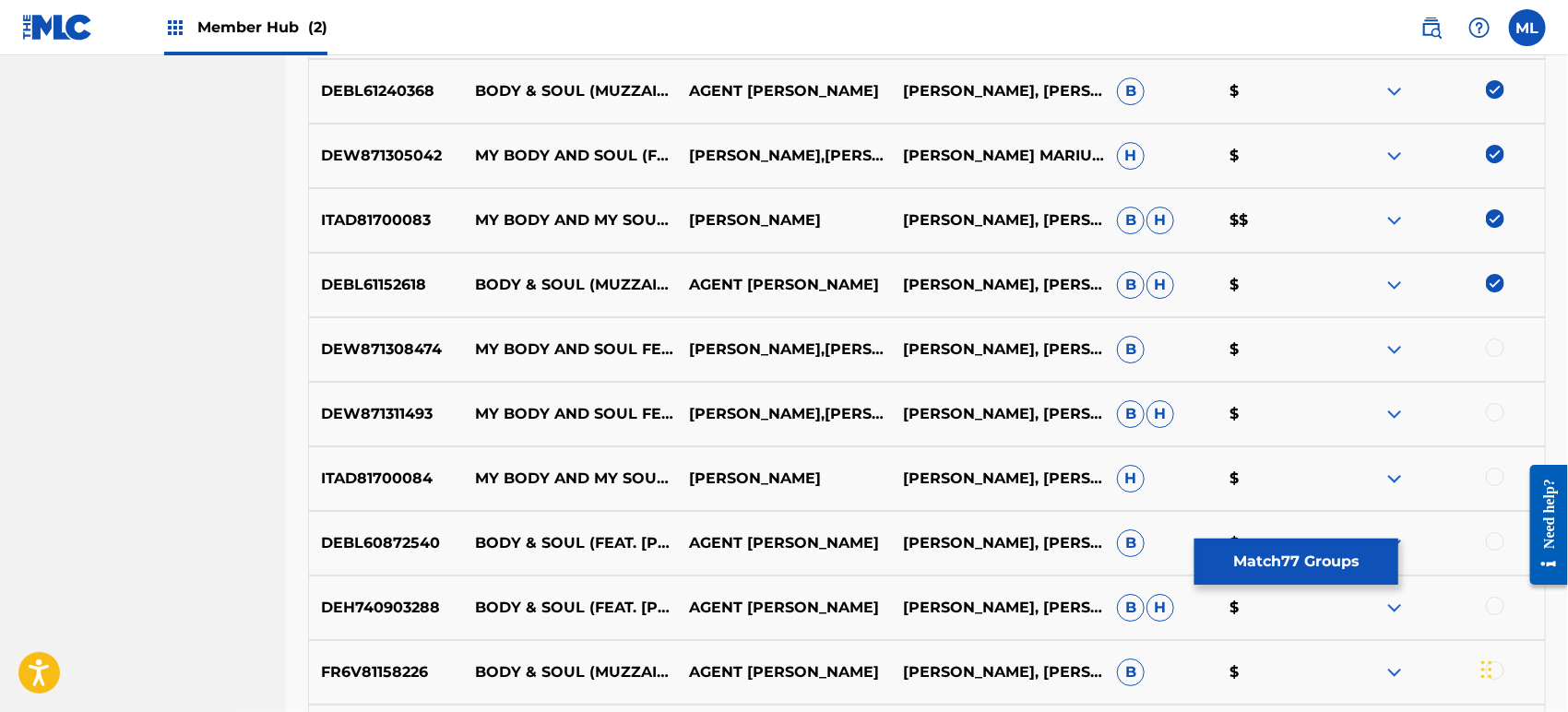
scroll to position [10142, 0]
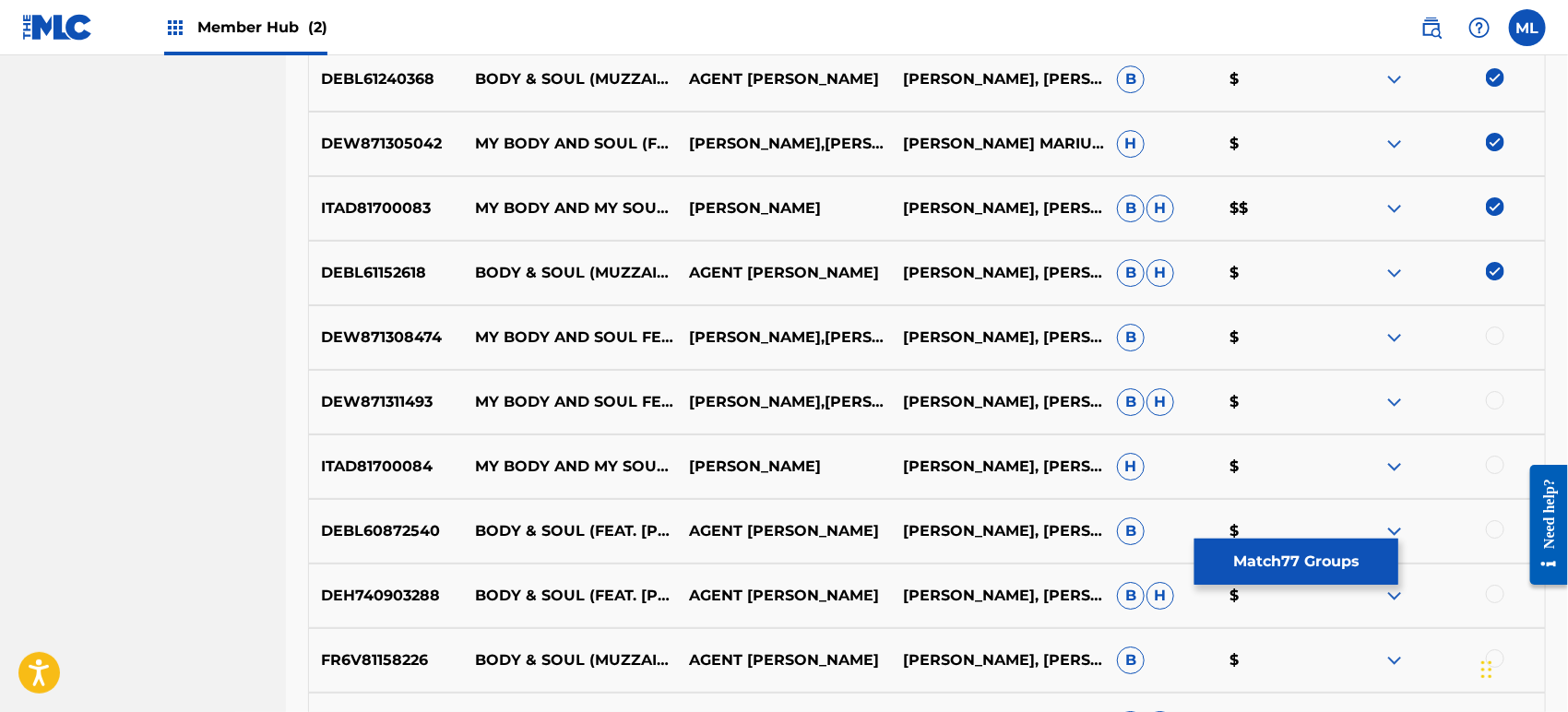
click at [1494, 330] on div at bounding box center [1495, 335] width 19 height 19
click at [1491, 401] on div at bounding box center [1495, 400] width 19 height 19
click at [1495, 464] on div at bounding box center [1495, 465] width 19 height 19
click at [1496, 520] on div at bounding box center [1495, 529] width 19 height 19
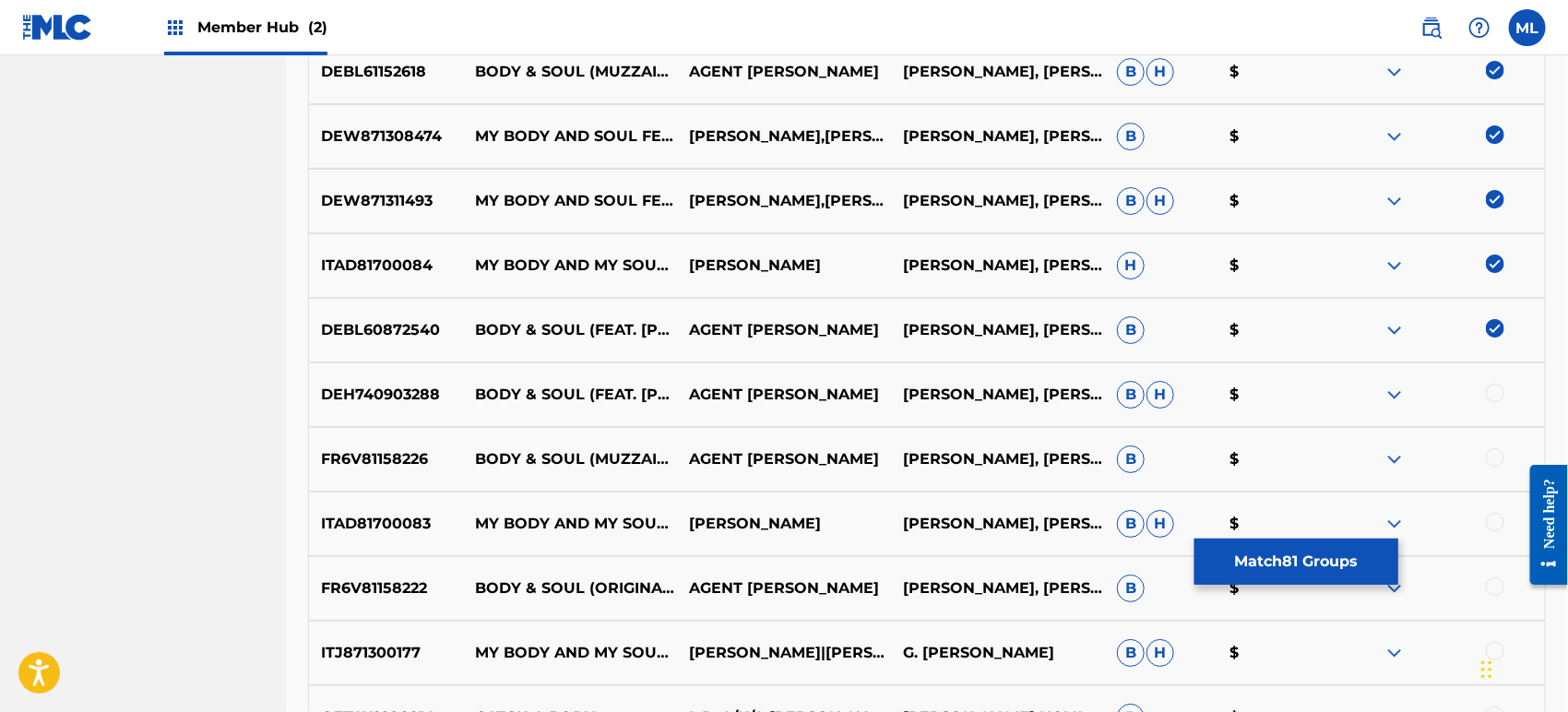
scroll to position [10348, 0]
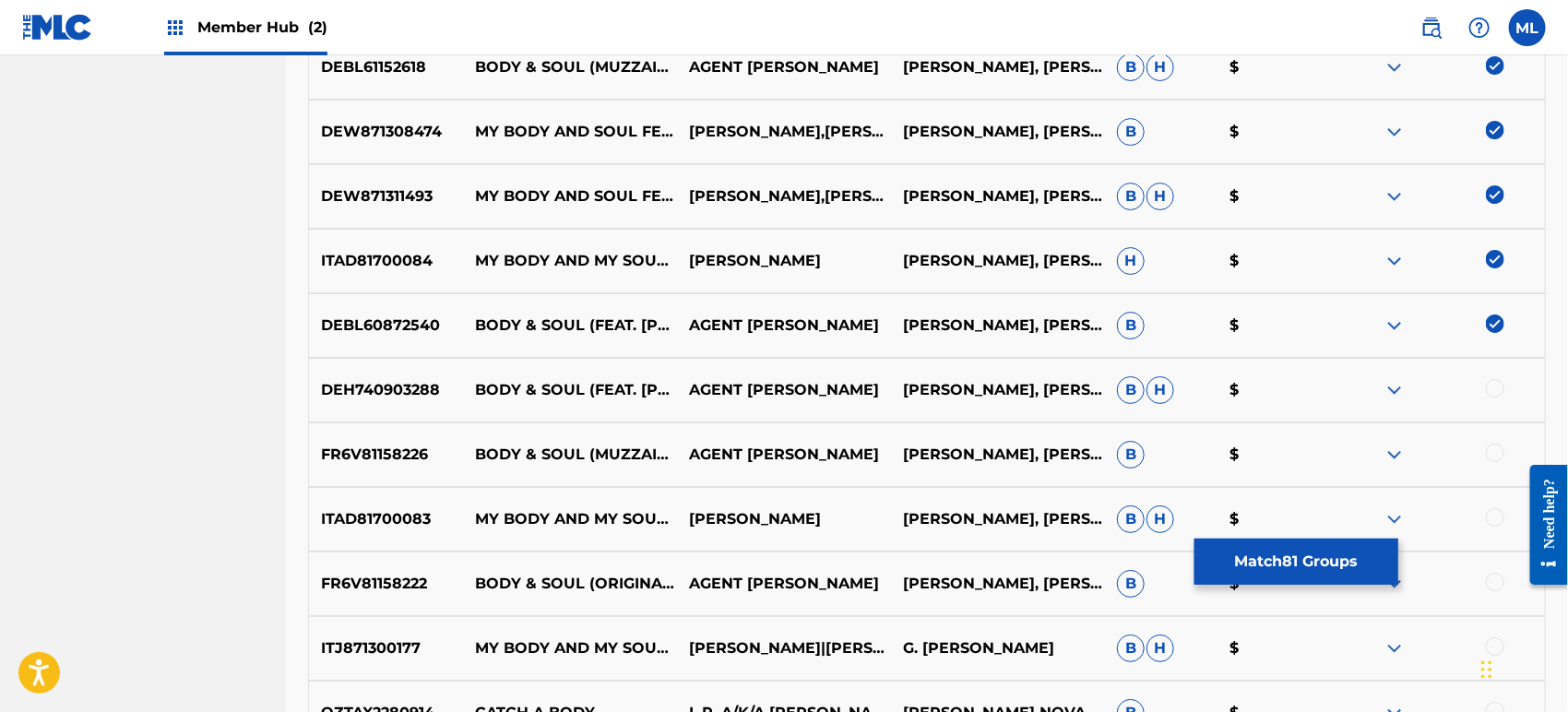
click at [1490, 389] on div at bounding box center [1495, 387] width 19 height 19
click at [1498, 459] on div at bounding box center [1495, 452] width 19 height 19
click at [1496, 523] on div at bounding box center [1495, 516] width 19 height 19
click at [1501, 578] on div at bounding box center [1495, 581] width 19 height 19
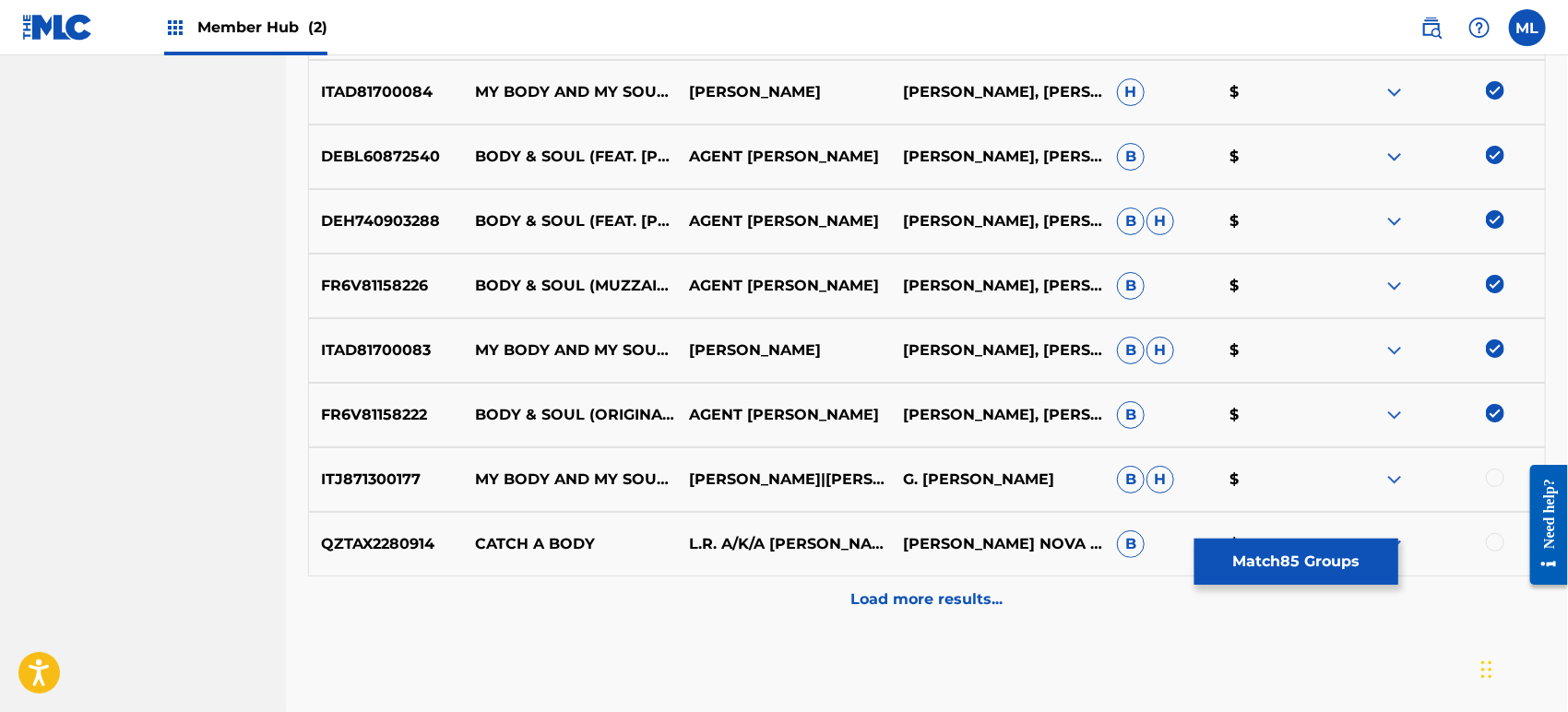
scroll to position [10553, 0]
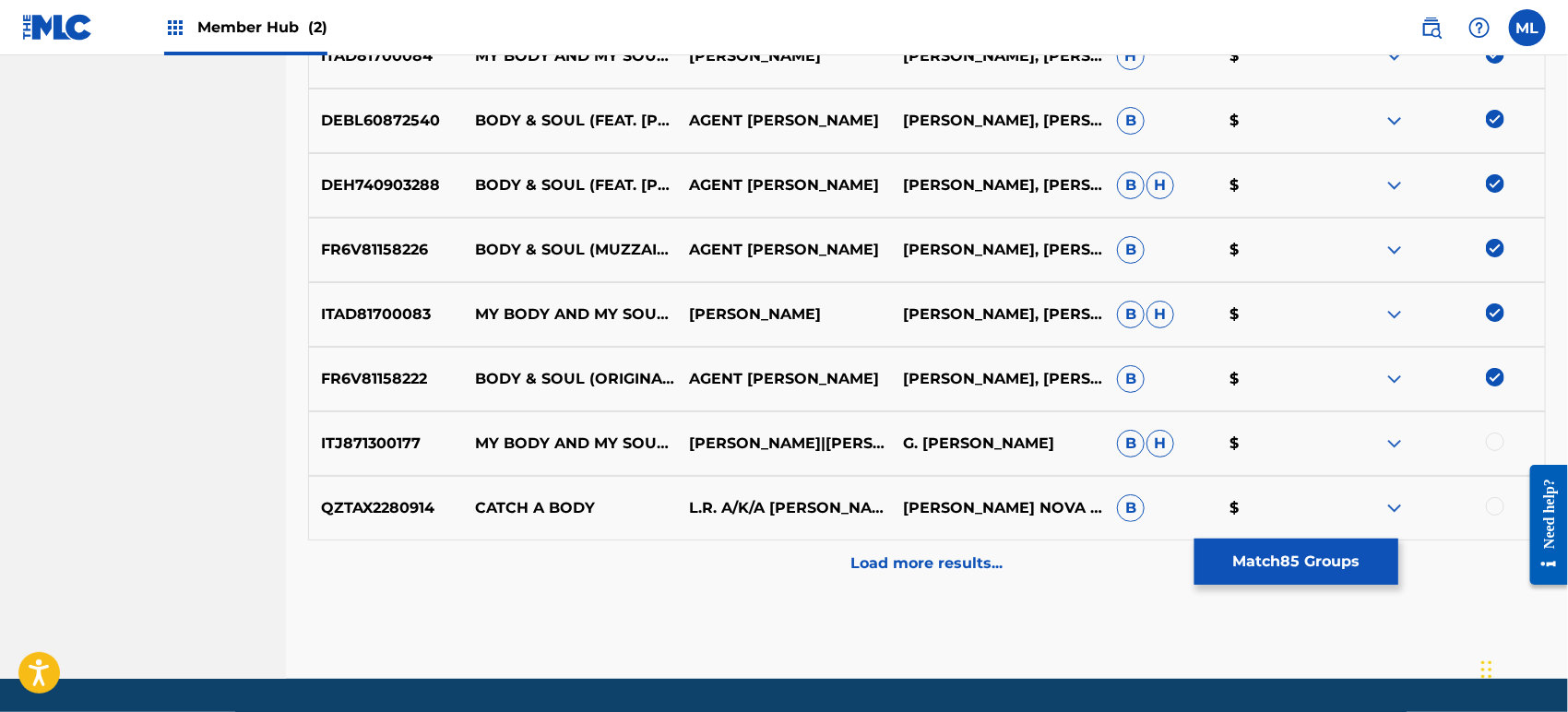
click at [1494, 448] on div at bounding box center [1495, 441] width 19 height 19
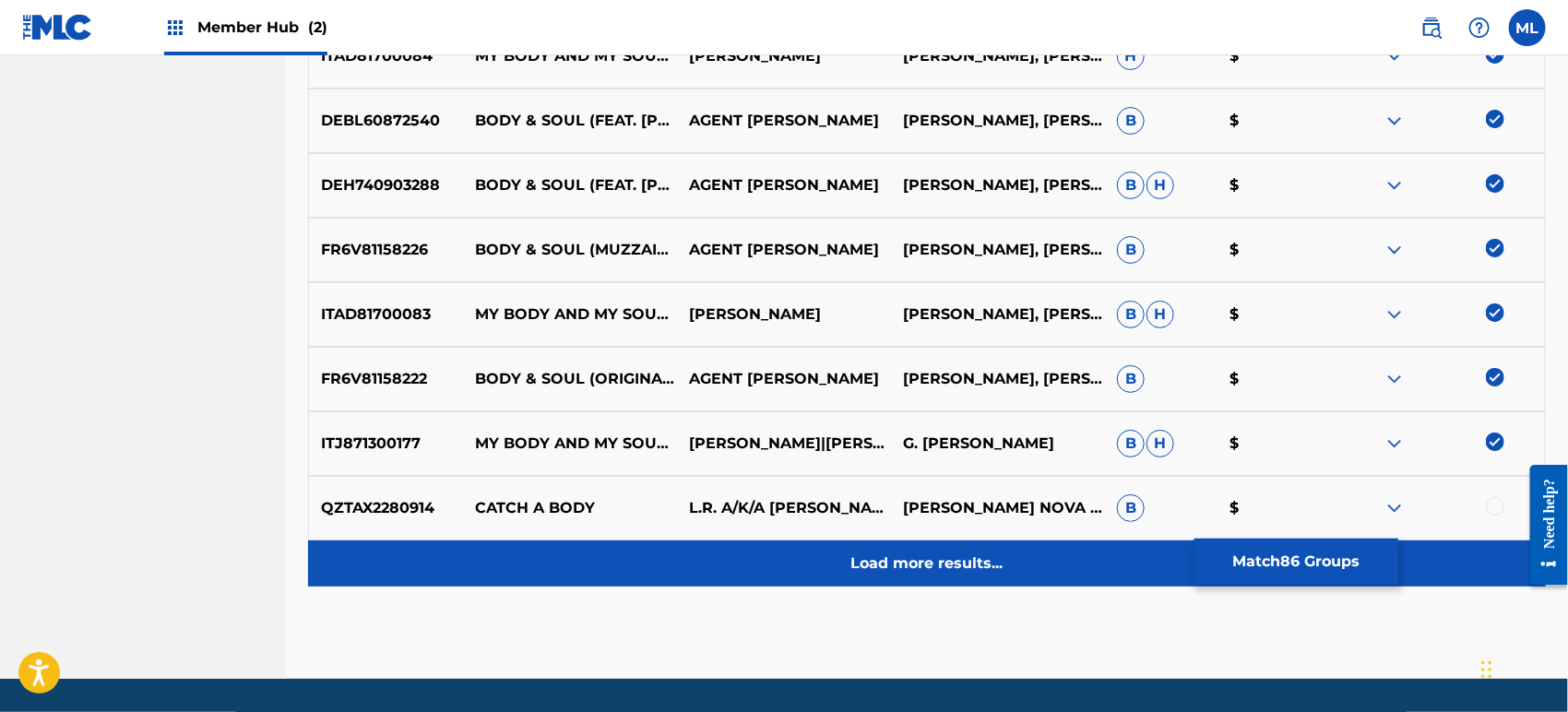
click at [978, 573] on div "Load more results..." at bounding box center [926, 562] width 1237 height 46
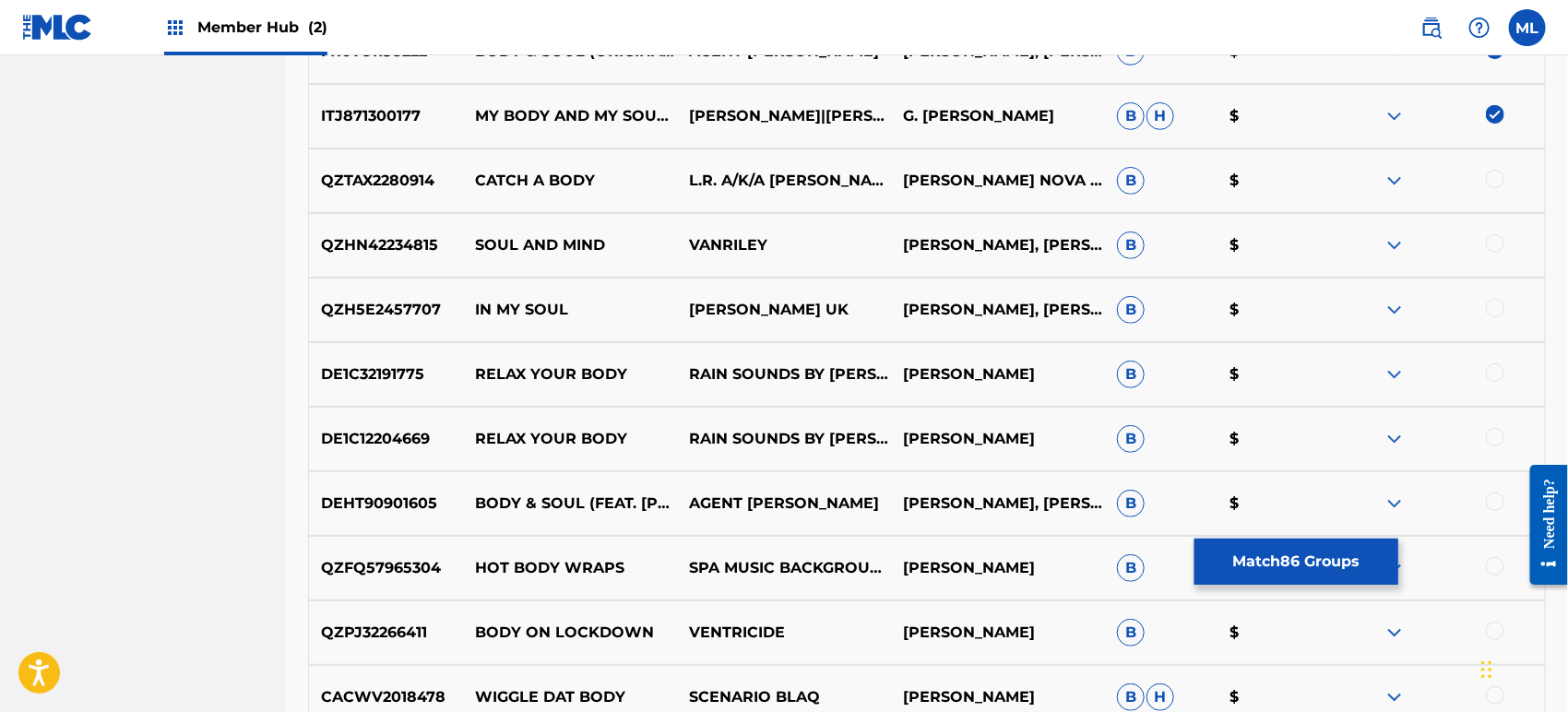
scroll to position [10963, 0]
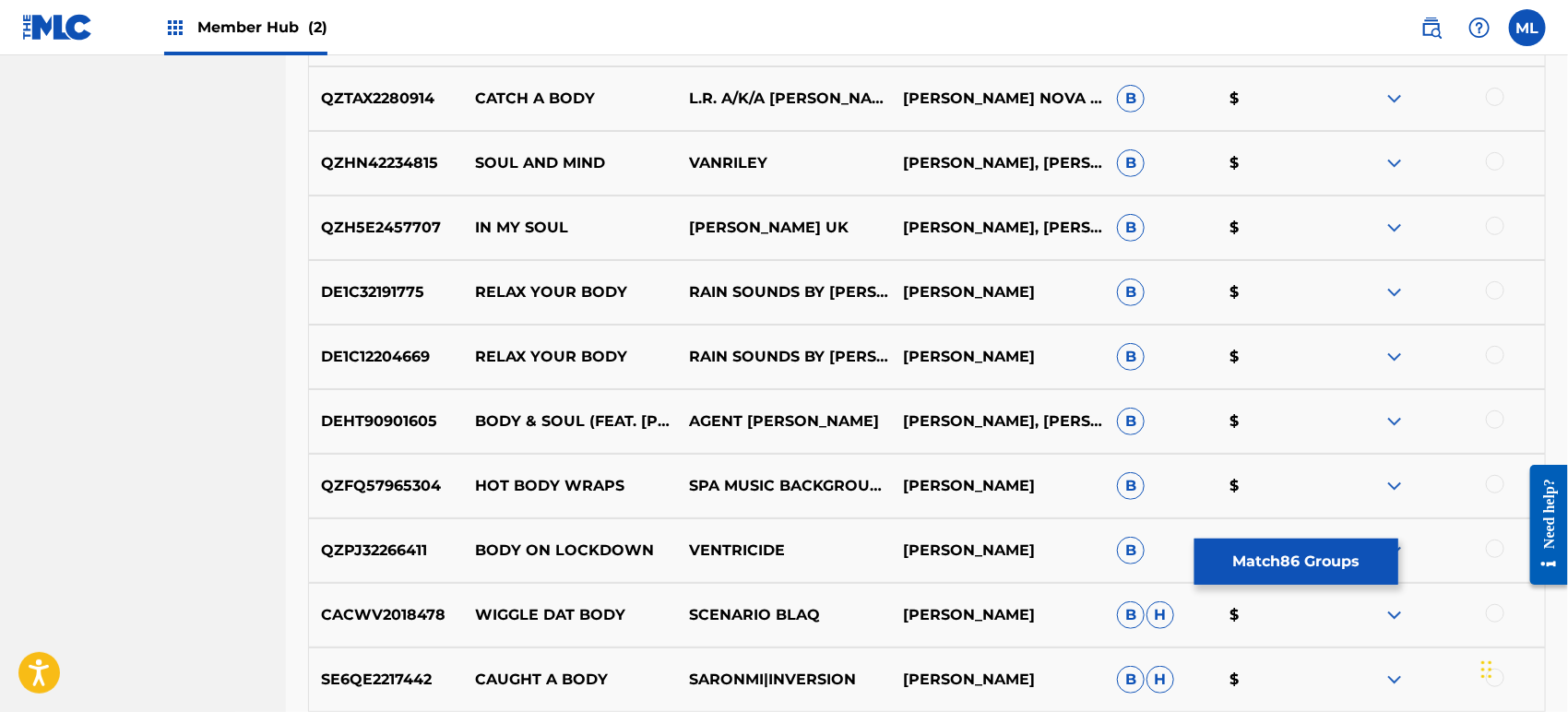
click at [1495, 418] on div at bounding box center [1495, 419] width 19 height 19
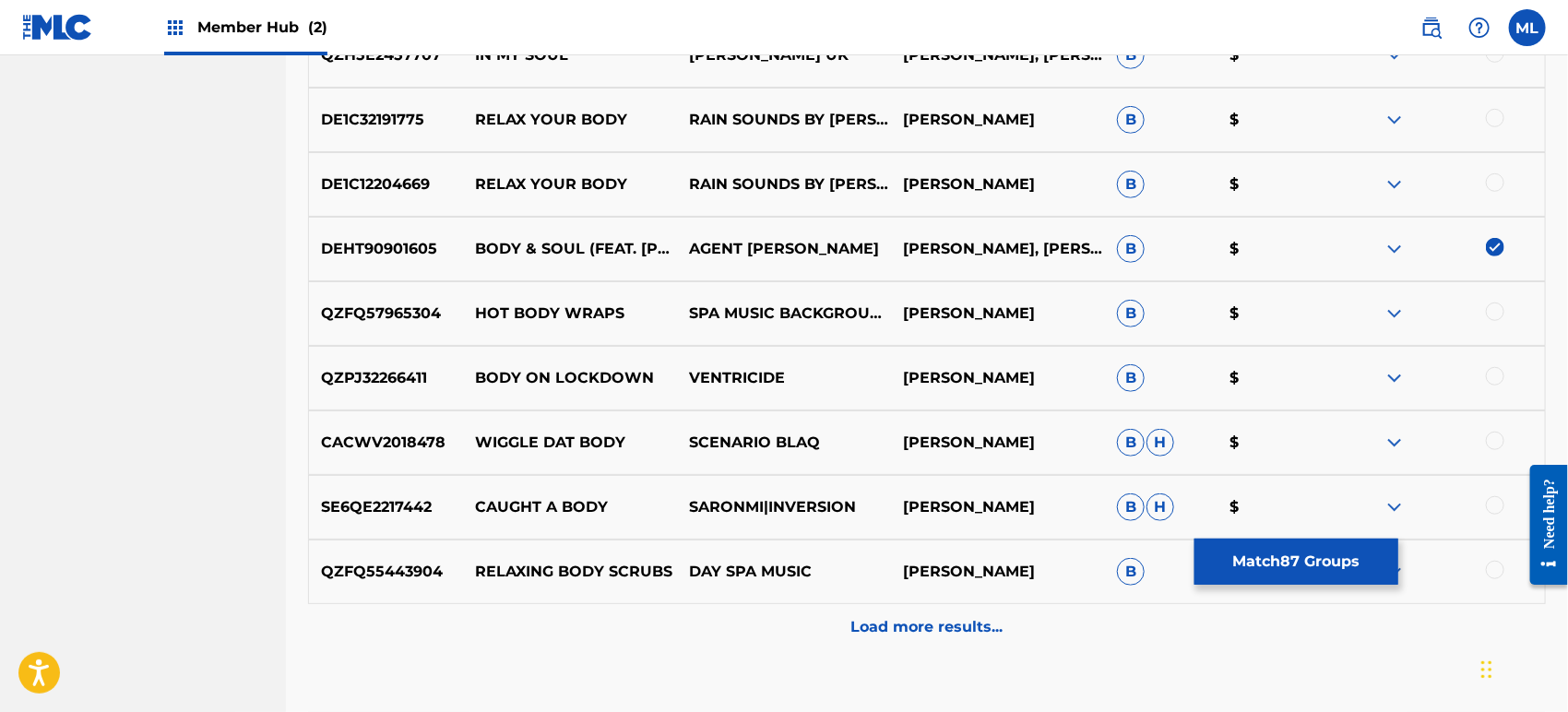
scroll to position [11167, 0]
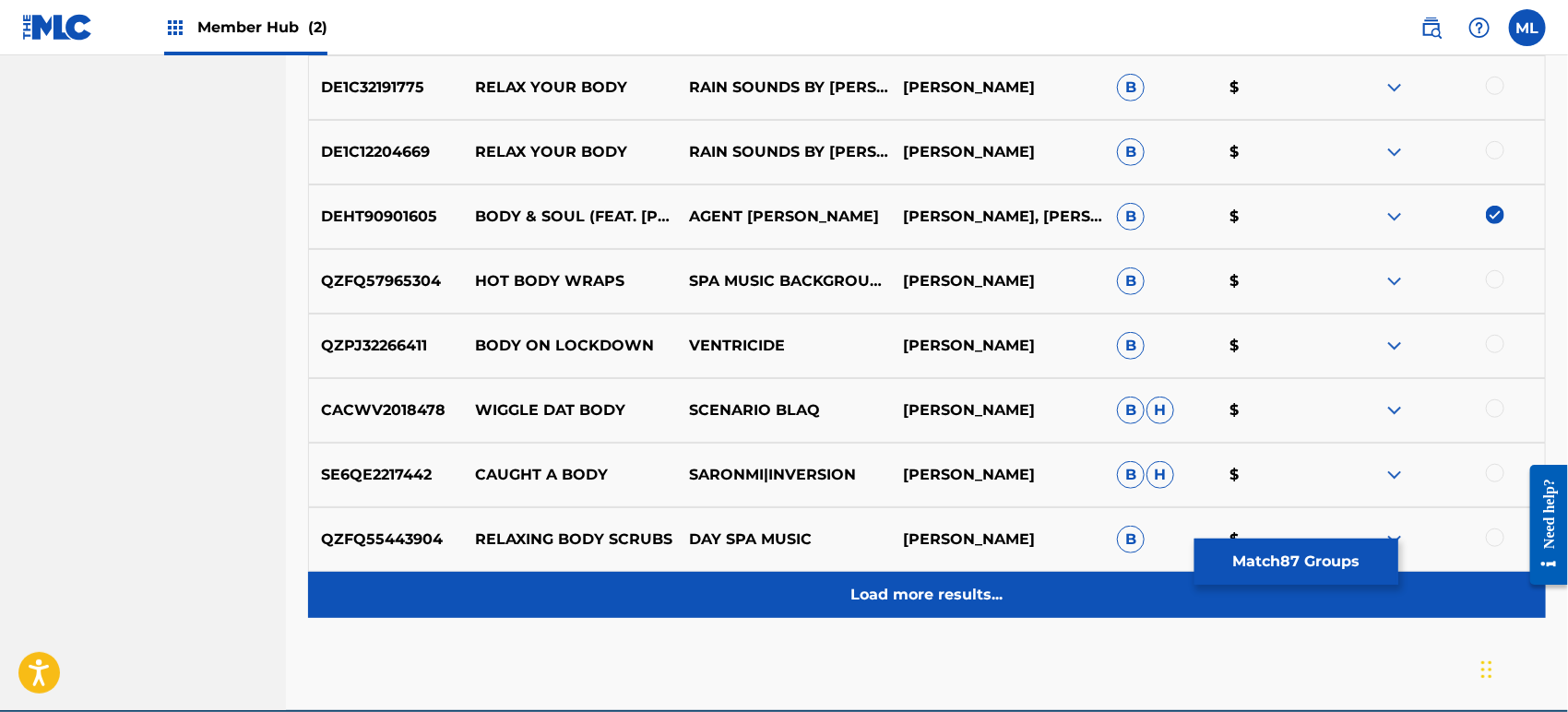
click at [936, 587] on p "Load more results..." at bounding box center [927, 595] width 153 height 22
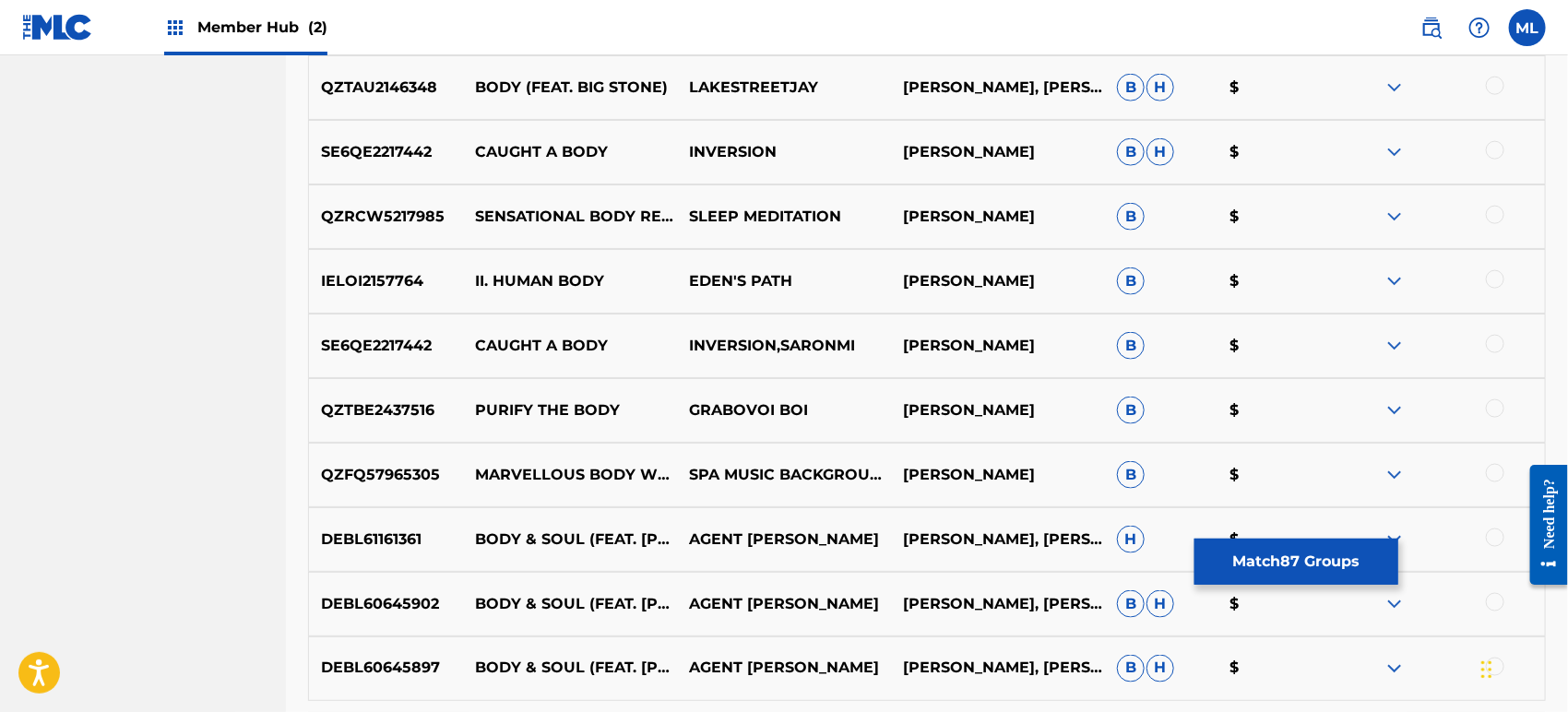
scroll to position [11714, 0]
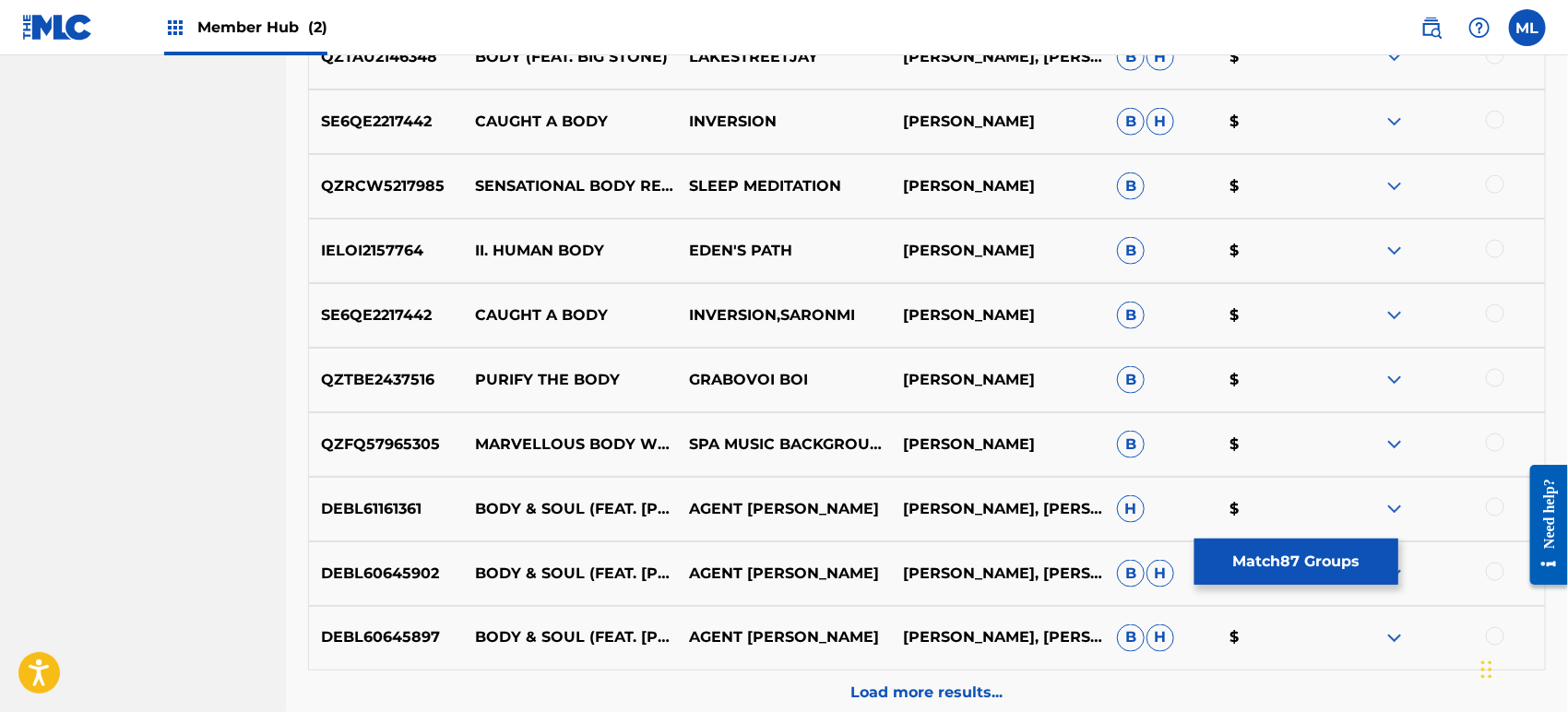
click at [1490, 505] on div at bounding box center [1495, 507] width 19 height 19
click at [1495, 577] on div at bounding box center [1495, 571] width 19 height 19
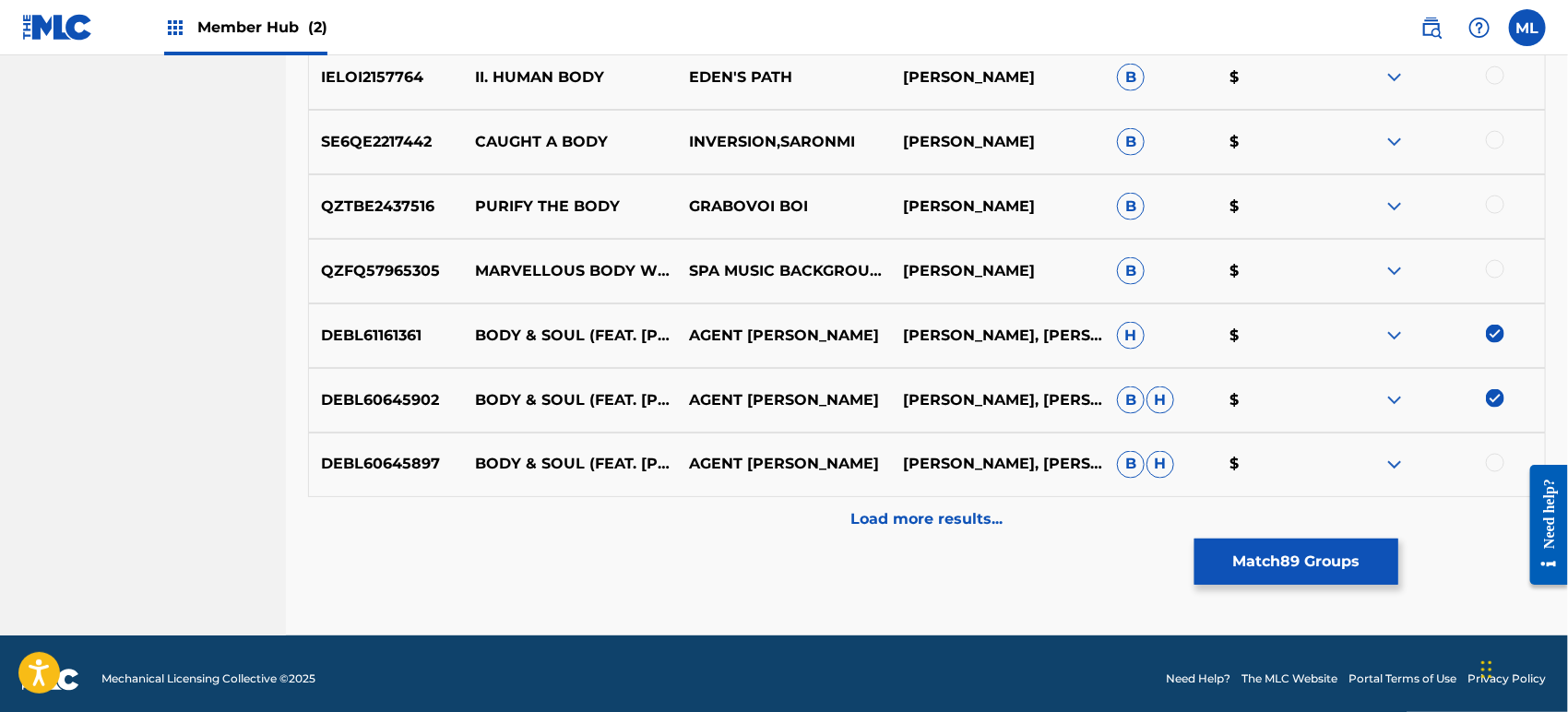
scroll to position [11898, 0]
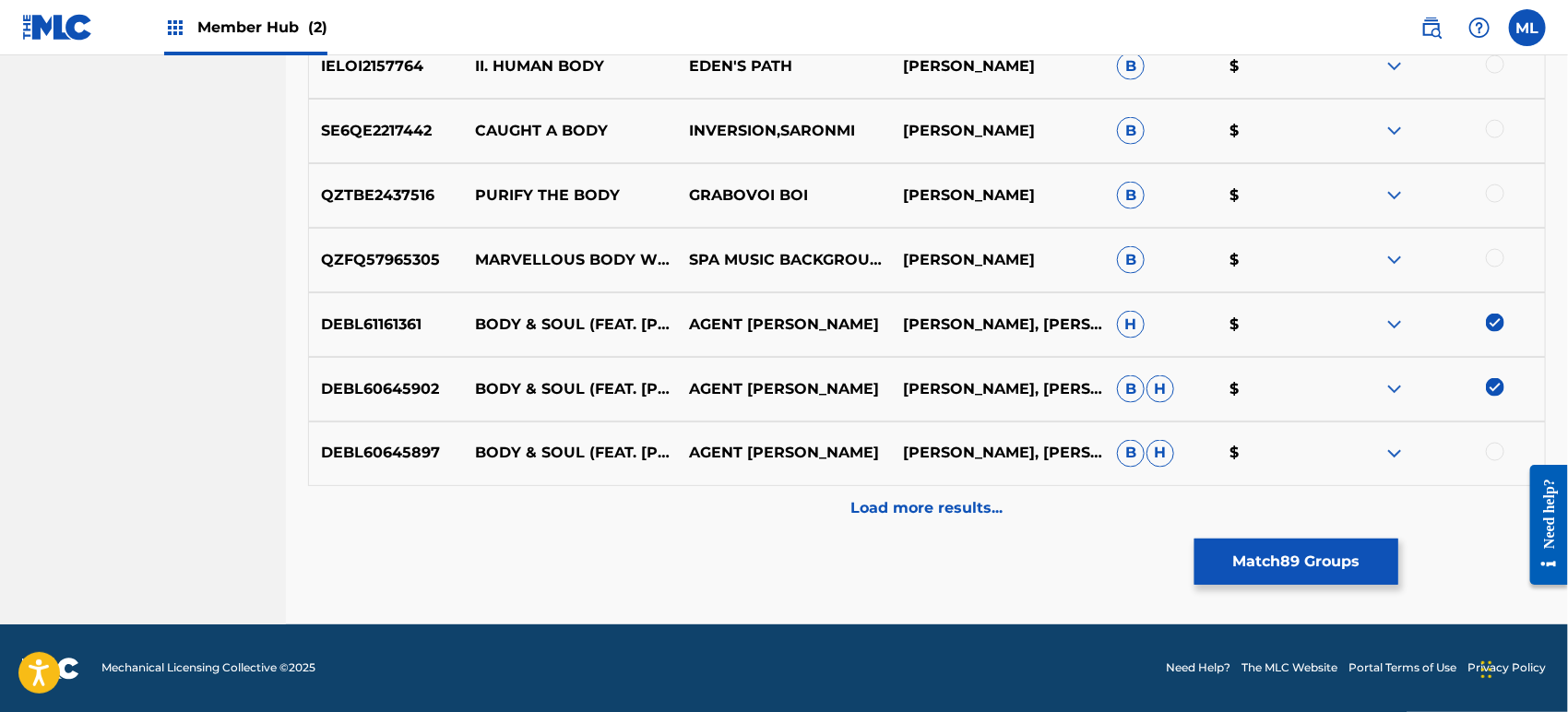
click at [1498, 448] on div at bounding box center [1495, 451] width 19 height 19
click at [980, 517] on p "Load more results..." at bounding box center [927, 509] width 153 height 22
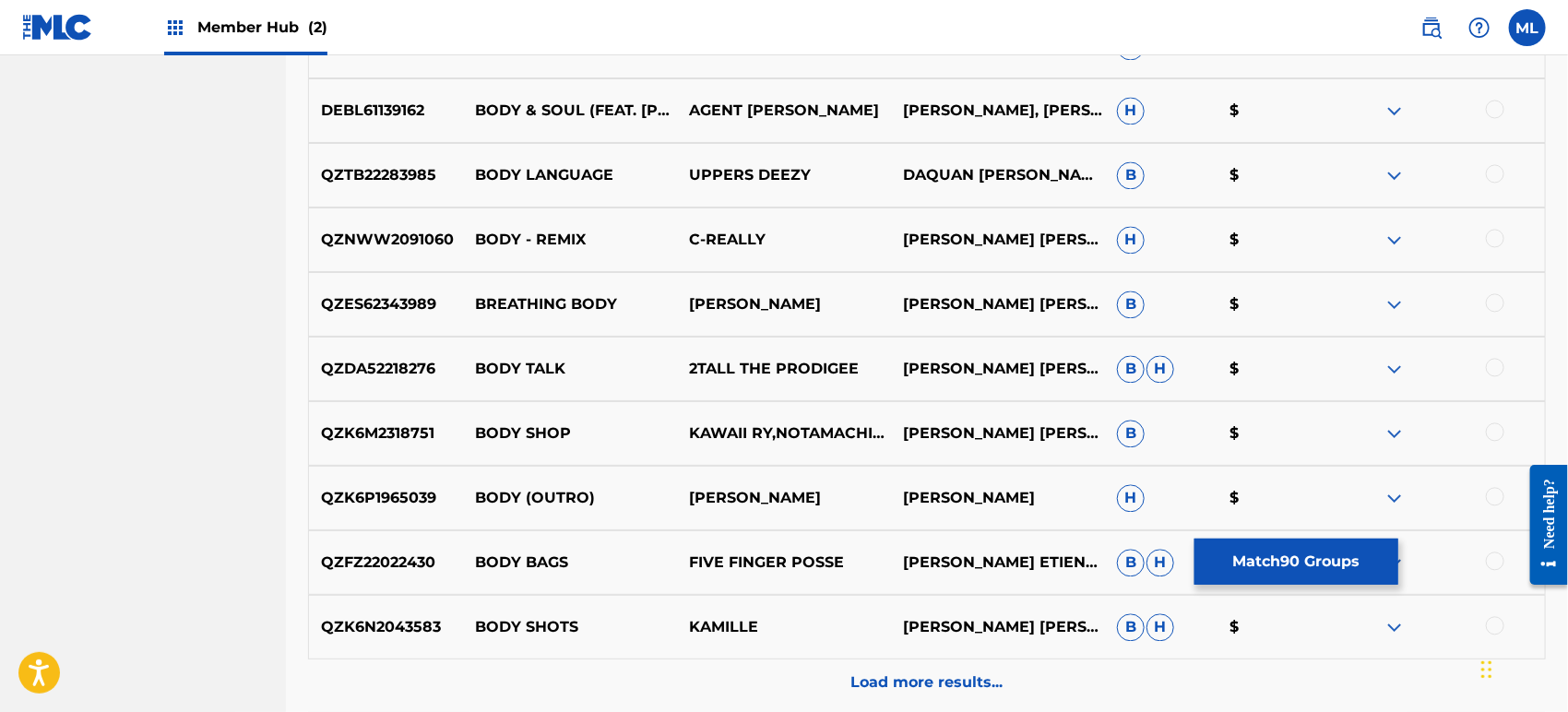
scroll to position [12377, 0]
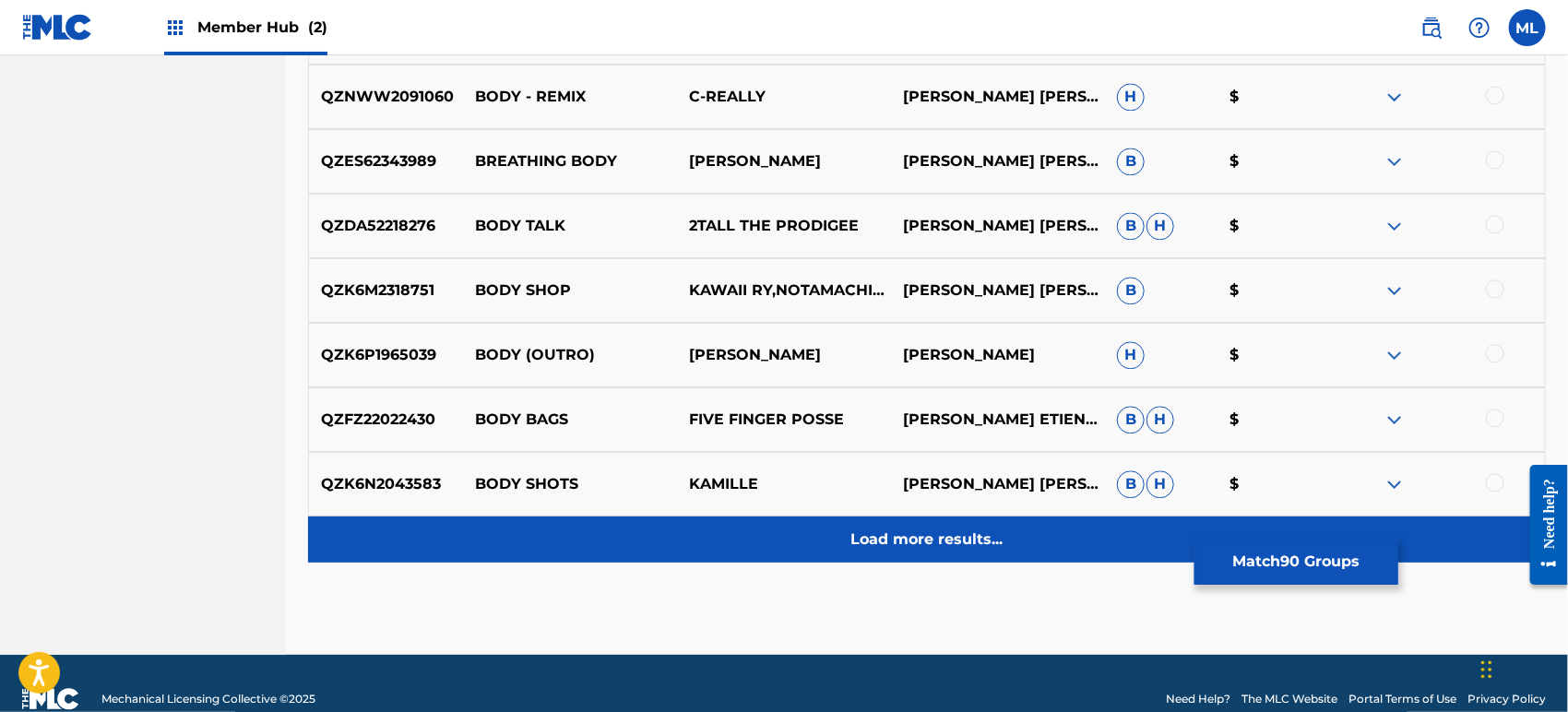
click at [989, 532] on p "Load more results..." at bounding box center [927, 539] width 153 height 22
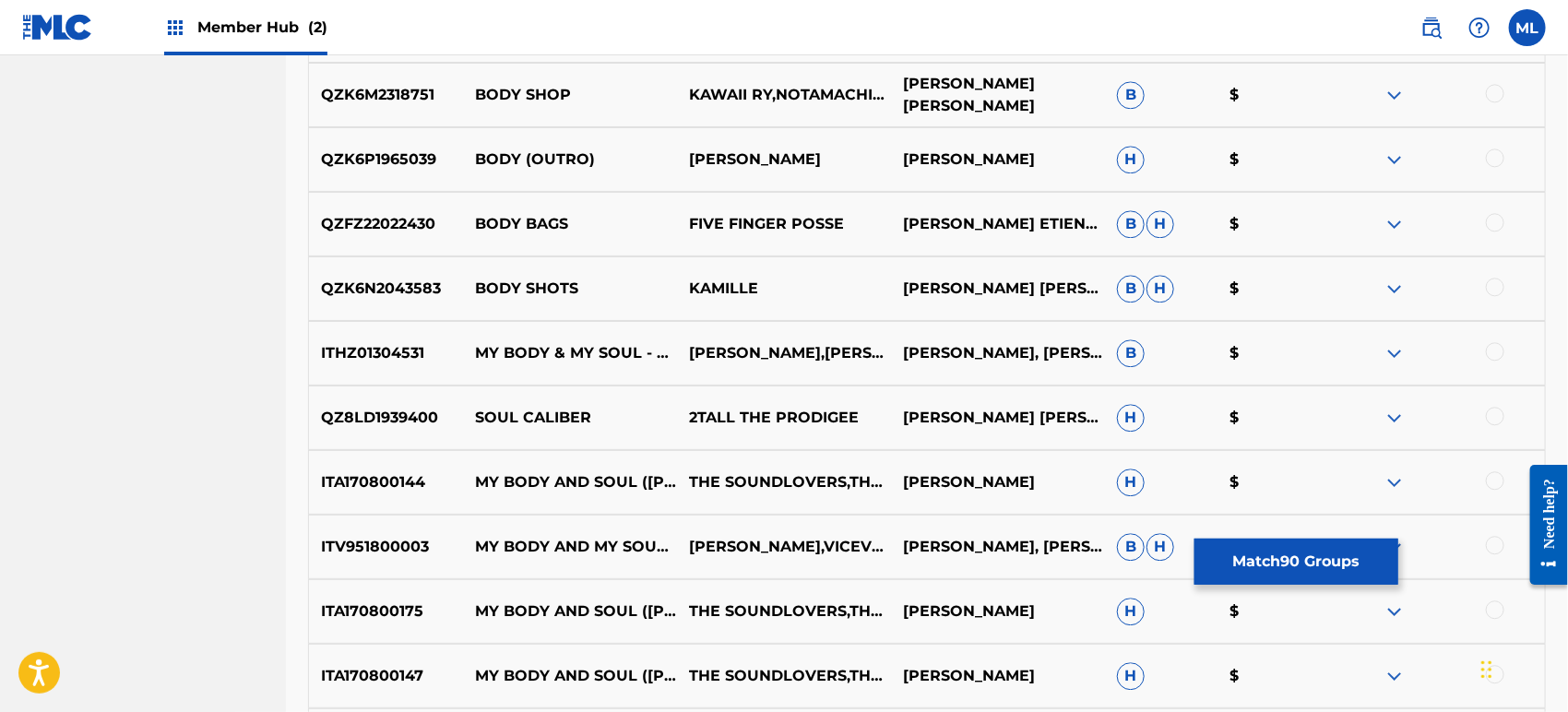
scroll to position [12717, 0]
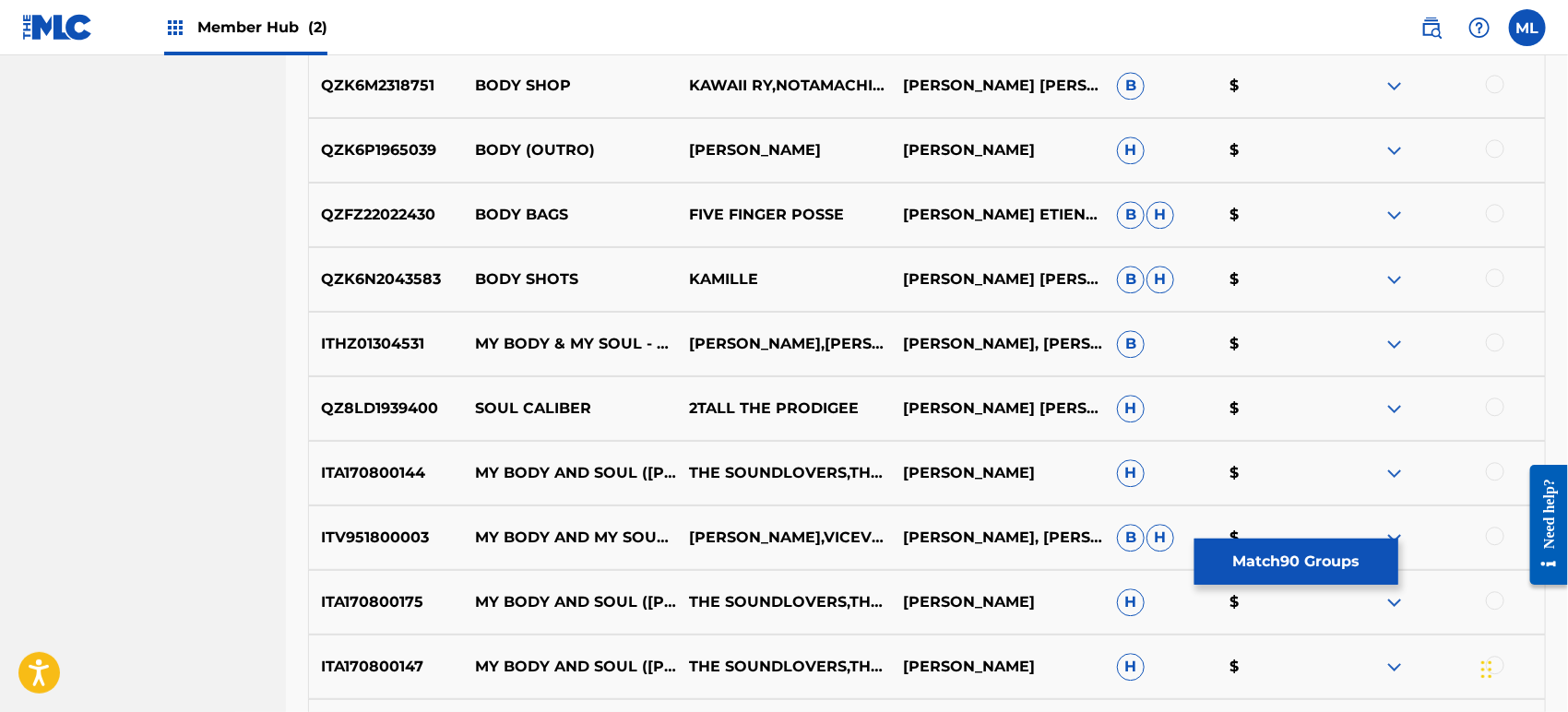
click at [1492, 345] on div at bounding box center [1495, 341] width 19 height 19
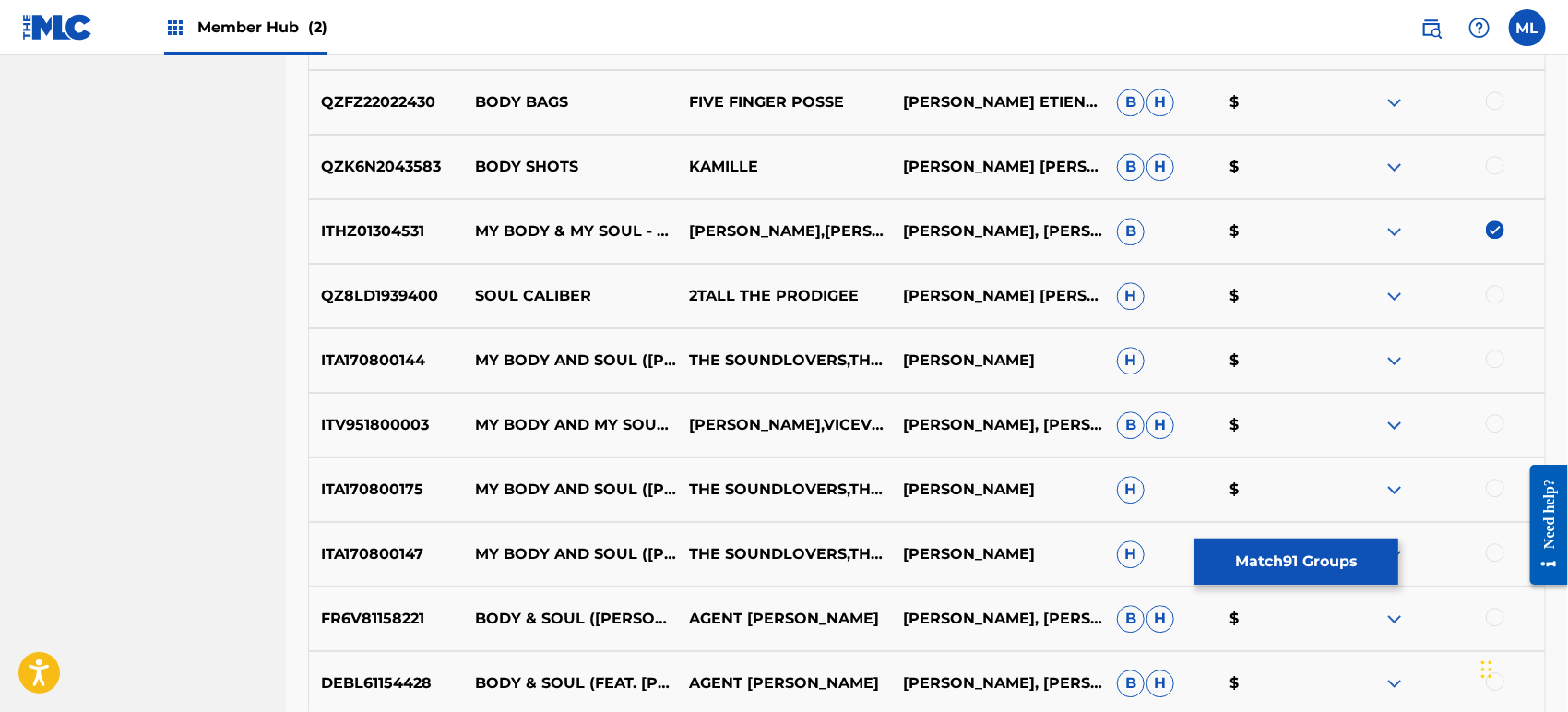
scroll to position [12855, 0]
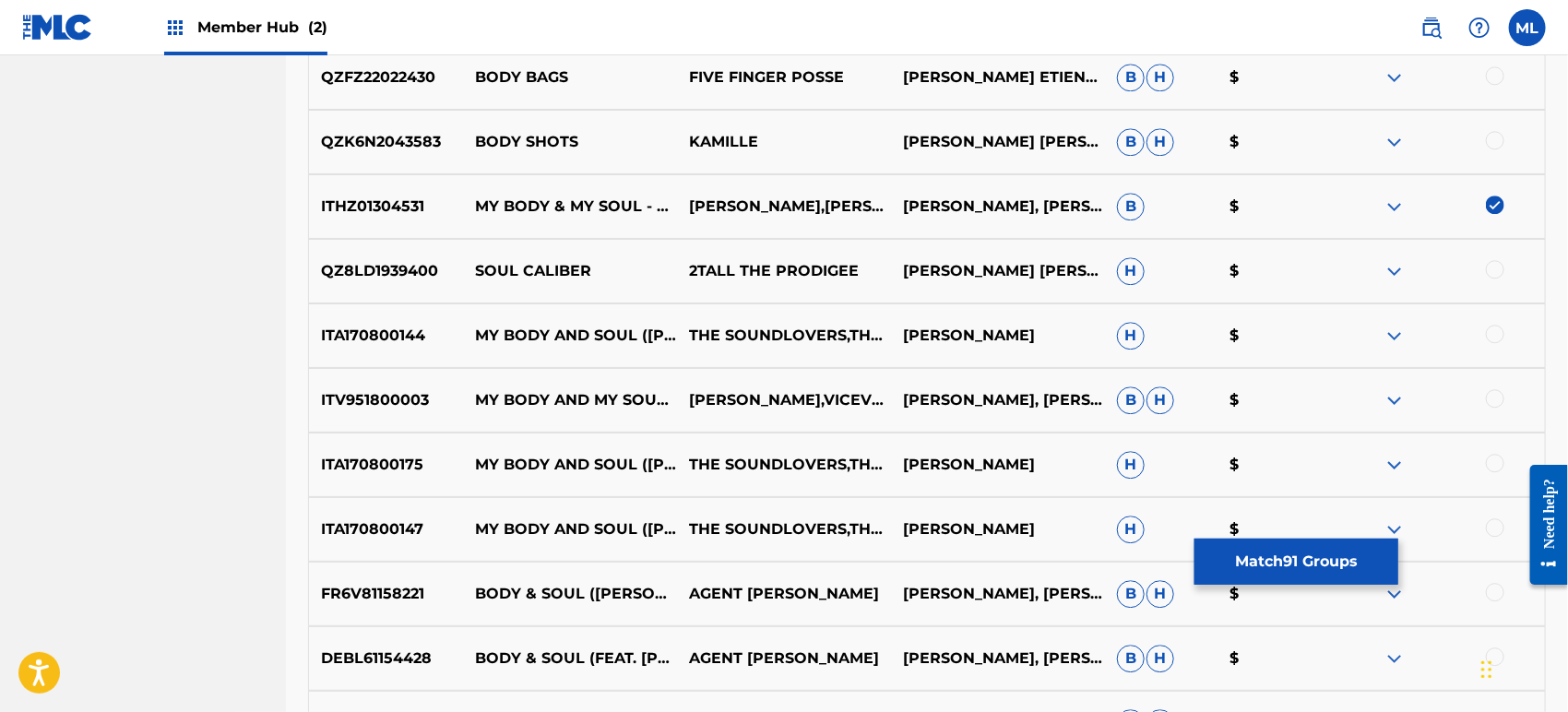
click at [1495, 332] on div at bounding box center [1495, 334] width 19 height 19
click at [1489, 402] on div at bounding box center [1495, 398] width 19 height 19
click at [1494, 464] on div at bounding box center [1495, 463] width 19 height 19
click at [1495, 522] on div at bounding box center [1495, 527] width 19 height 19
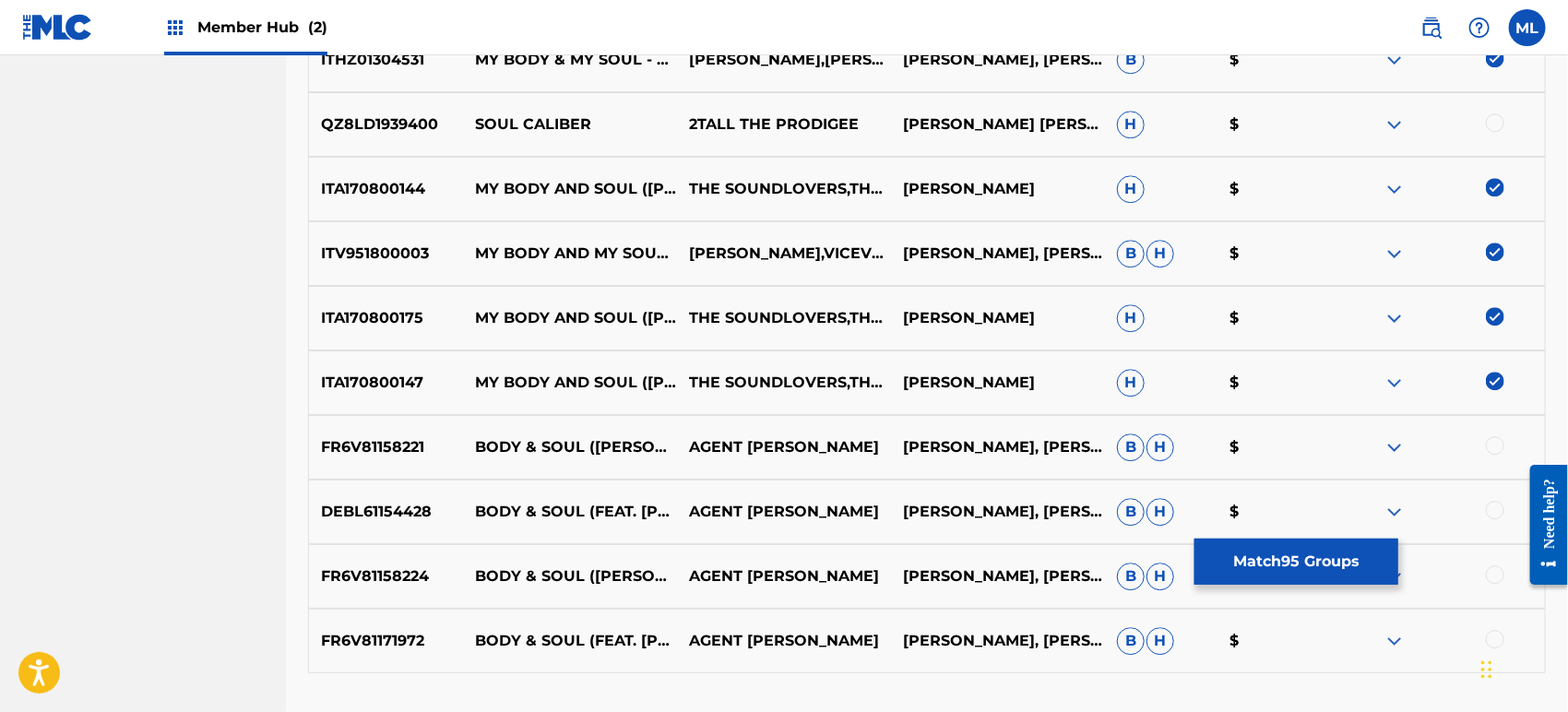
scroll to position [13060, 0]
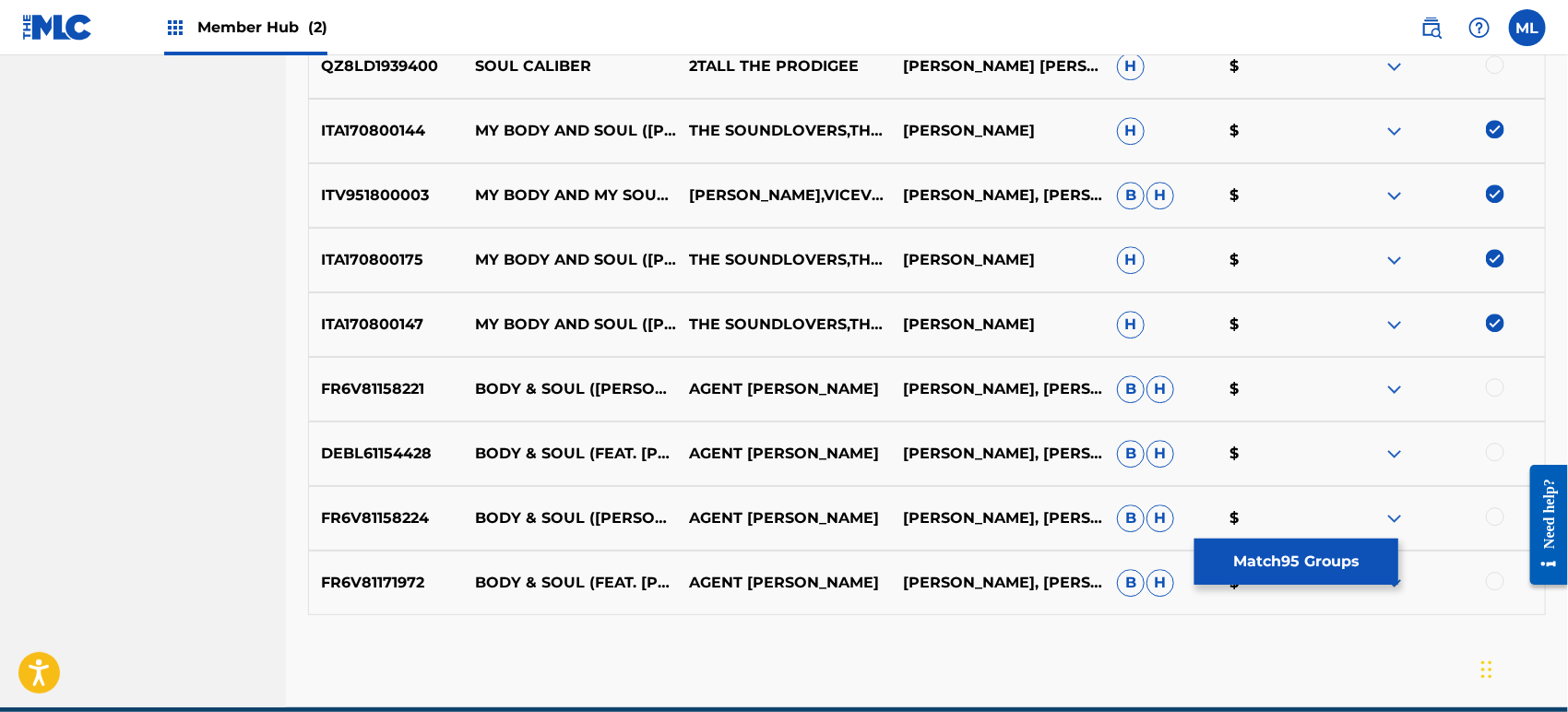
click at [1490, 387] on div at bounding box center [1495, 387] width 19 height 19
click at [1493, 447] on div at bounding box center [1495, 451] width 19 height 19
click at [1494, 522] on div at bounding box center [1495, 515] width 19 height 19
click at [1493, 585] on div at bounding box center [1495, 580] width 19 height 19
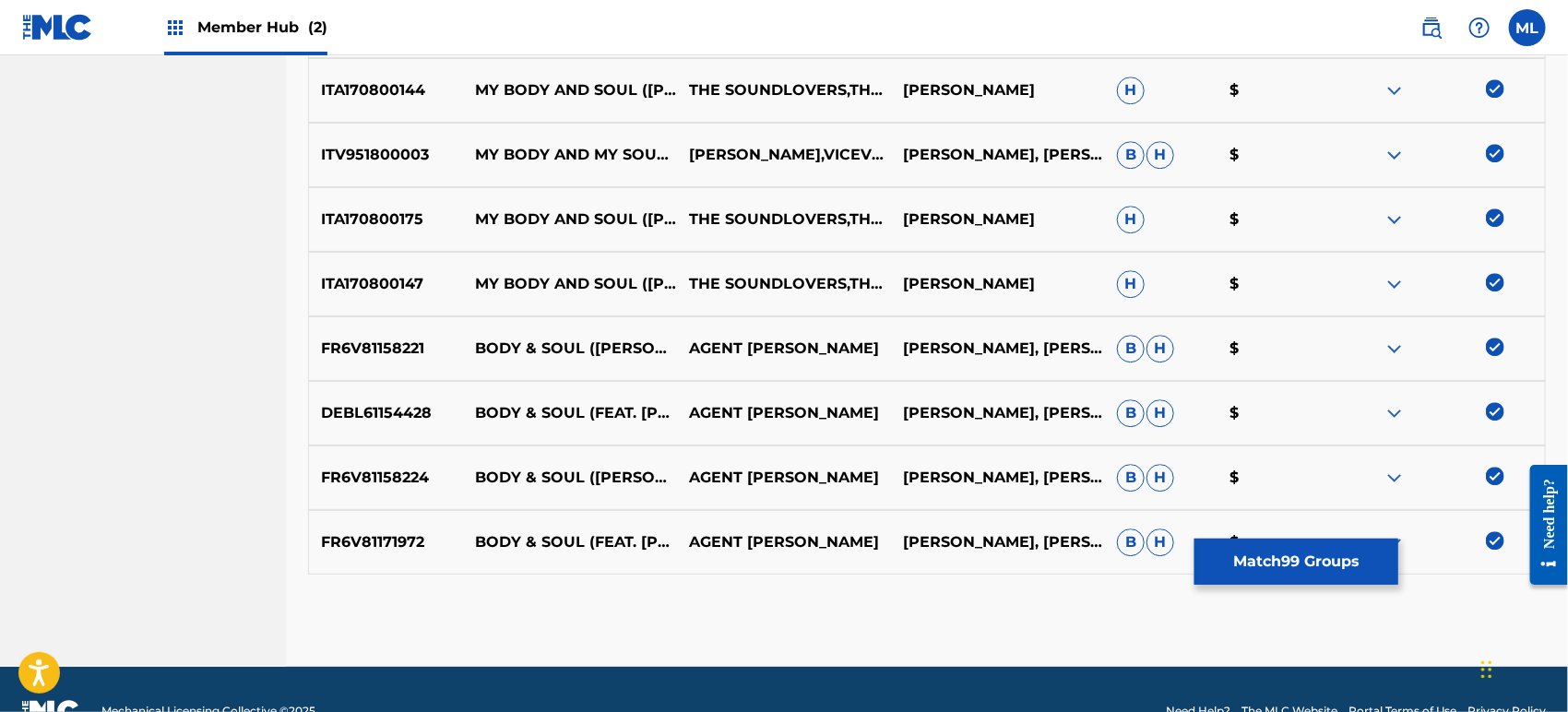
scroll to position [13143, 0]
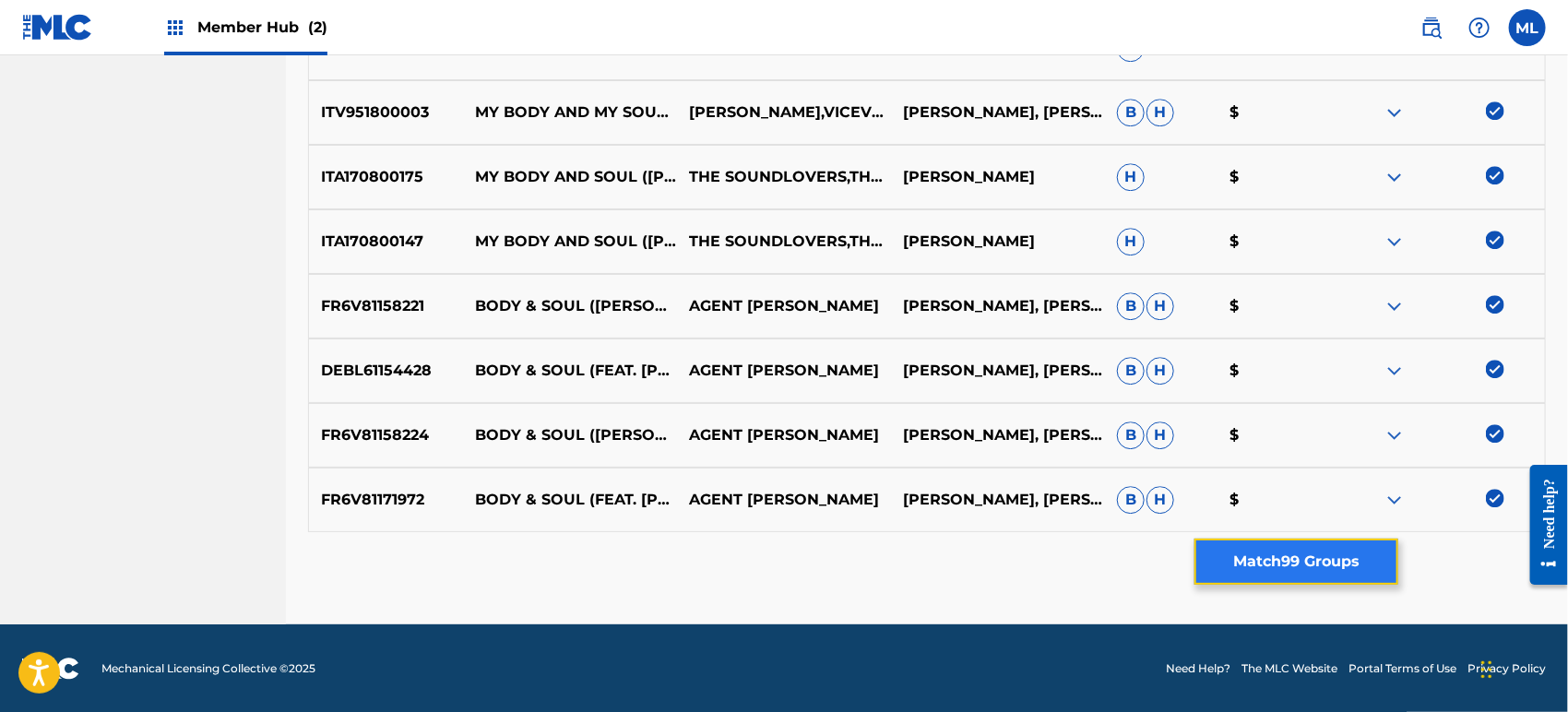
click at [1315, 563] on button "Match 99 Groups" at bounding box center [1296, 561] width 203 height 46
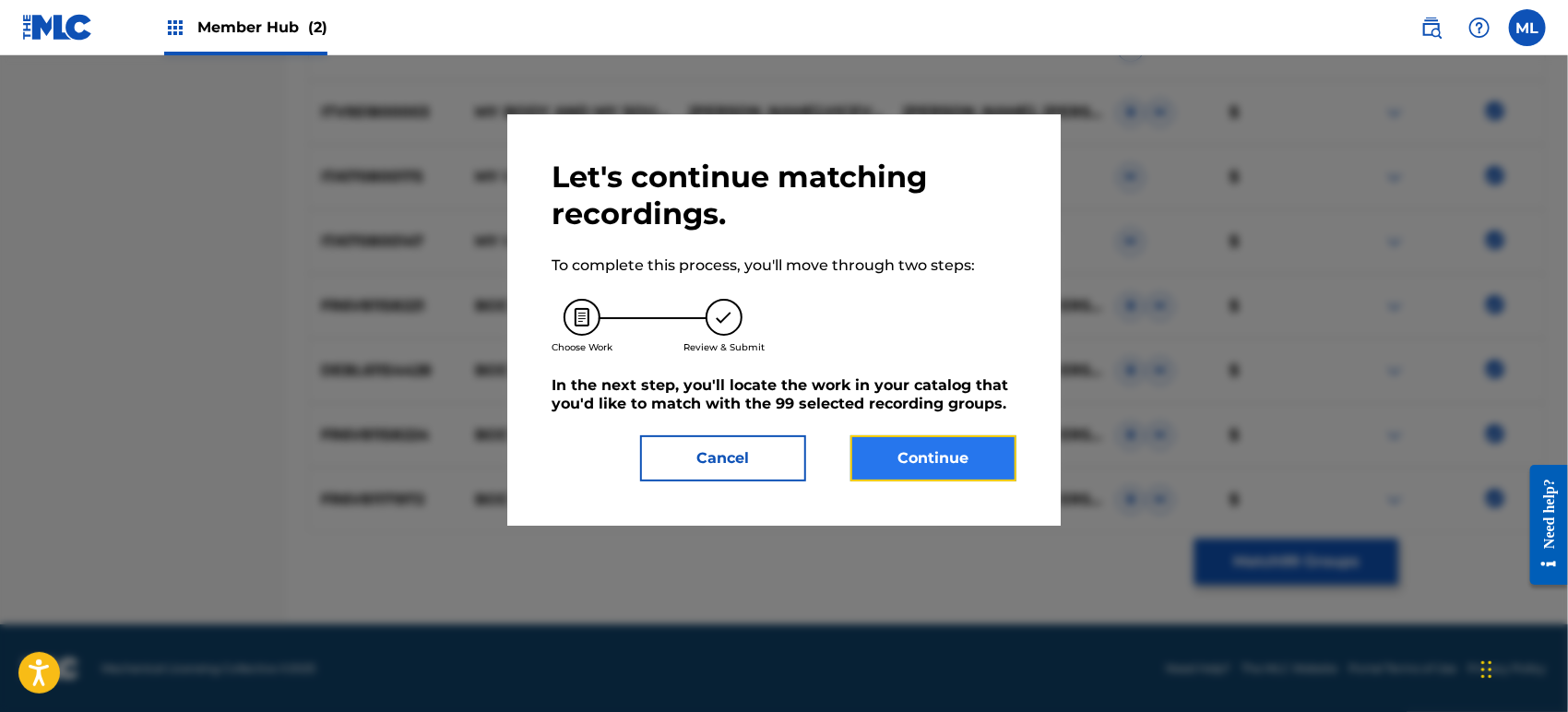
click at [929, 446] on button "Continue" at bounding box center [933, 458] width 166 height 46
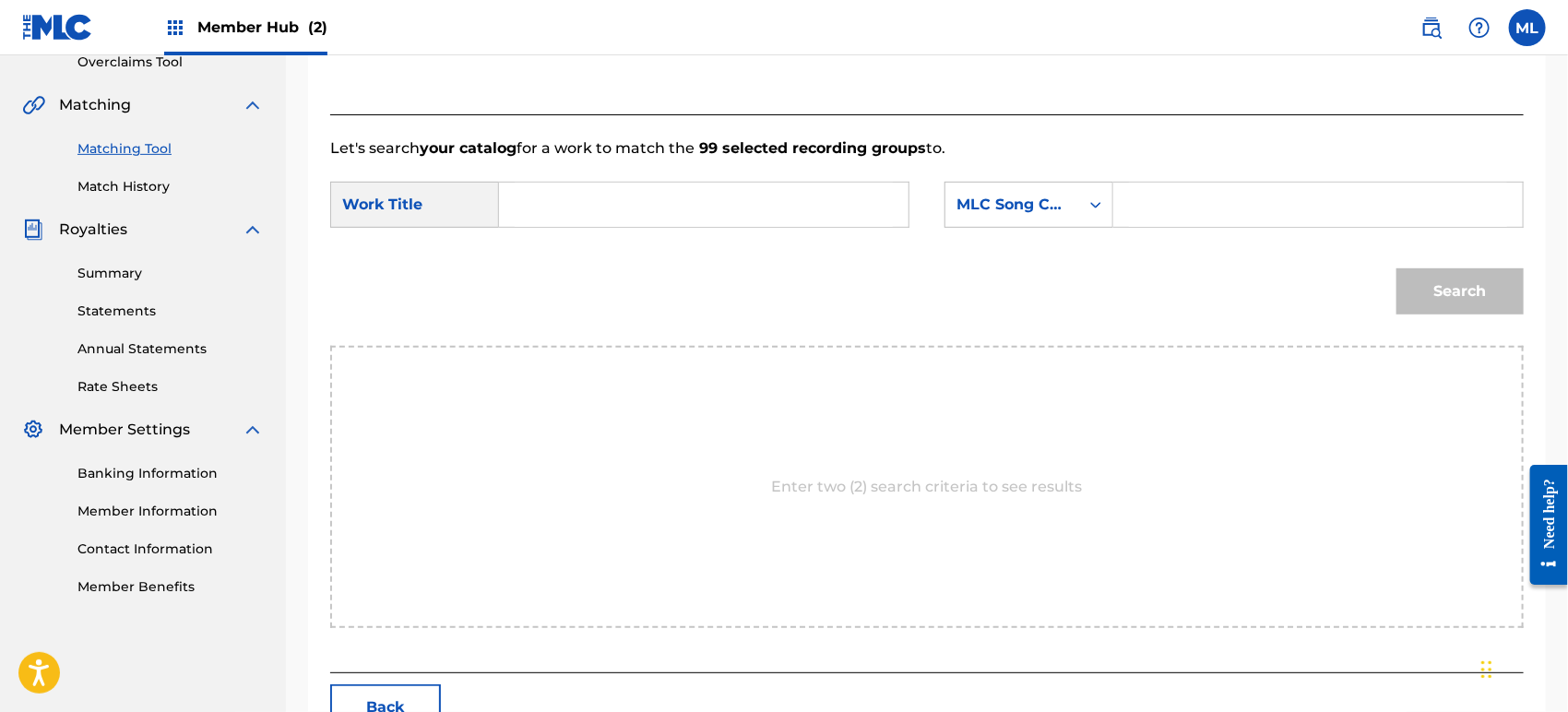
scroll to position [378, 0]
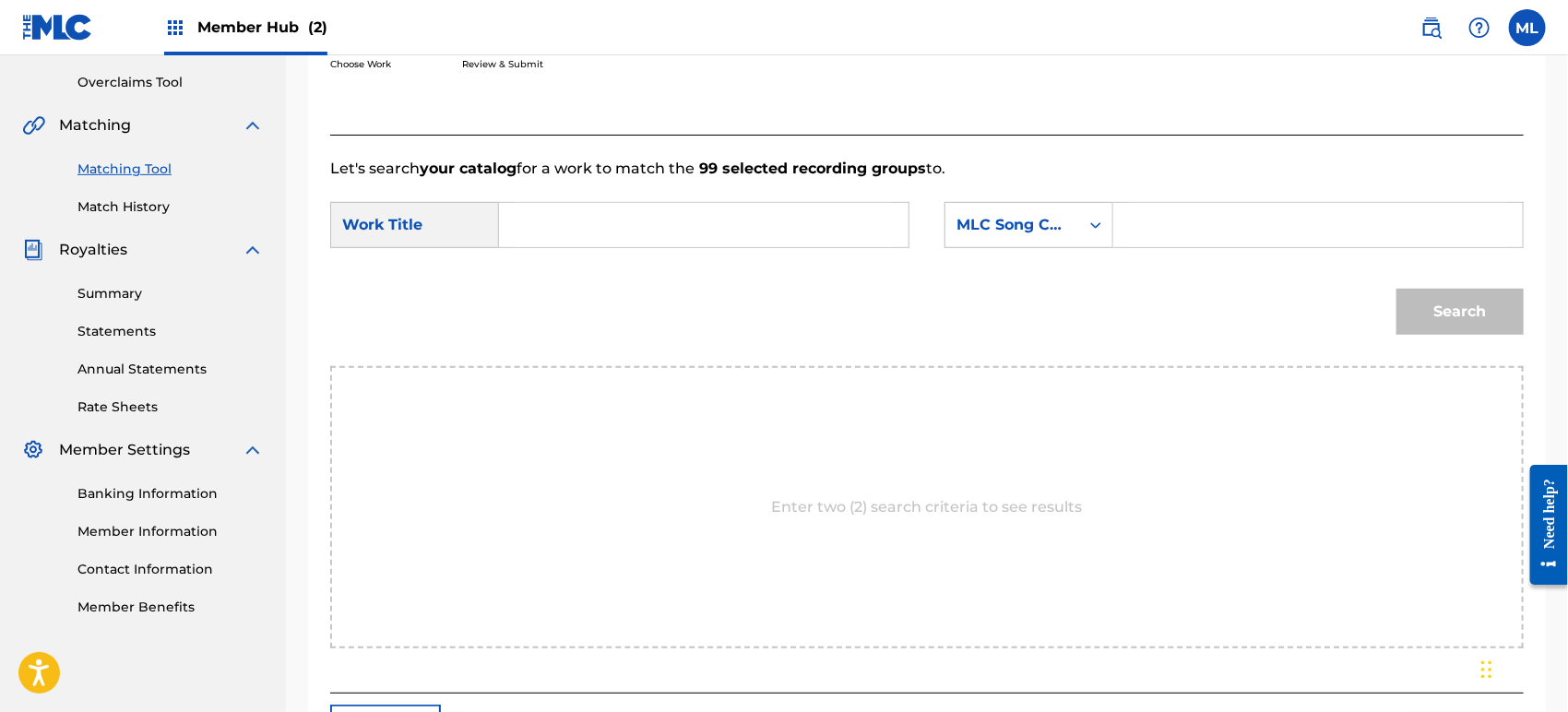
click at [560, 218] on input "Search Form" at bounding box center [703, 224] width 379 height 44
type input "n"
type input "body and soul"
click at [1025, 209] on div "MLC Song Code" at bounding box center [1011, 225] width 134 height 35
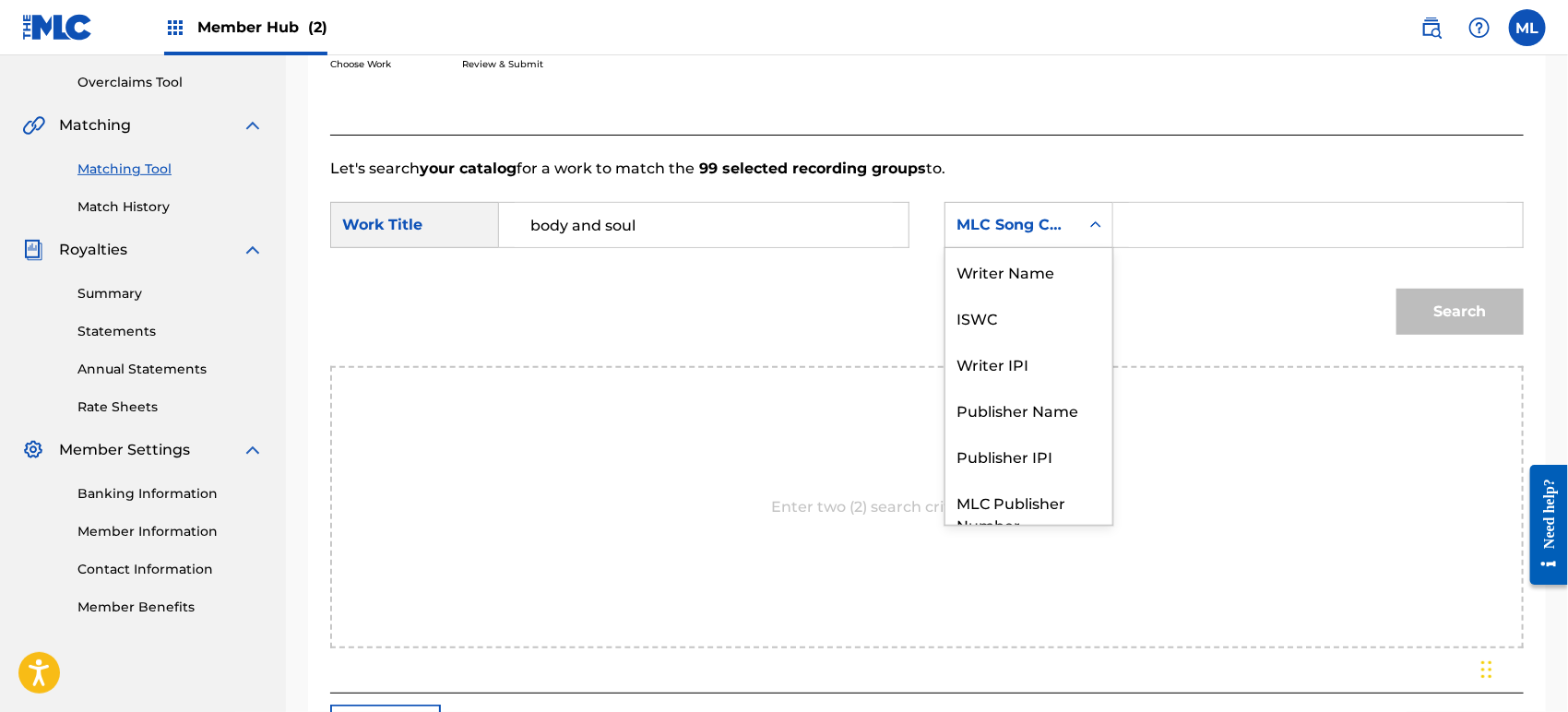
scroll to position [0, 0]
click at [1002, 258] on div "Writer Name" at bounding box center [1028, 271] width 167 height 46
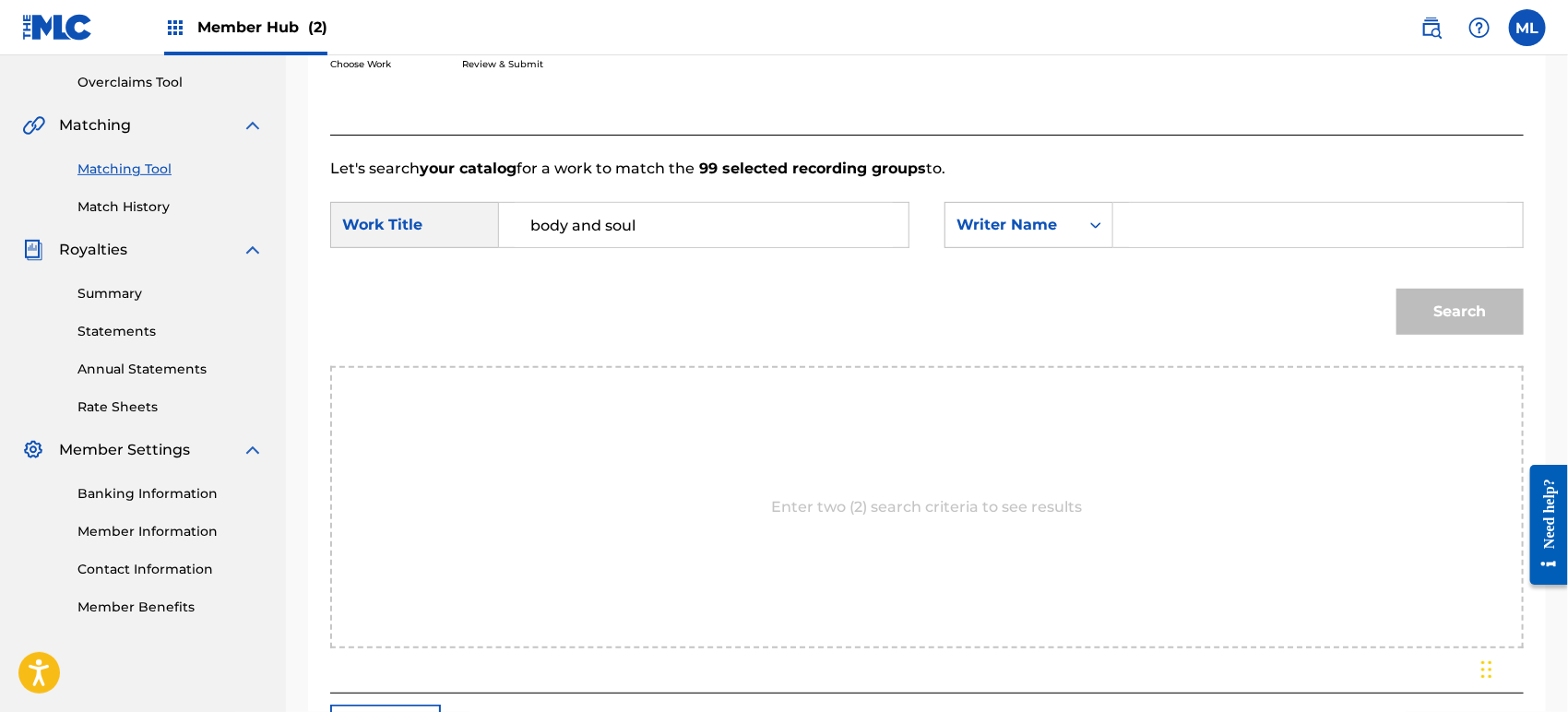
click at [1172, 220] on input "Search Form" at bounding box center [1318, 224] width 379 height 44
click at [1396, 289] on button "Search" at bounding box center [1459, 311] width 127 height 46
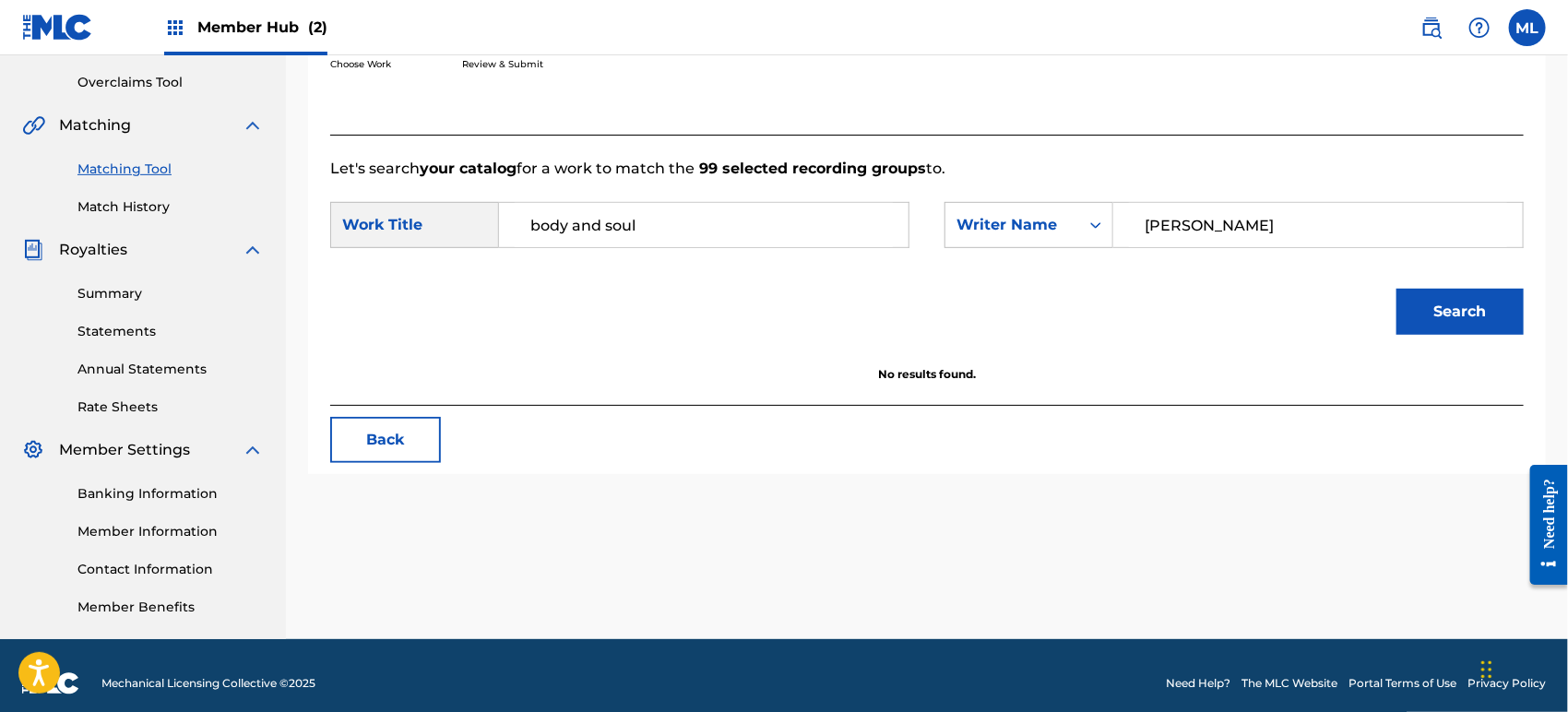
click at [1172, 220] on input "[PERSON_NAME]" at bounding box center [1318, 224] width 379 height 44
type input "[PERSON_NAME]"
click at [1396, 289] on button "Search" at bounding box center [1459, 311] width 127 height 46
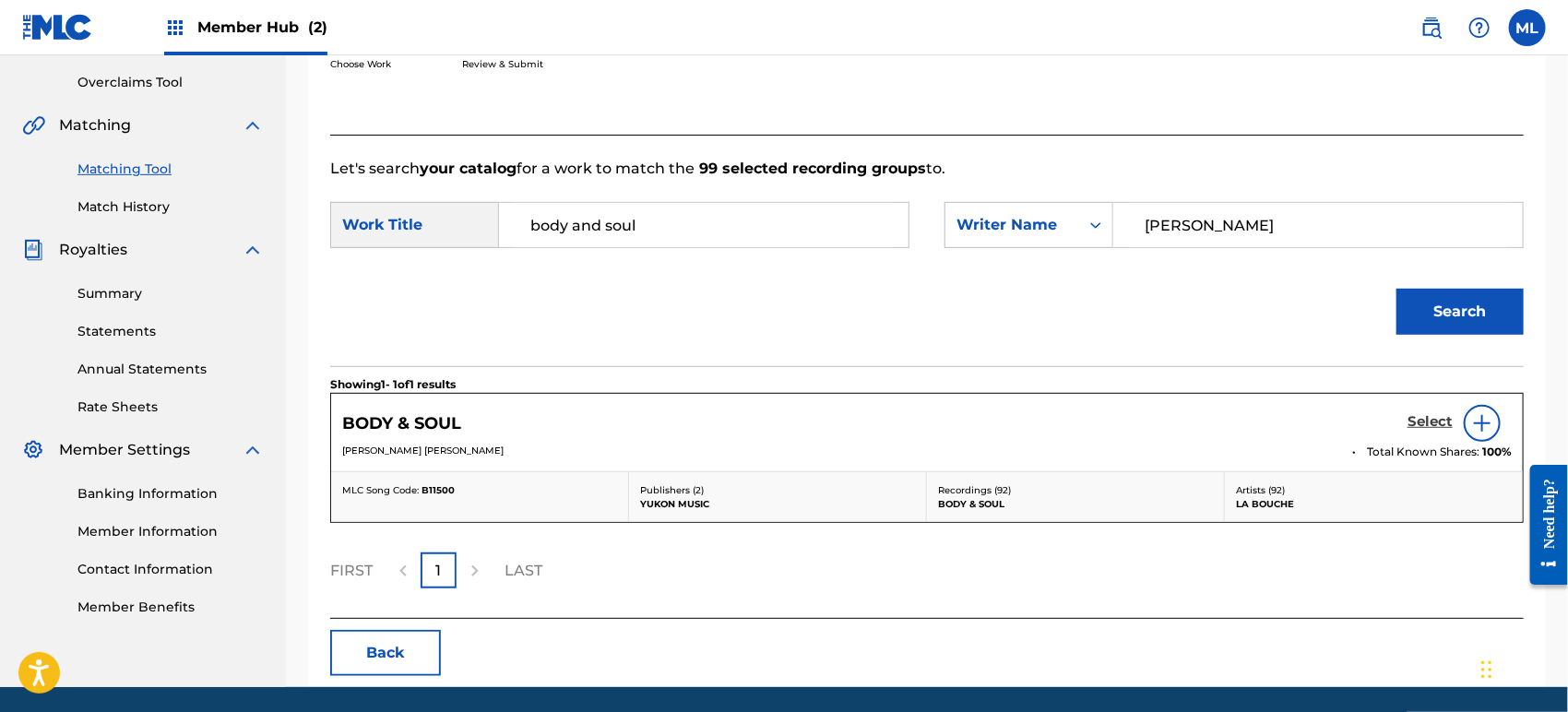
click at [1424, 422] on h5 "Select" at bounding box center [1430, 422] width 45 height 18
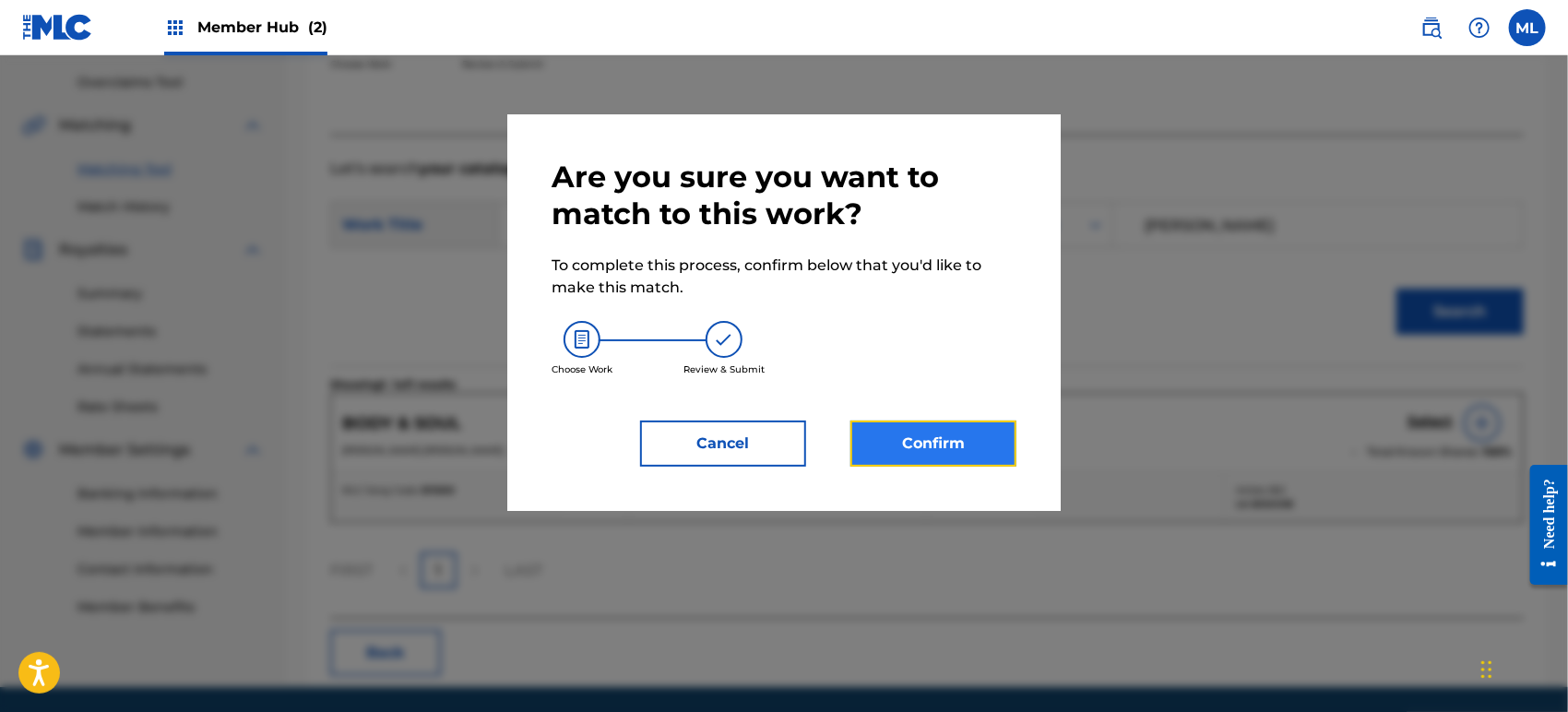
click at [936, 437] on button "Confirm" at bounding box center [933, 443] width 166 height 46
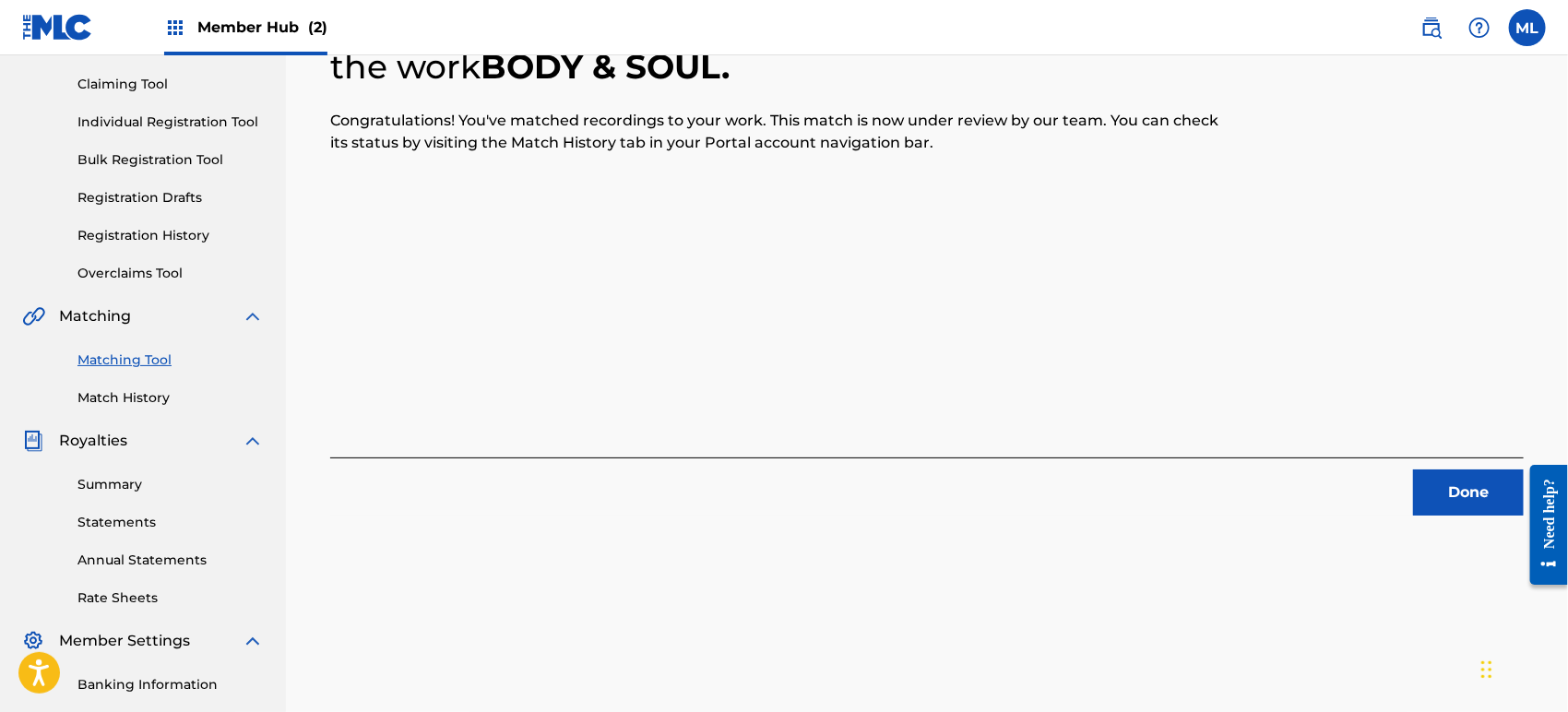
scroll to position [243, 0]
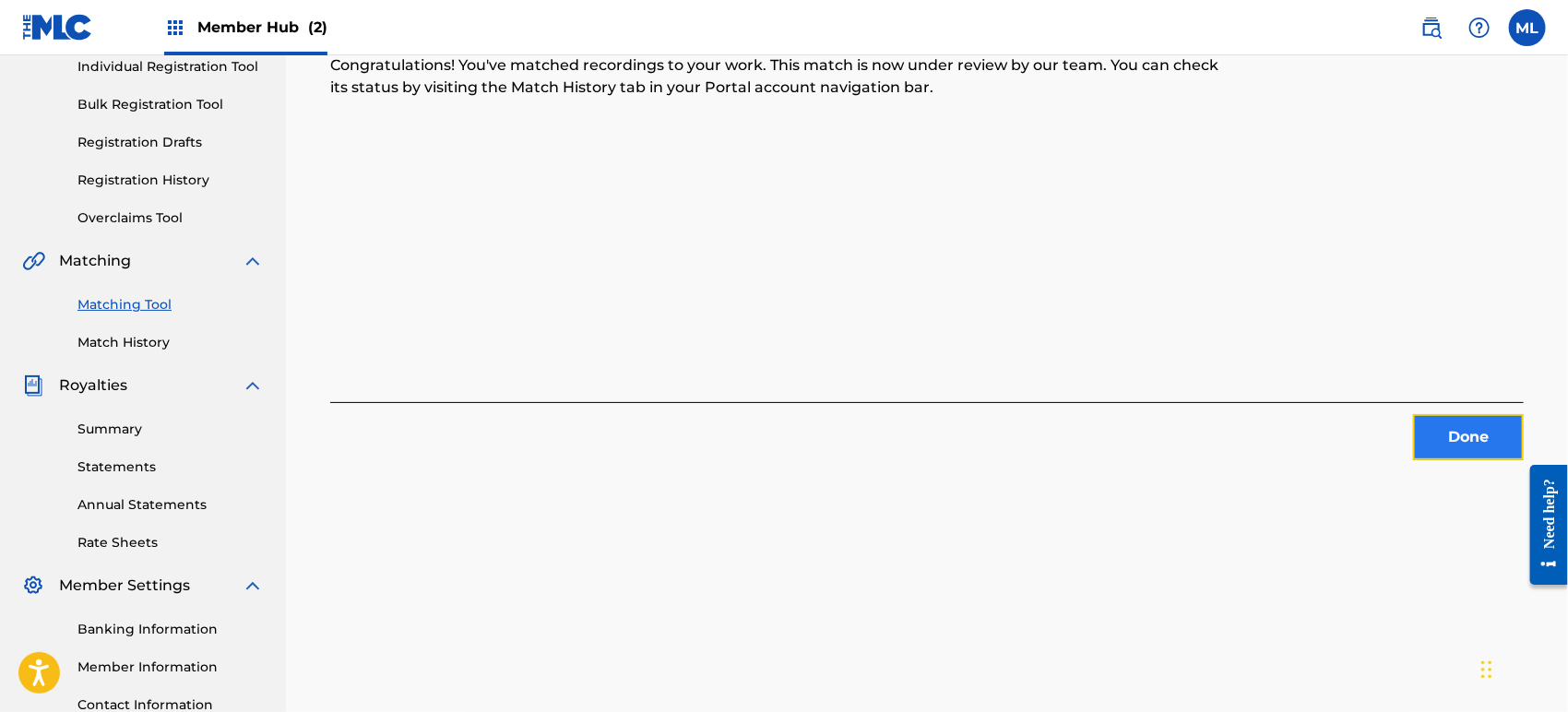
click at [1446, 438] on button "Done" at bounding box center [1467, 436] width 111 height 46
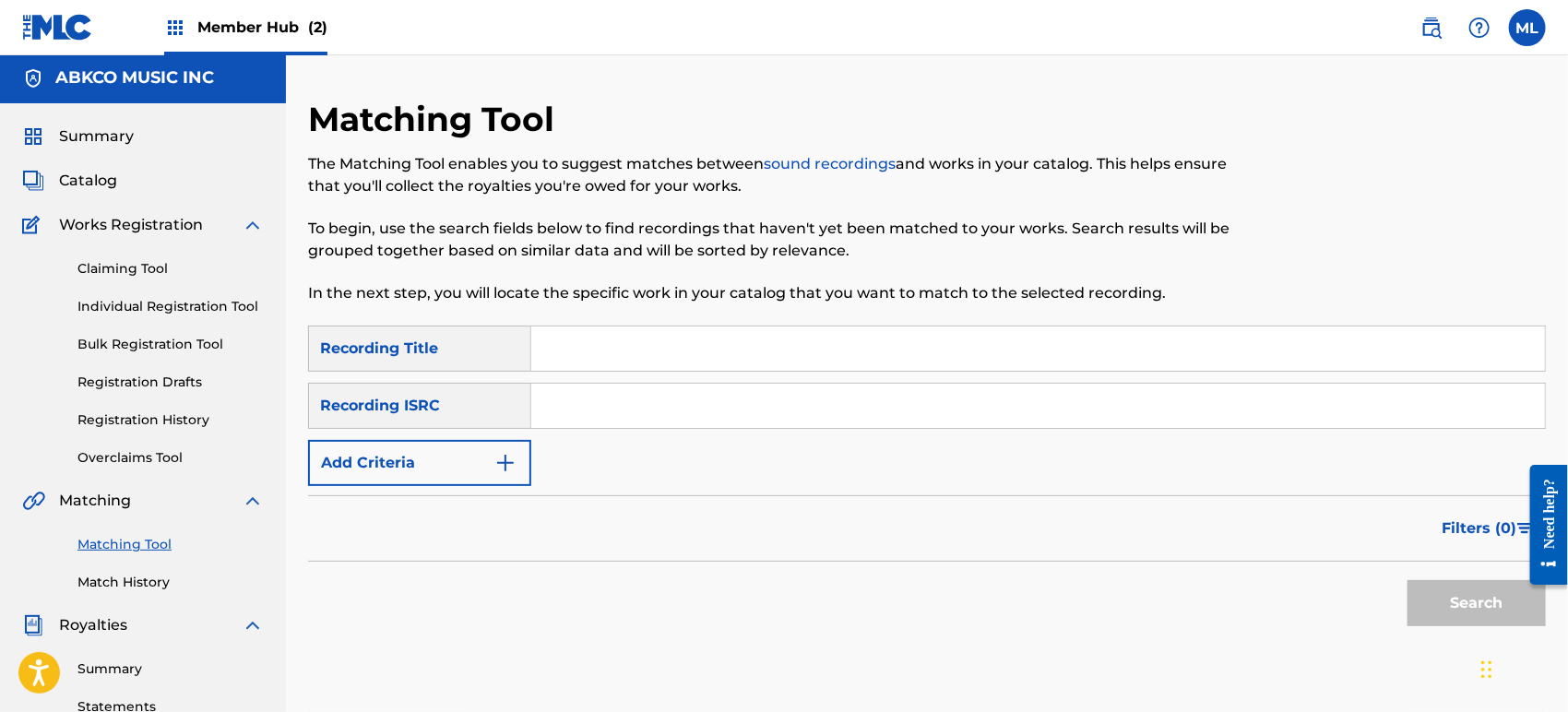
scroll to position [0, 0]
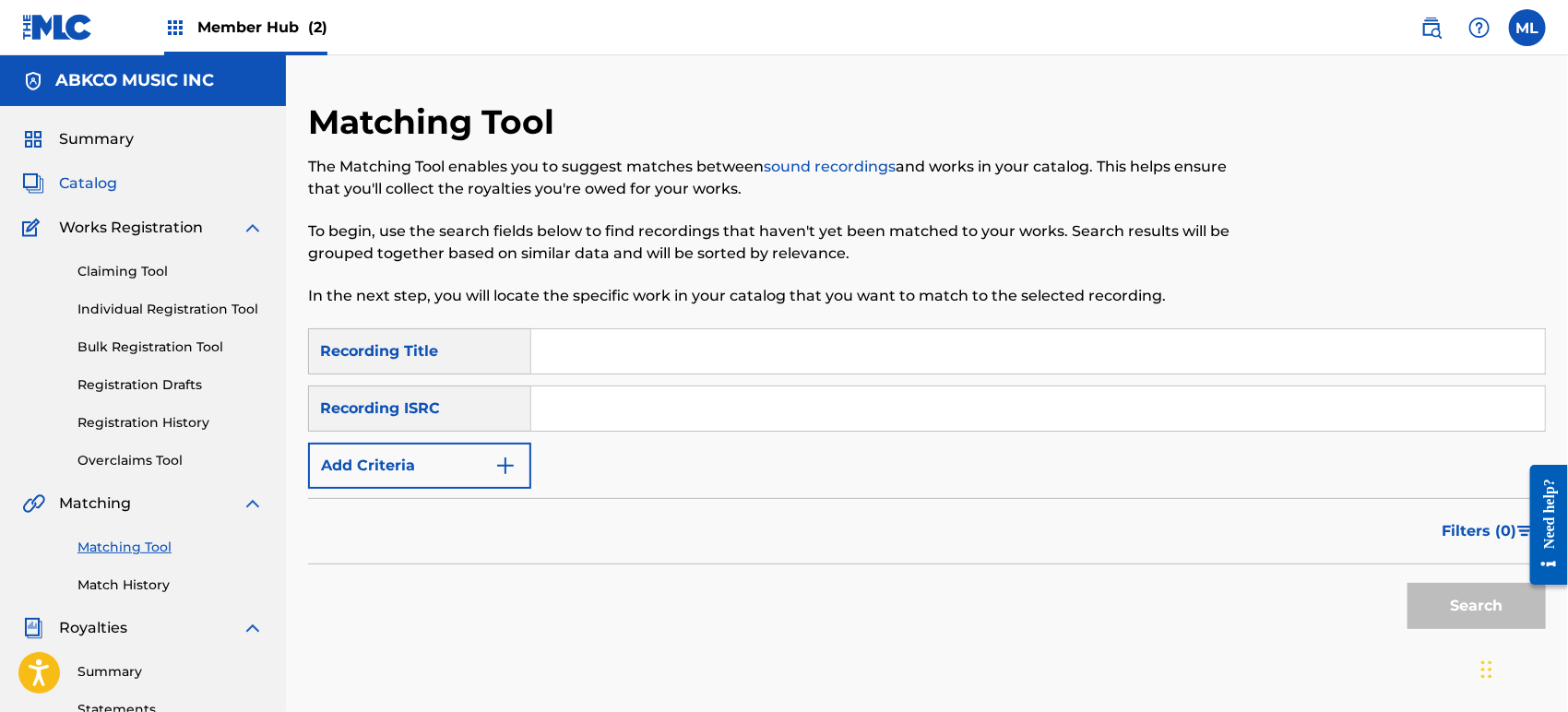
click at [95, 184] on span "Catalog" at bounding box center [87, 183] width 58 height 22
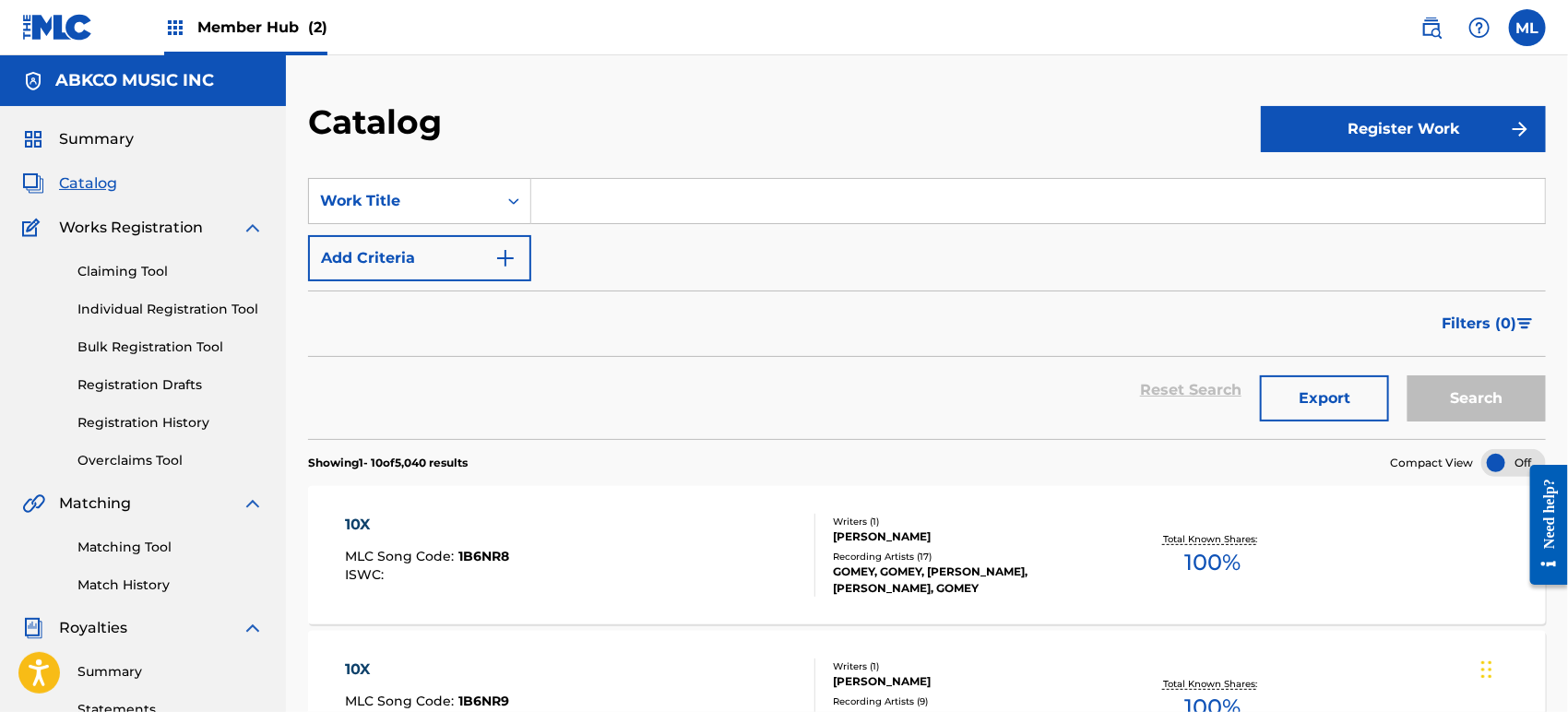
click at [612, 210] on input "Search Form" at bounding box center [1038, 200] width 1013 height 44
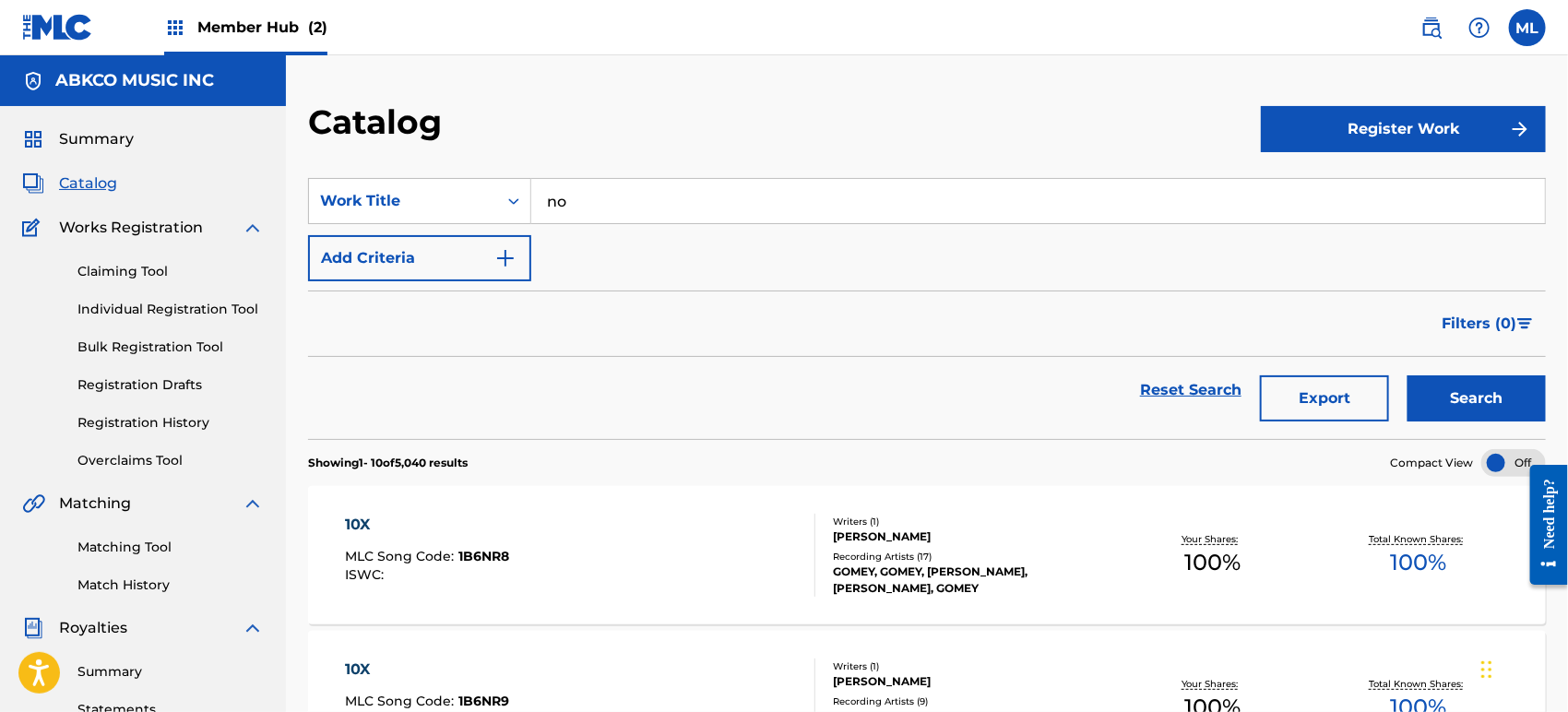
type input "n"
type input "body and soul"
click at [1408, 376] on button "Search" at bounding box center [1476, 398] width 138 height 46
click at [630, 548] on div "BODY & SOUL MLC Song Code : B11500 ISWC :" at bounding box center [580, 555] width 470 height 83
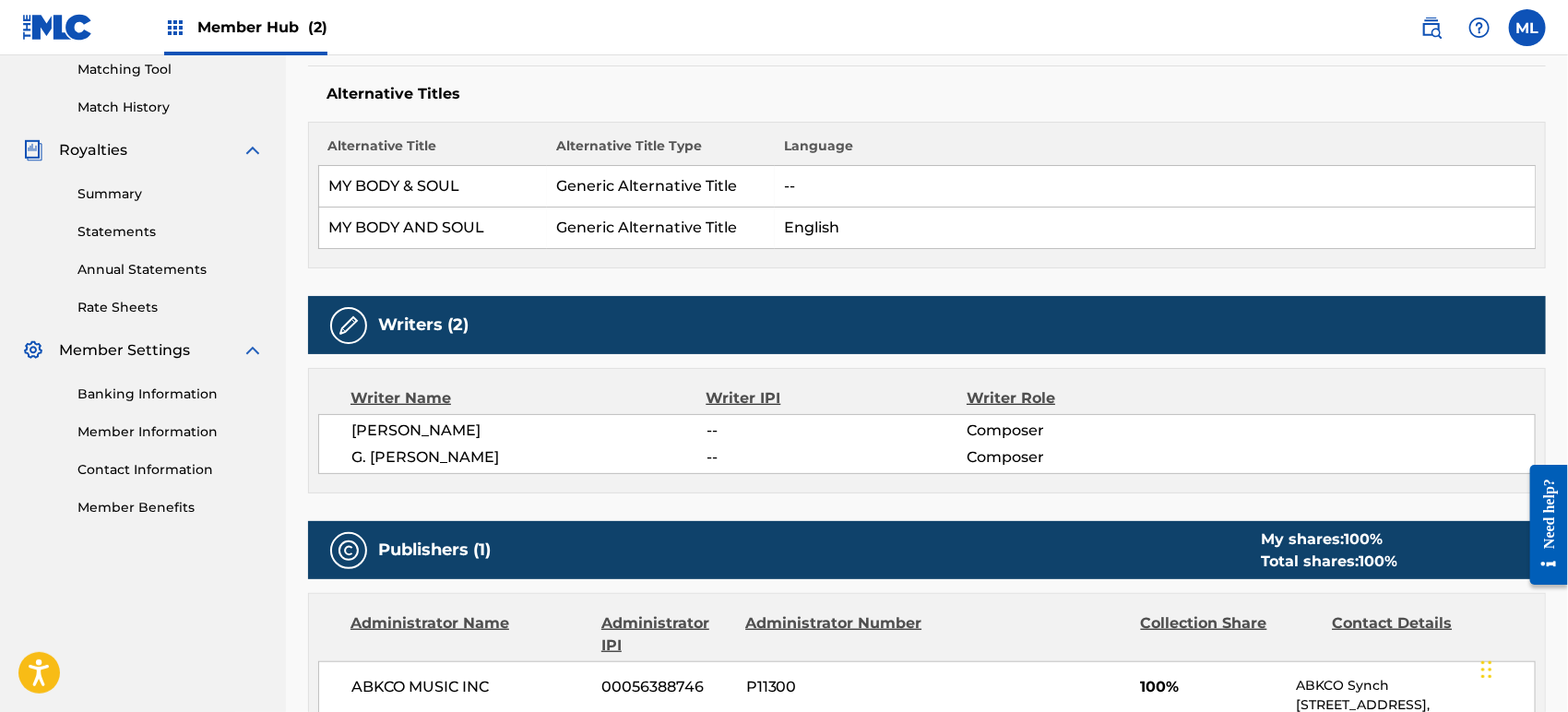
scroll to position [137, 0]
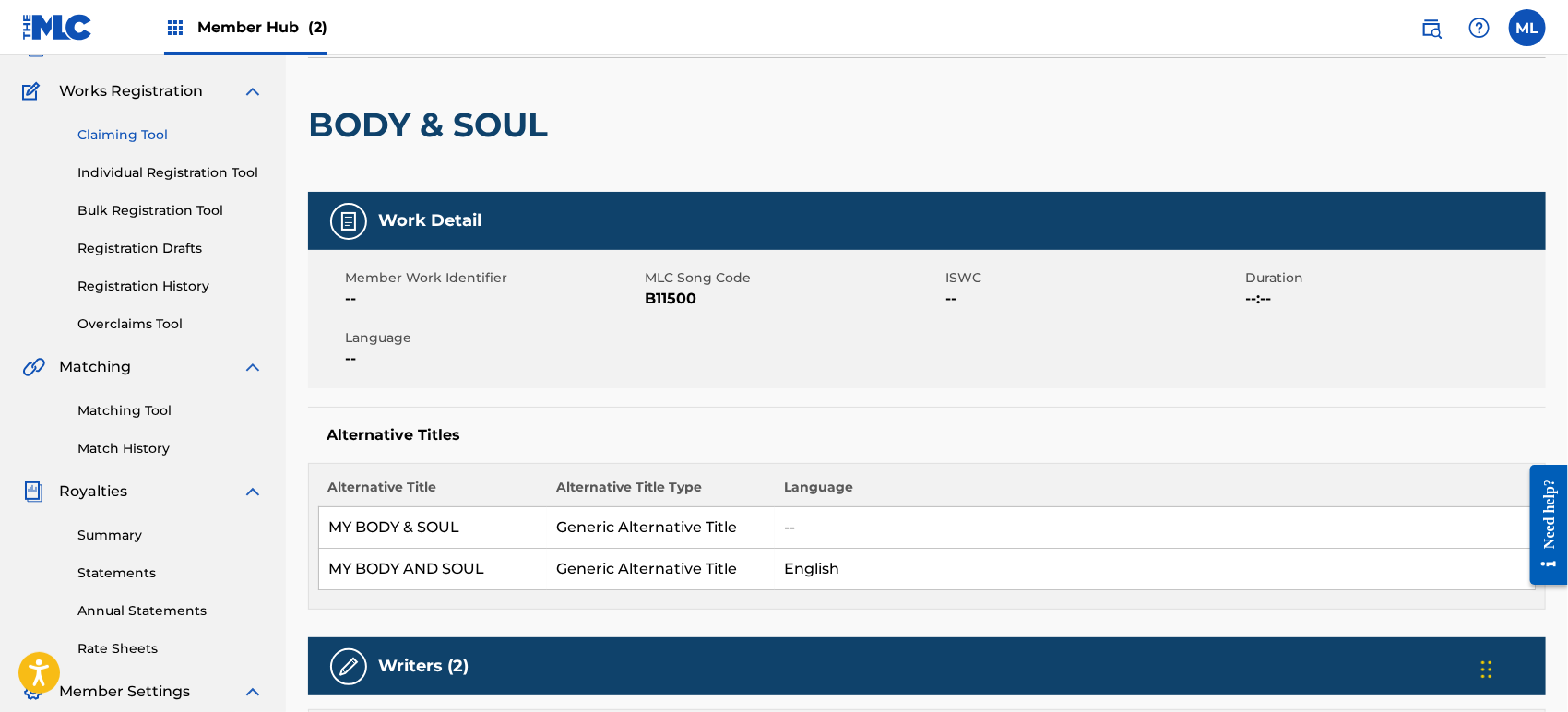
click at [136, 127] on link "Claiming Tool" at bounding box center [170, 135] width 186 height 20
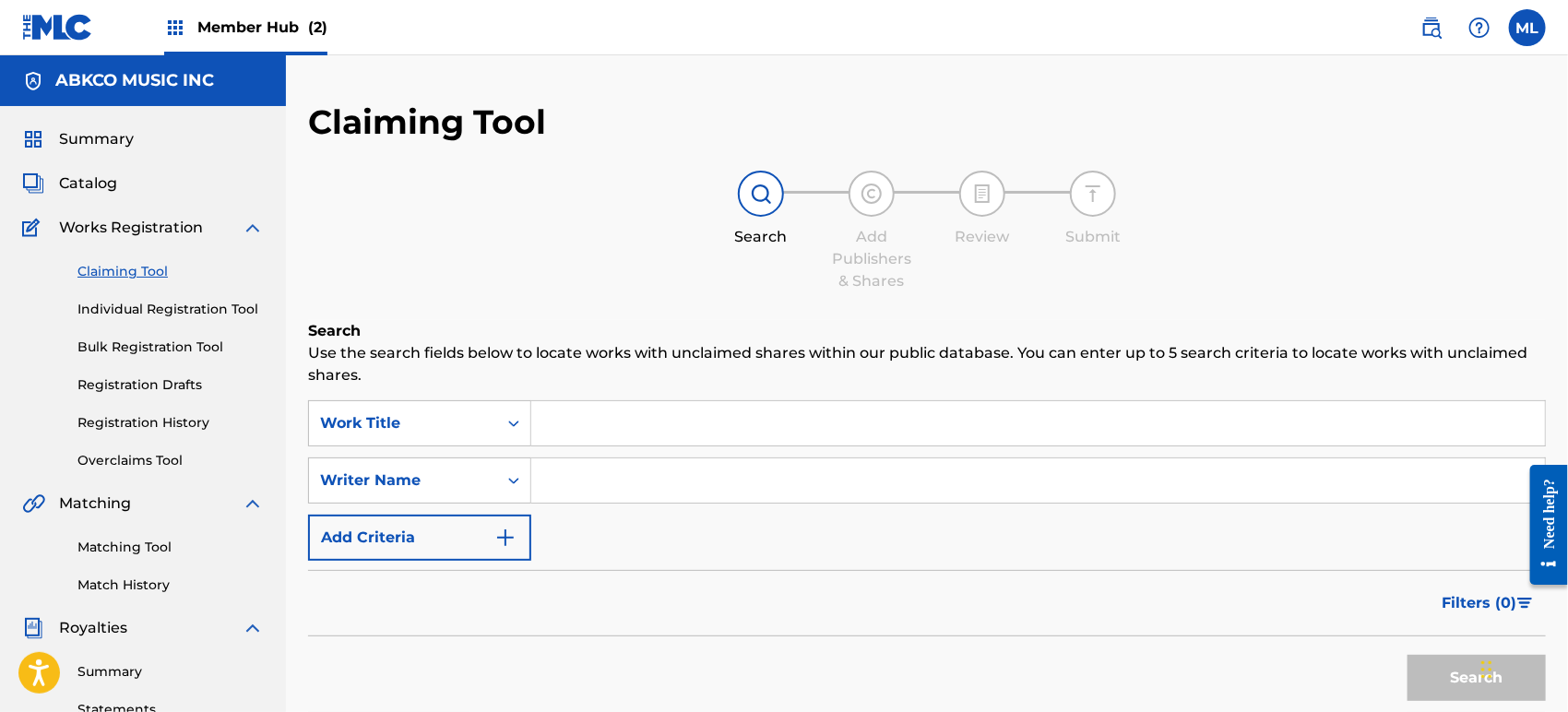
click at [603, 425] on input "Search Form" at bounding box center [1038, 423] width 1013 height 44
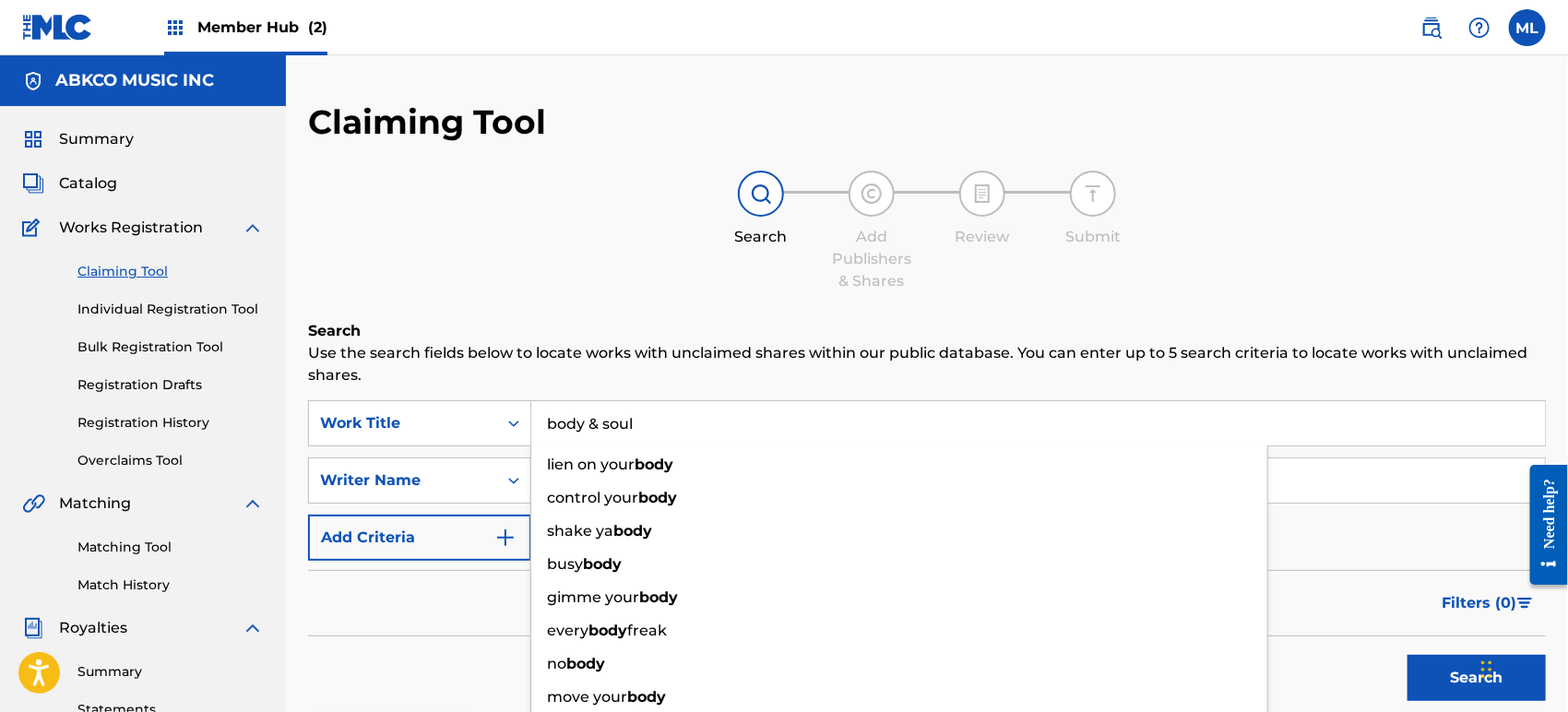
type input "body & soul"
click at [595, 272] on div "Search Add Publishers & Shares Review Submit" at bounding box center [926, 231] width 1237 height 121
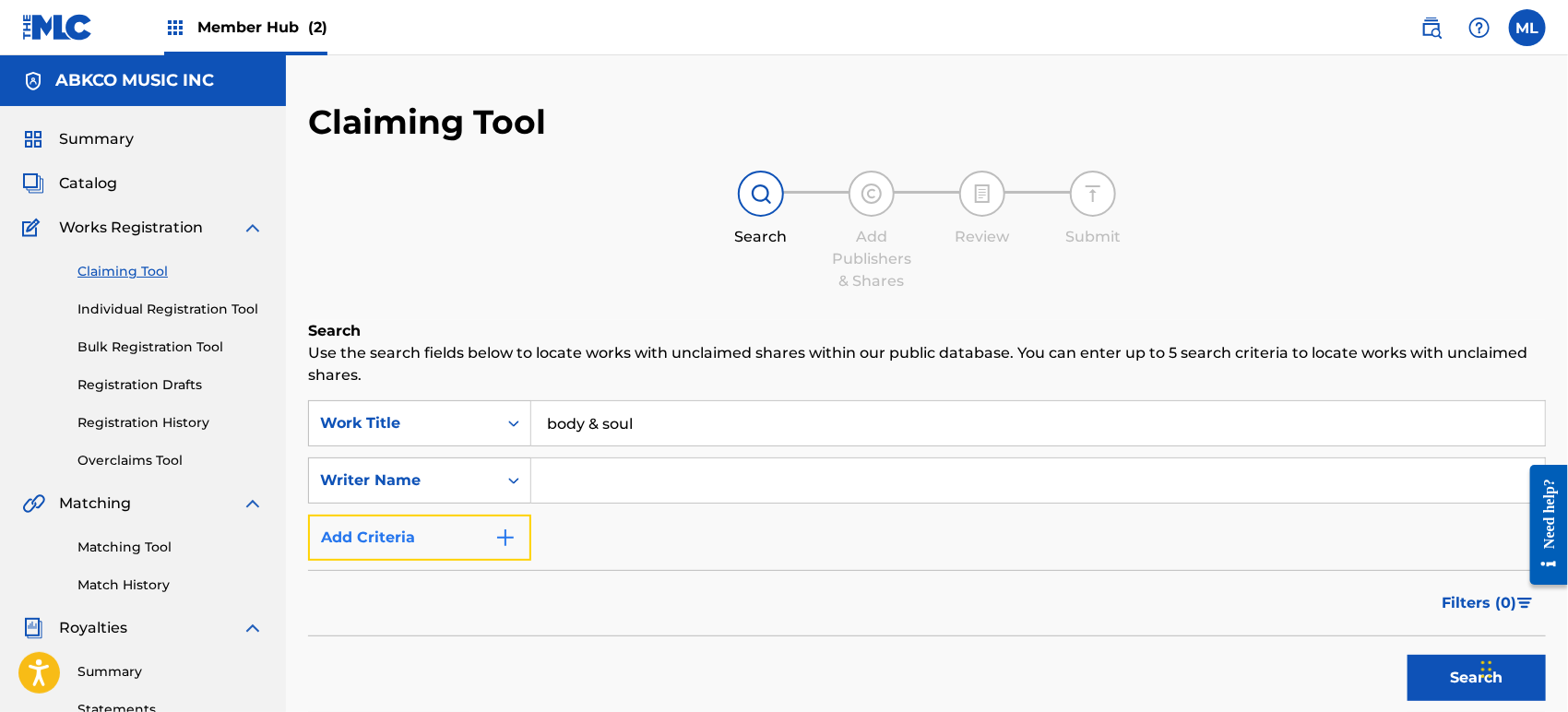
click at [392, 534] on button "Add Criteria" at bounding box center [420, 537] width 223 height 46
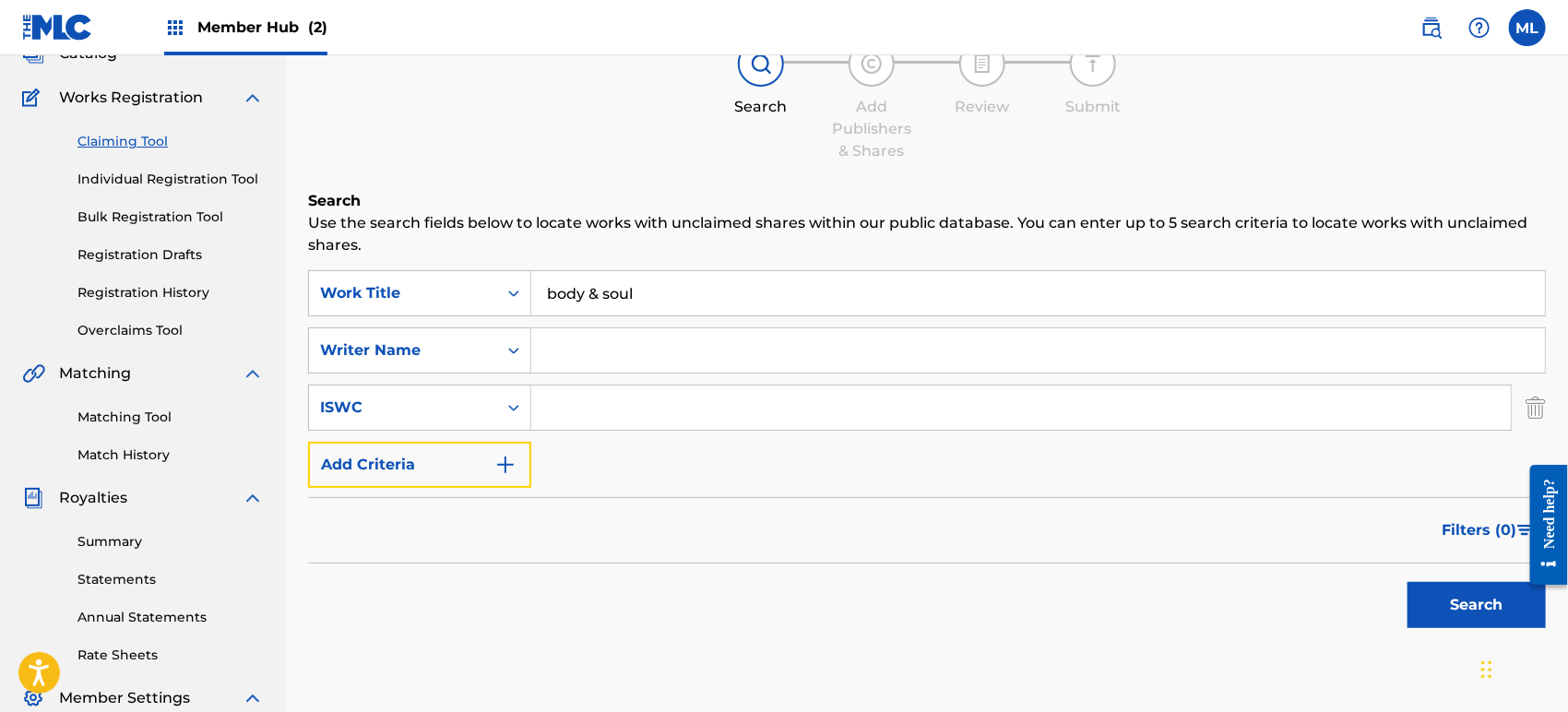
scroll to position [137, 0]
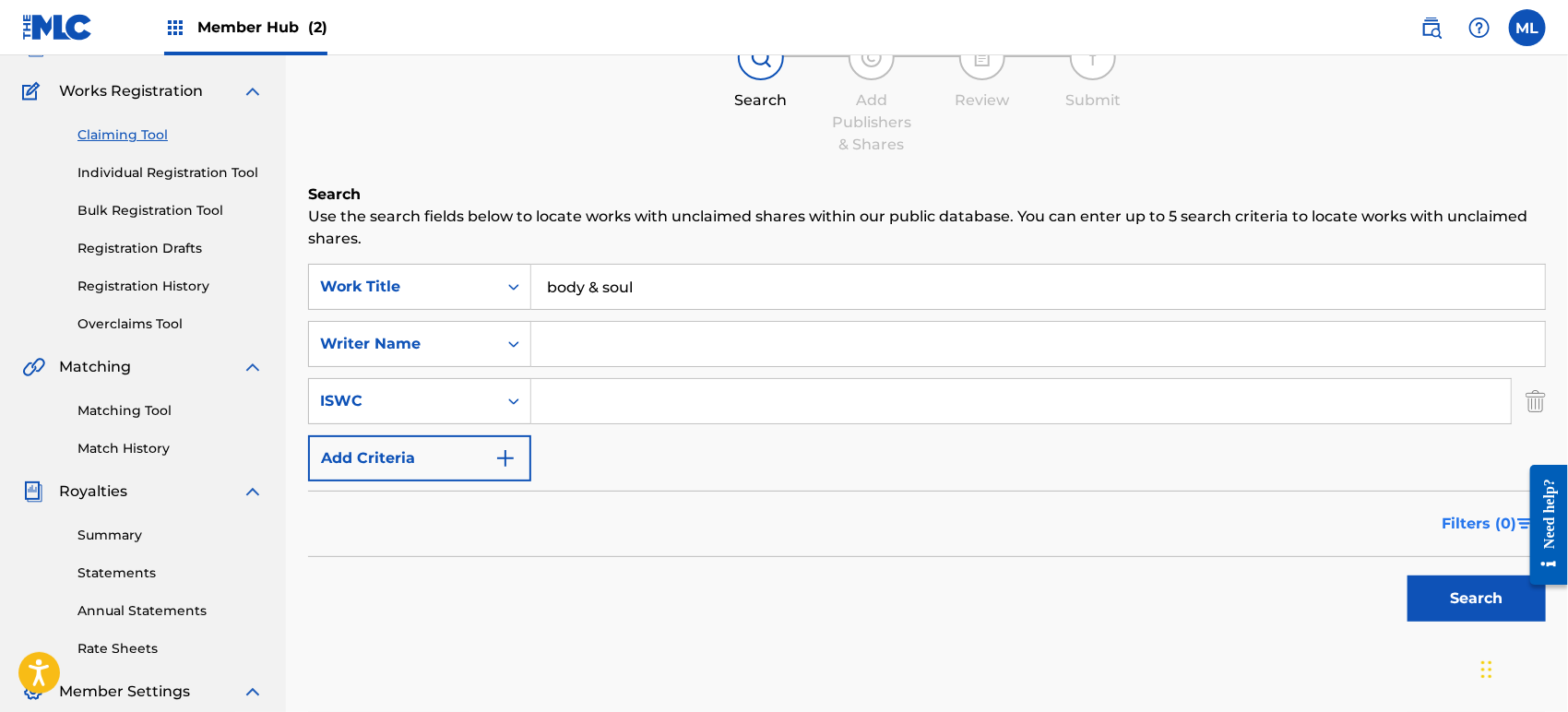
click at [1468, 514] on span "Filters ( 0 )" at bounding box center [1478, 523] width 74 height 22
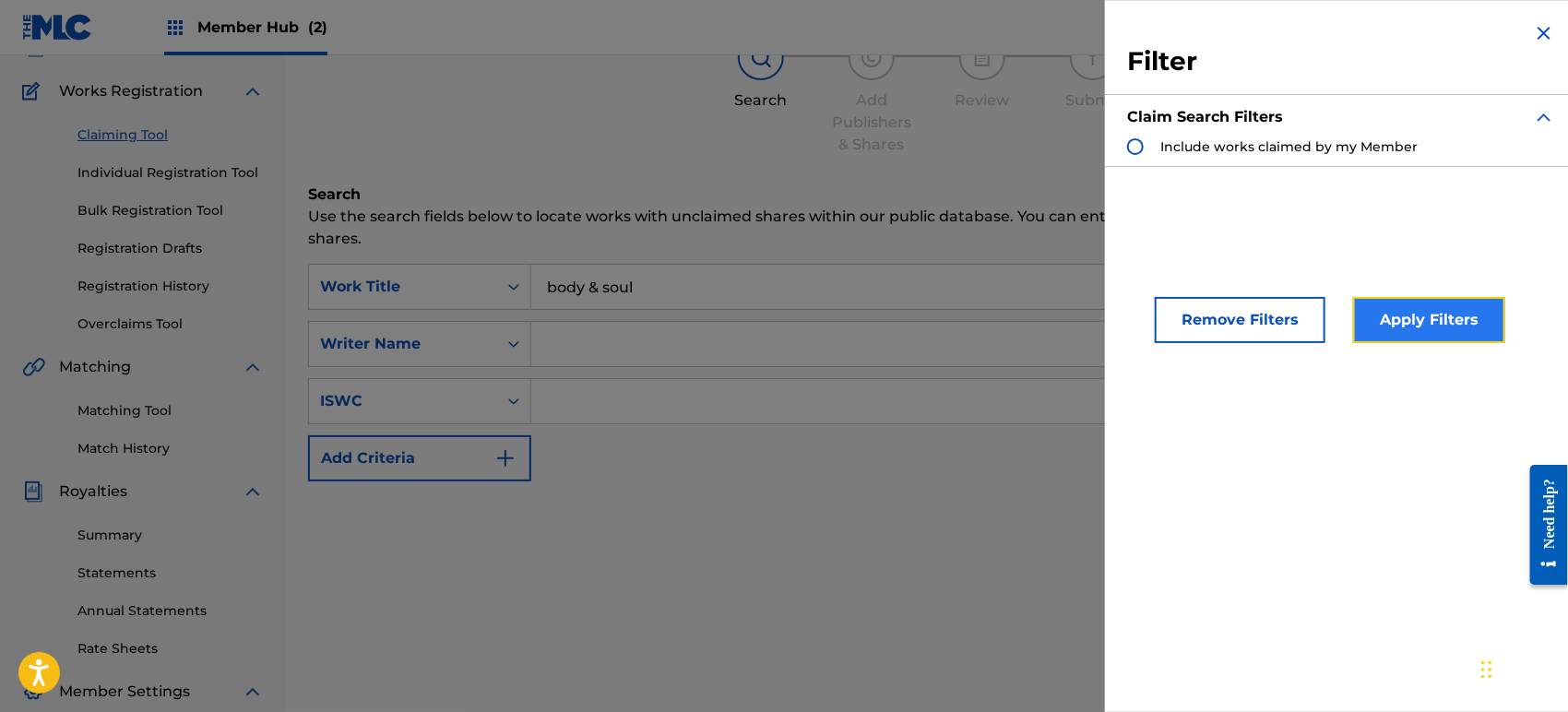
click at [1362, 323] on button "Apply Filters" at bounding box center [1429, 320] width 153 height 46
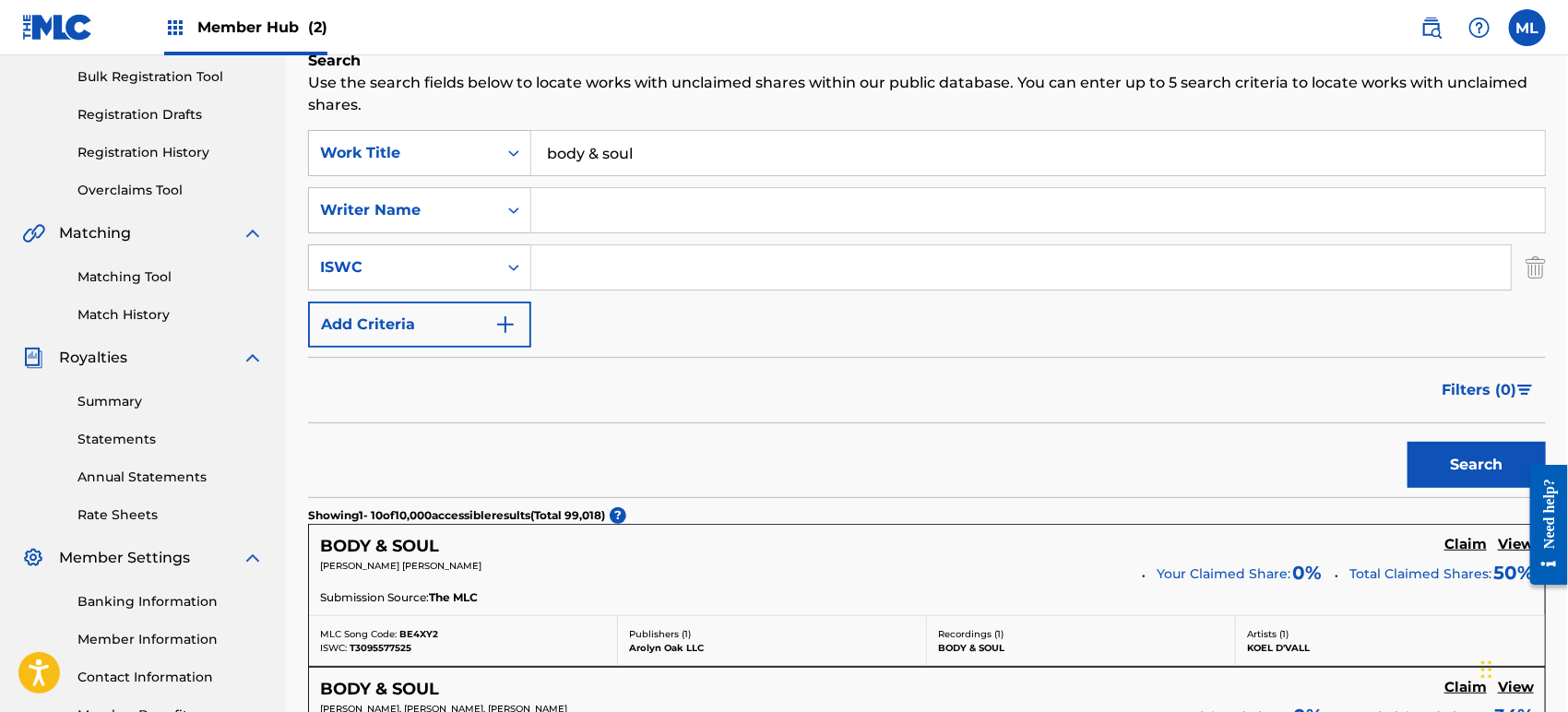
scroll to position [273, 0]
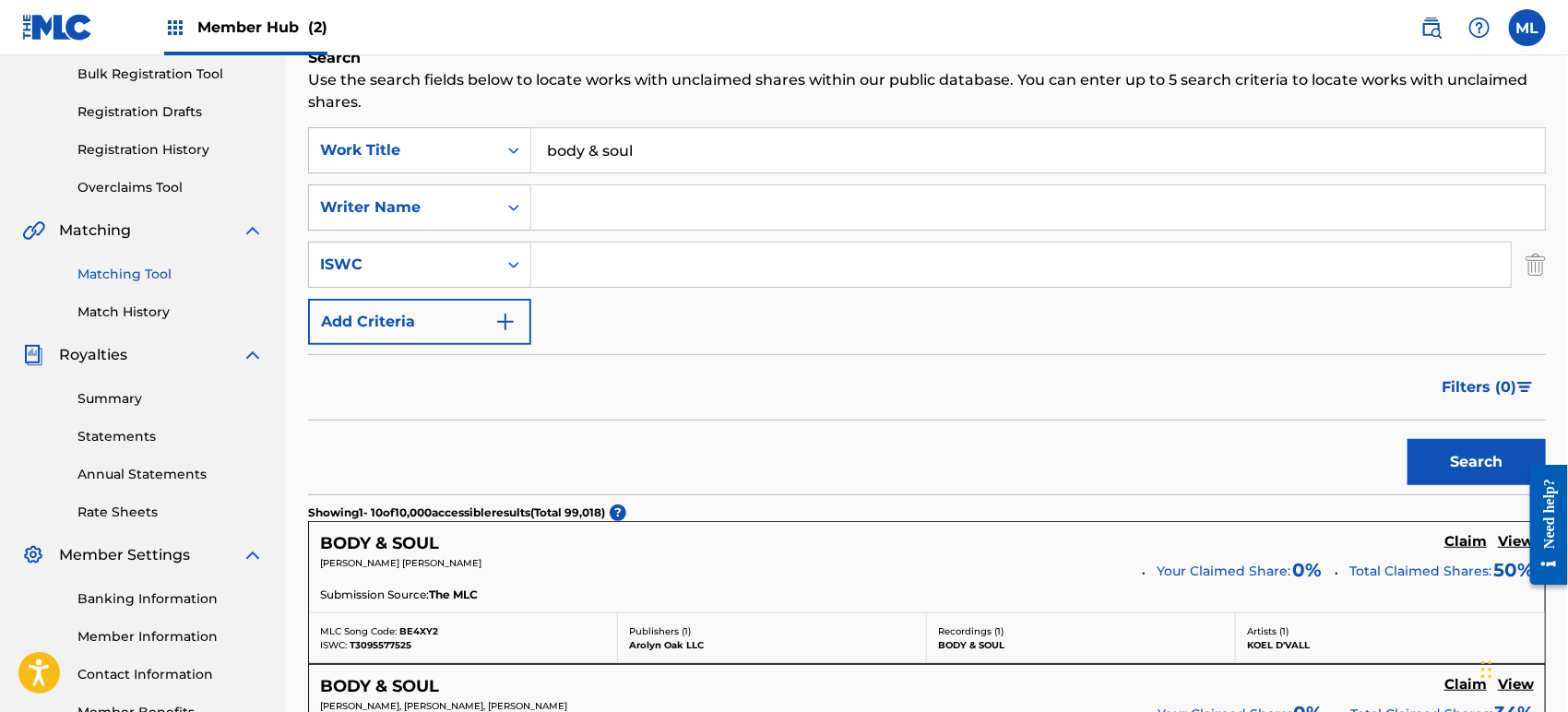
click at [96, 267] on link "Matching Tool" at bounding box center [170, 275] width 186 height 20
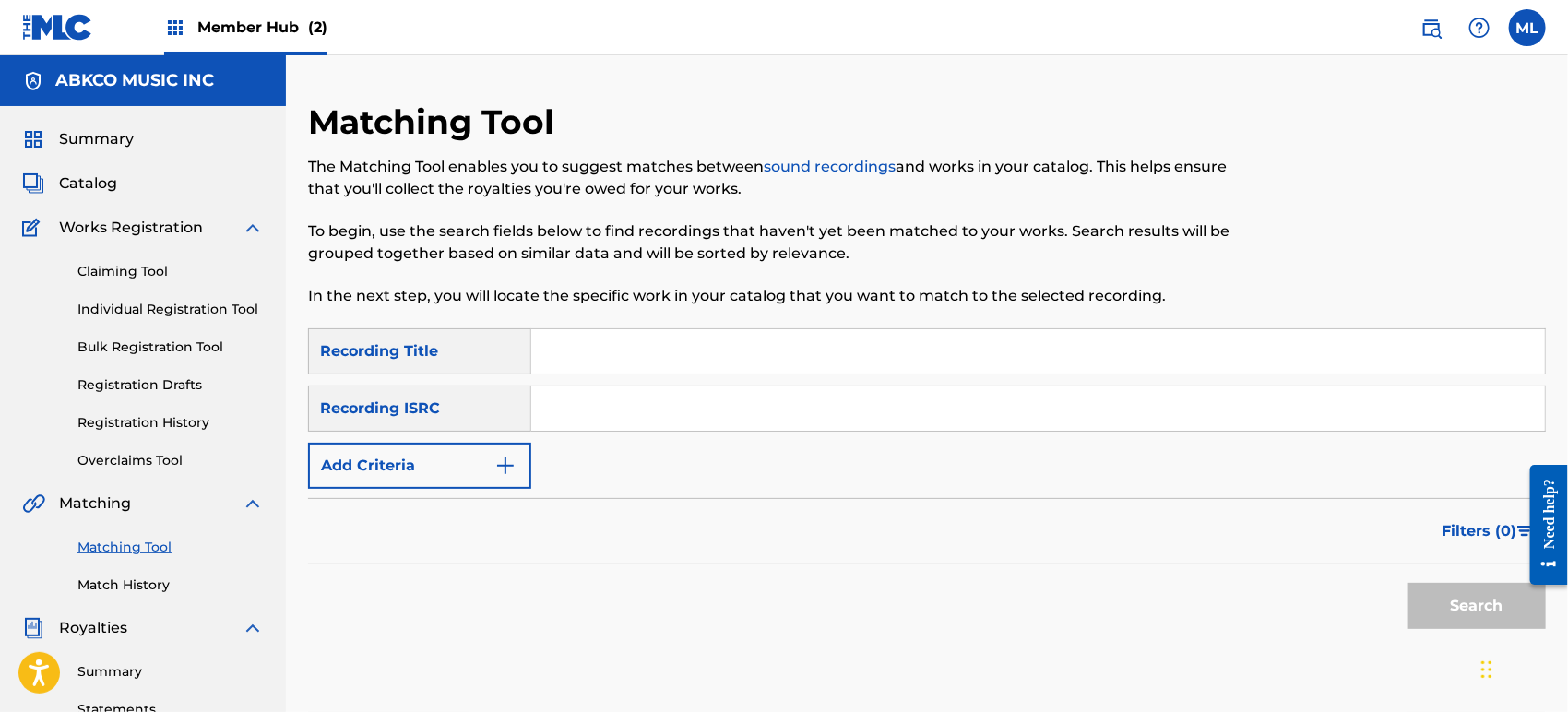
click at [700, 367] on input "Search Form" at bounding box center [1038, 351] width 1013 height 44
type input "body and soul"
click at [1408, 583] on button "Search" at bounding box center [1476, 605] width 138 height 46
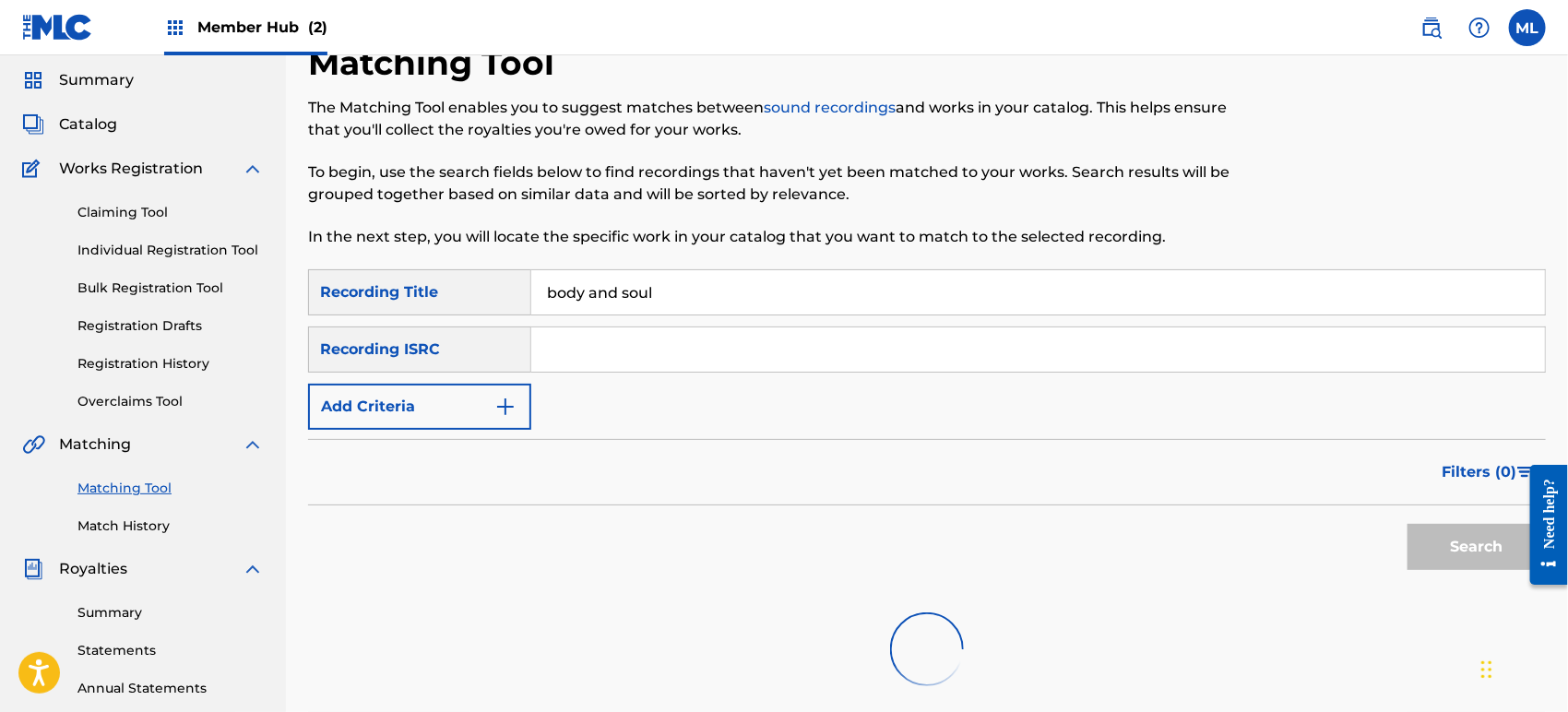
scroll to position [204, 0]
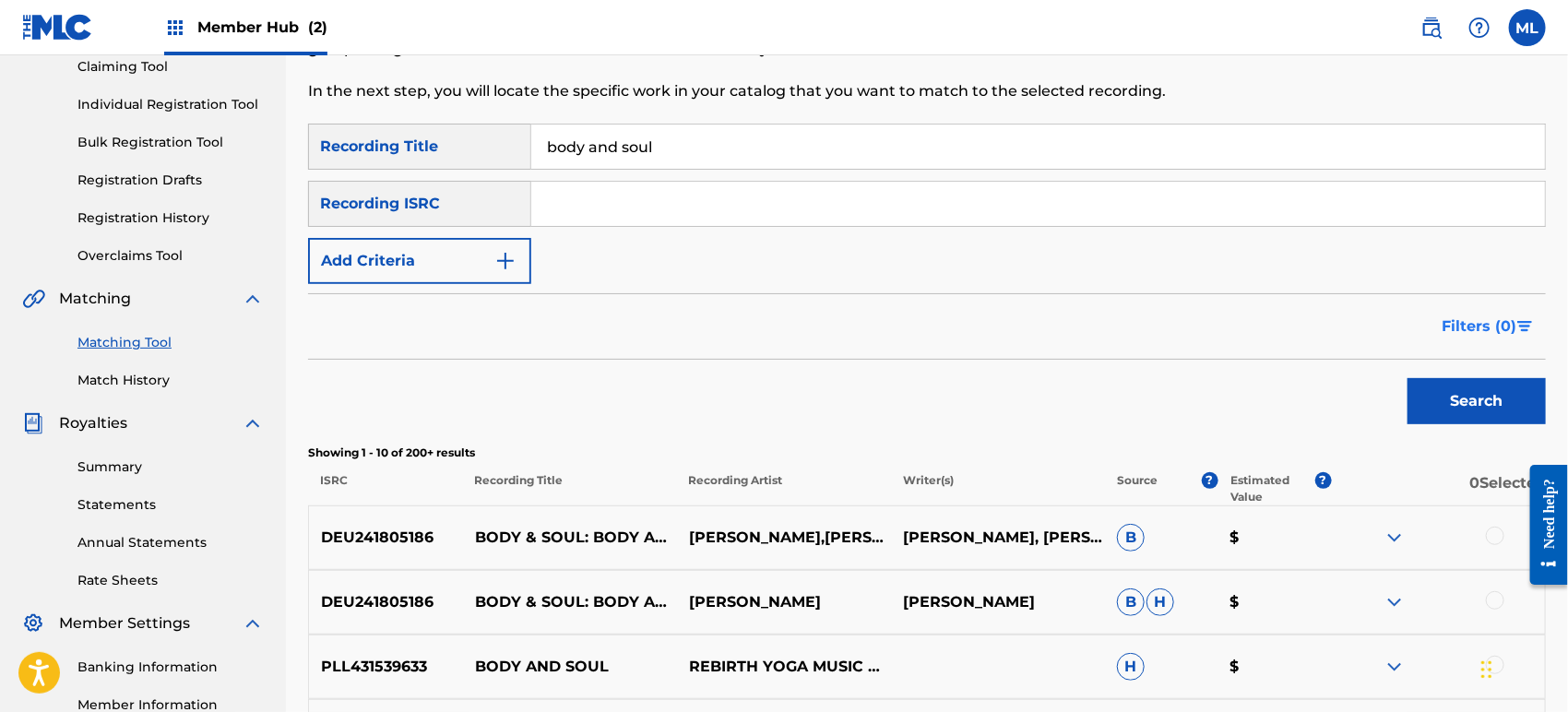
click at [1471, 330] on span "Filters ( 0 )" at bounding box center [1478, 326] width 74 height 22
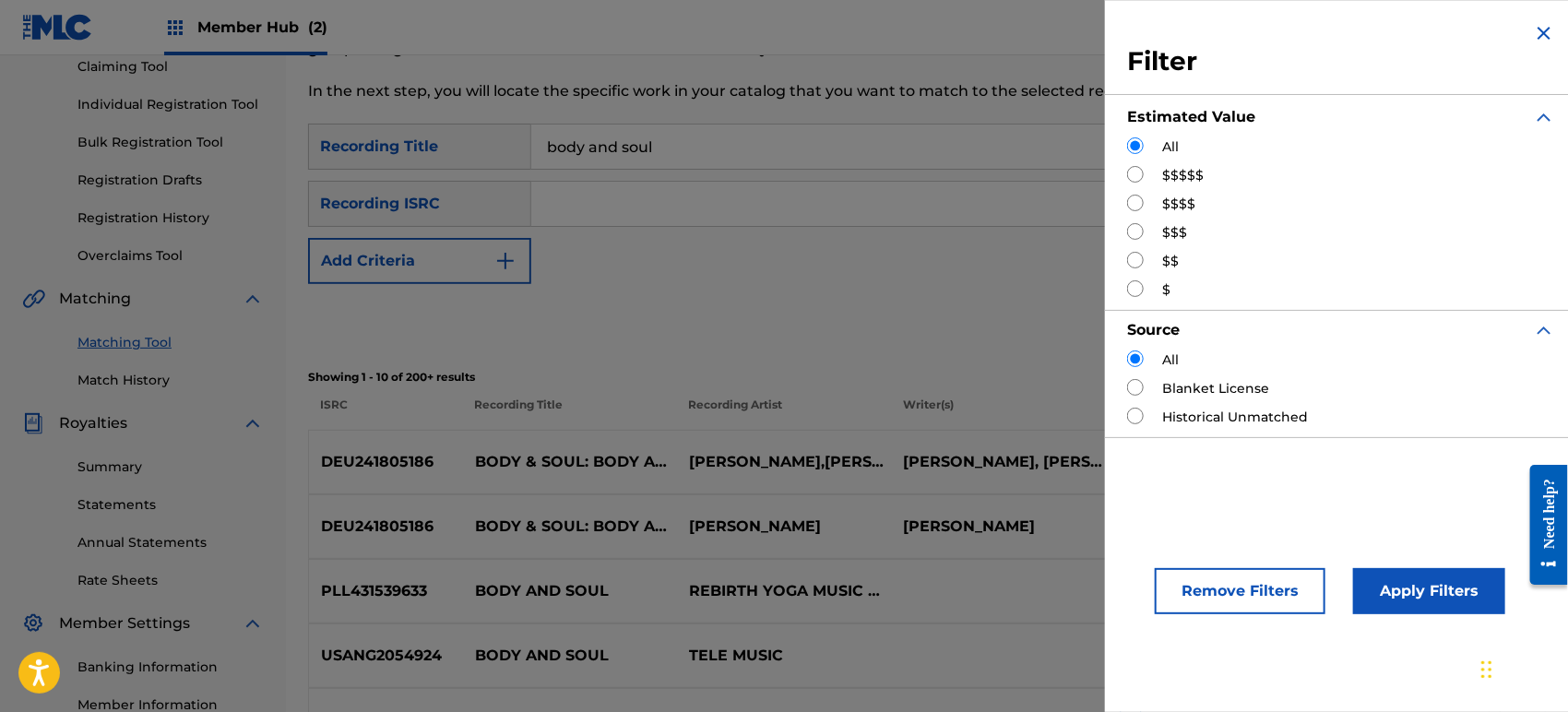
click at [1184, 169] on label "$$$$$" at bounding box center [1183, 176] width 41 height 20
click at [1135, 172] on input "Search Form" at bounding box center [1135, 174] width 17 height 17
radio input "true"
click at [1372, 591] on button "Apply Filters" at bounding box center [1429, 591] width 153 height 46
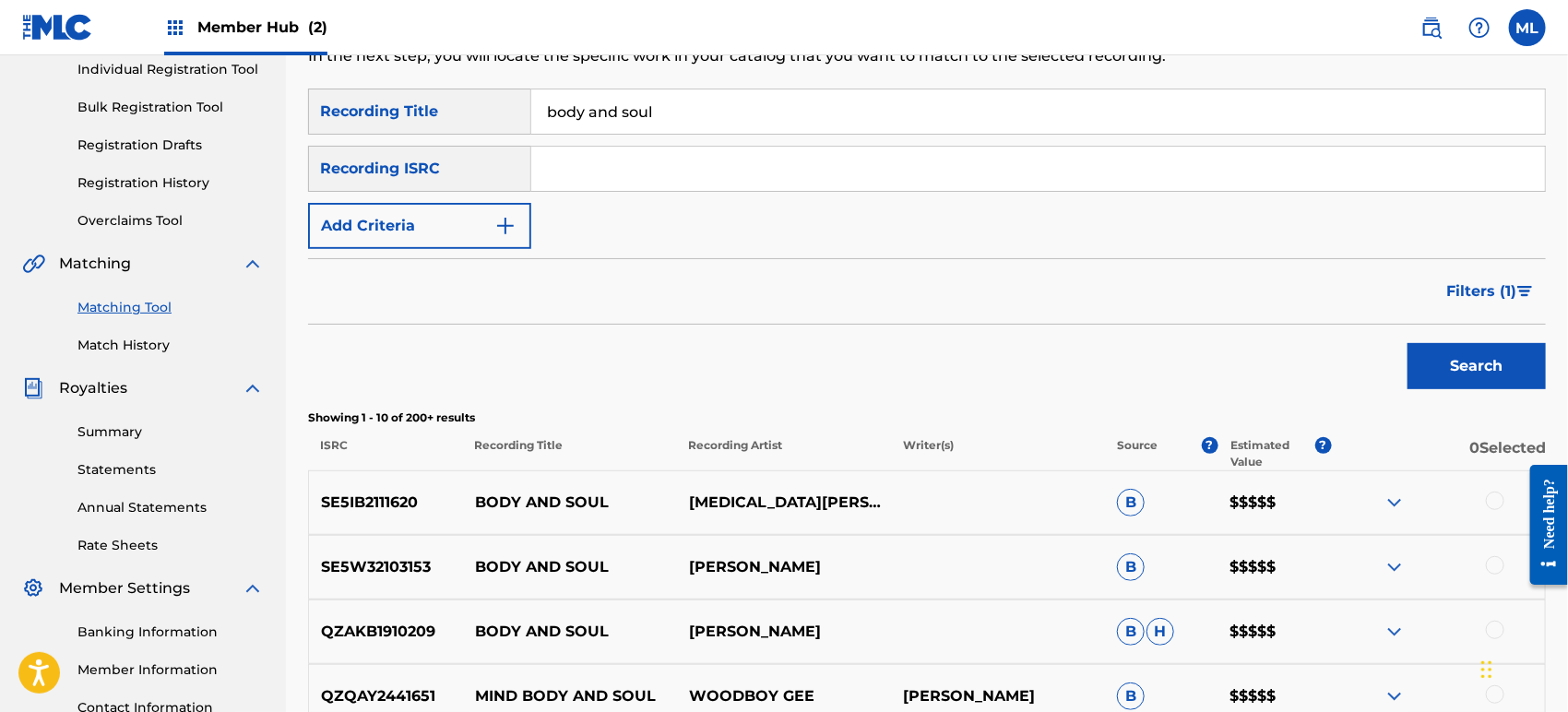
scroll to position [273, 0]
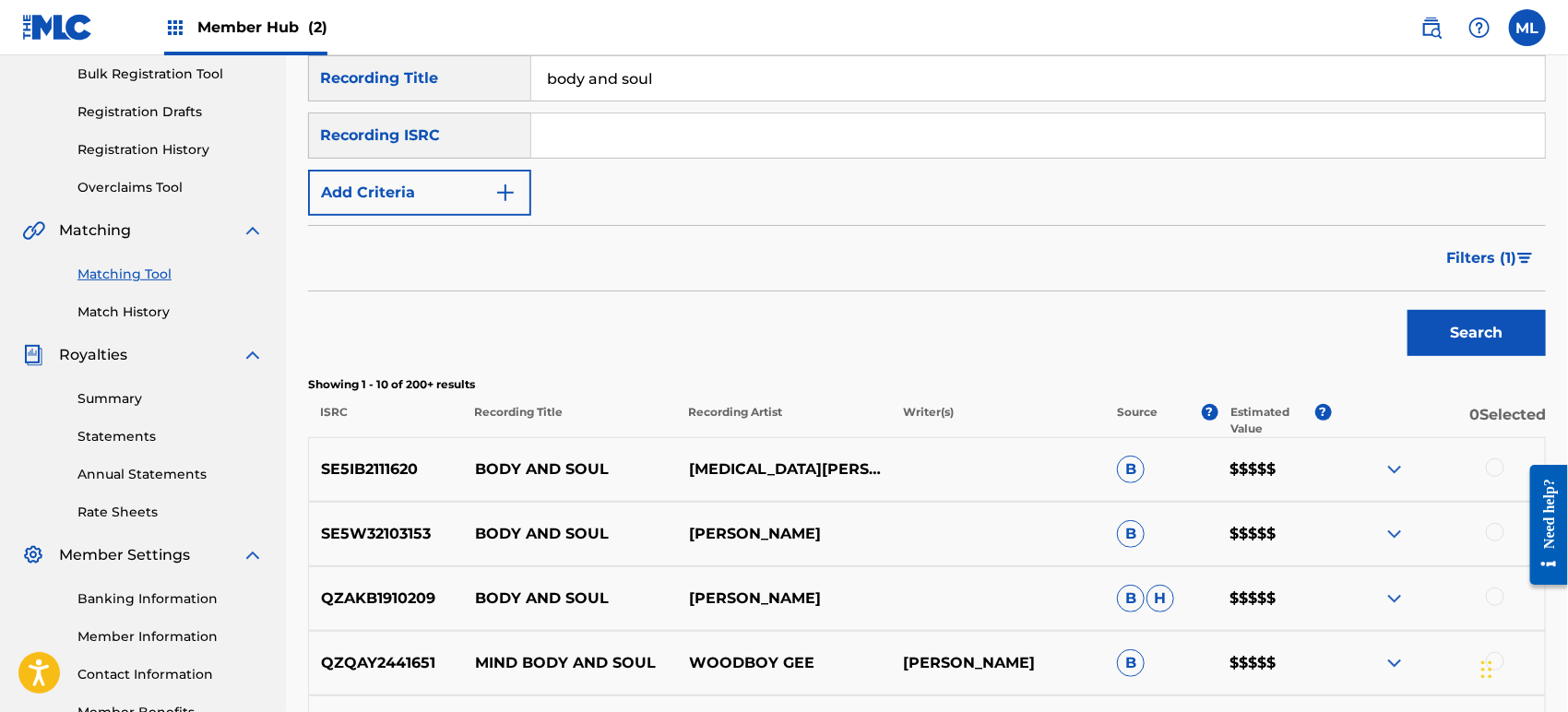
click at [1387, 468] on img at bounding box center [1394, 469] width 22 height 22
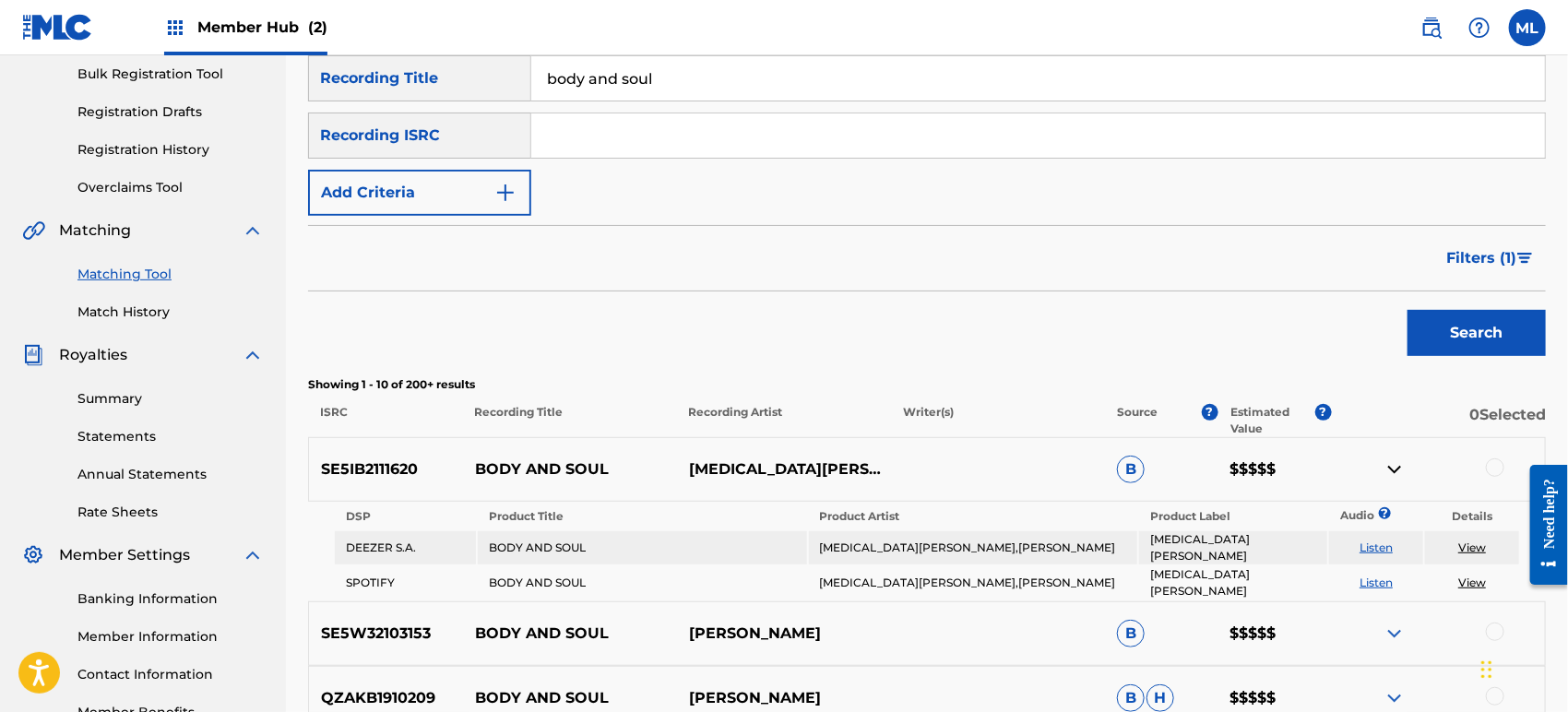
click at [1363, 575] on link "Listen" at bounding box center [1376, 582] width 33 height 14
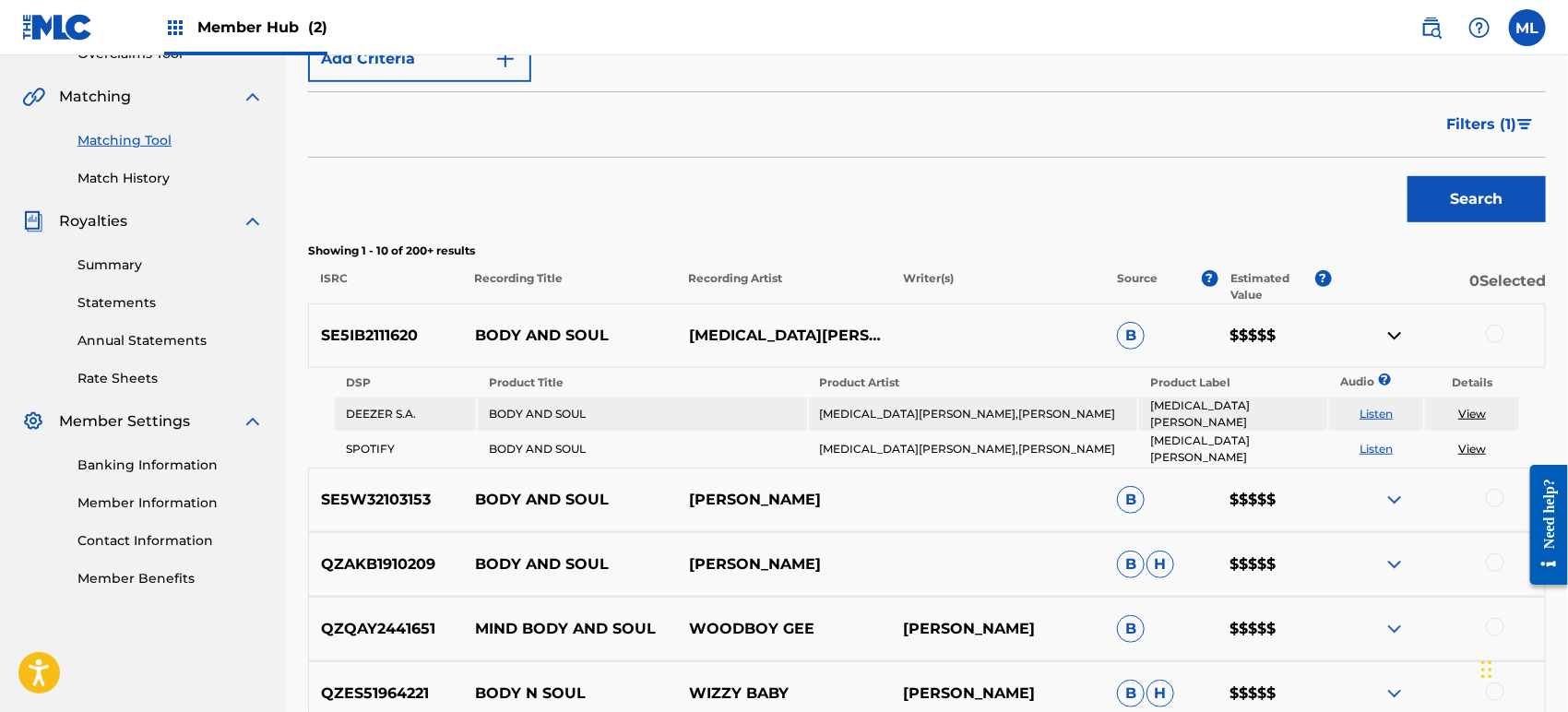
scroll to position [410, 0]
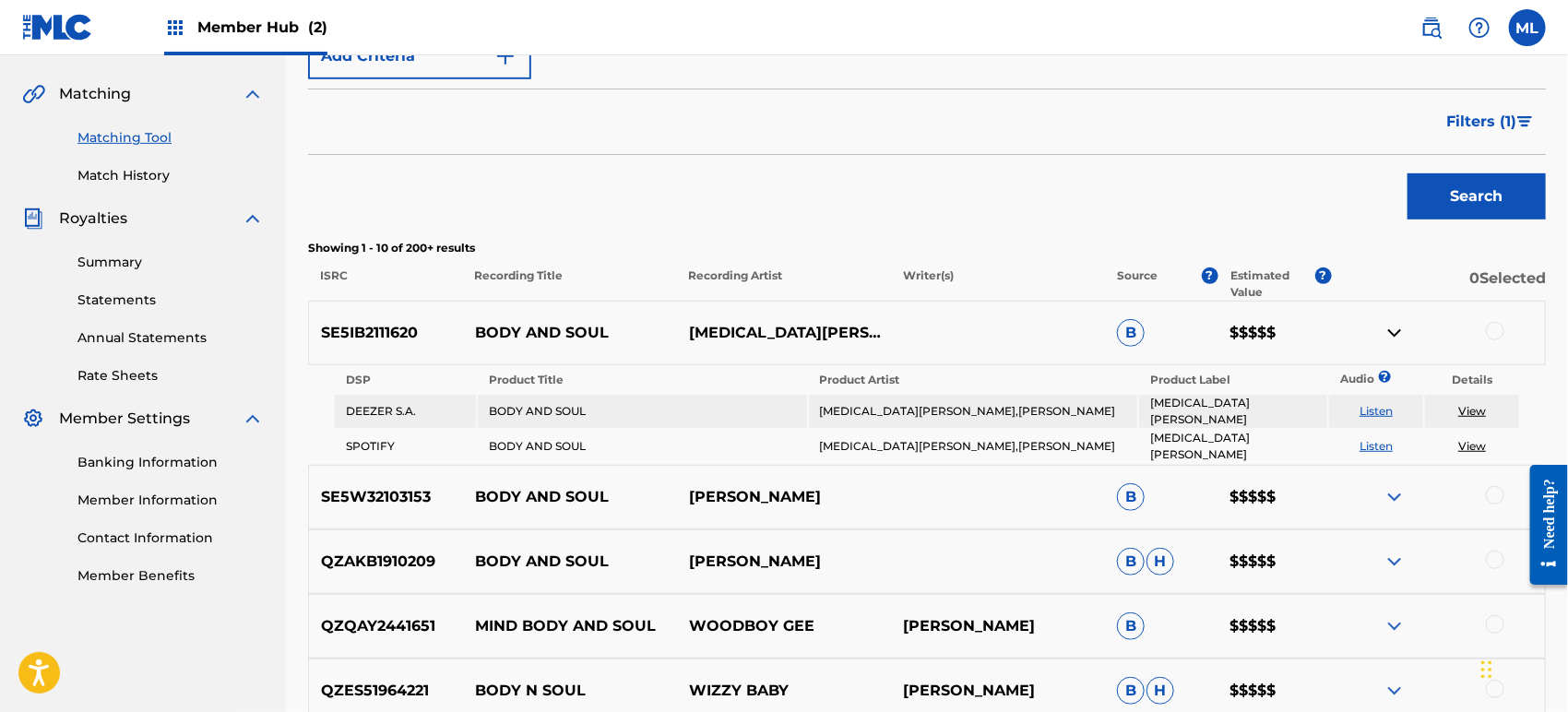
click at [1386, 486] on img at bounding box center [1394, 497] width 22 height 22
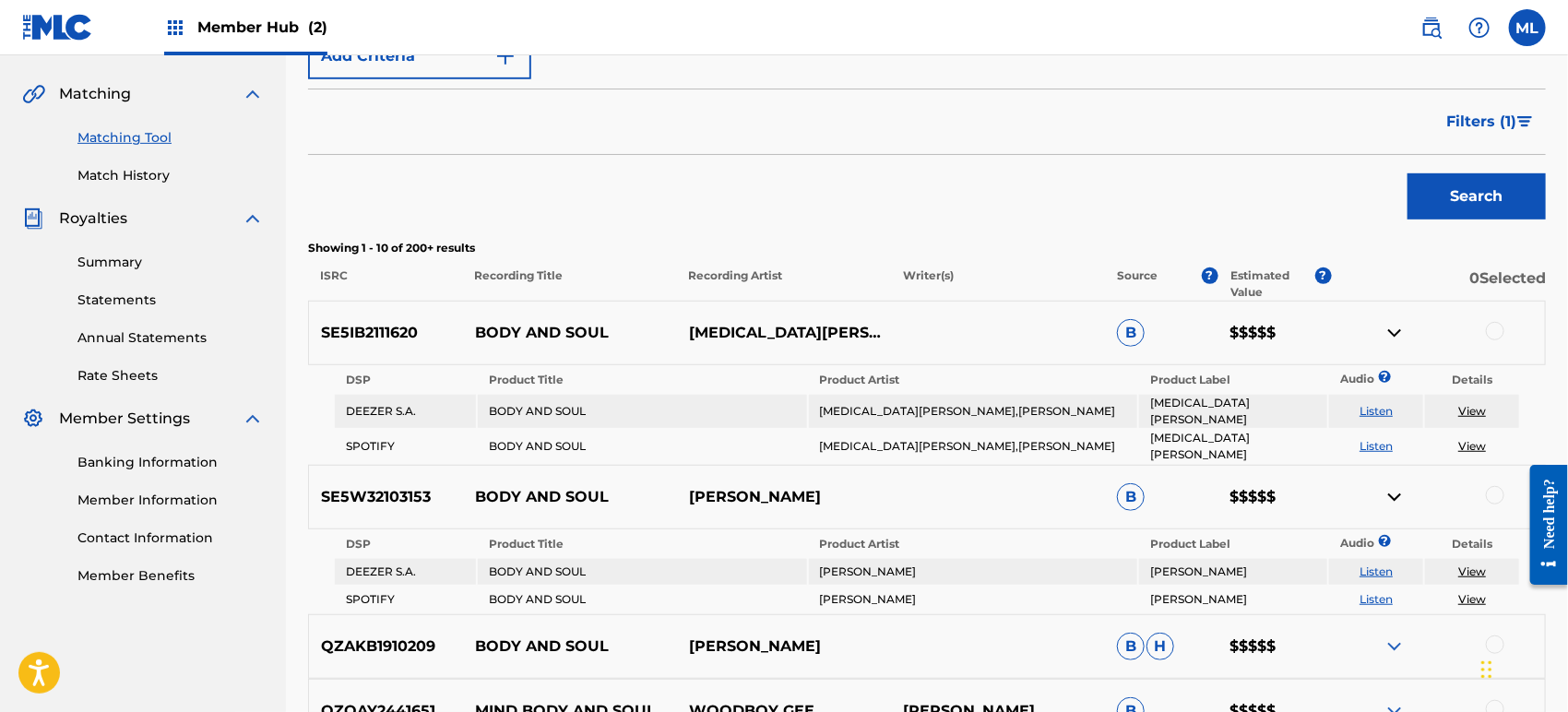
click at [1386, 592] on link "Listen" at bounding box center [1376, 599] width 33 height 14
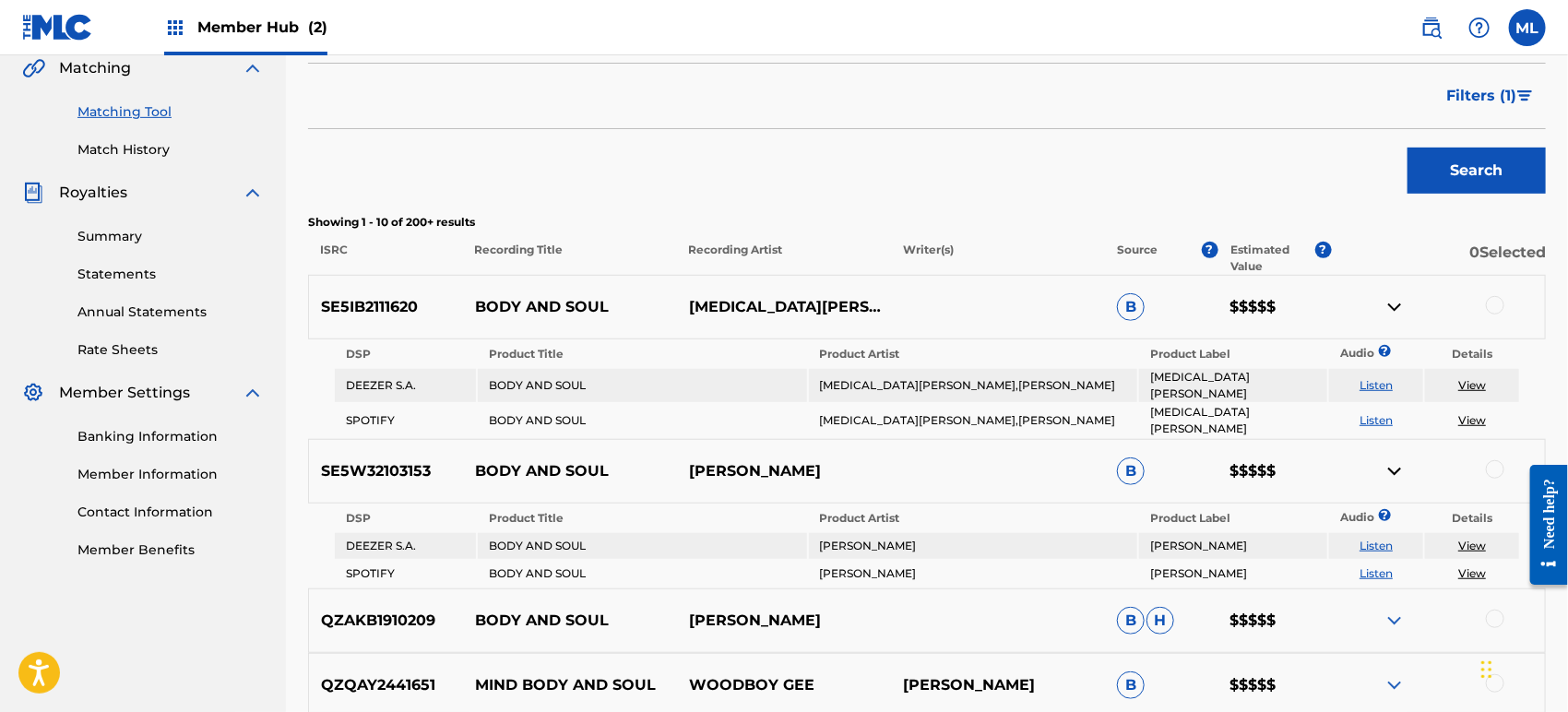
scroll to position [478, 0]
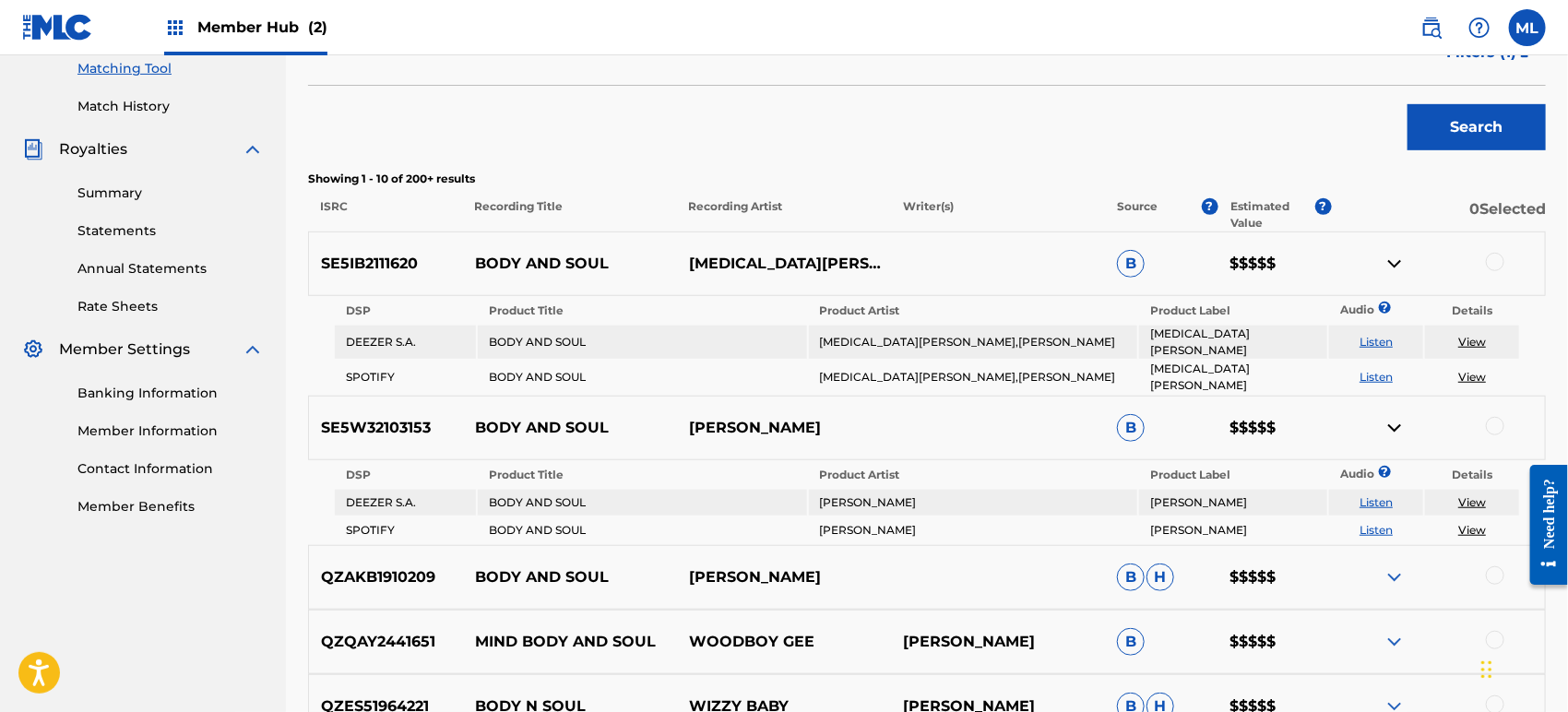
click at [1397, 256] on img at bounding box center [1394, 263] width 22 height 22
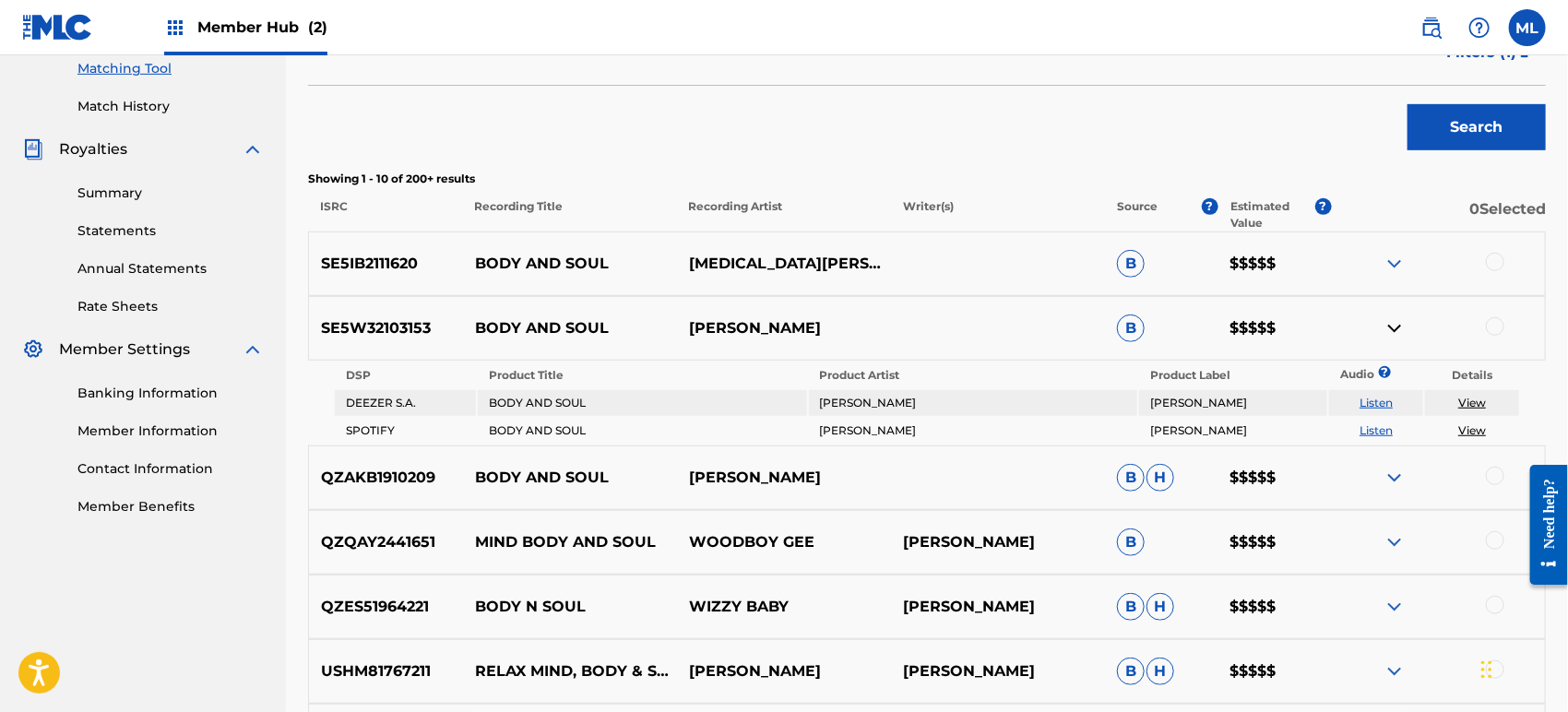
click at [1392, 335] on img at bounding box center [1394, 328] width 22 height 22
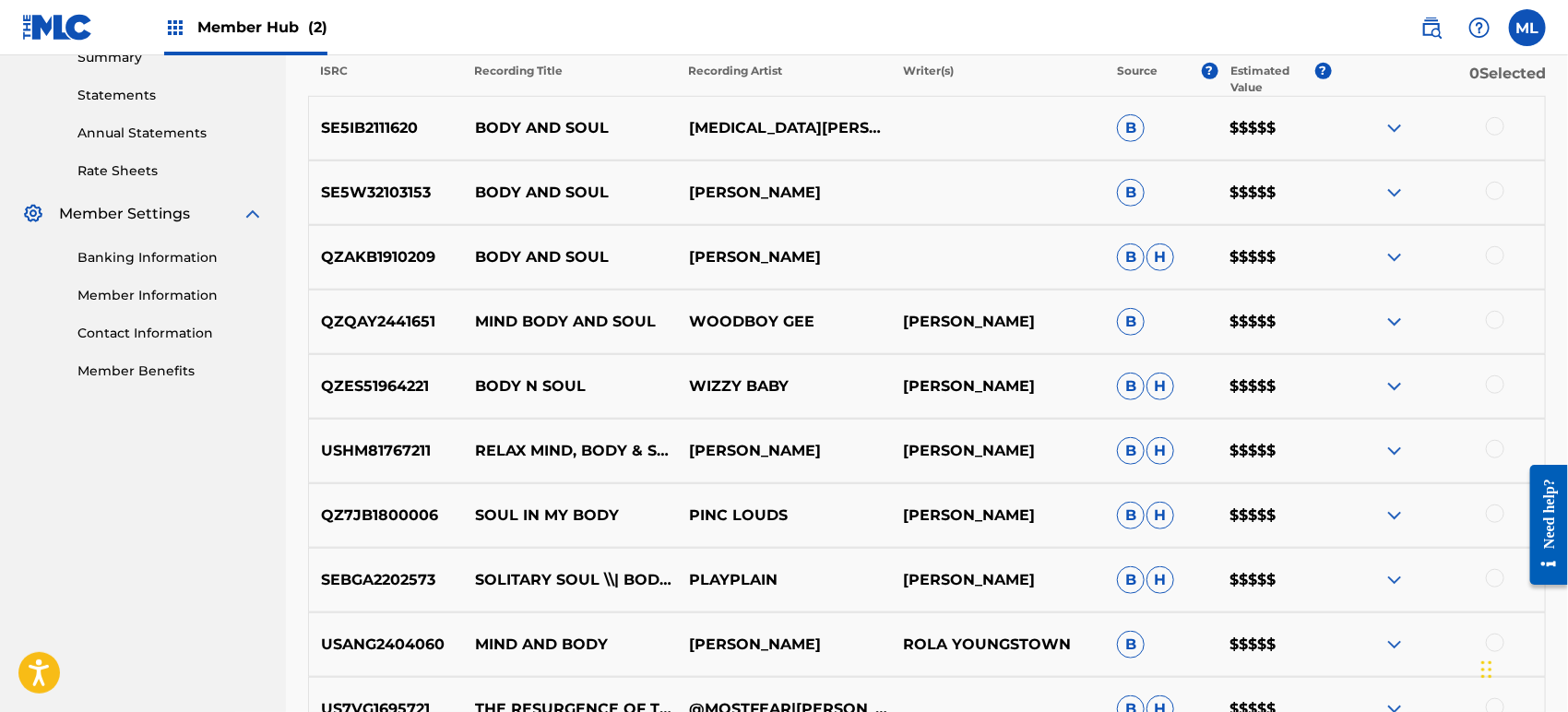
scroll to position [684, 0]
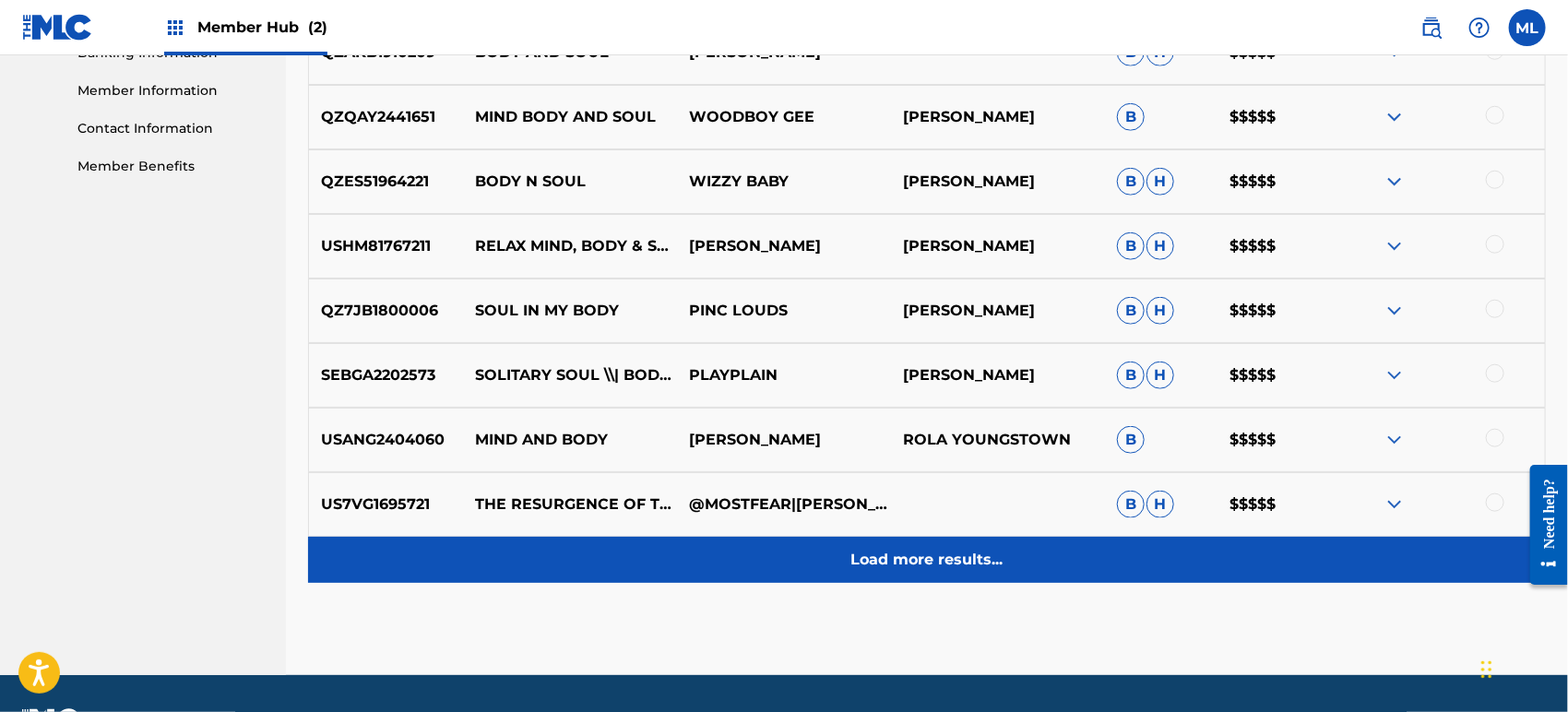
click at [949, 569] on p "Load more results..." at bounding box center [927, 559] width 153 height 22
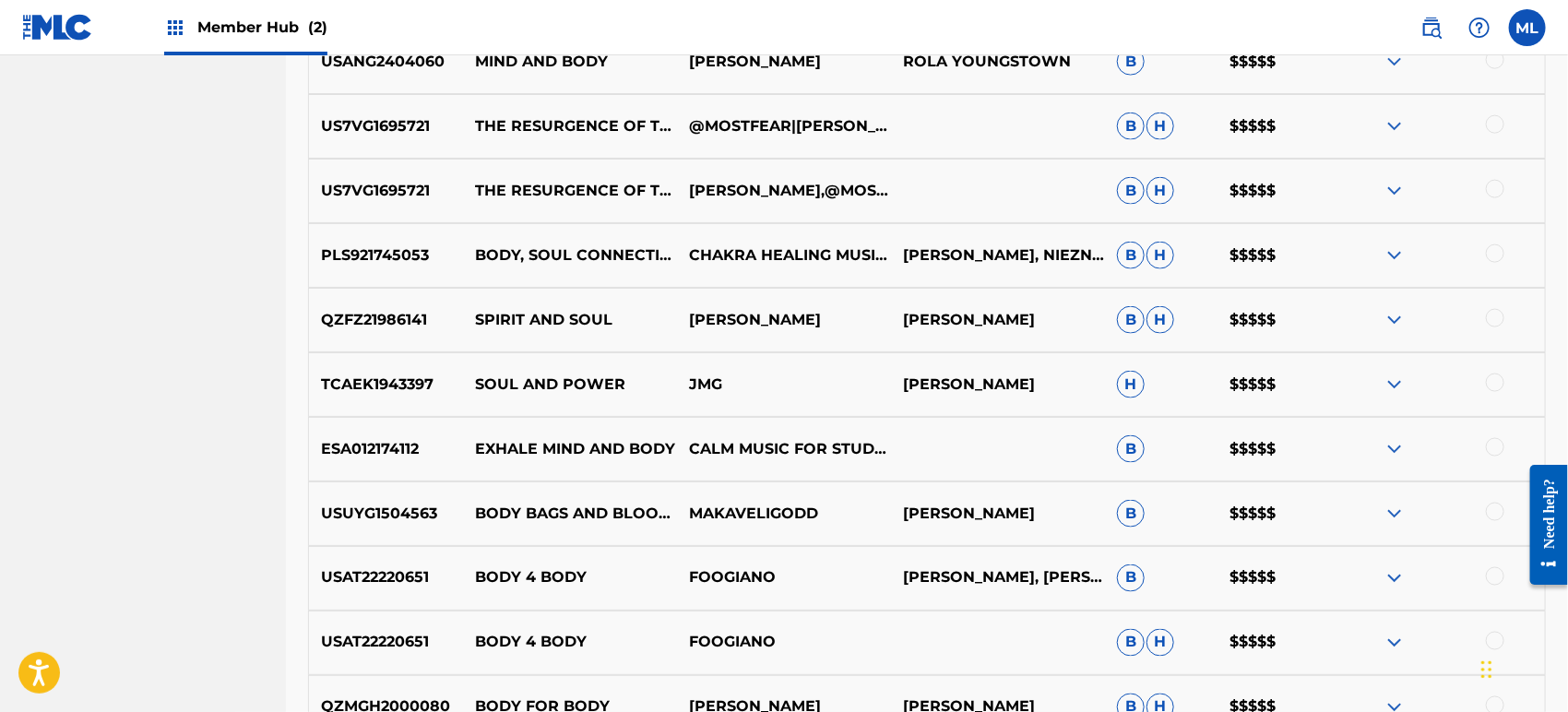
scroll to position [1434, 0]
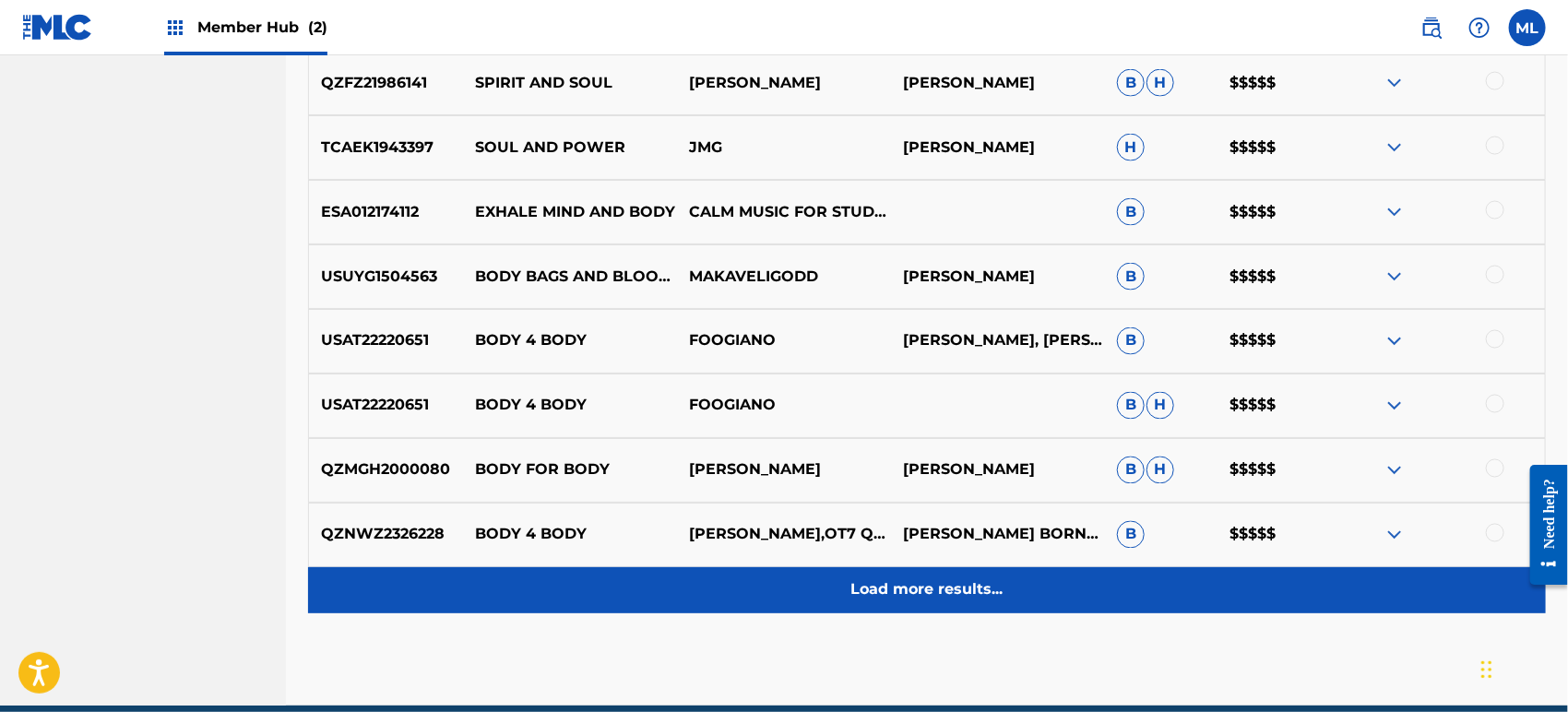
click at [946, 591] on p "Load more results..." at bounding box center [927, 590] width 153 height 22
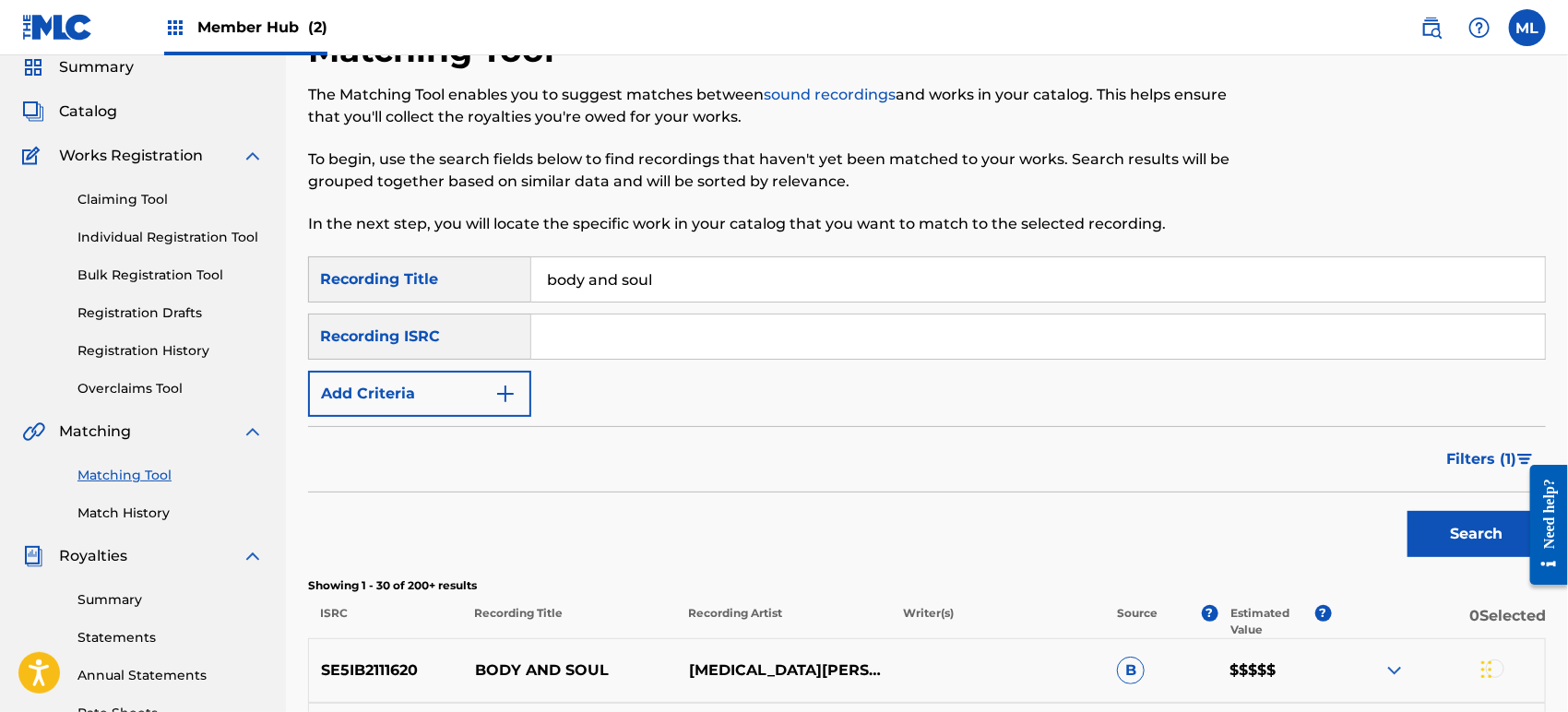
scroll to position [67, 0]
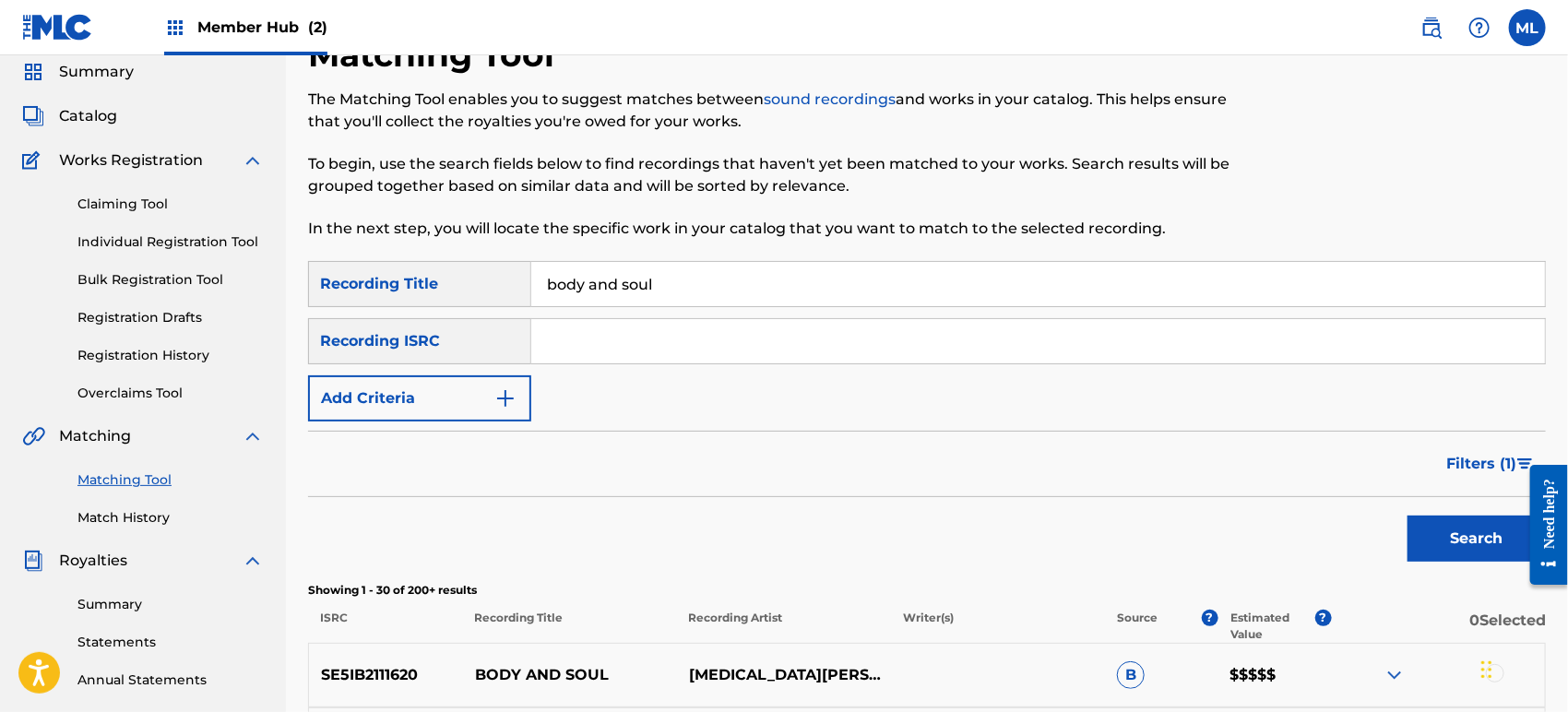
drag, startPoint x: 1504, startPoint y: 464, endPoint x: 1491, endPoint y: 430, distance: 36.4
click at [1505, 466] on span "Filters ( 1 )" at bounding box center [1481, 464] width 70 height 22
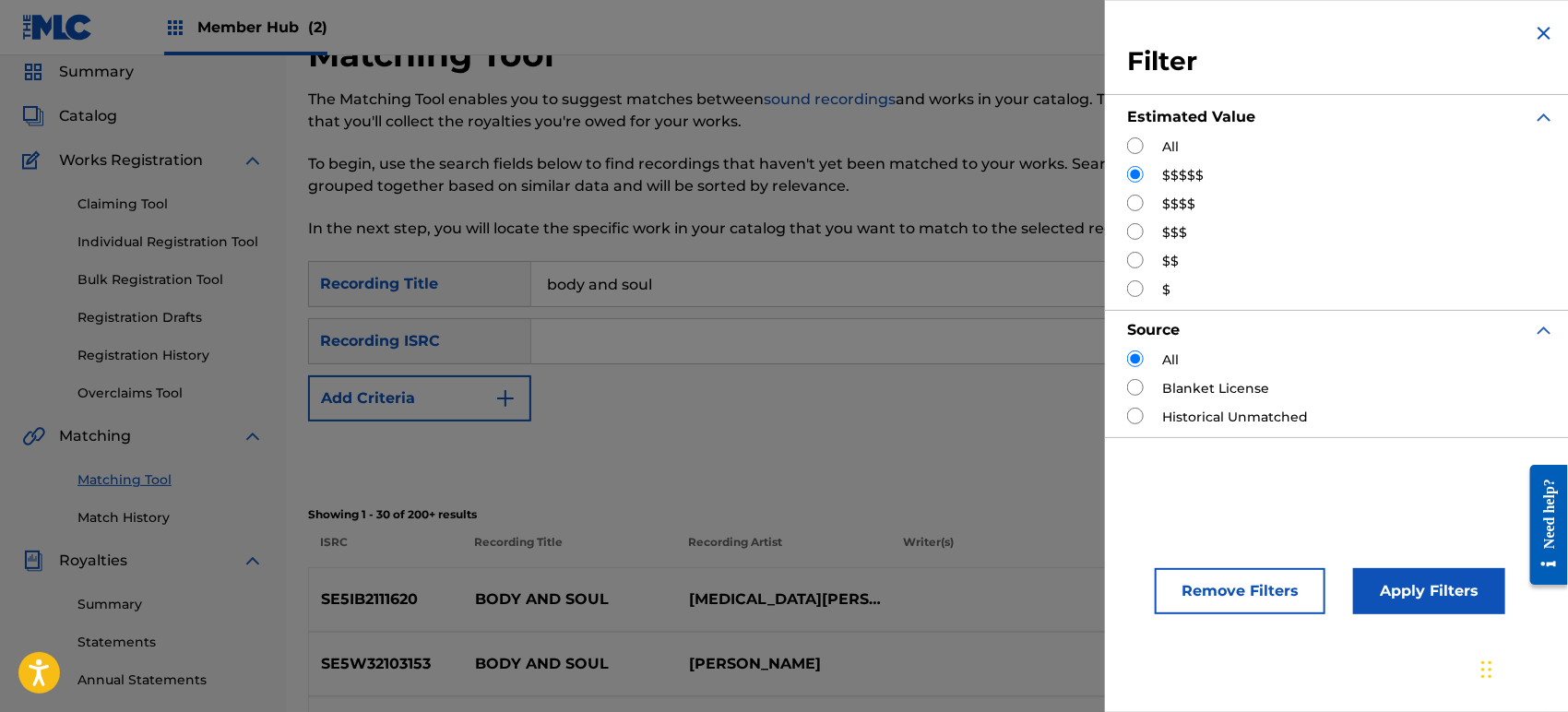
click at [1172, 198] on label "$$$$" at bounding box center [1179, 204] width 33 height 20
click at [1136, 200] on input "Search Form" at bounding box center [1135, 202] width 17 height 17
radio input "true"
click at [1409, 590] on button "Apply Filters" at bounding box center [1429, 591] width 153 height 46
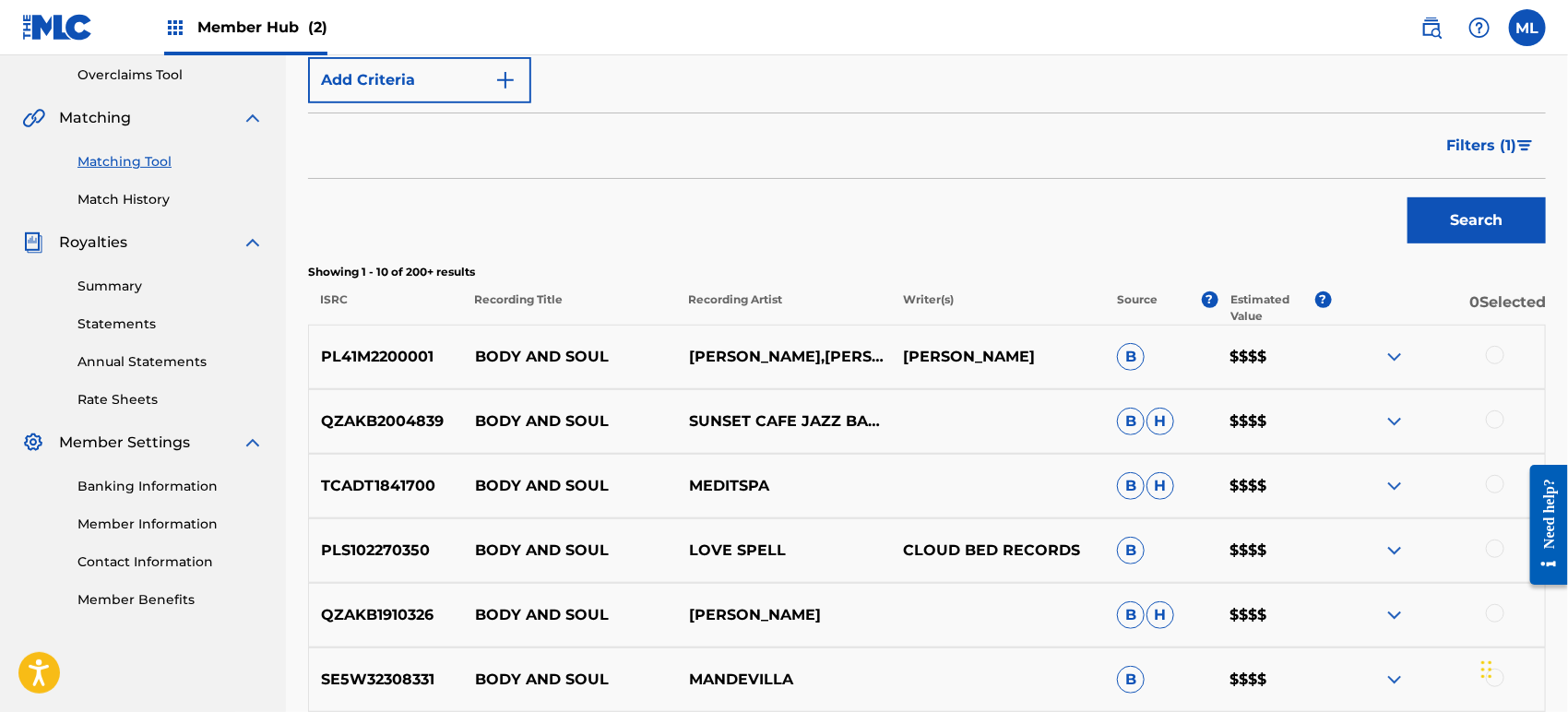
scroll to position [204, 0]
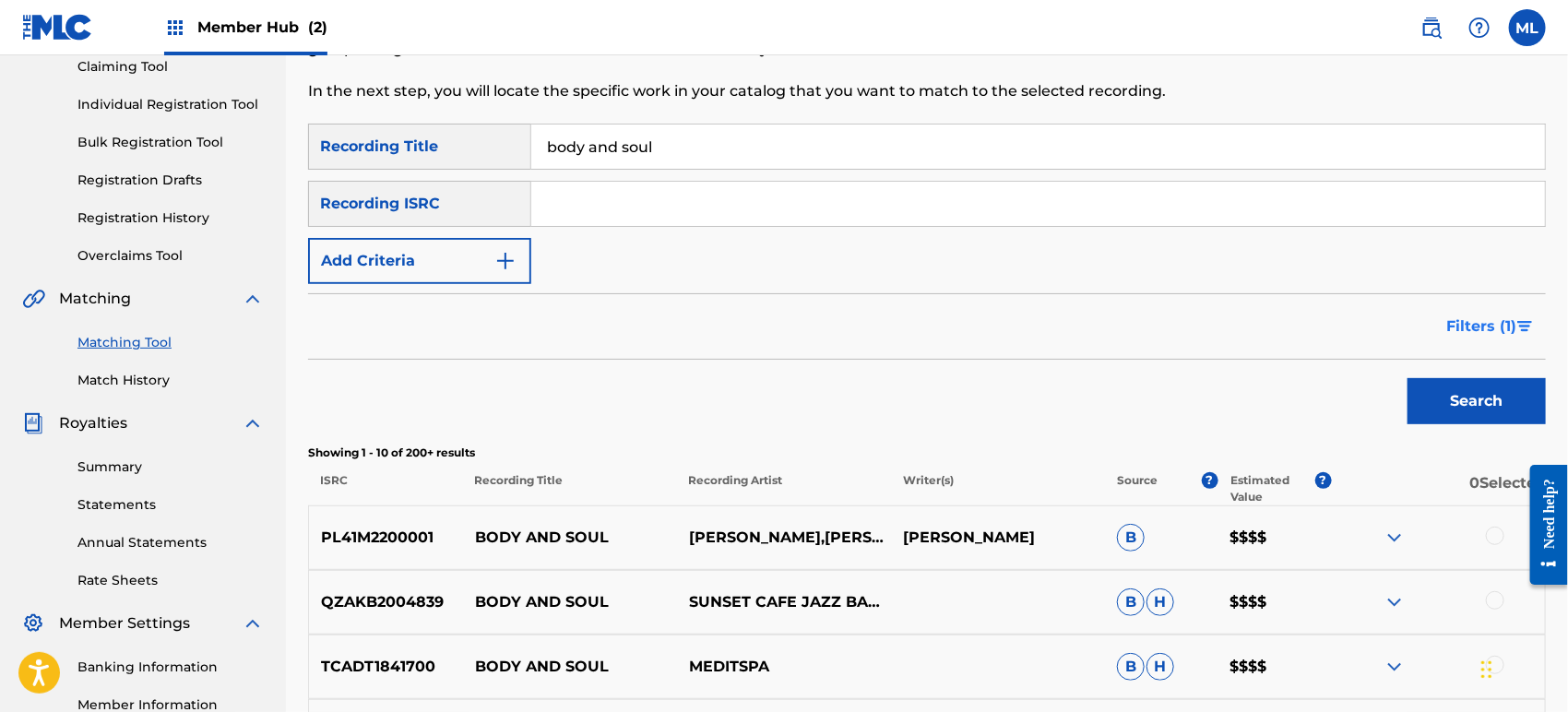
click at [1493, 315] on span "Filters ( 1 )" at bounding box center [1481, 326] width 70 height 22
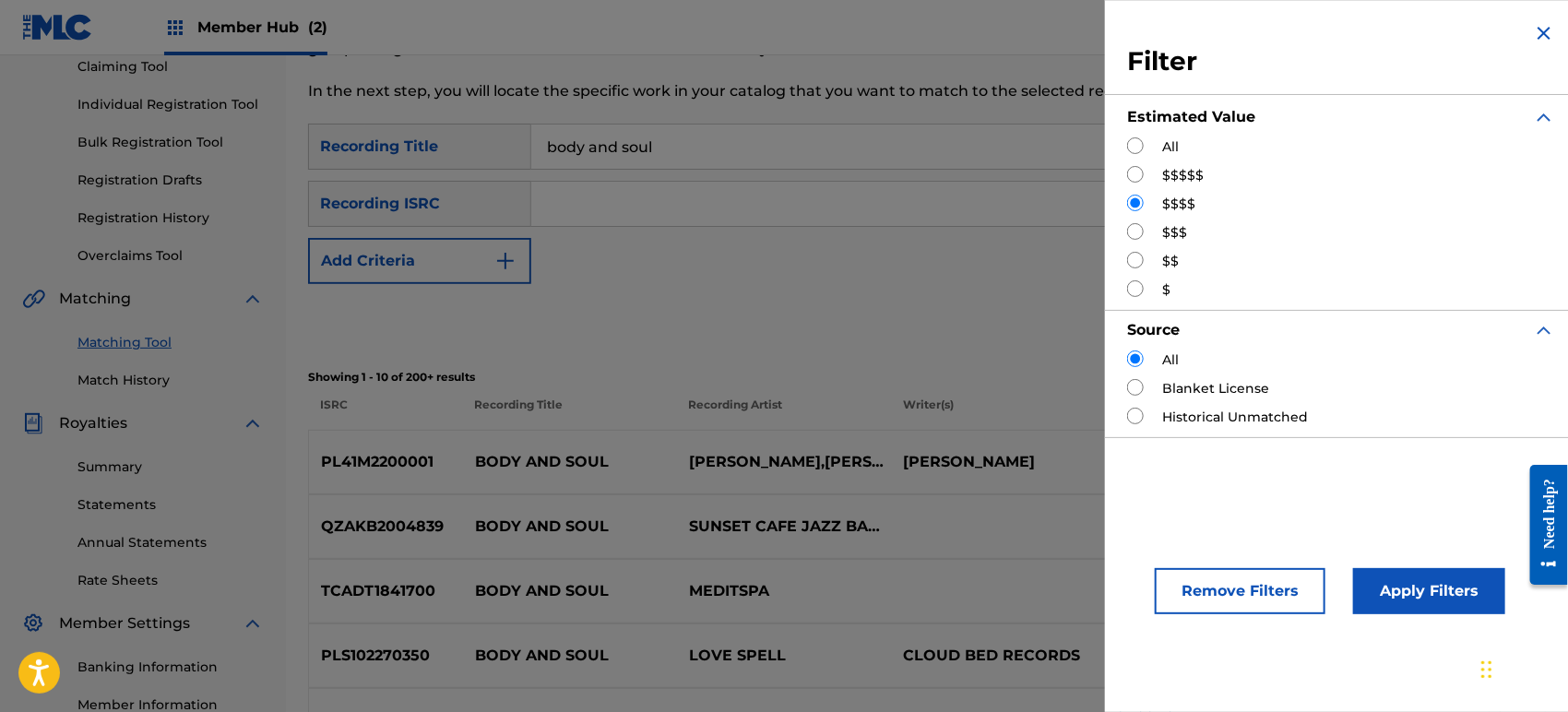
click at [1142, 234] on input "Search Form" at bounding box center [1135, 231] width 17 height 17
radio input "true"
click at [1407, 565] on div "Apply Filters" at bounding box center [1402, 586] width 153 height 56
click at [1408, 590] on button "Apply Filters" at bounding box center [1429, 591] width 153 height 46
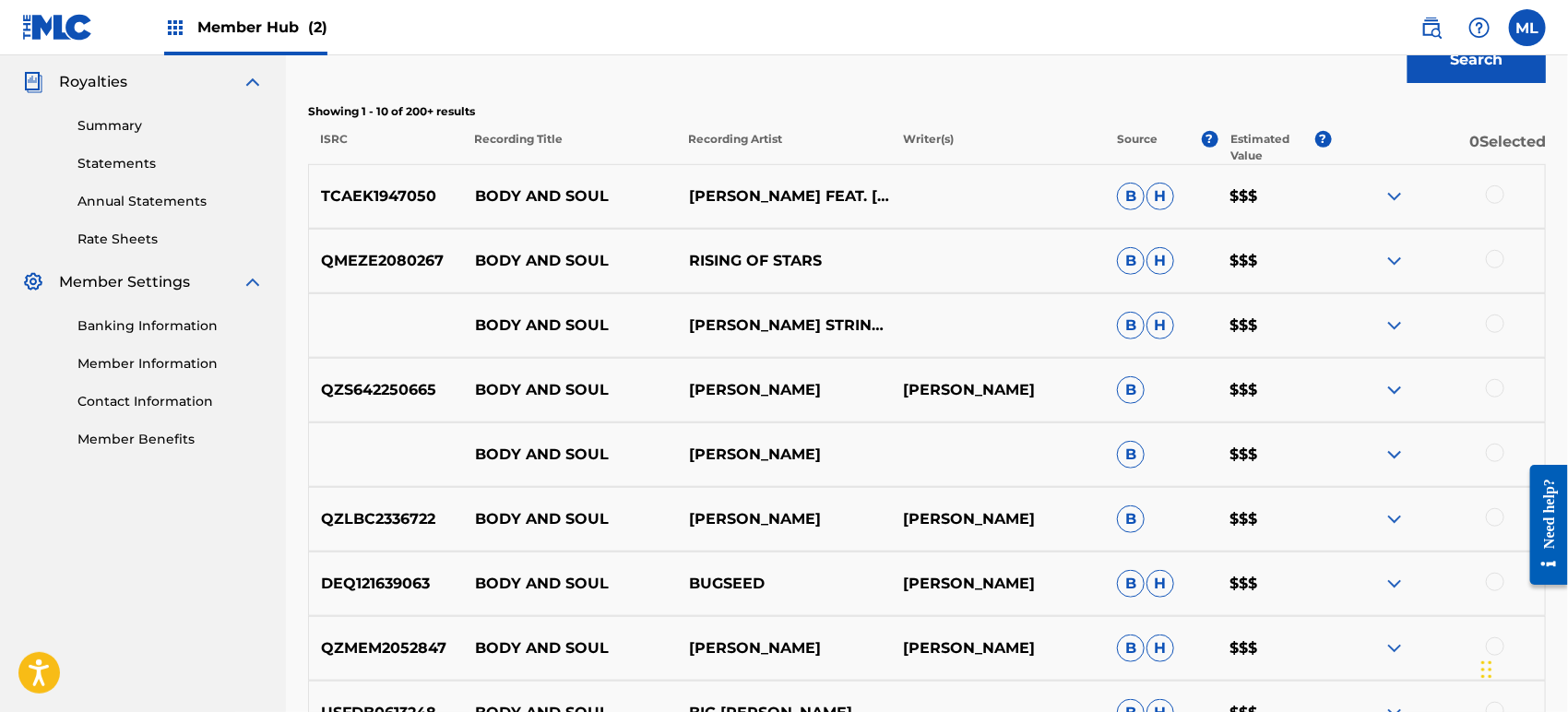
scroll to position [0, 0]
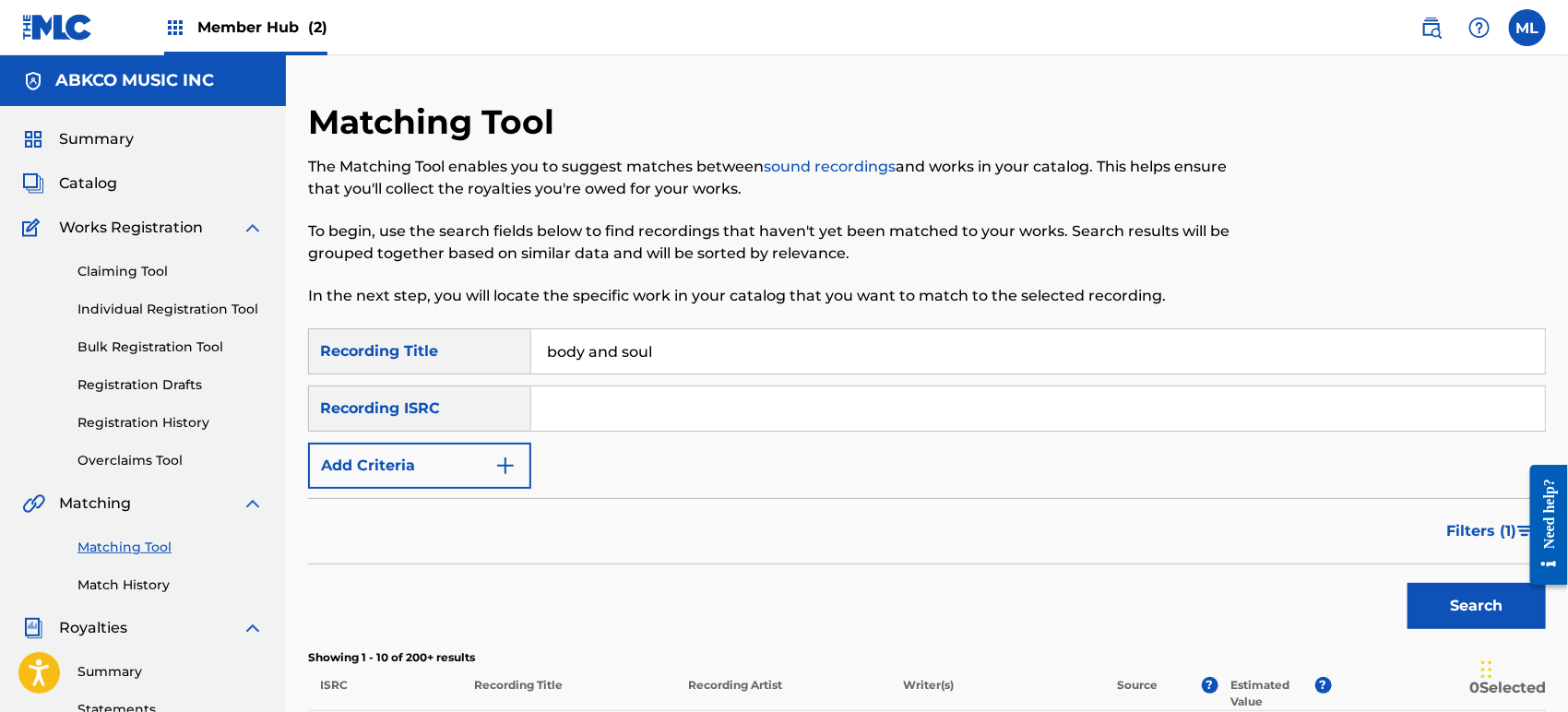
drag, startPoint x: 665, startPoint y: 354, endPoint x: 502, endPoint y: 354, distance: 163.0
click at [502, 354] on div "SearchWithCriteriab611f651-2659-4a15-bd91-02e218d1d1b1 Recording Title body and…" at bounding box center [926, 351] width 1237 height 46
type input "somebody"
type input "h"
click at [494, 474] on img "Search Form" at bounding box center [505, 466] width 22 height 22
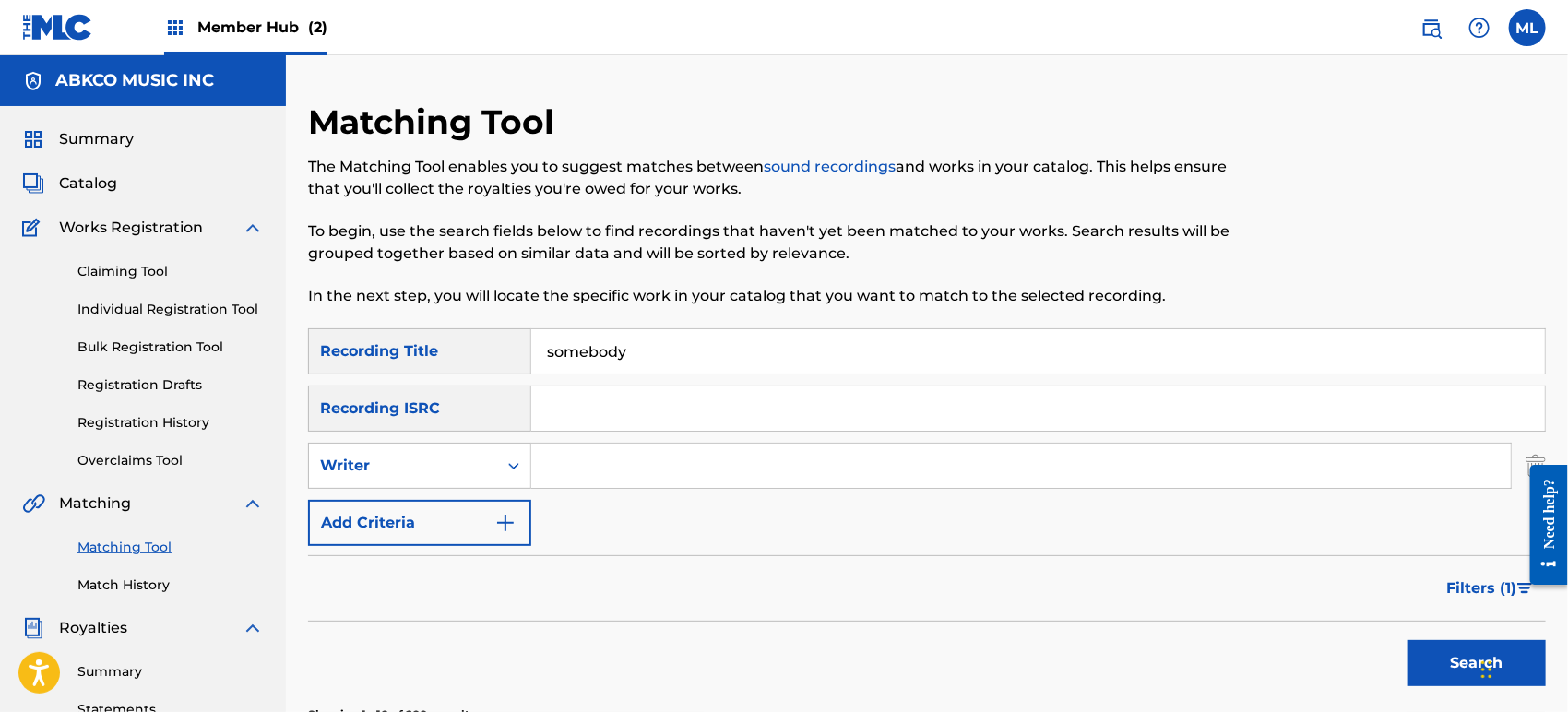
click at [559, 456] on input "Search Form" at bounding box center [1020, 465] width 979 height 44
type input "harris"
click at [1408, 640] on button "Search" at bounding box center [1476, 662] width 138 height 46
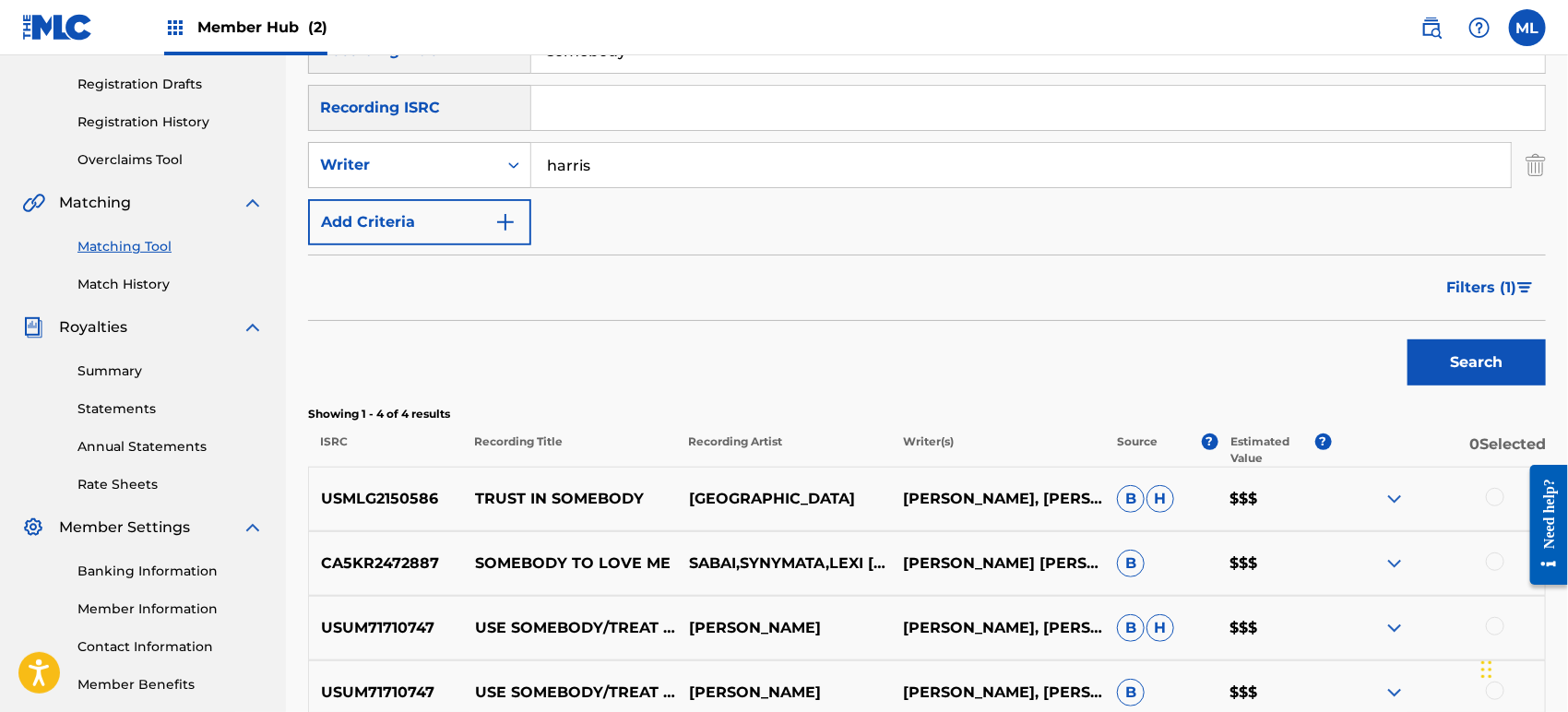
scroll to position [288, 0]
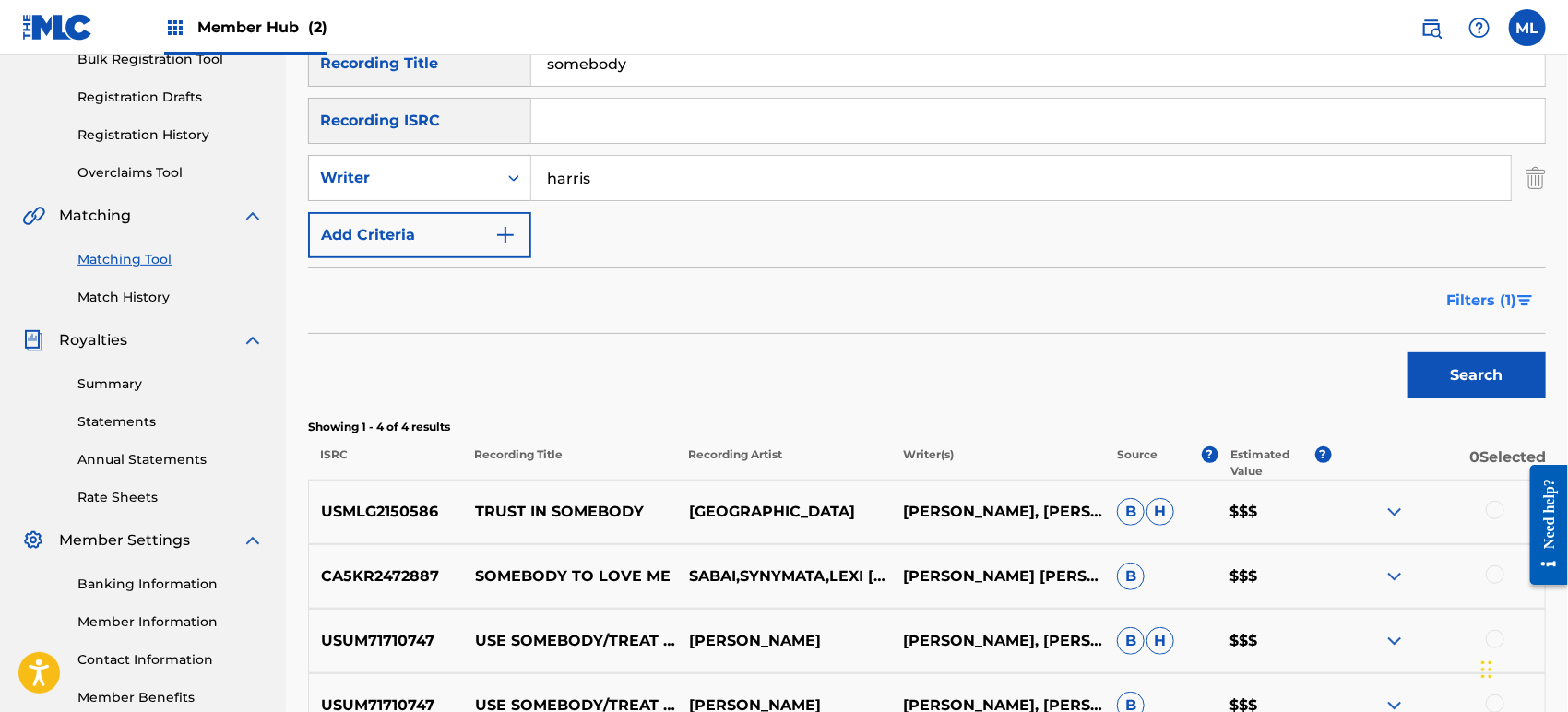
click at [1493, 310] on span "Filters ( 1 )" at bounding box center [1481, 300] width 70 height 22
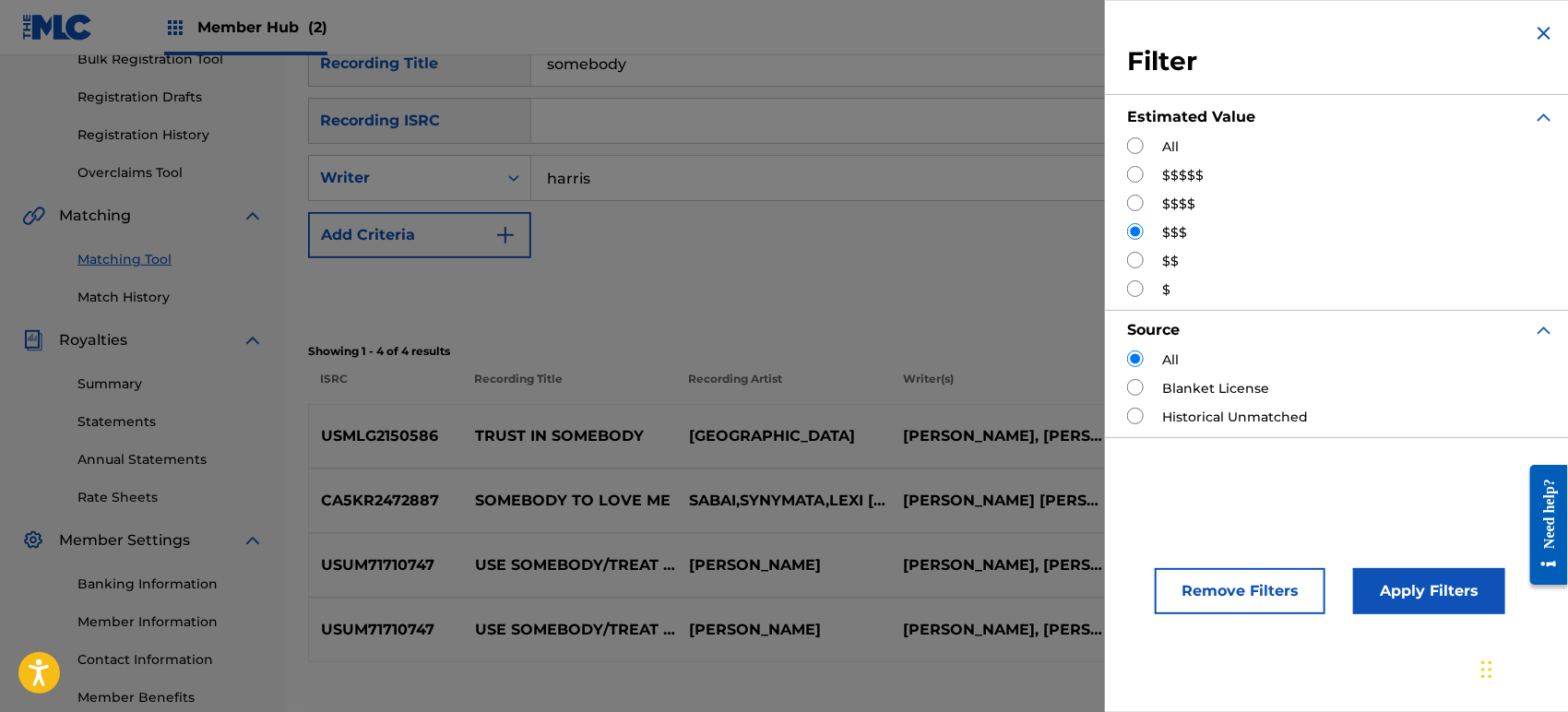
click at [1170, 140] on label "All" at bounding box center [1170, 147] width 17 height 20
click at [1137, 146] on input "Search Form" at bounding box center [1135, 145] width 17 height 17
radio input "true"
click at [1373, 586] on button "Apply Filters" at bounding box center [1429, 591] width 153 height 46
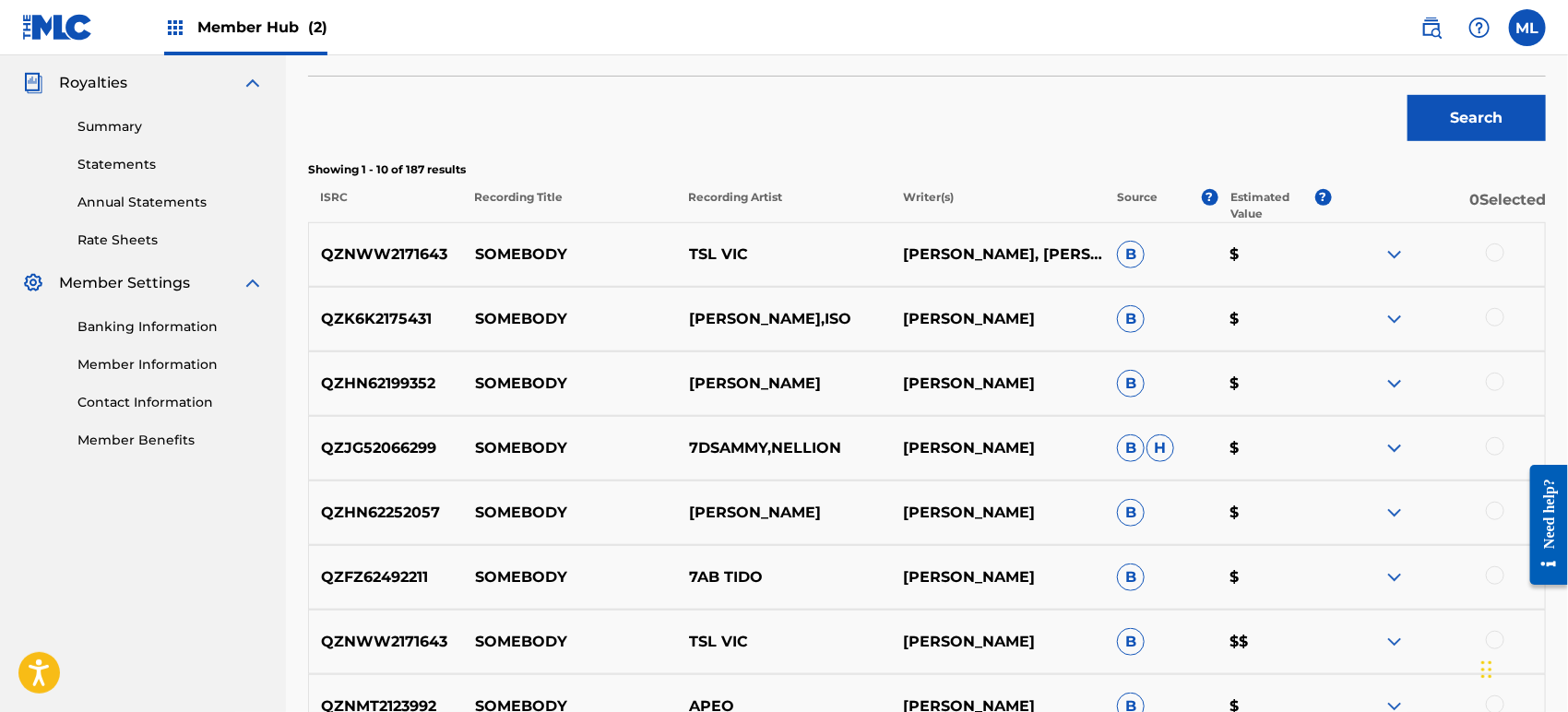
scroll to position [560, 0]
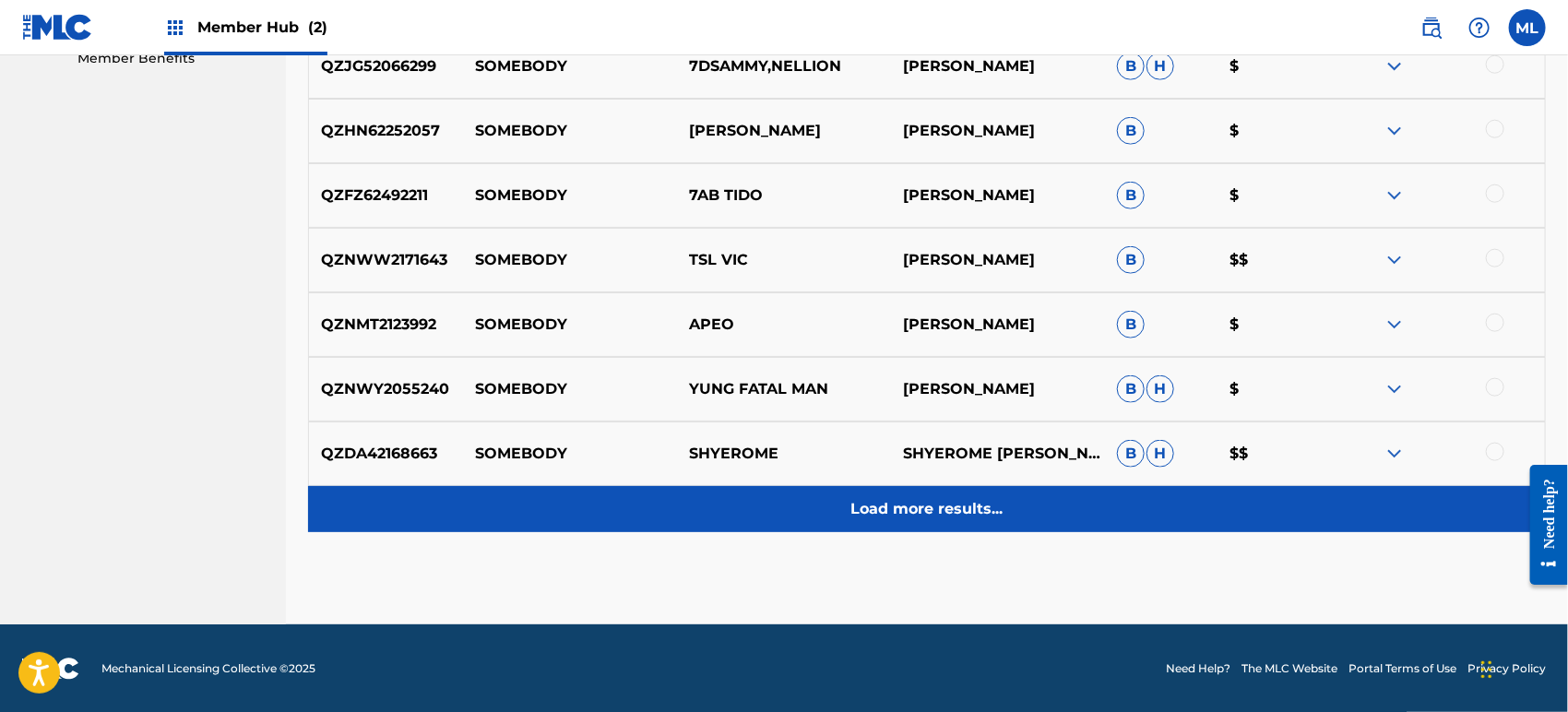
click at [908, 513] on p "Load more results..." at bounding box center [927, 509] width 153 height 22
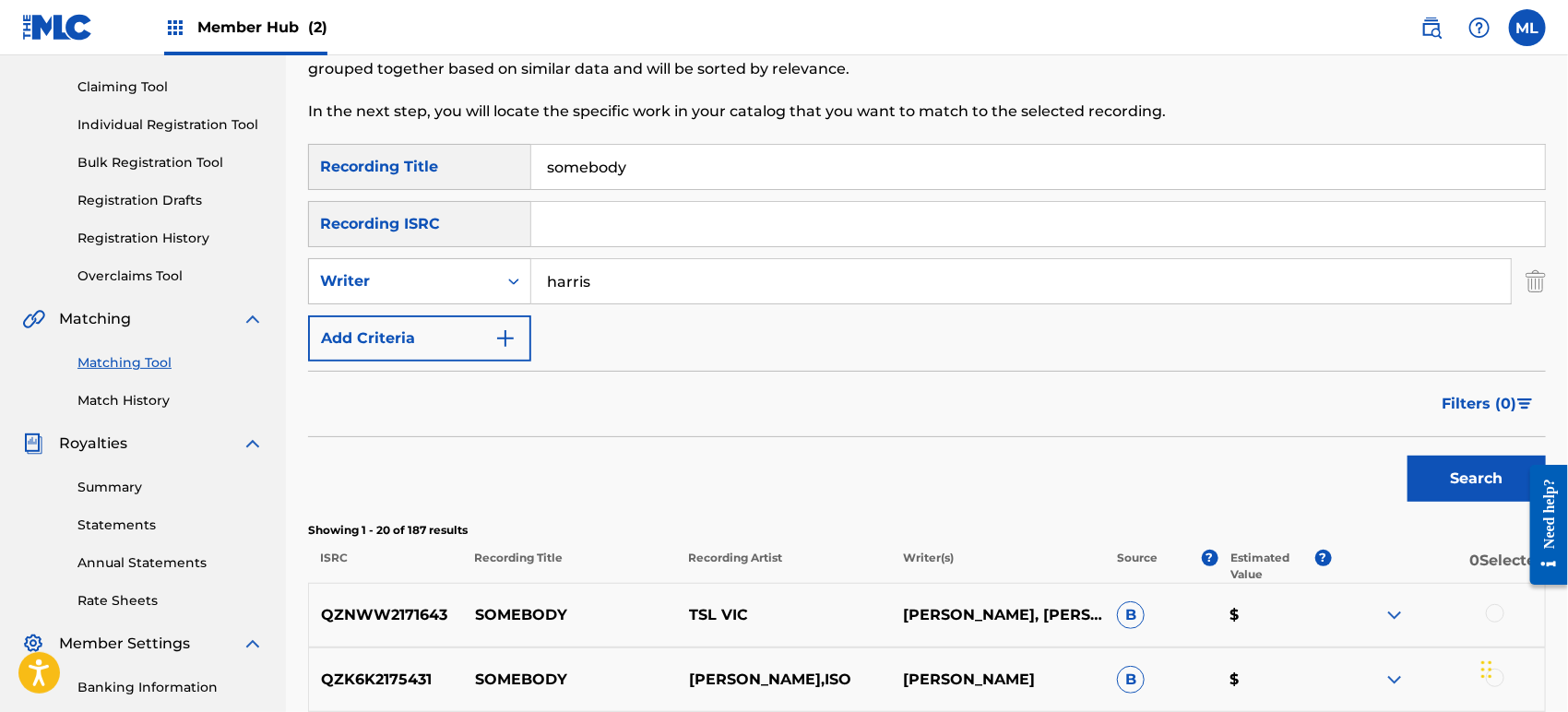
scroll to position [107, 0]
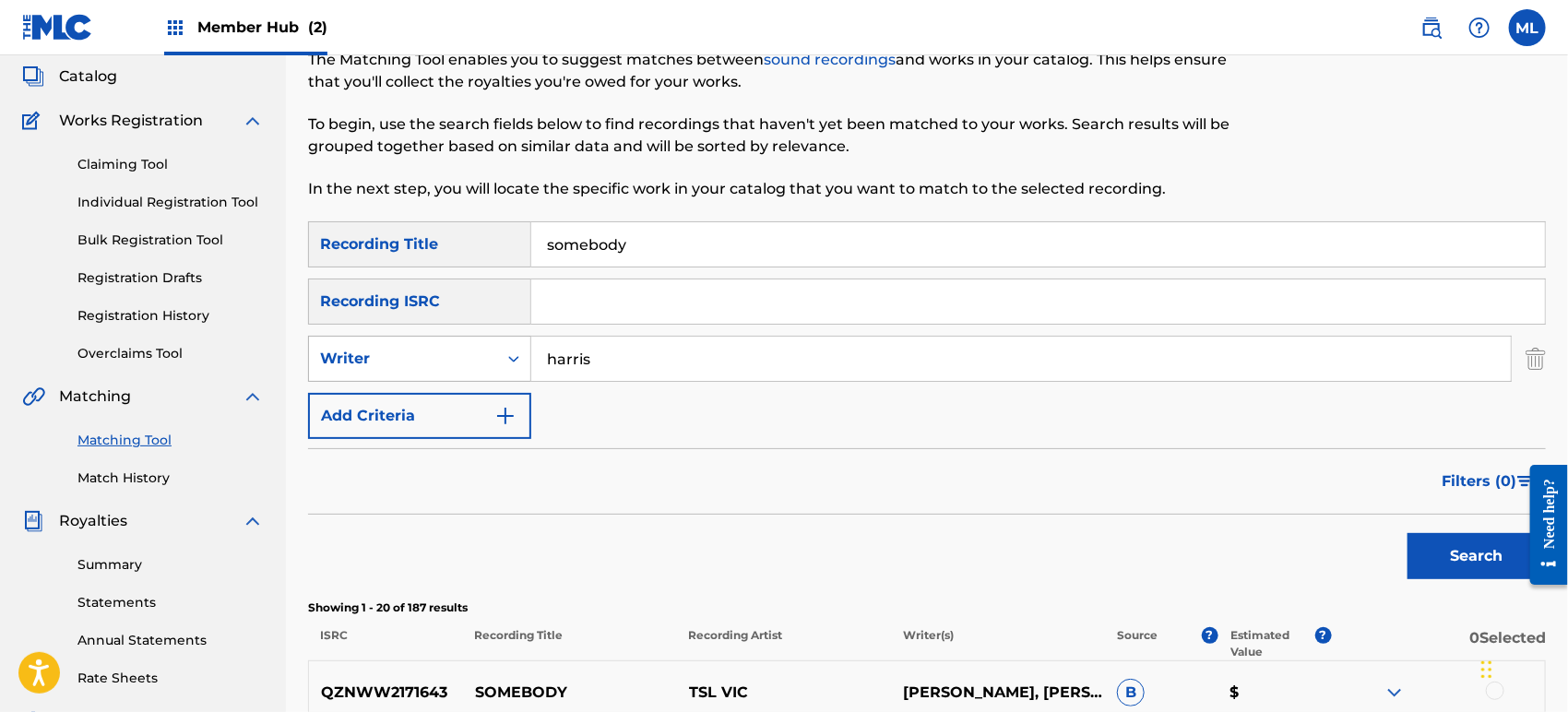
drag, startPoint x: 634, startPoint y: 362, endPoint x: 457, endPoint y: 352, distance: 177.3
click at [457, 352] on div "SearchWithCriteria8ca14022-6734-4095-b6c7-41443e3ca271 Writer [PERSON_NAME]" at bounding box center [926, 358] width 1237 height 46
type input "[PERSON_NAME]"
click at [1408, 533] on button "Search" at bounding box center [1476, 556] width 138 height 46
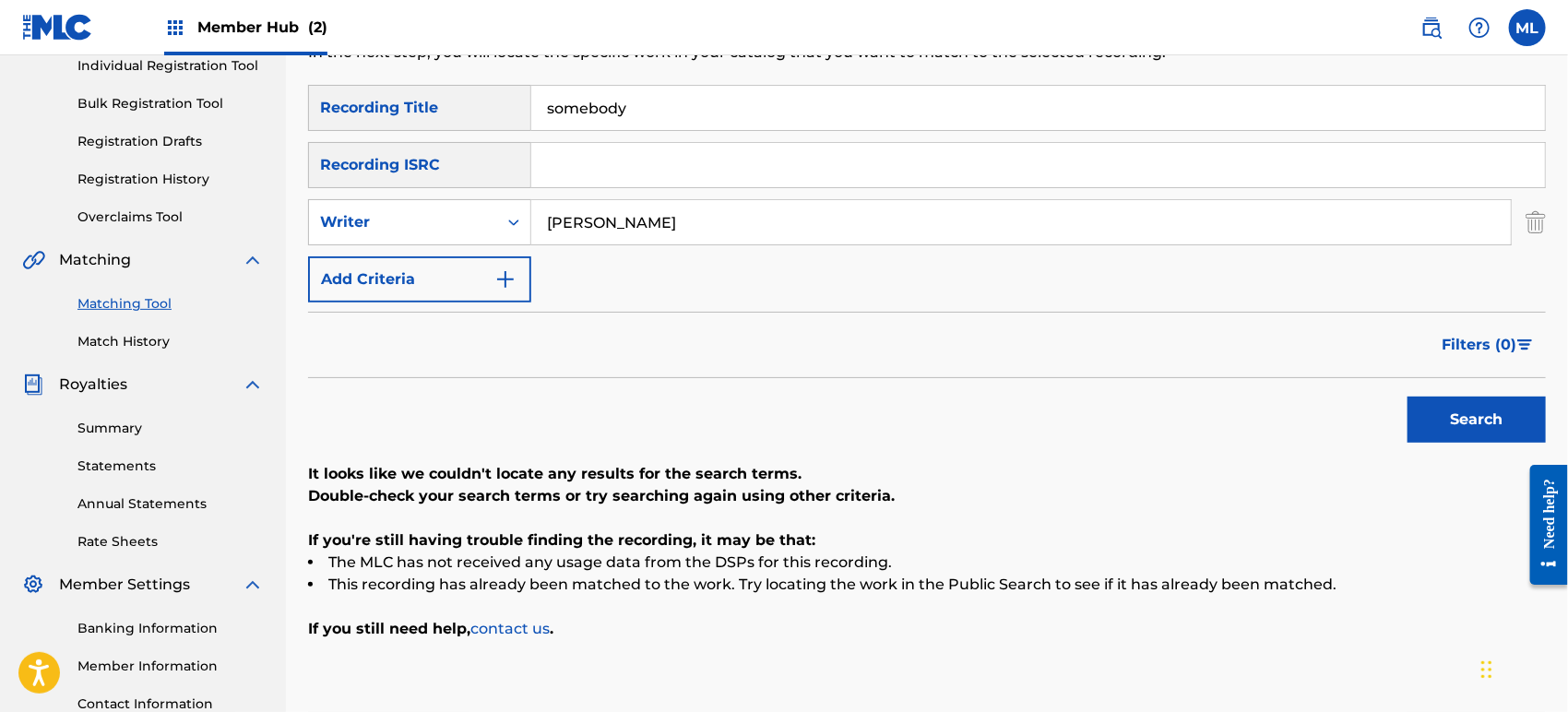
scroll to position [0, 0]
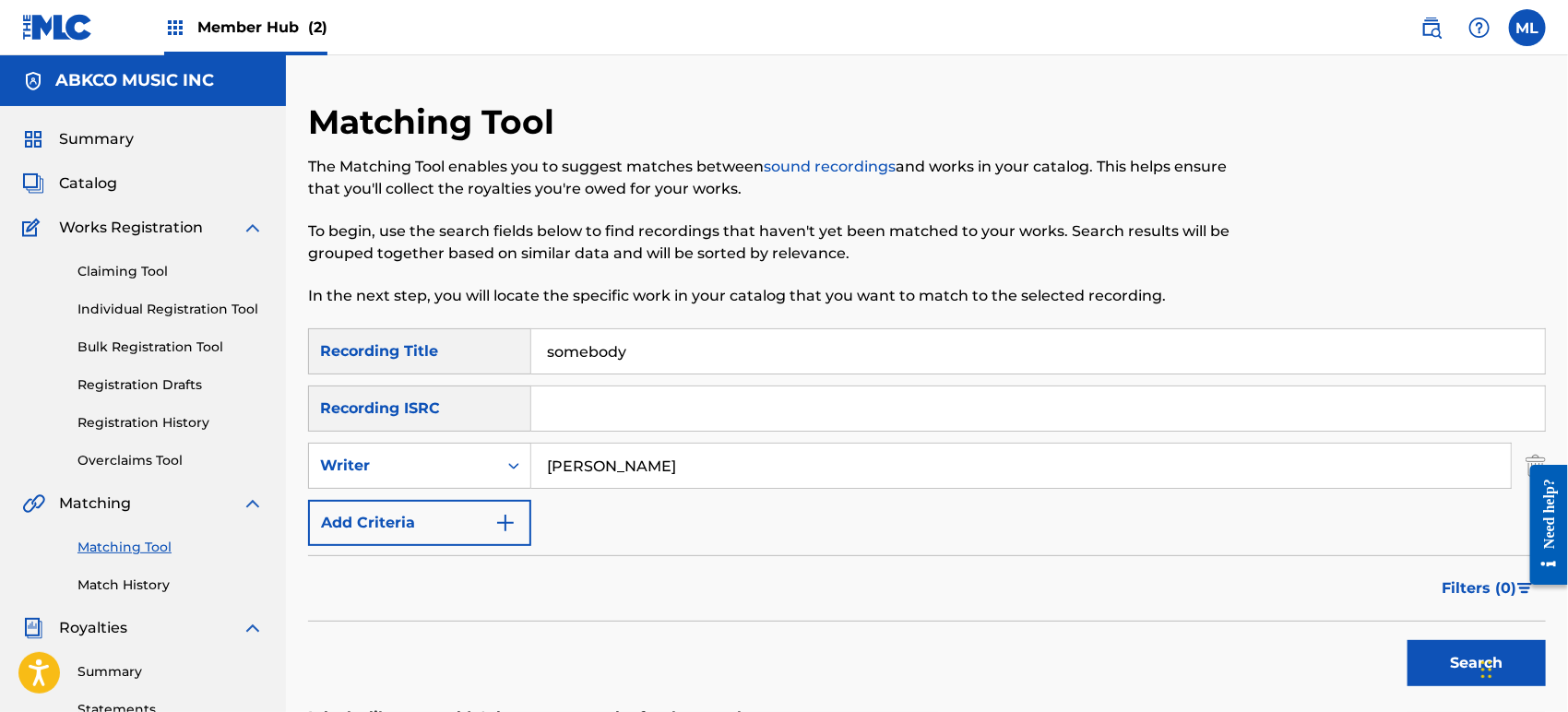
click at [665, 355] on input "somebody" at bounding box center [1038, 351] width 1013 height 44
drag, startPoint x: 673, startPoint y: 360, endPoint x: 444, endPoint y: 359, distance: 229.0
click at [444, 359] on div "SearchWithCriteriab611f651-2659-4a15-bd91-02e218d1d1b1 Recording Title somebody" at bounding box center [926, 351] width 1237 height 46
paste input "Theme From My Family And Other Animals"
type input "Theme From My Family And Other Animals"
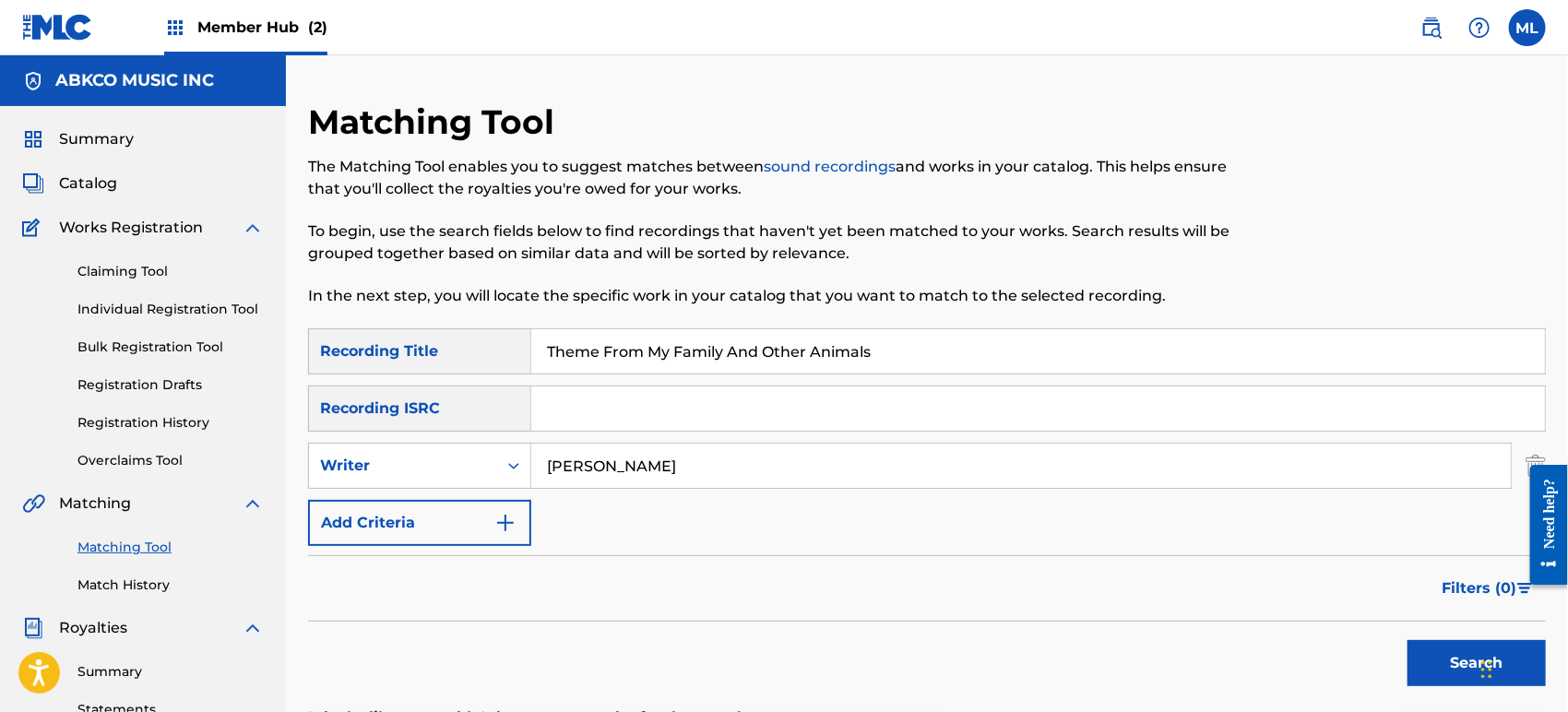
click at [627, 463] on input "[PERSON_NAME]" at bounding box center [1020, 465] width 979 height 44
click at [1408, 640] on button "Search" at bounding box center [1476, 662] width 138 height 46
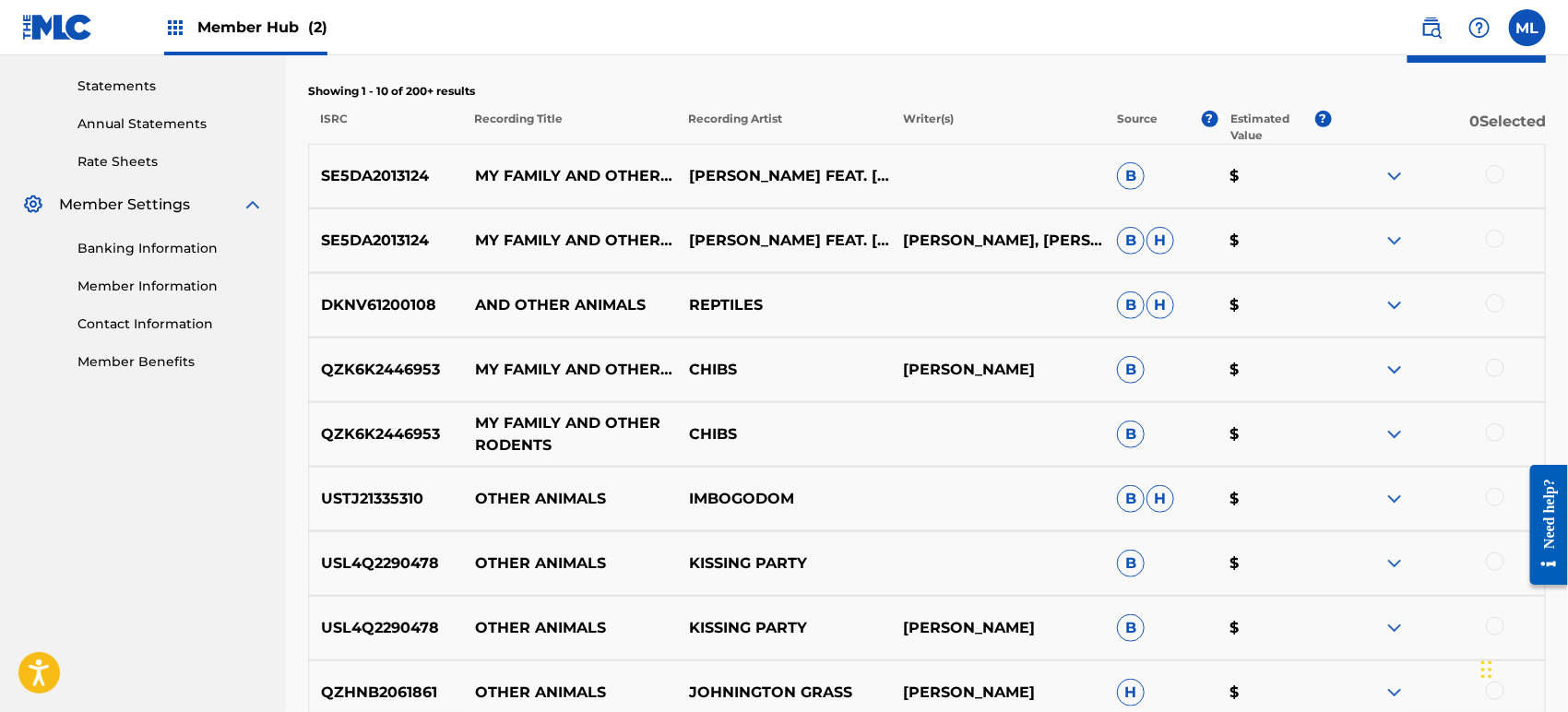
scroll to position [614, 0]
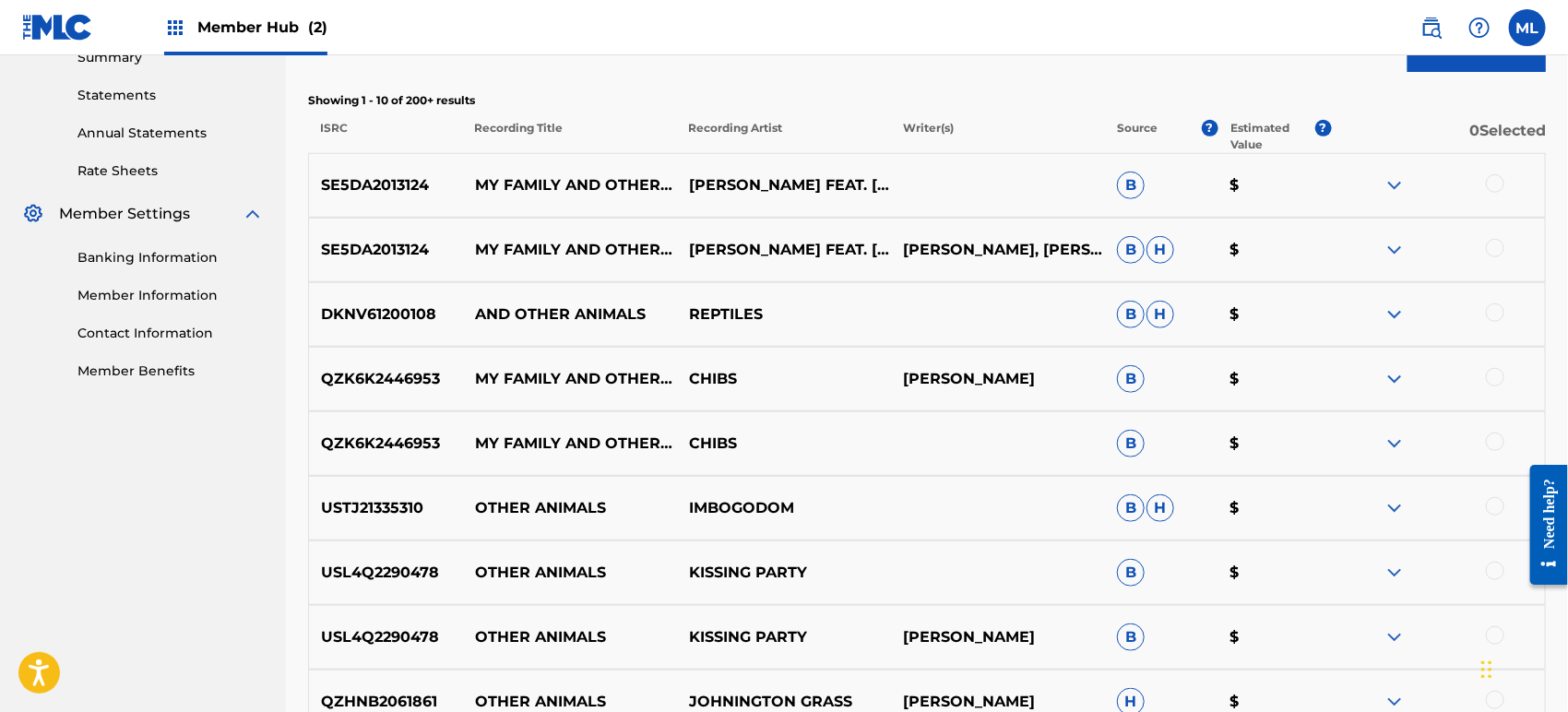
click at [1392, 187] on img at bounding box center [1394, 185] width 22 height 22
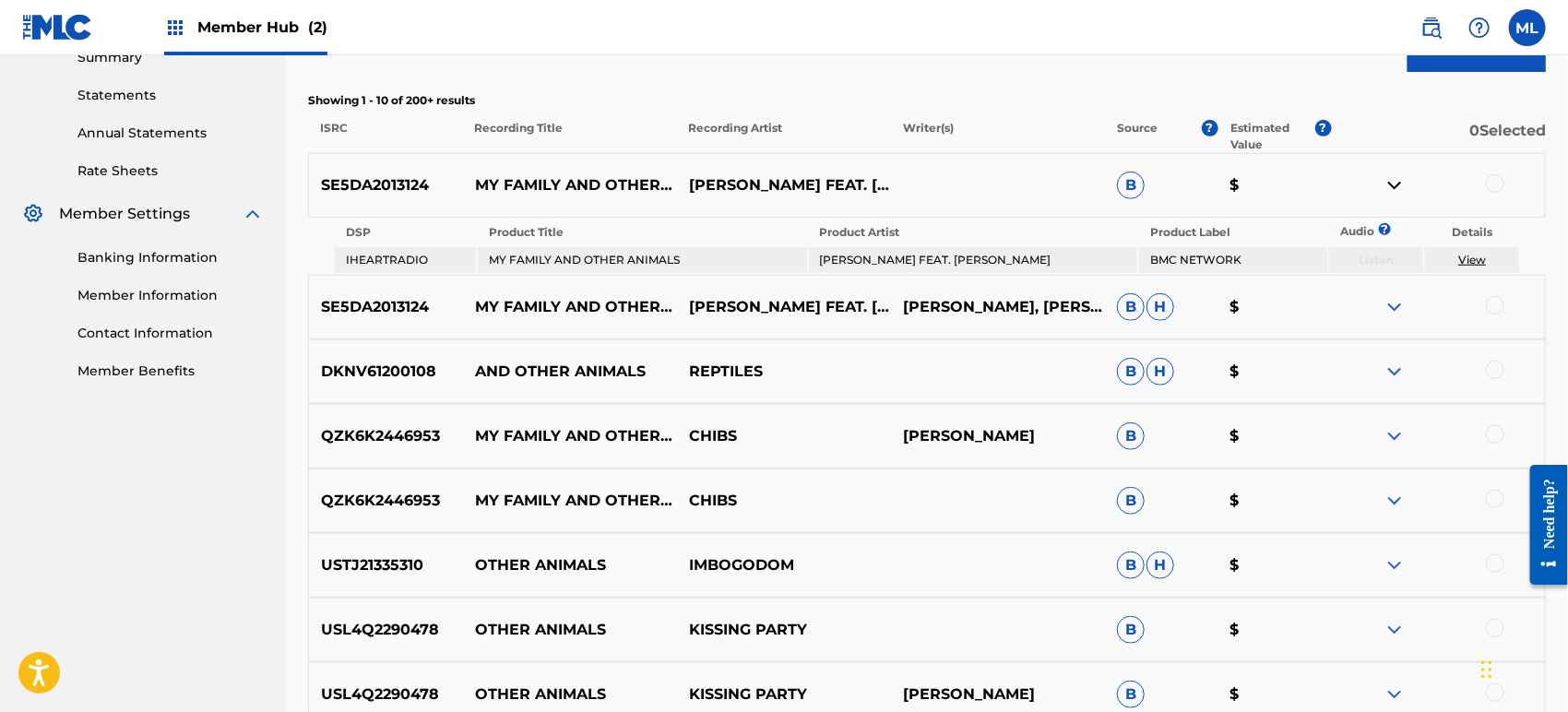
click at [1396, 298] on img at bounding box center [1394, 307] width 22 height 22
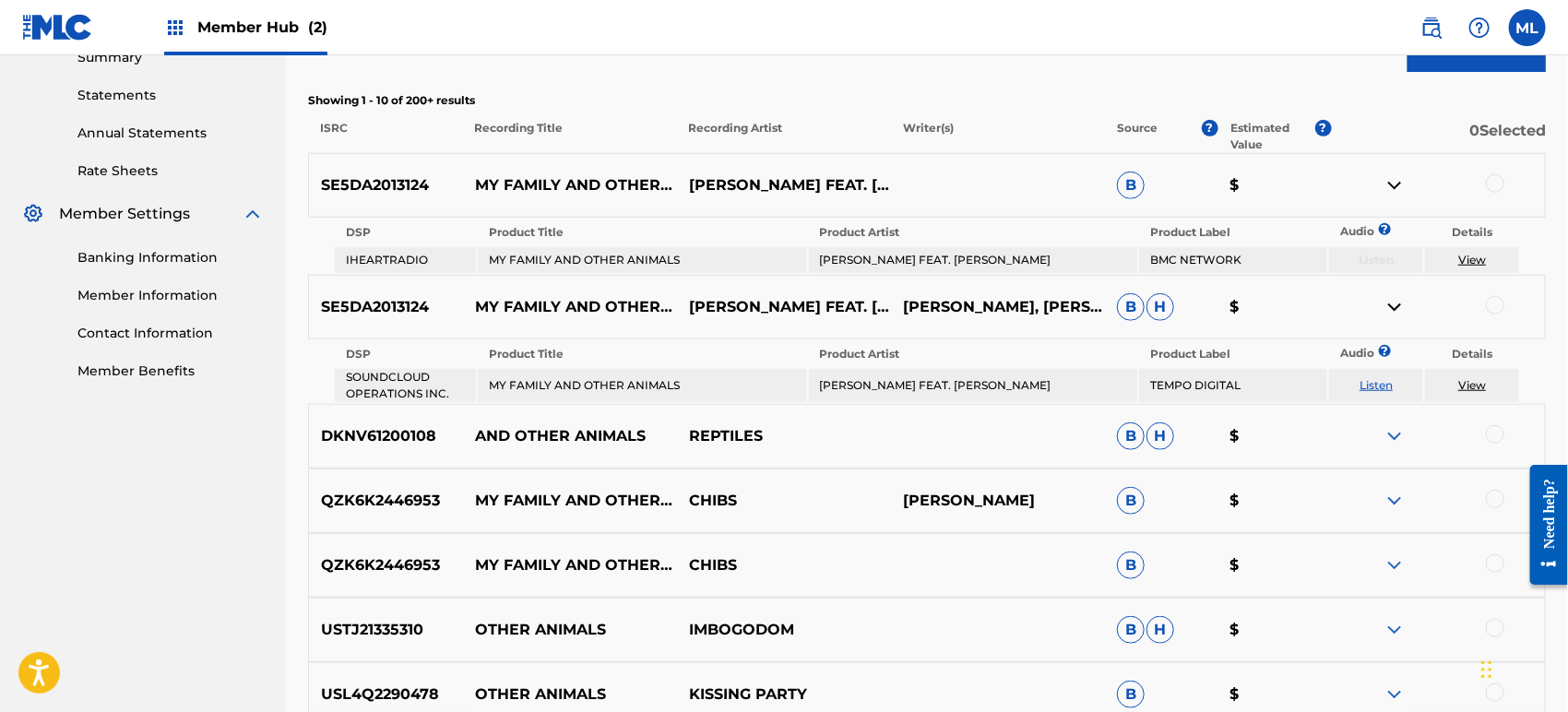
click at [1368, 387] on link "Listen" at bounding box center [1376, 385] width 33 height 14
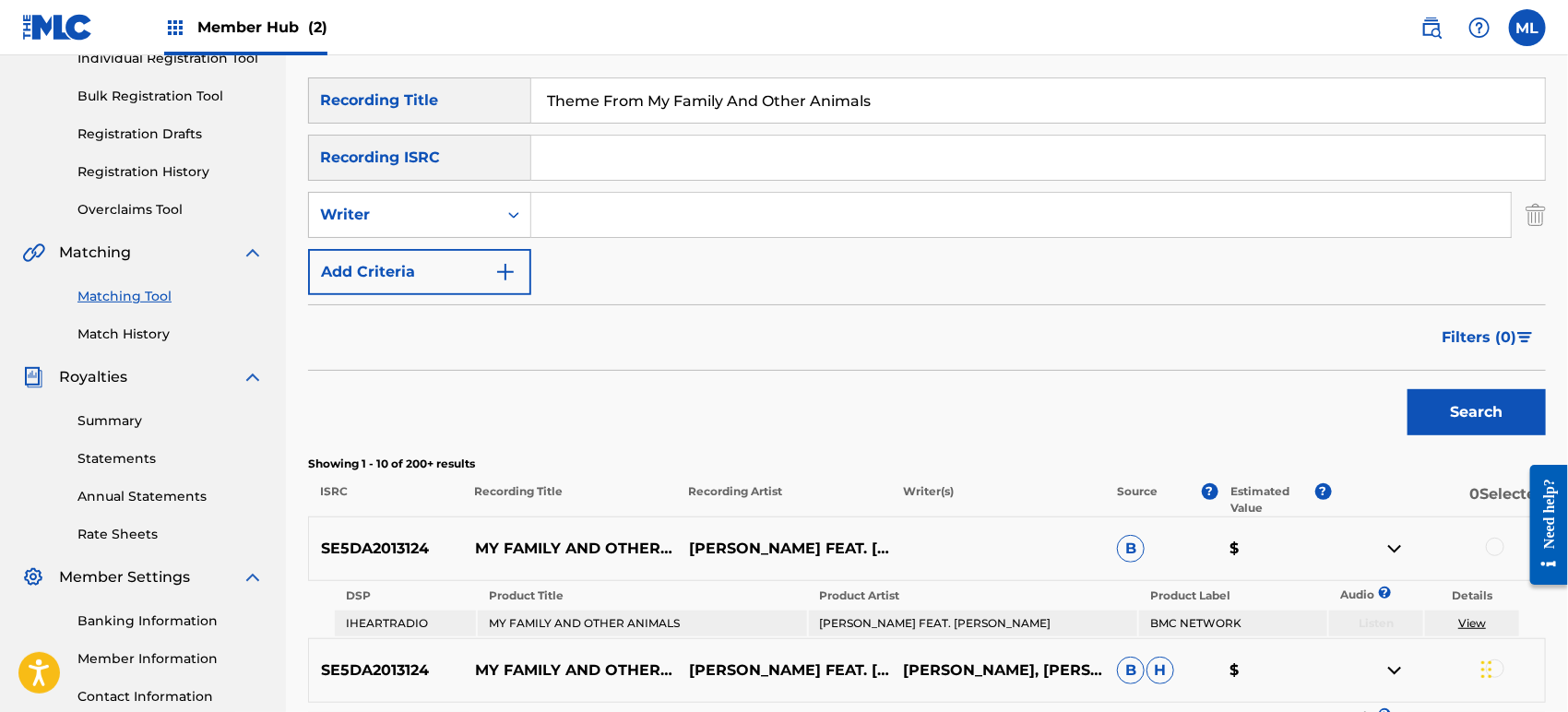
scroll to position [204, 0]
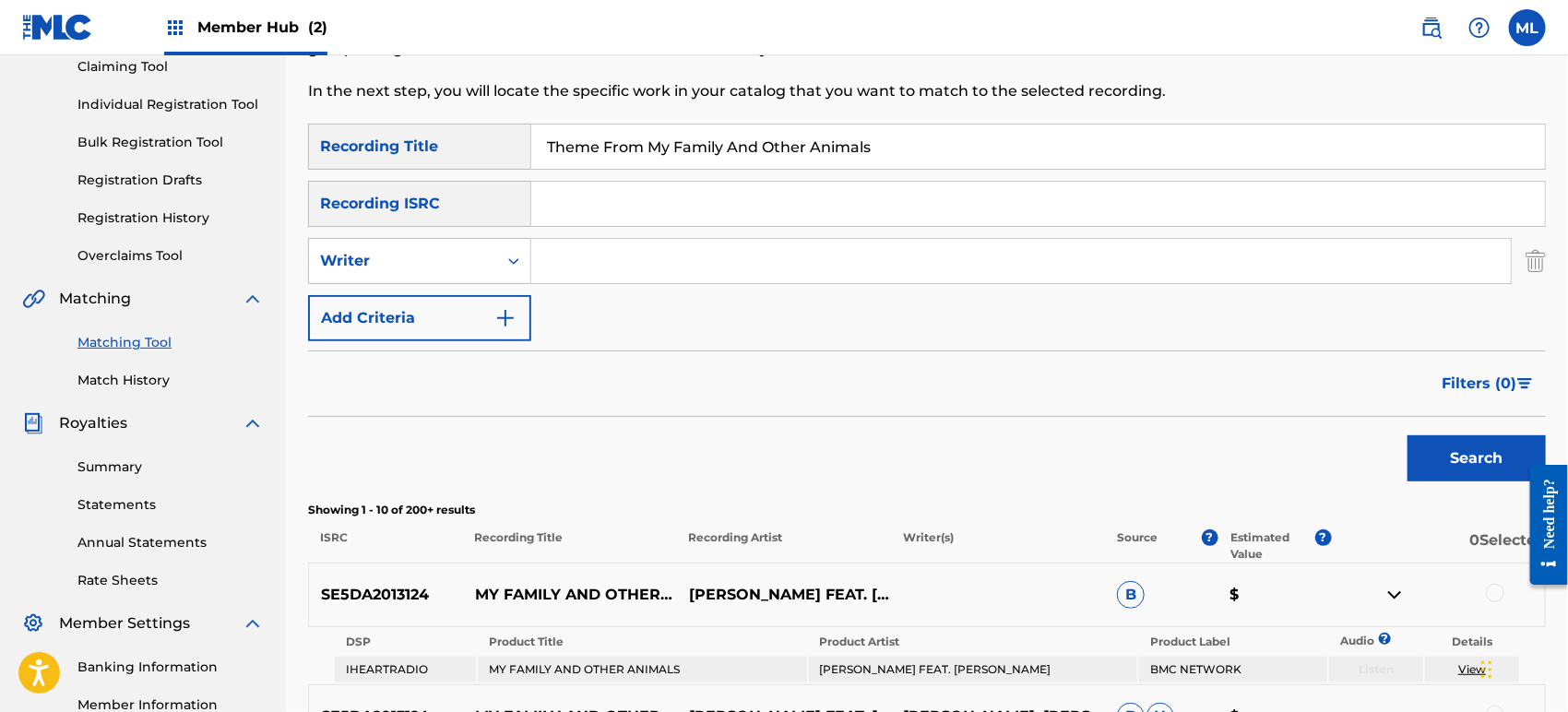
click at [642, 146] on input "Theme From My Family And Other Animals" at bounding box center [1038, 146] width 1013 height 44
click at [1408, 435] on button "Search" at bounding box center [1476, 458] width 138 height 46
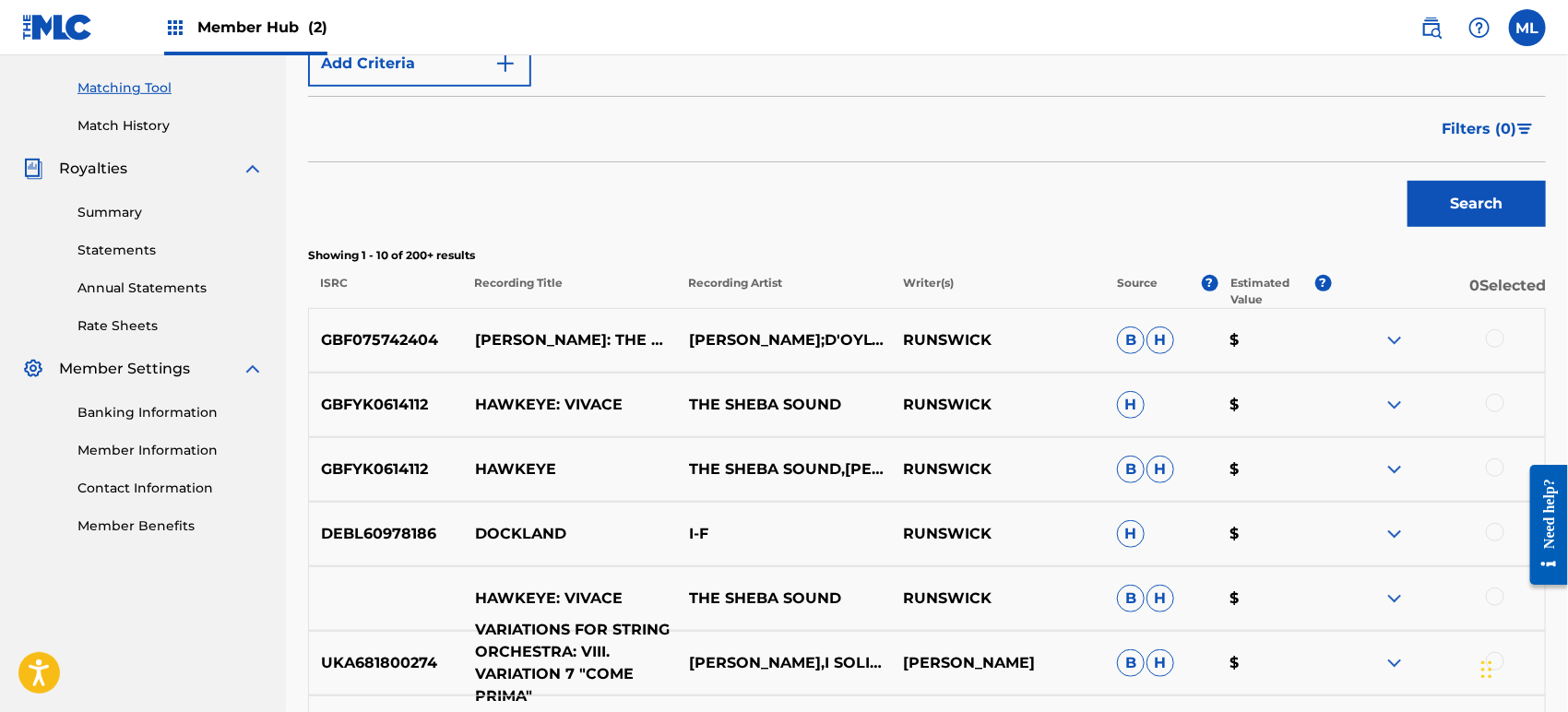
scroll to position [137, 0]
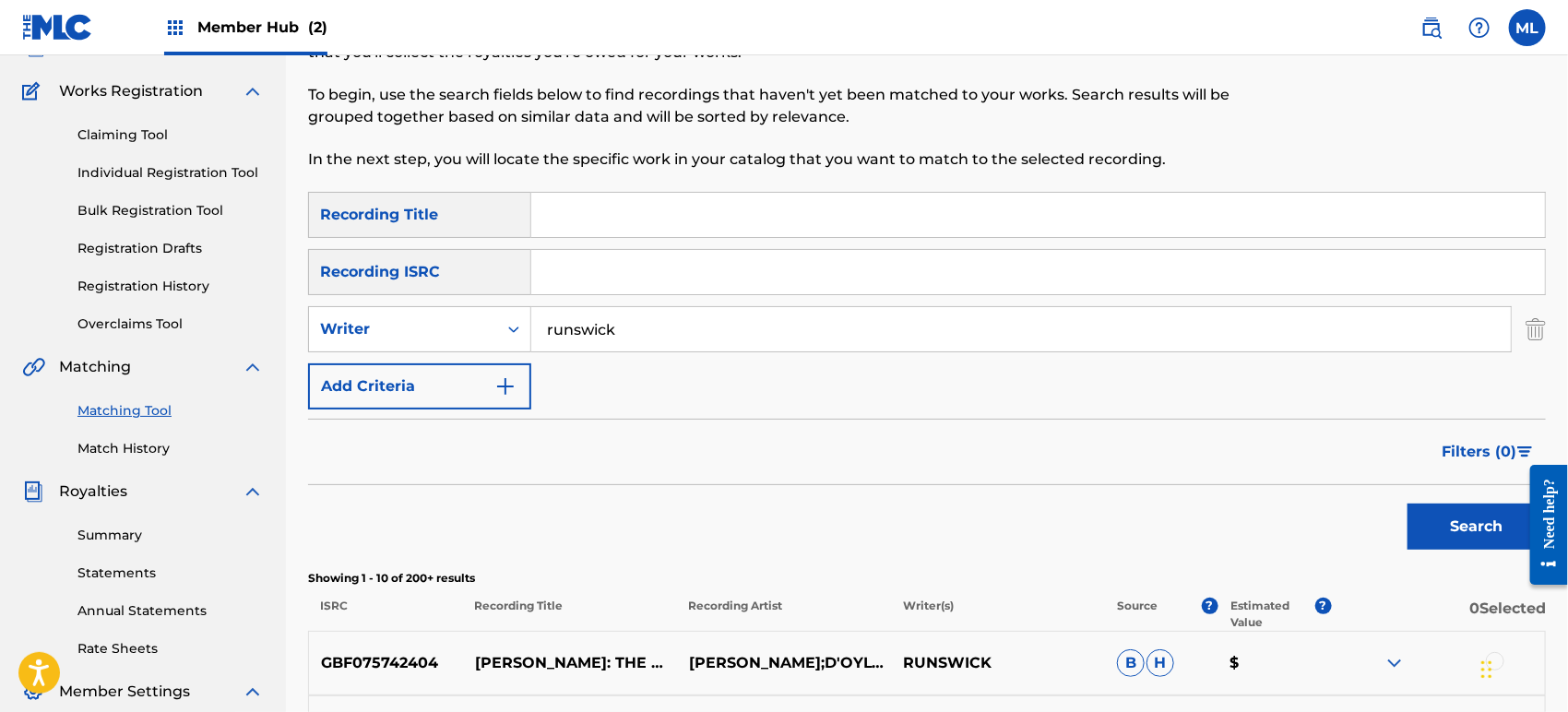
click at [539, 327] on input "runswick" at bounding box center [1020, 329] width 979 height 44
type input "[PERSON_NAME]"
click at [1408, 504] on button "Search" at bounding box center [1476, 526] width 138 height 46
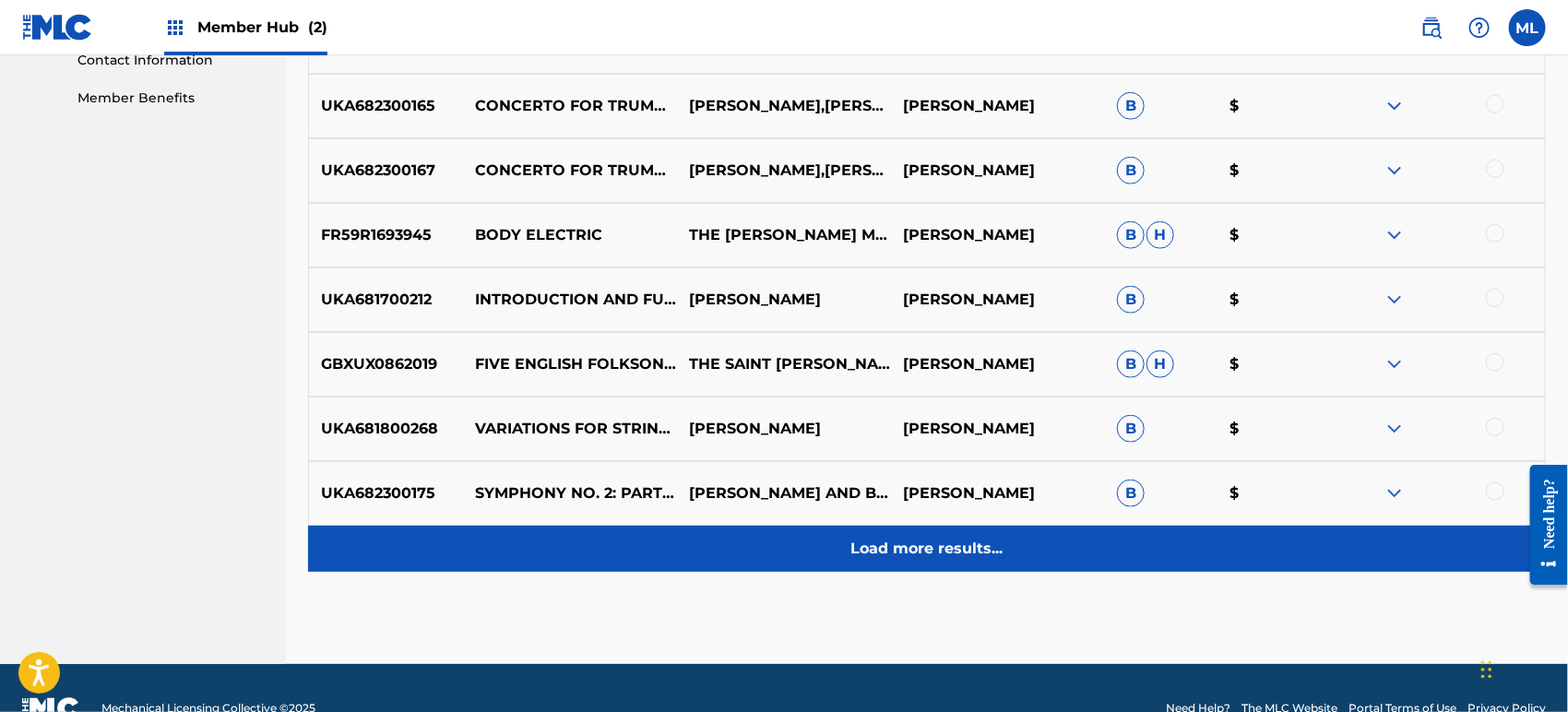
click at [816, 548] on div "Load more results..." at bounding box center [926, 548] width 1237 height 46
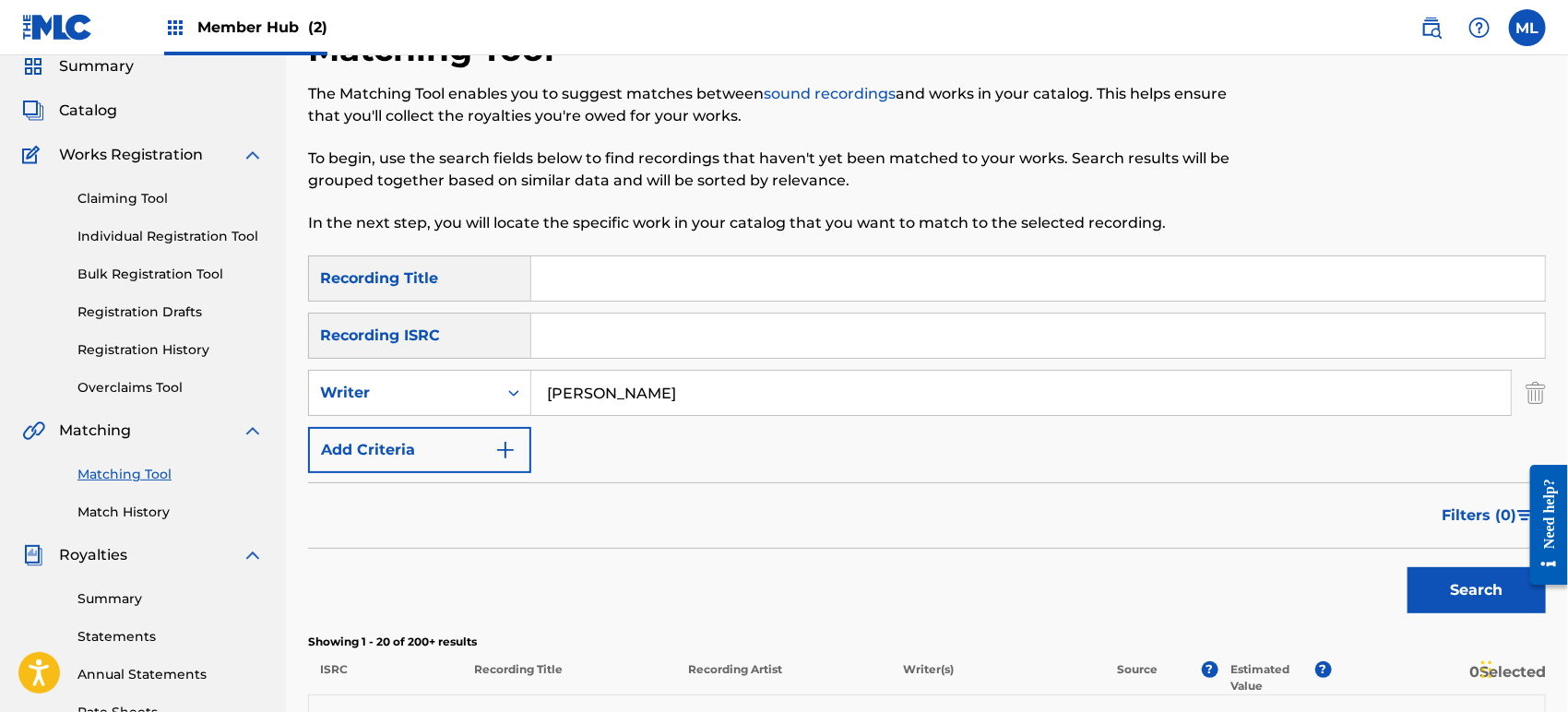
scroll to position [67, 0]
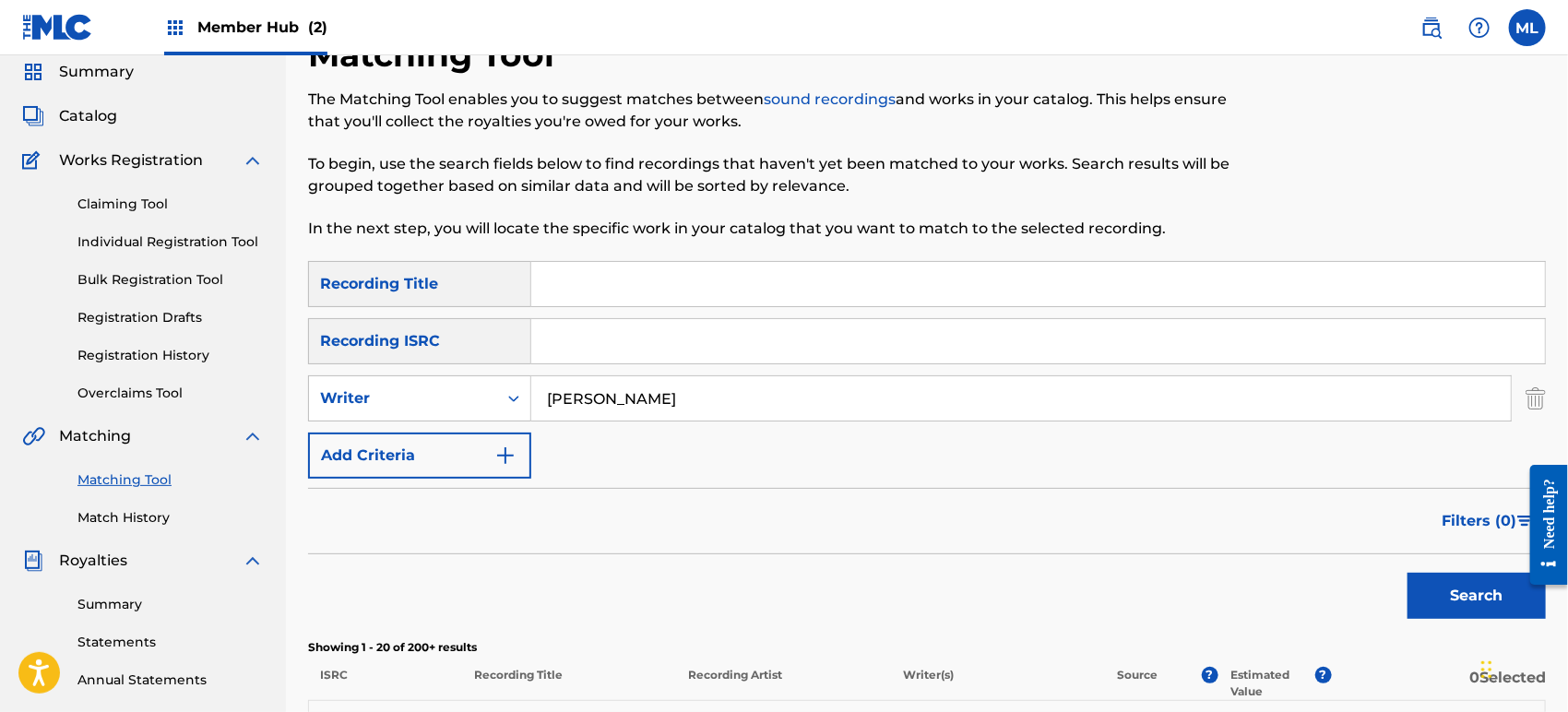
click at [621, 279] on input "Search Form" at bounding box center [1038, 284] width 1013 height 44
type input "theme"
click at [1408, 572] on button "Search" at bounding box center [1476, 595] width 138 height 46
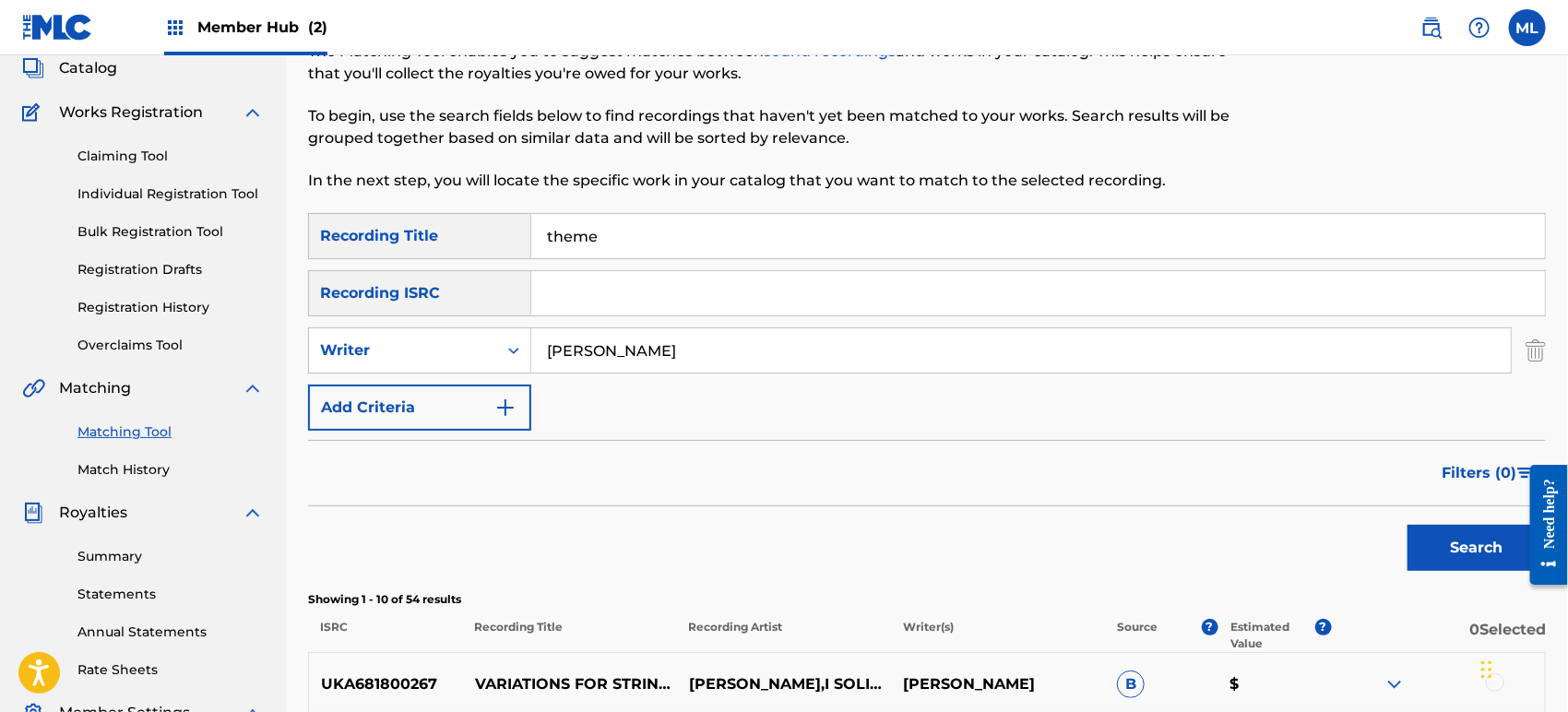
scroll to position [0, 0]
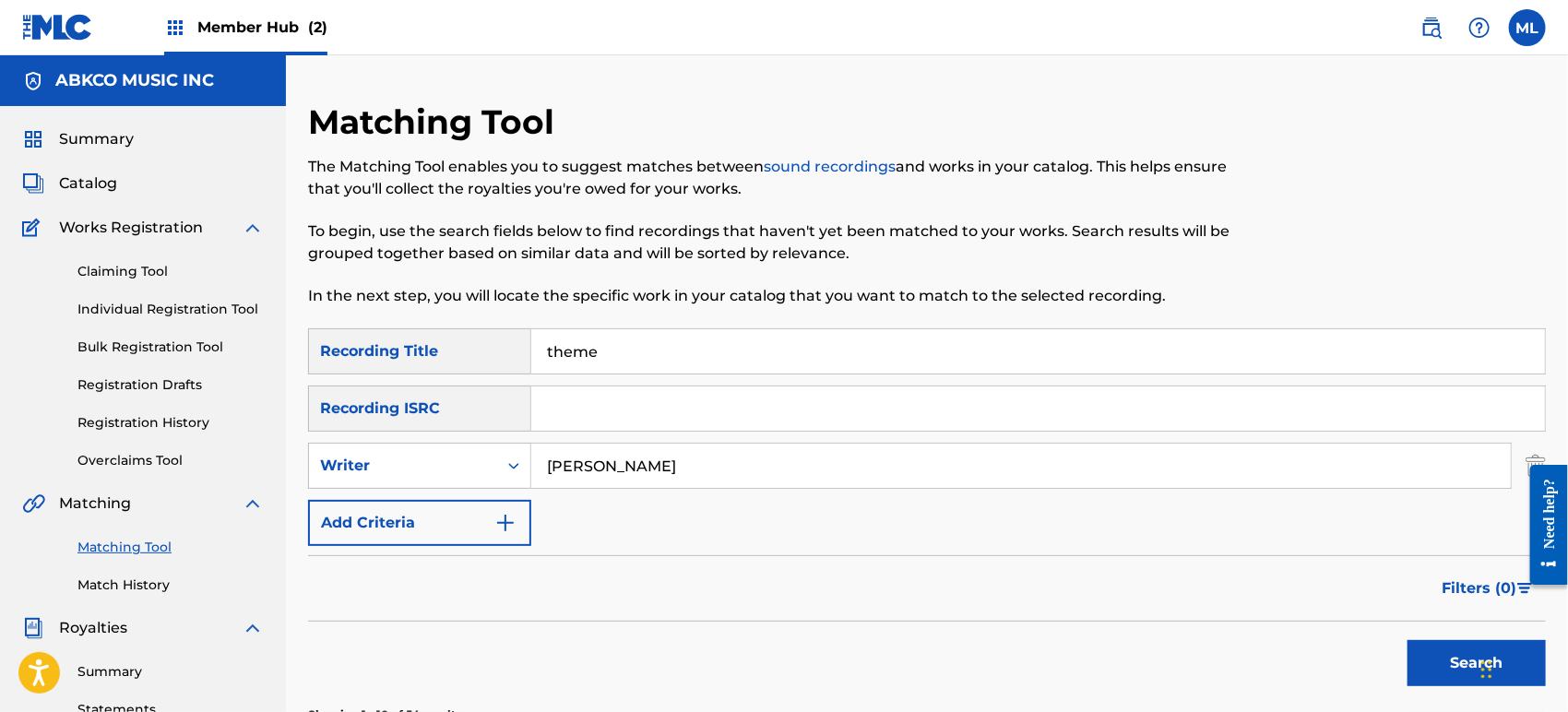
click at [624, 348] on input "theme" at bounding box center [1038, 351] width 1013 height 44
drag, startPoint x: 656, startPoint y: 460, endPoint x: 508, endPoint y: 459, distance: 148.0
click at [508, 459] on div "SearchWithCriteria8ca14022-6734-4095-b6c7-41443e3ca271 Writer [PERSON_NAME]" at bounding box center [926, 465] width 1237 height 46
type input "[PERSON_NAME]"
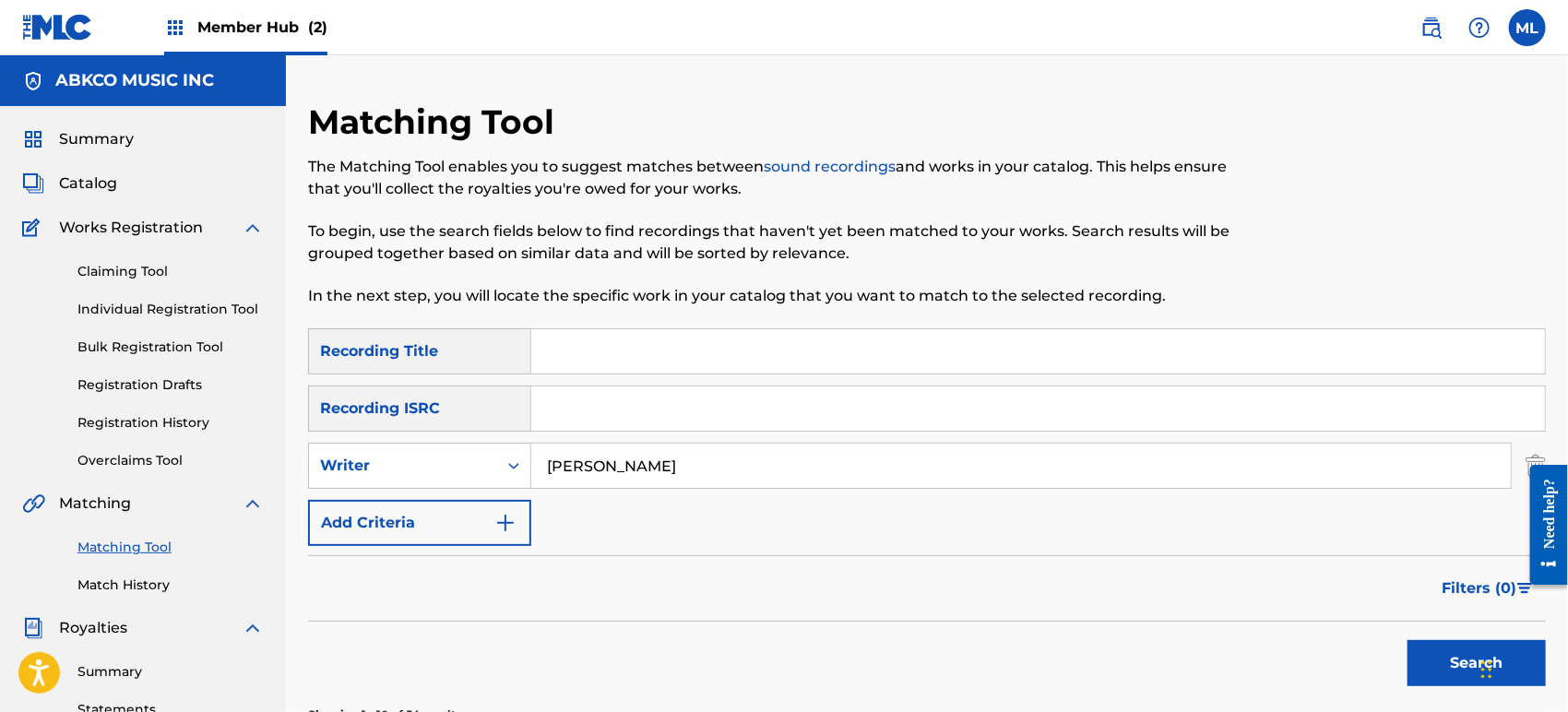
click at [1408, 640] on button "Search" at bounding box center [1476, 662] width 138 height 46
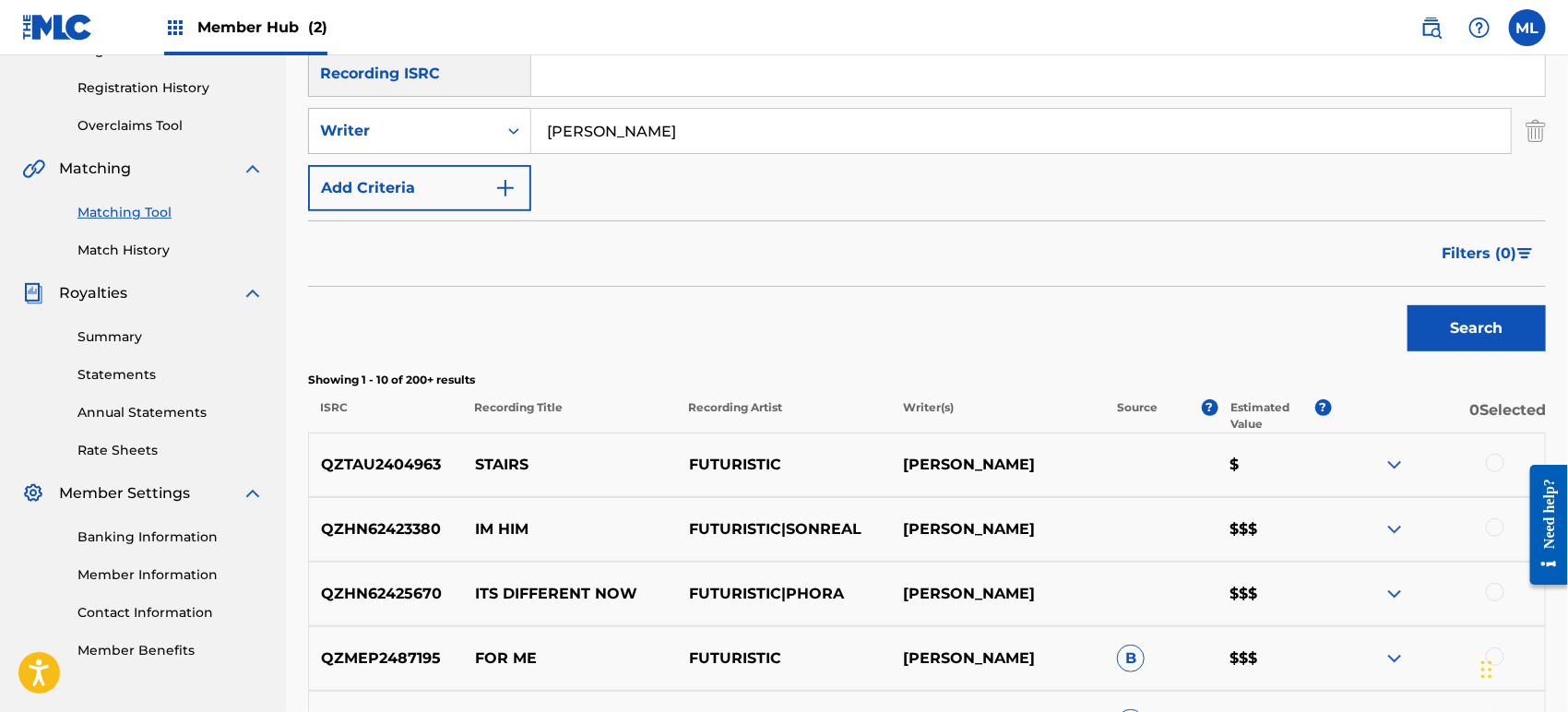
scroll to position [137, 0]
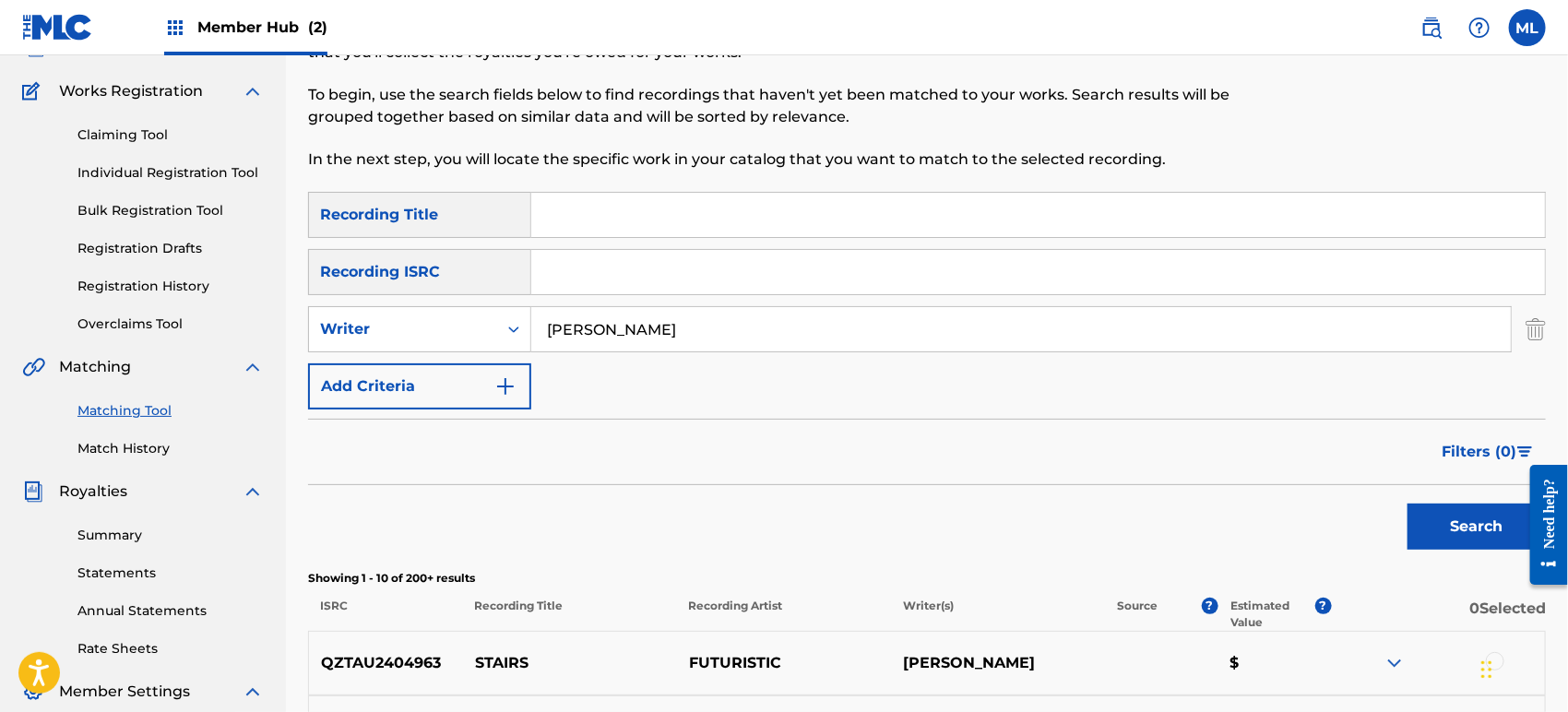
click at [581, 219] on input "Search Form" at bounding box center [1038, 214] width 1013 height 44
type input "raw"
click at [1419, 539] on button "Search" at bounding box center [1476, 526] width 138 height 46
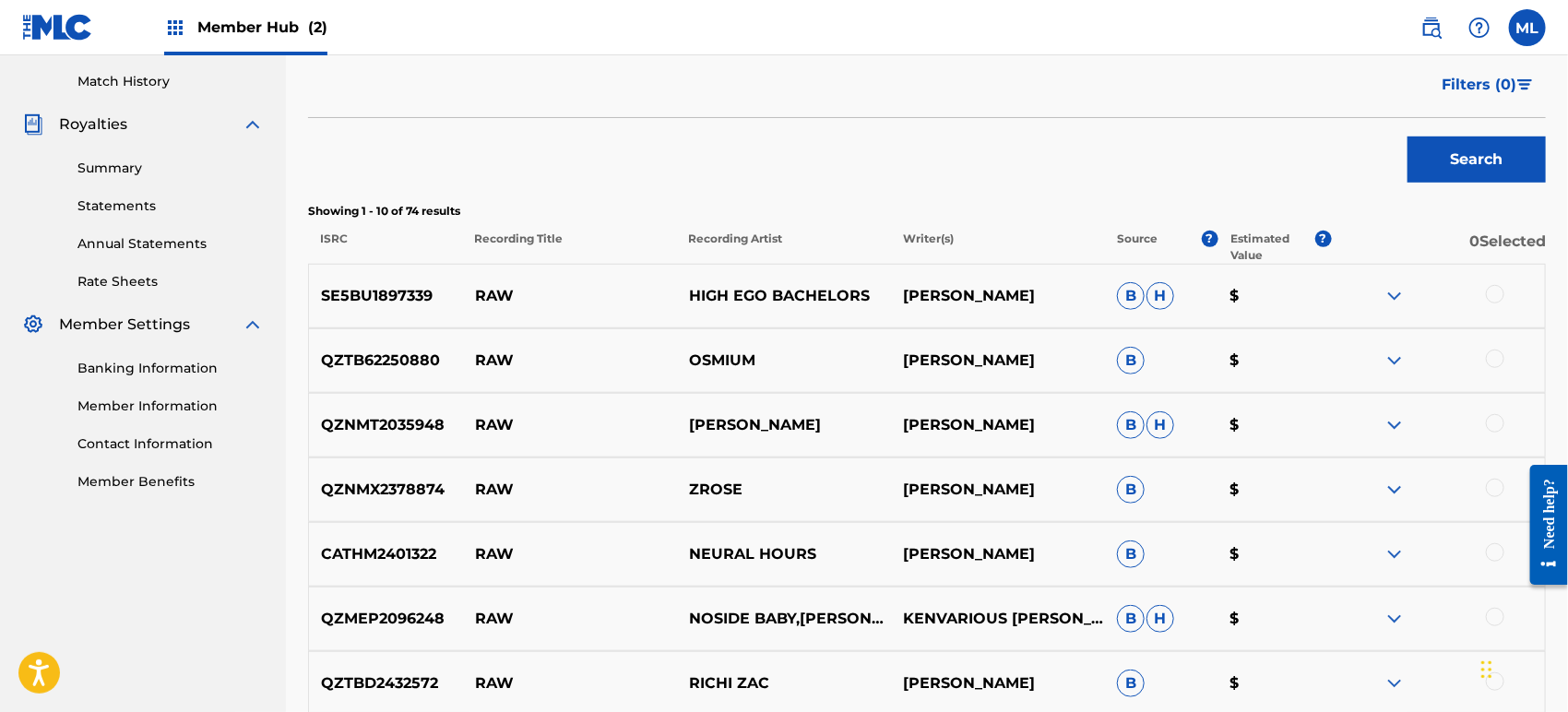
scroll to position [273, 0]
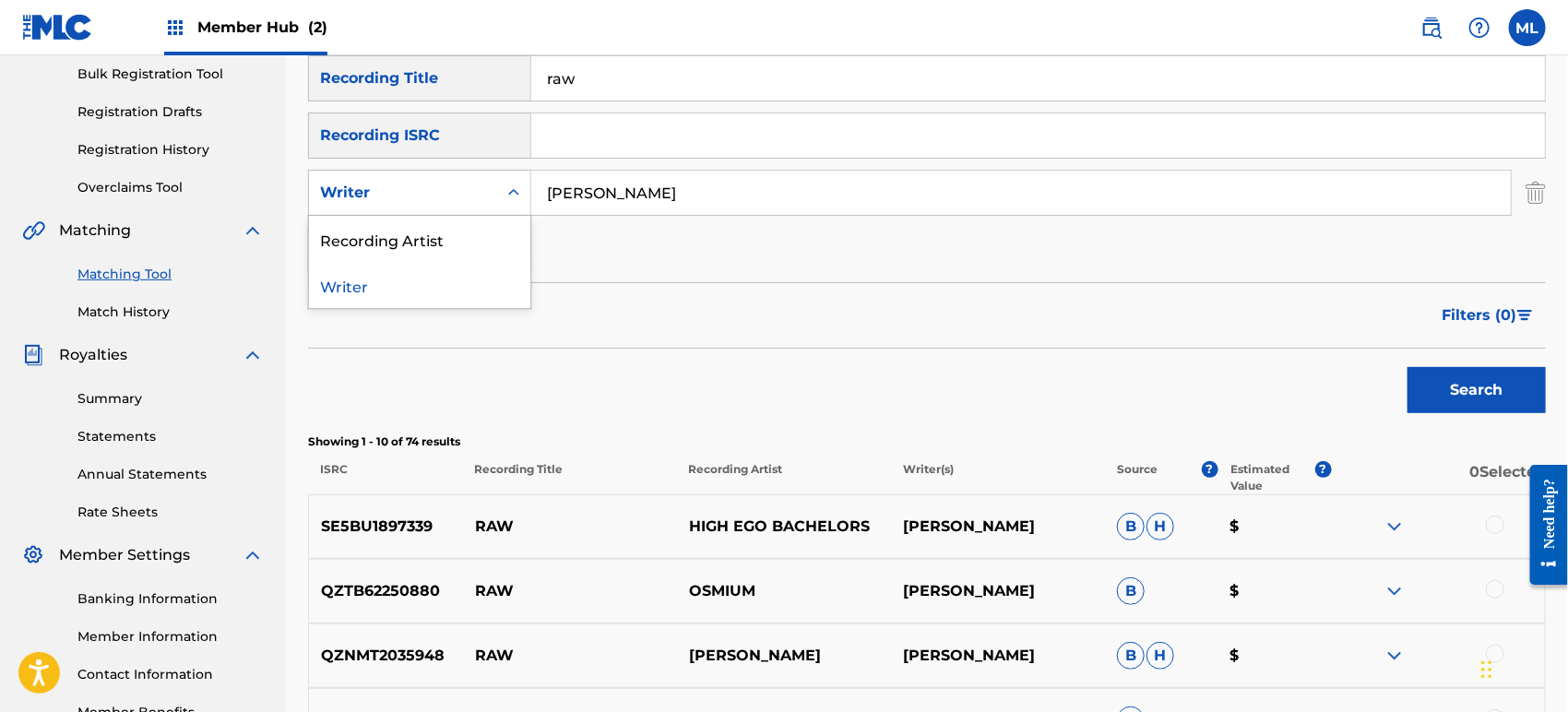
click at [426, 198] on div "Writer" at bounding box center [403, 193] width 166 height 22
click at [420, 250] on div "Recording Artist" at bounding box center [420, 239] width 221 height 46
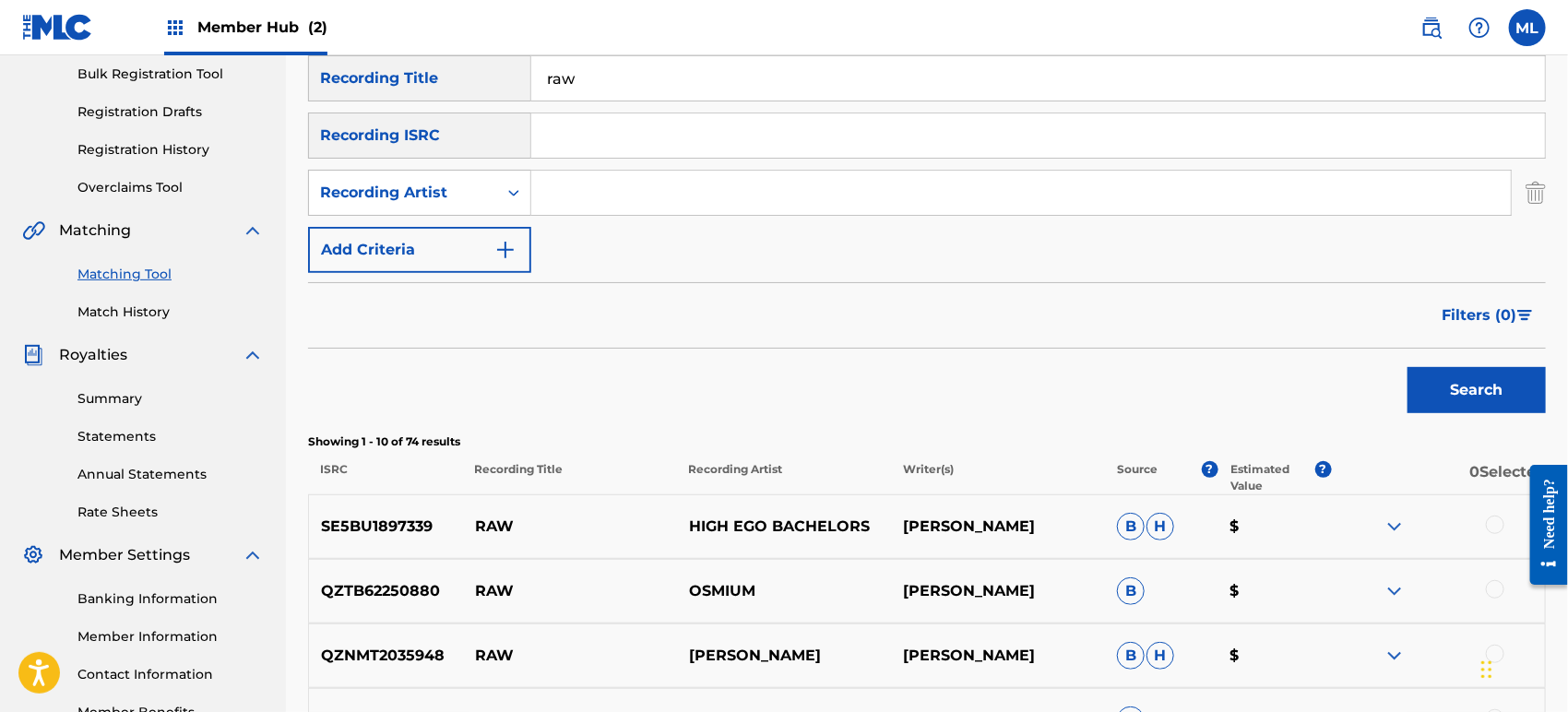
click at [585, 204] on input "Search Form" at bounding box center [1020, 192] width 979 height 44
type input "futuristic"
click at [1504, 397] on button "Search" at bounding box center [1476, 389] width 138 height 46
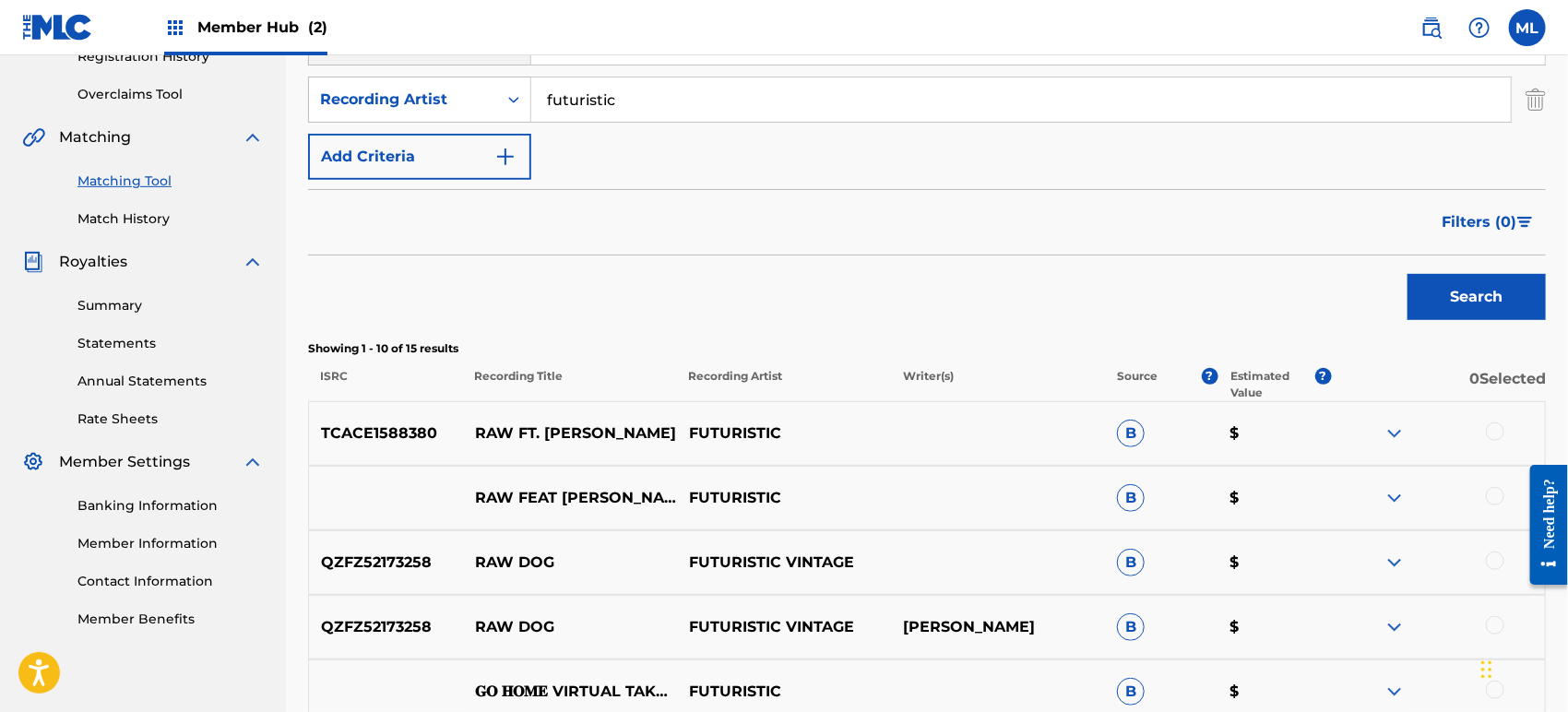
scroll to position [410, 0]
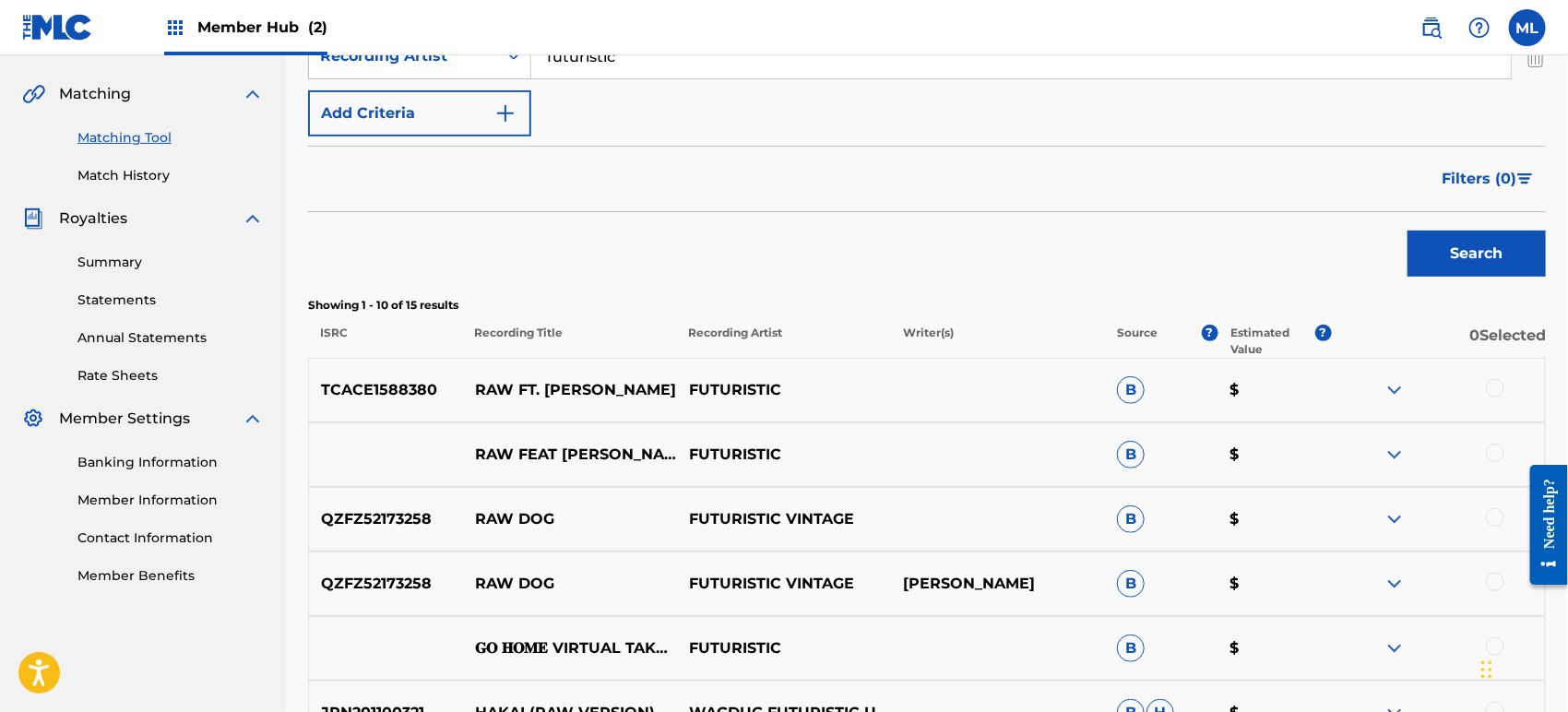
drag, startPoint x: 1491, startPoint y: 386, endPoint x: 1508, endPoint y: 422, distance: 39.8
click at [1492, 386] on div at bounding box center [1495, 387] width 19 height 19
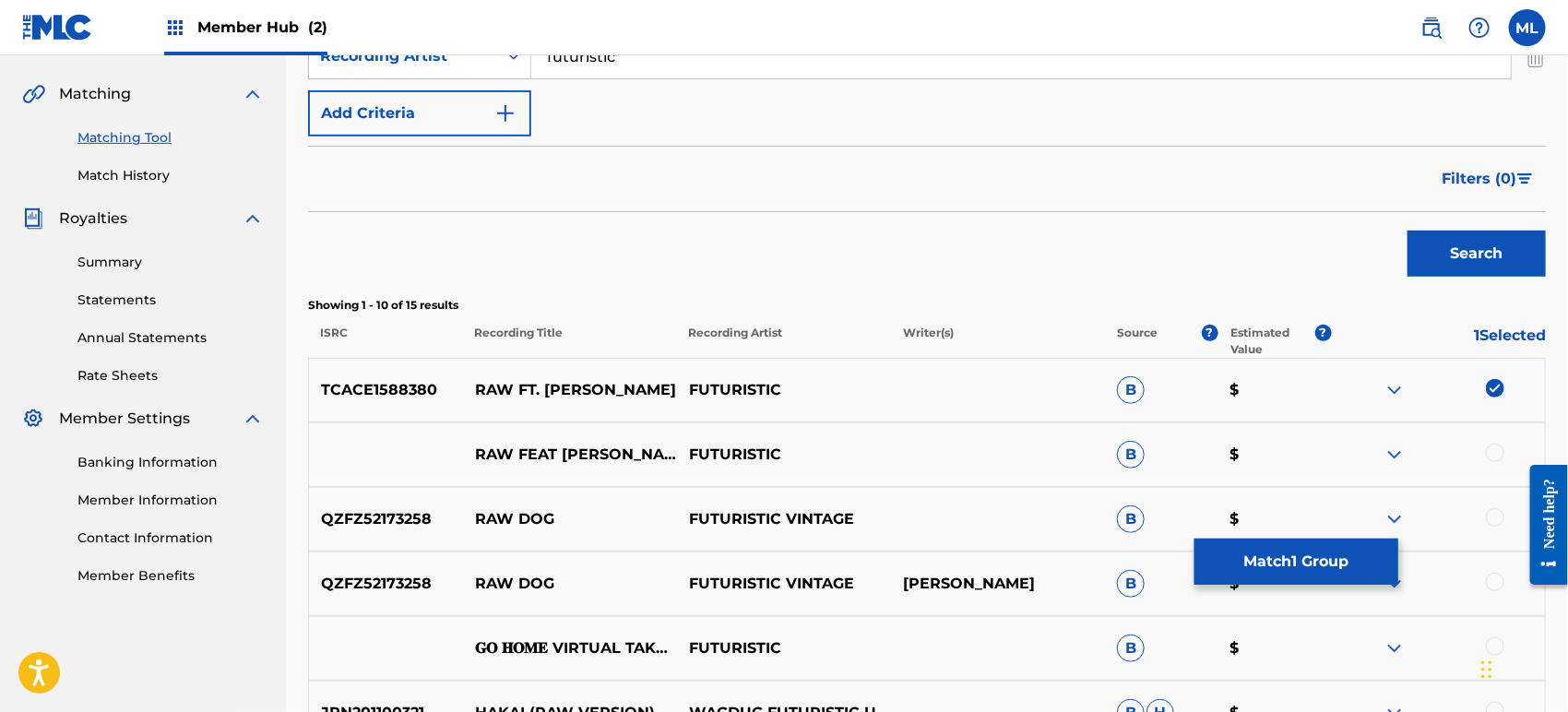
click at [1494, 452] on div at bounding box center [1495, 452] width 19 height 19
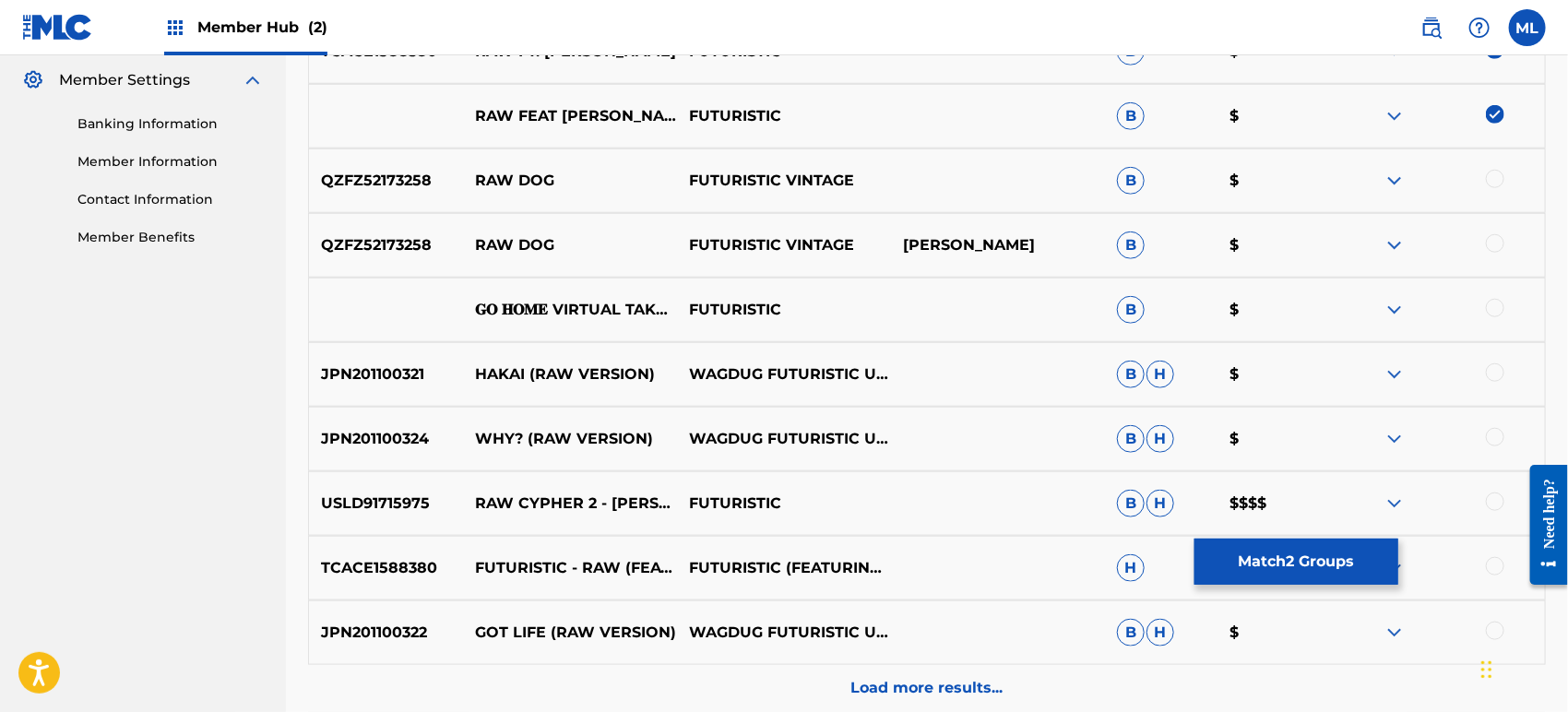
scroll to position [751, 0]
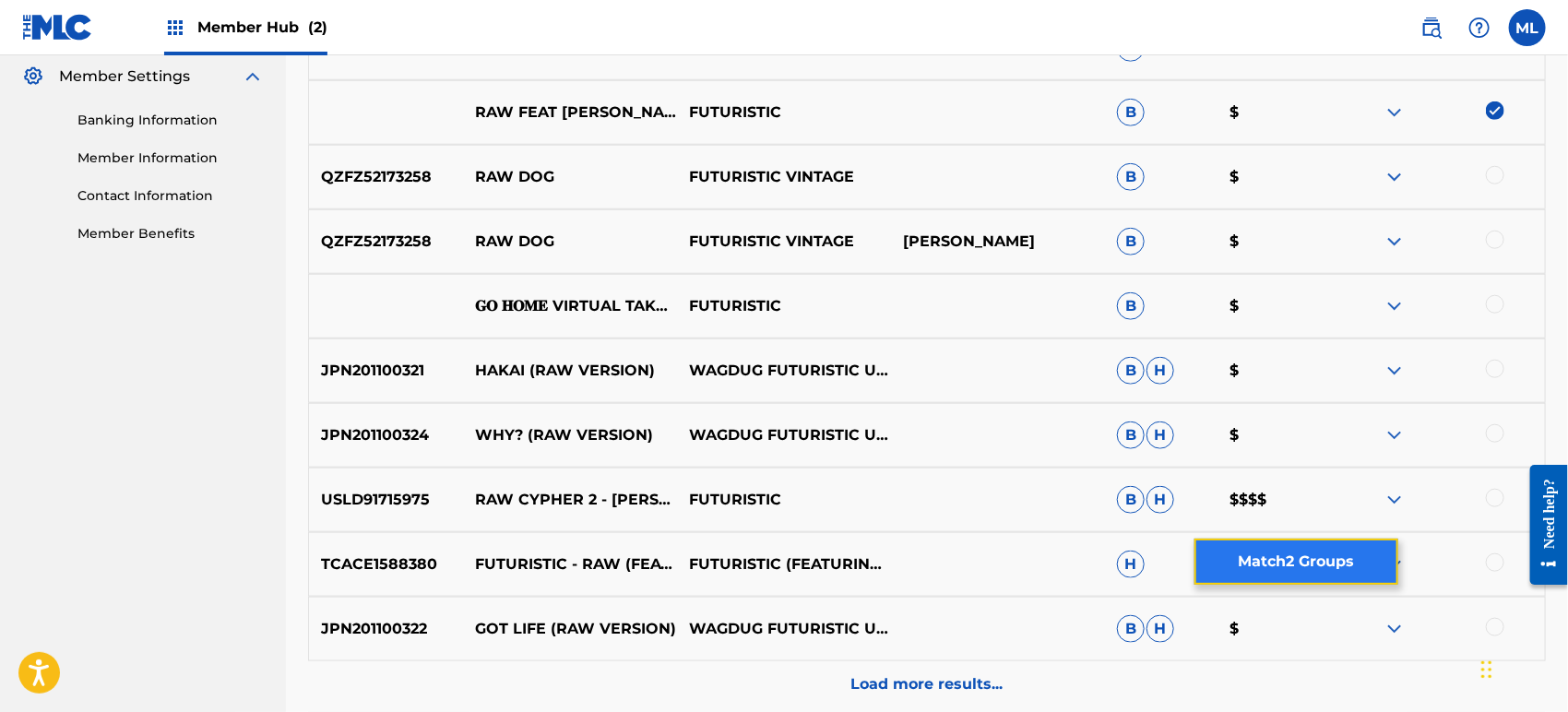
click at [1267, 572] on button "Match 2 Groups" at bounding box center [1296, 561] width 203 height 46
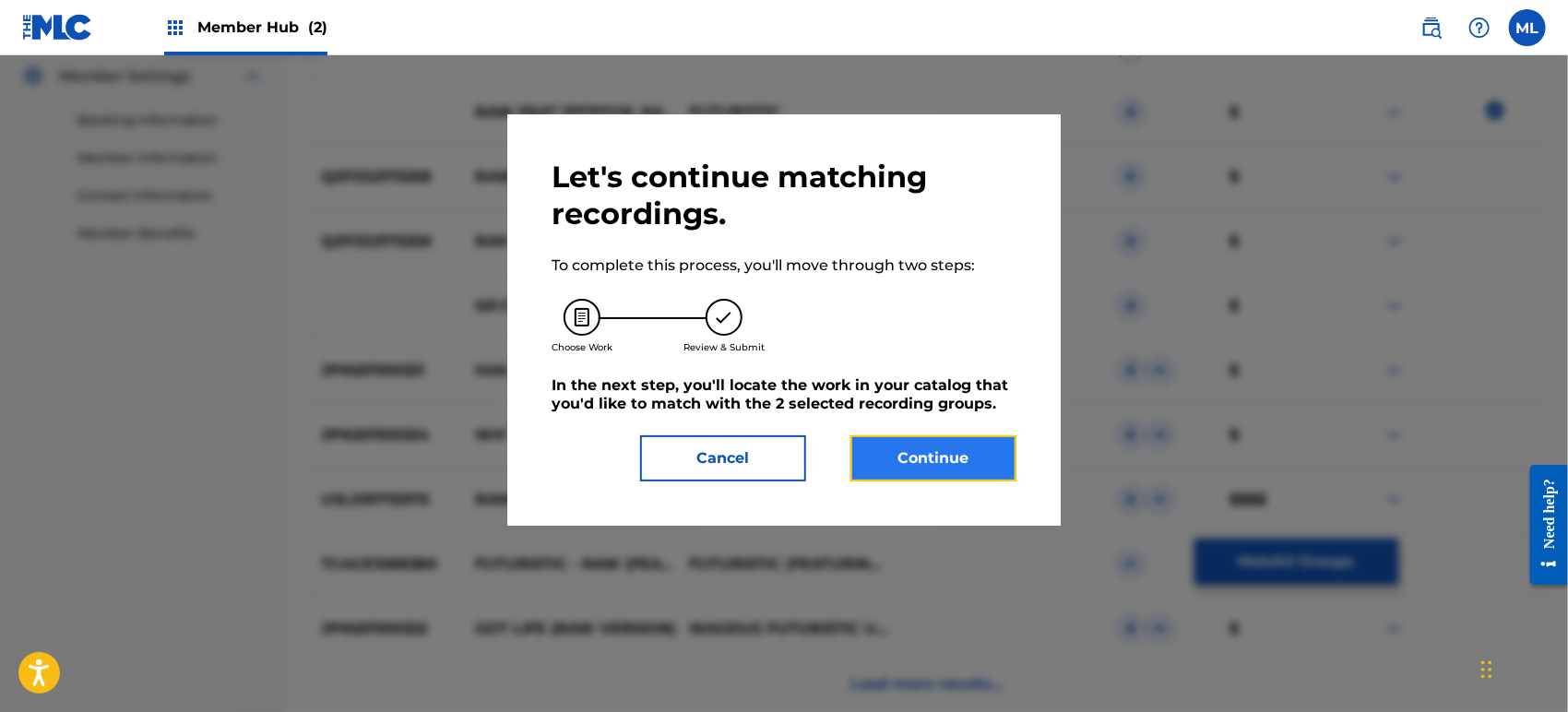
click at [966, 460] on button "Continue" at bounding box center [933, 458] width 166 height 46
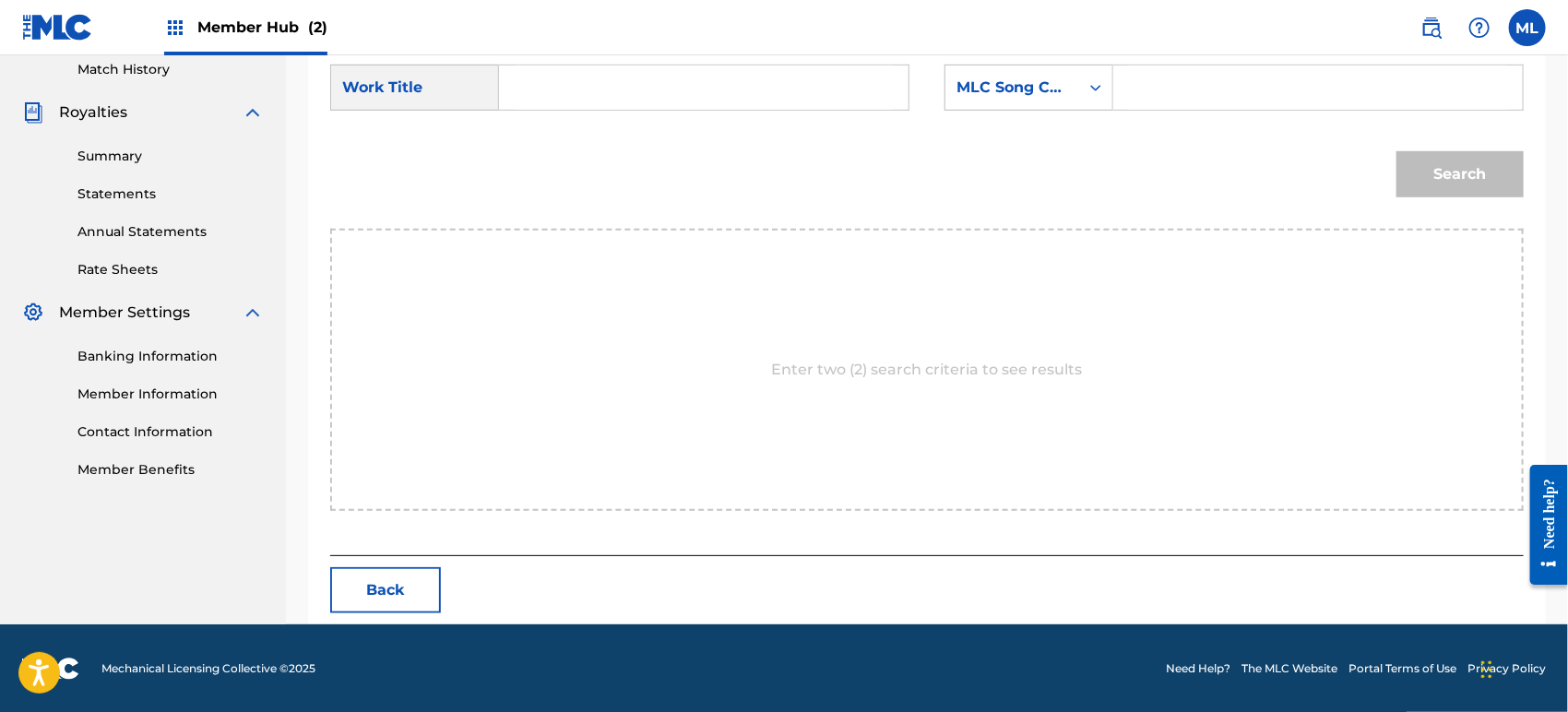
click at [571, 88] on input "Search Form" at bounding box center [703, 87] width 379 height 44
type input "raw"
click at [960, 88] on div "MLC Song Code" at bounding box center [1012, 87] width 112 height 22
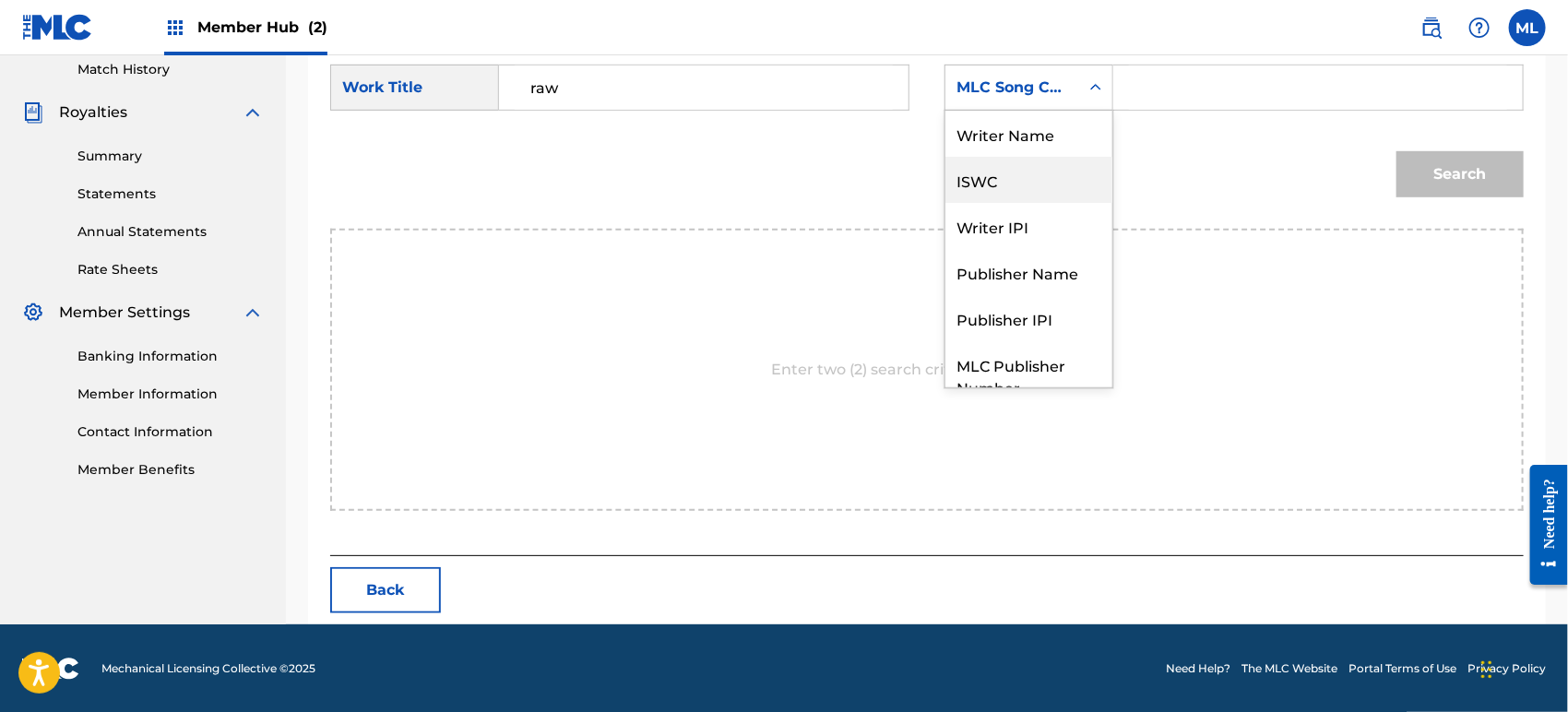
scroll to position [0, 0]
click at [981, 136] on div "Writer Name" at bounding box center [1028, 133] width 167 height 46
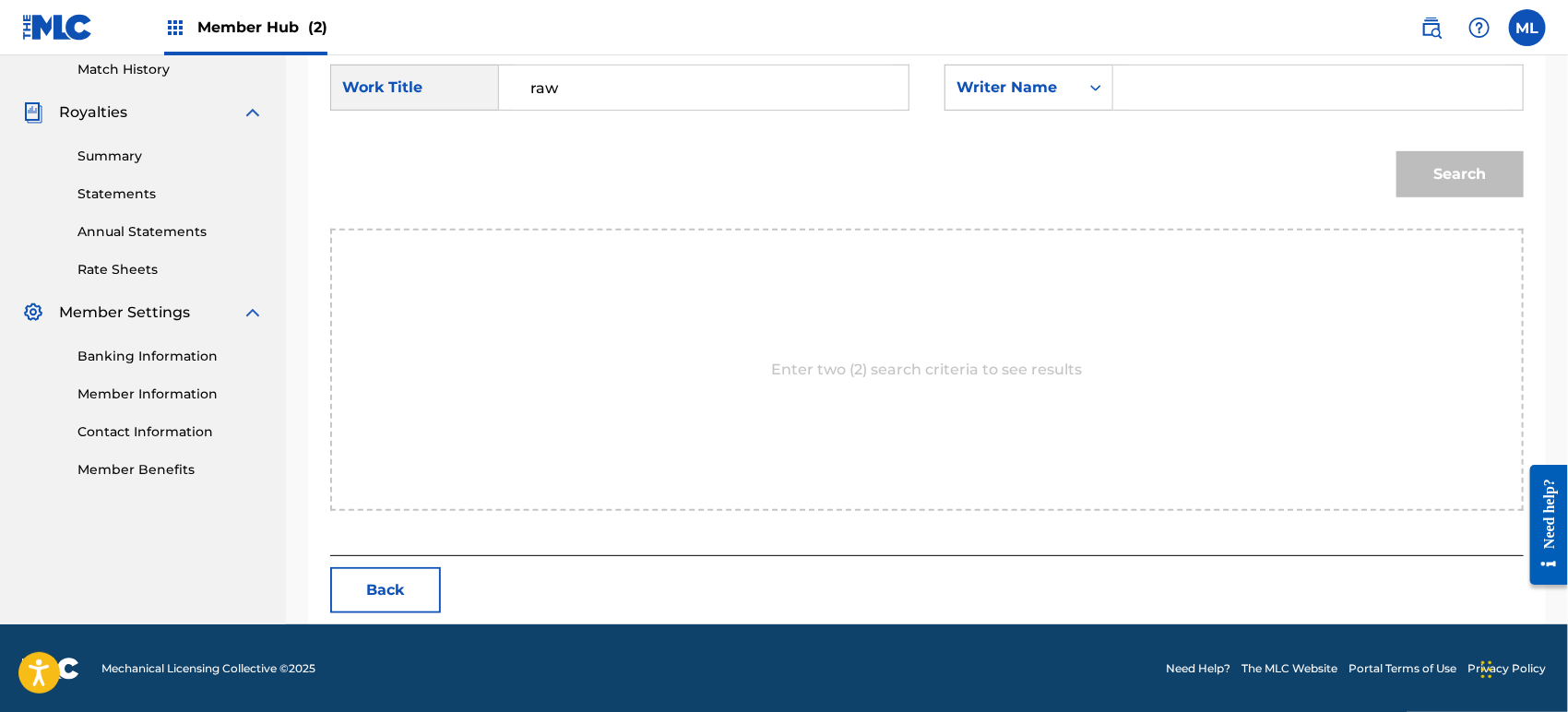
click at [1188, 93] on input "Search Form" at bounding box center [1318, 87] width 379 height 44
type input "[PERSON_NAME]"
click at [1459, 164] on button "Search" at bounding box center [1459, 174] width 127 height 46
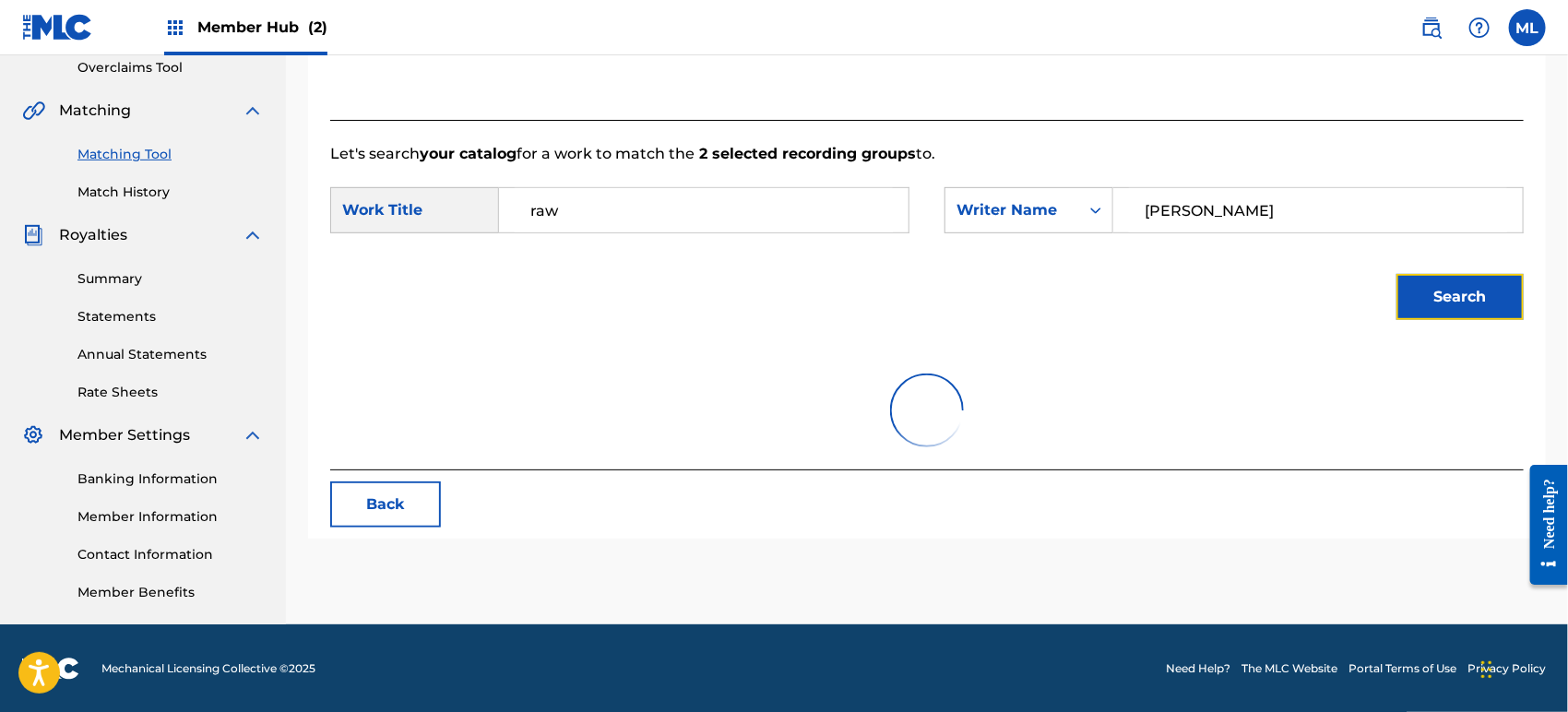
scroll to position [460, 0]
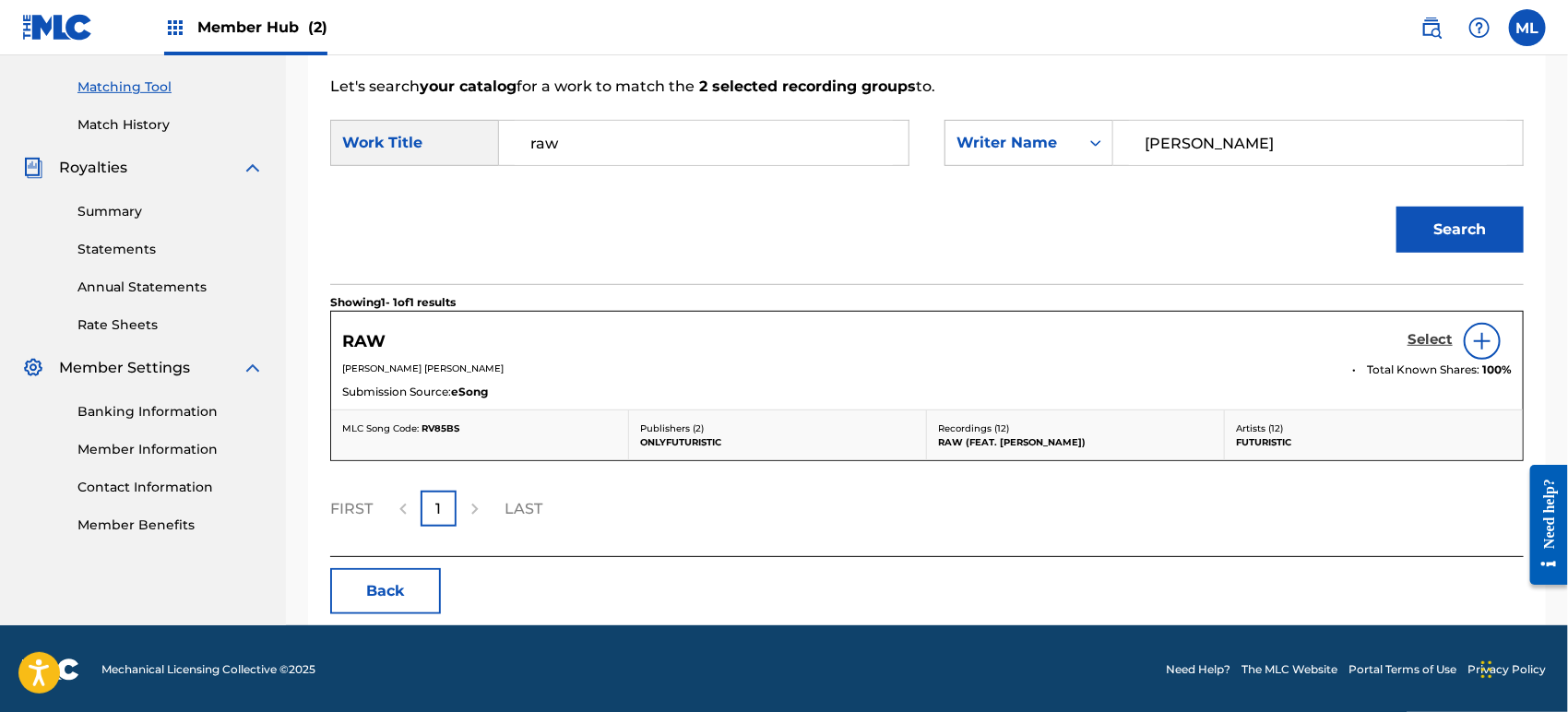
click at [1422, 341] on h5 "Select" at bounding box center [1430, 339] width 45 height 18
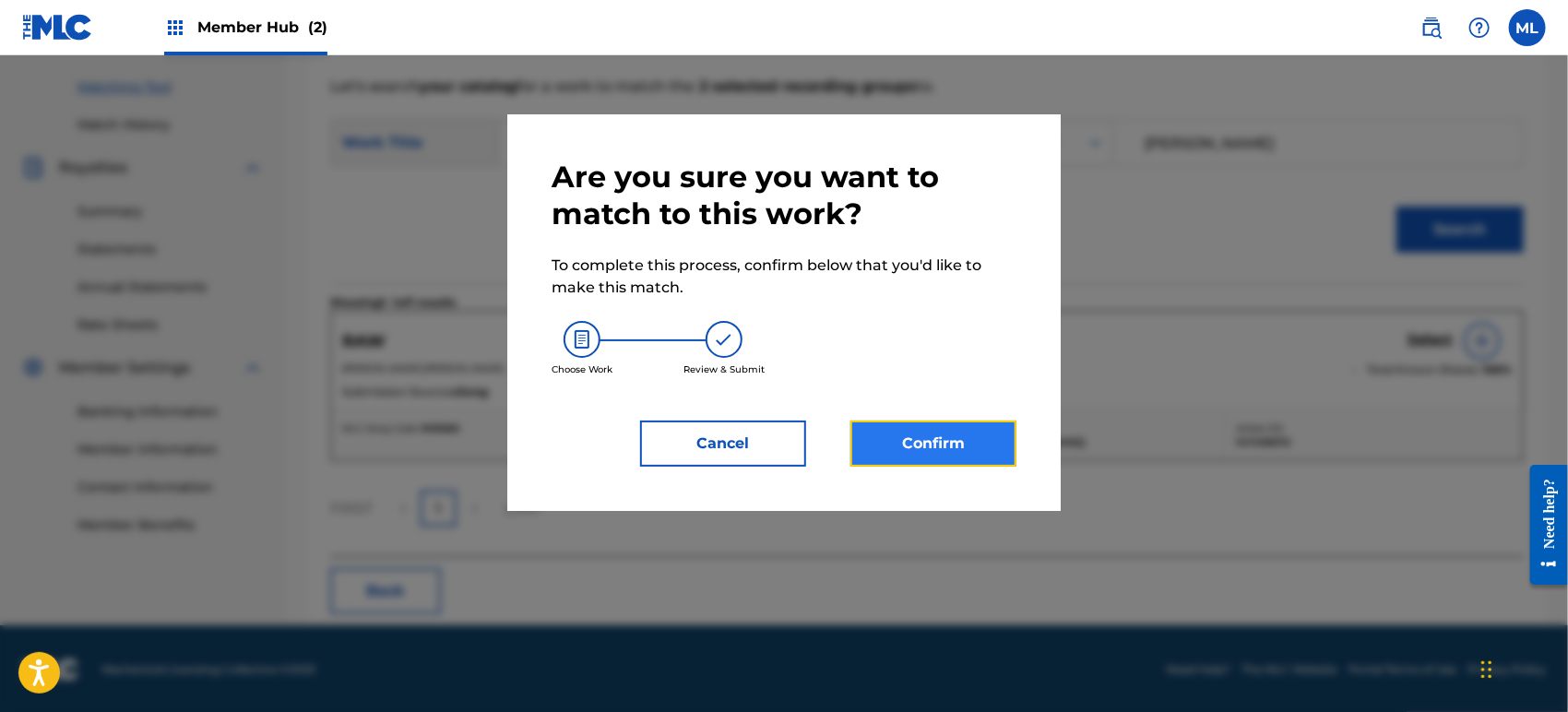
click at [979, 430] on button "Confirm" at bounding box center [933, 443] width 166 height 46
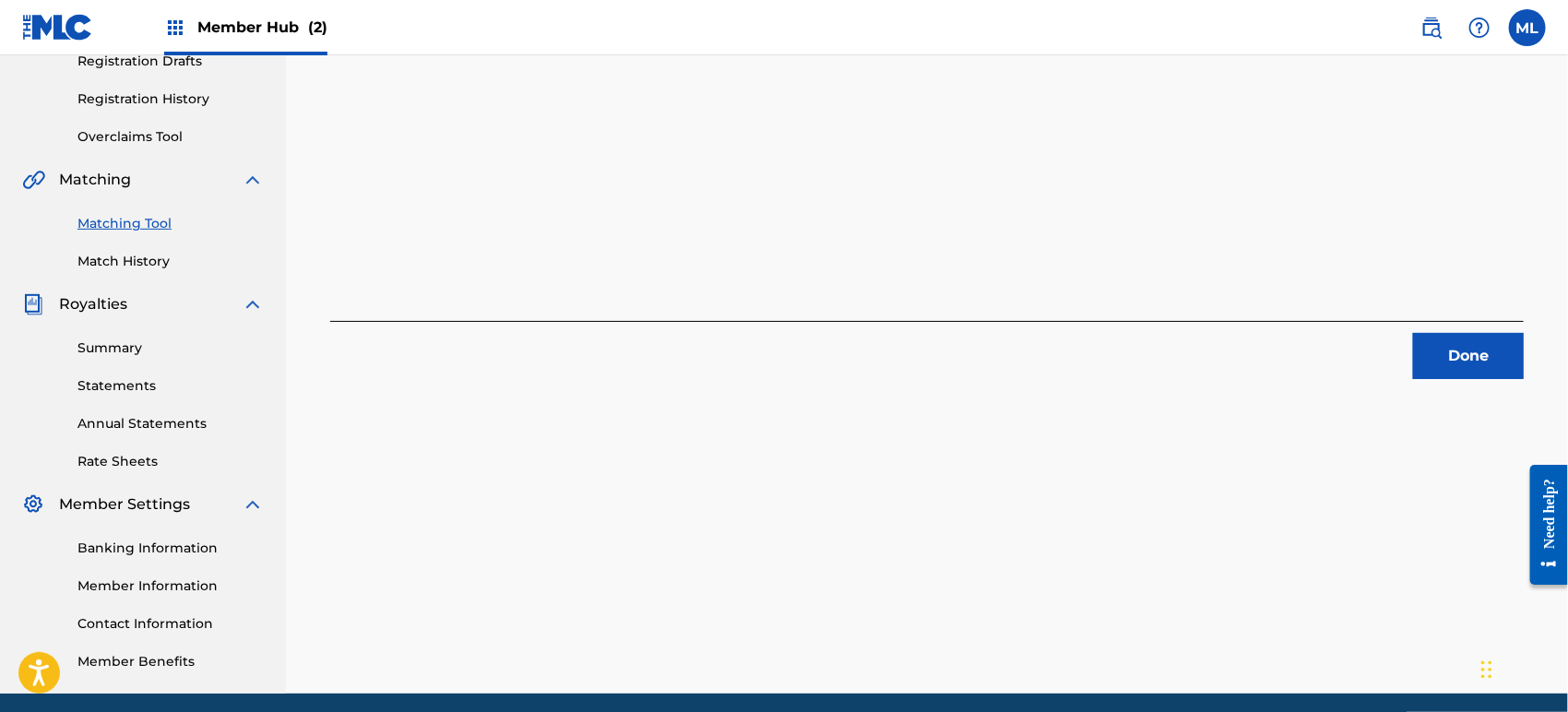
scroll to position [119, 0]
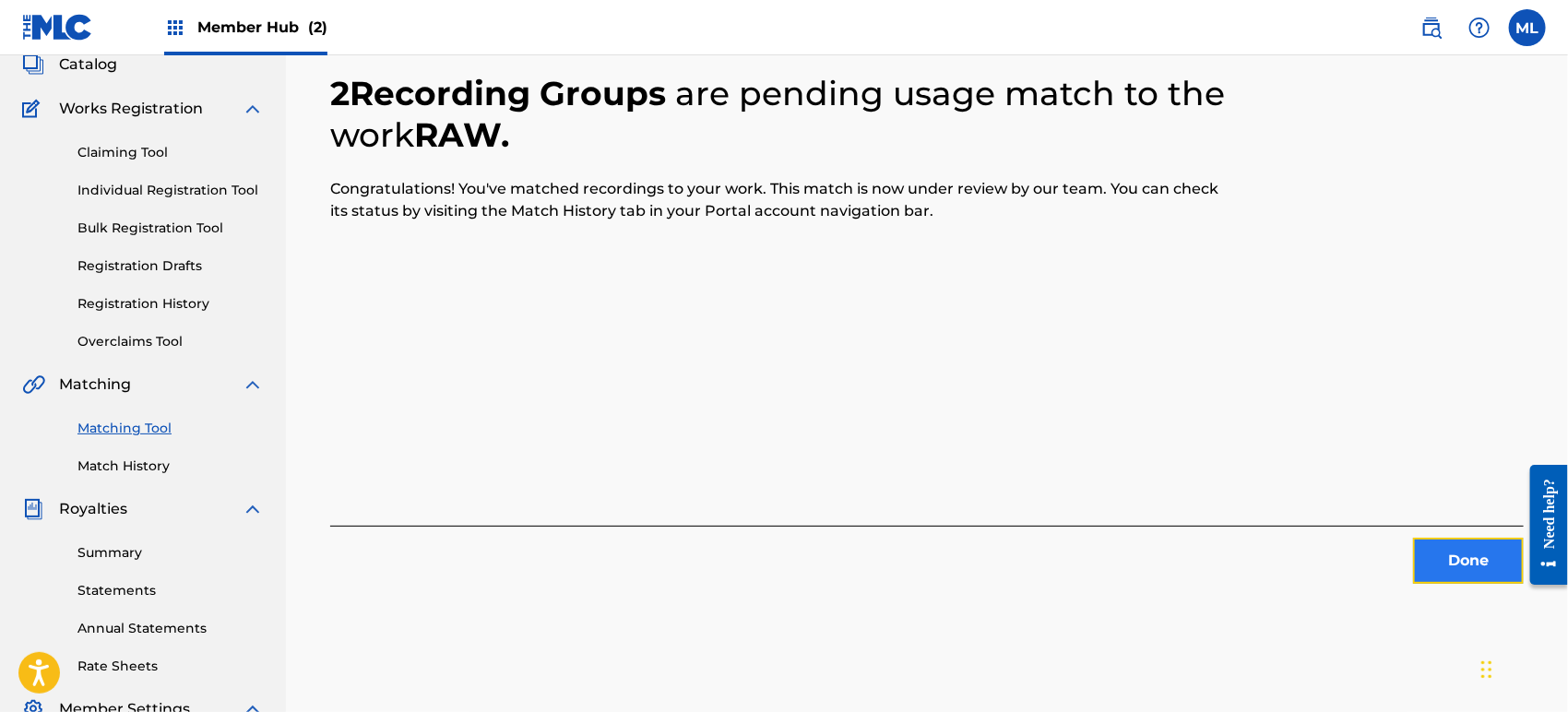
click at [1431, 555] on button "Done" at bounding box center [1467, 560] width 111 height 46
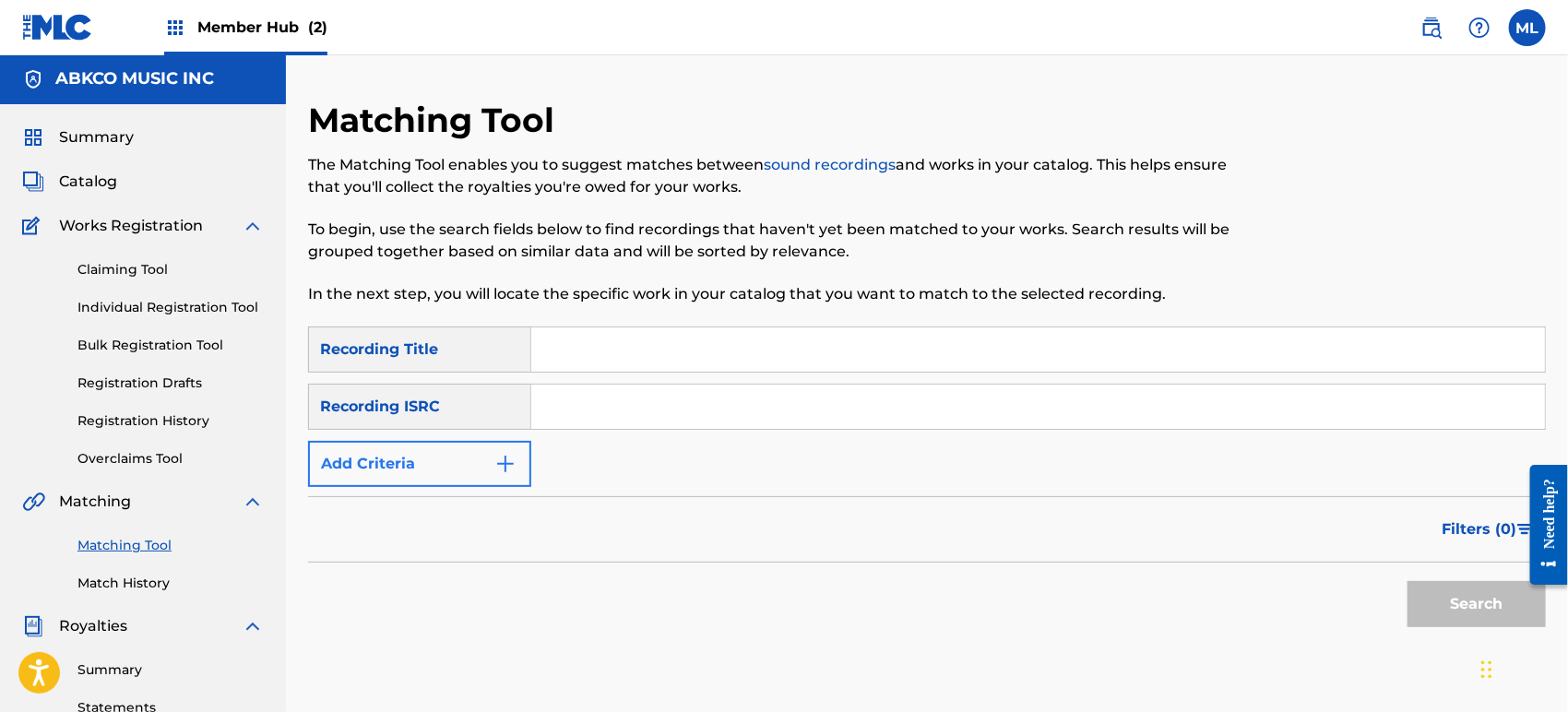
scroll to position [0, 0]
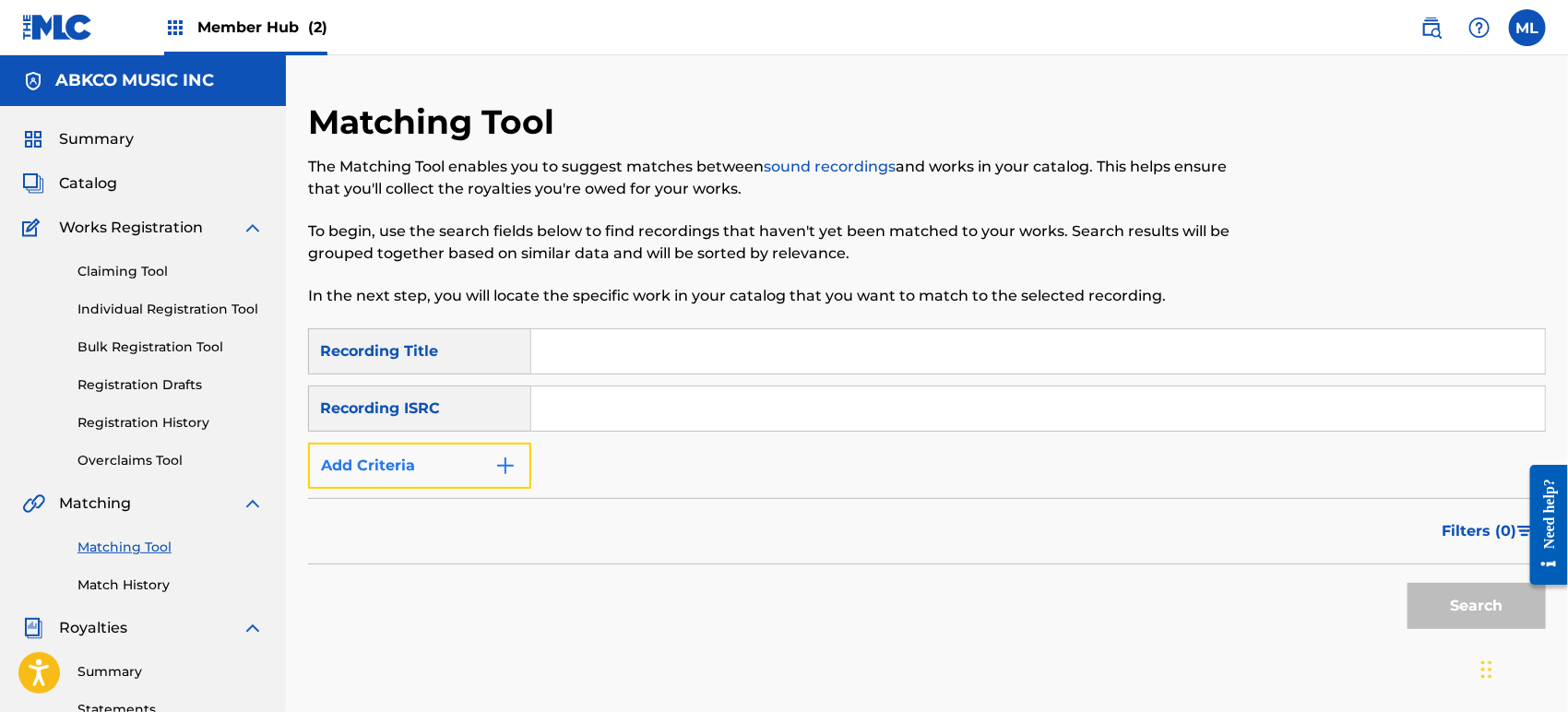
click at [427, 463] on button "Add Criteria" at bounding box center [420, 465] width 223 height 46
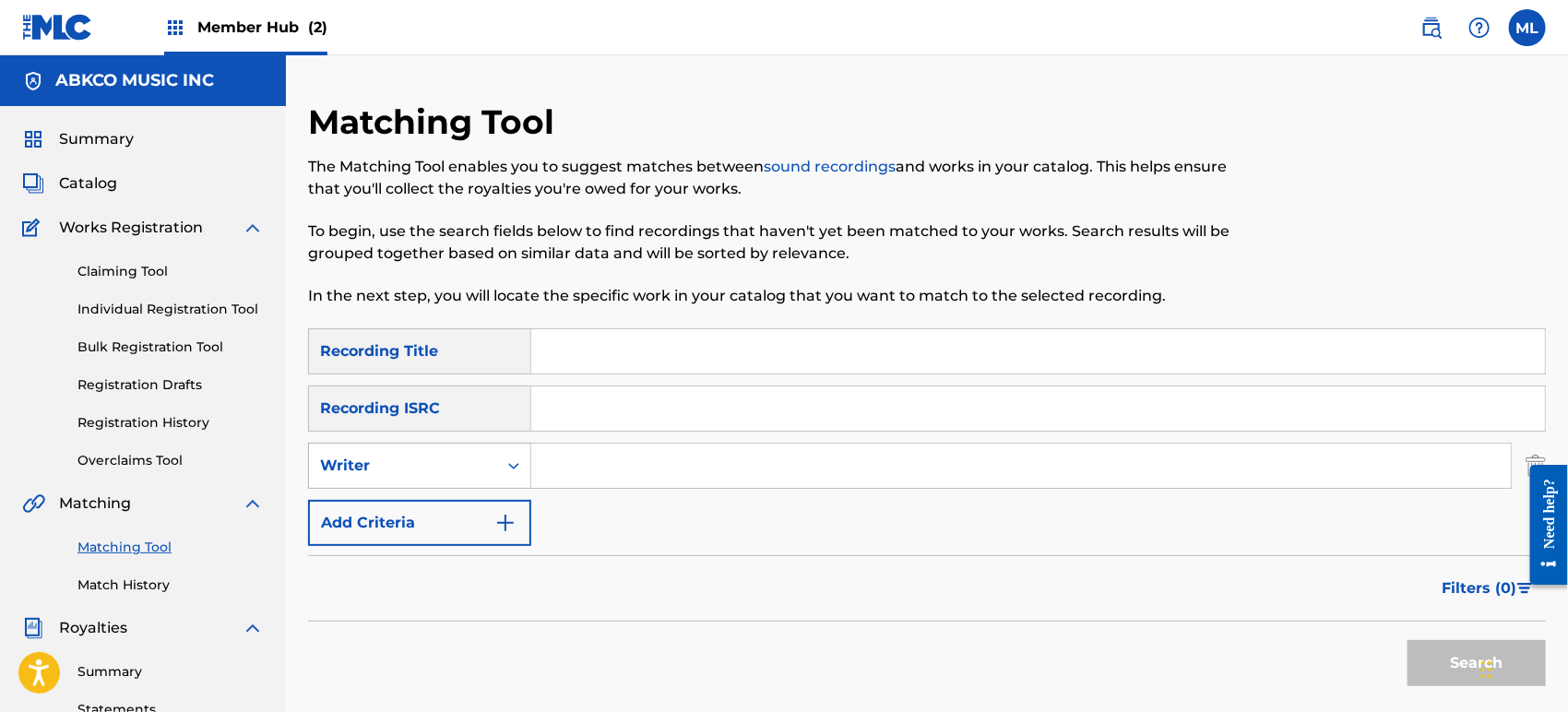
click at [502, 460] on div "Search Form" at bounding box center [514, 466] width 33 height 33
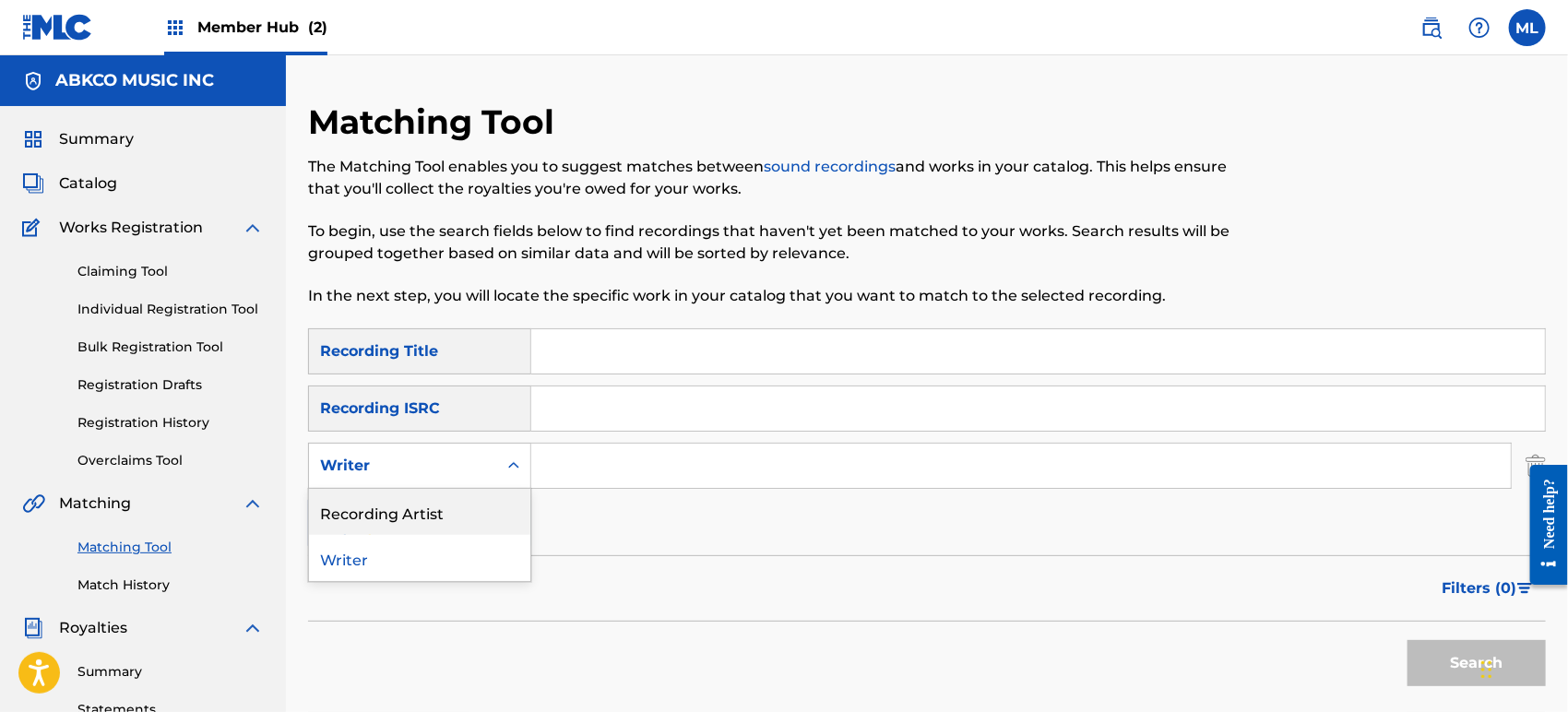
drag, startPoint x: 470, startPoint y: 500, endPoint x: 605, endPoint y: 499, distance: 135.0
click at [470, 501] on div "Recording Artist" at bounding box center [420, 512] width 221 height 46
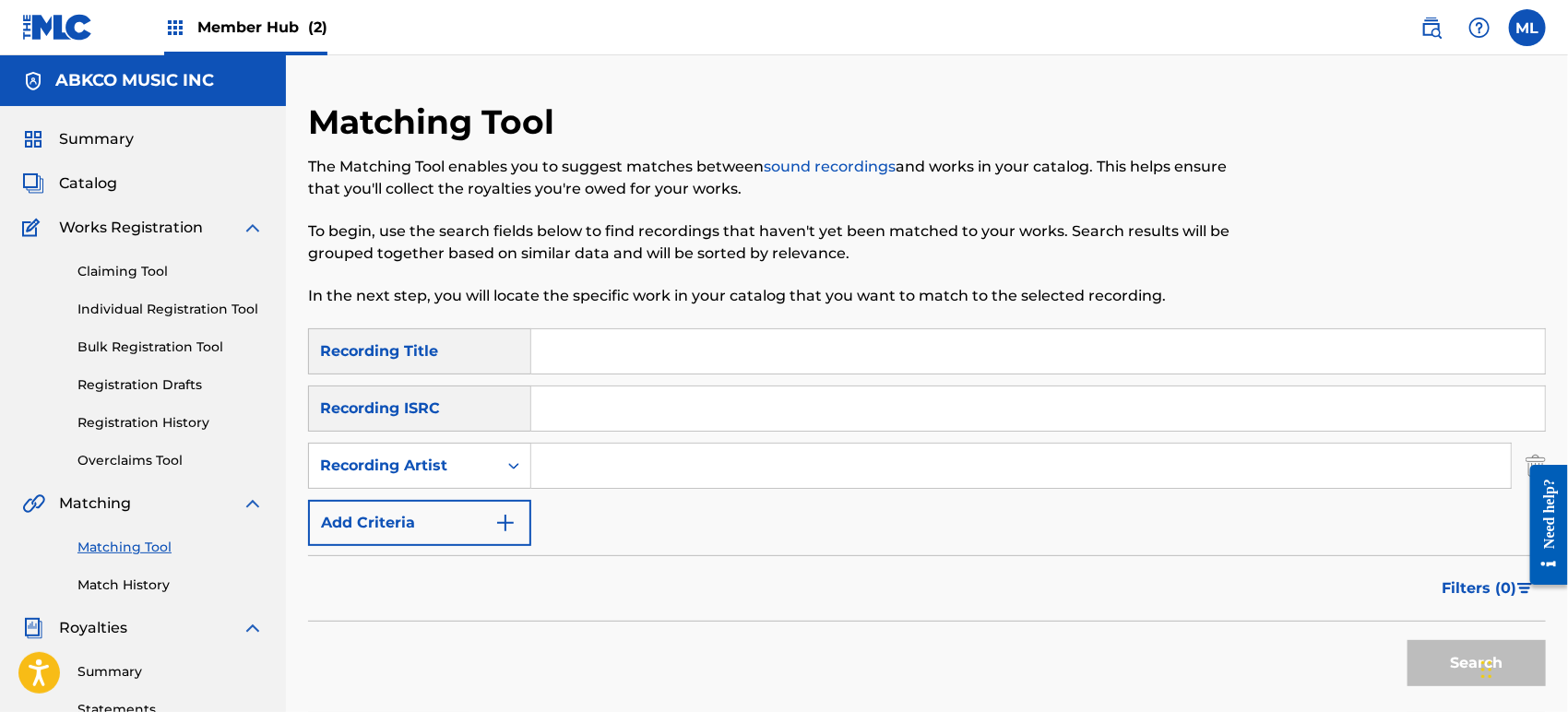
click at [612, 498] on div "SearchWithCriteriab611f651-2659-4a15-bd91-02e218d1d1b1 Recording Title SearchWi…" at bounding box center [926, 437] width 1237 height 217
click at [594, 473] on input "Search Form" at bounding box center [1020, 465] width 979 height 44
type input "futuristic"
click at [586, 358] on input "Search Form" at bounding box center [1038, 351] width 1013 height 44
click at [1408, 640] on button "Search" at bounding box center [1476, 662] width 138 height 46
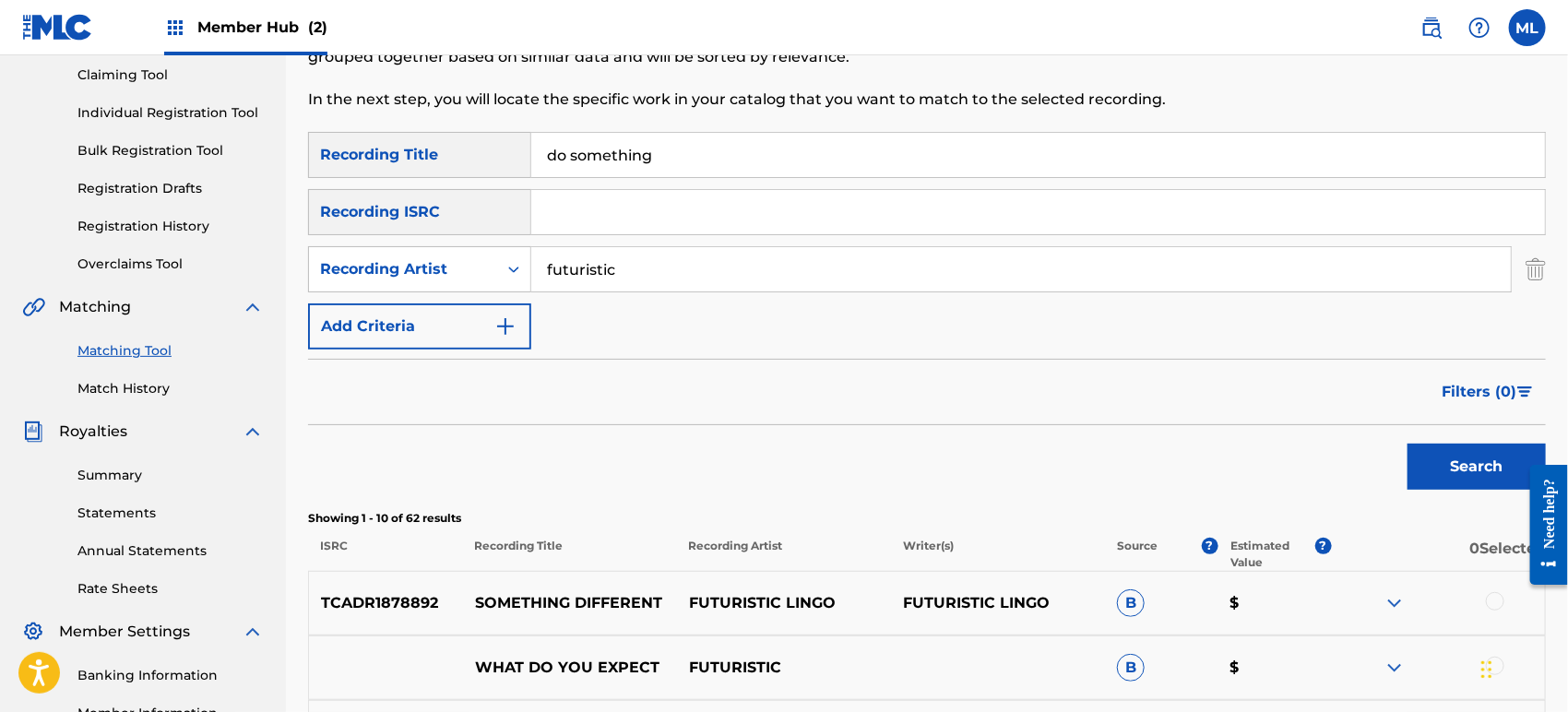
scroll to position [107, 0]
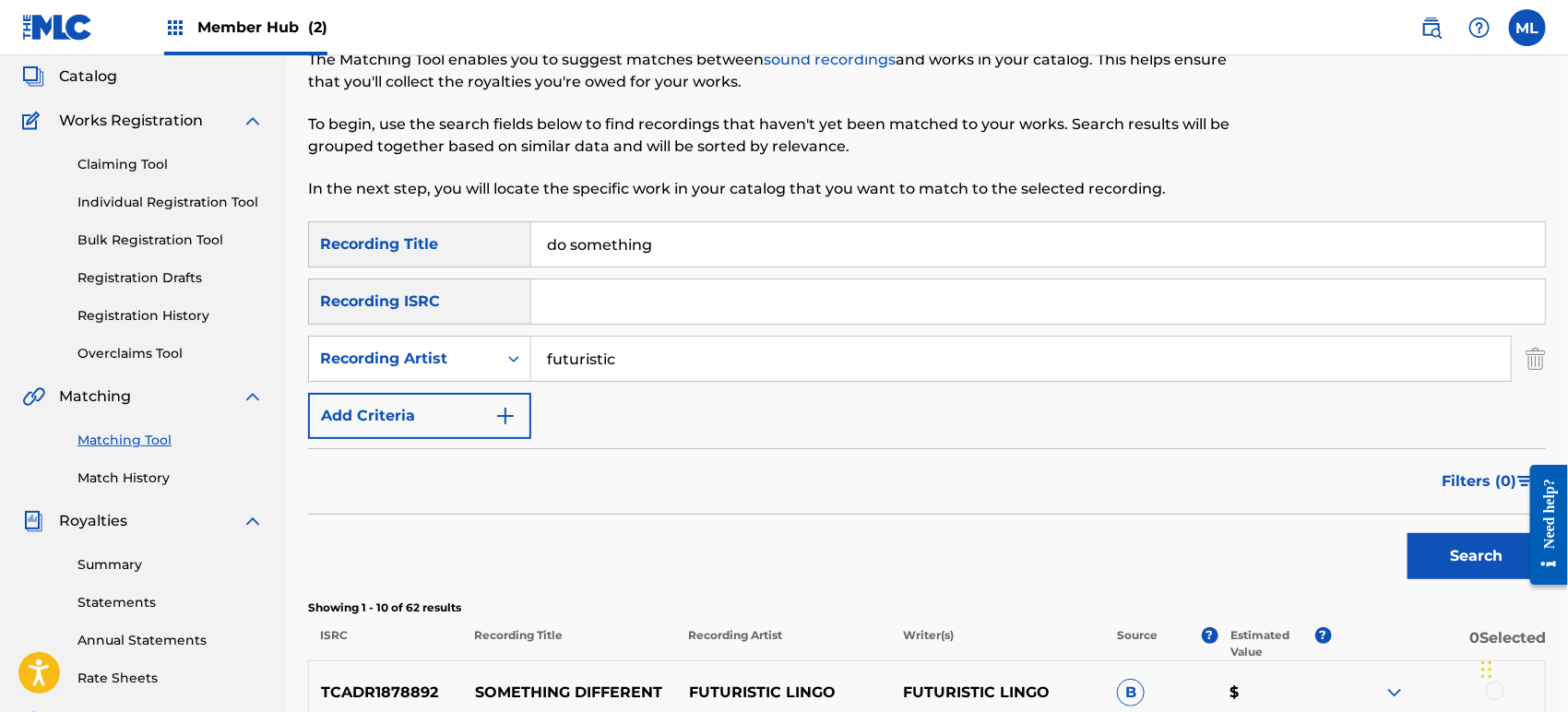
click at [543, 239] on input "do something" at bounding box center [1038, 244] width 1013 height 44
type input "let's do something"
click at [1408, 533] on button "Search" at bounding box center [1476, 556] width 138 height 46
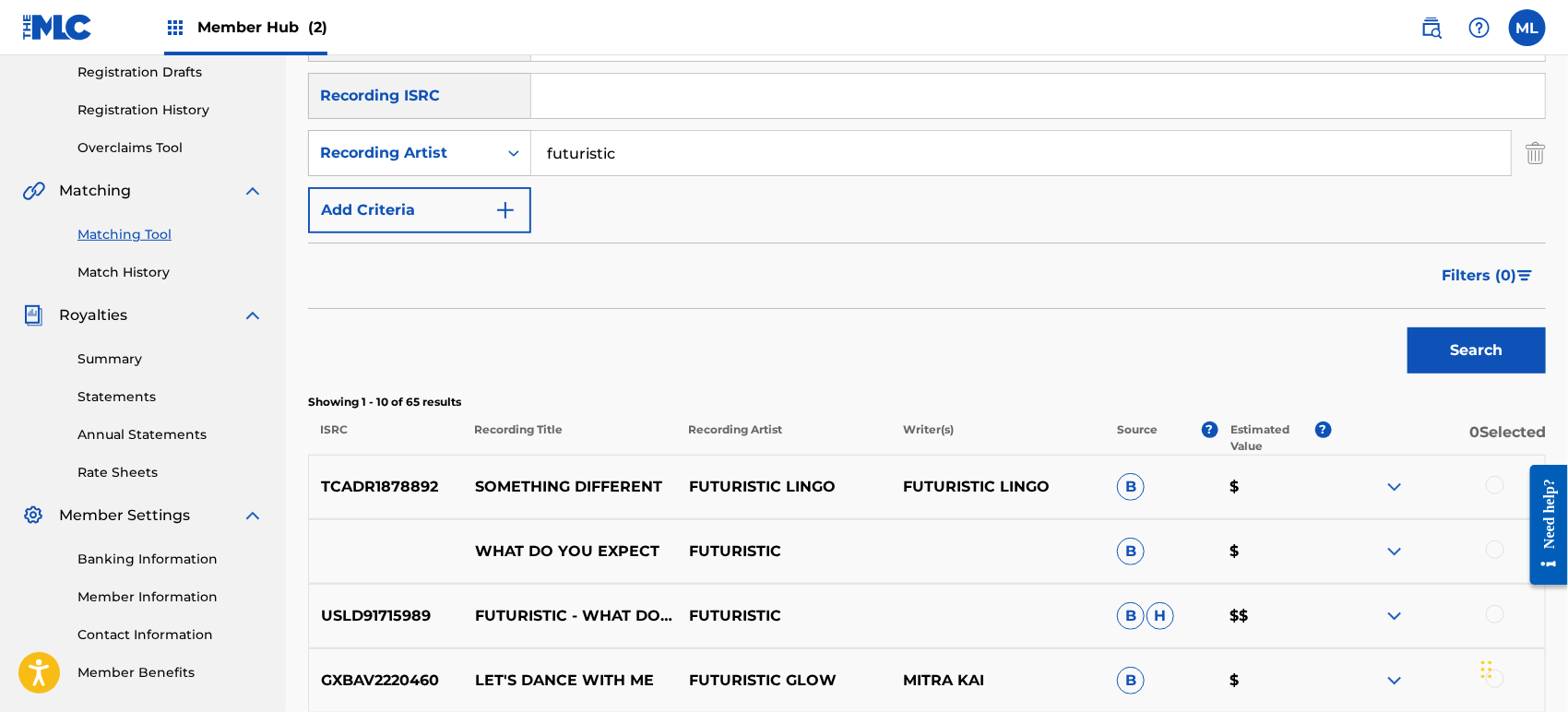
scroll to position [244, 0]
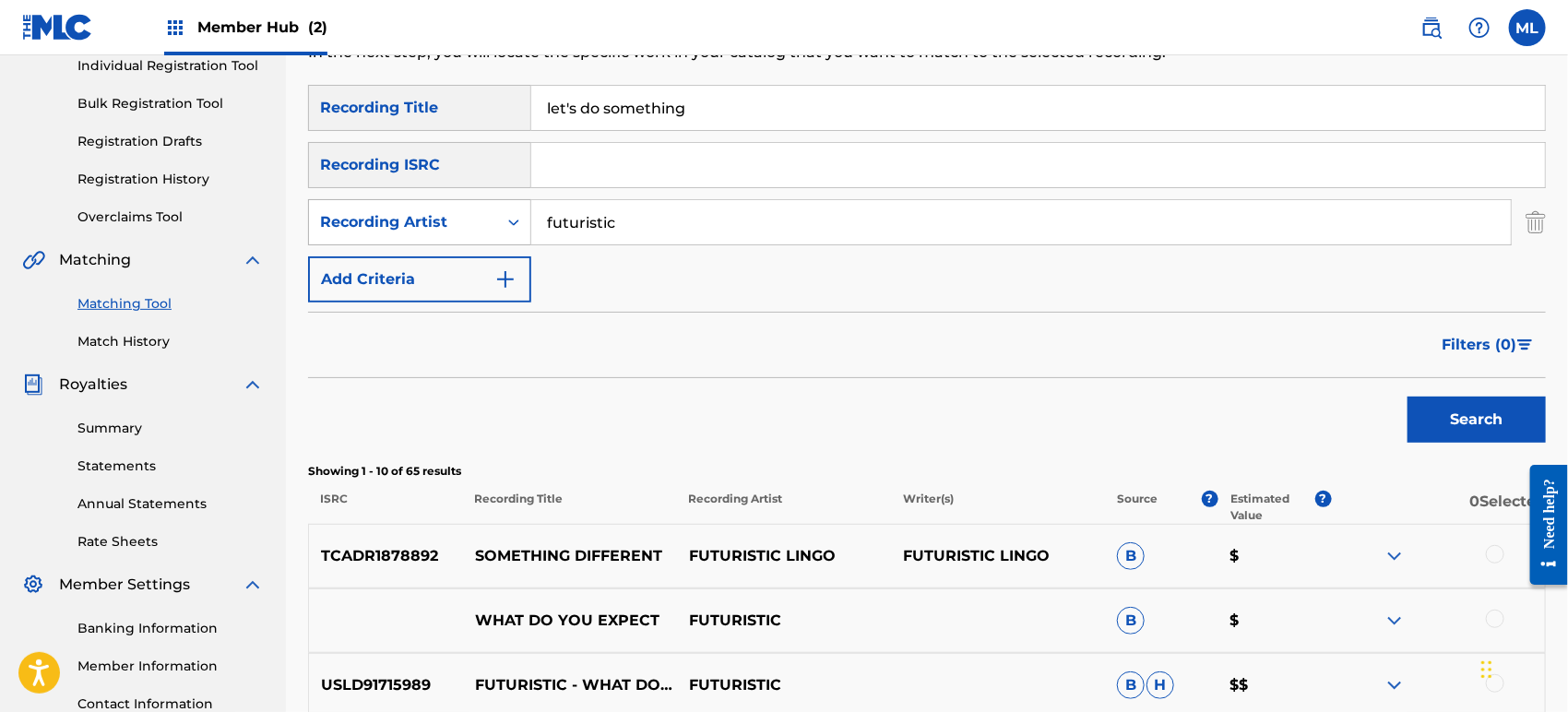
click at [463, 242] on div "Recording Artist" at bounding box center [420, 222] width 223 height 46
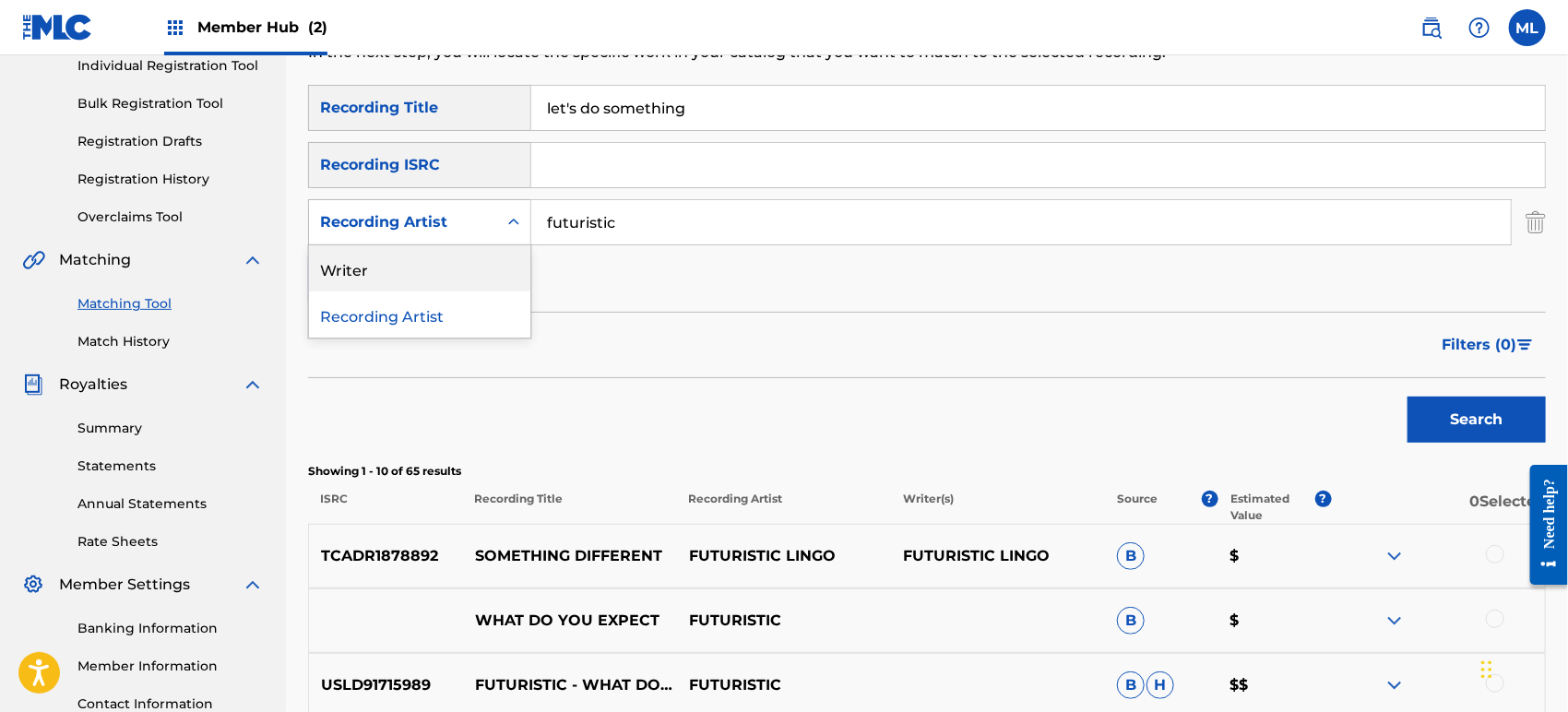
drag, startPoint x: 451, startPoint y: 271, endPoint x: 594, endPoint y: 245, distance: 145.3
click at [450, 272] on div "Writer" at bounding box center [420, 268] width 221 height 46
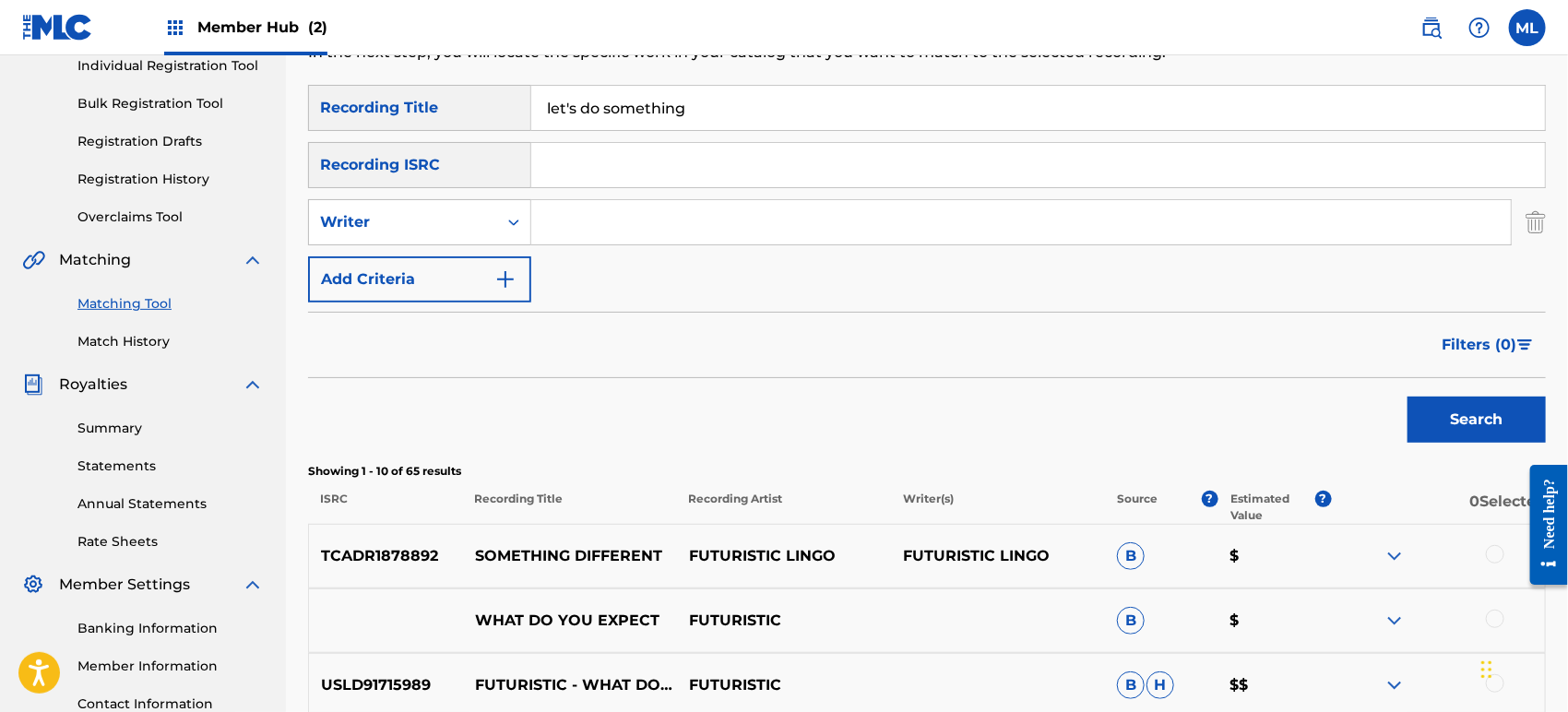
click at [604, 242] on input "Search Form" at bounding box center [1020, 222] width 979 height 44
type input "[PERSON_NAME]"
click at [1480, 409] on button "Search" at bounding box center [1476, 419] width 138 height 46
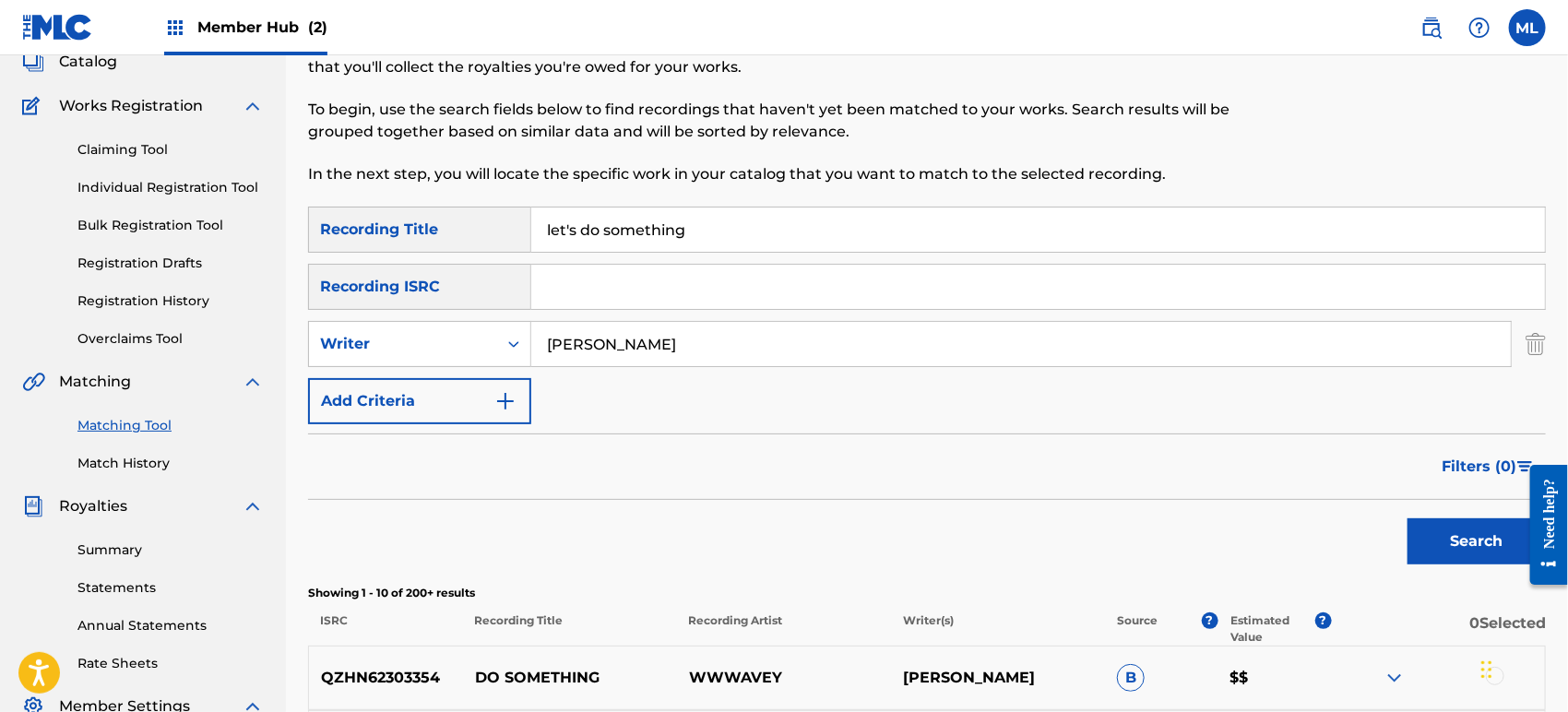
scroll to position [107, 0]
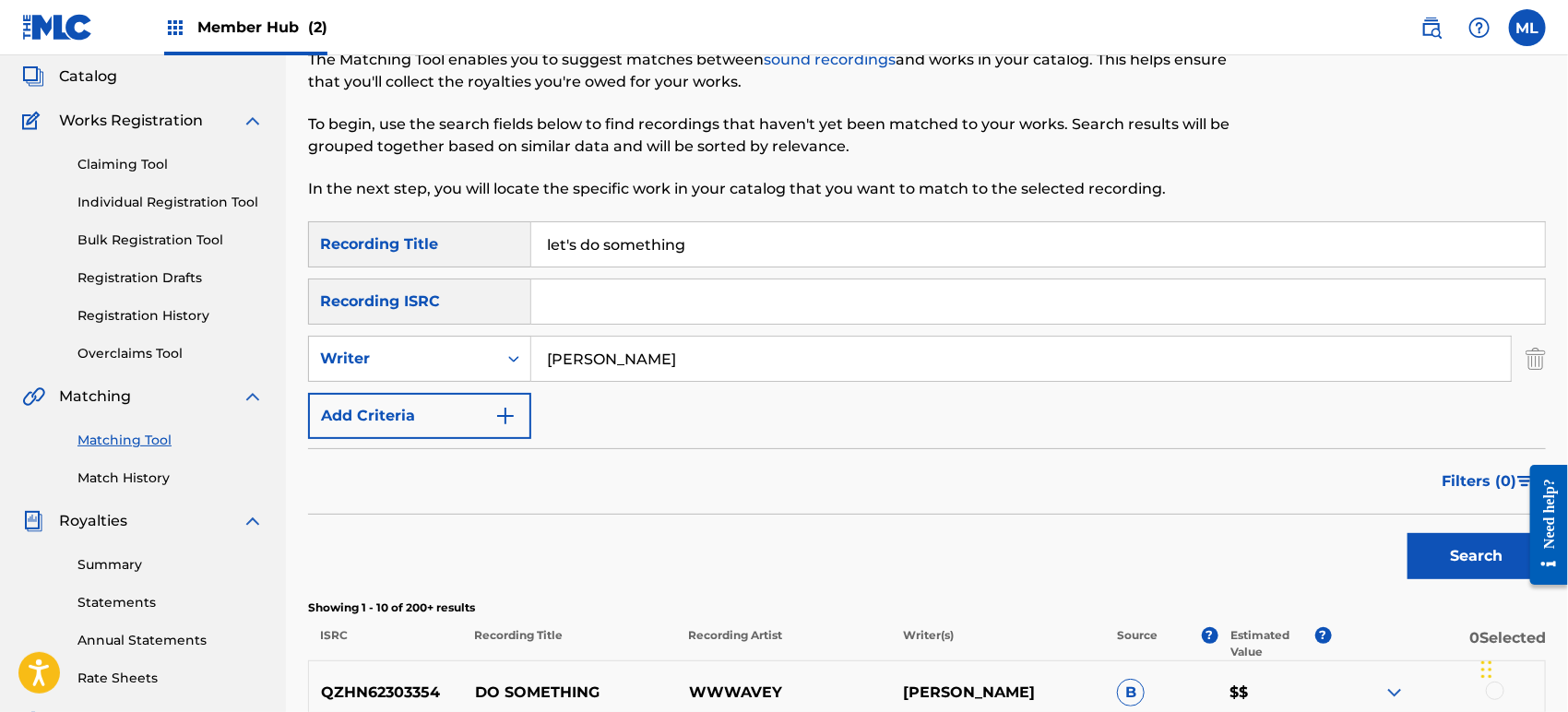
drag, startPoint x: 700, startPoint y: 237, endPoint x: 515, endPoint y: 242, distance: 185.1
click at [515, 242] on div "SearchWithCriteriab611f651-2659-4a15-bd91-02e218d1d1b1 Recording Title let's do…" at bounding box center [926, 244] width 1237 height 46
paste input "I'm A Problem"
type input "I'm A Problem"
click at [440, 368] on div "Writer" at bounding box center [403, 358] width 166 height 22
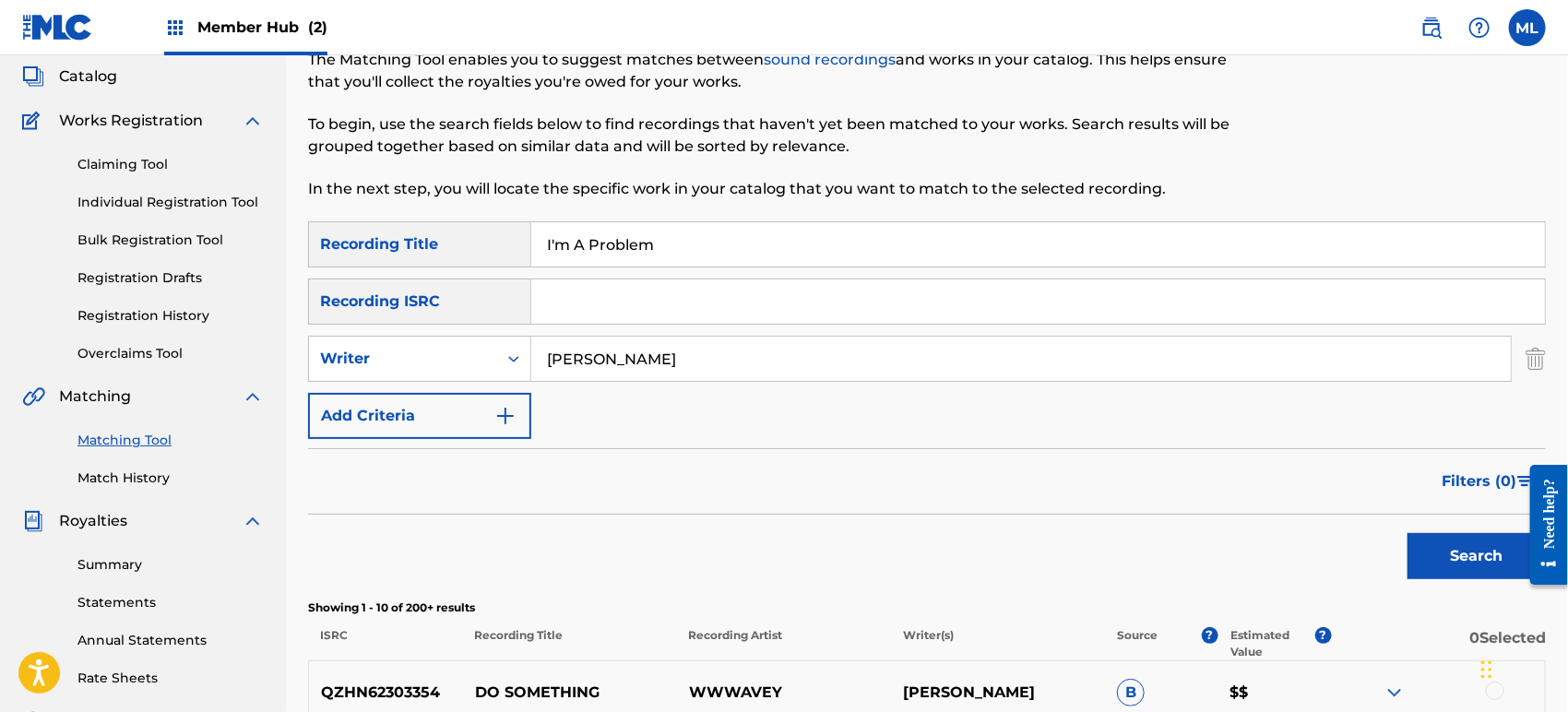
drag, startPoint x: 700, startPoint y: 374, endPoint x: 994, endPoint y: 419, distance: 297.4
click at [701, 373] on input "[PERSON_NAME]" at bounding box center [1020, 358] width 979 height 44
click at [1416, 542] on button "Search" at bounding box center [1476, 556] width 138 height 46
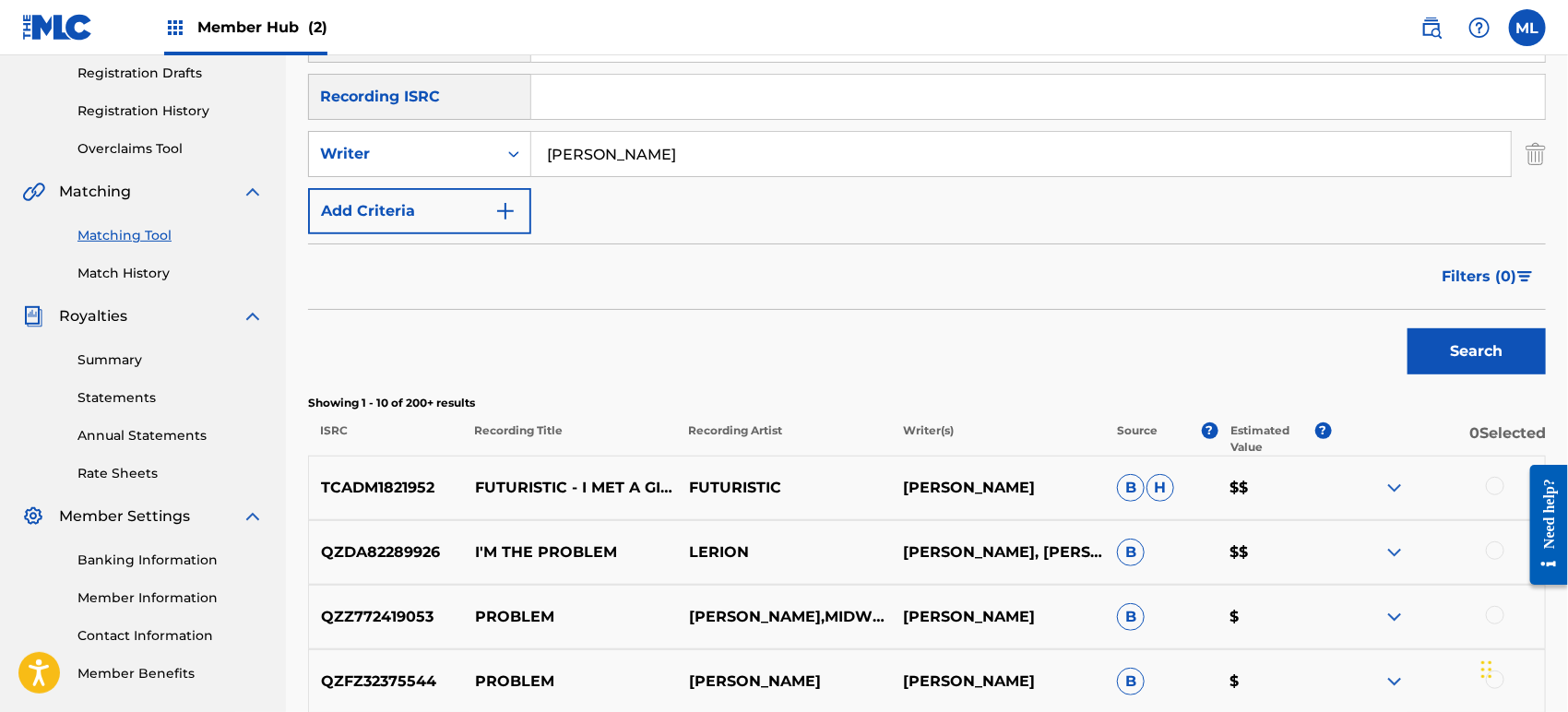
scroll to position [175, 0]
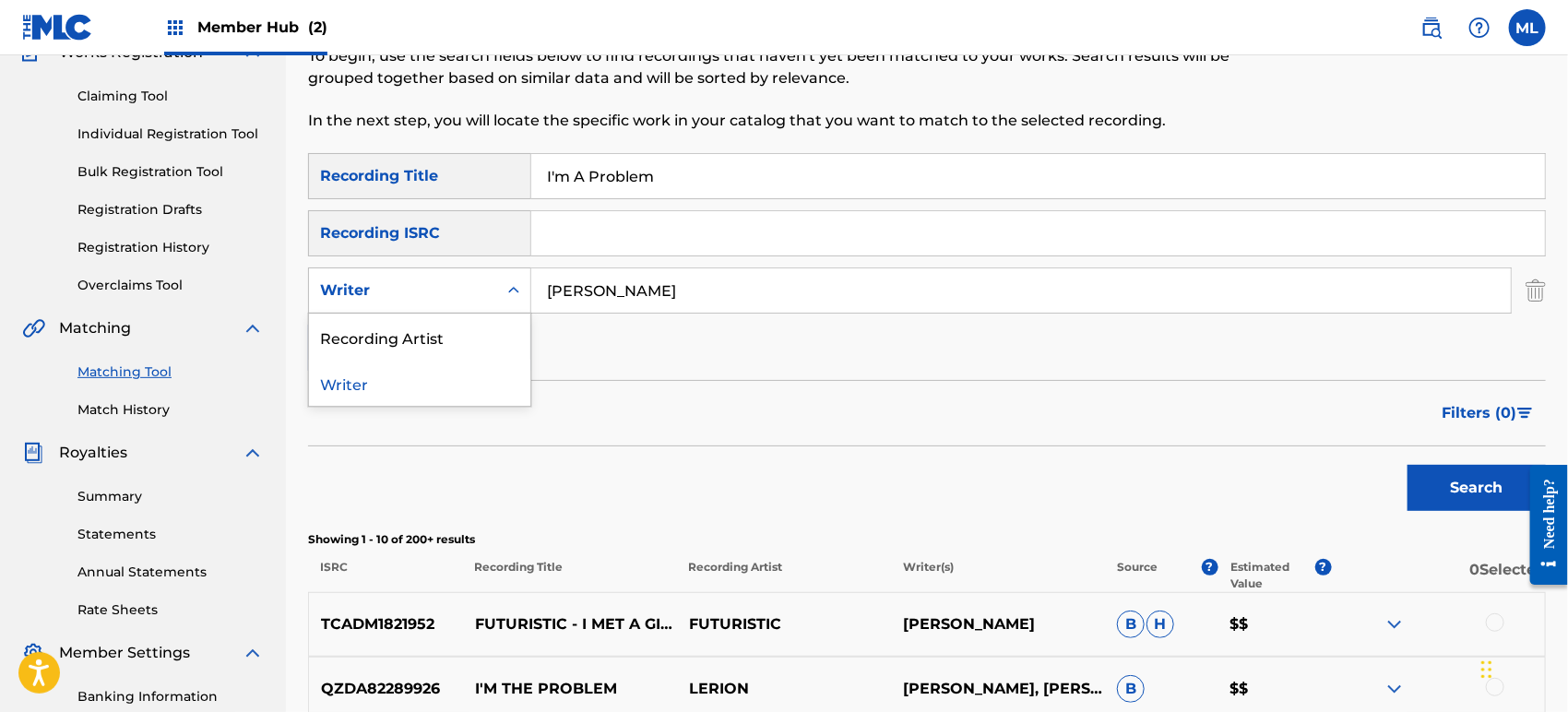
click at [440, 282] on div "Writer" at bounding box center [403, 290] width 166 height 22
click at [454, 322] on div "Recording Artist" at bounding box center [420, 336] width 221 height 46
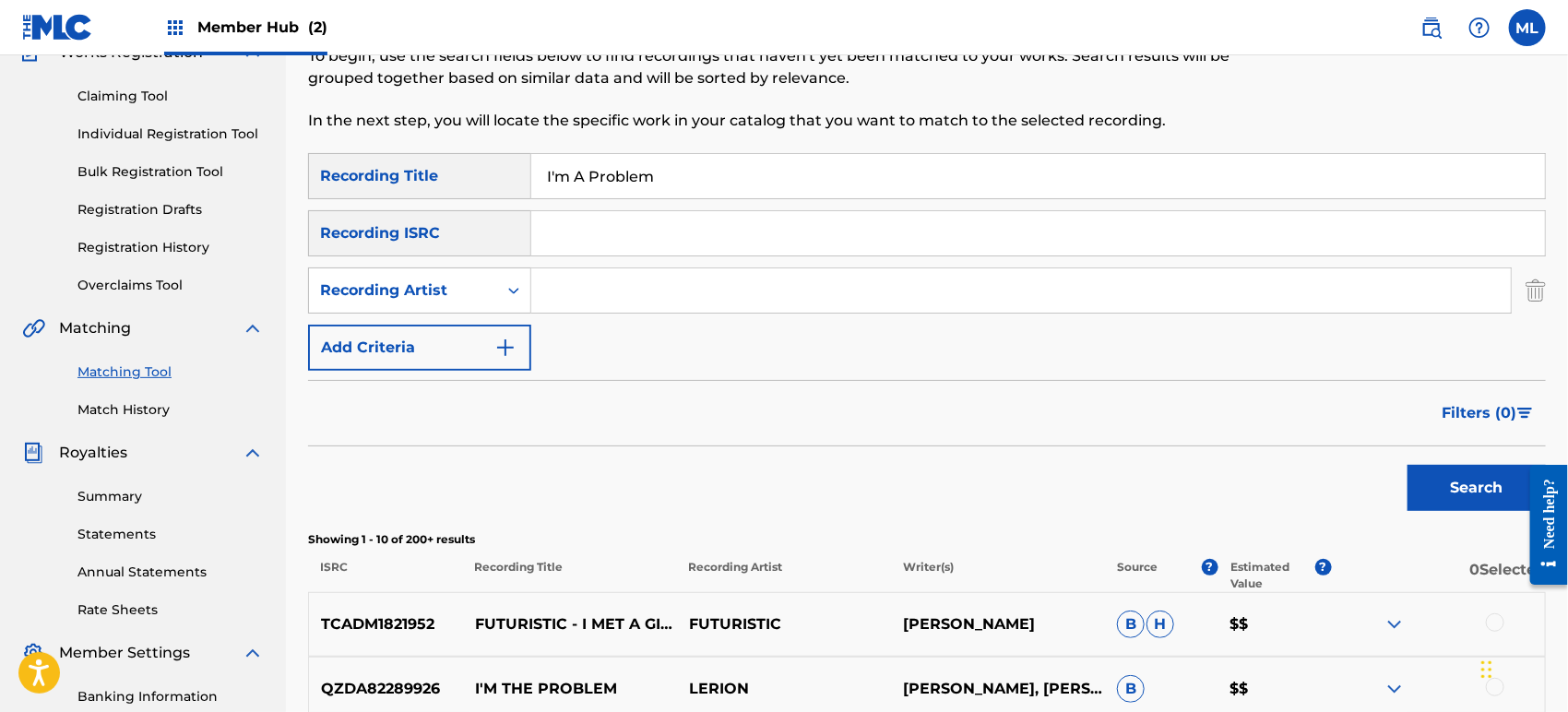
click at [701, 284] on input "Search Form" at bounding box center [1020, 289] width 979 height 44
type input "futuristic"
click at [1479, 476] on button "Search" at bounding box center [1476, 487] width 138 height 46
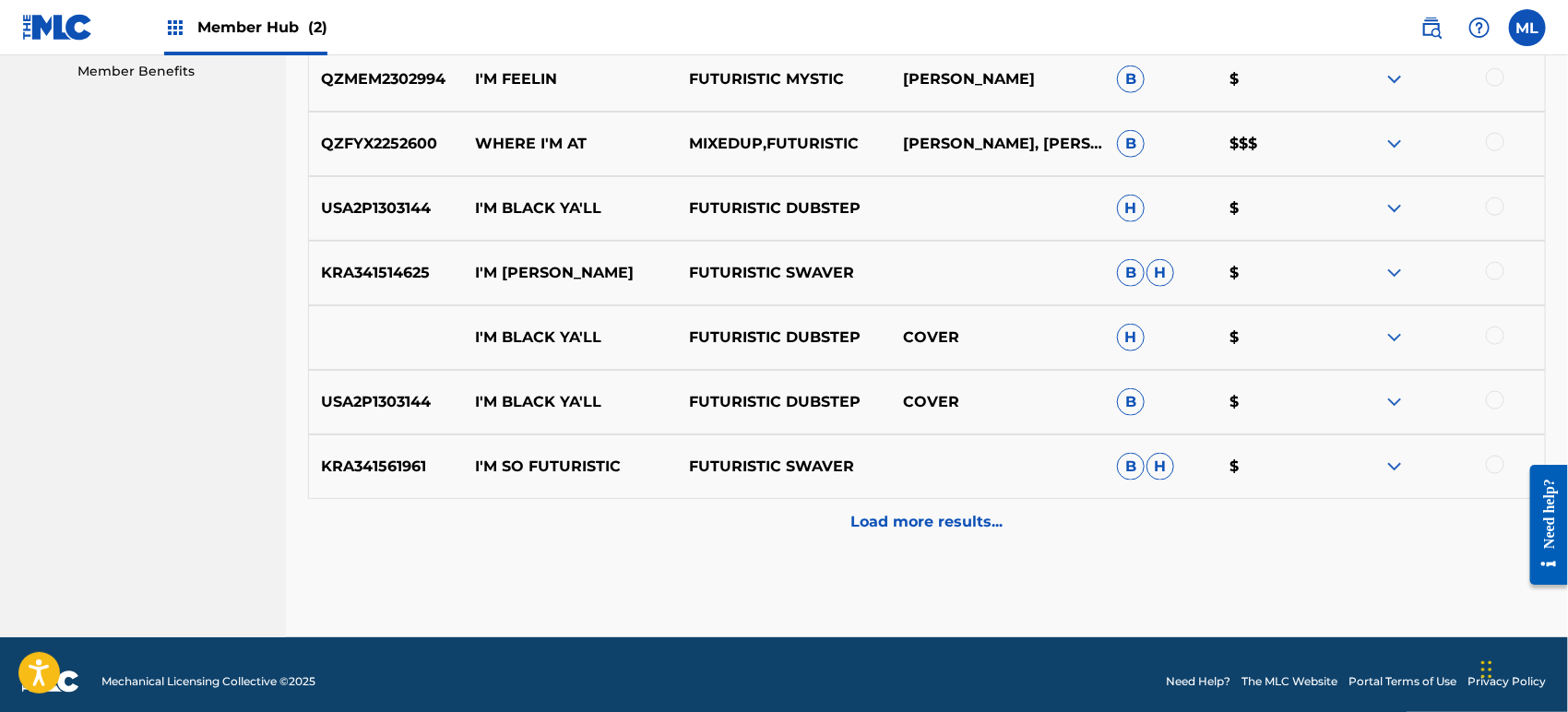
scroll to position [926, 0]
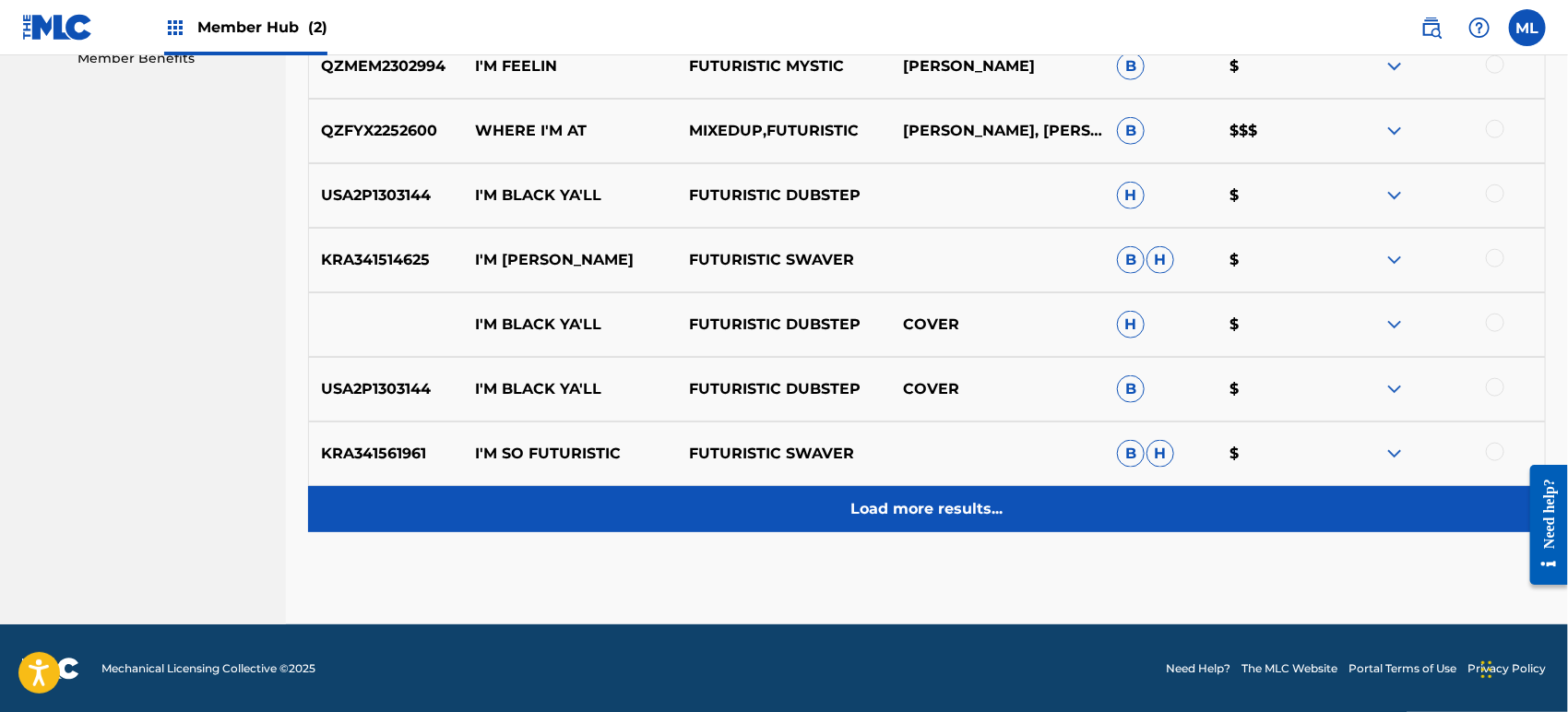
click at [890, 514] on p "Load more results..." at bounding box center [927, 509] width 153 height 22
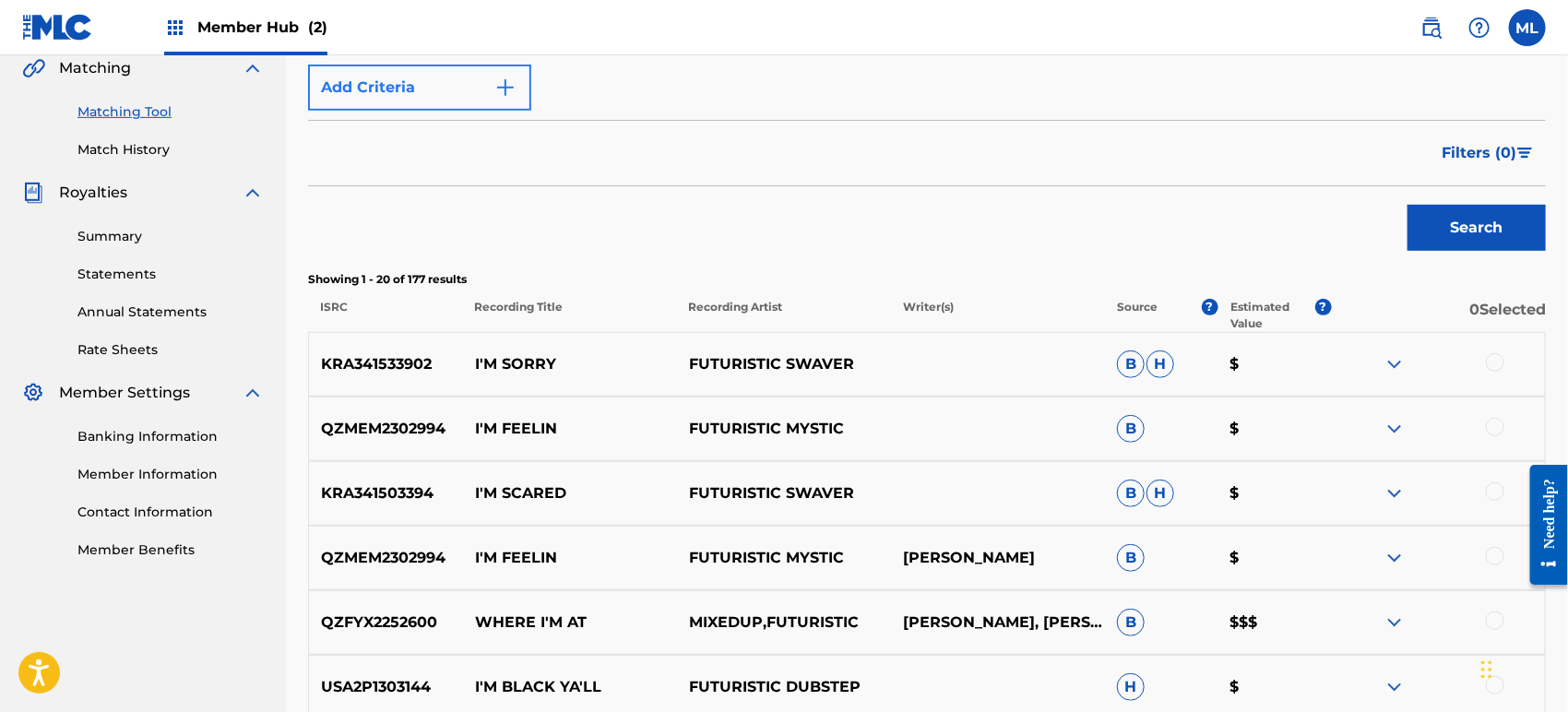
scroll to position [107, 0]
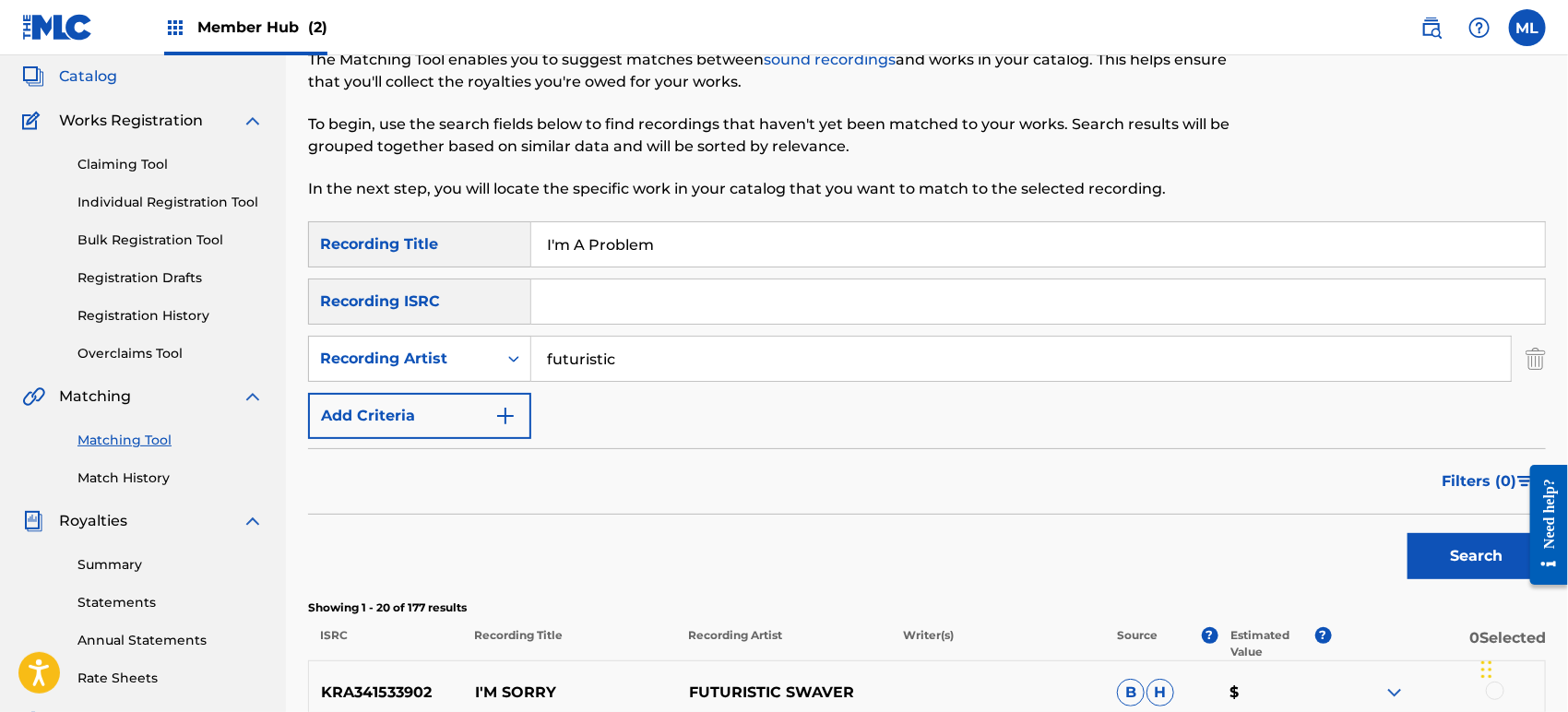
click at [66, 83] on span "Catalog" at bounding box center [87, 76] width 58 height 22
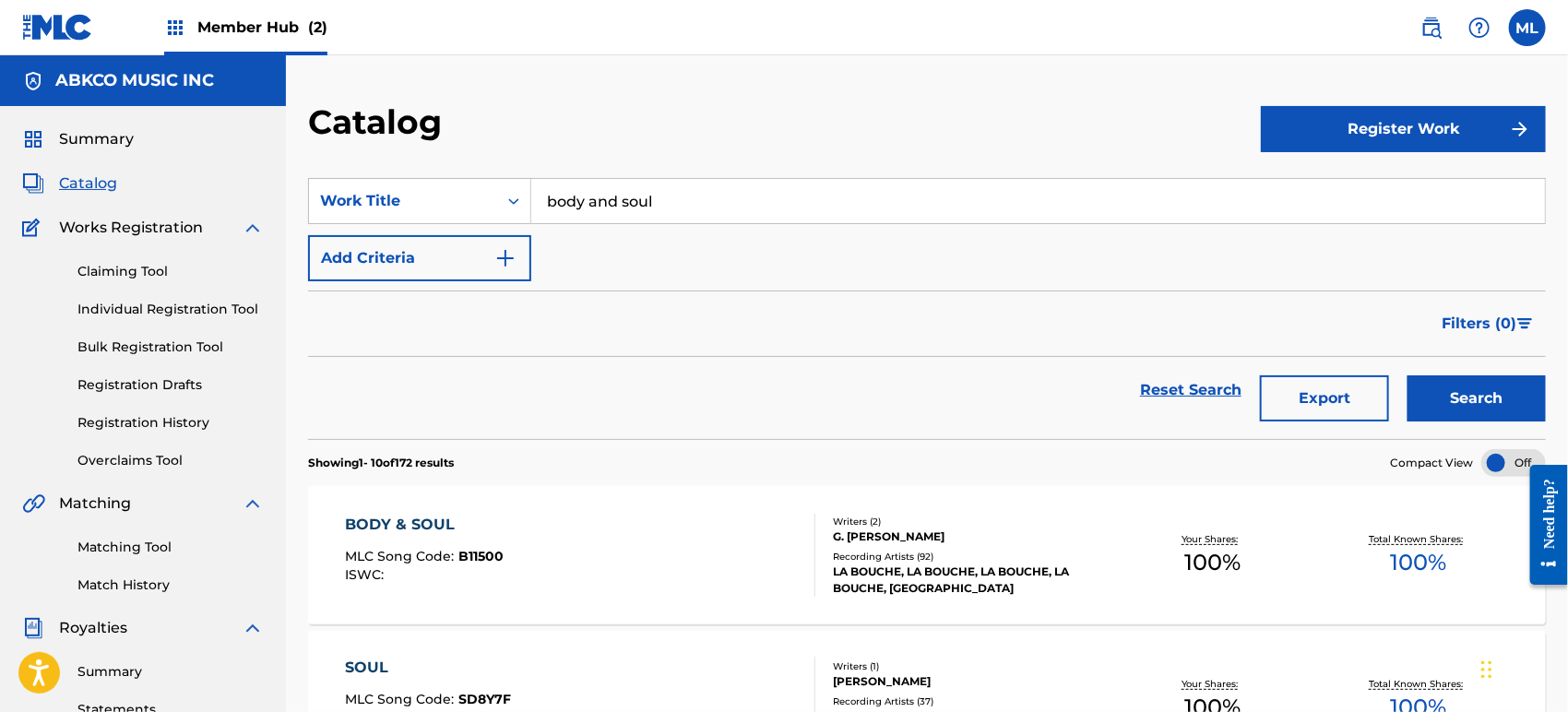
click at [681, 205] on input "body and soul" at bounding box center [1038, 200] width 1013 height 44
type input "met a girl"
click at [1408, 376] on button "Search" at bounding box center [1476, 398] width 138 height 46
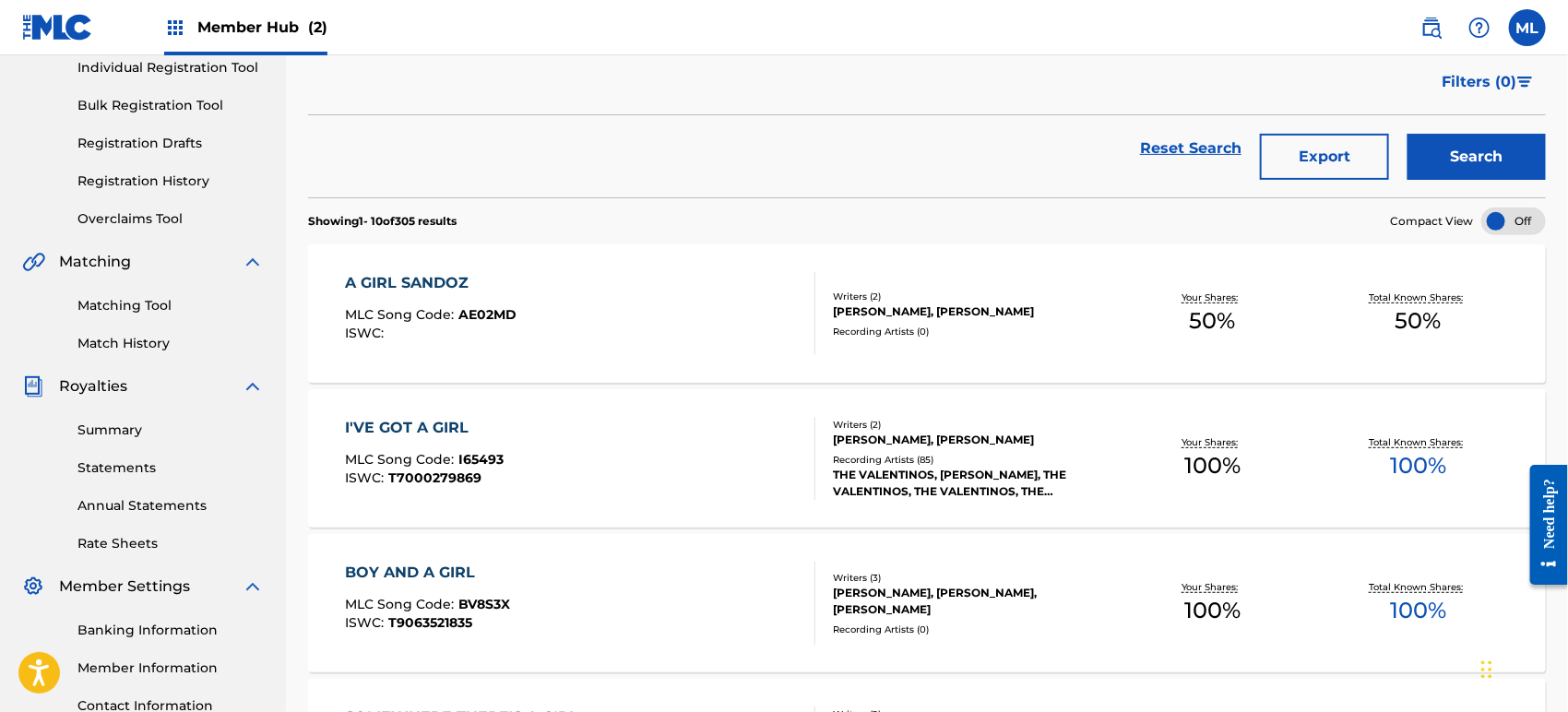
scroll to position [31, 0]
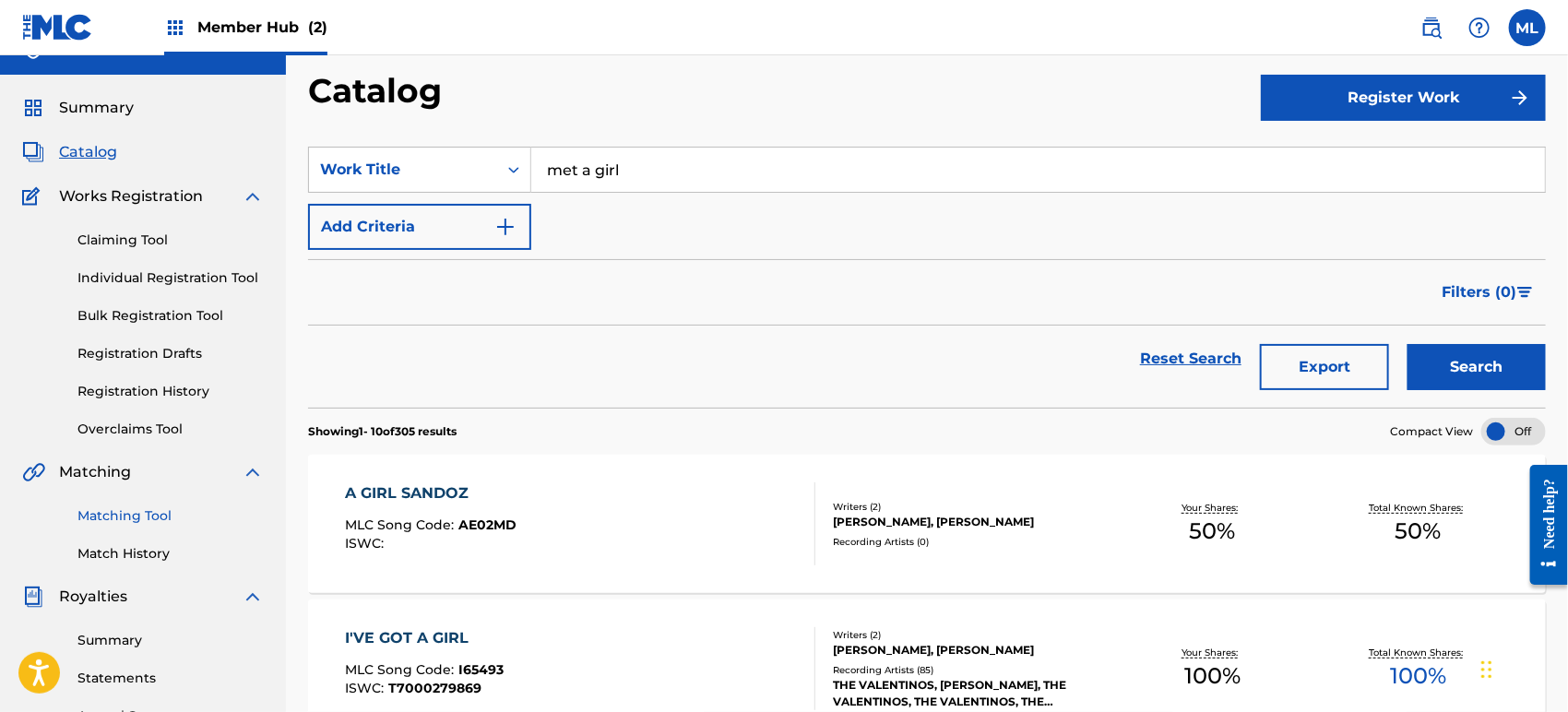
click at [132, 508] on link "Matching Tool" at bounding box center [170, 516] width 186 height 20
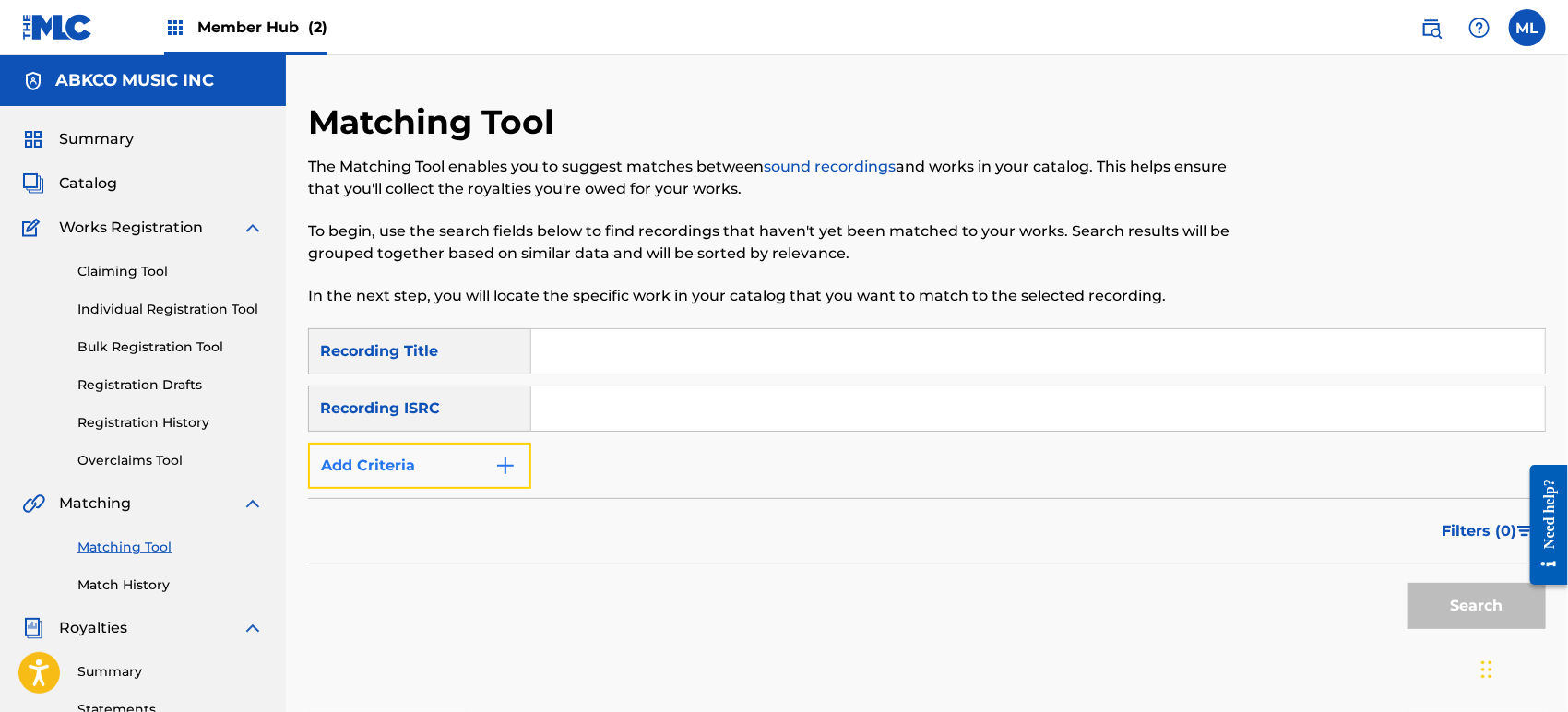
click at [426, 477] on button "Add Criteria" at bounding box center [420, 465] width 223 height 46
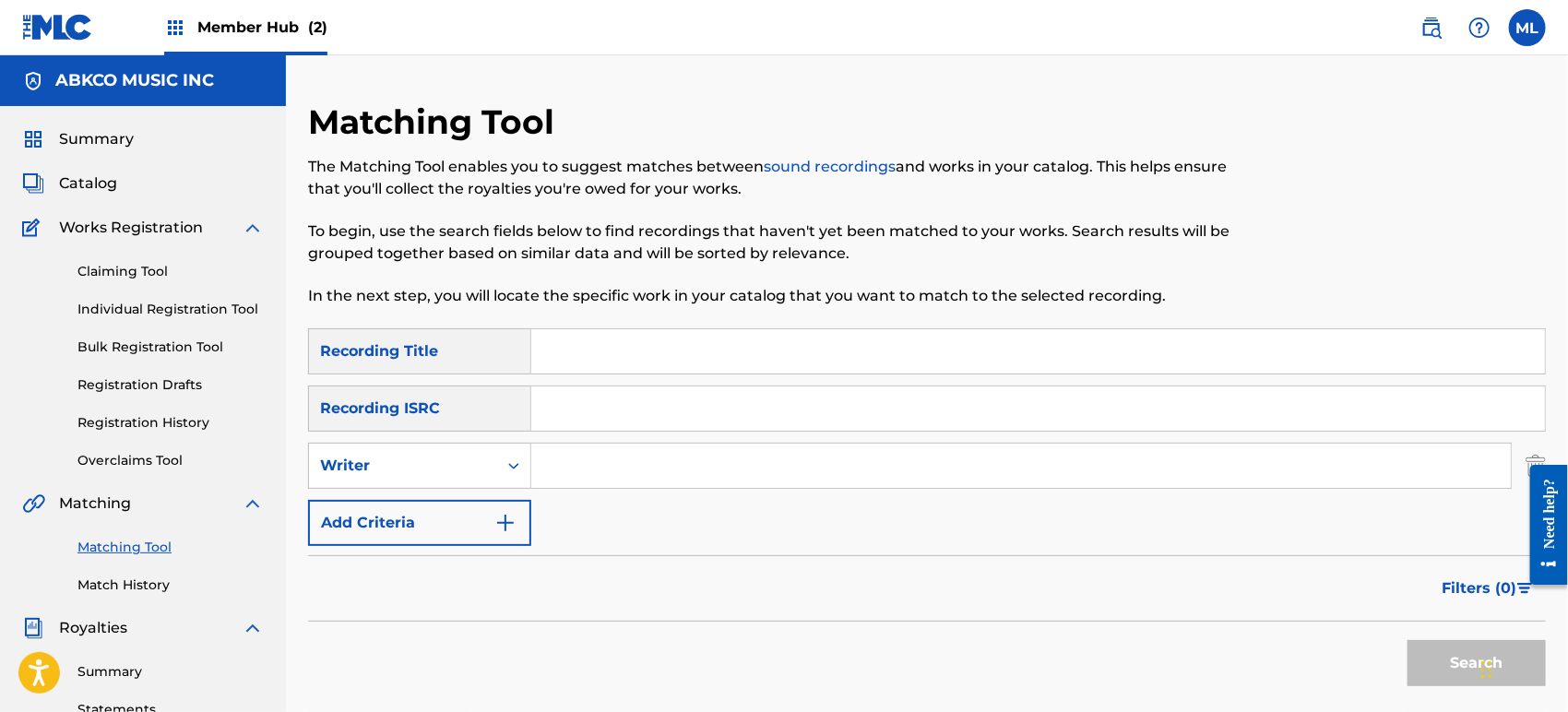
click at [577, 359] on input "Search Form" at bounding box center [1038, 351] width 1013 height 44
type input "whatever i want"
click at [1408, 640] on button "Search" at bounding box center [1476, 662] width 138 height 46
click at [564, 452] on input "Search Form" at bounding box center [1020, 465] width 979 height 44
drag, startPoint x: 477, startPoint y: 472, endPoint x: 470, endPoint y: 487, distance: 16.6
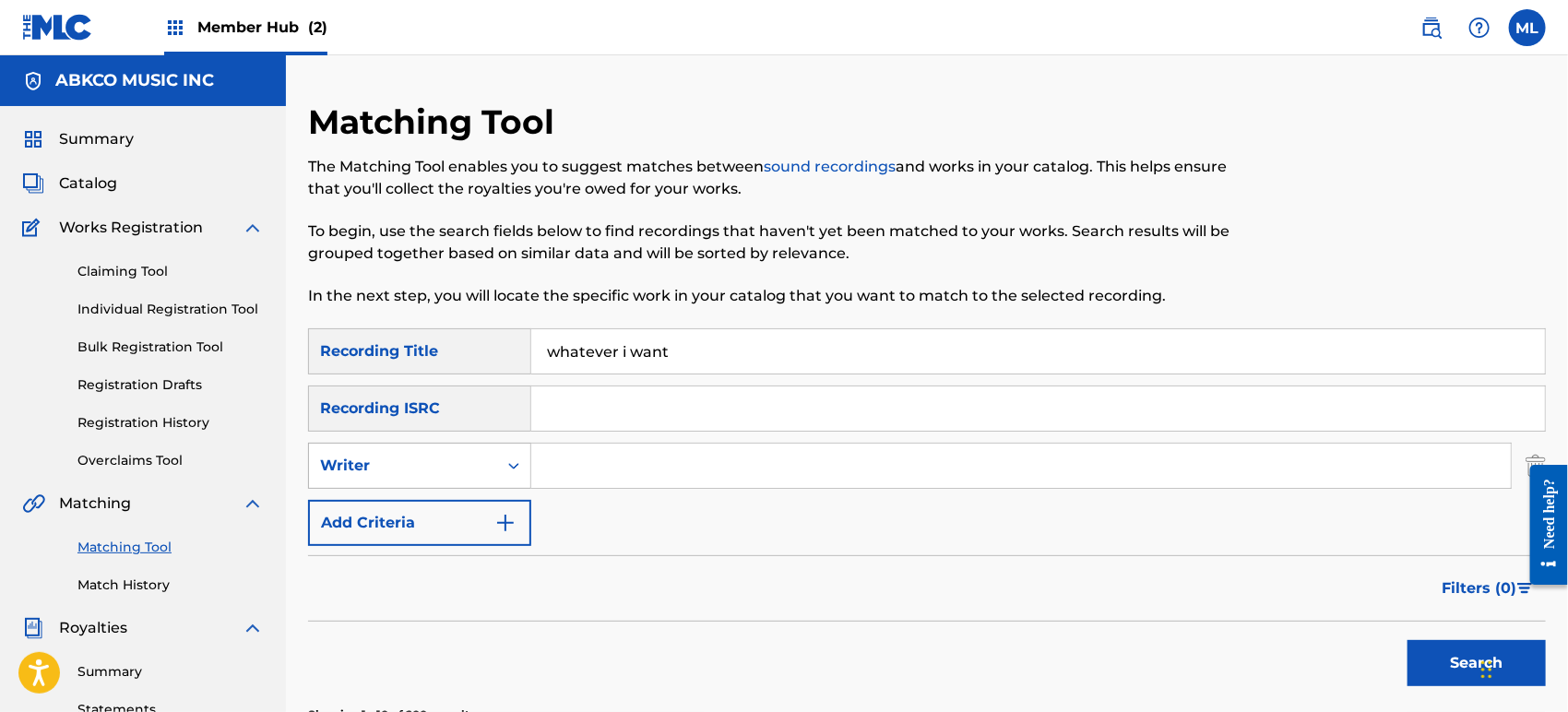
click at [477, 472] on div "Writer" at bounding box center [403, 466] width 166 height 22
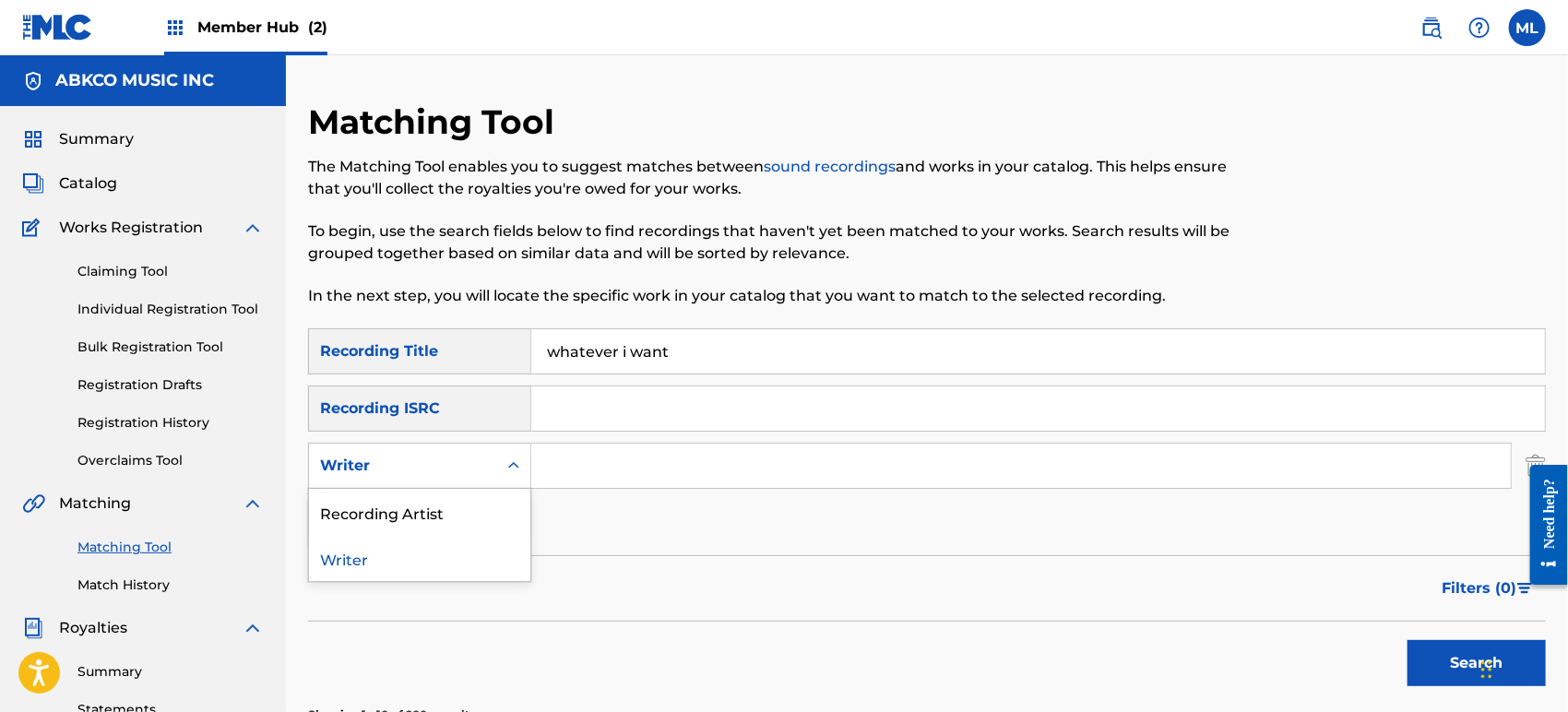
click at [456, 555] on div "Writer" at bounding box center [420, 557] width 221 height 46
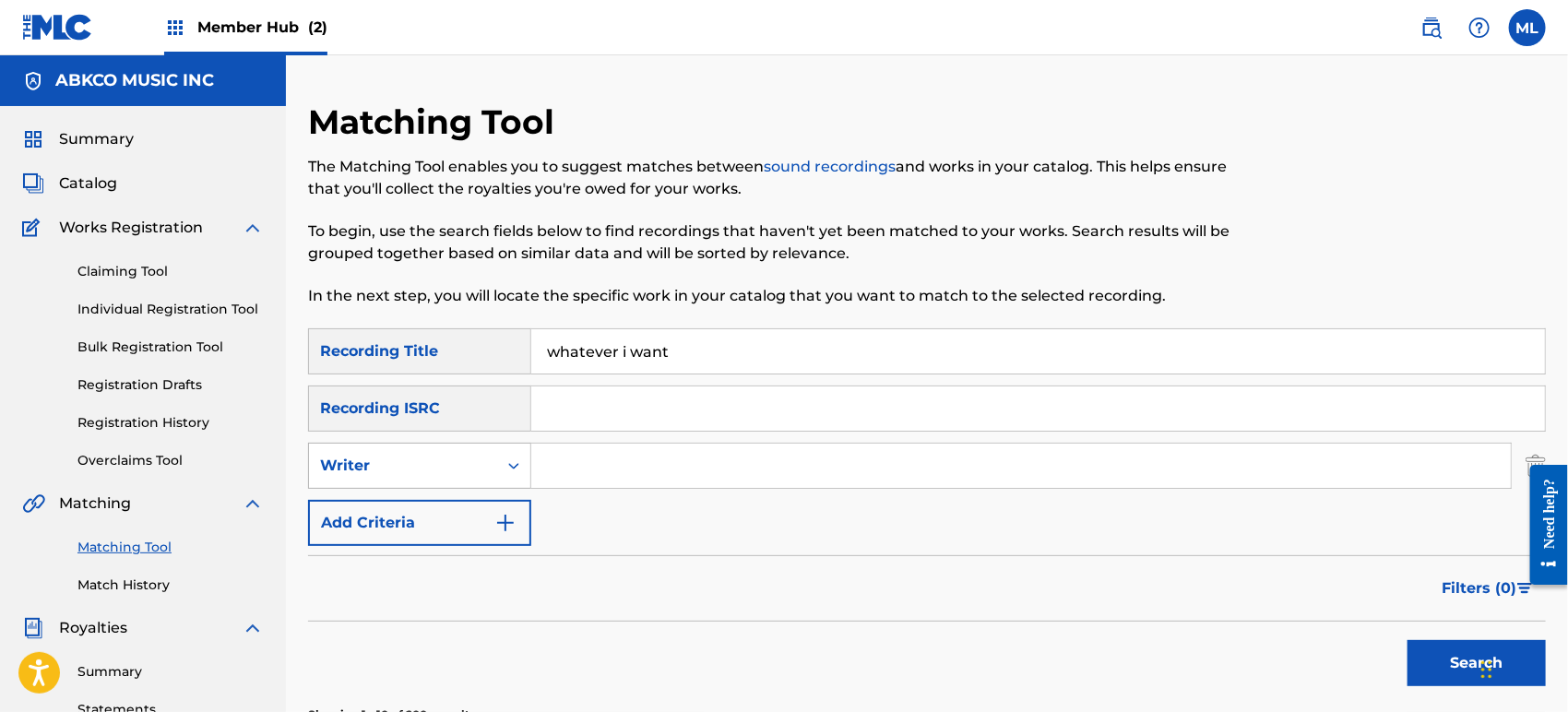
click at [426, 487] on div "Writer" at bounding box center [420, 465] width 223 height 46
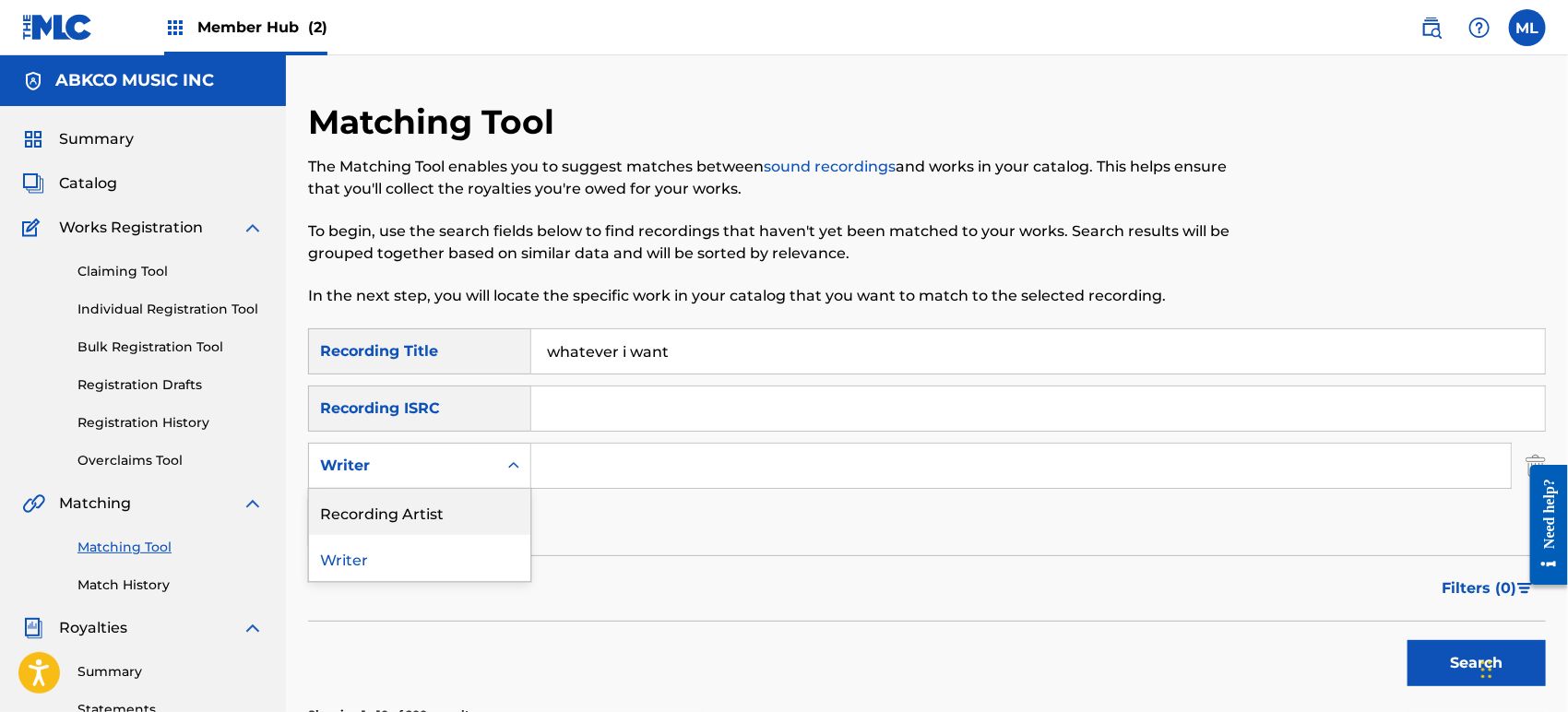
click at [425, 500] on div "Recording Artist" at bounding box center [420, 512] width 221 height 46
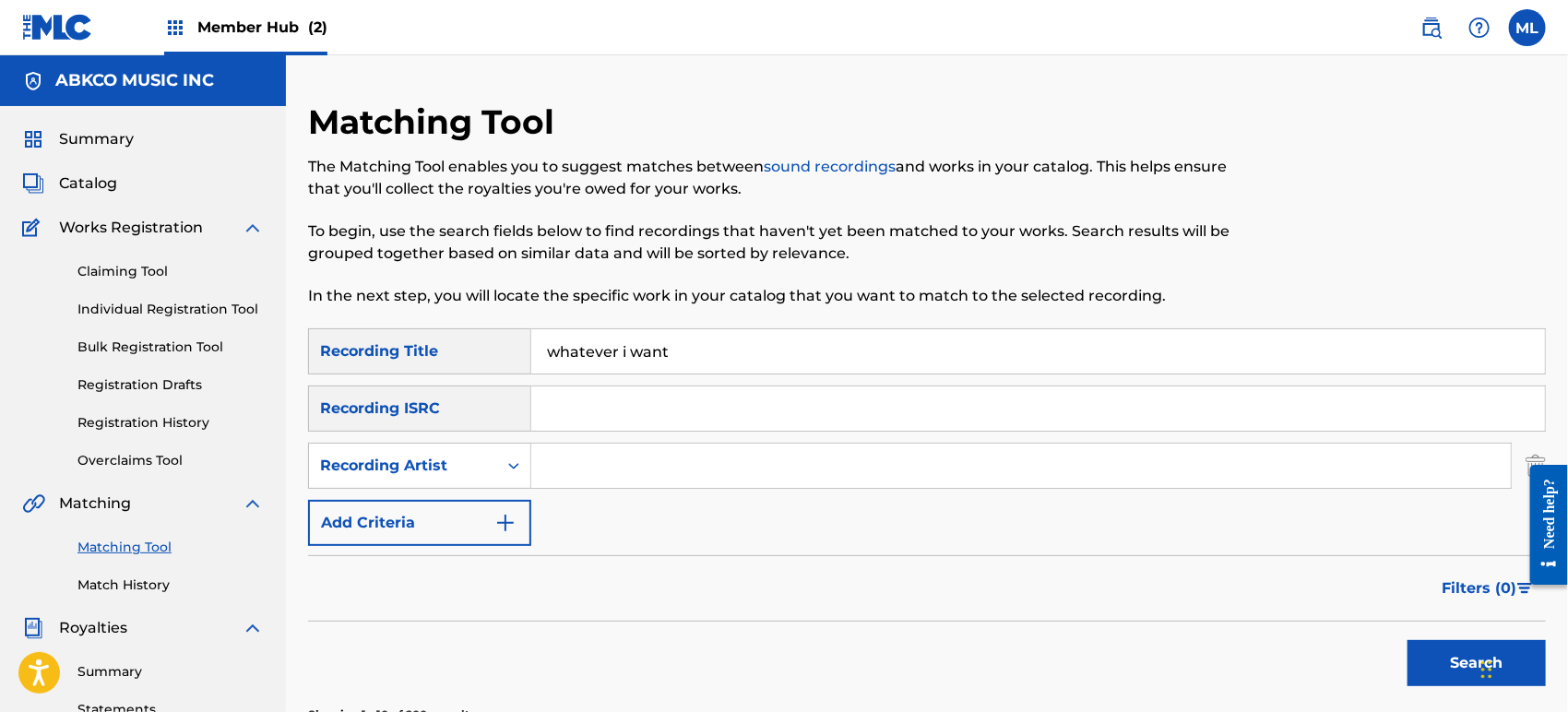
click at [553, 441] on div "SearchWithCriteriab611f651-2659-4a15-bd91-02e218d1d1b1 Recording Title whatever…" at bounding box center [926, 437] width 1237 height 217
click at [587, 492] on div "SearchWithCriteriab611f651-2659-4a15-bd91-02e218d1d1b1 Recording Title whatever…" at bounding box center [926, 437] width 1237 height 217
drag, startPoint x: 578, startPoint y: 474, endPoint x: 590, endPoint y: 498, distance: 26.8
click at [577, 474] on input "Search Form" at bounding box center [1020, 465] width 979 height 44
type input "futuristic"
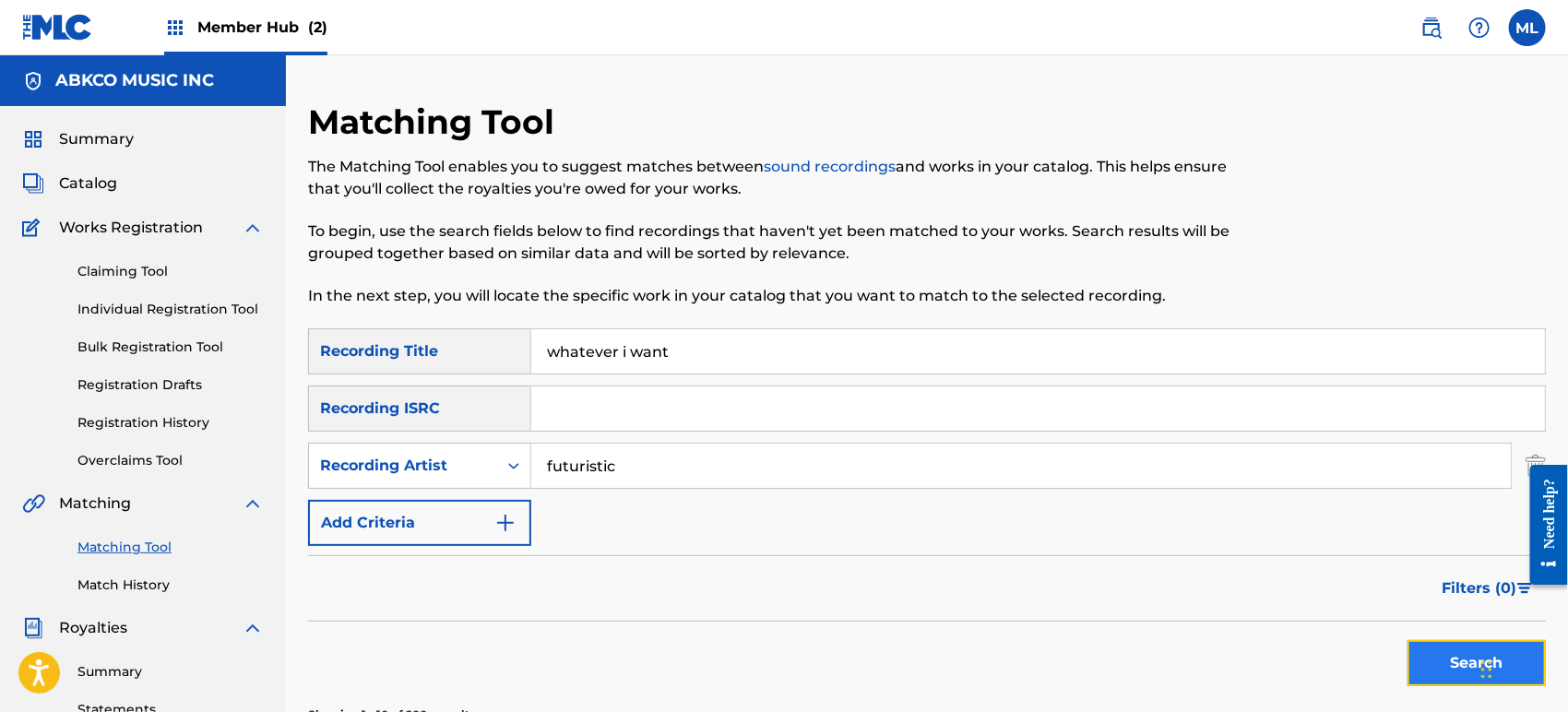
click at [1414, 647] on button "Search" at bounding box center [1476, 662] width 138 height 46
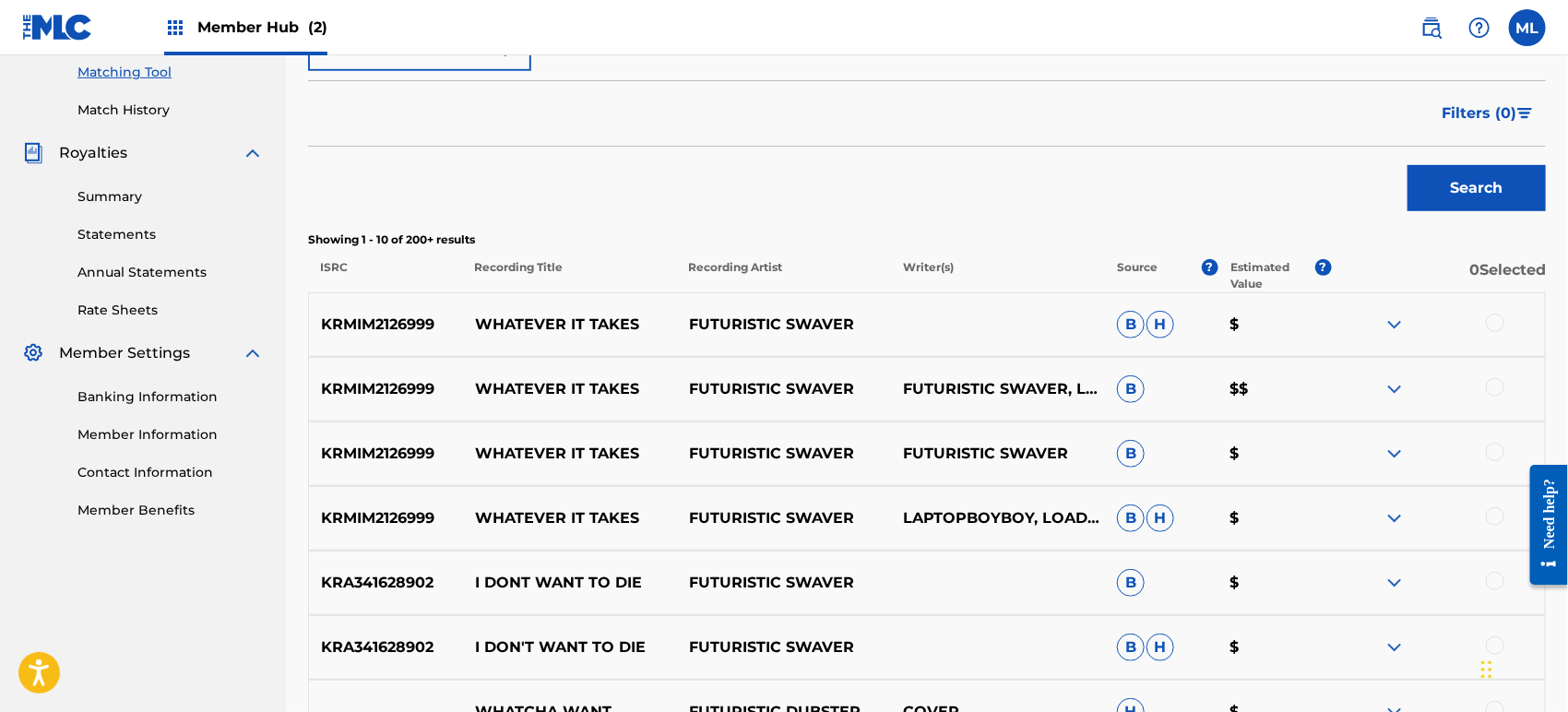
scroll to position [478, 0]
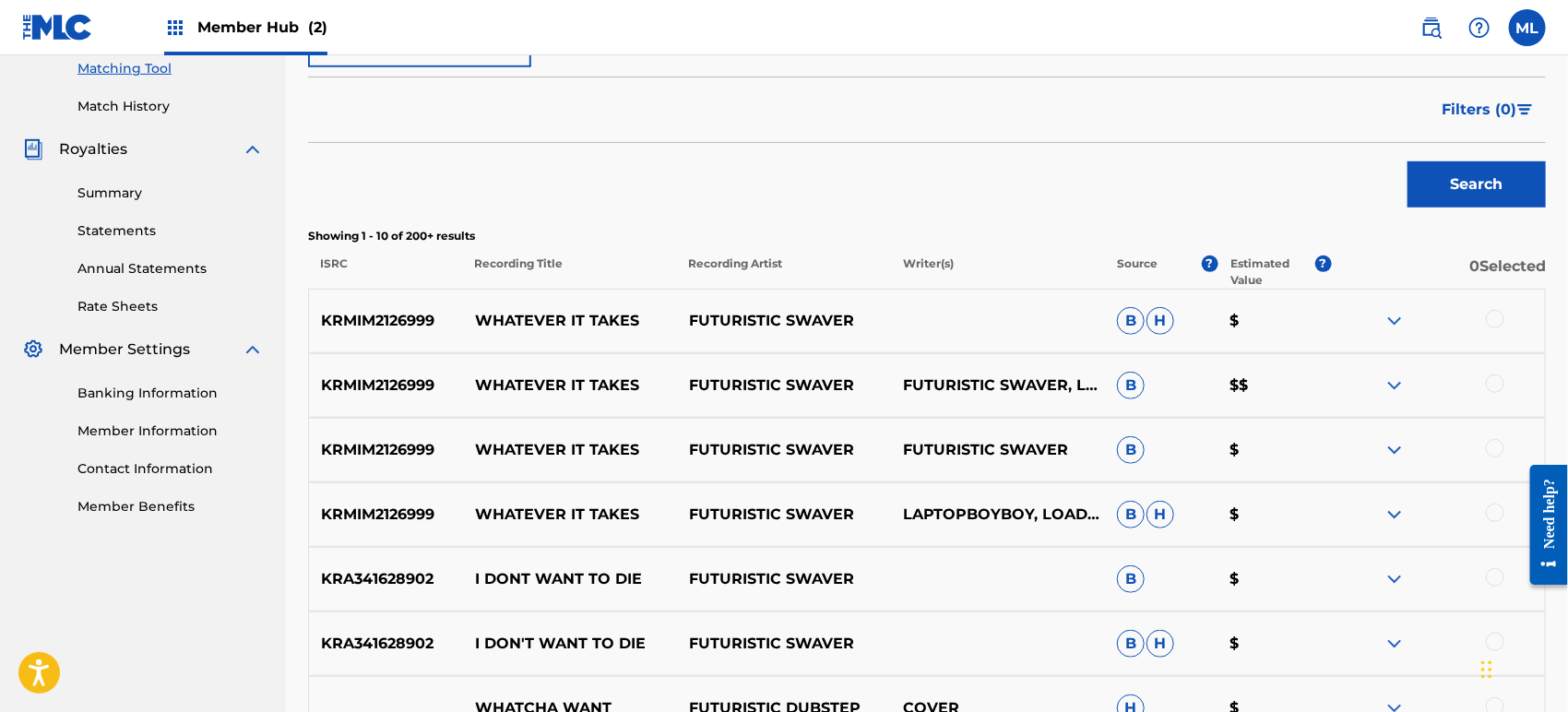
drag, startPoint x: 961, startPoint y: 760, endPoint x: 988, endPoint y: 760, distance: 27.0
